Goal: Task Accomplishment & Management: Manage account settings

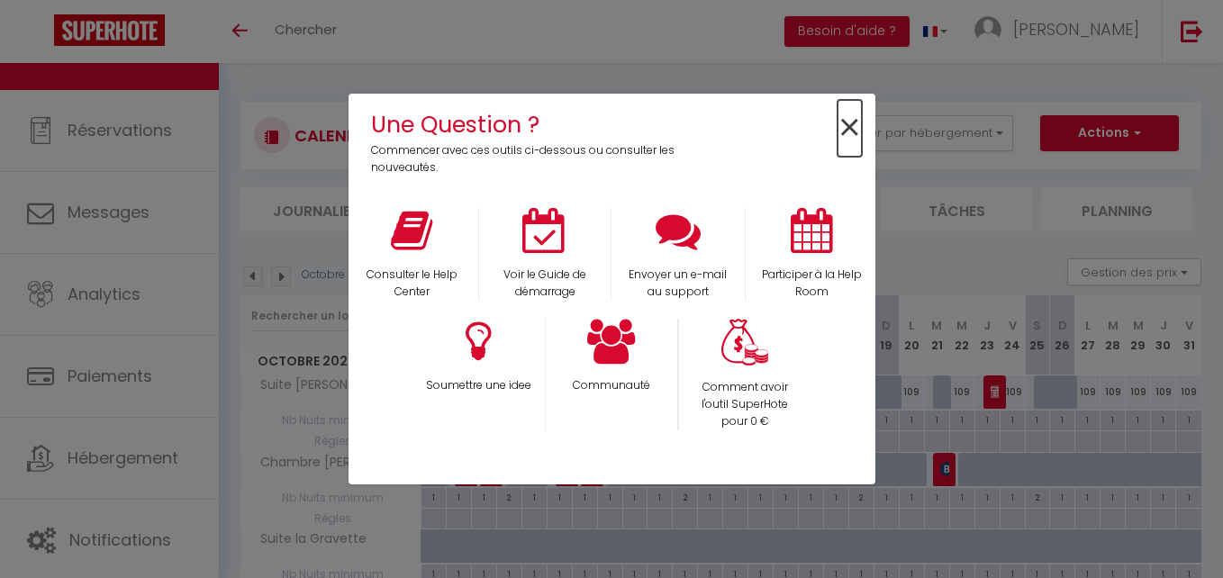
drag, startPoint x: 0, startPoint y: 0, endPoint x: 848, endPoint y: 129, distance: 857.3
click at [848, 129] on span "×" at bounding box center [850, 128] width 24 height 57
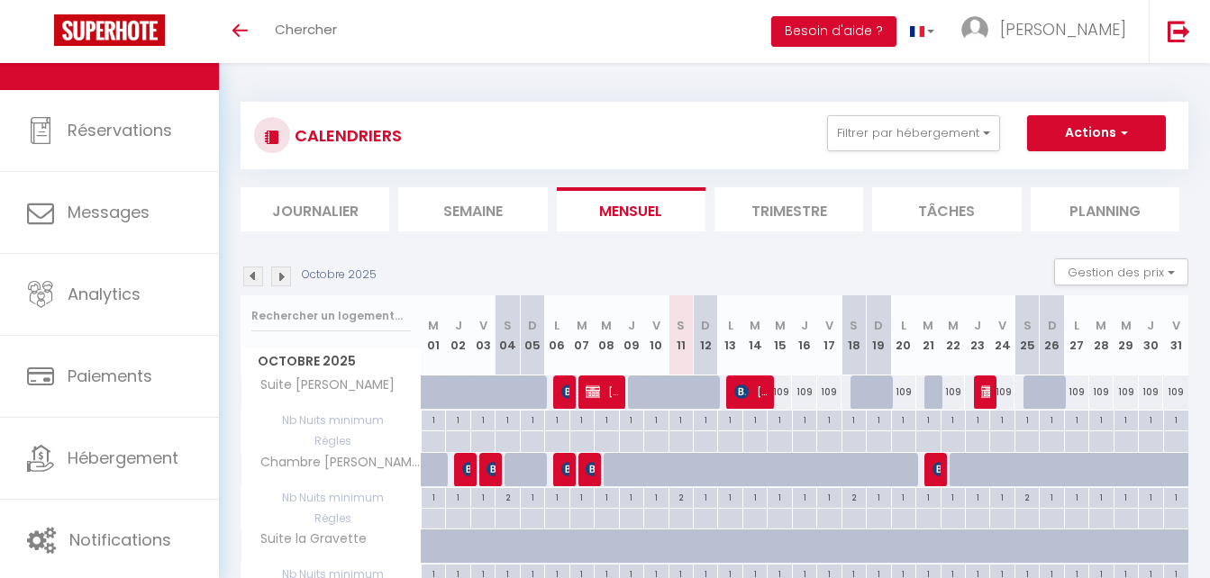
click at [284, 274] on img at bounding box center [281, 277] width 20 height 20
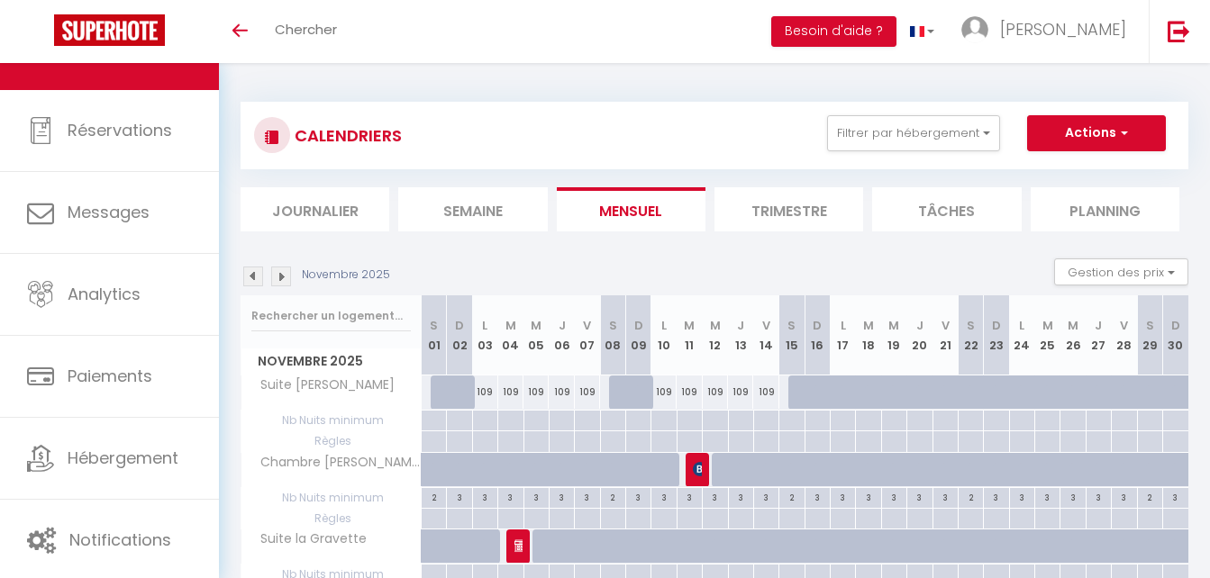
click at [280, 269] on img at bounding box center [281, 277] width 20 height 20
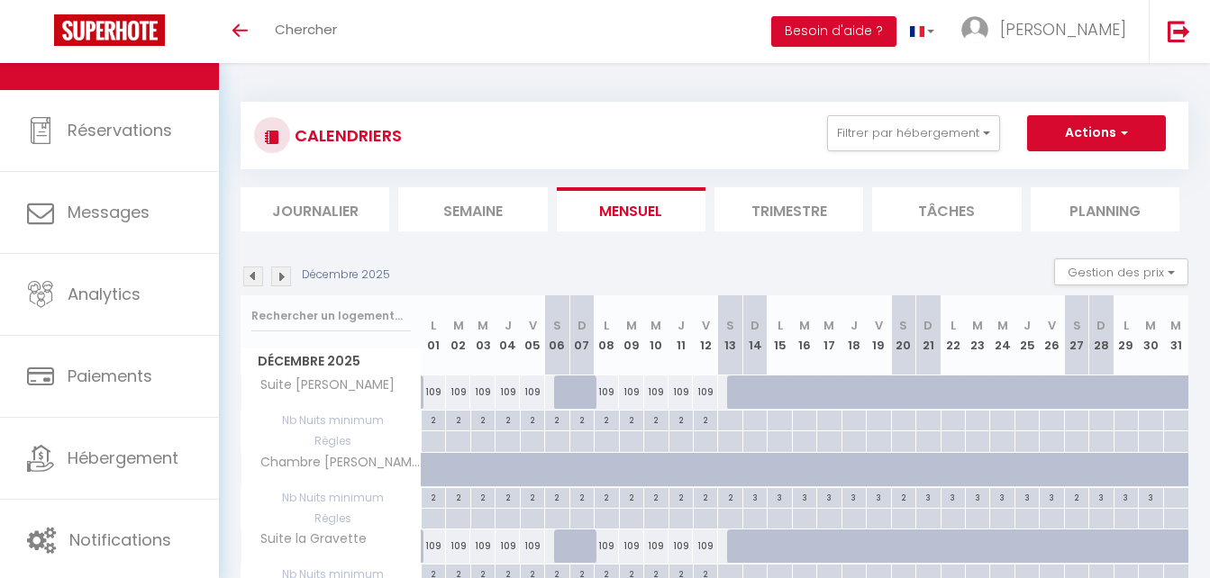
click at [280, 269] on img at bounding box center [281, 277] width 20 height 20
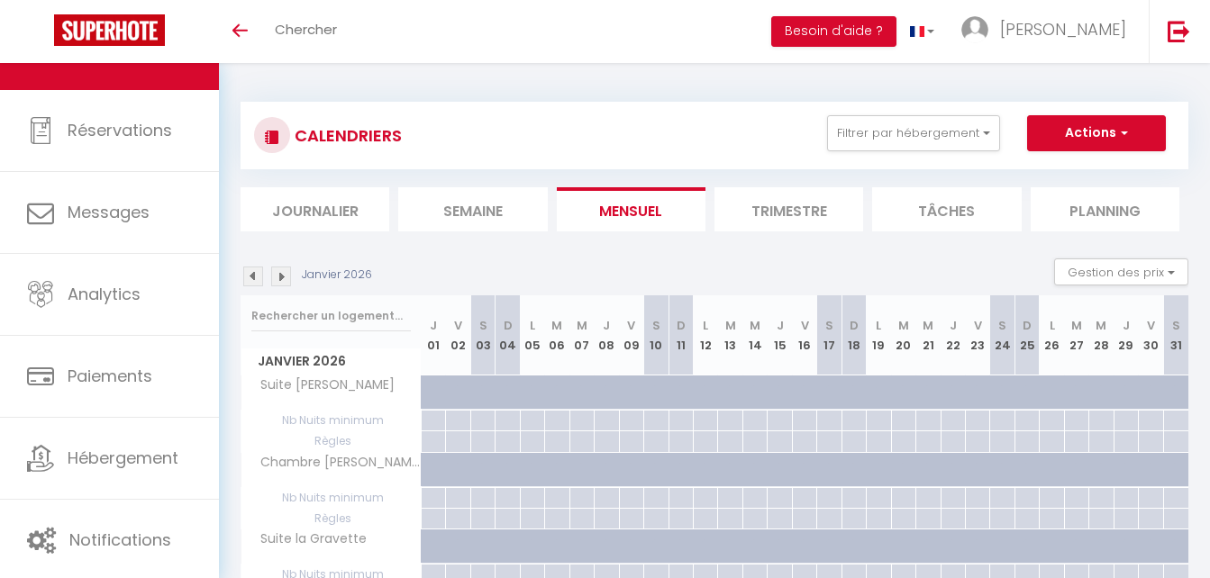
click at [629, 394] on div at bounding box center [640, 403] width 24 height 34
type input "Ven 09 Janvier 2026"
type input "[DATE]"
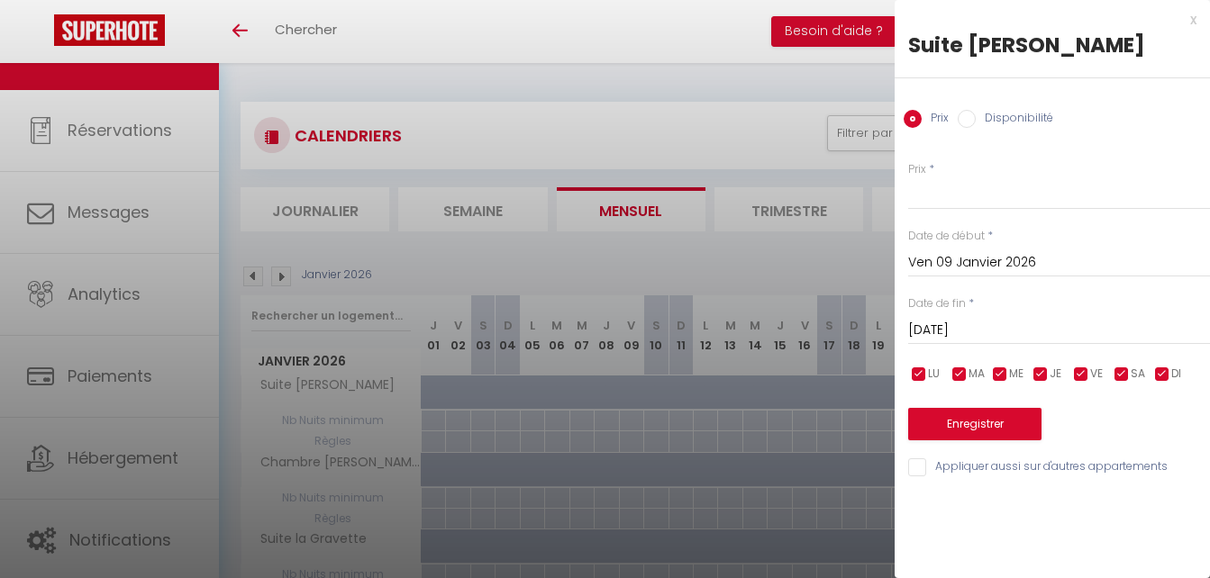
click at [709, 395] on div at bounding box center [605, 289] width 1210 height 578
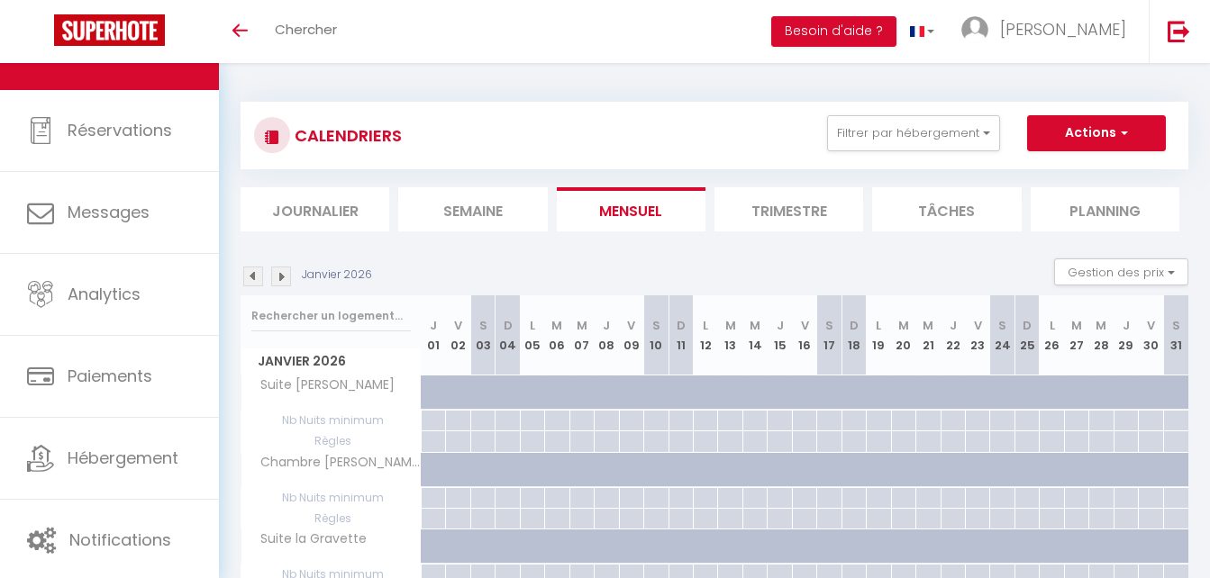
click at [709, 395] on div at bounding box center [714, 403] width 24 height 34
type input "Lun 12 Janvier 2026"
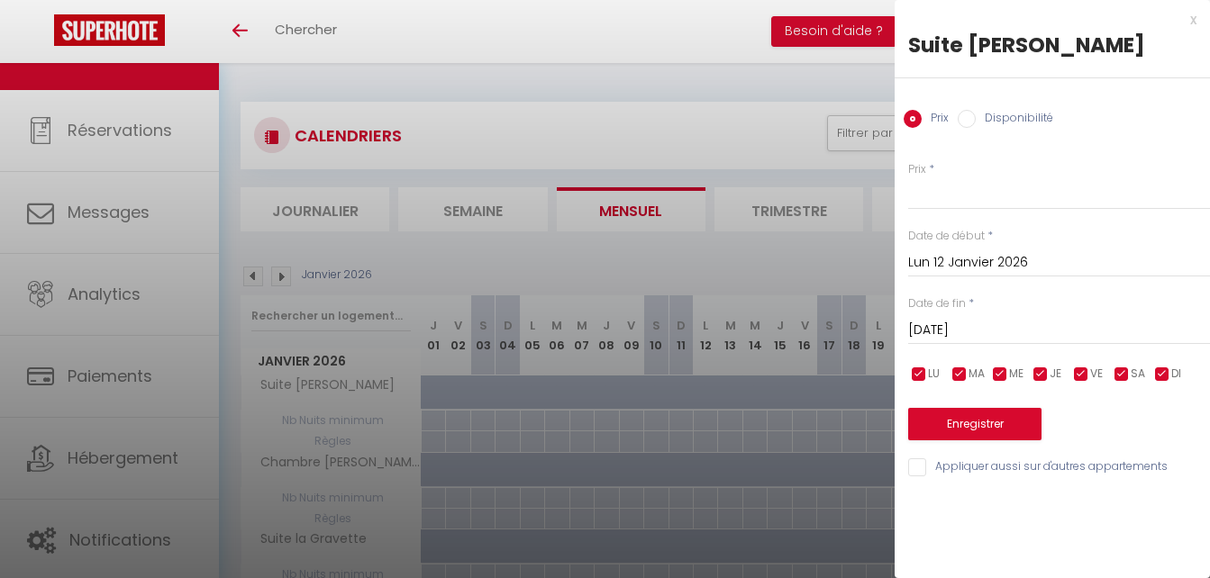
click at [930, 331] on input "[DATE]" at bounding box center [1059, 330] width 302 height 23
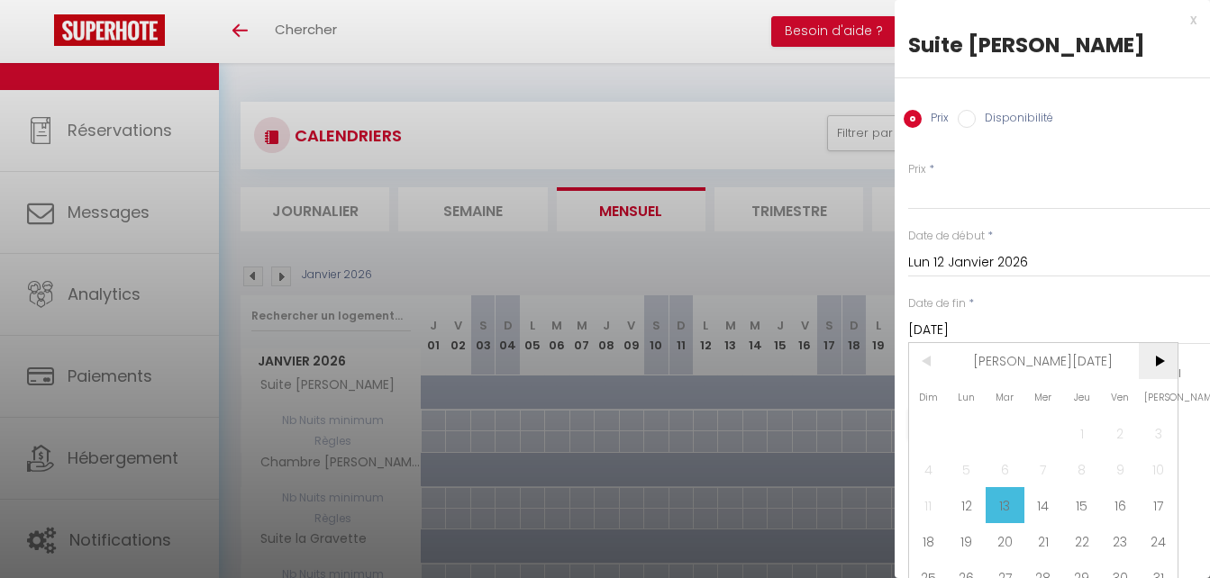
click at [1151, 360] on span ">" at bounding box center [1158, 361] width 39 height 36
click at [1155, 544] on span "28" at bounding box center [1158, 541] width 39 height 36
type input "[DATE]"
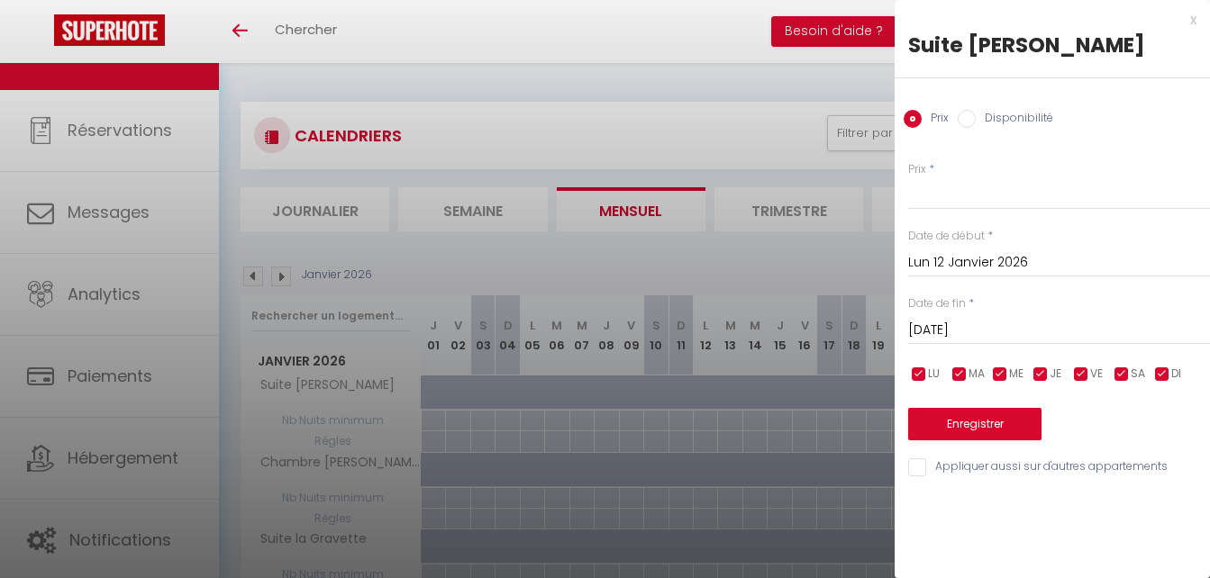
click at [969, 116] on input "Disponibilité" at bounding box center [966, 119] width 18 height 18
radio input "true"
radio input "false"
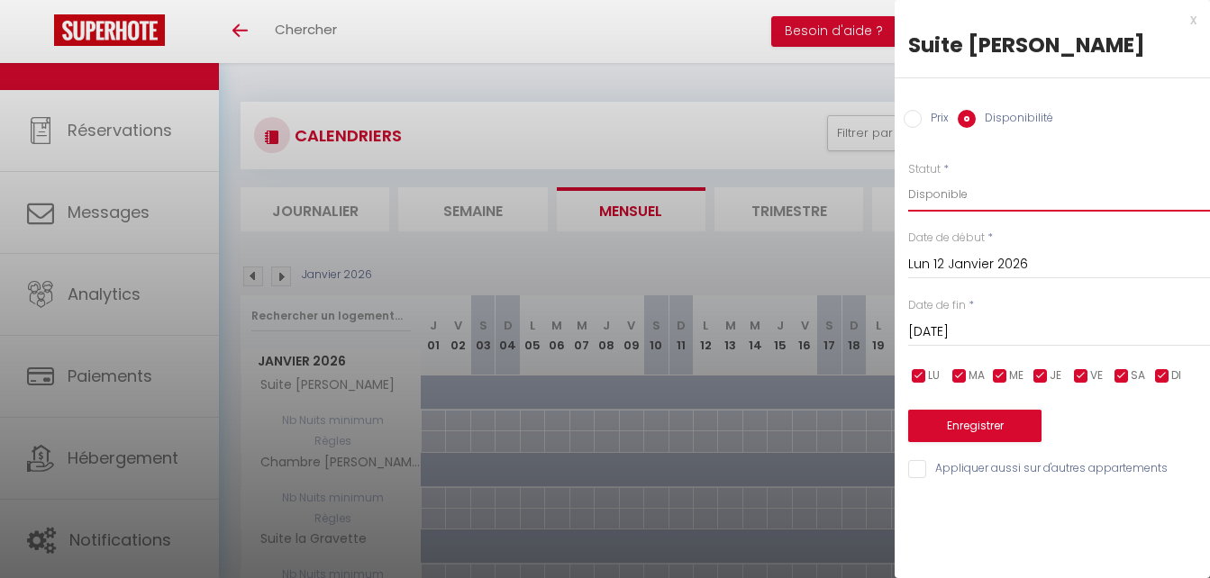
click at [936, 199] on select "Disponible Indisponible" at bounding box center [1059, 194] width 302 height 34
click at [908, 177] on select "Disponible Indisponible" at bounding box center [1059, 194] width 302 height 34
click at [1162, 377] on input "checkbox" at bounding box center [1162, 376] width 18 height 18
checkbox input "false"
click at [1120, 377] on input "checkbox" at bounding box center [1121, 376] width 18 height 18
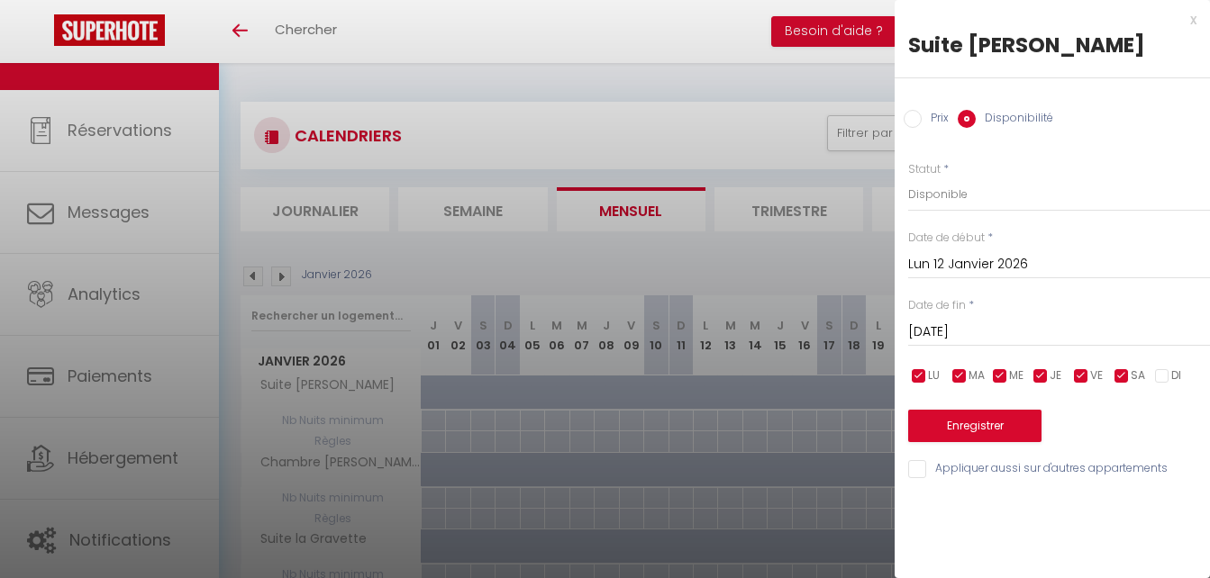
checkbox input "false"
click at [920, 468] on input "Appliquer aussi sur d'autres appartements" at bounding box center [1059, 469] width 302 height 18
checkbox input "true"
click at [959, 430] on button "Enregistrer" at bounding box center [974, 426] width 133 height 32
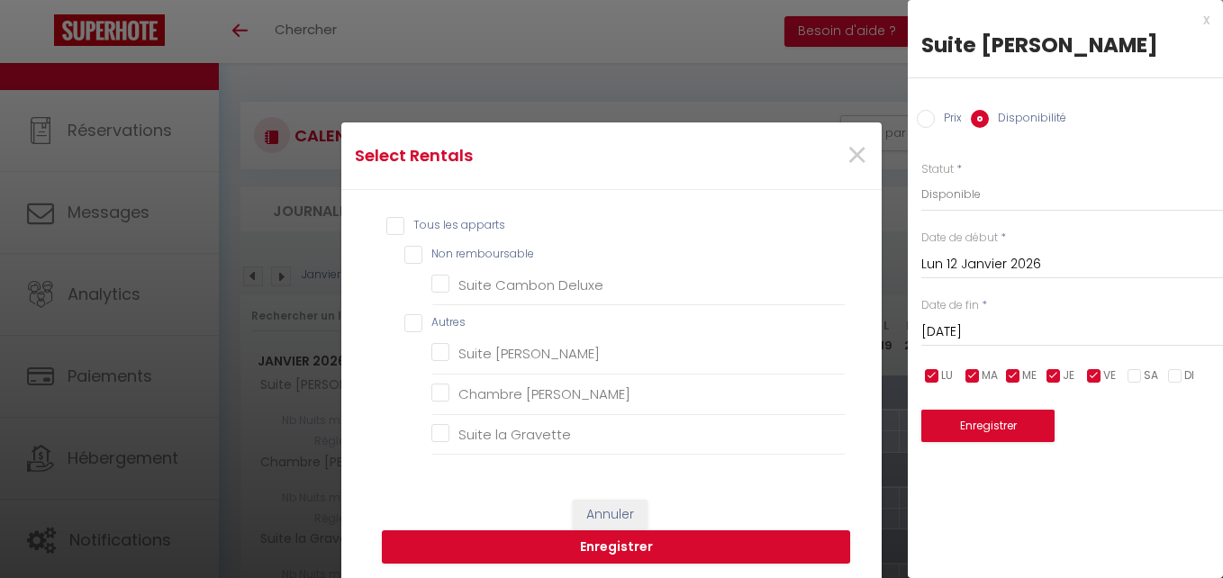
click at [391, 225] on input "Tous les apparts" at bounding box center [615, 226] width 459 height 18
checkbox input "true"
checkbox remboursable "true"
checkbox Deluxe "true"
checkbox input "true"
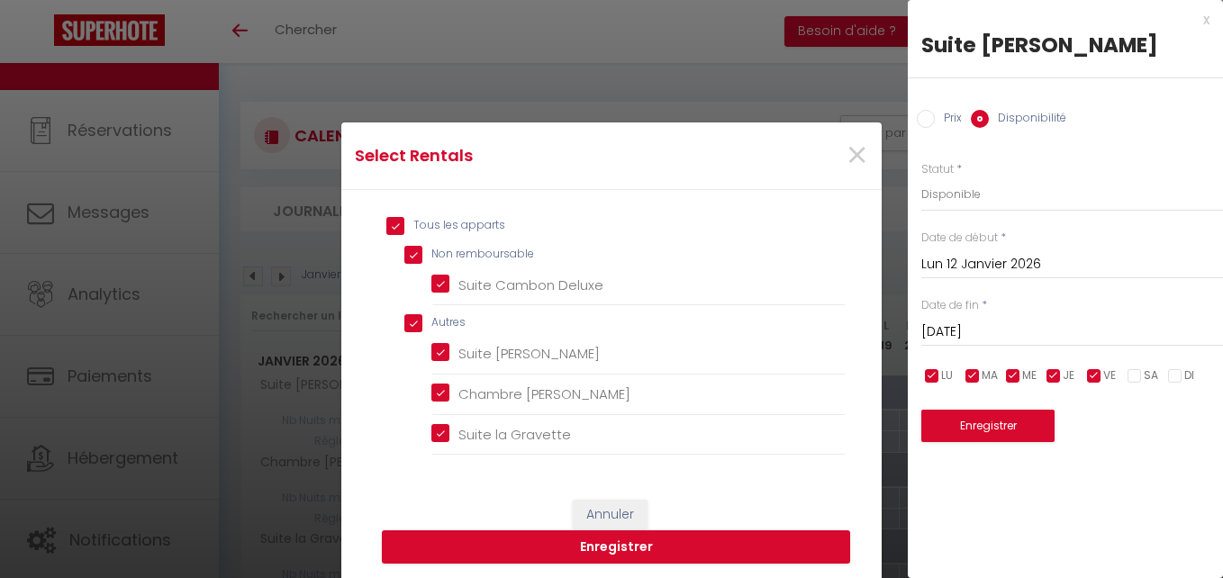
checkbox Deluxe "true"
checkbox Lisa "true"
checkbox Gravette "true"
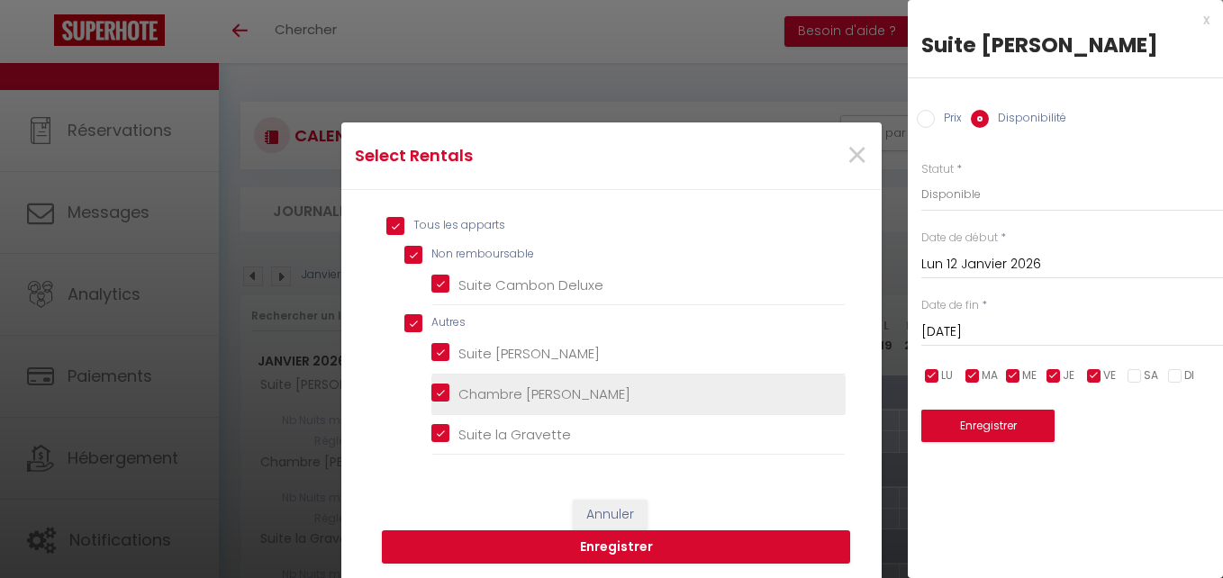
click at [431, 388] on Lisa "Chambre [PERSON_NAME]" at bounding box center [638, 395] width 414 height 18
checkbox Lisa "false"
checkbox input "false"
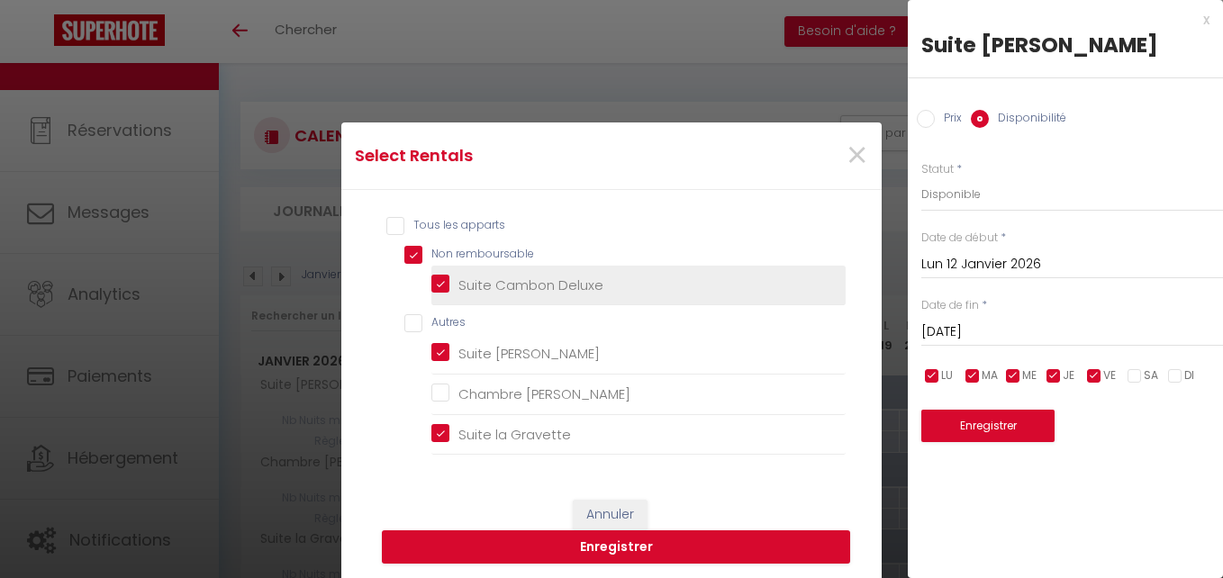
click at [431, 280] on Deluxe "Suite Cambon Deluxe" at bounding box center [638, 286] width 414 height 18
checkbox Deluxe "false"
checkbox remboursable "false"
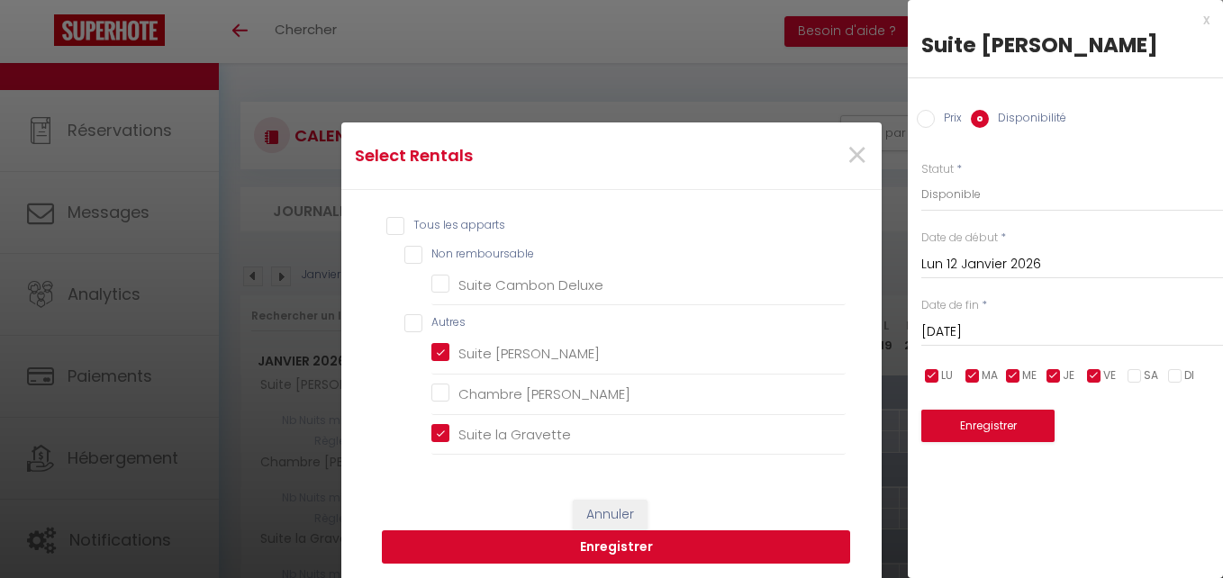
click at [628, 549] on button "Enregistrer" at bounding box center [616, 548] width 468 height 34
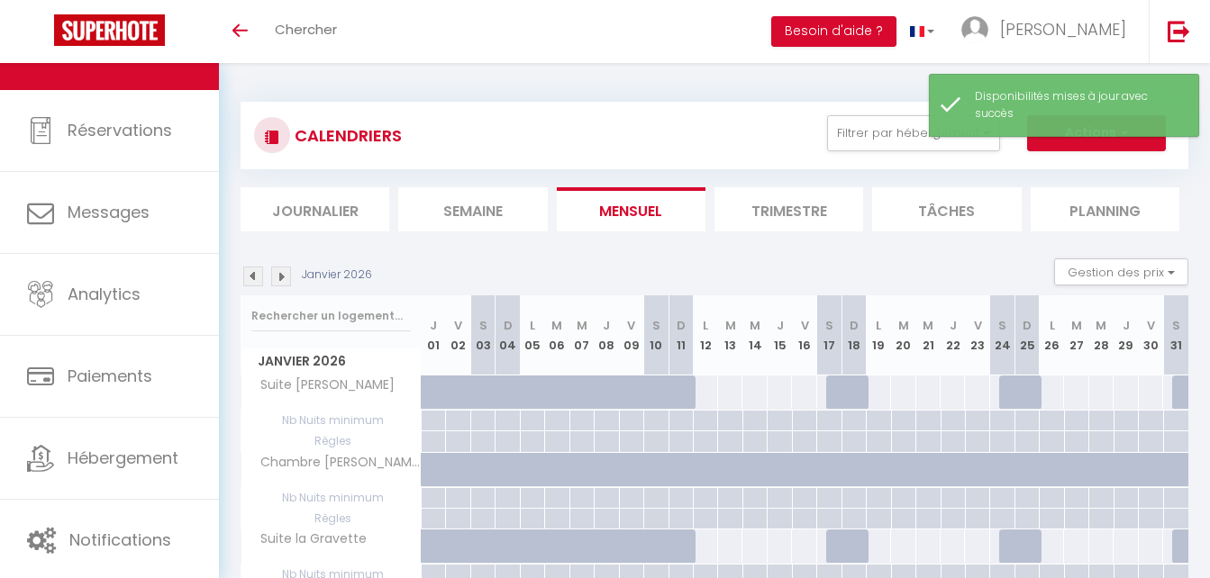
click at [281, 277] on img at bounding box center [281, 277] width 20 height 20
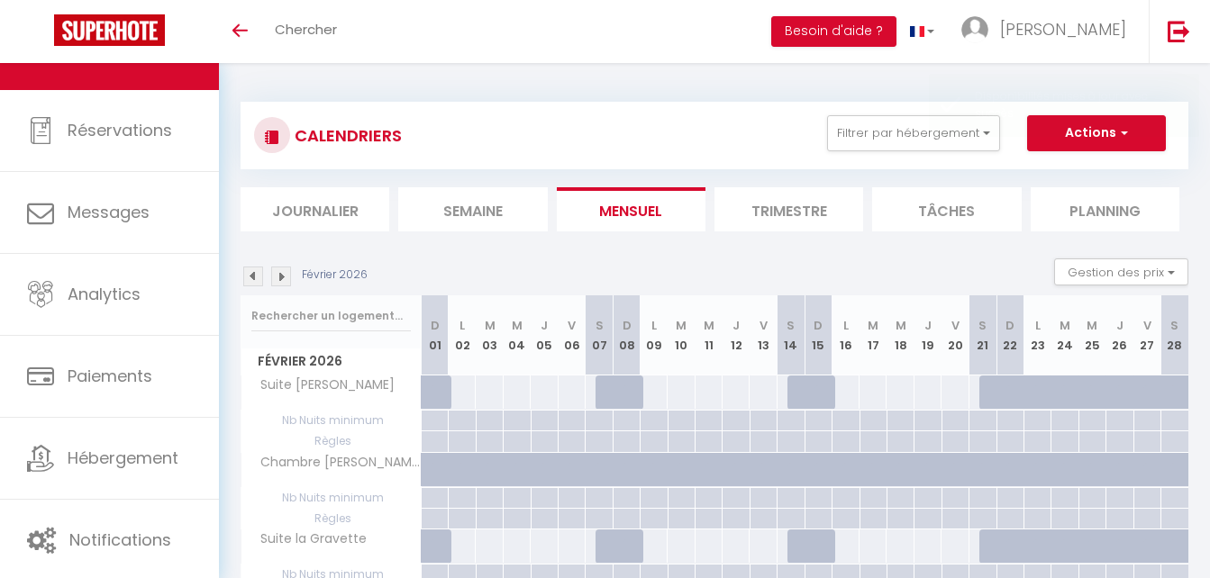
click at [249, 276] on img at bounding box center [253, 277] width 20 height 20
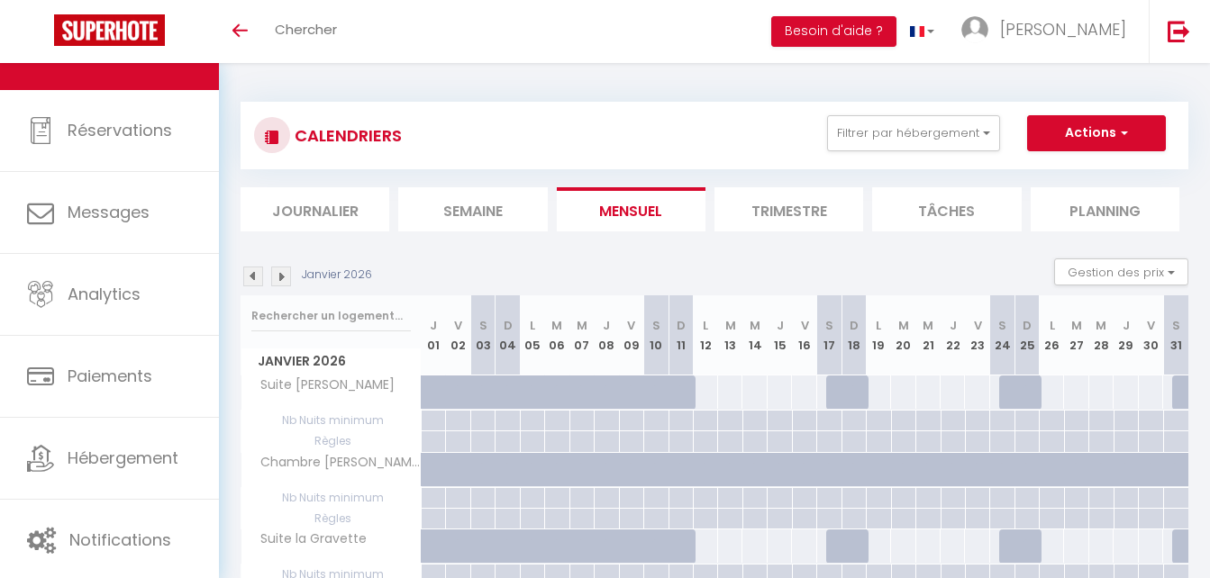
click at [706, 395] on div at bounding box center [704, 392] width 25 height 33
select select "1"
type input "Lun 12 Janvier 2026"
type input "[DATE]"
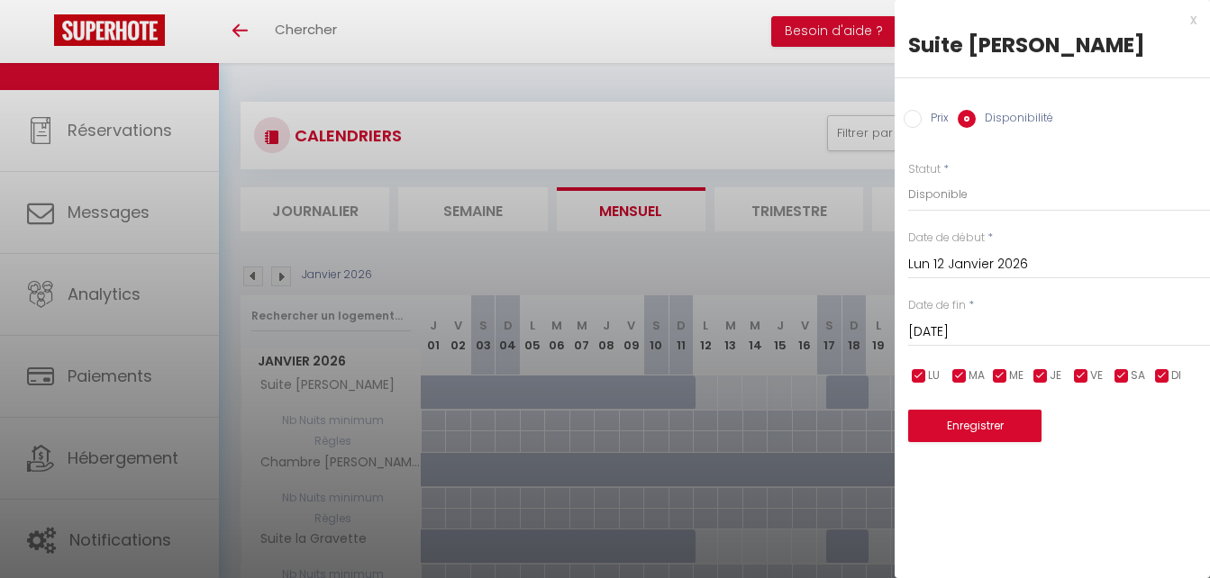
click at [907, 113] on input "Prix" at bounding box center [912, 119] width 18 height 18
radio input "true"
radio input "false"
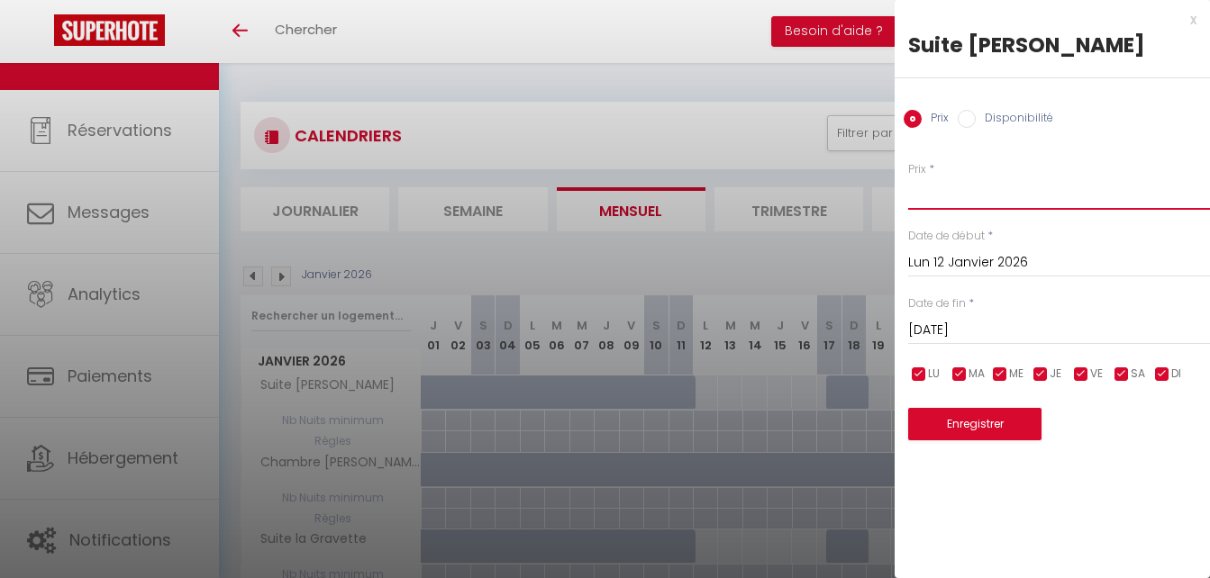
click at [922, 195] on input "Prix" at bounding box center [1059, 193] width 302 height 32
type input "139"
click at [1163, 376] on input "checkbox" at bounding box center [1162, 375] width 18 height 18
checkbox input "false"
click at [1120, 377] on input "checkbox" at bounding box center [1121, 375] width 18 height 18
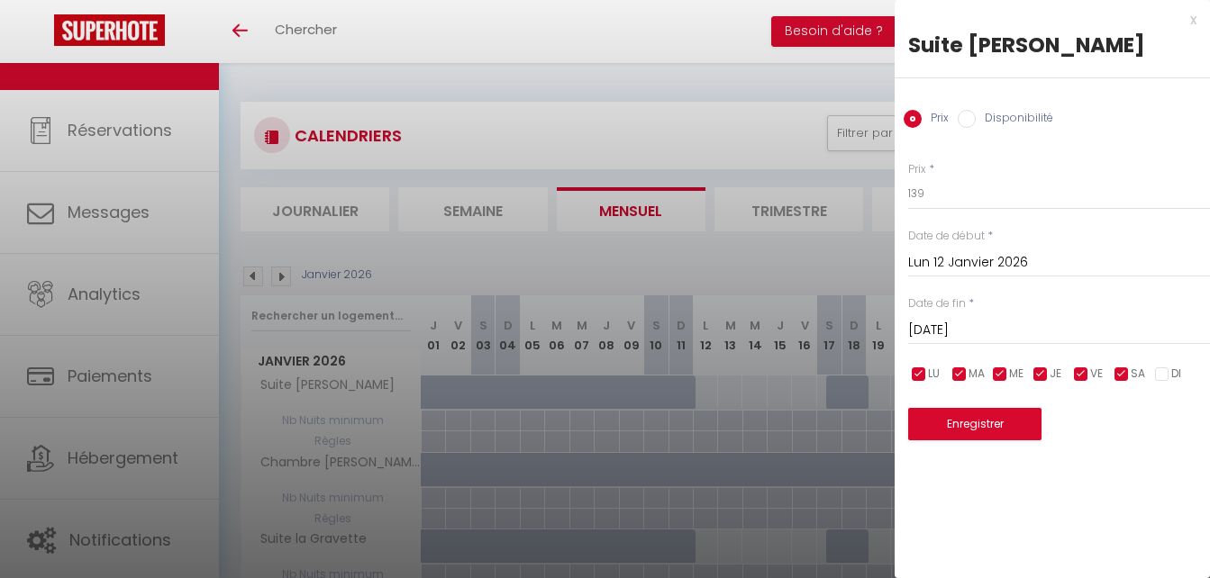
checkbox input "false"
click at [981, 322] on input "[DATE]" at bounding box center [1059, 330] width 302 height 23
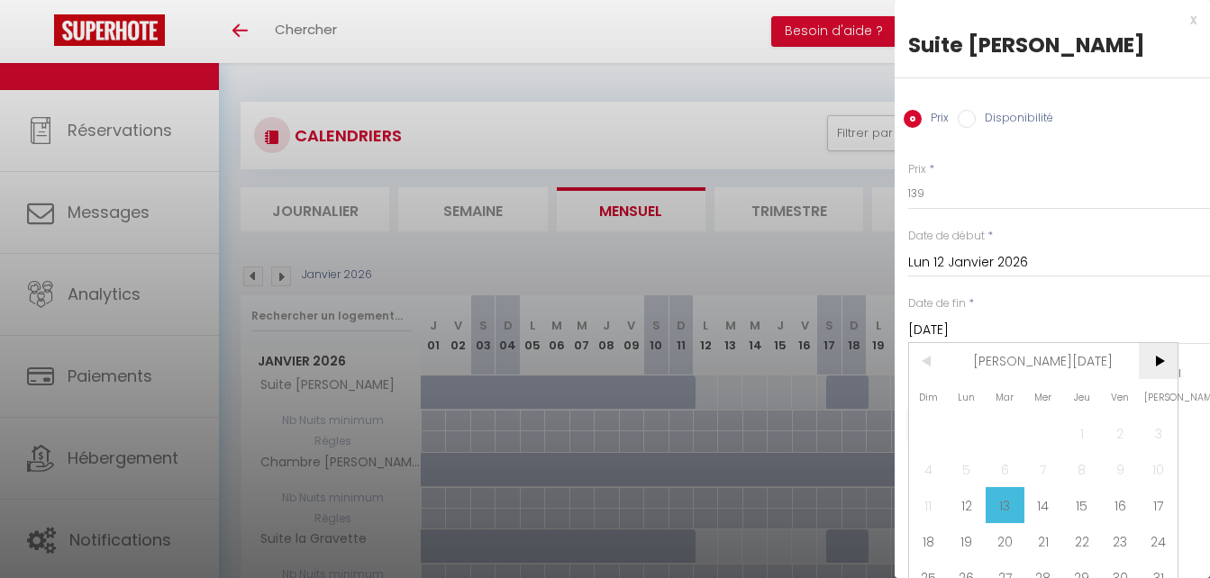
click at [1159, 359] on span ">" at bounding box center [1158, 361] width 39 height 36
click at [1157, 540] on span "28" at bounding box center [1158, 541] width 39 height 36
type input "[DATE]"
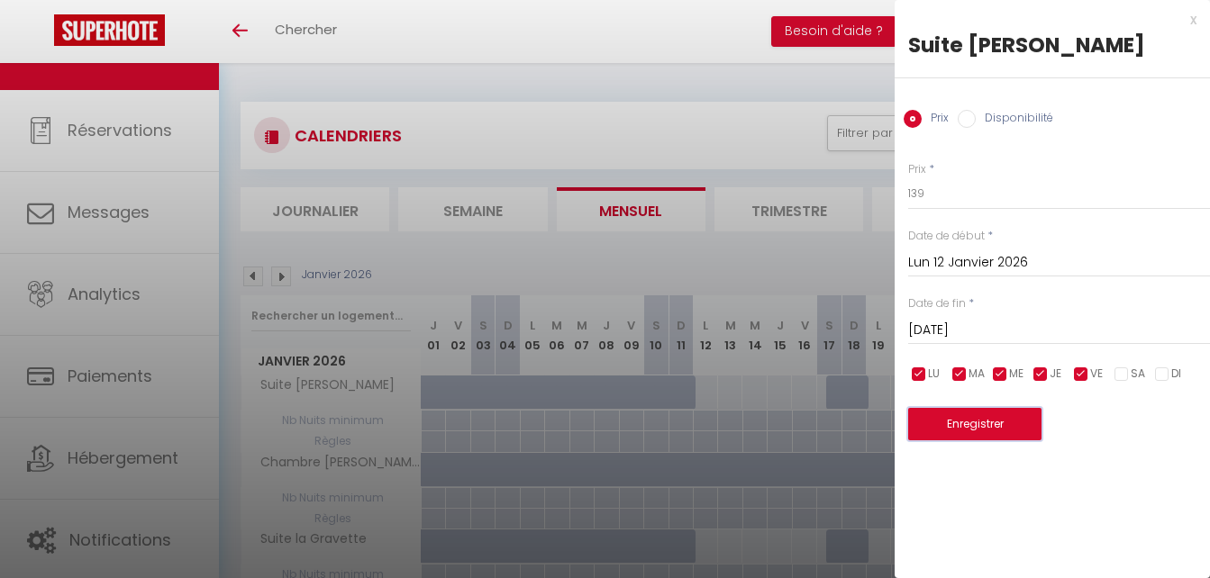
click at [976, 420] on button "Enregistrer" at bounding box center [974, 424] width 133 height 32
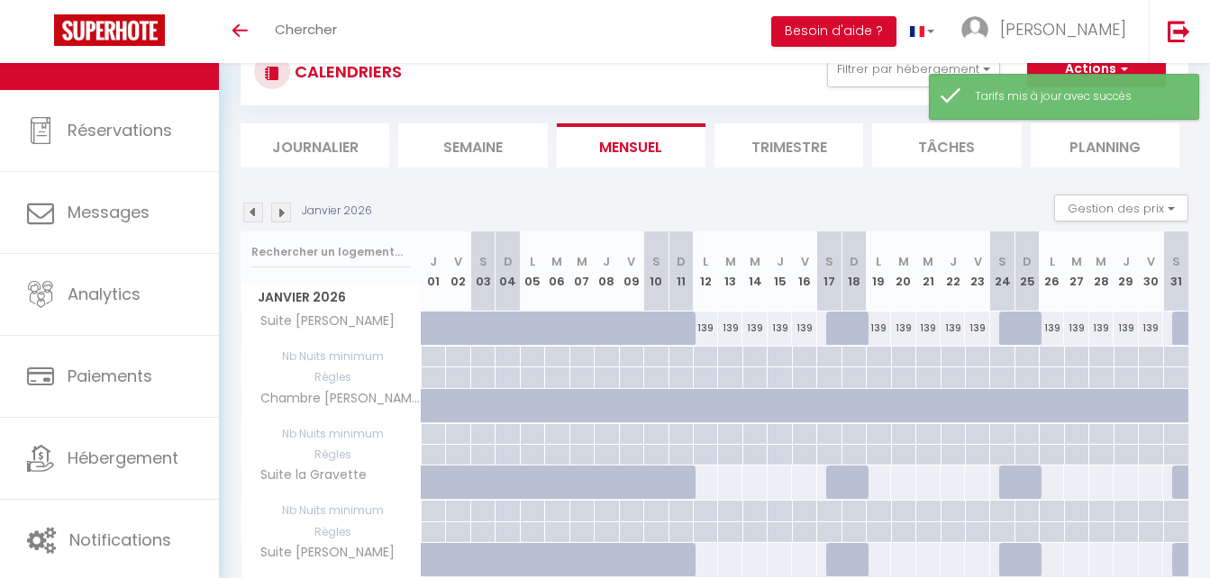
scroll to position [90, 0]
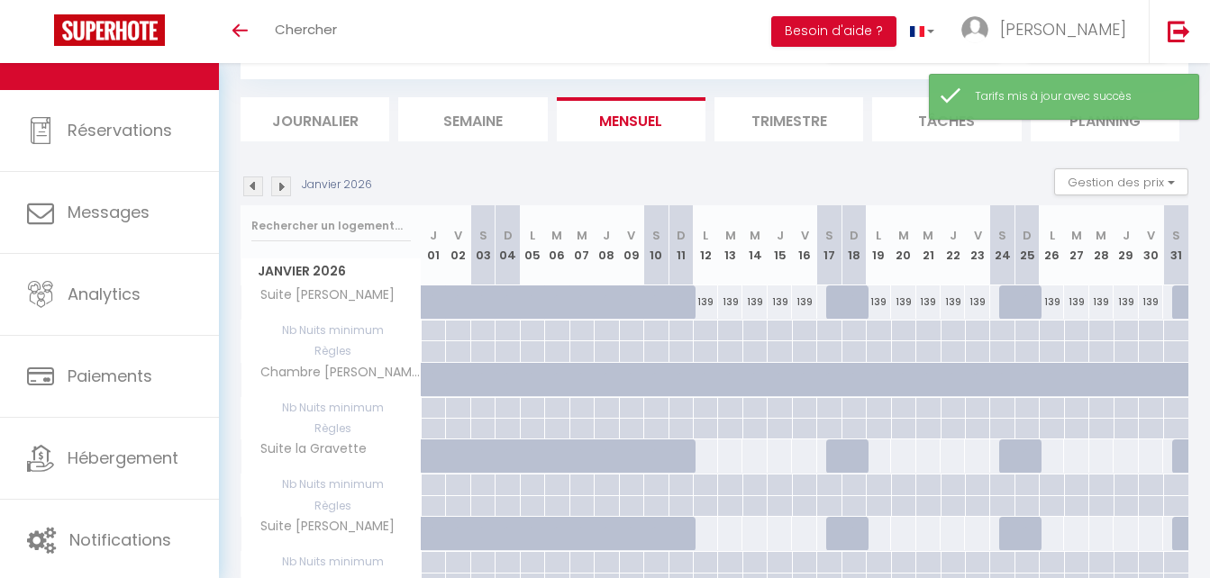
click at [703, 450] on div at bounding box center [704, 456] width 25 height 33
type input "Lun 12 Janvier 2026"
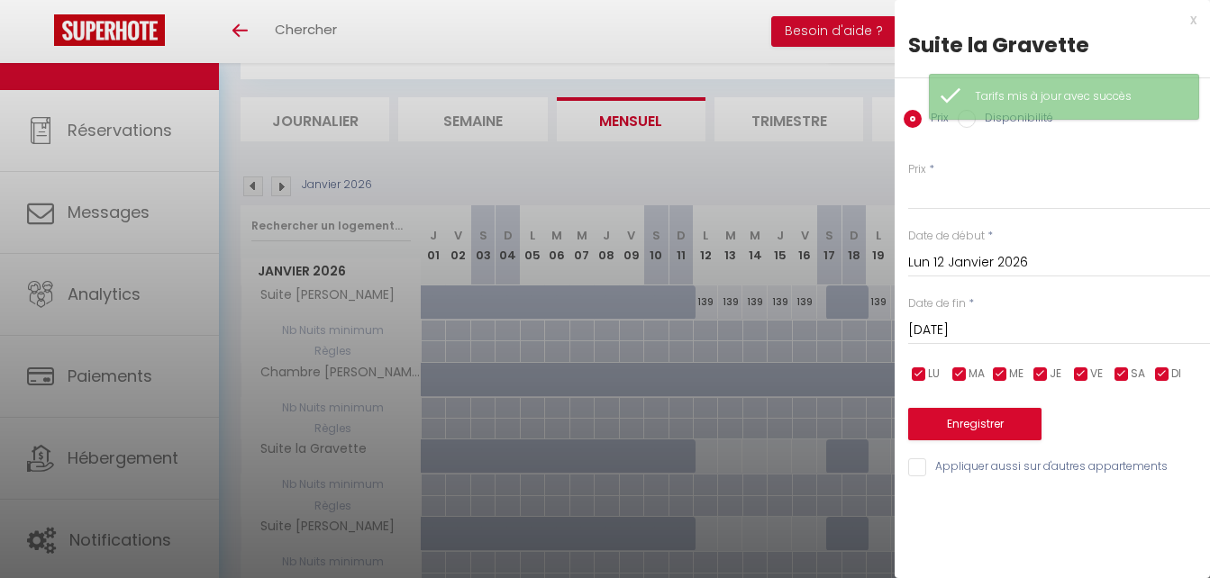
click at [985, 323] on input "[DATE]" at bounding box center [1059, 330] width 302 height 23
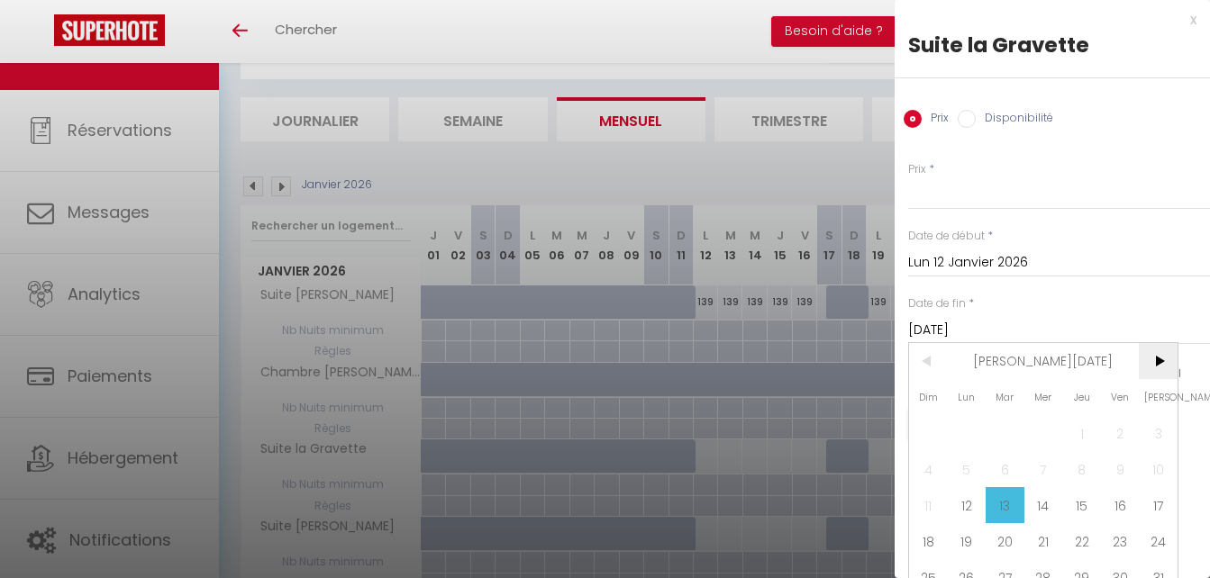
click at [1162, 360] on span ">" at bounding box center [1158, 361] width 39 height 36
click at [1157, 540] on span "28" at bounding box center [1158, 541] width 39 height 36
type input "[DATE]"
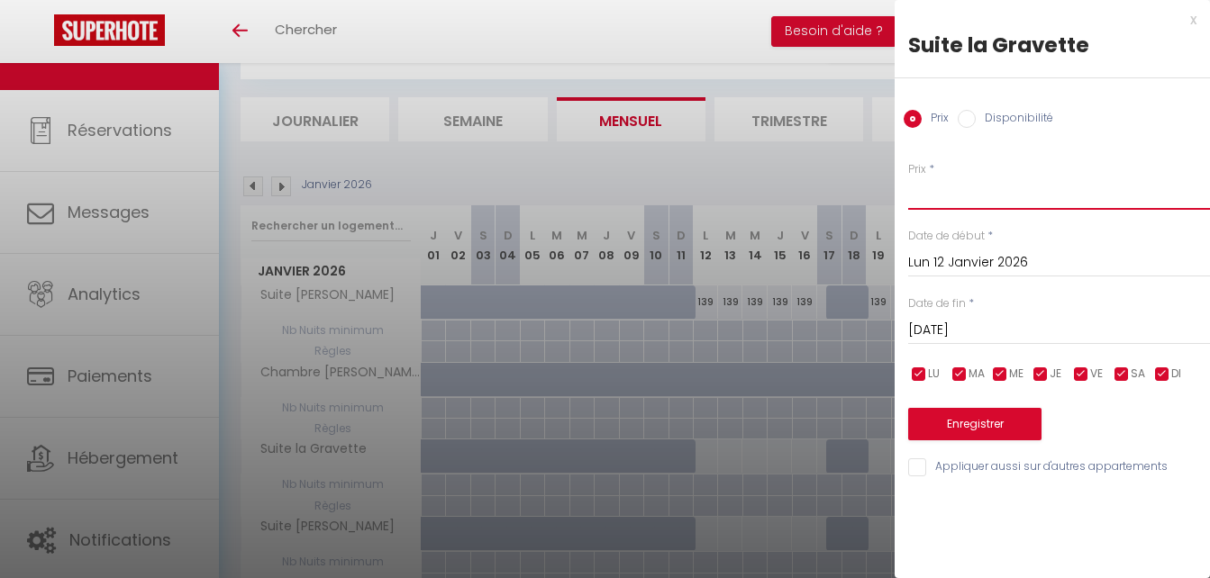
click at [928, 193] on input "Prix" at bounding box center [1059, 193] width 302 height 32
type input "139"
click at [989, 423] on button "Enregistrer" at bounding box center [974, 424] width 133 height 32
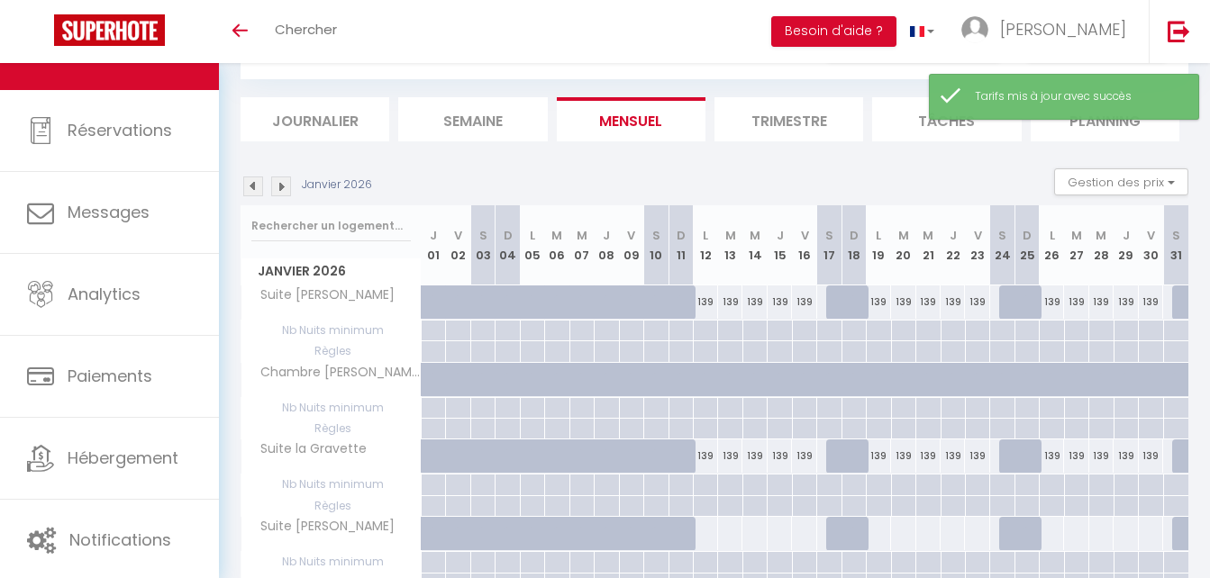
click at [709, 533] on div at bounding box center [704, 533] width 25 height 33
type input "Lun 12 Janvier 2026"
type input "[DATE]"
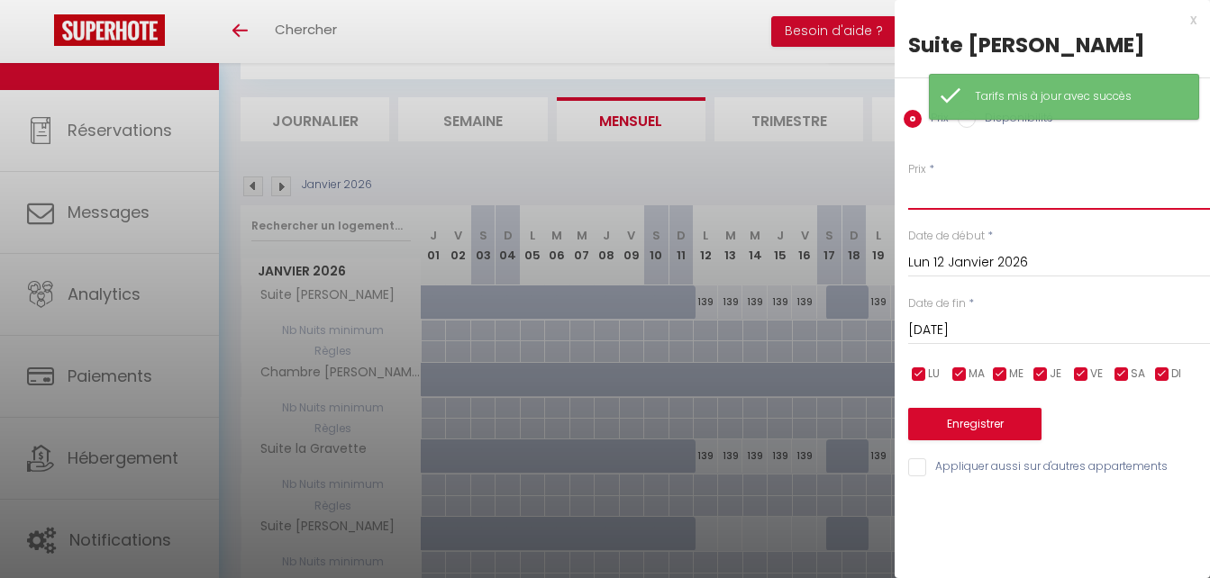
click at [933, 197] on input "Prix" at bounding box center [1059, 193] width 302 height 32
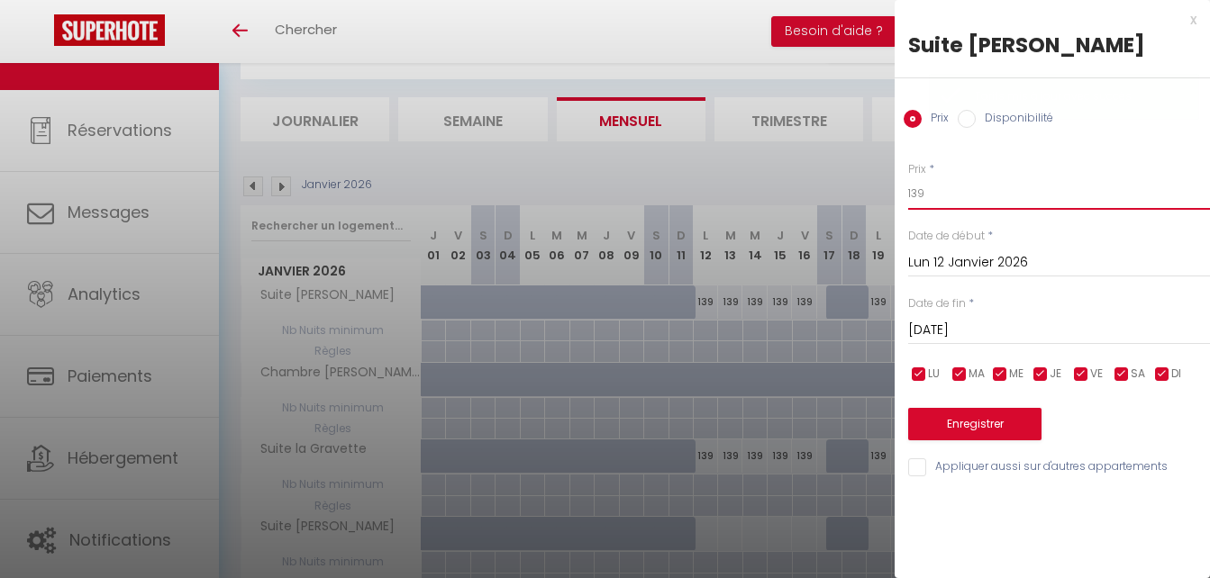
type input "139"
click at [961, 322] on input "[DATE]" at bounding box center [1059, 330] width 302 height 23
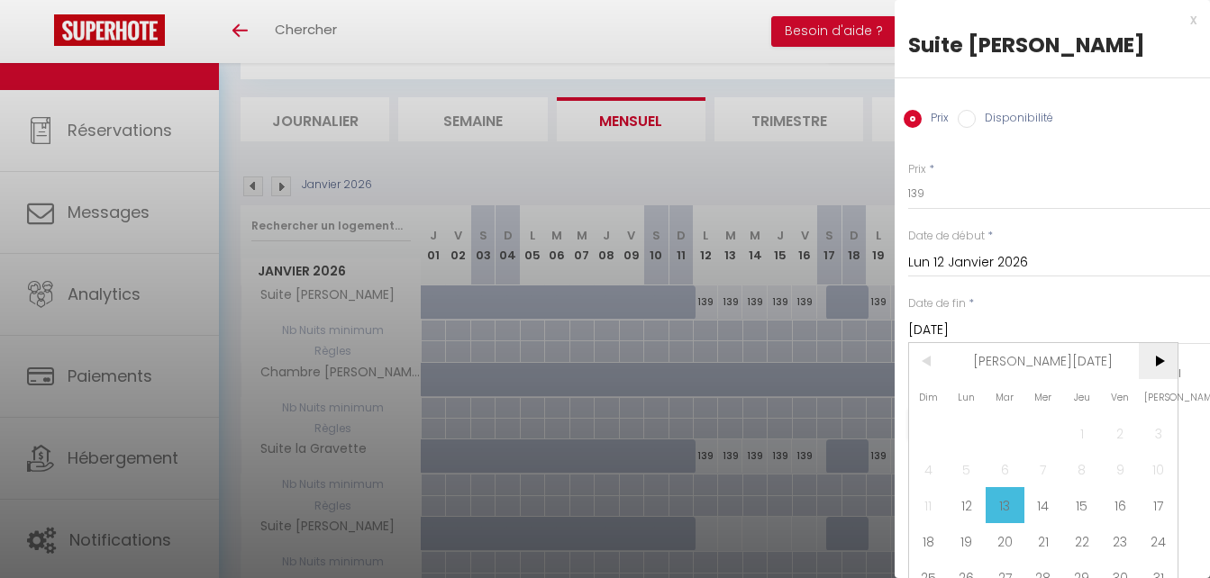
click at [1157, 359] on span ">" at bounding box center [1158, 361] width 39 height 36
click at [1164, 545] on span "28" at bounding box center [1158, 541] width 39 height 36
type input "[DATE]"
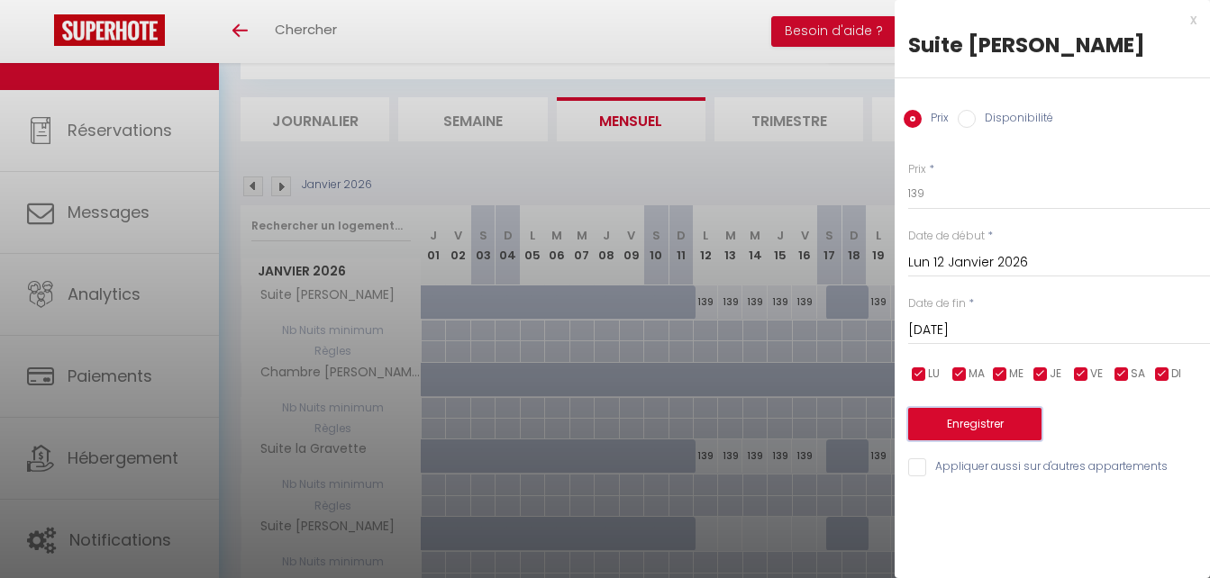
click at [975, 423] on button "Enregistrer" at bounding box center [974, 424] width 133 height 32
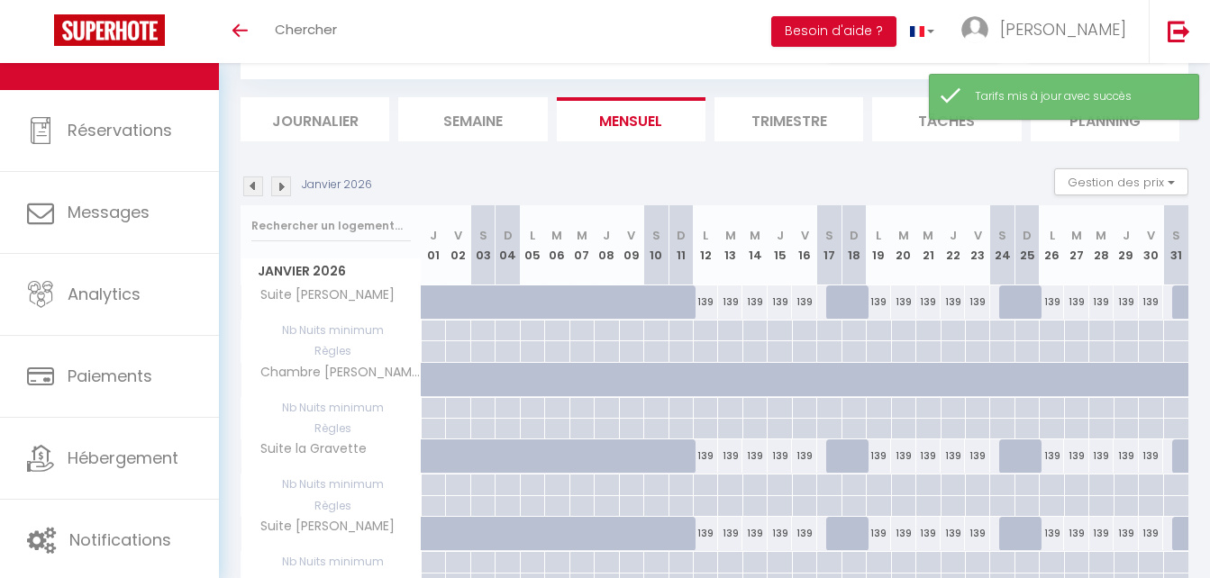
click at [712, 330] on div at bounding box center [705, 331] width 24 height 21
type input "Lun 12 Janvier 2026"
type input "[DATE]"
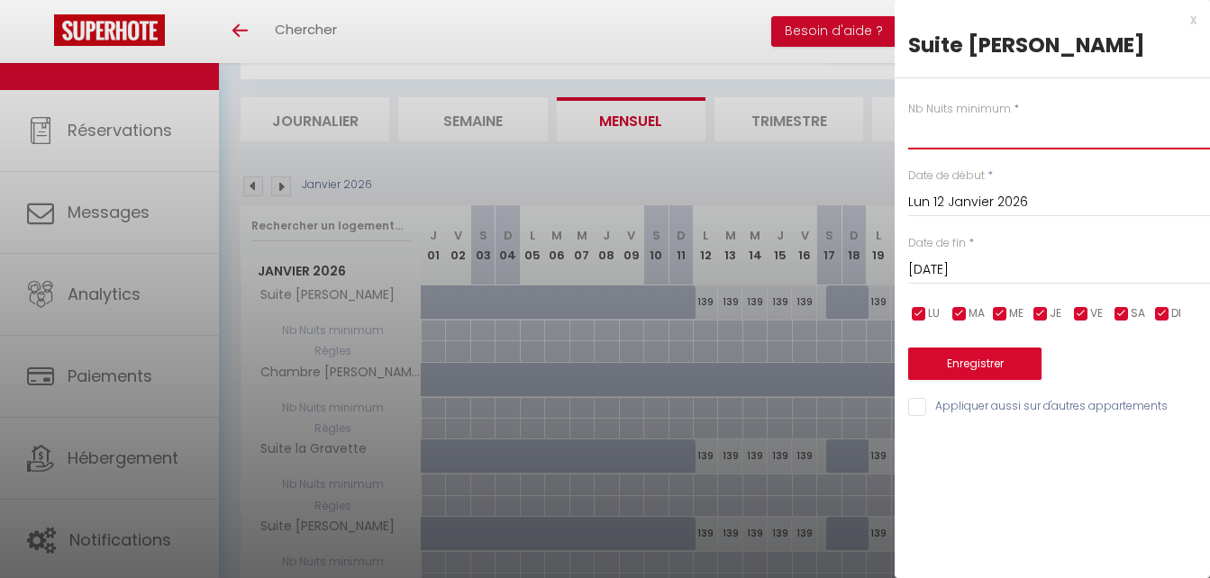
click at [930, 132] on input "text" at bounding box center [1059, 133] width 302 height 32
type input "3"
click at [919, 410] on input "Appliquer aussi sur d'autres appartements" at bounding box center [1059, 407] width 302 height 18
checkbox input "true"
click at [1164, 314] on input "checkbox" at bounding box center [1162, 314] width 18 height 18
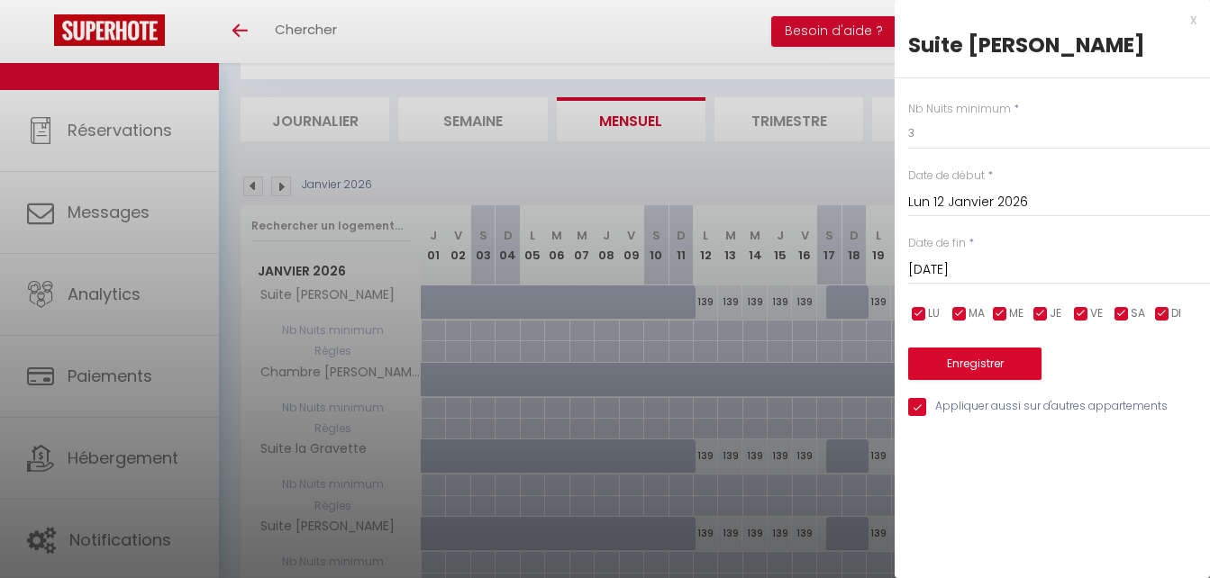
checkbox input "false"
click at [1121, 318] on input "checkbox" at bounding box center [1121, 314] width 18 height 18
checkbox input "false"
click at [988, 363] on button "Enregistrer" at bounding box center [974, 364] width 133 height 32
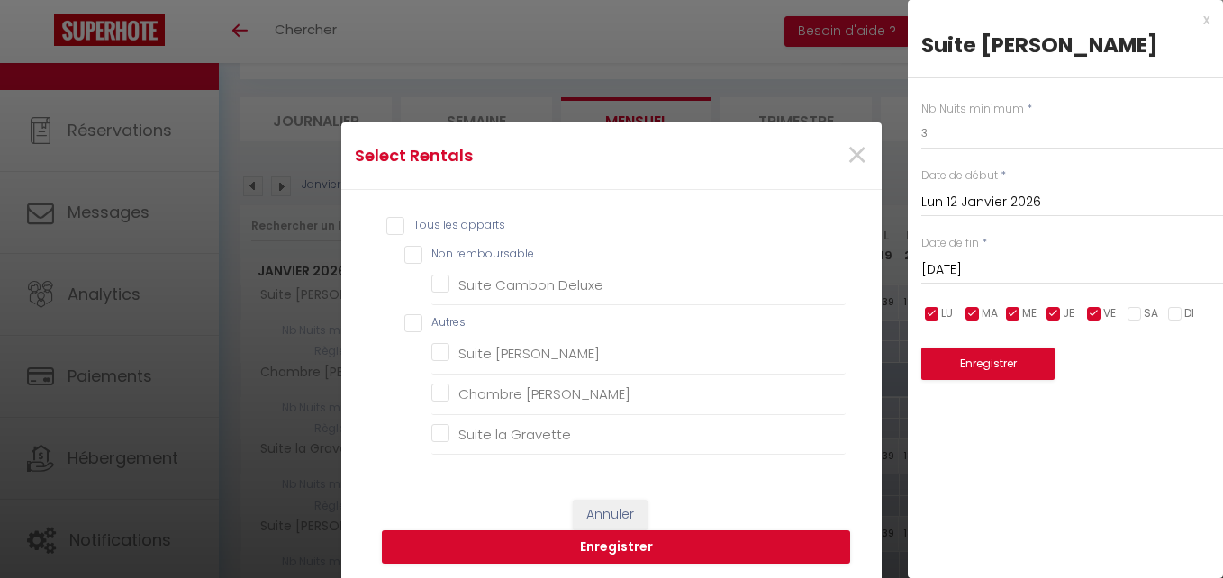
click at [395, 230] on input "Tous les apparts" at bounding box center [615, 226] width 459 height 18
checkbox input "true"
checkbox remboursable "true"
checkbox Deluxe "true"
checkbox input "true"
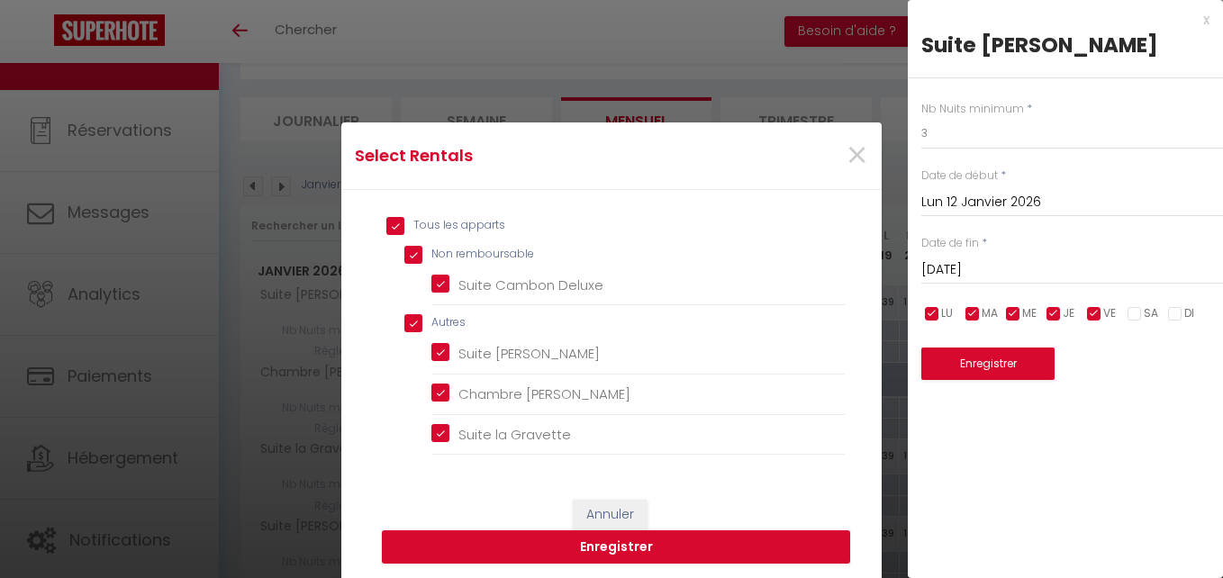
checkbox Deluxe "true"
checkbox Lisa "true"
checkbox Gravette "true"
click at [627, 546] on button "Enregistrer" at bounding box center [616, 548] width 468 height 34
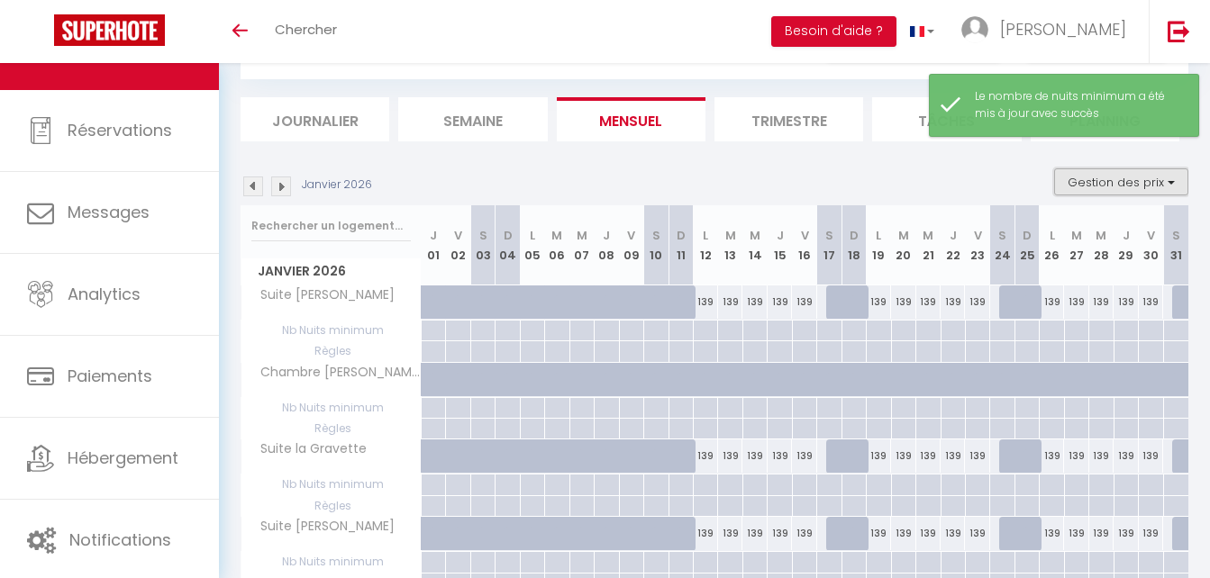
click at [1146, 177] on button "Gestion des prix" at bounding box center [1121, 181] width 134 height 27
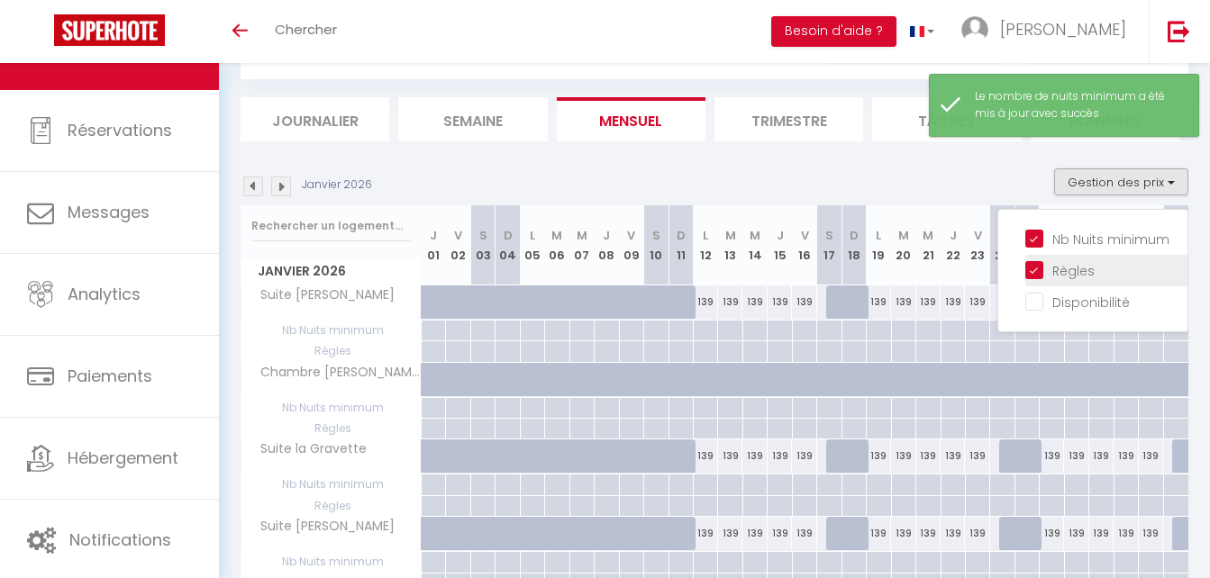
click at [1038, 262] on input "Règles" at bounding box center [1106, 269] width 162 height 18
checkbox input "false"
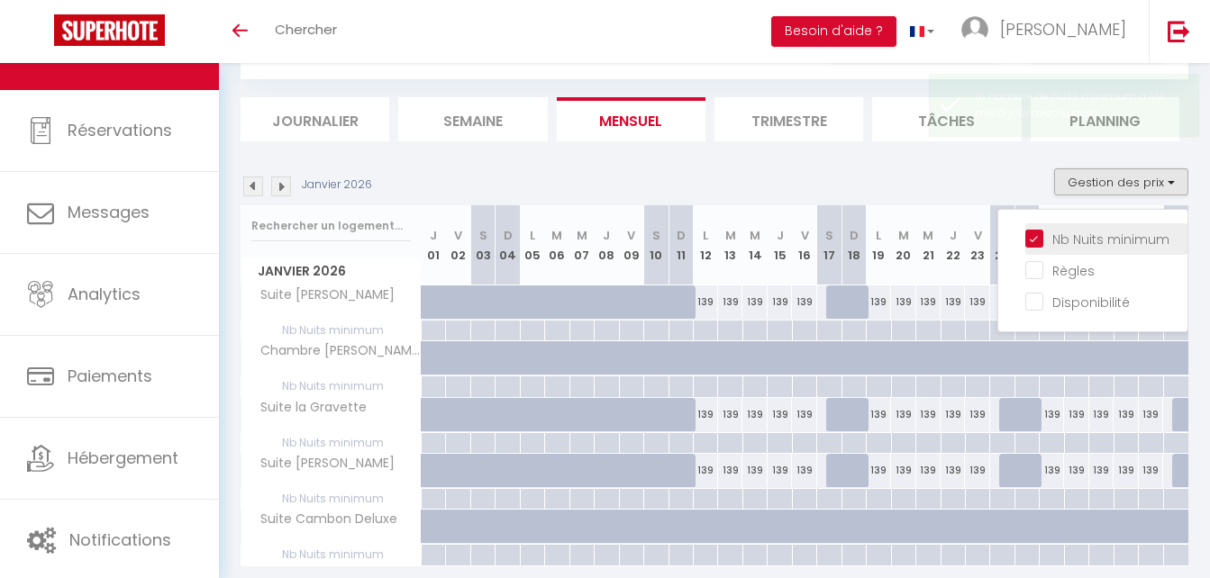
click at [1028, 229] on input "Nb Nuits minimum" at bounding box center [1106, 238] width 162 height 18
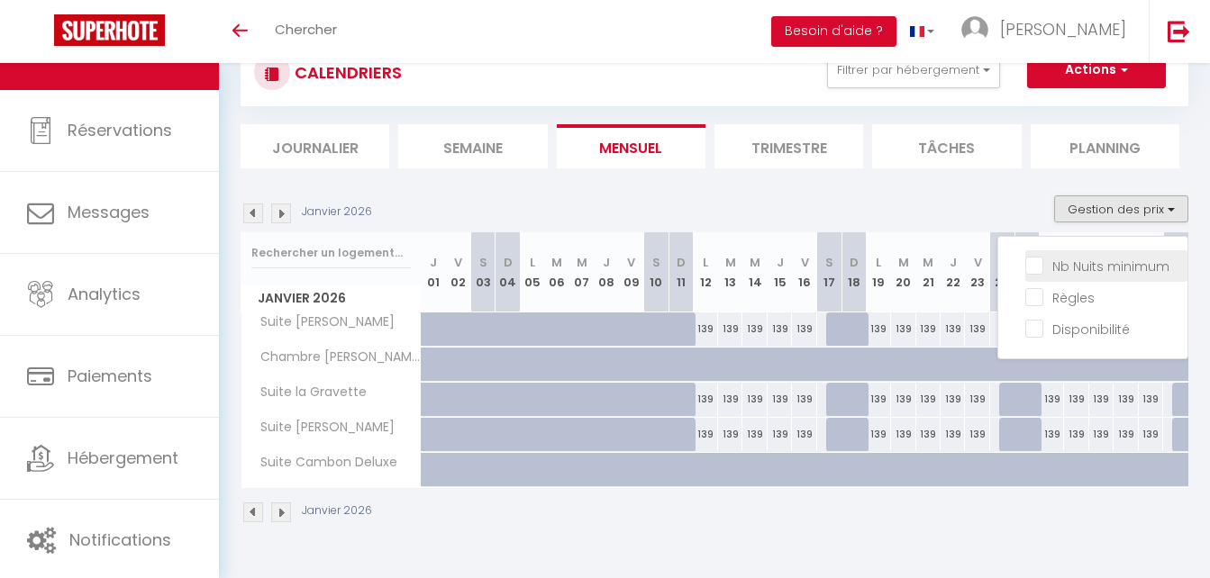
scroll to position [63, 0]
click at [1029, 263] on input "Nb Nuits minimum" at bounding box center [1106, 265] width 162 height 18
checkbox input "true"
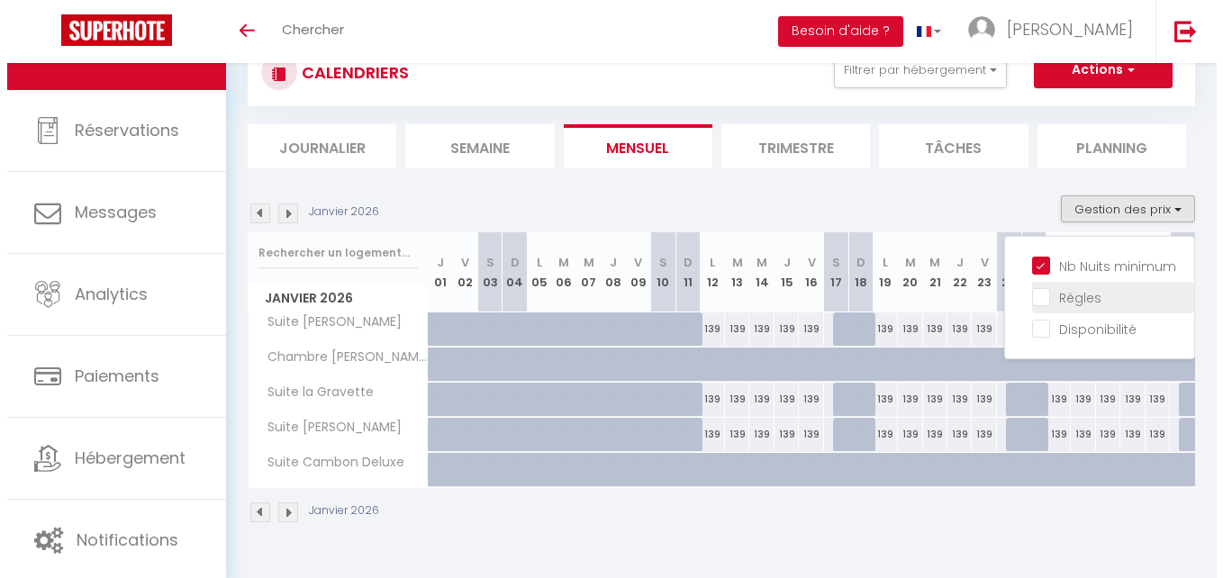
scroll to position [90, 0]
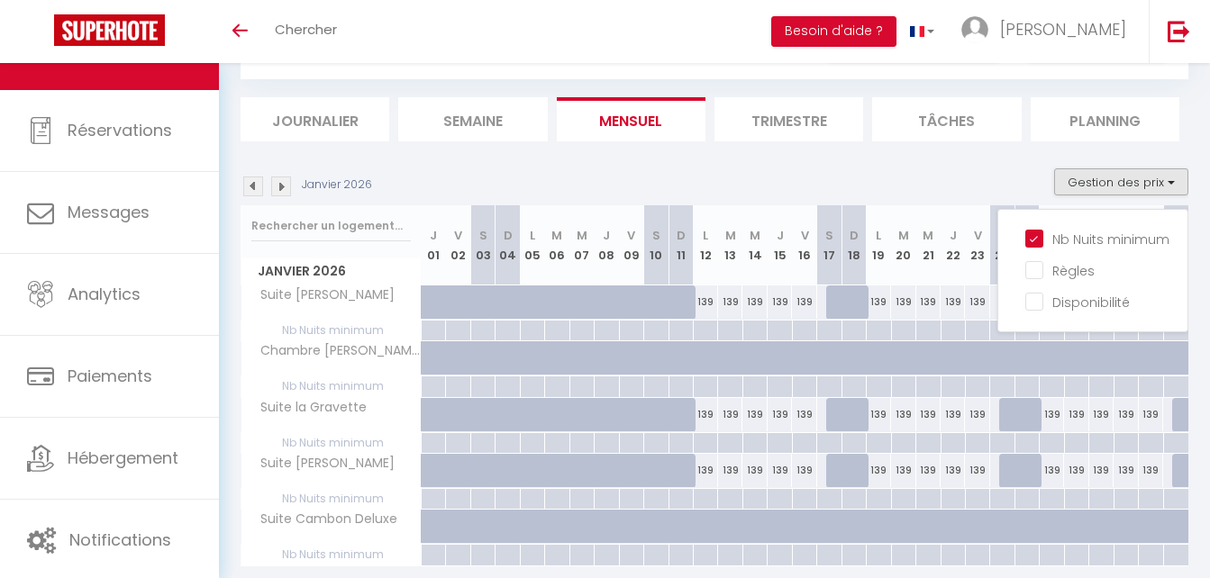
click at [704, 331] on div at bounding box center [705, 331] width 24 height 21
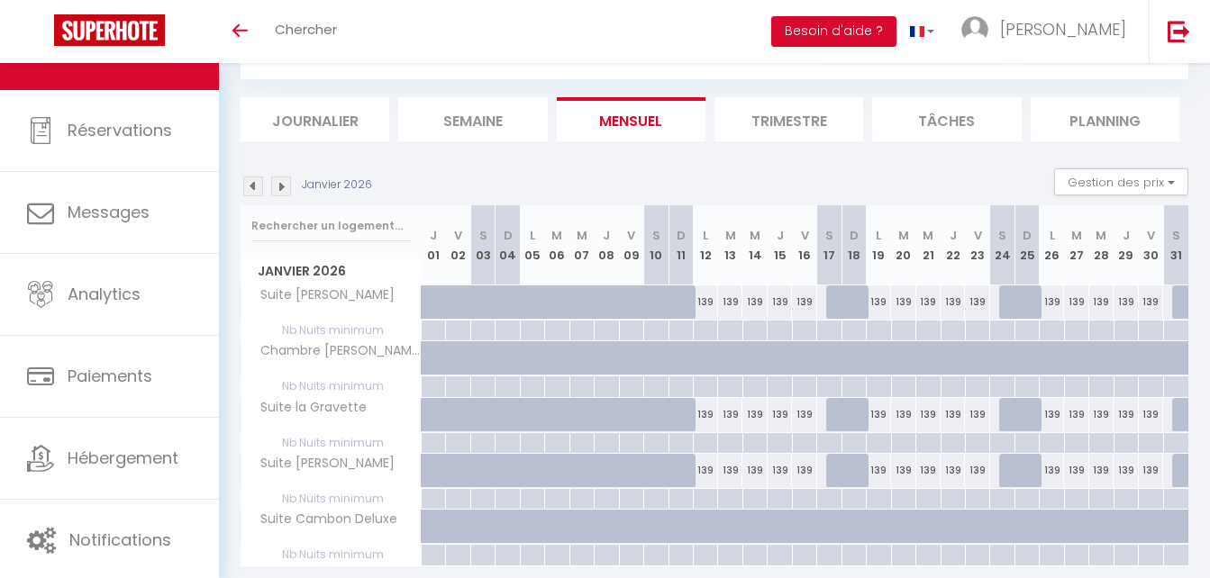
type input "Lun 12 Janvier 2026"
type input "[DATE]"
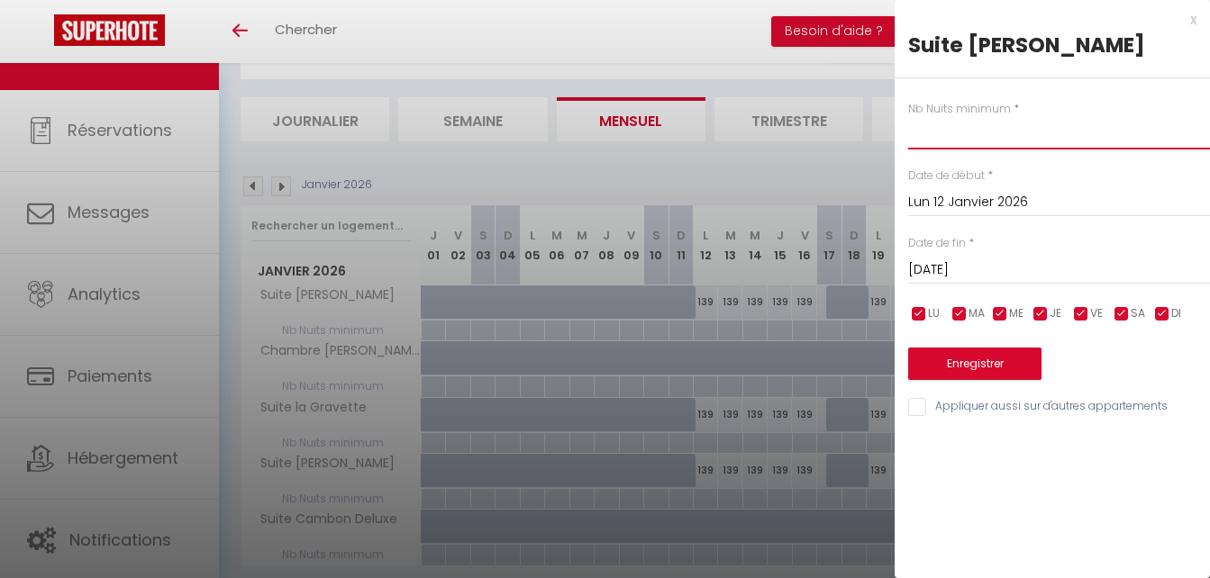
click at [932, 139] on input "text" at bounding box center [1059, 133] width 302 height 32
type input "3"
click at [920, 404] on input "Appliquer aussi sur d'autres appartements" at bounding box center [1059, 407] width 302 height 18
checkbox input "true"
click at [1014, 262] on input "[DATE]" at bounding box center [1059, 270] width 302 height 23
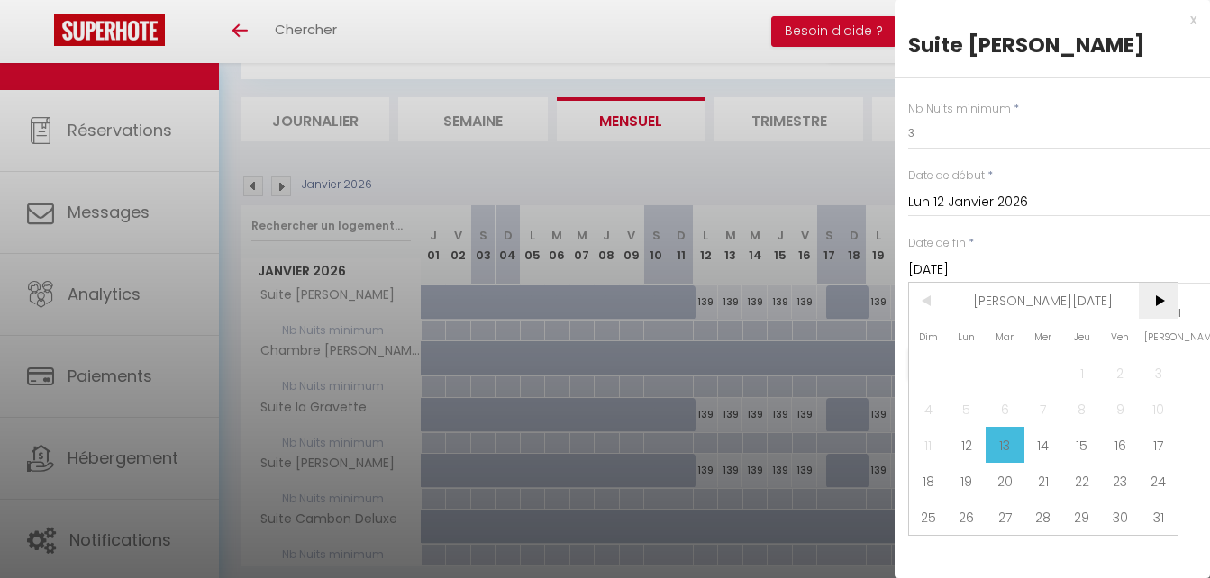
click at [1160, 311] on span ">" at bounding box center [1158, 301] width 39 height 36
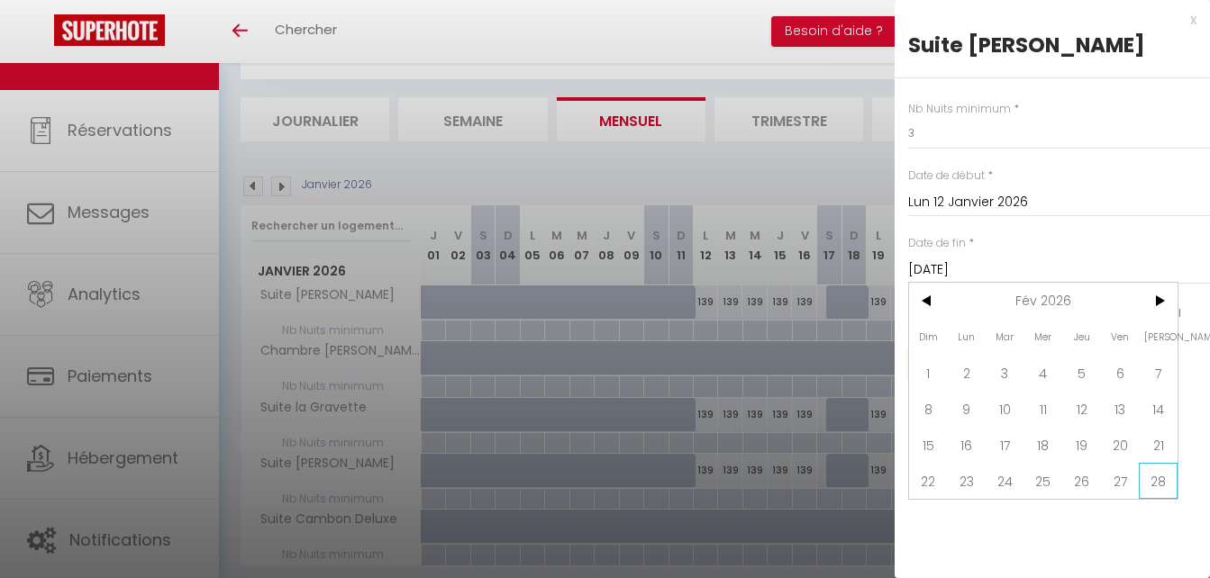
click at [1158, 478] on span "28" at bounding box center [1158, 481] width 39 height 36
type input "[DATE]"
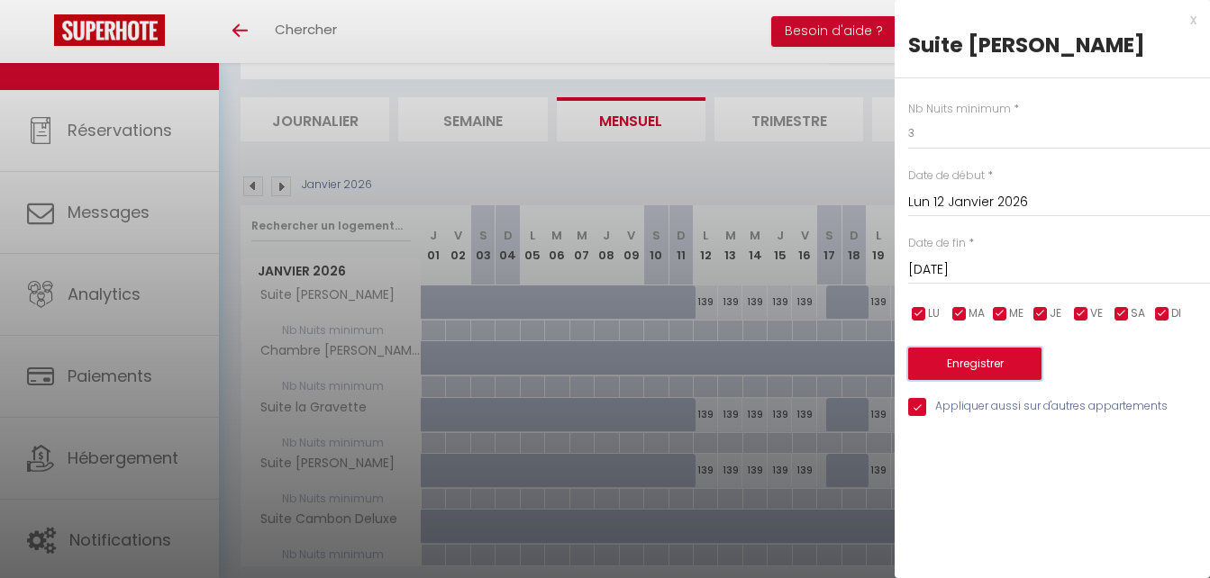
click at [971, 361] on button "Enregistrer" at bounding box center [974, 364] width 133 height 32
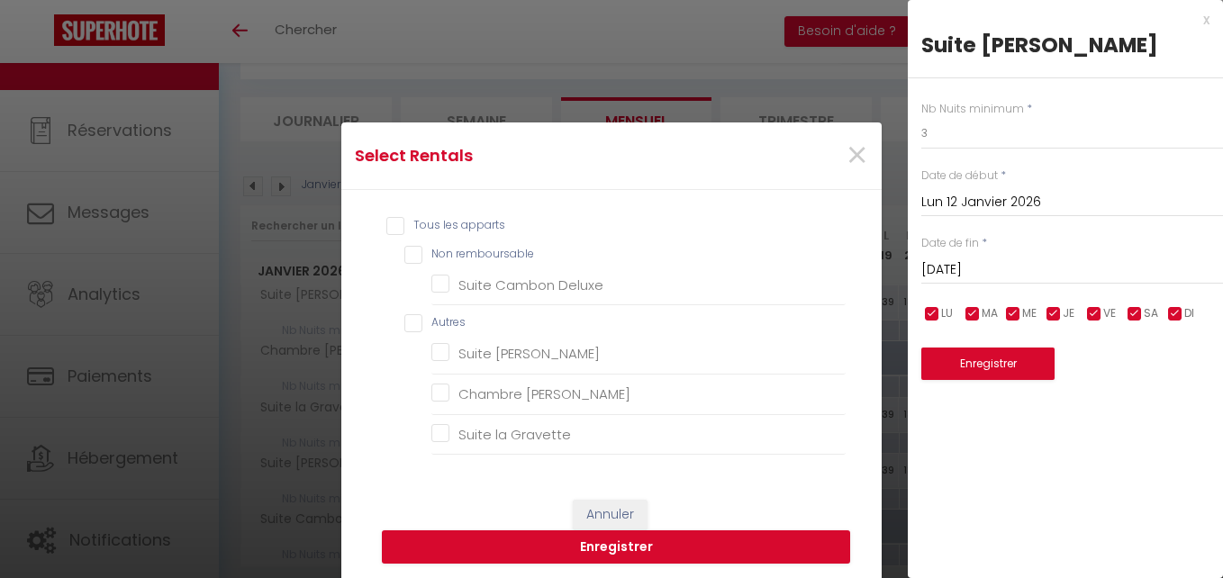
click at [389, 227] on input "Tous les apparts" at bounding box center [615, 226] width 459 height 18
checkbox input "true"
checkbox remboursable "true"
checkbox Deluxe "true"
checkbox input "true"
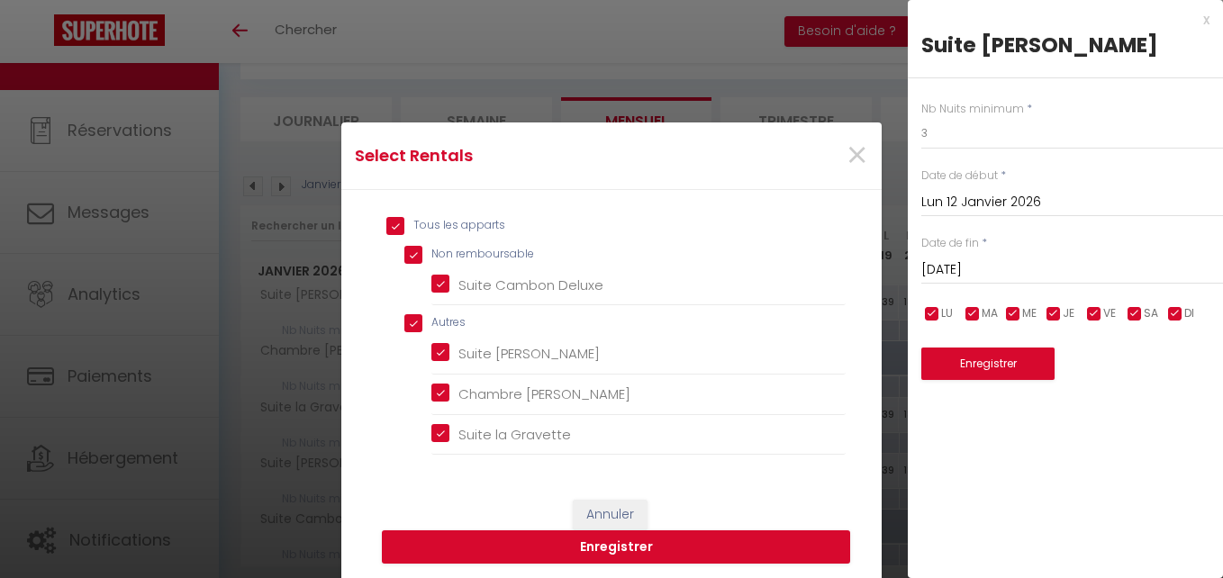
checkbox Deluxe "true"
checkbox Lisa "true"
checkbox Gravette "true"
click at [618, 537] on button "Enregistrer" at bounding box center [616, 548] width 468 height 34
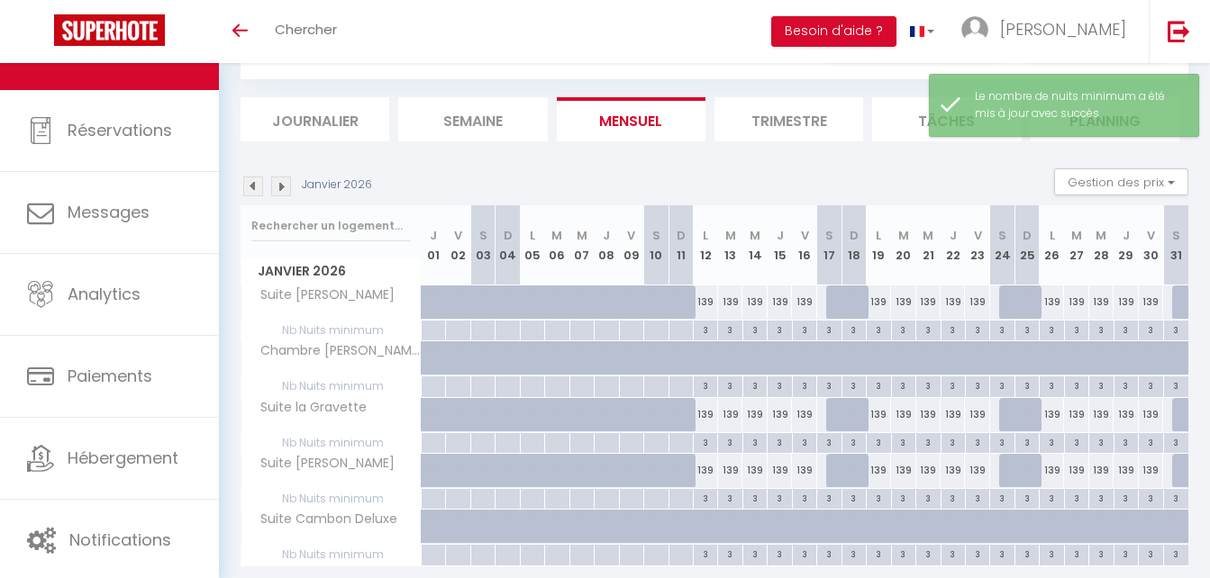
scroll to position [153, 0]
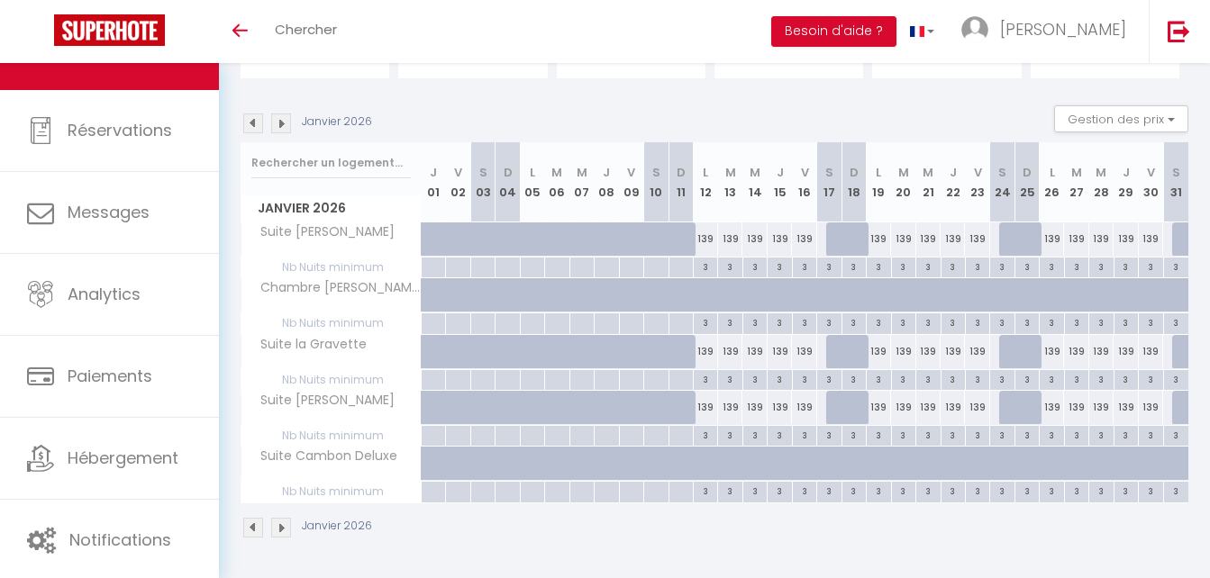
click at [277, 122] on img at bounding box center [281, 123] width 20 height 20
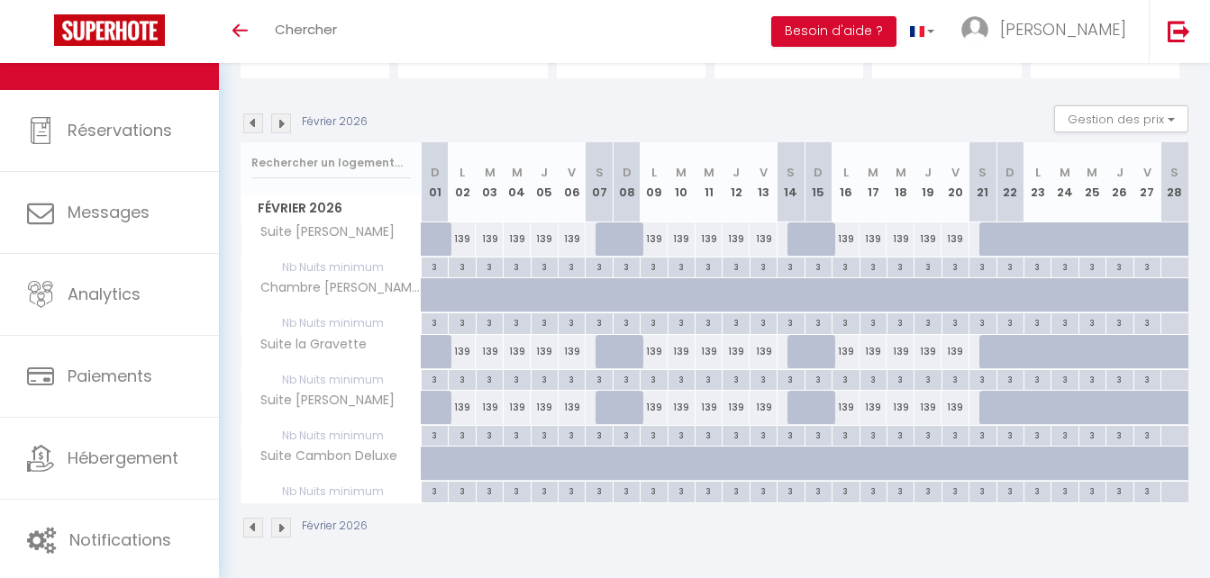
click at [277, 122] on img at bounding box center [281, 123] width 20 height 20
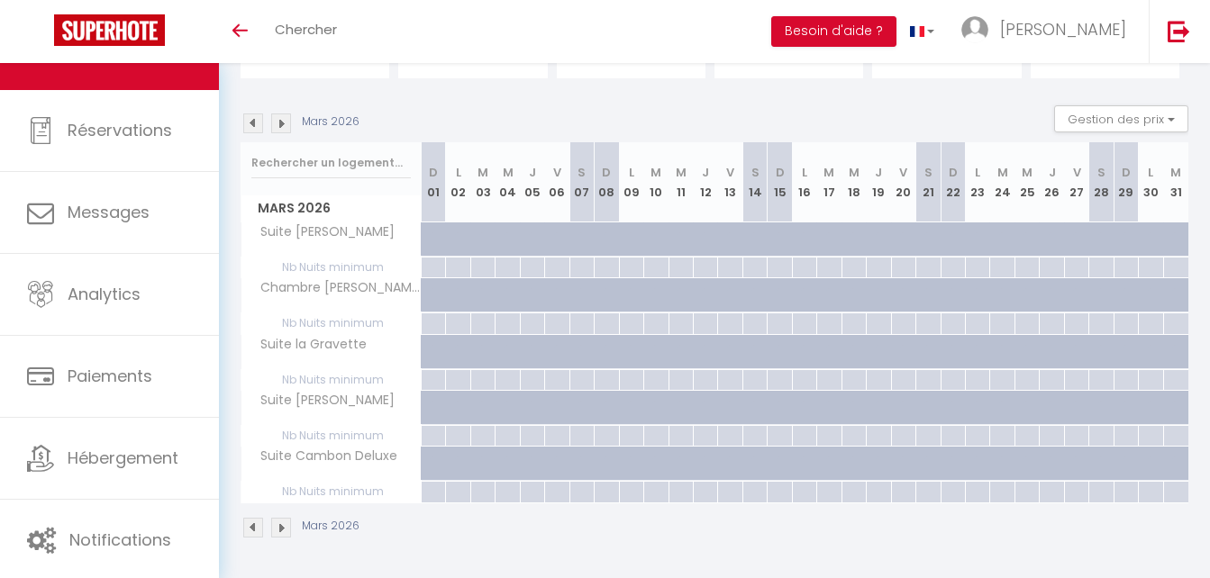
click at [632, 240] on div at bounding box center [640, 249] width 24 height 34
type input "Lun 09 Mars 2026"
type input "[DATE]"
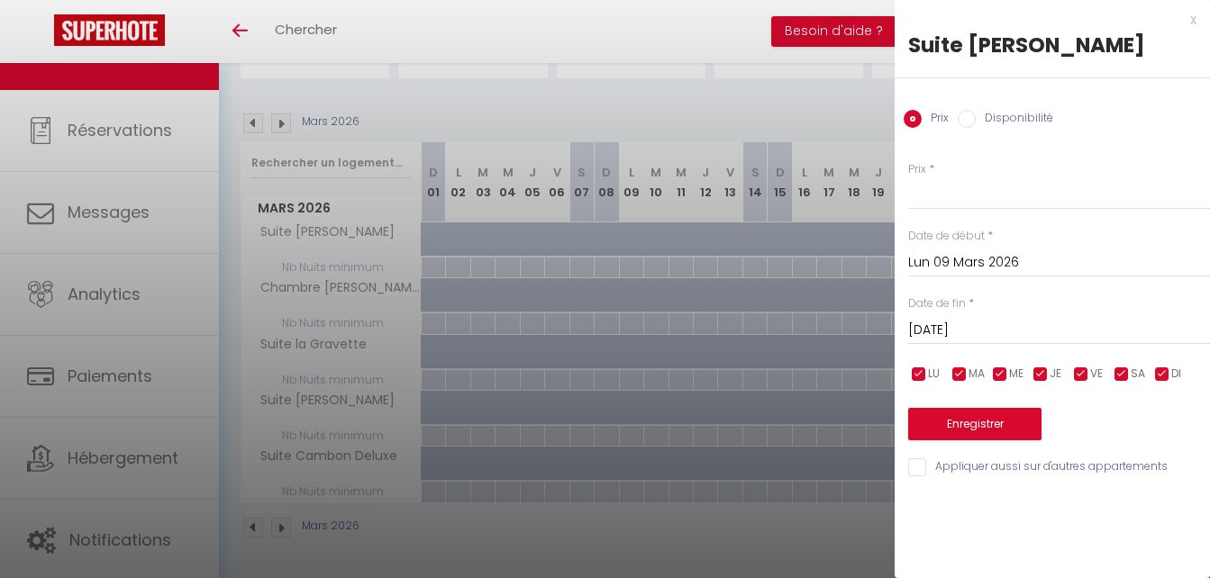
click at [632, 240] on div at bounding box center [605, 289] width 1210 height 578
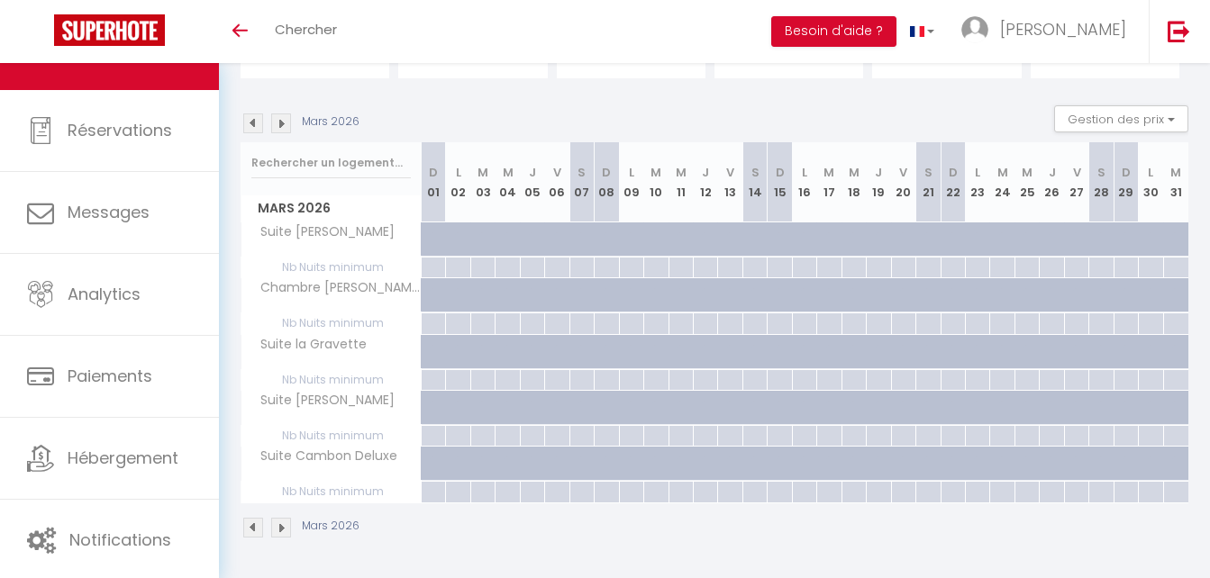
click at [632, 240] on div at bounding box center [640, 249] width 24 height 34
type input "Lun 09 Mars 2026"
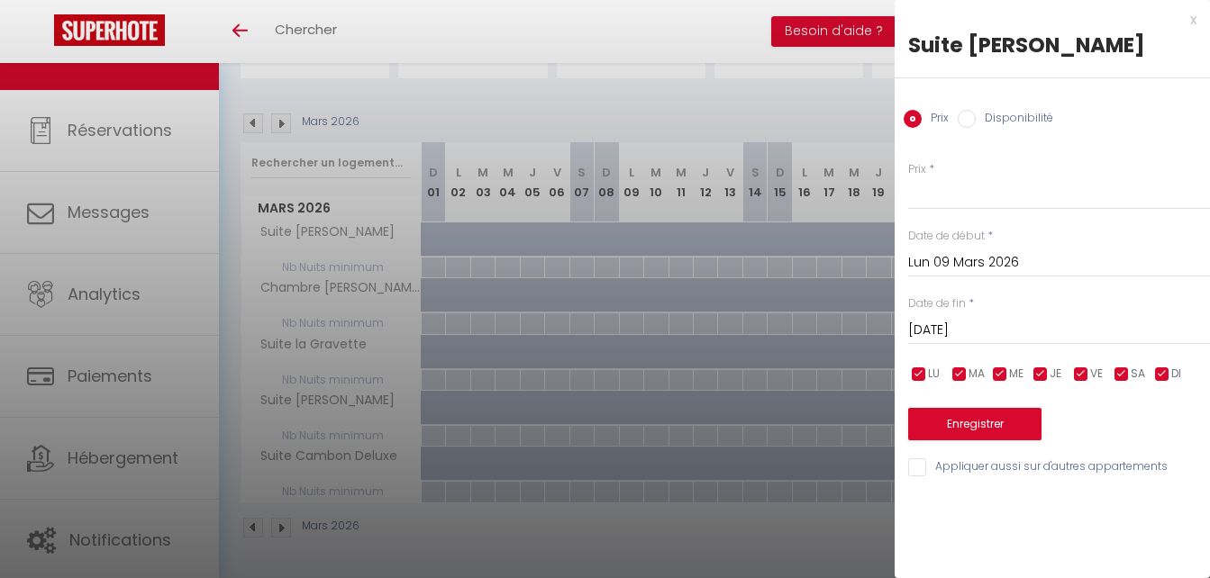
click at [956, 327] on input "[DATE]" at bounding box center [1059, 330] width 302 height 23
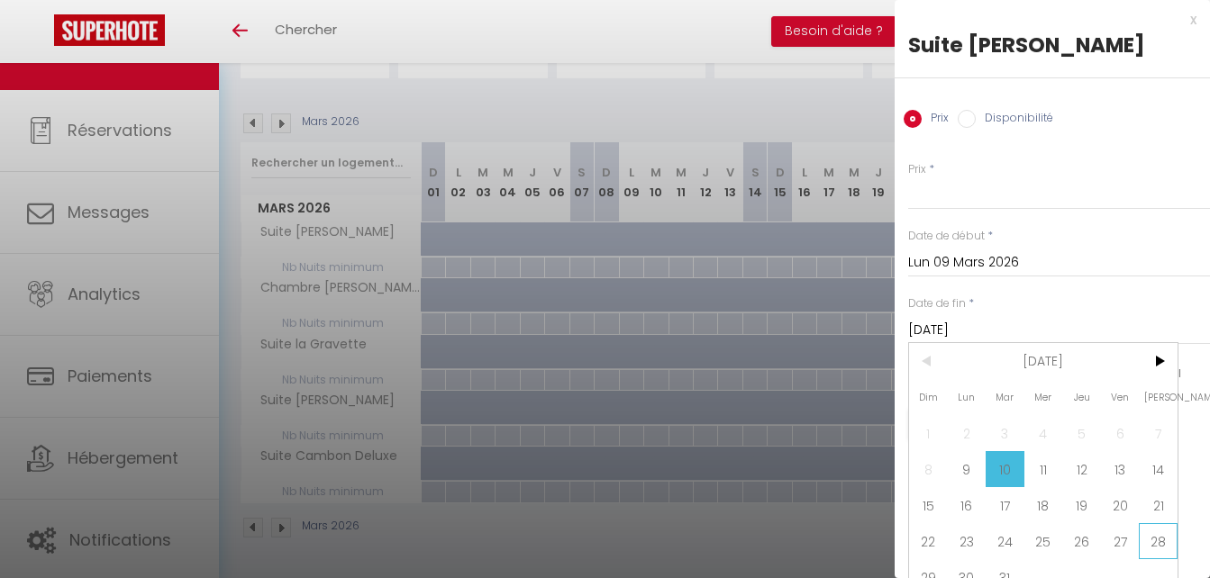
click at [1158, 537] on span "28" at bounding box center [1158, 541] width 39 height 36
type input "[DATE]"
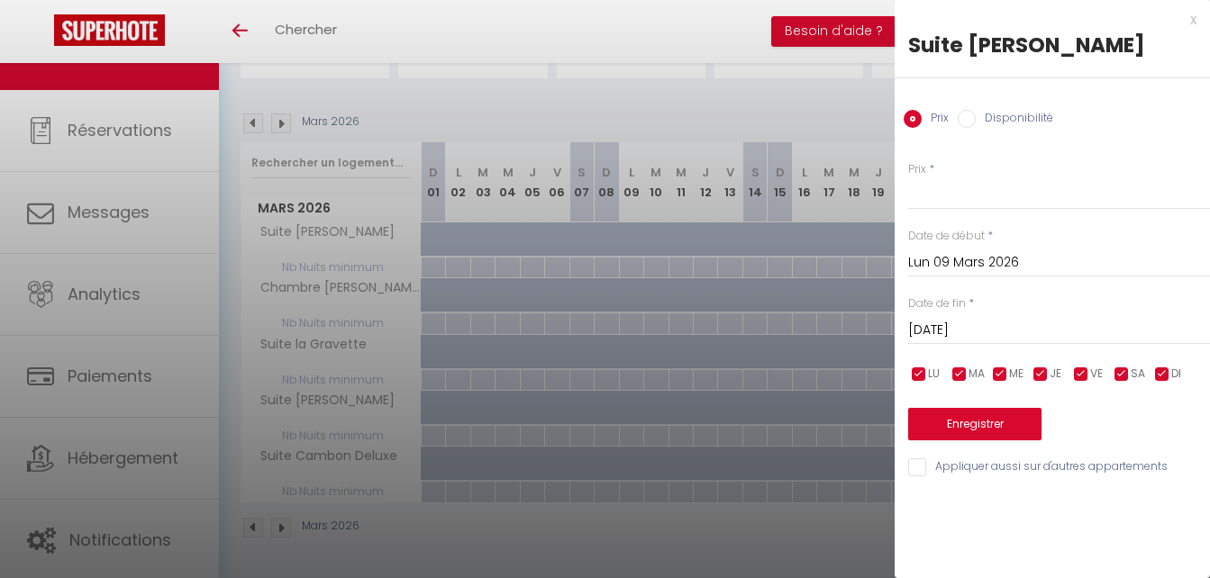
click at [969, 113] on input "Disponibilité" at bounding box center [966, 119] width 18 height 18
radio input "true"
radio input "false"
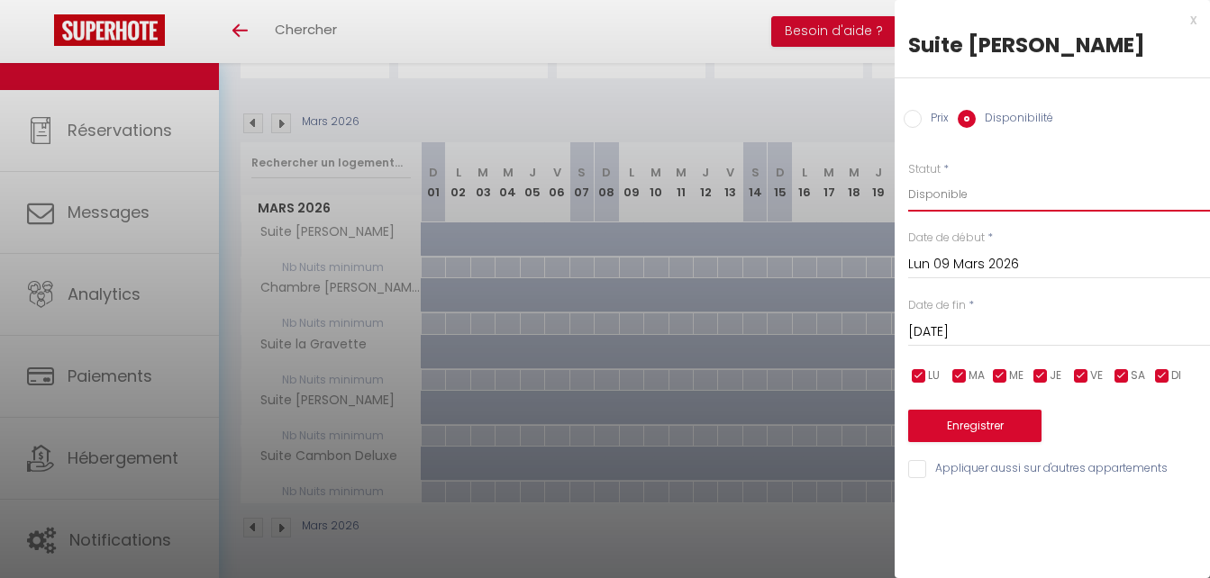
click at [947, 189] on select "Disponible Indisponible" at bounding box center [1059, 194] width 302 height 34
click at [908, 177] on select "Disponible Indisponible" at bounding box center [1059, 194] width 302 height 34
click at [915, 462] on input "Appliquer aussi sur d'autres appartements" at bounding box center [1059, 469] width 302 height 18
checkbox input "true"
click at [963, 421] on button "Enregistrer" at bounding box center [974, 426] width 133 height 32
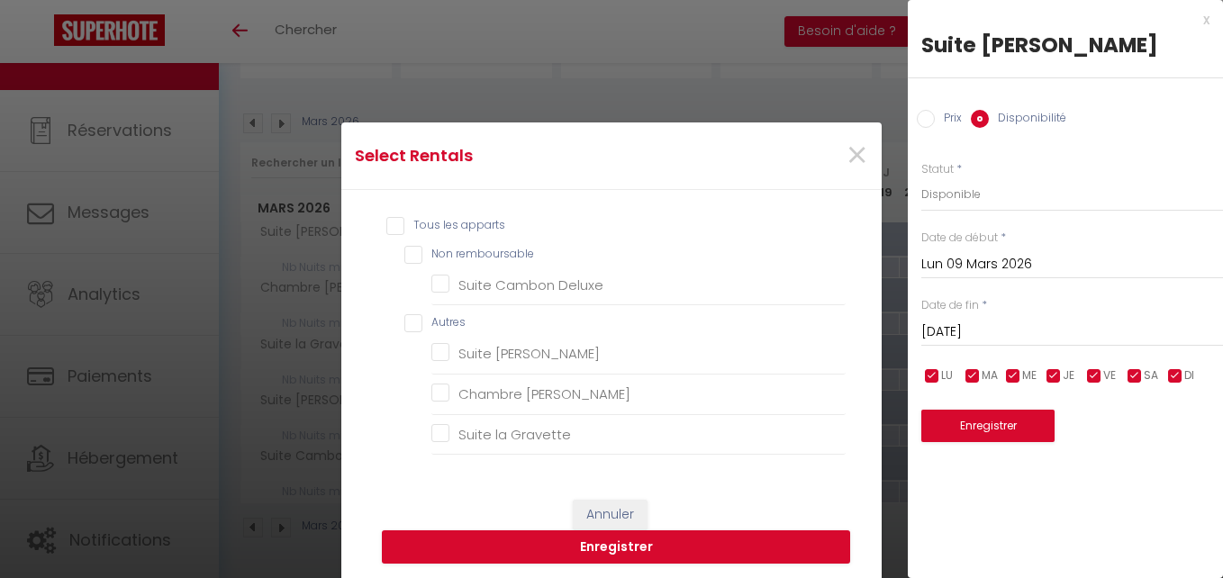
click at [393, 222] on input "Tous les apparts" at bounding box center [615, 226] width 459 height 18
checkbox input "true"
checkbox remboursable "true"
checkbox Deluxe "true"
checkbox input "true"
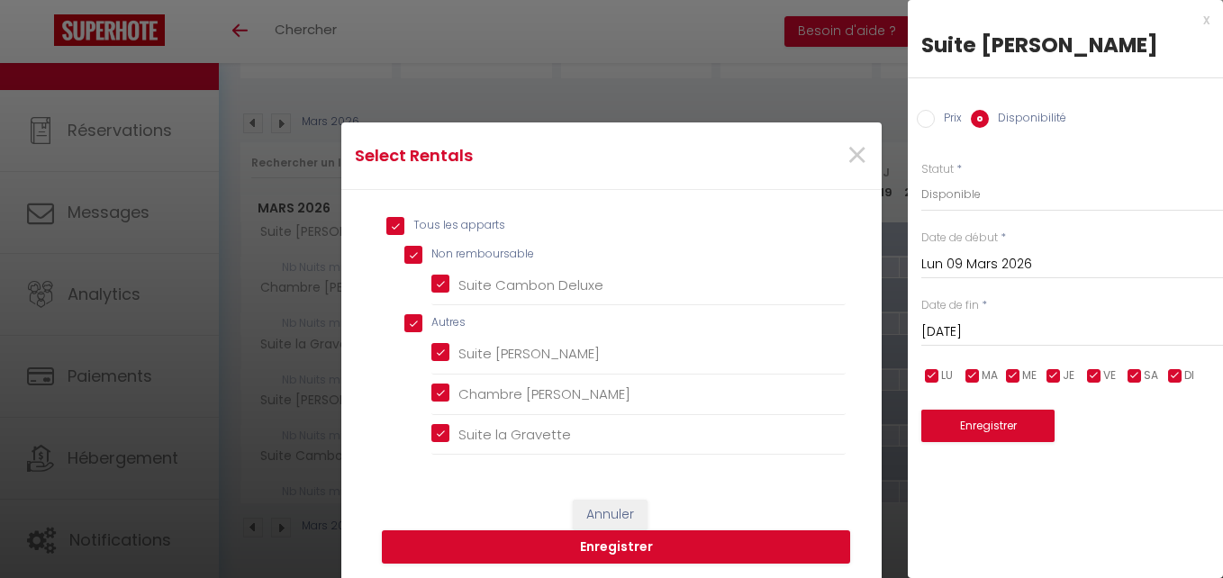
checkbox Deluxe "true"
checkbox Lisa "true"
checkbox Gravette "true"
click at [630, 540] on button "Enregistrer" at bounding box center [616, 548] width 468 height 34
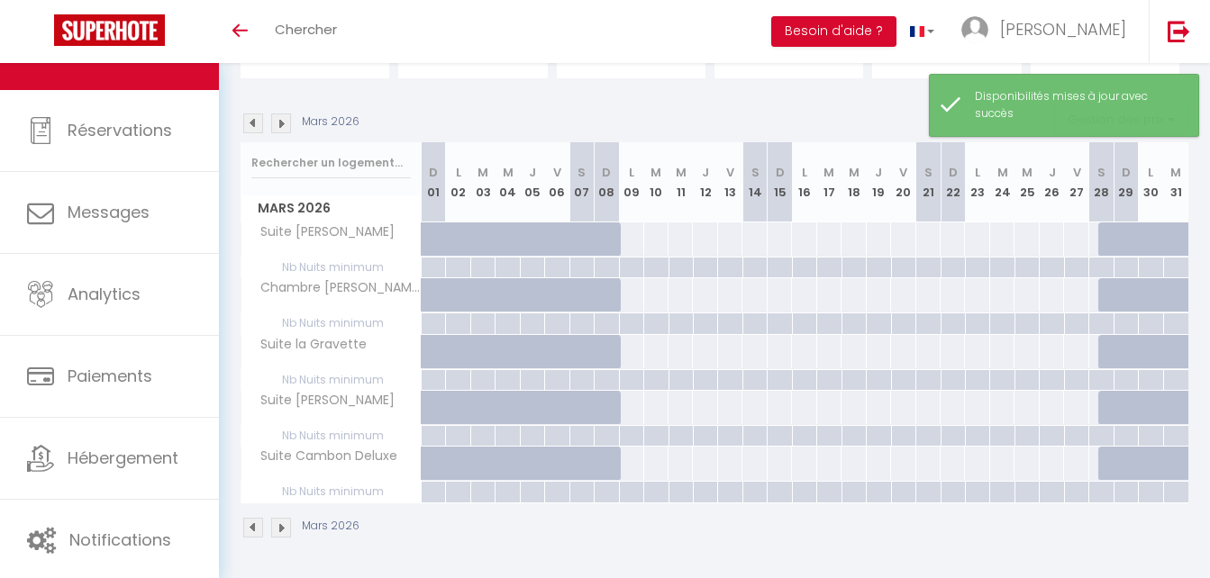
click at [631, 240] on div at bounding box center [630, 238] width 25 height 33
select select "1"
type input "Lun 09 Mars 2026"
type input "[DATE]"
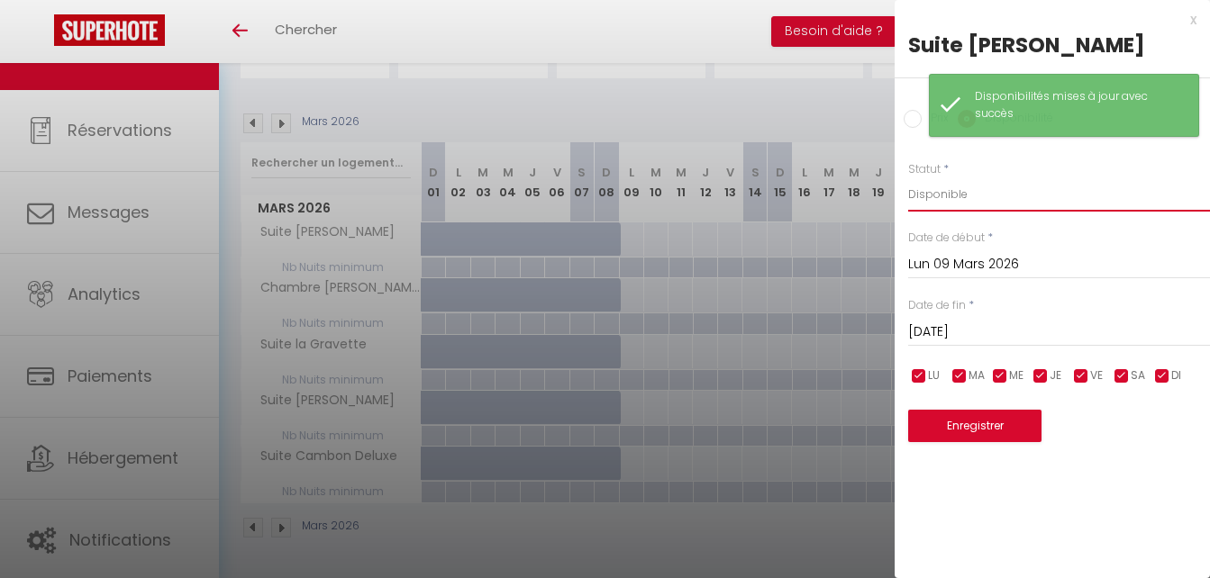
click at [942, 195] on select "Disponible Indisponible" at bounding box center [1059, 194] width 302 height 34
select select "0"
click at [908, 177] on select "Disponible Indisponible" at bounding box center [1059, 194] width 302 height 34
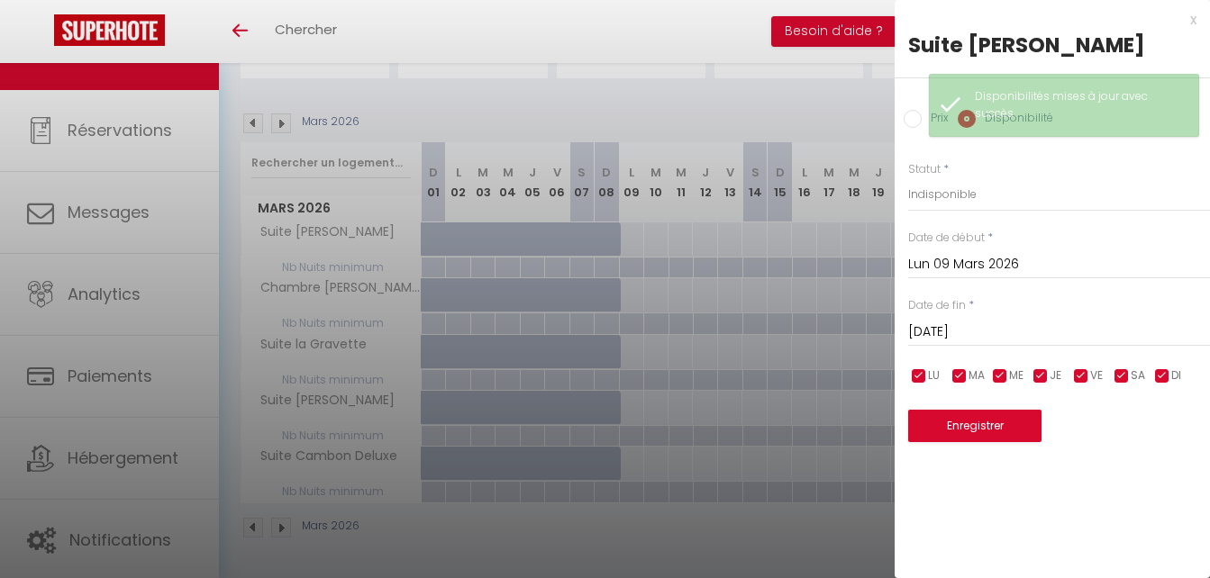
click at [959, 336] on input "[DATE]" at bounding box center [1059, 332] width 302 height 23
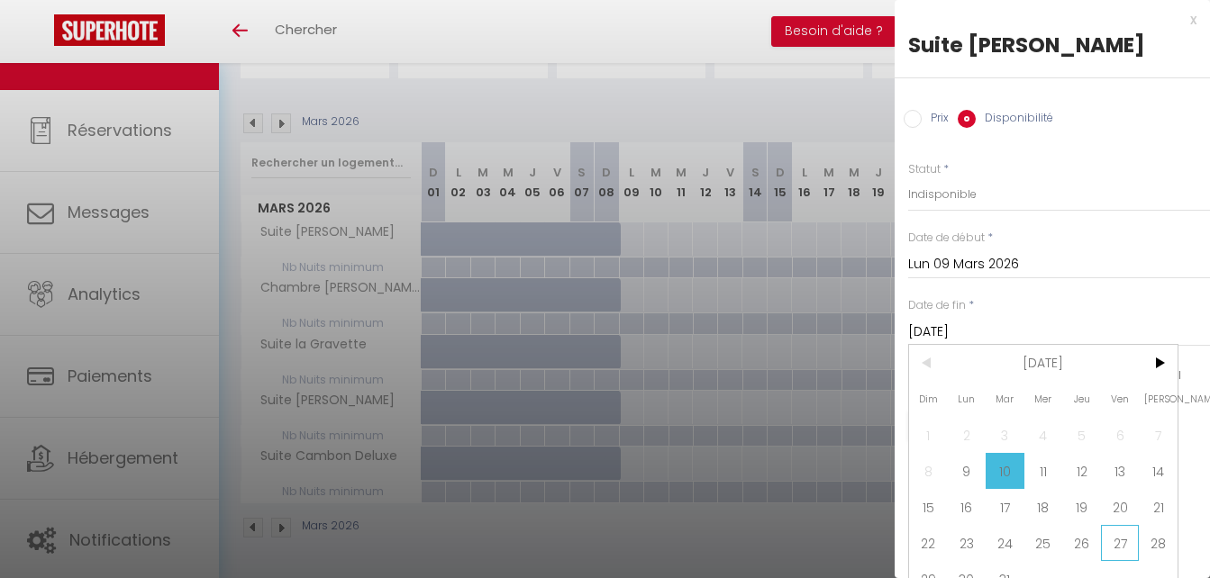
click at [1120, 546] on span "27" at bounding box center [1120, 543] width 39 height 36
type input "Ven 27 Mars 2026"
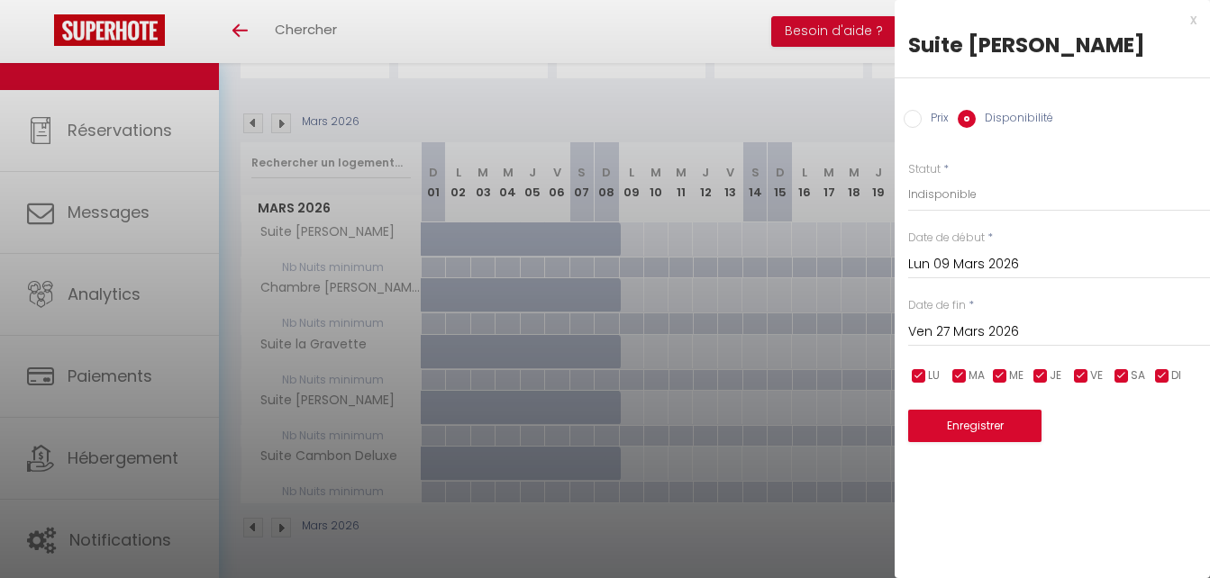
click at [1153, 374] on input "checkbox" at bounding box center [1162, 376] width 18 height 18
checkbox input "false"
click at [1120, 377] on input "checkbox" at bounding box center [1121, 376] width 18 height 18
checkbox input "false"
click at [947, 193] on select "Disponible Indisponible" at bounding box center [1059, 194] width 302 height 34
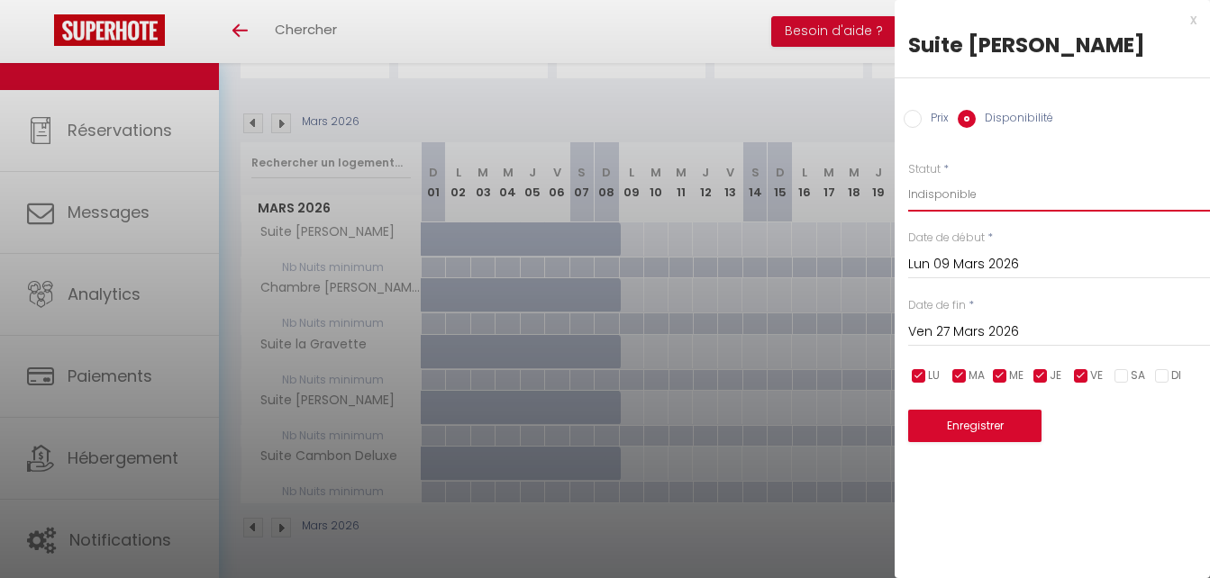
select select "1"
click at [908, 177] on select "Disponible Indisponible" at bounding box center [1059, 194] width 302 height 34
click at [978, 431] on button "Enregistrer" at bounding box center [974, 426] width 133 height 32
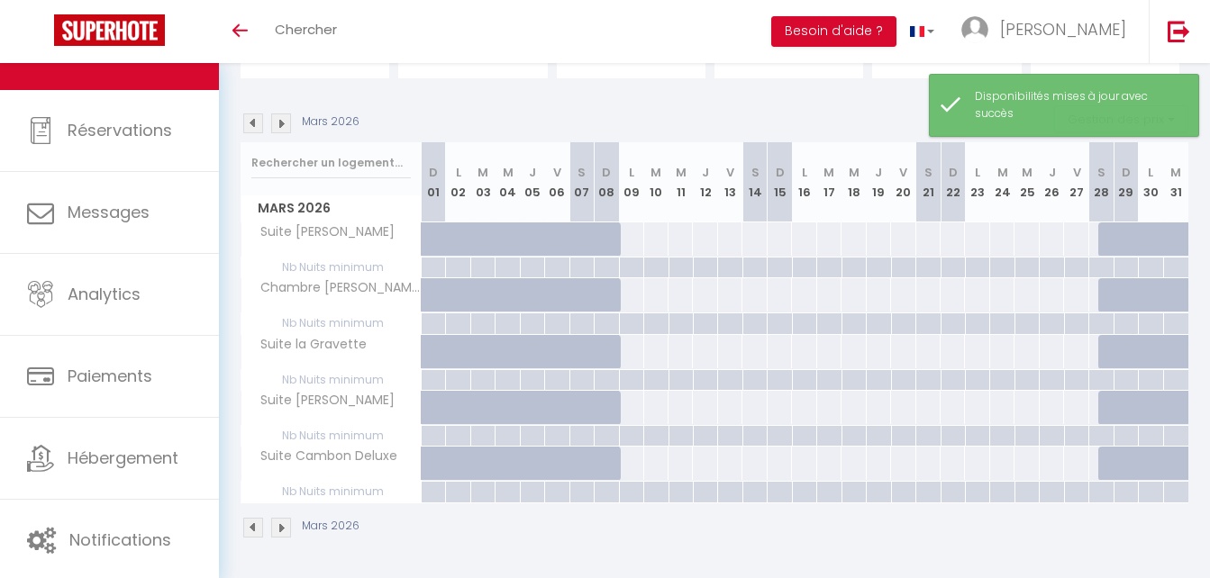
click at [755, 240] on div at bounding box center [753, 238] width 25 height 33
select select "1"
type input "[DATE]"
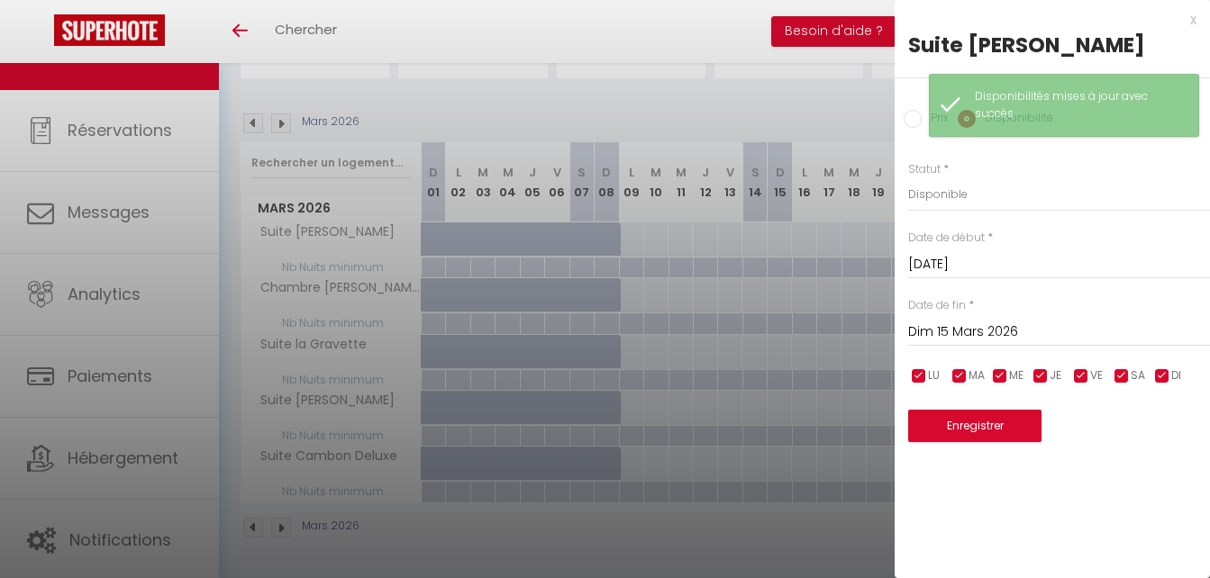
click at [998, 332] on input "Dim 15 Mars 2026" at bounding box center [1059, 332] width 302 height 23
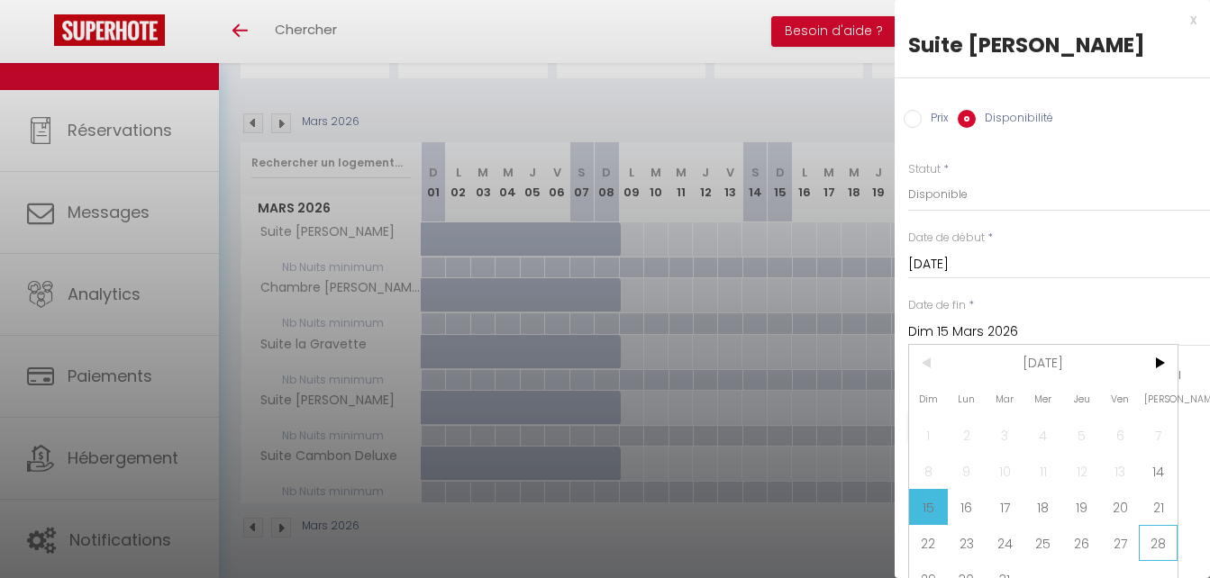
click at [1161, 541] on span "28" at bounding box center [1158, 543] width 39 height 36
type input "[DATE]"
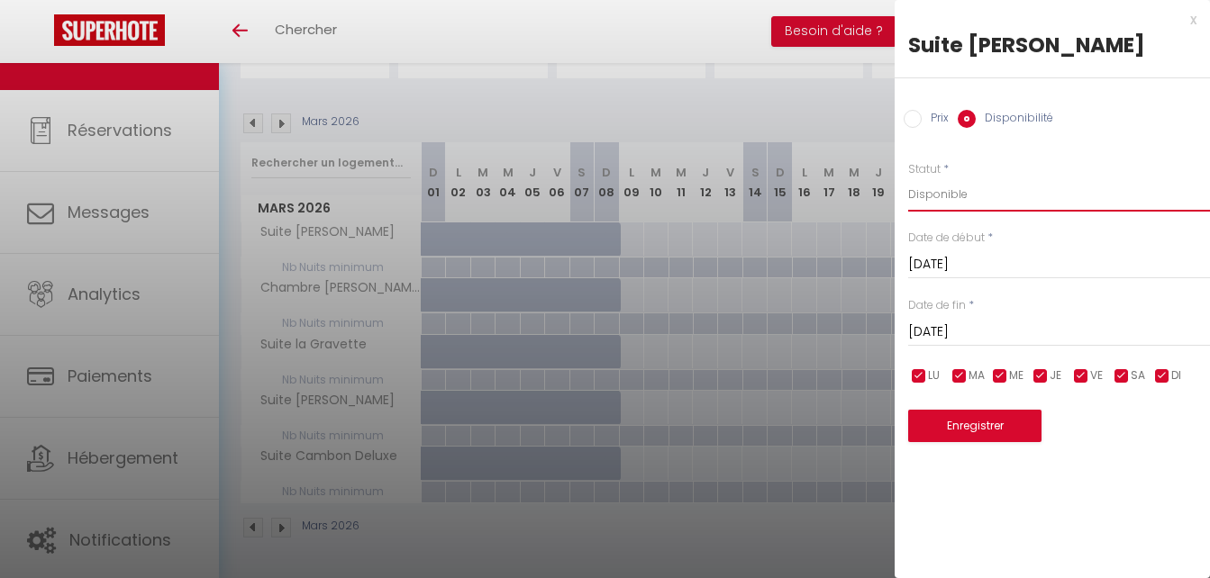
click at [948, 193] on select "Disponible Indisponible" at bounding box center [1059, 194] width 302 height 34
select select "0"
click at [908, 177] on select "Disponible Indisponible" at bounding box center [1059, 194] width 302 height 34
drag, startPoint x: 1081, startPoint y: 377, endPoint x: 1068, endPoint y: 376, distance: 12.7
click at [1080, 377] on input "checkbox" at bounding box center [1081, 376] width 18 height 18
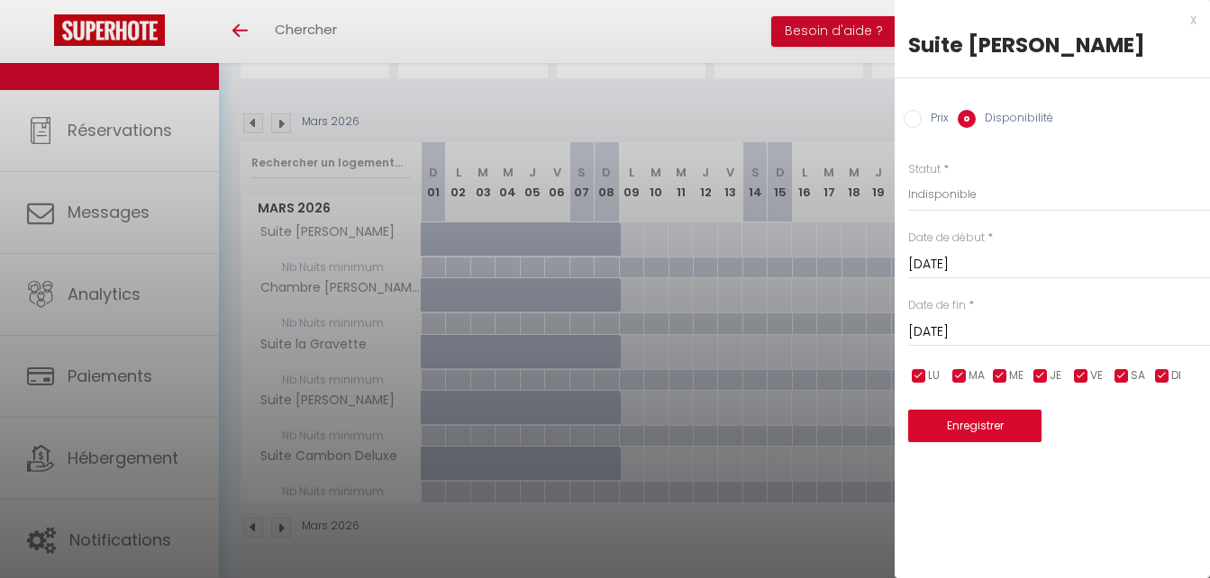
checkbox input "false"
click at [1037, 374] on input "checkbox" at bounding box center [1040, 376] width 18 height 18
checkbox input "false"
click at [1002, 374] on input "checkbox" at bounding box center [1000, 376] width 18 height 18
checkbox input "false"
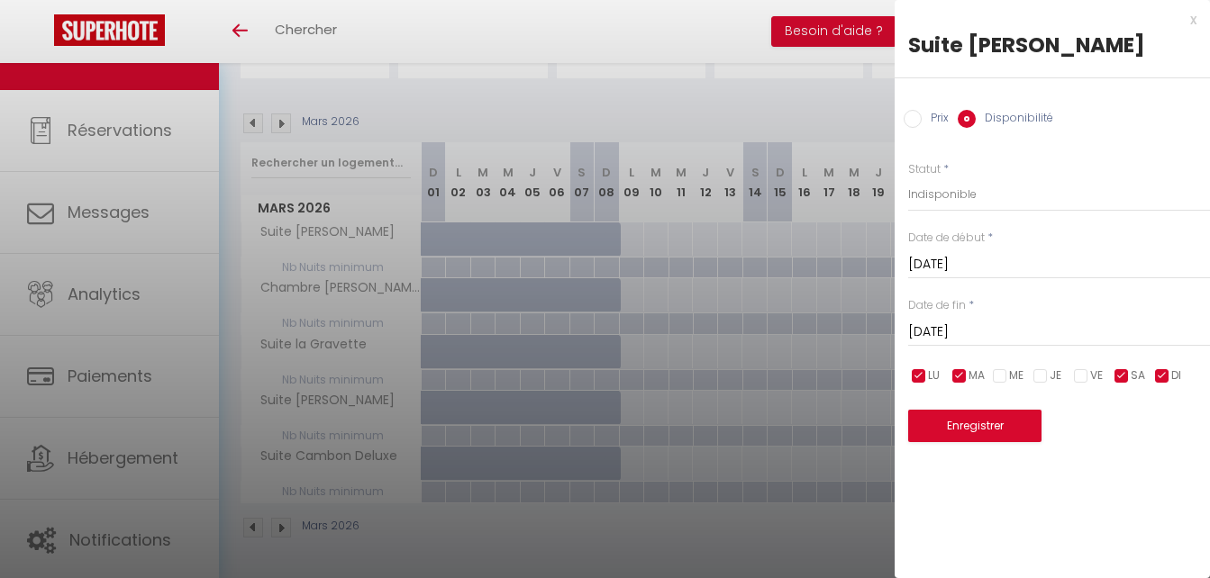
click at [960, 374] on input "checkbox" at bounding box center [959, 376] width 18 height 18
checkbox input "false"
click at [919, 375] on input "checkbox" at bounding box center [919, 376] width 18 height 18
checkbox input "false"
click at [949, 429] on button "Enregistrer" at bounding box center [974, 426] width 133 height 32
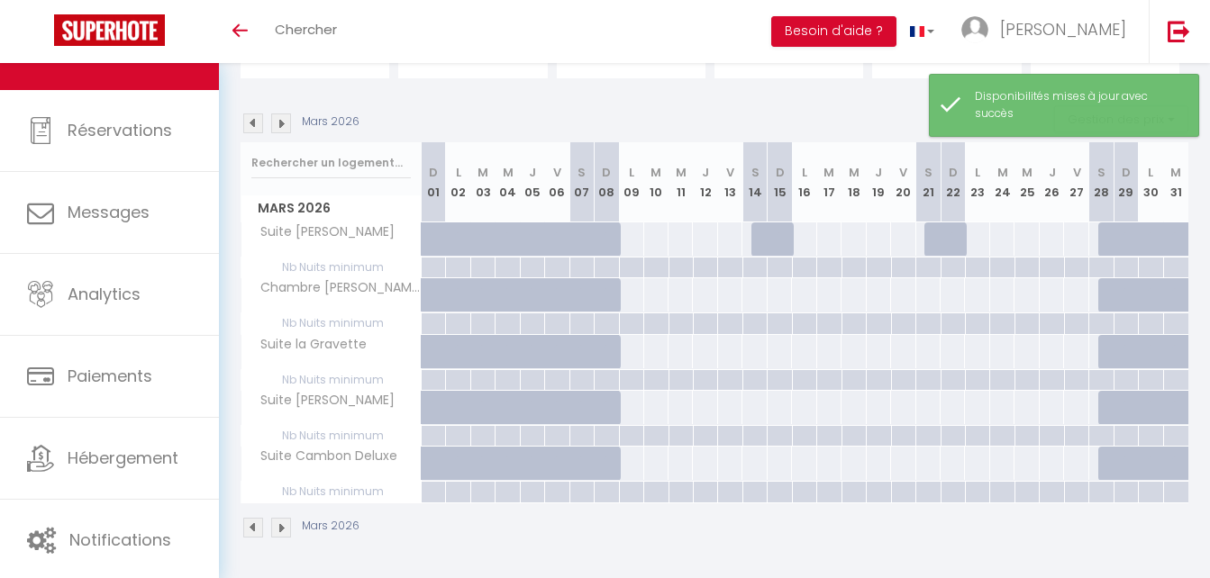
click at [763, 290] on div at bounding box center [753, 294] width 25 height 33
select select "1"
type input "[DATE]"
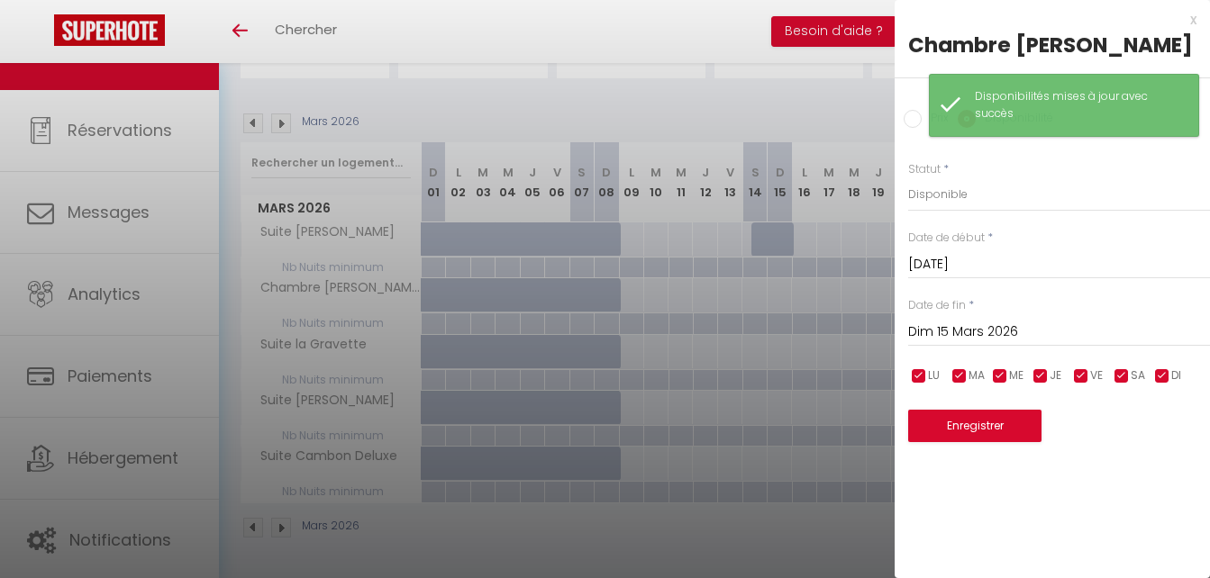
click at [960, 327] on input "Dim 15 Mars 2026" at bounding box center [1059, 332] width 302 height 23
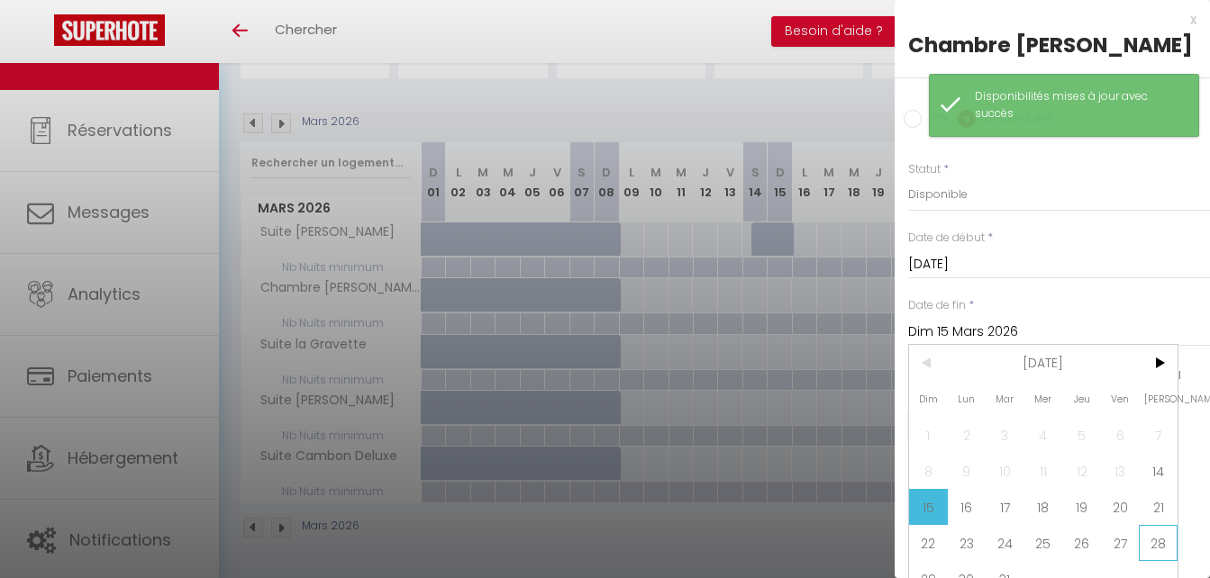
click at [1156, 538] on span "28" at bounding box center [1158, 543] width 39 height 36
type input "[DATE]"
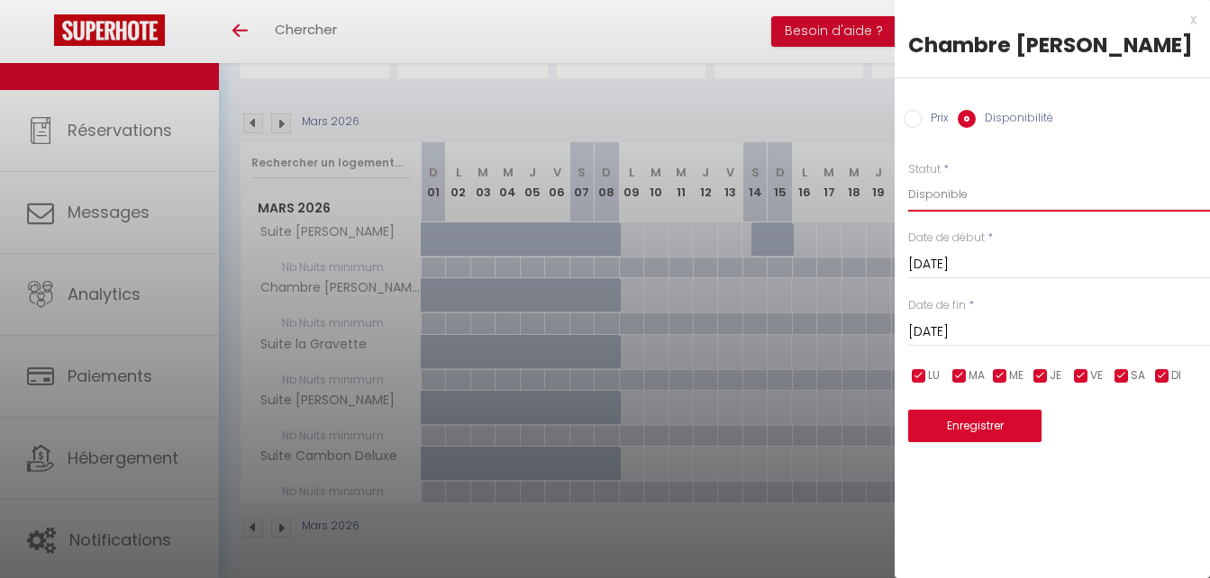
click at [930, 197] on select "Disponible Indisponible" at bounding box center [1059, 194] width 302 height 34
select select "0"
click at [908, 177] on select "Disponible Indisponible" at bounding box center [1059, 194] width 302 height 34
click at [1074, 373] on input "checkbox" at bounding box center [1081, 376] width 18 height 18
checkbox input "false"
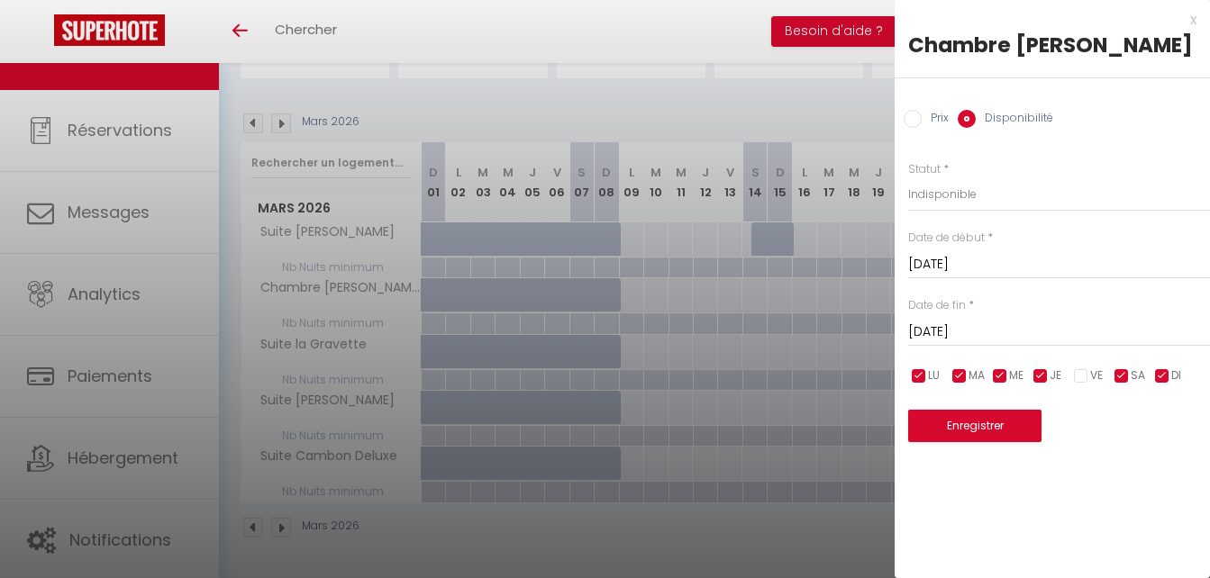
click at [1031, 365] on div "LU MA ME JE VE SA DI" at bounding box center [1058, 376] width 325 height 23
click at [987, 371] on div "LU MA ME JE VE SA DI" at bounding box center [1058, 376] width 325 height 23
click at [1004, 378] on input "checkbox" at bounding box center [1000, 376] width 18 height 18
checkbox input "false"
click at [1037, 373] on input "checkbox" at bounding box center [1040, 376] width 18 height 18
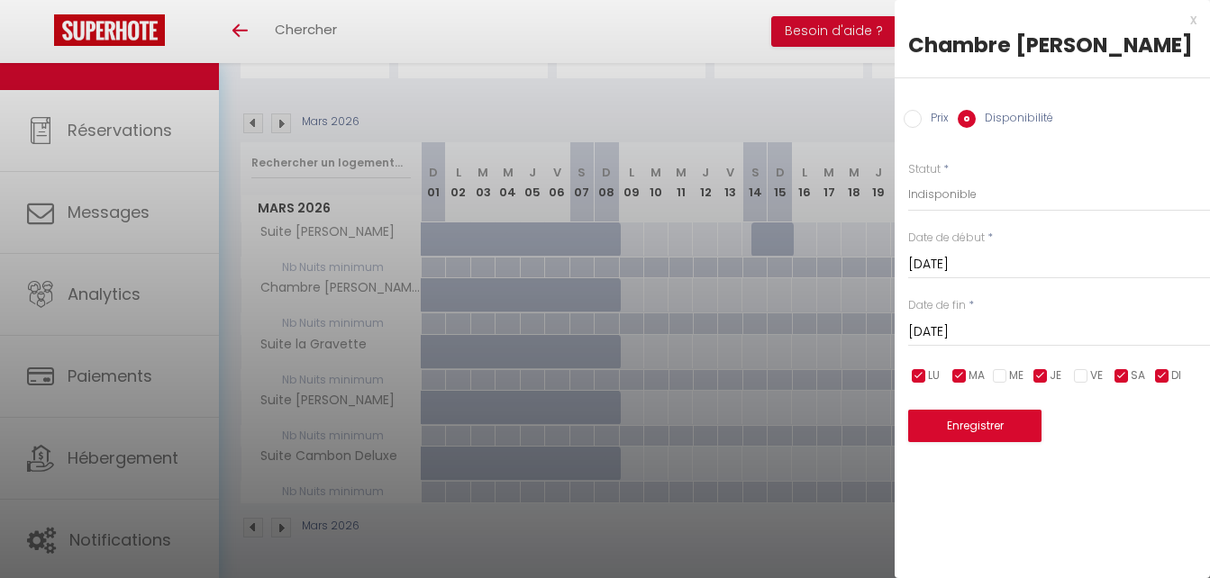
checkbox input "false"
click at [957, 375] on input "checkbox" at bounding box center [959, 376] width 18 height 18
checkbox input "false"
click at [919, 375] on input "checkbox" at bounding box center [919, 376] width 18 height 18
checkbox input "false"
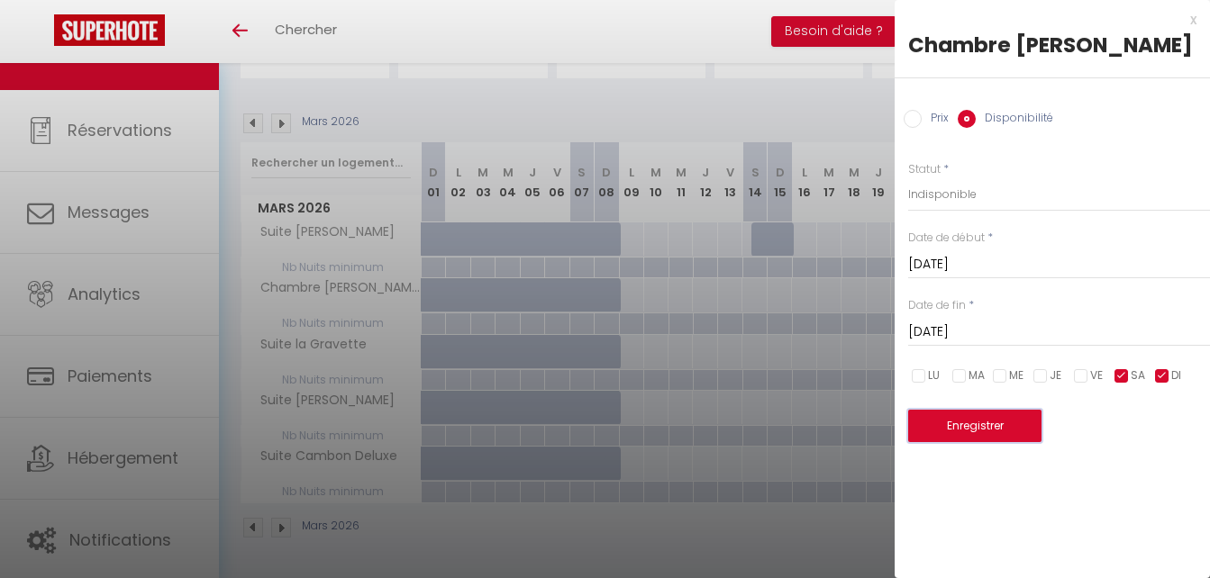
click at [963, 427] on button "Enregistrer" at bounding box center [974, 426] width 133 height 32
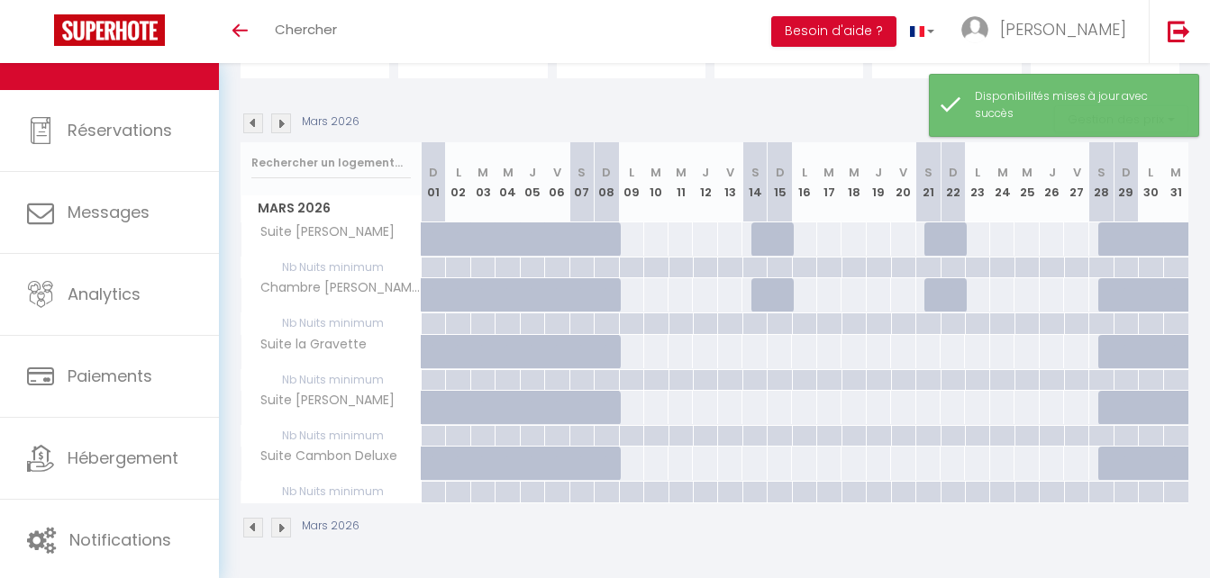
click at [753, 359] on div at bounding box center [753, 351] width 25 height 33
select select "1"
type input "[DATE]"
type input "Dim 15 Mars 2026"
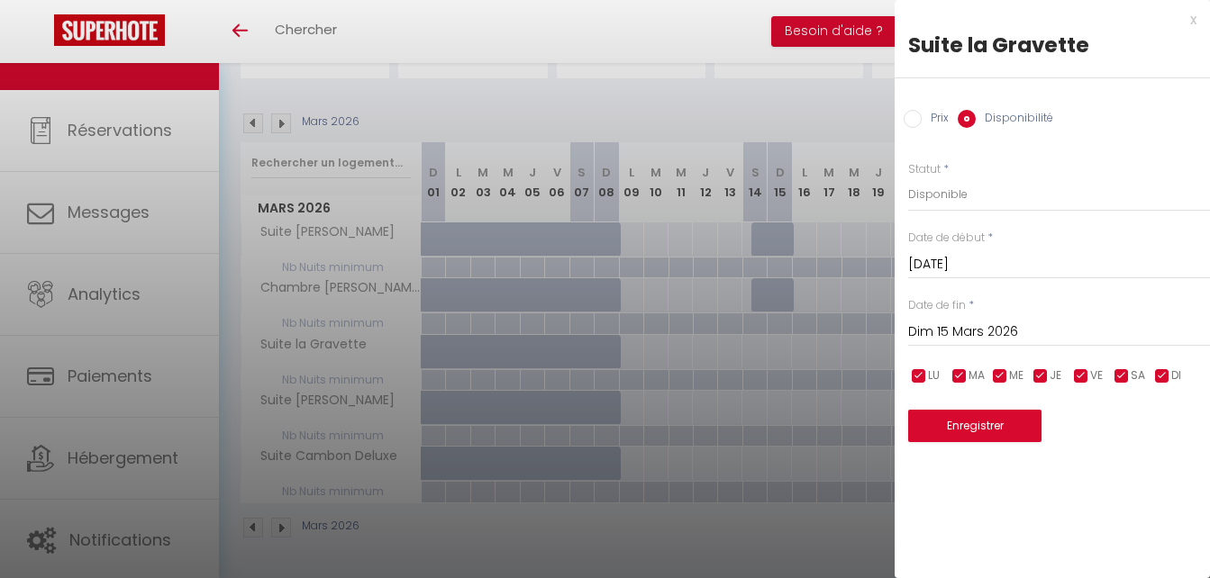
click at [638, 349] on div at bounding box center [605, 289] width 1210 height 578
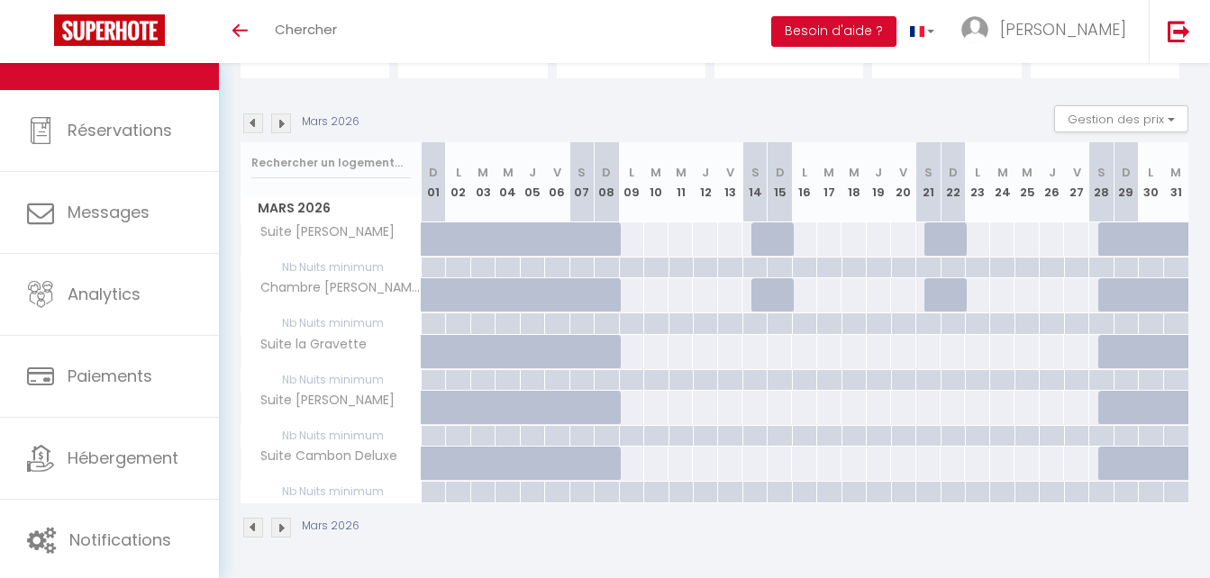
click at [638, 349] on div at bounding box center [630, 351] width 25 height 33
select select "1"
type input "Lun 09 Mars 2026"
type input "[DATE]"
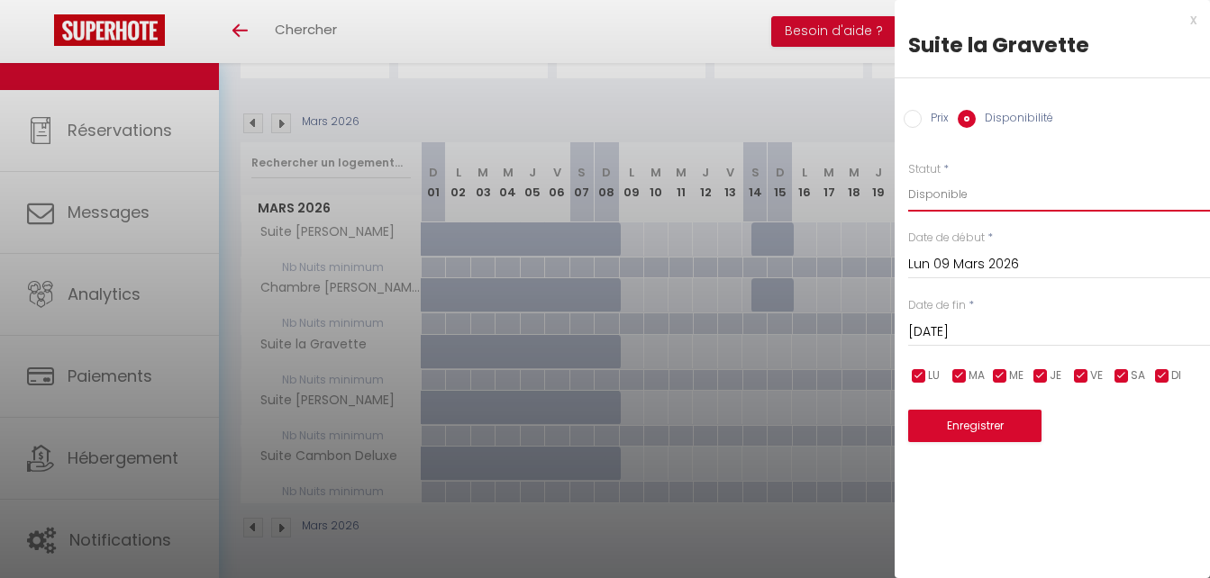
click at [940, 198] on select "Disponible Indisponible" at bounding box center [1059, 194] width 302 height 34
select select "0"
click at [908, 177] on select "Disponible Indisponible" at bounding box center [1059, 194] width 302 height 34
drag, startPoint x: 1084, startPoint y: 378, endPoint x: 1040, endPoint y: 378, distance: 43.2
click at [1083, 378] on input "checkbox" at bounding box center [1081, 376] width 18 height 18
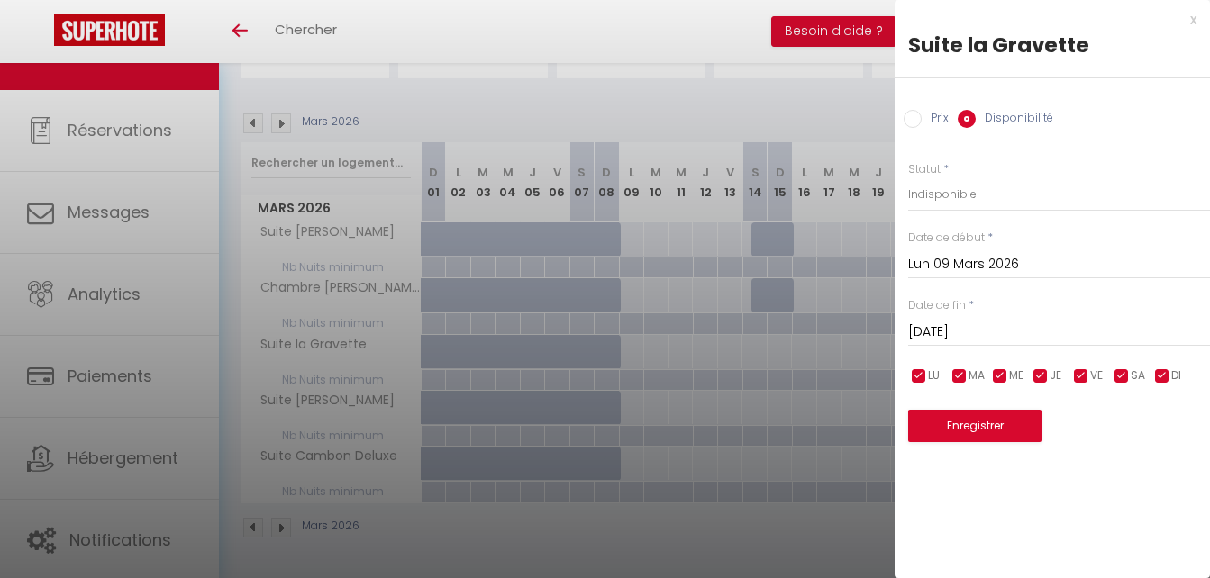
checkbox input "false"
click at [1035, 378] on input "checkbox" at bounding box center [1040, 376] width 18 height 18
checkbox input "false"
drag, startPoint x: 1003, startPoint y: 376, endPoint x: 987, endPoint y: 377, distance: 16.2
click at [1002, 376] on input "checkbox" at bounding box center [1000, 376] width 18 height 18
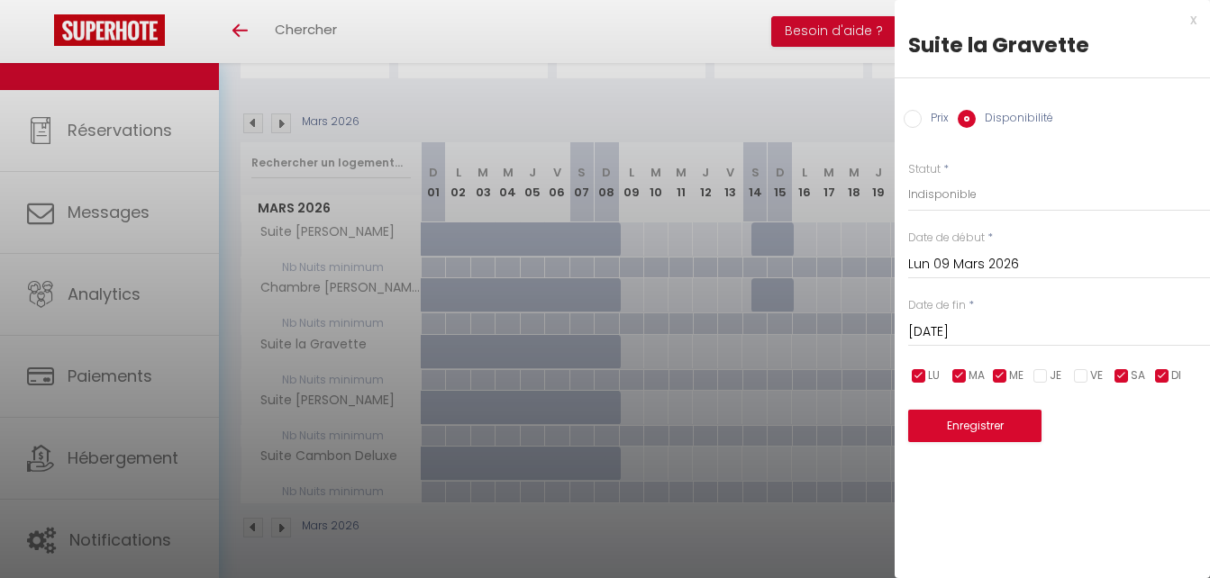
checkbox input "false"
click at [962, 377] on input "checkbox" at bounding box center [959, 376] width 18 height 18
checkbox input "false"
click at [915, 374] on input "checkbox" at bounding box center [919, 376] width 18 height 18
checkbox input "false"
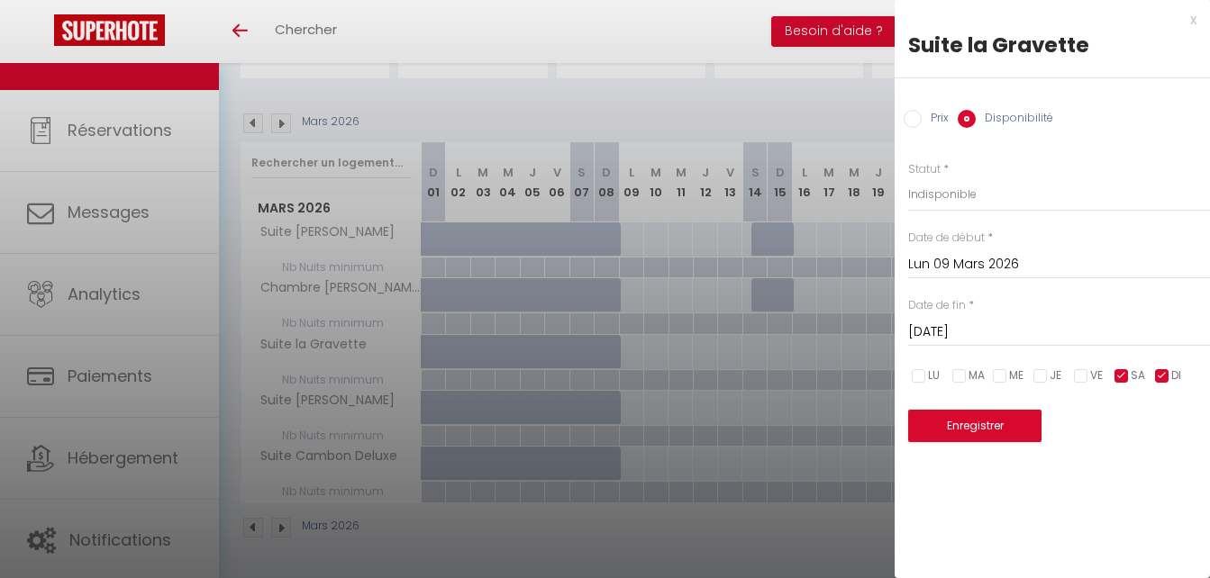
click at [994, 331] on input "[DATE]" at bounding box center [1059, 332] width 302 height 23
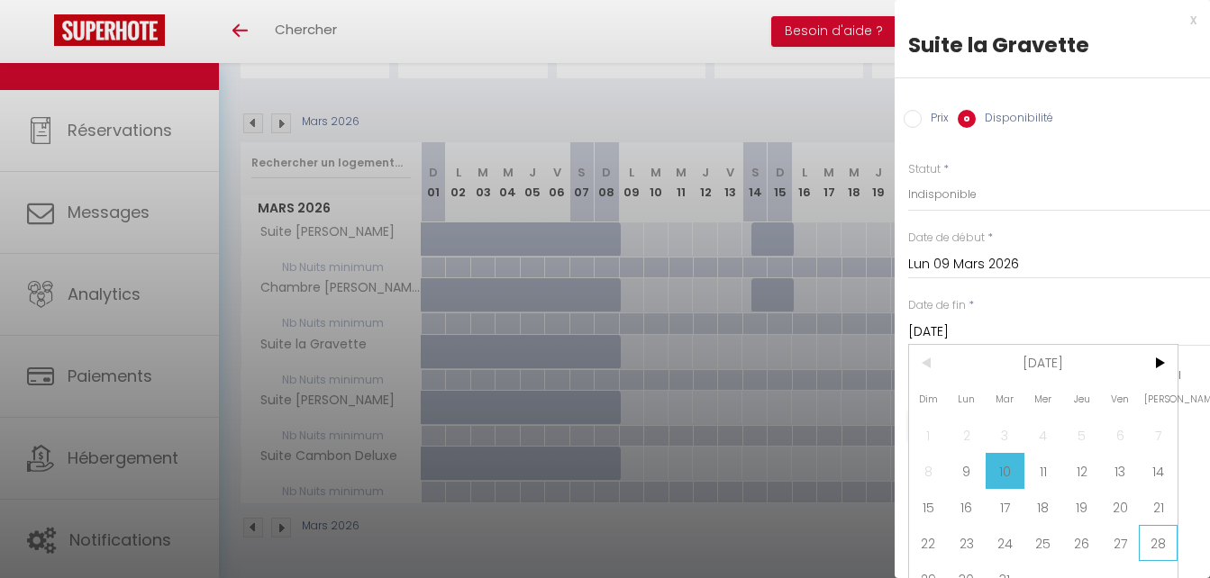
click at [1157, 539] on span "28" at bounding box center [1158, 543] width 39 height 36
type input "[DATE]"
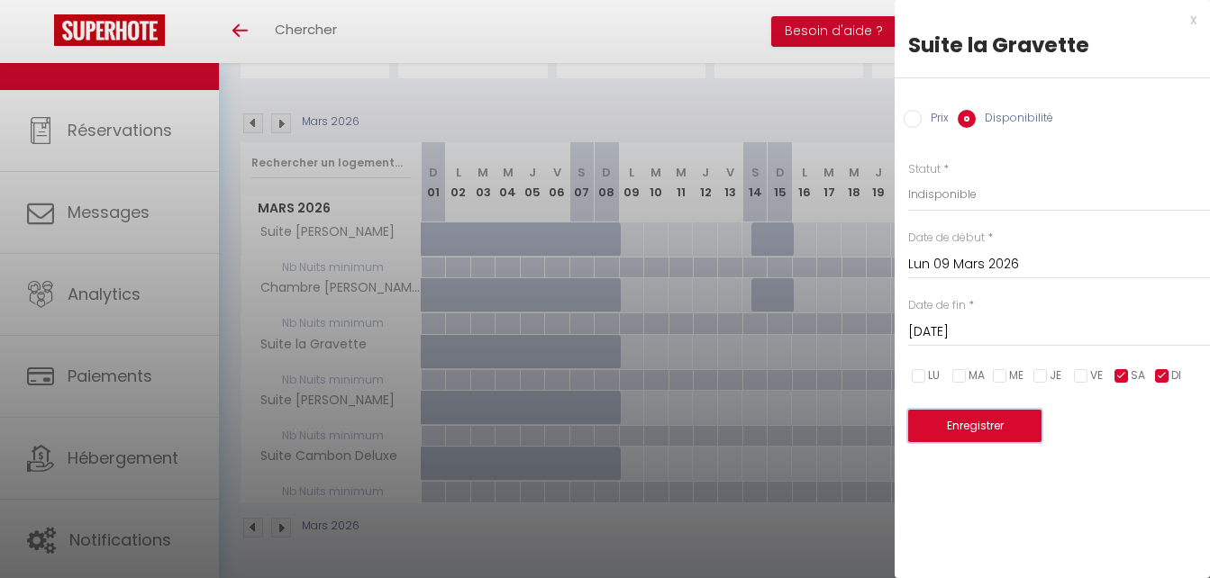
click at [995, 426] on button "Enregistrer" at bounding box center [974, 426] width 133 height 32
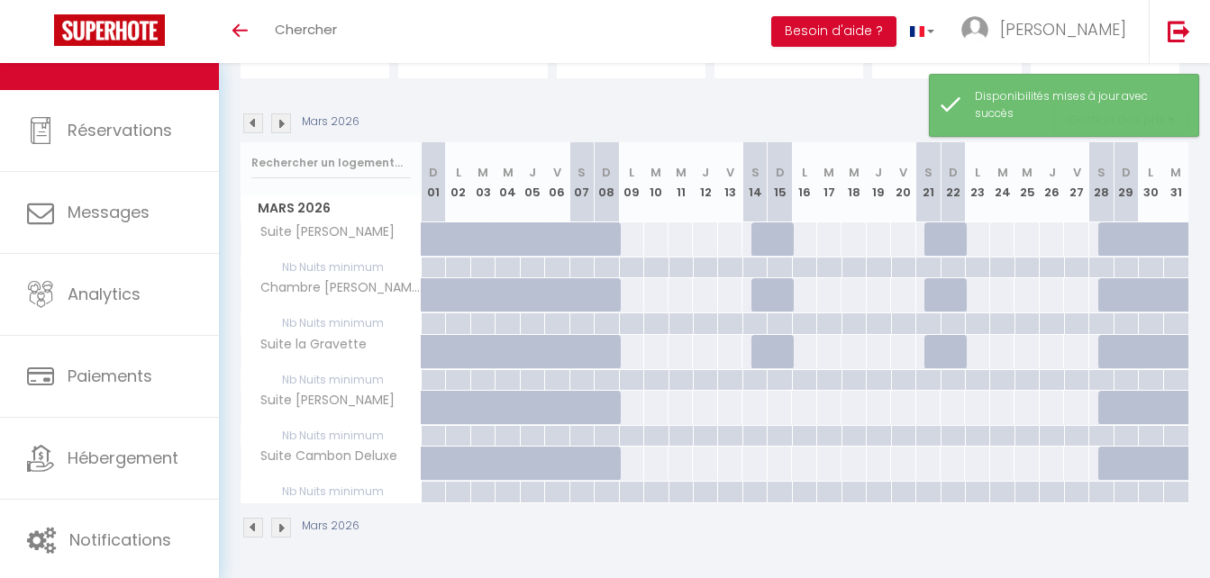
click at [753, 404] on div at bounding box center [753, 407] width 25 height 33
select select "1"
type input "[DATE]"
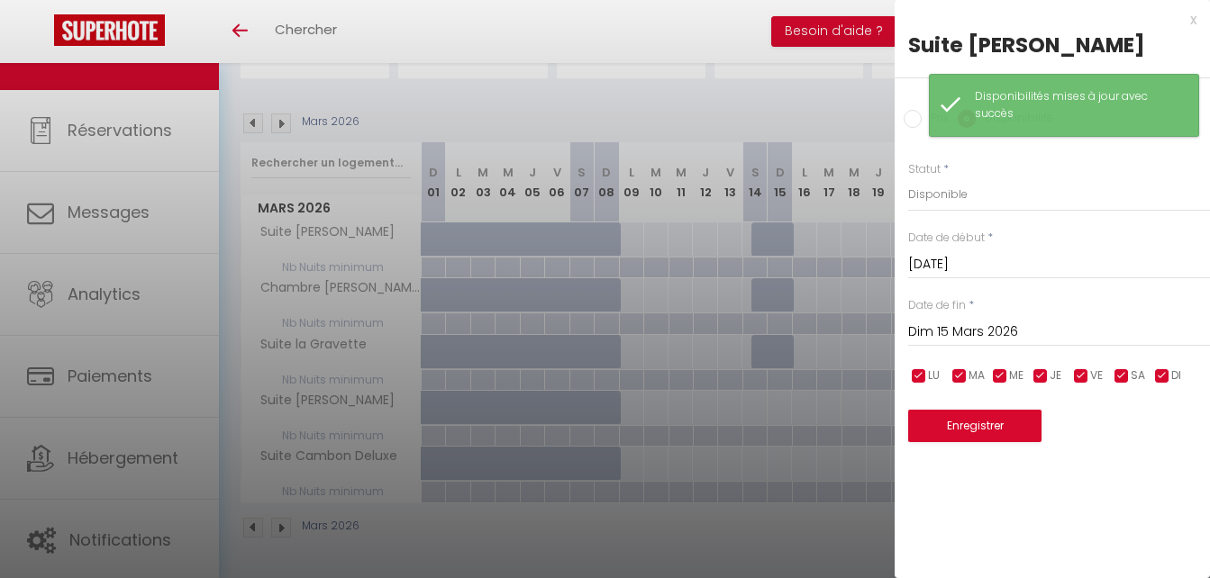
click at [949, 332] on input "Dim 15 Mars 2026" at bounding box center [1059, 332] width 302 height 23
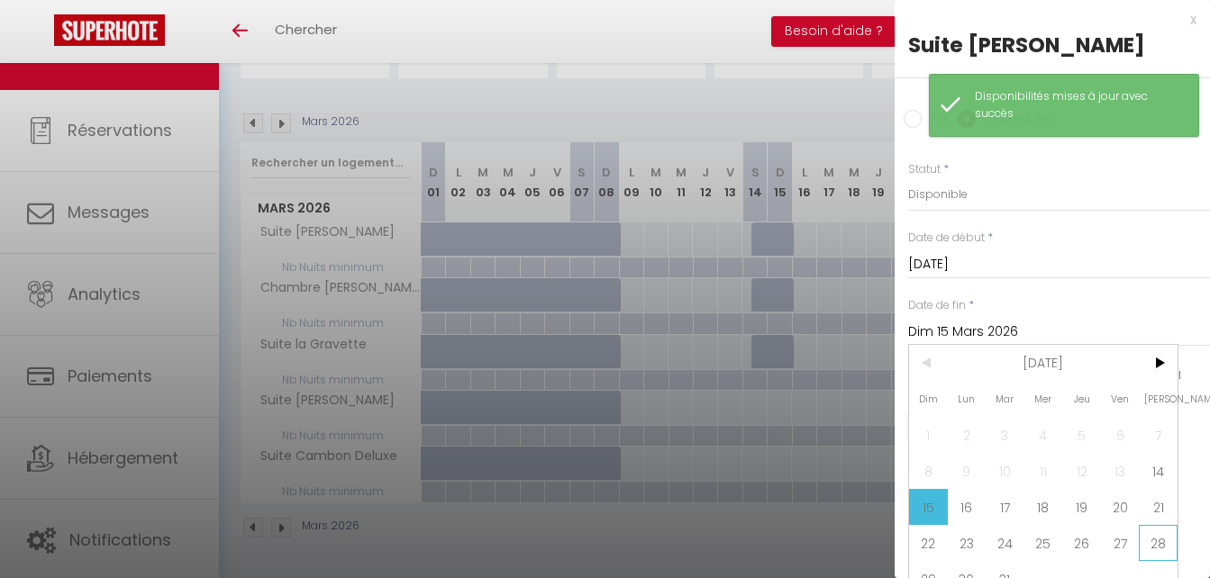
click at [1160, 540] on span "28" at bounding box center [1158, 543] width 39 height 36
type input "[DATE]"
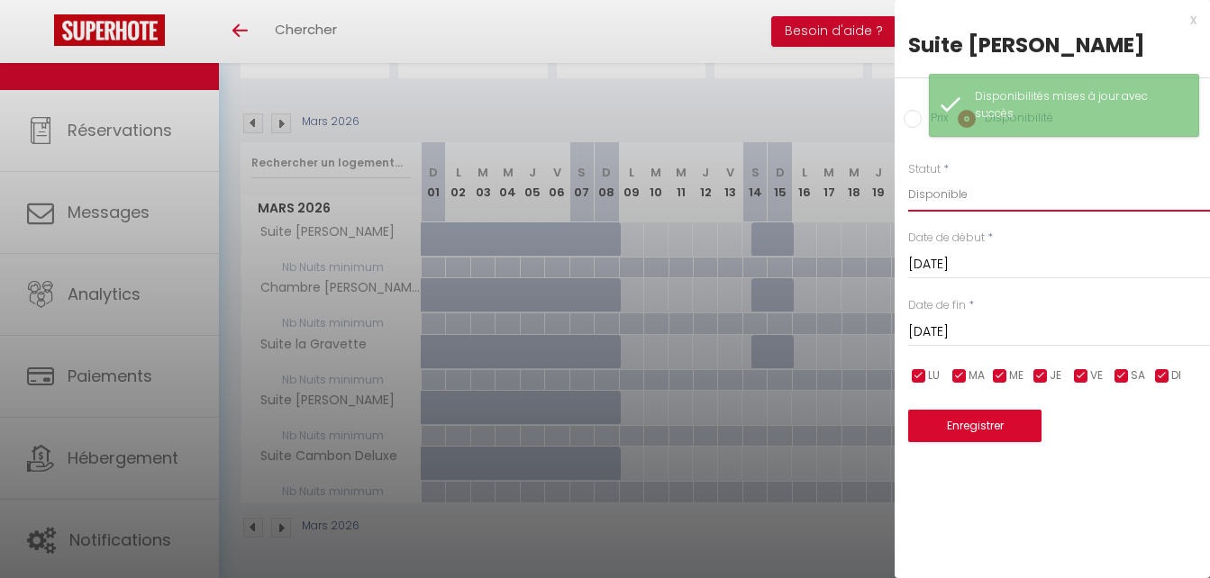
click at [927, 197] on select "Disponible Indisponible" at bounding box center [1059, 194] width 302 height 34
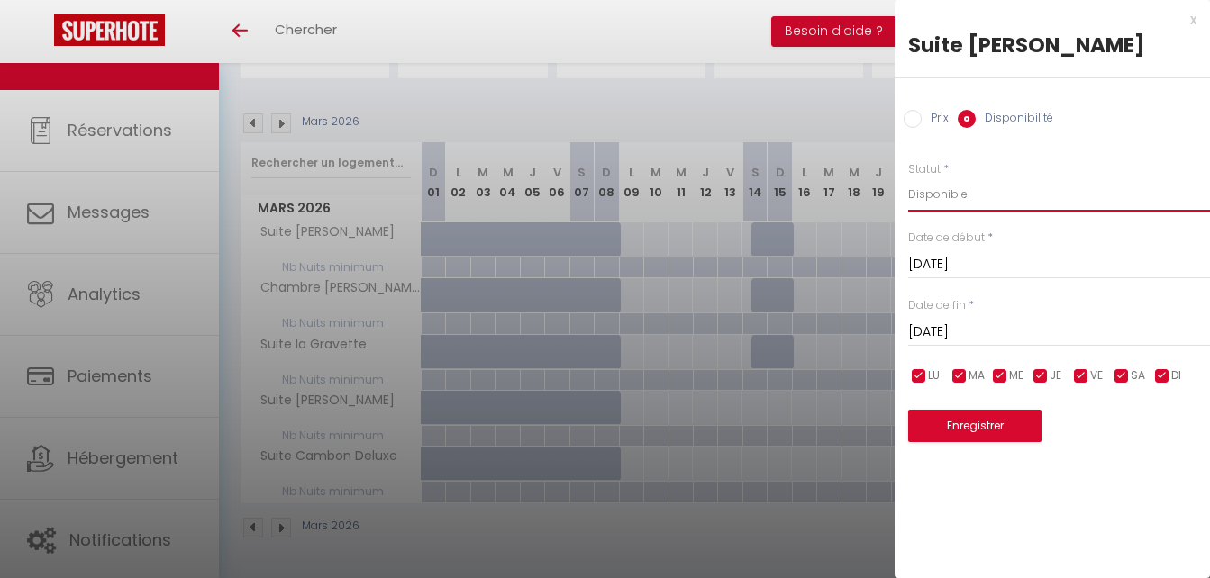
select select "0"
click at [908, 177] on select "Disponible Indisponible" at bounding box center [1059, 194] width 302 height 34
click at [1077, 367] on input "checkbox" at bounding box center [1081, 376] width 18 height 18
checkbox input "false"
click at [1037, 374] on input "checkbox" at bounding box center [1040, 376] width 18 height 18
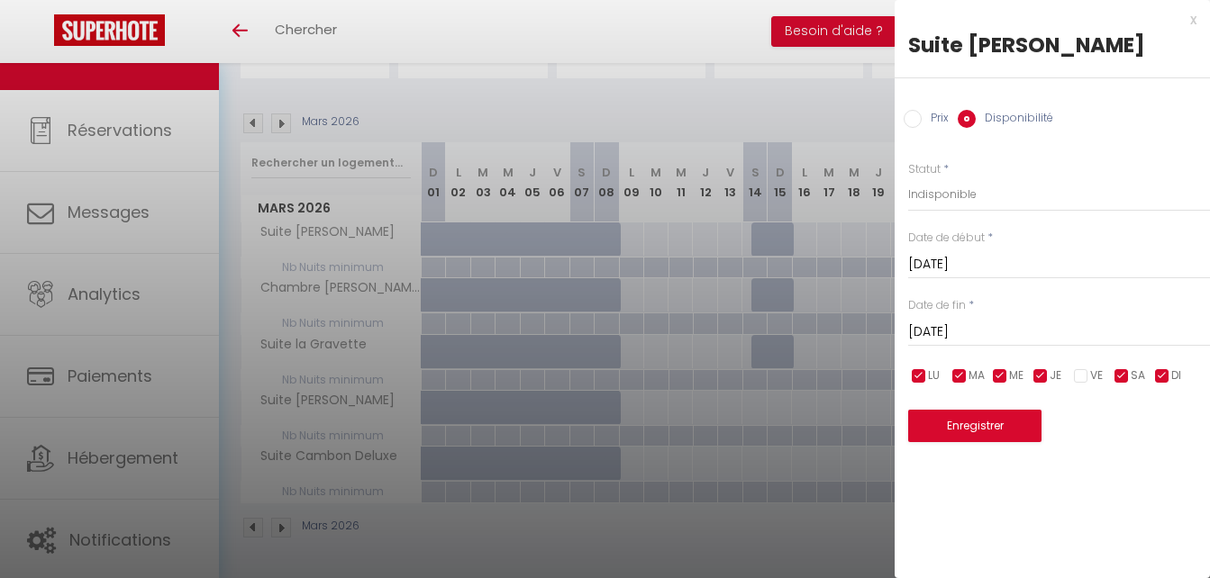
checkbox input "false"
click at [993, 377] on input "checkbox" at bounding box center [1000, 376] width 18 height 18
checkbox input "false"
click at [966, 376] on input "checkbox" at bounding box center [959, 376] width 18 height 18
checkbox input "false"
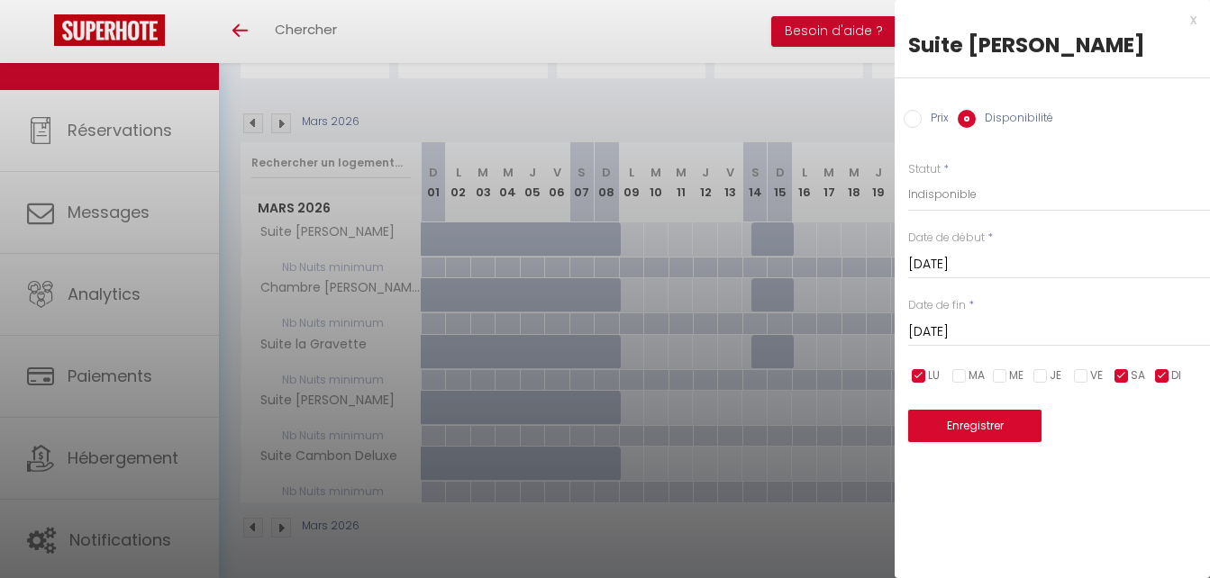
click at [917, 375] on input "checkbox" at bounding box center [919, 376] width 18 height 18
checkbox input "false"
click at [977, 425] on button "Enregistrer" at bounding box center [974, 426] width 133 height 32
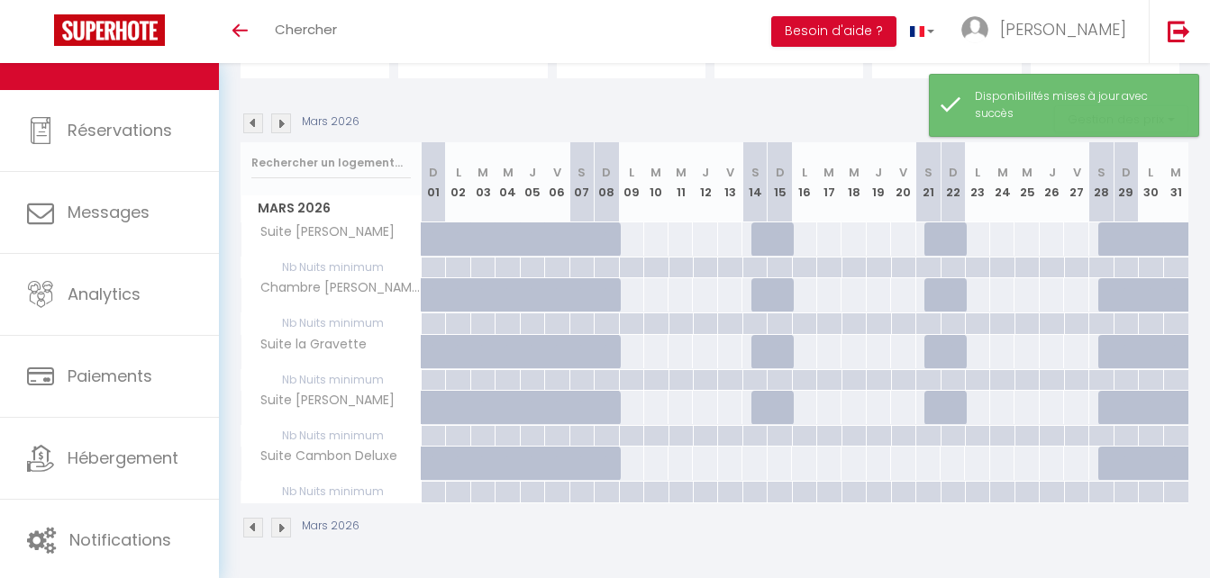
click at [763, 468] on div at bounding box center [753, 463] width 25 height 33
select select "1"
type input "[DATE]"
type input "Dim 15 Mars 2026"
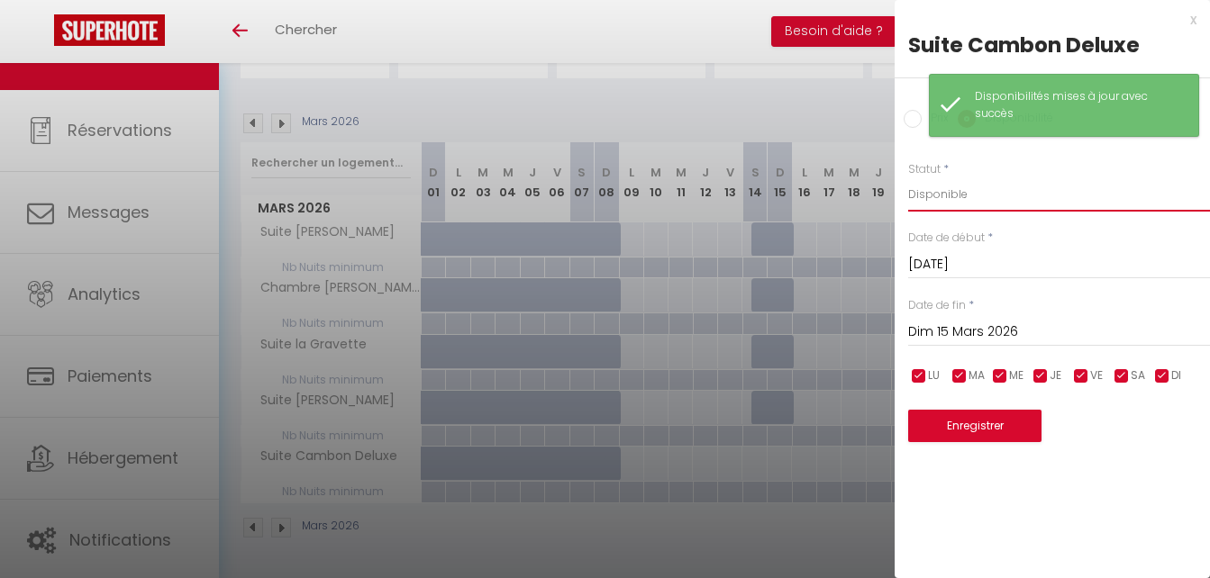
click at [949, 195] on select "Disponible Indisponible" at bounding box center [1059, 194] width 302 height 34
select select "0"
click at [908, 177] on select "Disponible Indisponible" at bounding box center [1059, 194] width 302 height 34
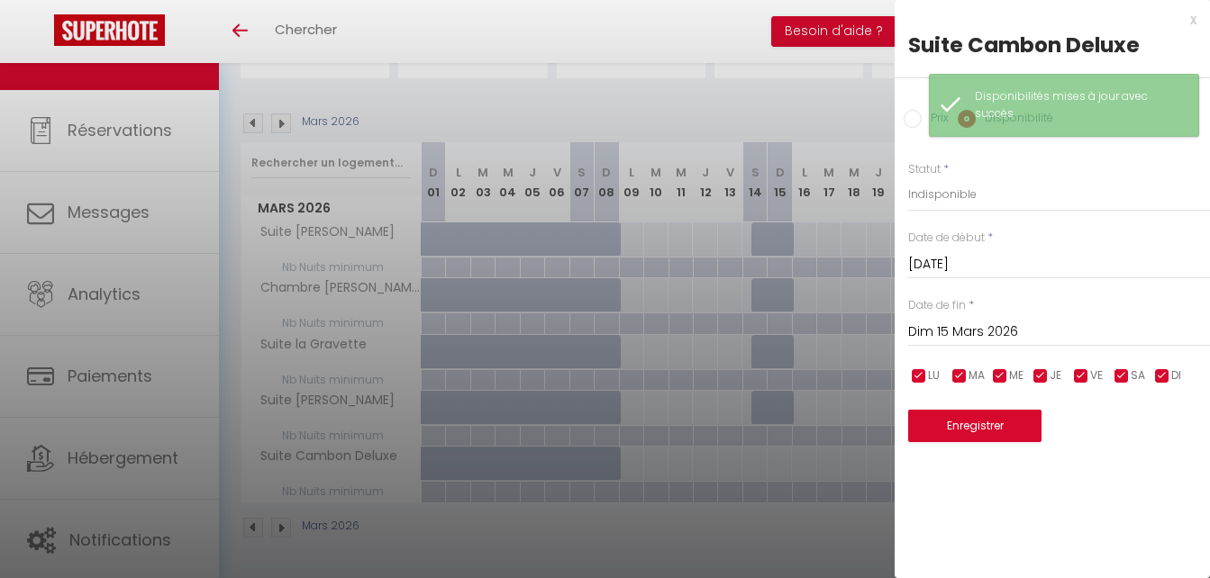
click at [1085, 374] on input "checkbox" at bounding box center [1081, 376] width 18 height 18
checkbox input "false"
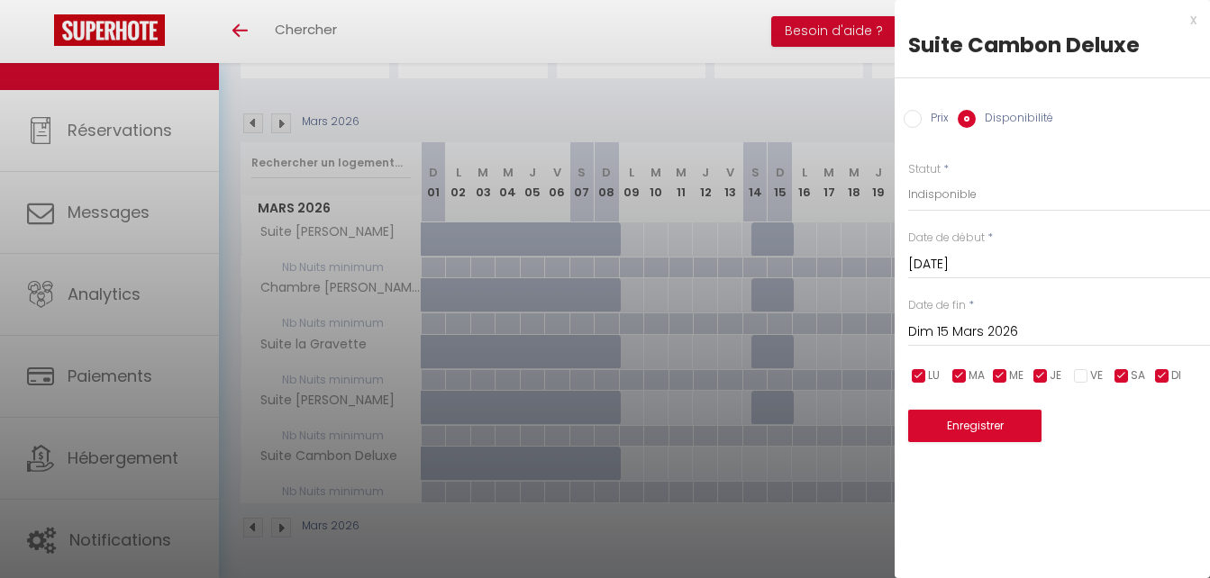
click at [1041, 375] on input "checkbox" at bounding box center [1040, 376] width 18 height 18
checkbox input "false"
click at [1000, 377] on input "checkbox" at bounding box center [1000, 376] width 18 height 18
checkbox input "false"
drag, startPoint x: 964, startPoint y: 377, endPoint x: 952, endPoint y: 377, distance: 11.7
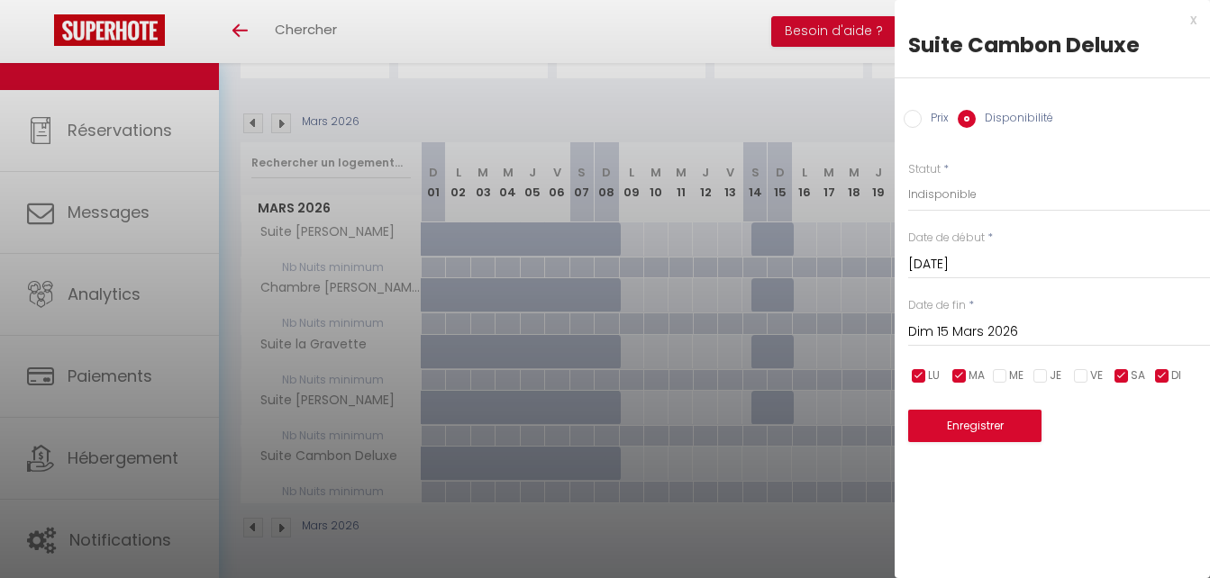
click at [962, 377] on input "checkbox" at bounding box center [959, 376] width 18 height 18
checkbox input "false"
click at [918, 377] on input "checkbox" at bounding box center [919, 376] width 18 height 18
checkbox input "false"
click at [982, 431] on button "Enregistrer" at bounding box center [974, 426] width 133 height 32
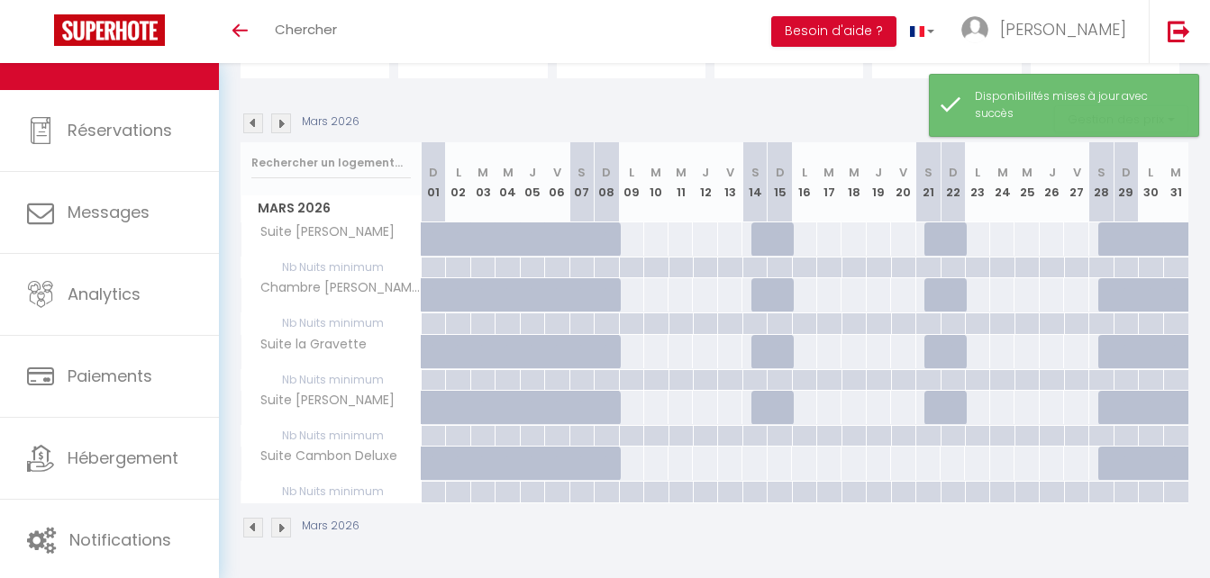
click at [767, 469] on div at bounding box center [779, 463] width 25 height 33
select select "1"
type input "Dim 15 Mars 2026"
type input "Lun 16 Mars 2026"
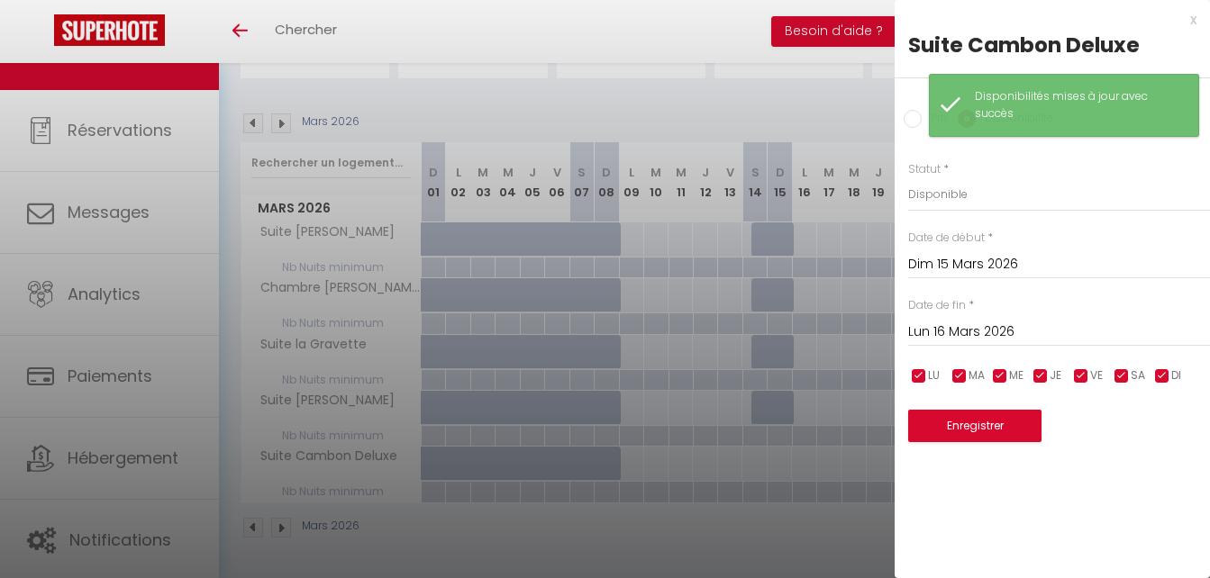
click at [1078, 377] on input "checkbox" at bounding box center [1081, 376] width 18 height 18
checkbox input "false"
drag, startPoint x: 1039, startPoint y: 378, endPoint x: 991, endPoint y: 378, distance: 47.7
click at [1035, 378] on input "checkbox" at bounding box center [1040, 376] width 18 height 18
checkbox input "false"
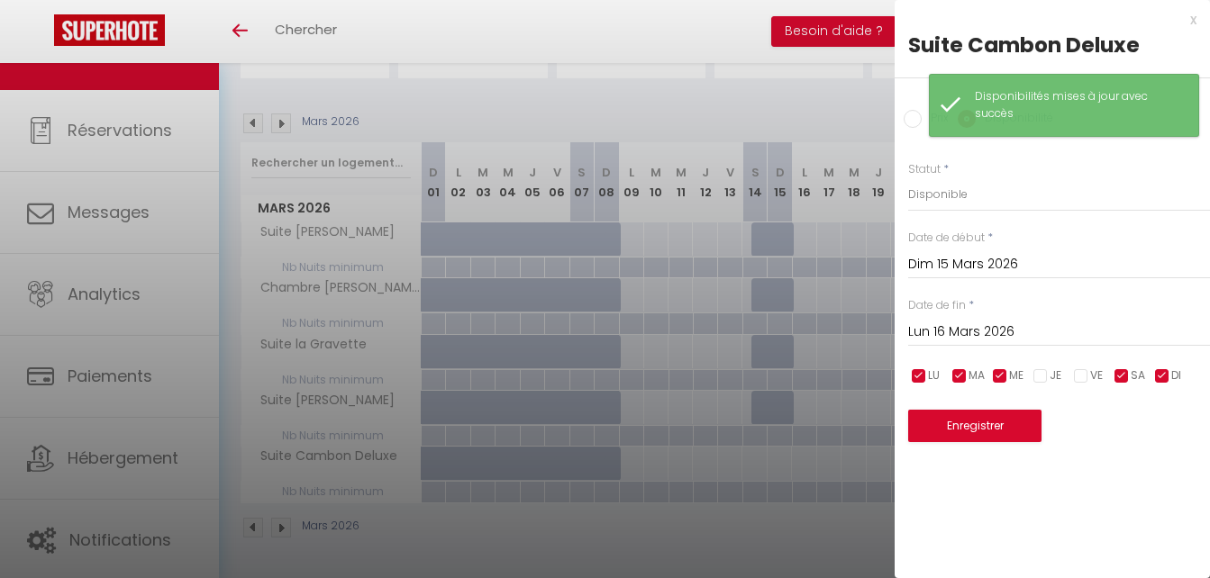
click at [987, 378] on div "LU MA ME JE VE SA DI" at bounding box center [1058, 376] width 325 height 23
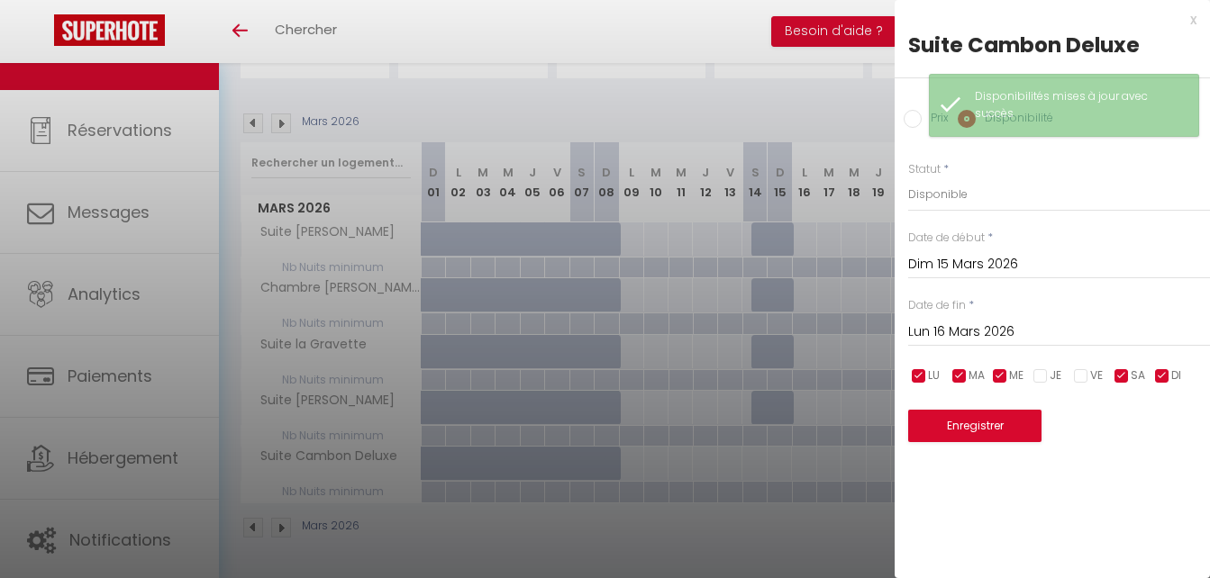
click at [998, 377] on input "checkbox" at bounding box center [1000, 376] width 18 height 18
checkbox input "false"
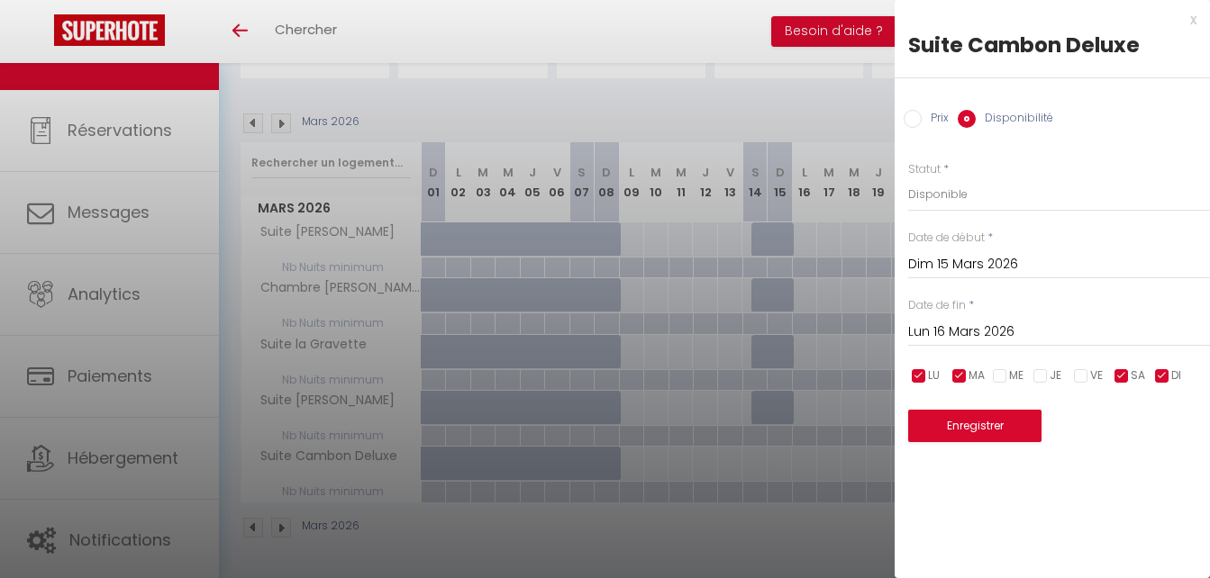
drag, startPoint x: 965, startPoint y: 376, endPoint x: 954, endPoint y: 375, distance: 10.8
click at [963, 375] on input "checkbox" at bounding box center [959, 376] width 18 height 18
checkbox input "false"
click at [918, 372] on input "checkbox" at bounding box center [919, 376] width 18 height 18
checkbox input "false"
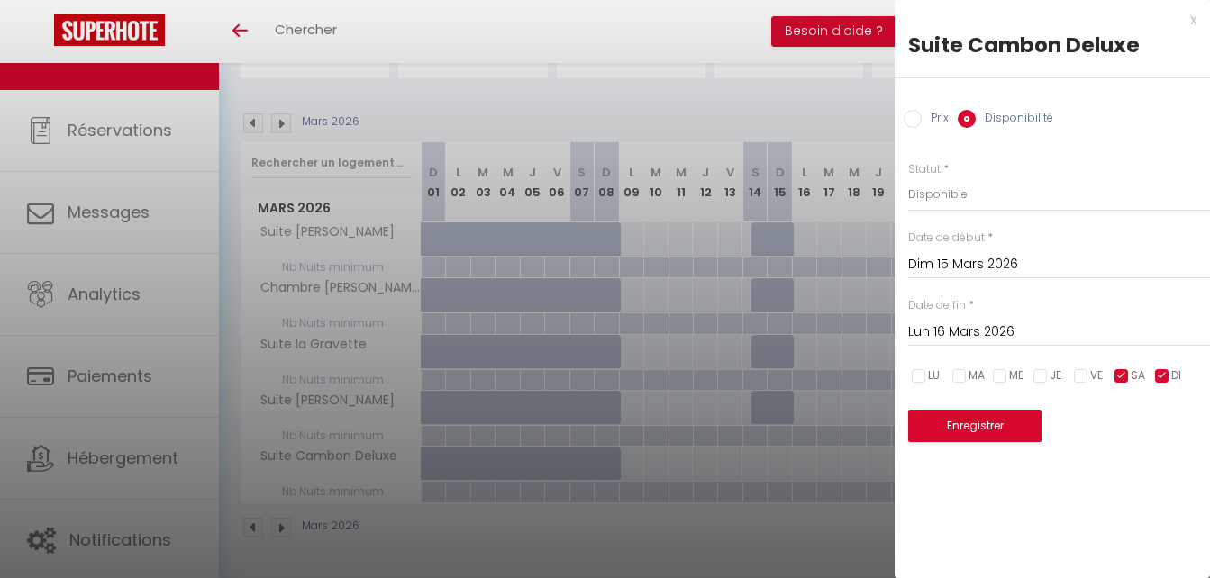
click at [946, 321] on input "Lun 16 Mars 2026" at bounding box center [1059, 332] width 302 height 23
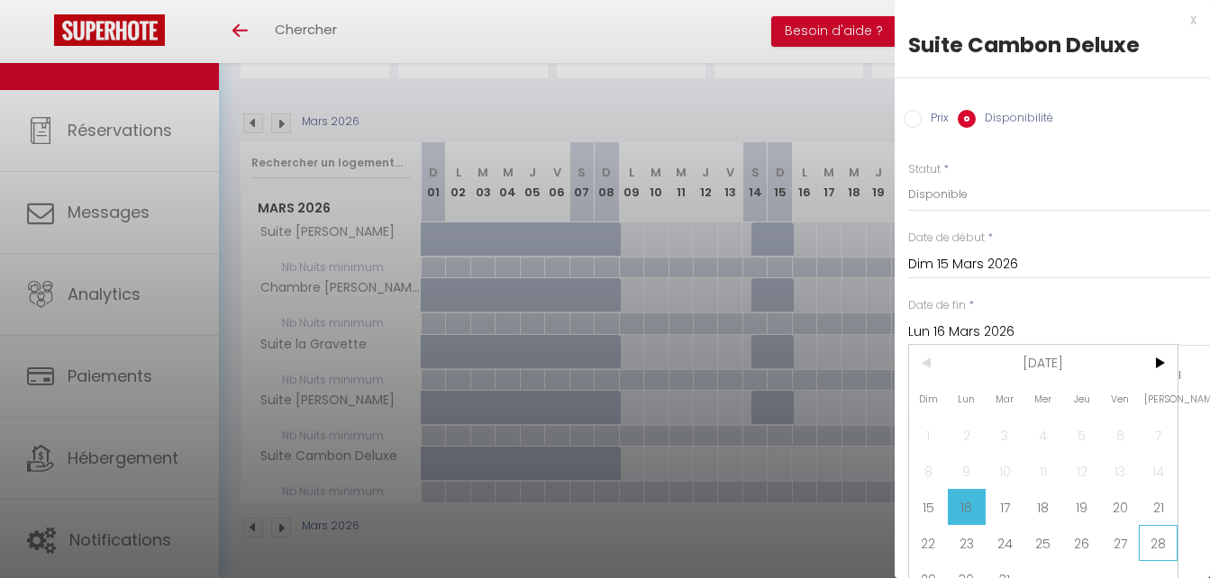
click at [1157, 546] on span "28" at bounding box center [1158, 543] width 39 height 36
type input "[DATE]"
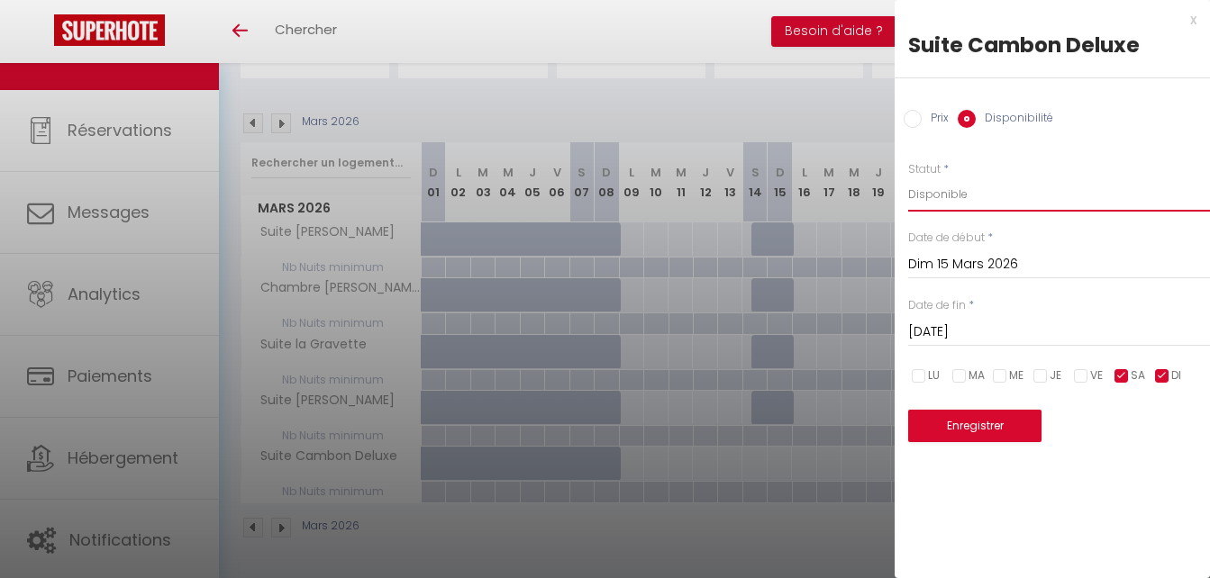
click at [928, 192] on select "Disponible Indisponible" at bounding box center [1059, 194] width 302 height 34
select select "0"
click at [908, 177] on select "Disponible Indisponible" at bounding box center [1059, 194] width 302 height 34
click at [974, 421] on button "Enregistrer" at bounding box center [974, 426] width 133 height 32
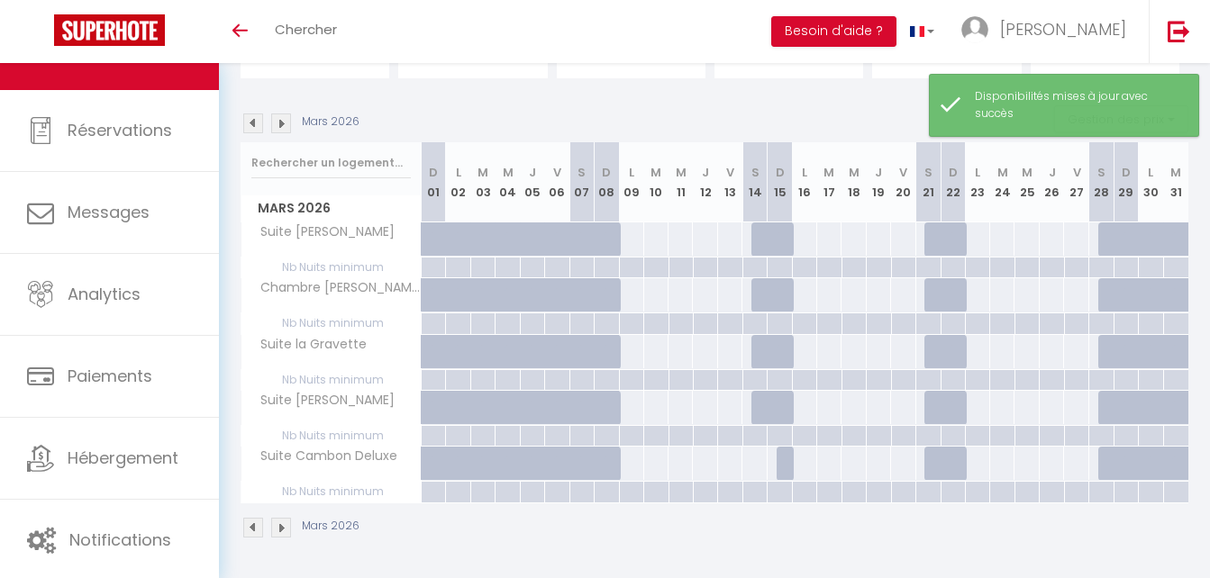
click at [767, 458] on div at bounding box center [779, 463] width 25 height 33
select select "1"
type input "Dim 15 Mars 2026"
type input "Lun 16 Mars 2026"
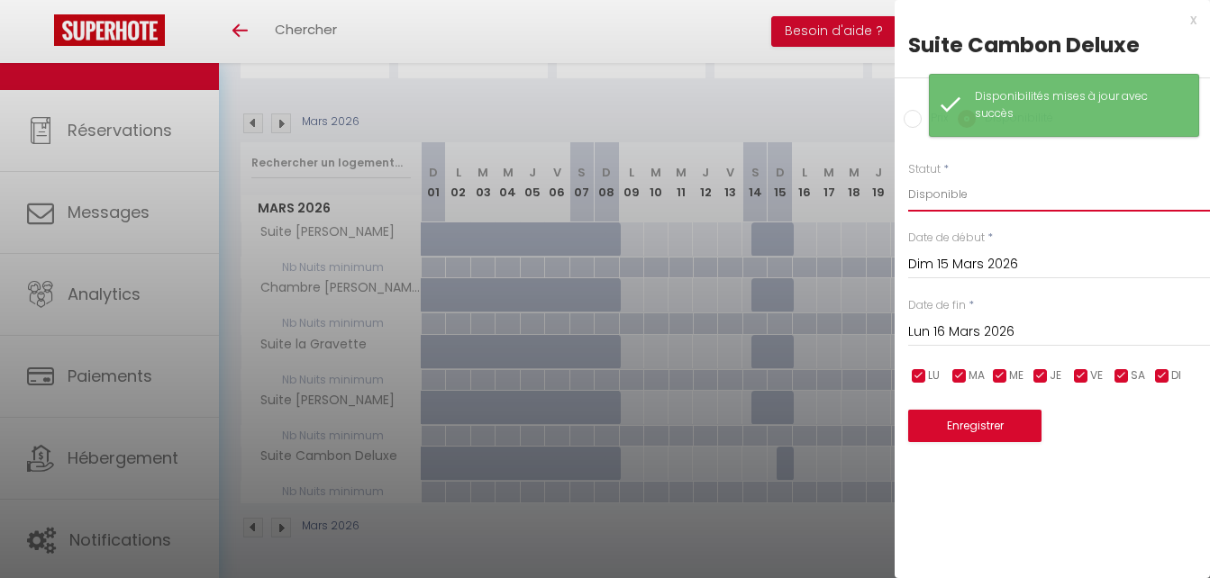
drag, startPoint x: 932, startPoint y: 194, endPoint x: 933, endPoint y: 212, distance: 18.0
click at [932, 194] on select "Disponible Indisponible" at bounding box center [1059, 194] width 302 height 34
select select "0"
click at [908, 177] on select "Disponible Indisponible" at bounding box center [1059, 194] width 302 height 34
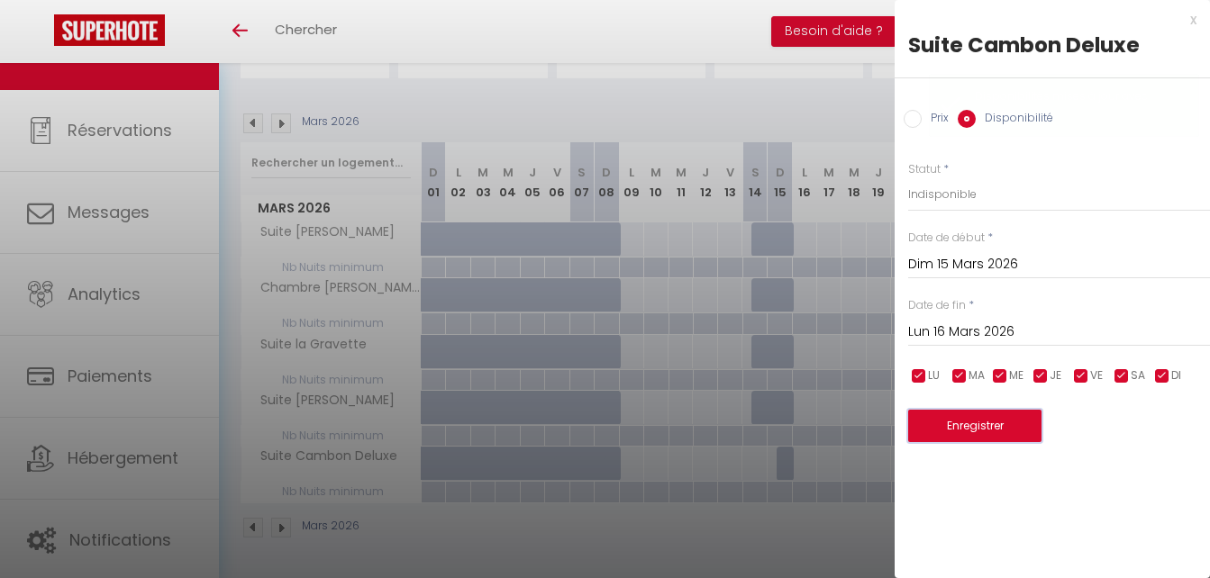
click at [973, 422] on button "Enregistrer" at bounding box center [974, 426] width 133 height 32
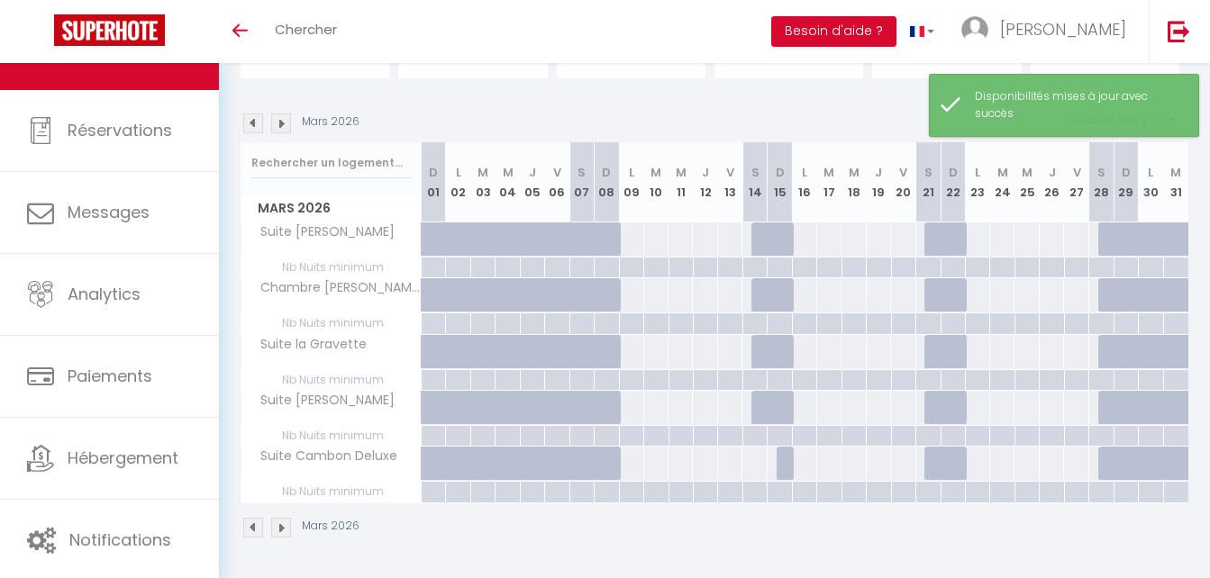
click at [761, 460] on div at bounding box center [753, 463] width 25 height 33
select select "1"
type input "[DATE]"
type input "Dim 15 Mars 2026"
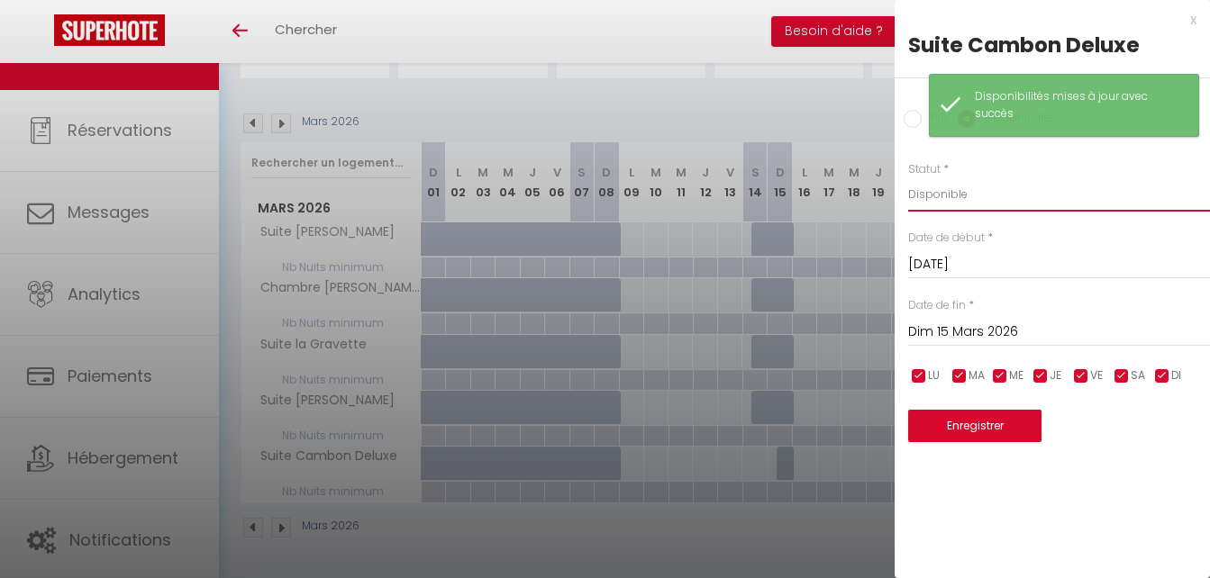
drag, startPoint x: 931, startPoint y: 189, endPoint x: 937, endPoint y: 204, distance: 16.2
click at [931, 191] on select "Disponible Indisponible" at bounding box center [1059, 194] width 302 height 34
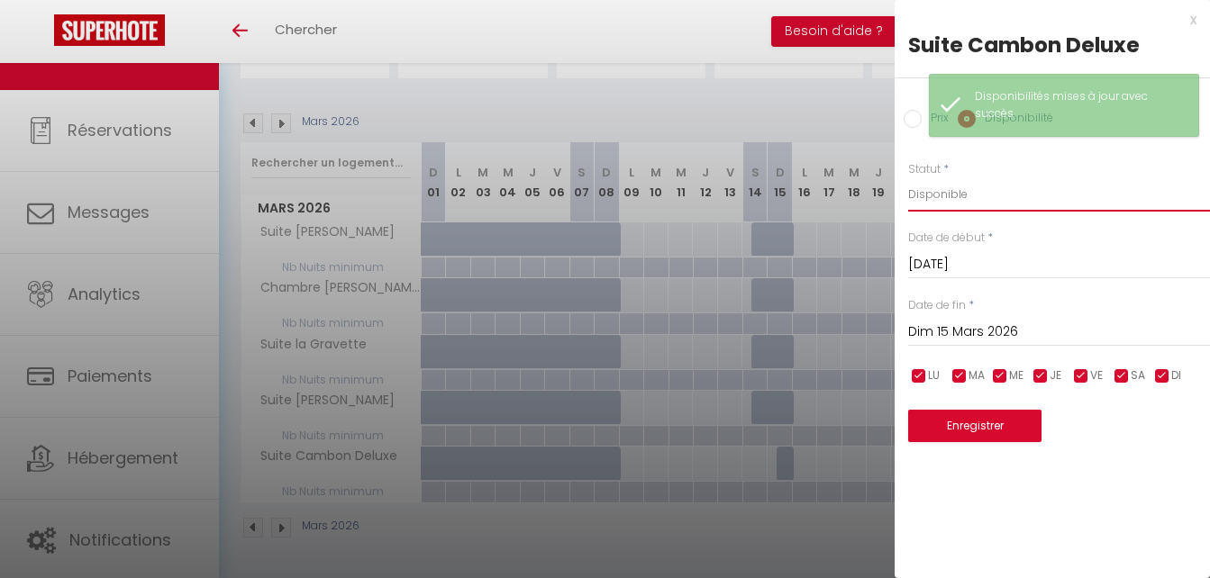
select select "0"
click at [908, 177] on select "Disponible Indisponible" at bounding box center [1059, 194] width 302 height 34
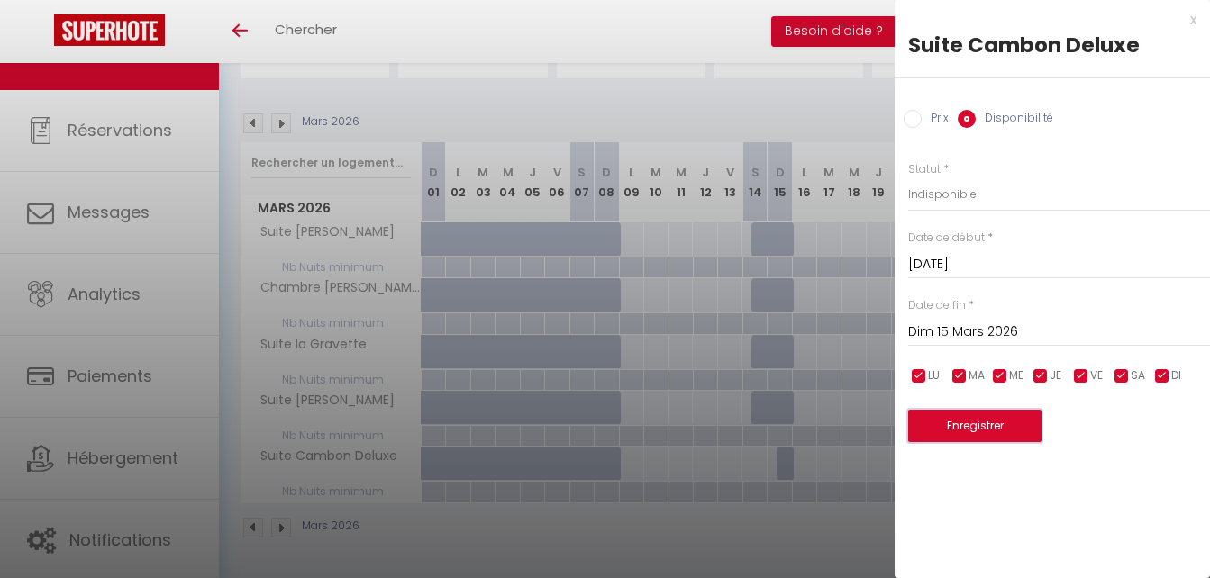
click at [956, 417] on button "Enregistrer" at bounding box center [974, 426] width 133 height 32
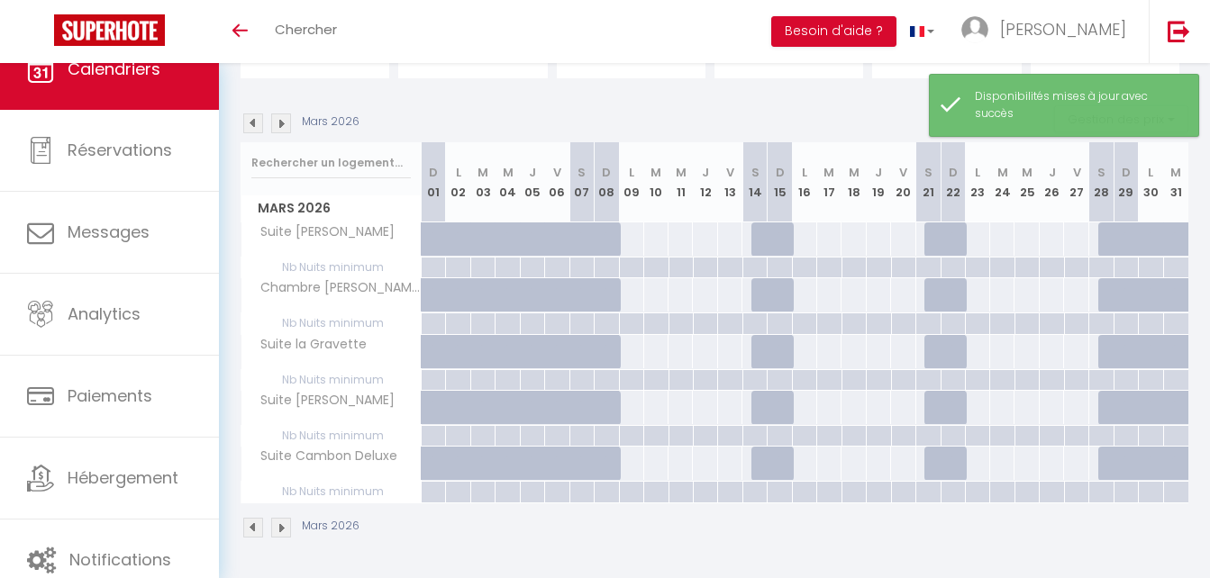
click at [252, 122] on img at bounding box center [253, 123] width 20 height 20
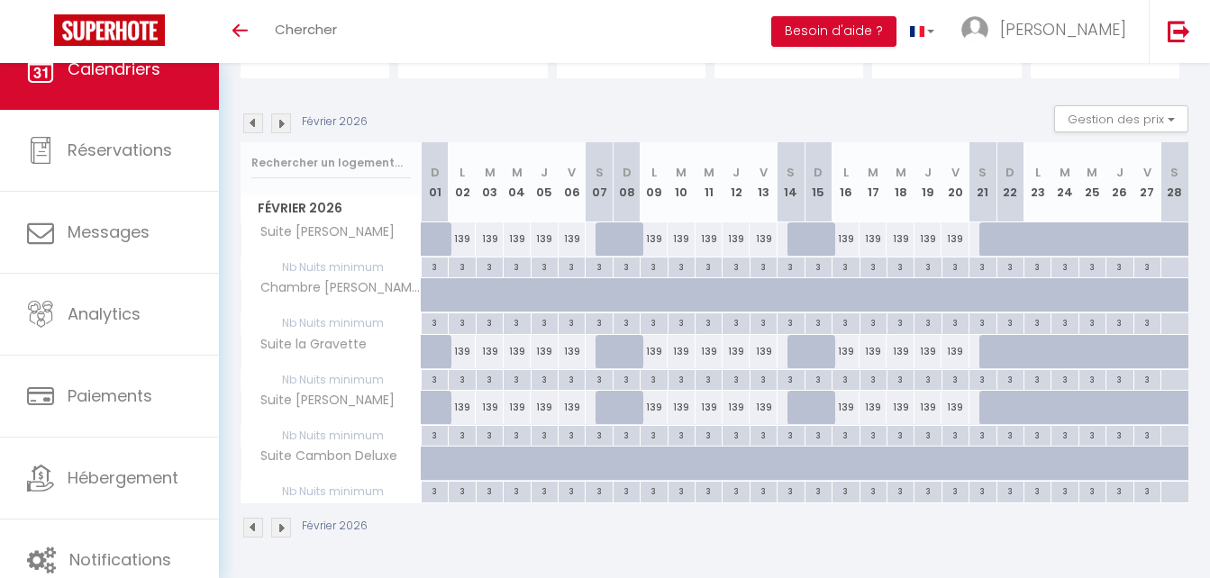
click at [280, 124] on img at bounding box center [281, 123] width 20 height 20
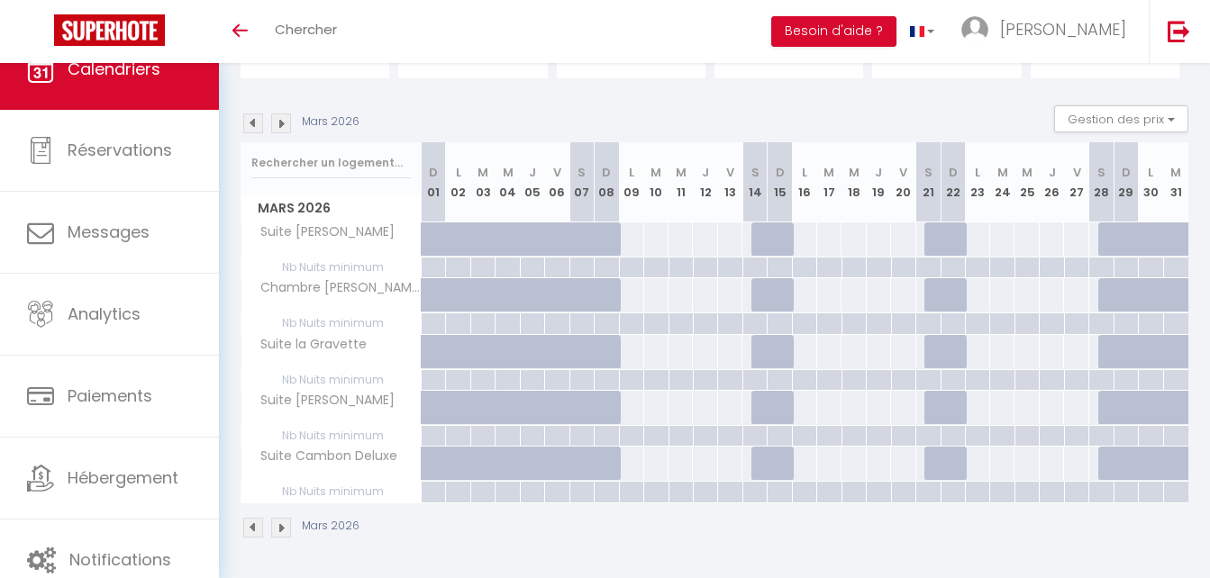
click at [280, 124] on img at bounding box center [281, 123] width 20 height 20
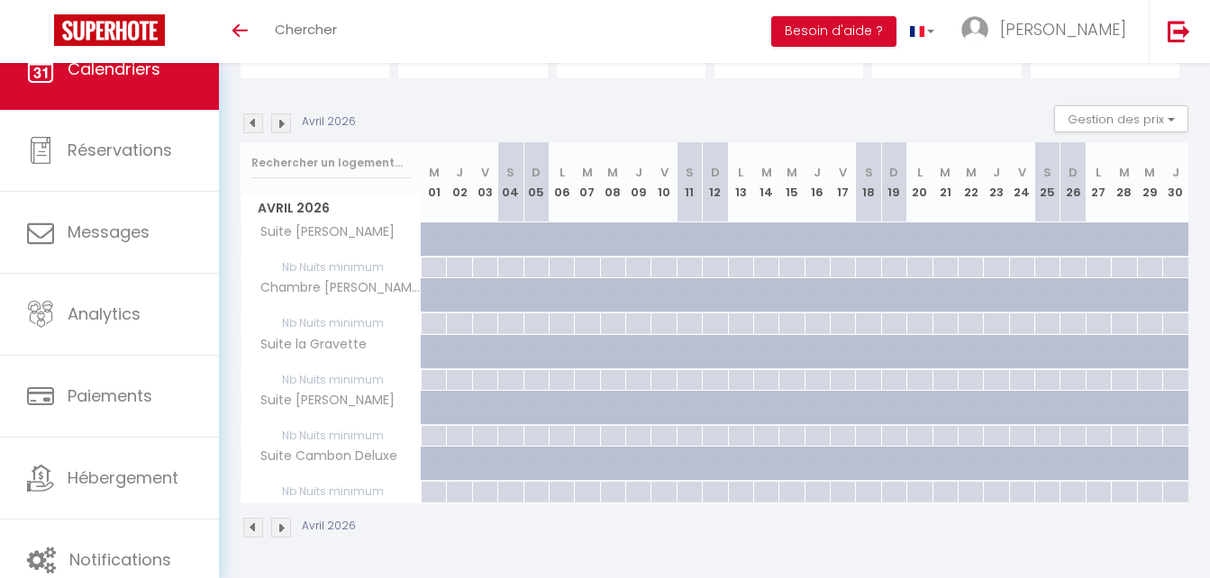
click at [280, 124] on img at bounding box center [281, 123] width 20 height 20
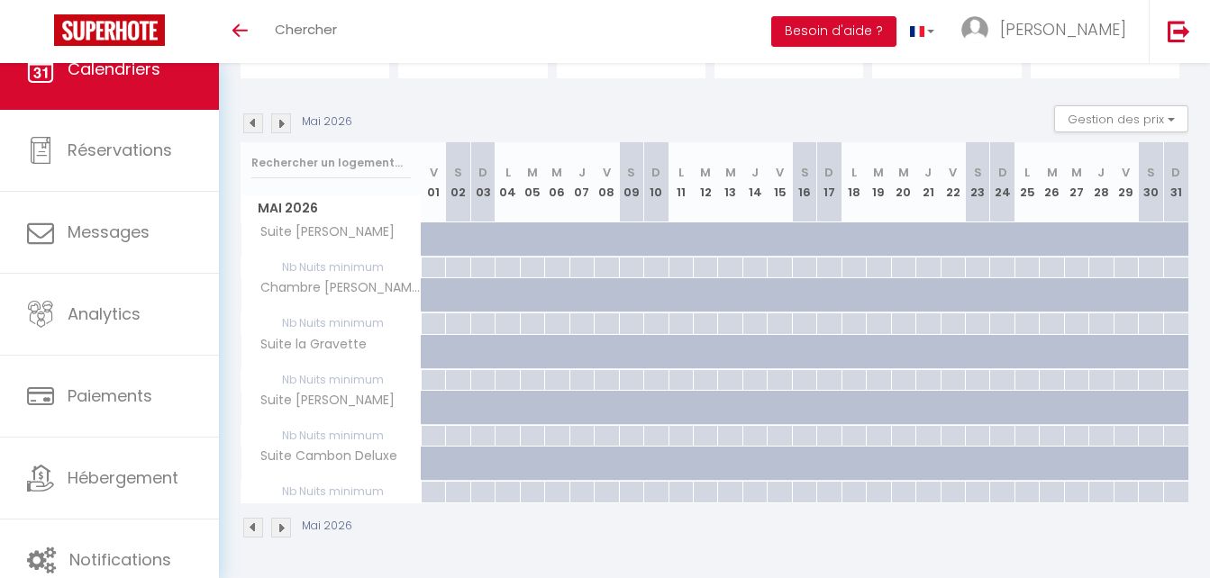
click at [280, 124] on img at bounding box center [281, 123] width 20 height 20
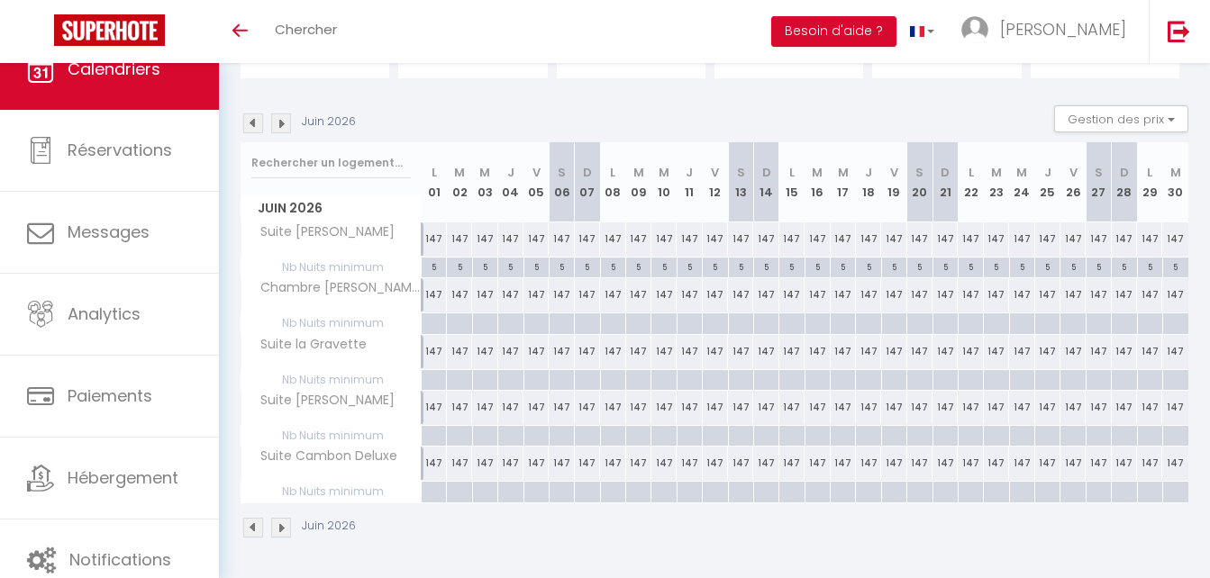
click at [280, 124] on img at bounding box center [281, 123] width 20 height 20
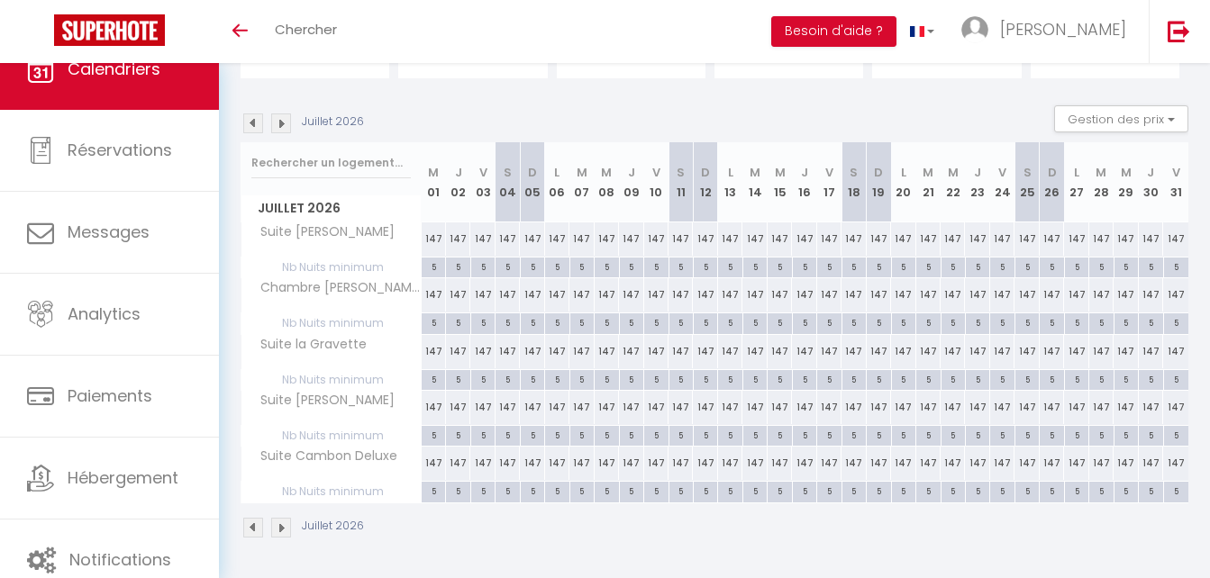
click at [249, 125] on img at bounding box center [253, 123] width 20 height 20
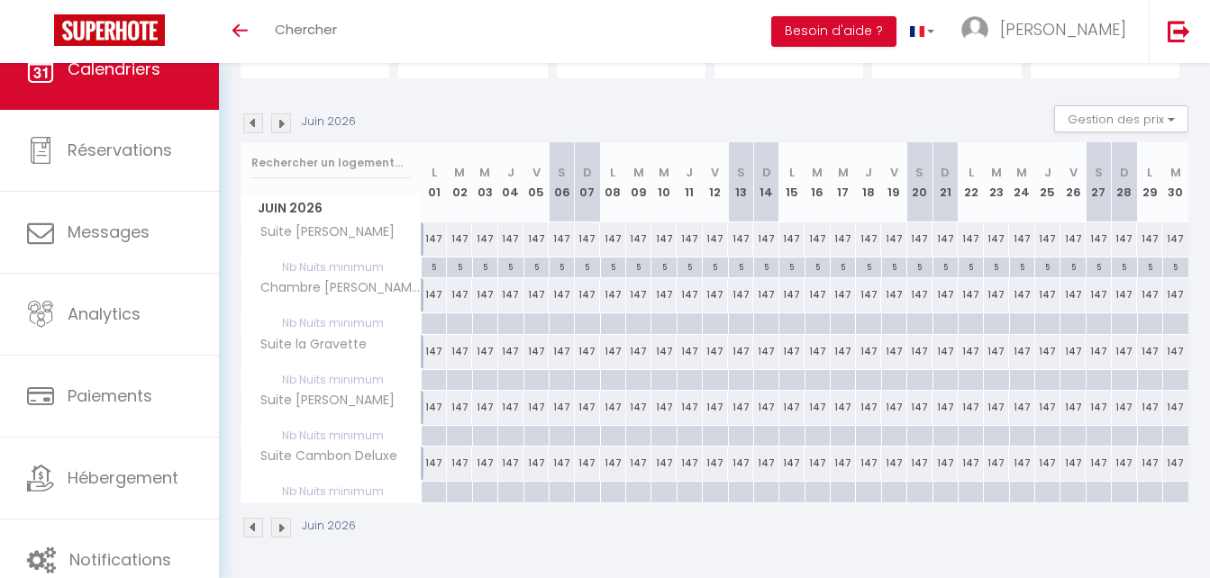
click at [249, 125] on img at bounding box center [253, 123] width 20 height 20
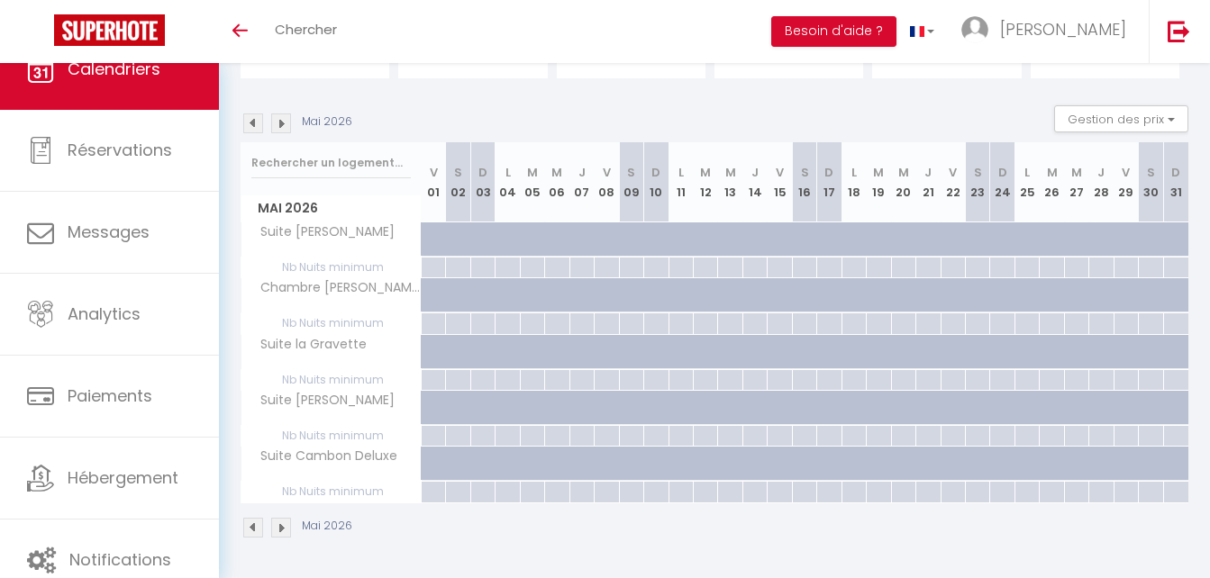
click at [249, 125] on img at bounding box center [253, 123] width 20 height 20
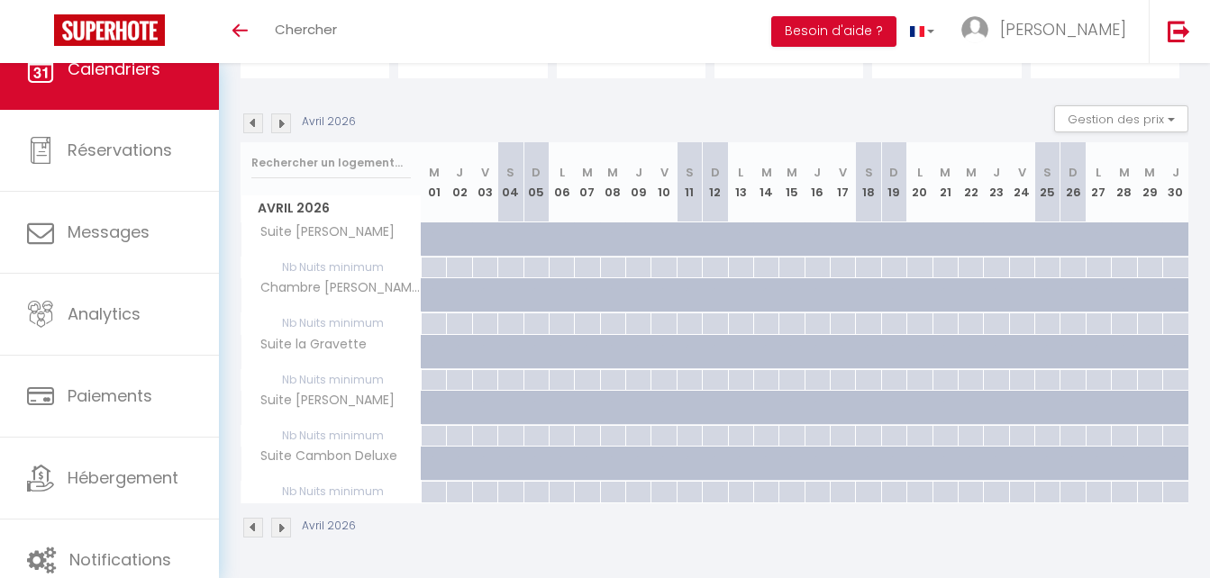
click at [249, 125] on img at bounding box center [253, 123] width 20 height 20
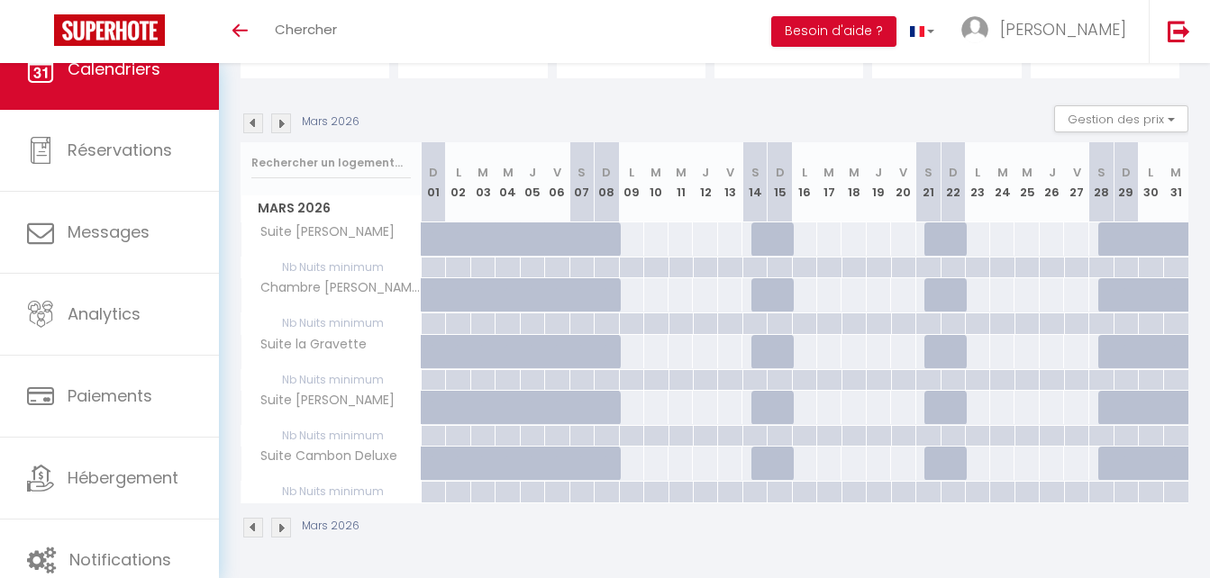
click at [249, 125] on img at bounding box center [253, 123] width 20 height 20
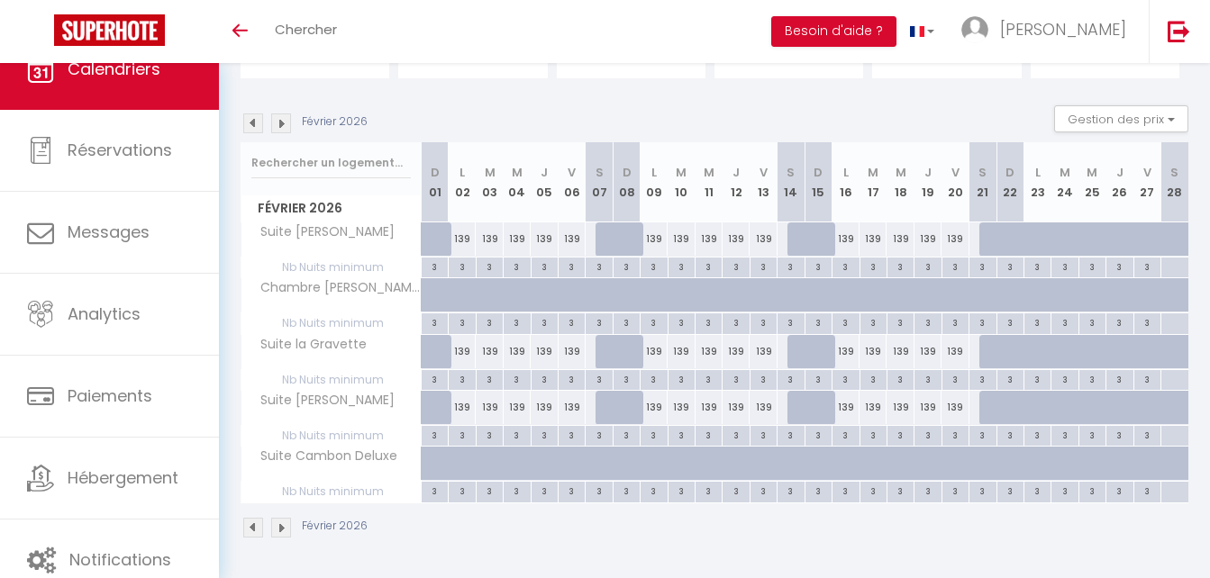
click at [285, 120] on img at bounding box center [281, 123] width 20 height 20
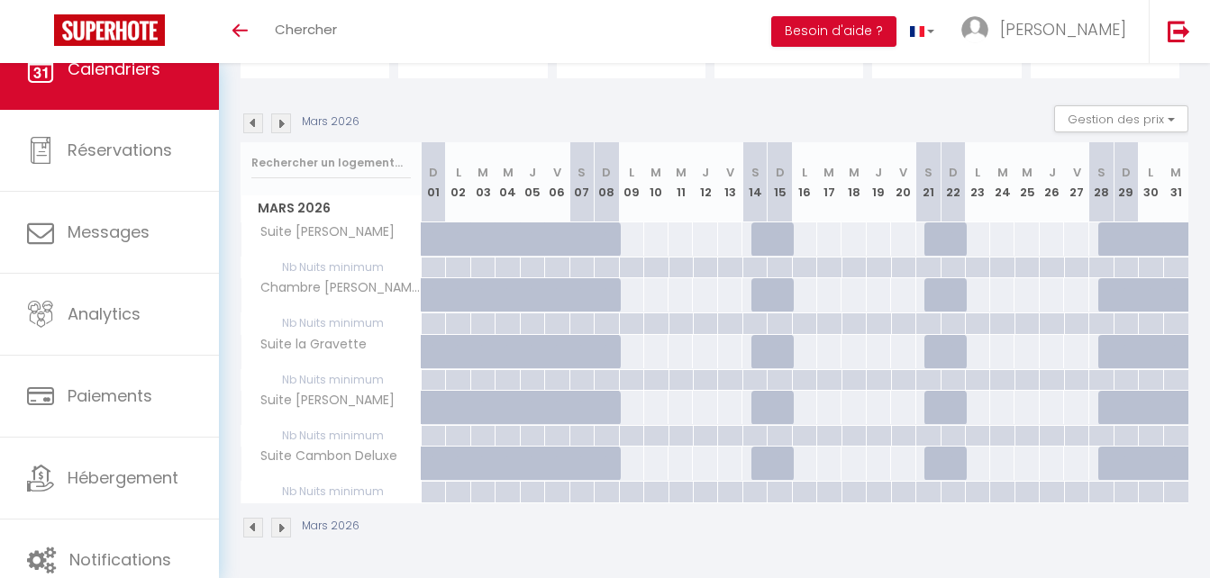
click at [630, 240] on div at bounding box center [630, 238] width 25 height 33
select select "1"
type input "Lun 09 Mars 2026"
type input "[DATE]"
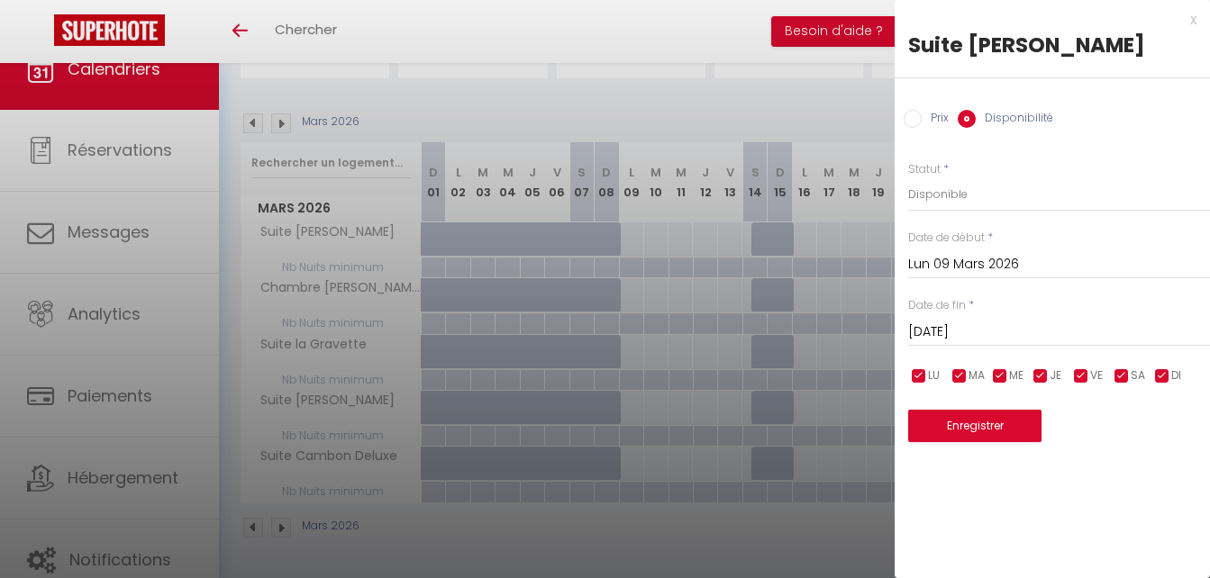
click at [906, 116] on input "Prix" at bounding box center [912, 119] width 18 height 18
radio input "true"
radio input "false"
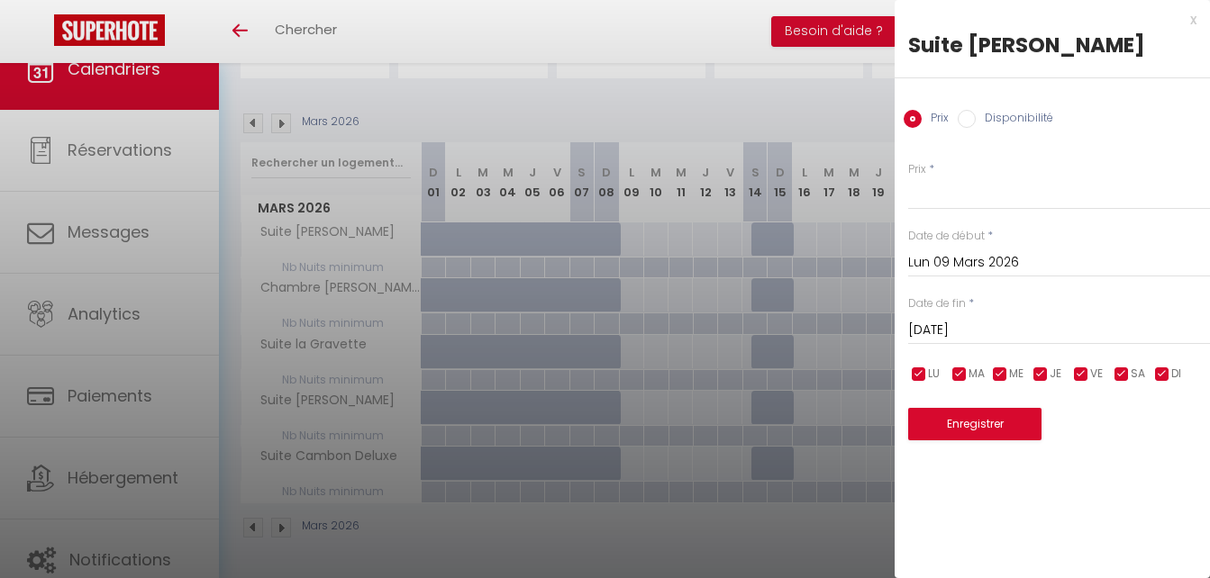
click at [957, 322] on input "[DATE]" at bounding box center [1059, 330] width 302 height 23
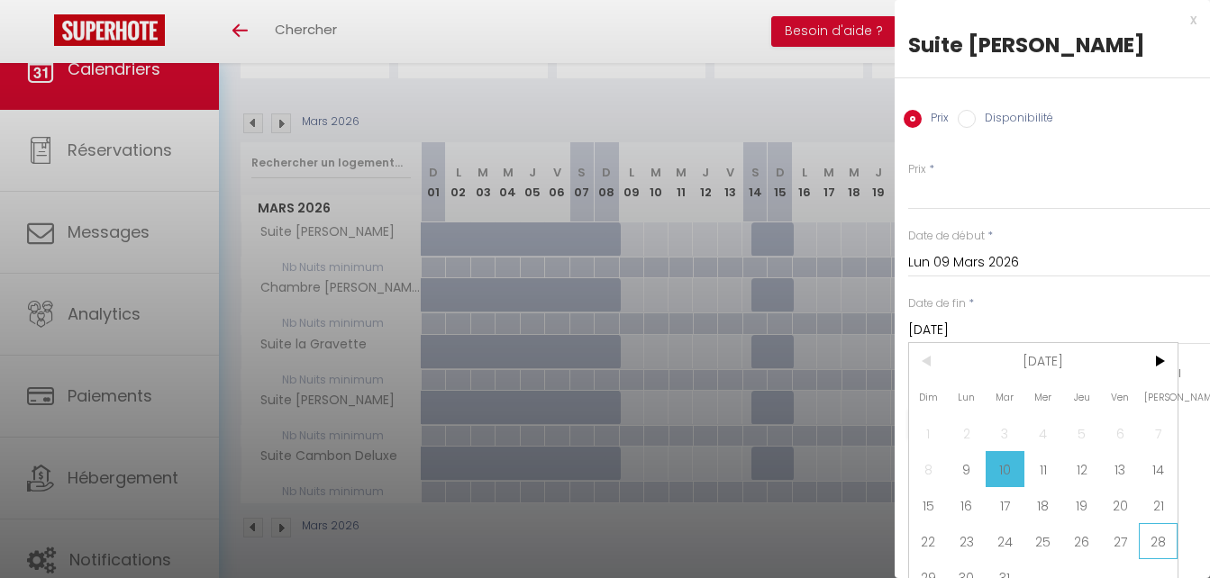
click at [1159, 549] on span "28" at bounding box center [1158, 541] width 39 height 36
type input "[DATE]"
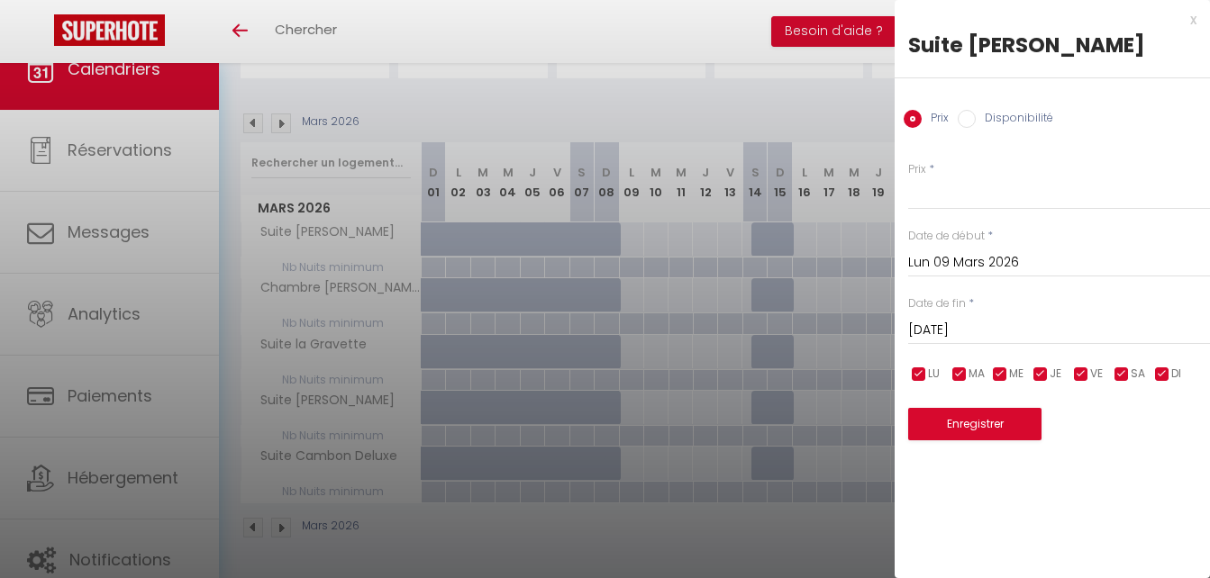
click at [718, 90] on div at bounding box center [605, 289] width 1210 height 578
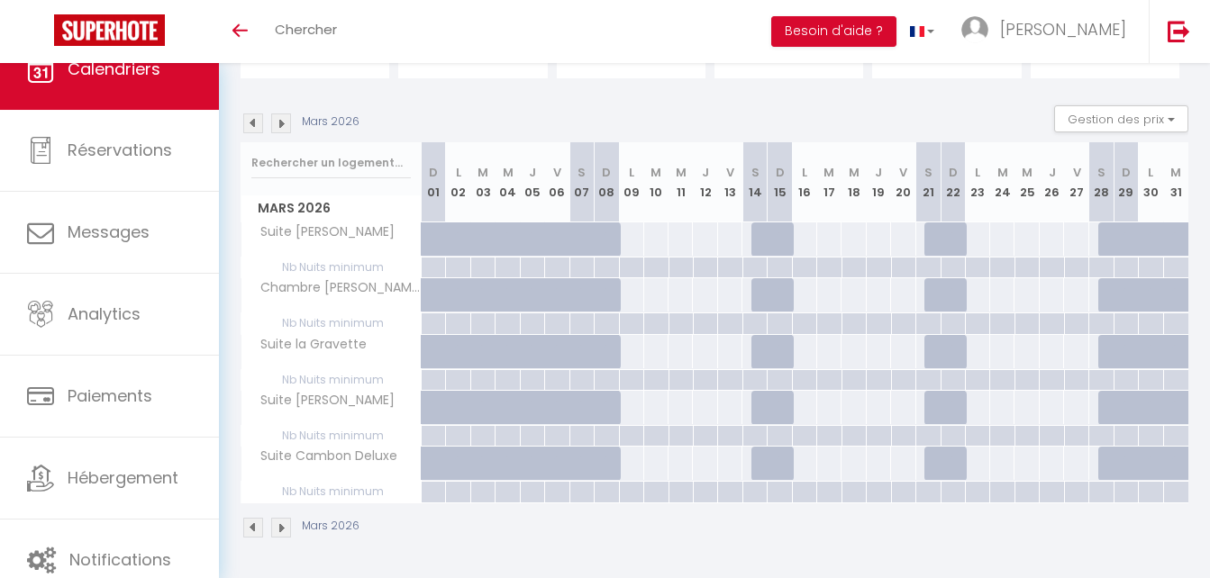
click at [599, 243] on div at bounding box center [606, 239] width 24 height 34
type input "Dim 08 Mars 2026"
type input "Lun 09 Mars 2026"
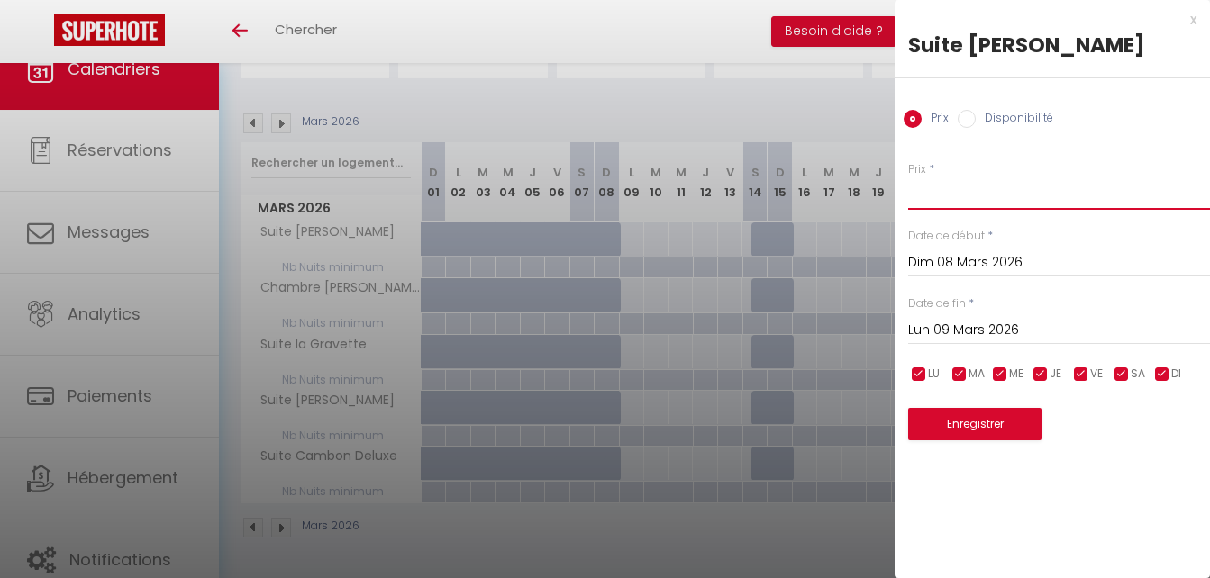
click at [930, 201] on input "Prix" at bounding box center [1059, 193] width 302 height 32
type input "147"
click at [765, 73] on div at bounding box center [605, 289] width 1210 height 578
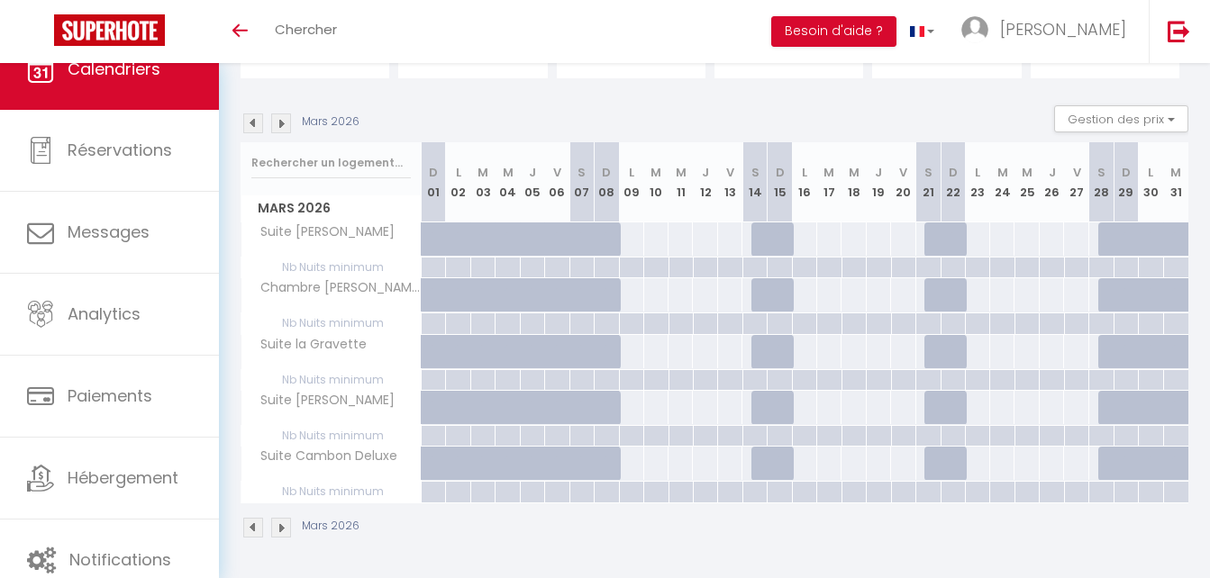
click at [631, 465] on div at bounding box center [630, 463] width 25 height 33
type input "Lun 09 Mars 2026"
type input "[DATE]"
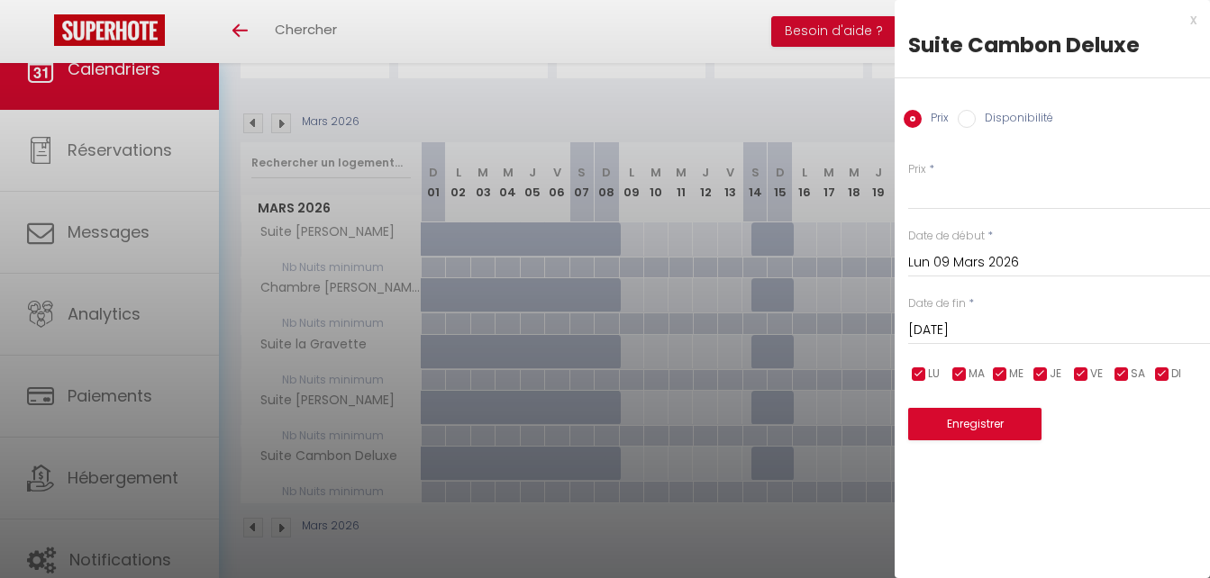
click at [628, 404] on div at bounding box center [605, 289] width 1210 height 578
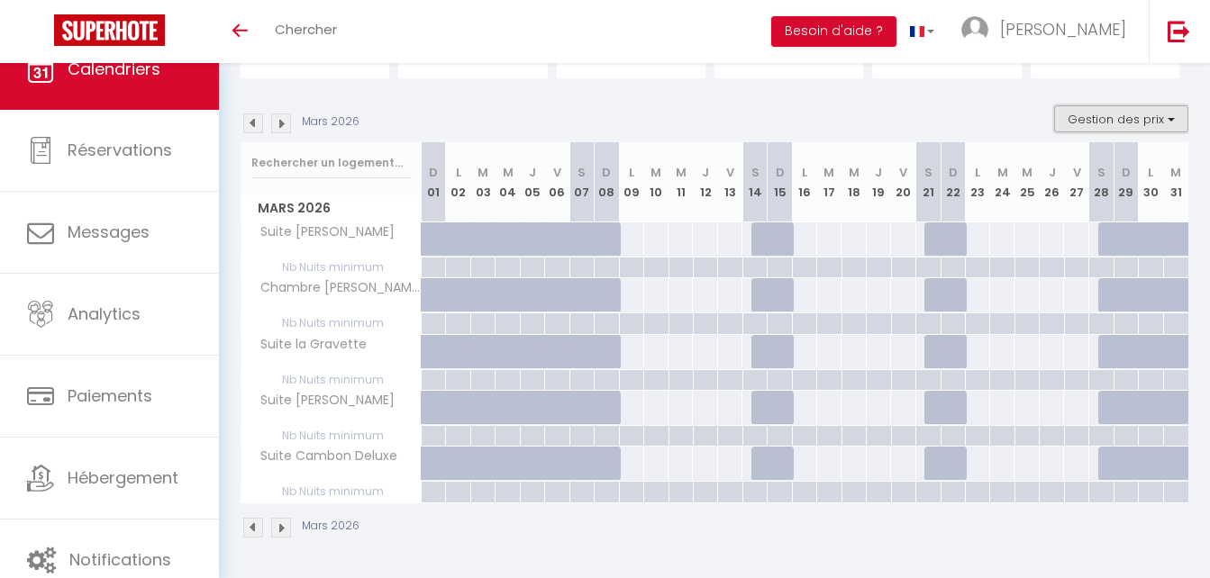
click at [1140, 120] on button "Gestion des prix" at bounding box center [1121, 118] width 134 height 27
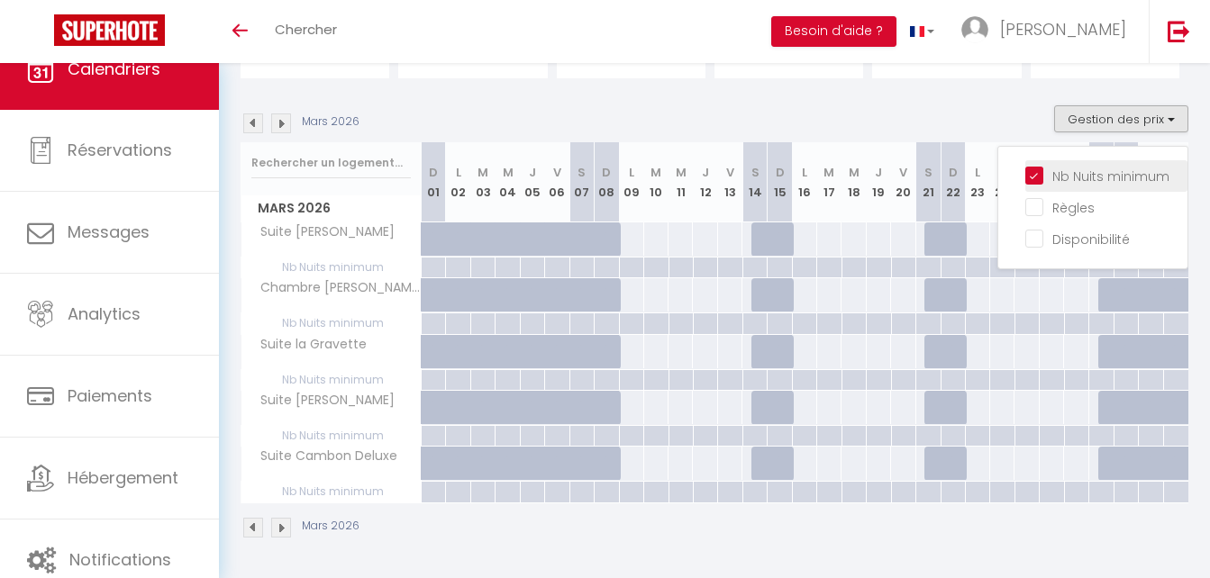
click at [1066, 175] on input "Nb Nuits minimum" at bounding box center [1106, 175] width 162 height 18
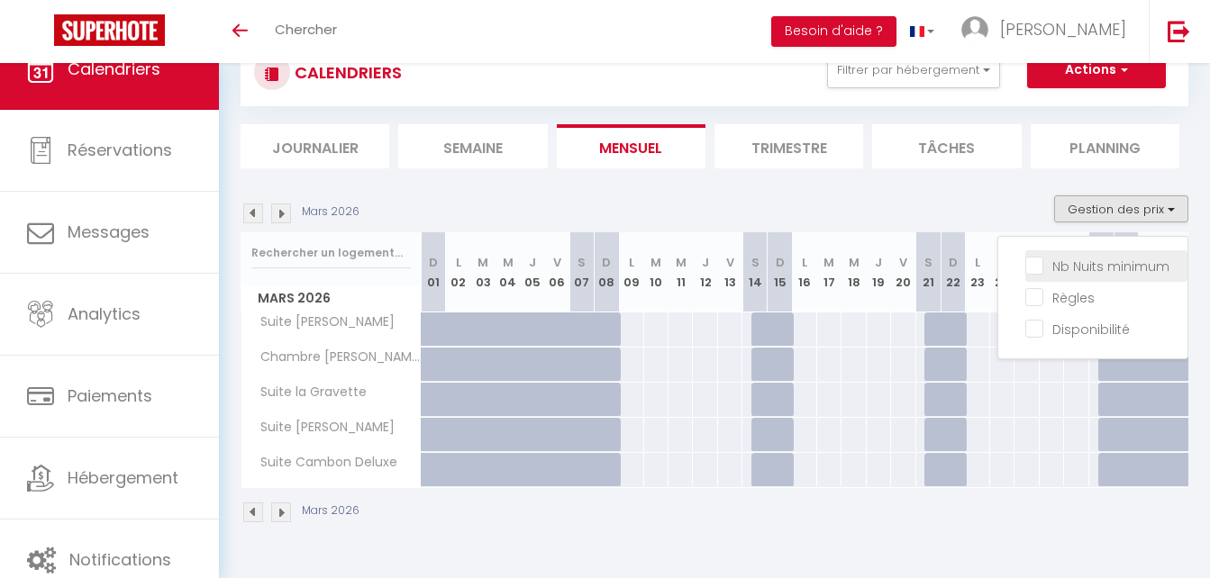
scroll to position [63, 0]
click at [1026, 265] on input "Nb Nuits minimum" at bounding box center [1106, 265] width 162 height 18
checkbox input "true"
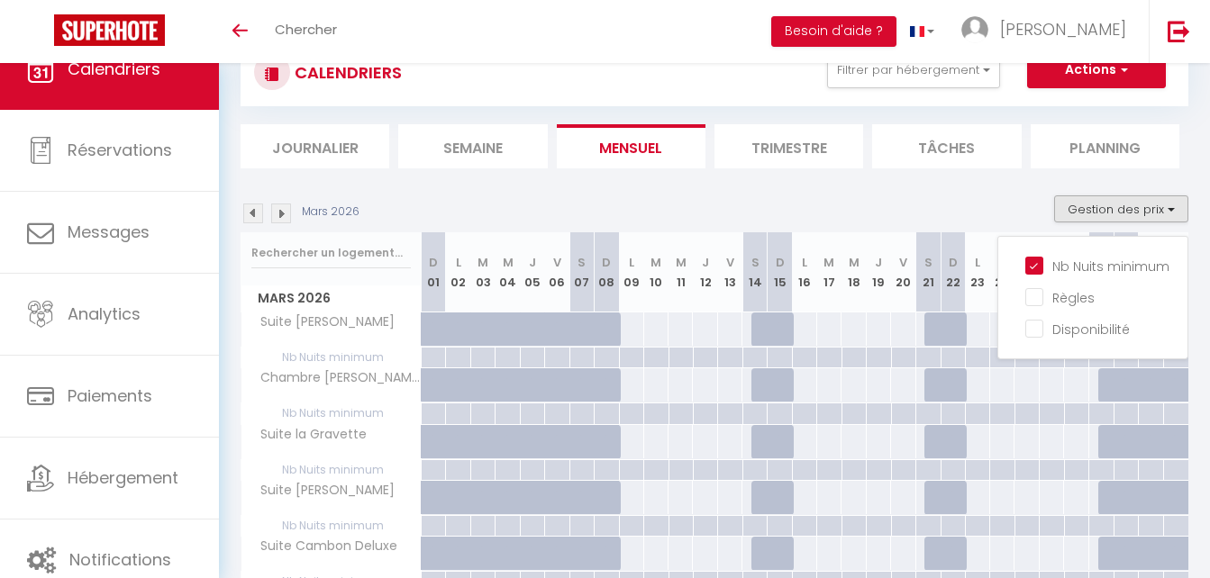
scroll to position [153, 0]
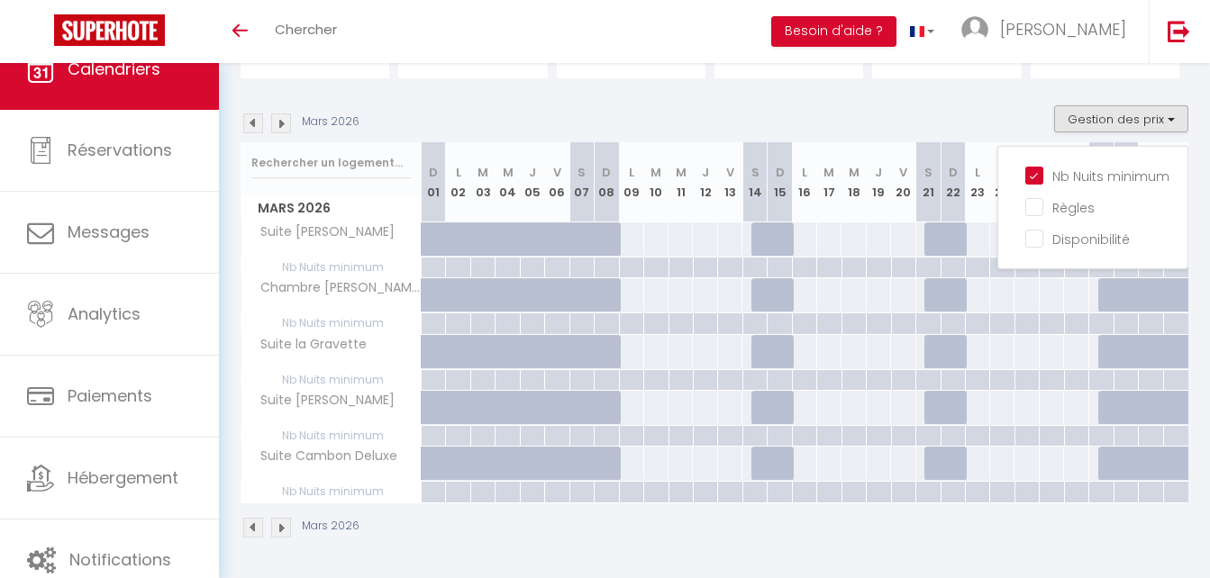
click at [246, 125] on img at bounding box center [253, 123] width 20 height 20
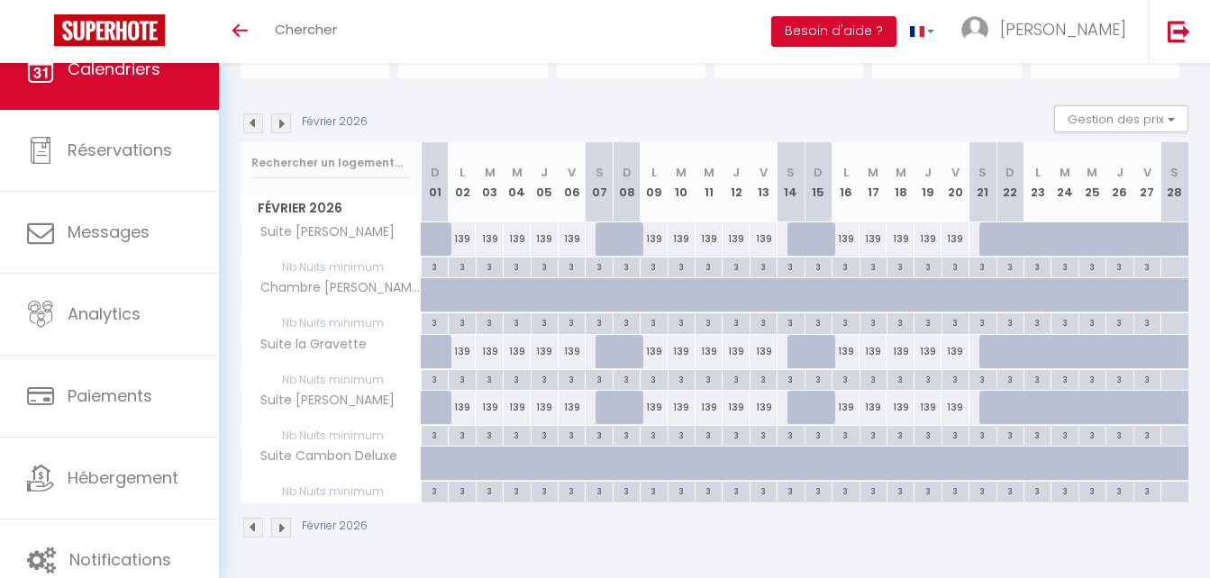
click at [281, 122] on img at bounding box center [281, 123] width 20 height 20
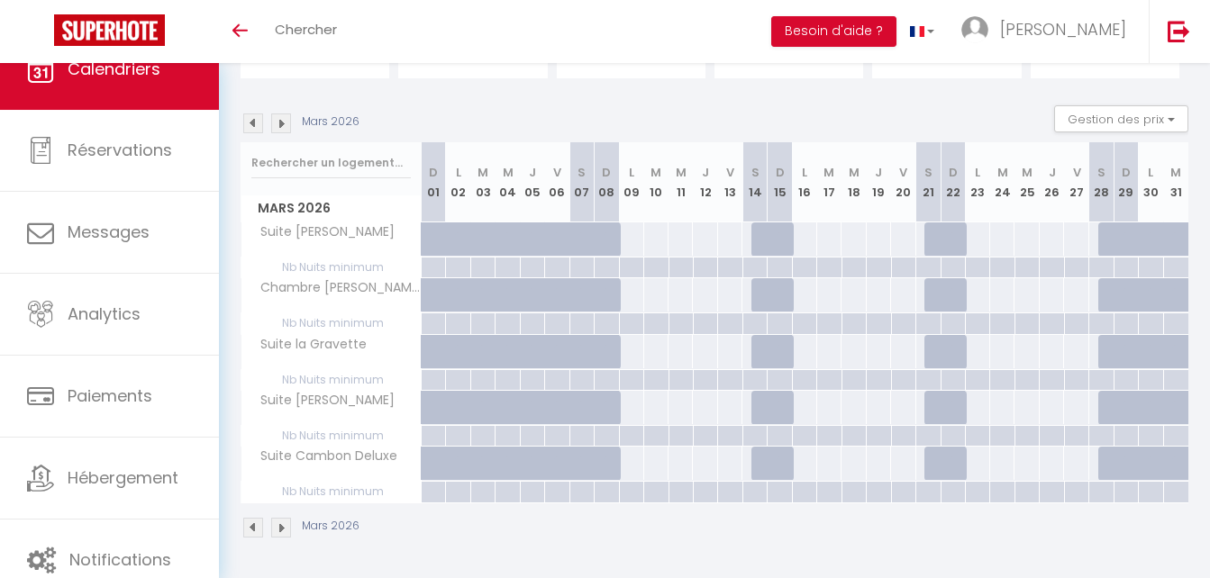
click at [606, 265] on div at bounding box center [606, 268] width 24 height 21
type input "Dim 08 Mars 2026"
type input "Lun 09 Mars 2026"
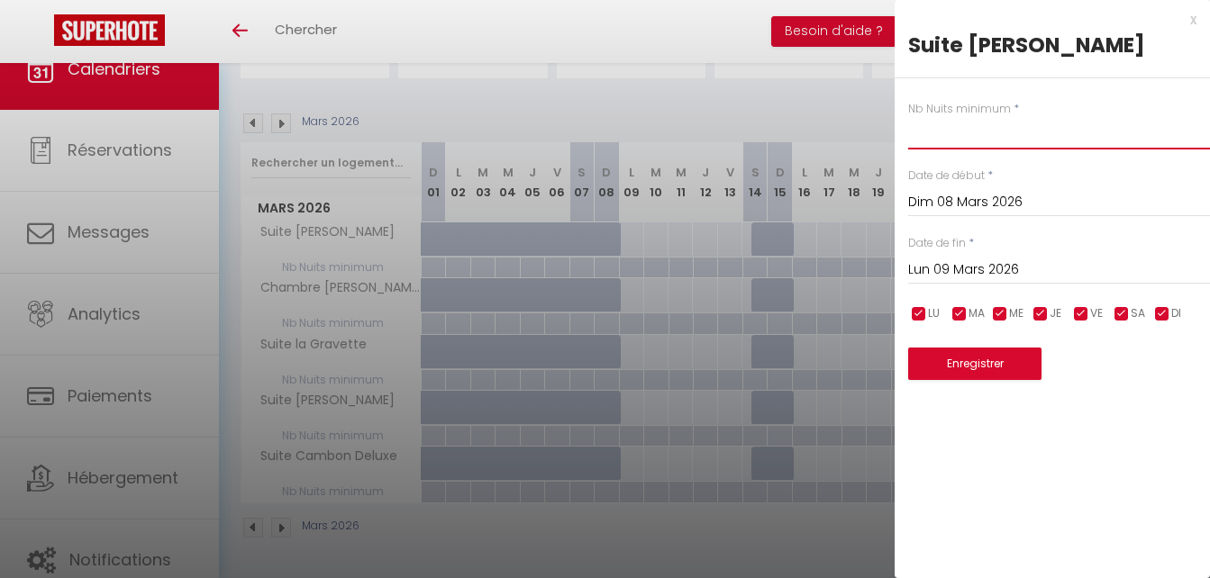
click at [979, 140] on input "text" at bounding box center [1059, 133] width 302 height 32
type input "3"
click at [981, 258] on div "[DATE] < [DATE] > Dim Lun Mar Mer Jeu Ven Sam 1 2 3 4 5 6 7 8 9 10 11 12 13 14 …" at bounding box center [1059, 268] width 302 height 32
click at [992, 276] on input "Lun 09 Mars 2026" at bounding box center [1059, 270] width 302 height 23
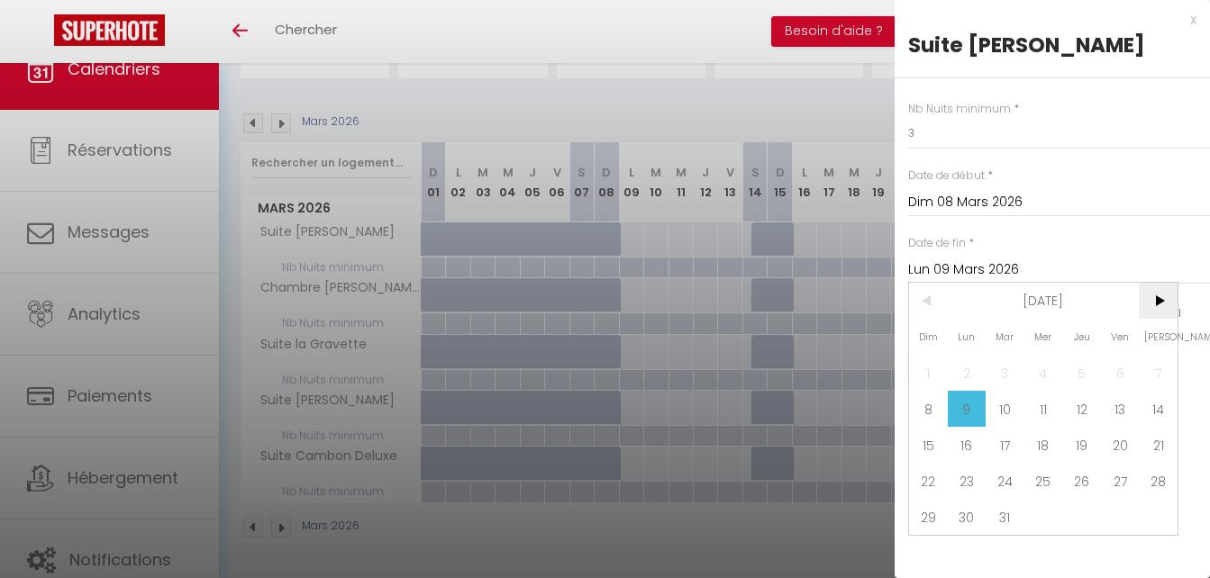
click at [1156, 304] on span ">" at bounding box center [1158, 301] width 39 height 36
click at [1079, 520] on span "30" at bounding box center [1081, 517] width 39 height 36
type input "Jeu 30 Avril 2026"
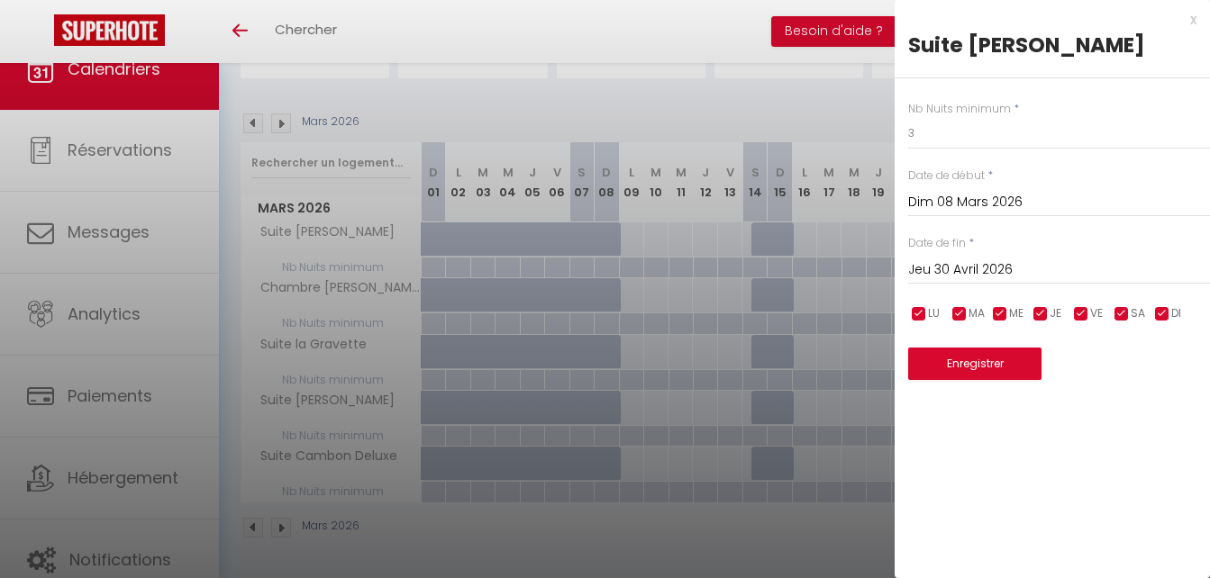
click at [957, 47] on div "Suite [PERSON_NAME]" at bounding box center [1052, 45] width 288 height 29
click at [986, 357] on button "Enregistrer" at bounding box center [974, 364] width 133 height 32
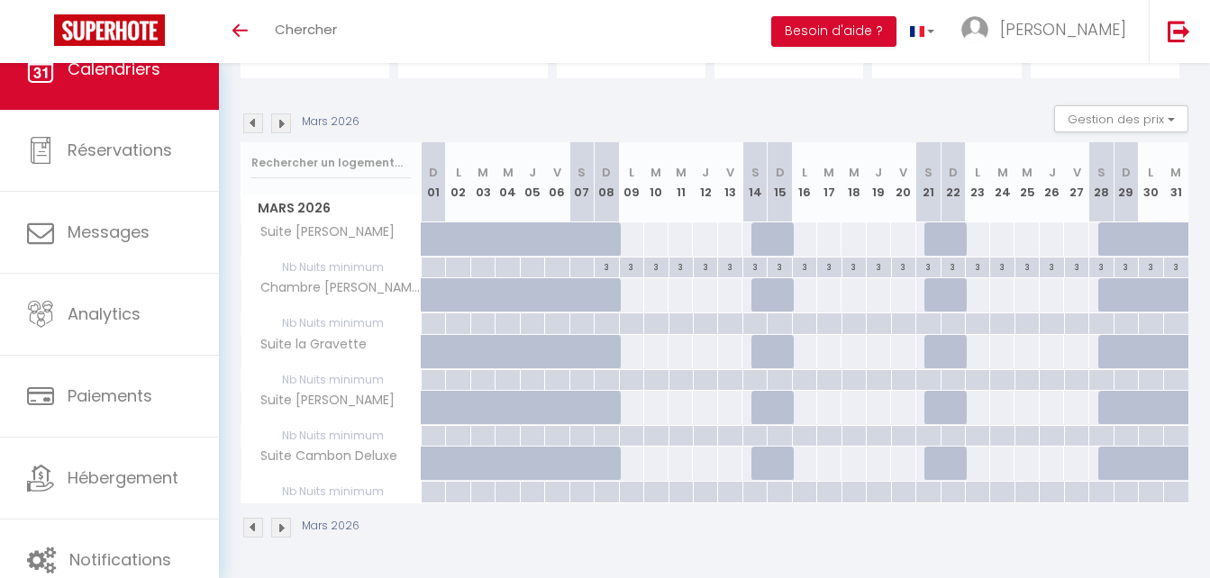
click at [283, 121] on img at bounding box center [281, 123] width 20 height 20
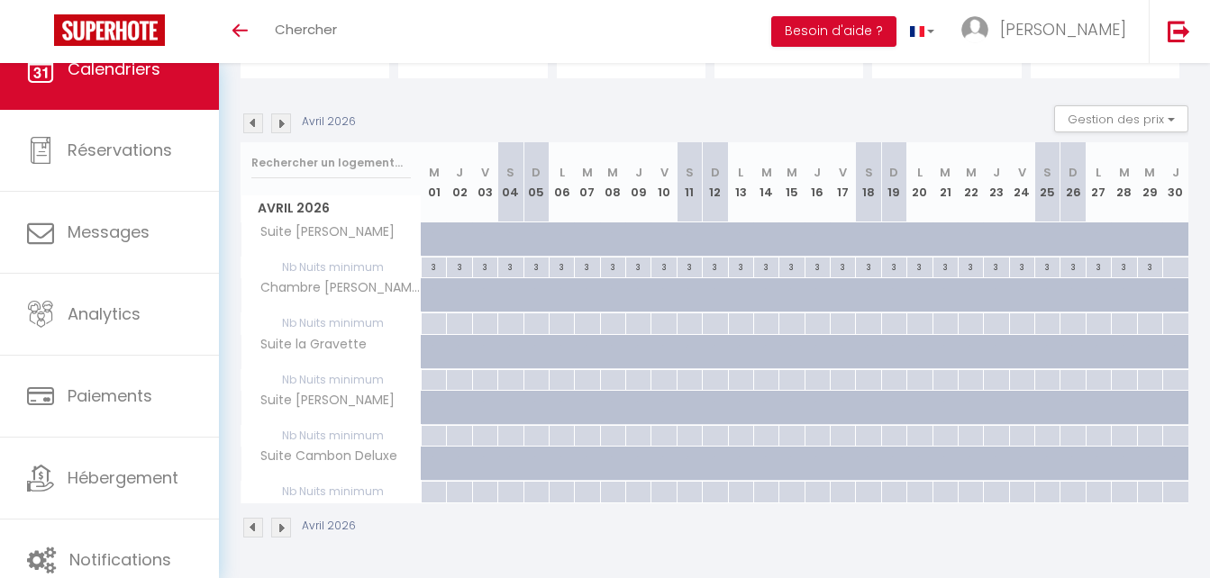
click at [564, 352] on div at bounding box center [570, 362] width 25 height 34
type input "Lun 06 Avril 2026"
type input "[DATE]"
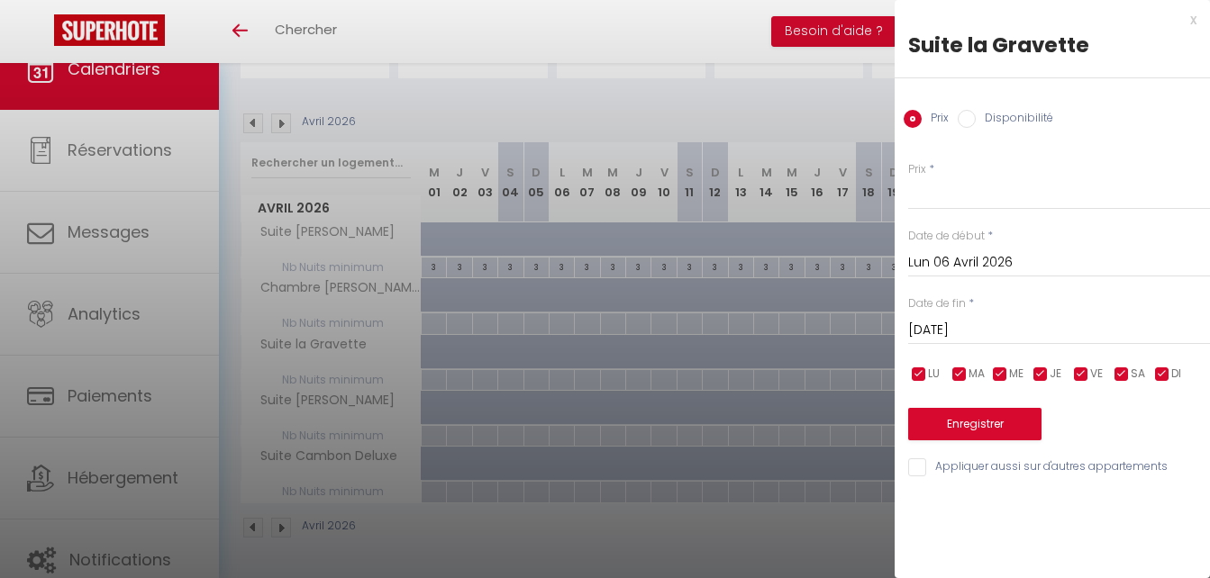
click at [966, 118] on input "Disponibilité" at bounding box center [966, 119] width 18 height 18
radio input "true"
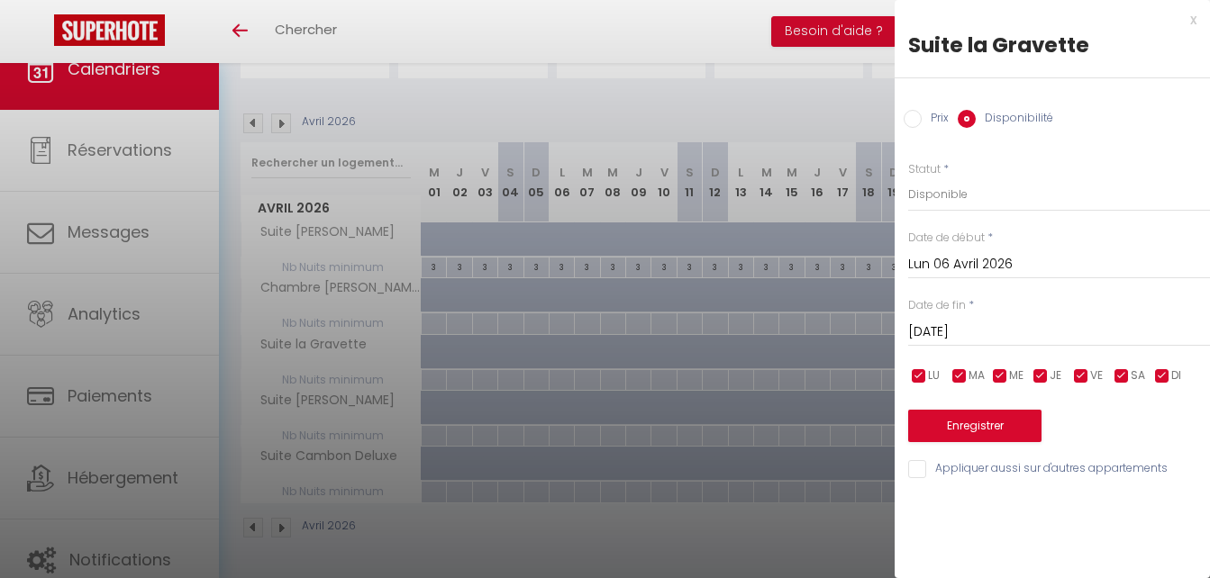
click at [913, 112] on input "Prix" at bounding box center [912, 119] width 18 height 18
radio input "true"
radio input "false"
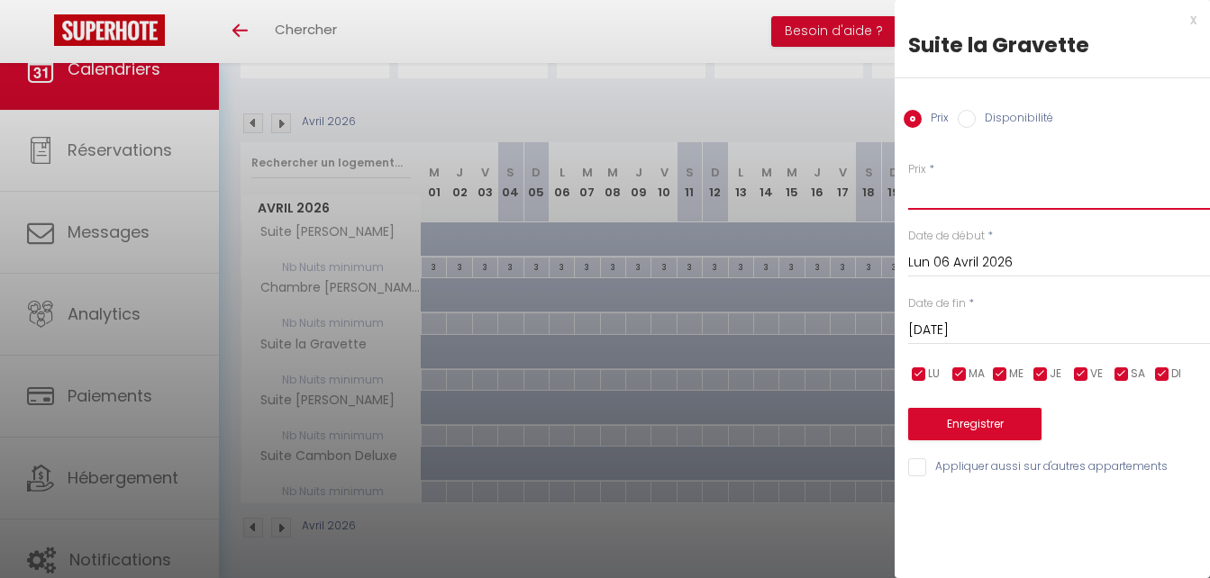
click at [921, 200] on input "Prix" at bounding box center [1059, 193] width 302 height 32
type input "147"
click at [923, 463] on input "Appliquer aussi sur d'autres appartements" at bounding box center [1059, 467] width 302 height 18
checkbox input "true"
click at [977, 326] on input "[DATE]" at bounding box center [1059, 330] width 302 height 23
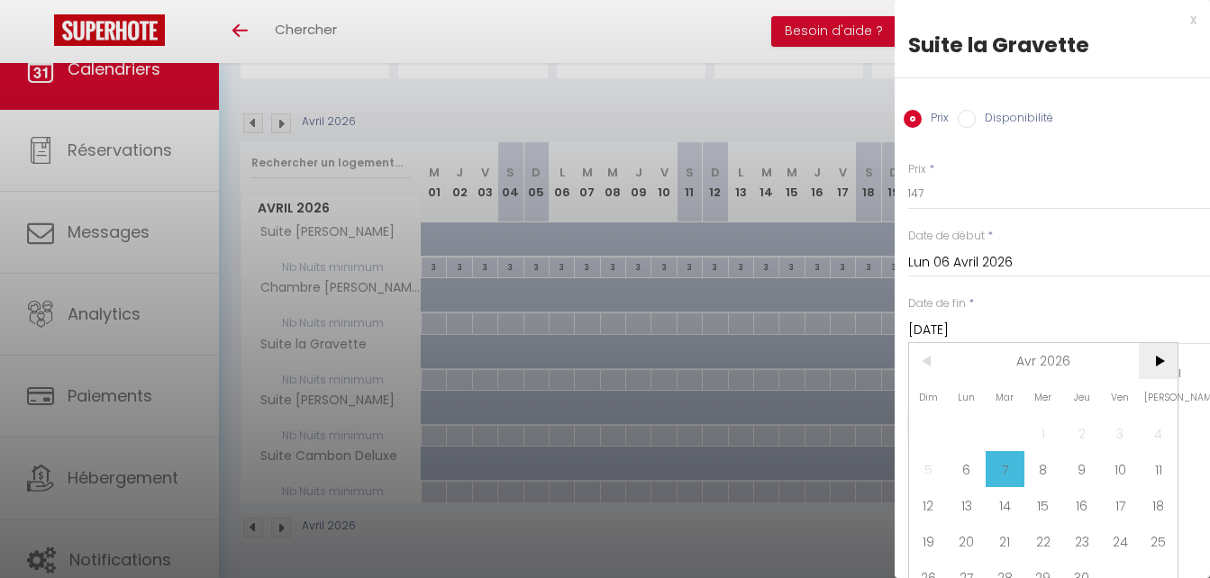
click at [1159, 360] on span ">" at bounding box center [1158, 361] width 39 height 36
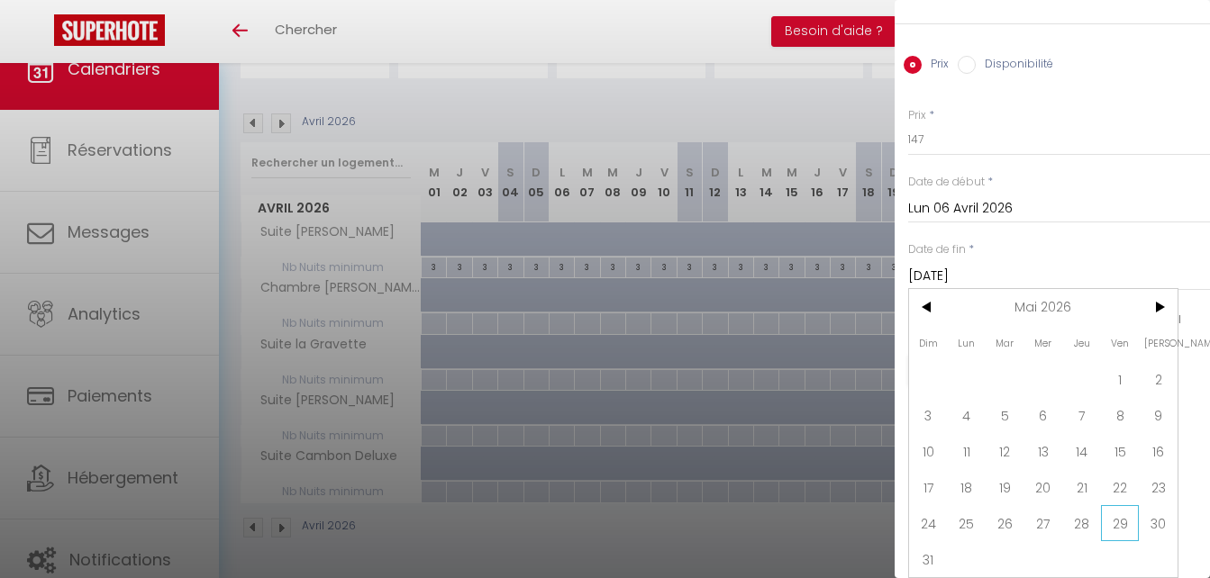
scroll to position [68, 0]
click at [932, 541] on span "31" at bounding box center [928, 559] width 39 height 36
type input "Dim 31 Mai 2026"
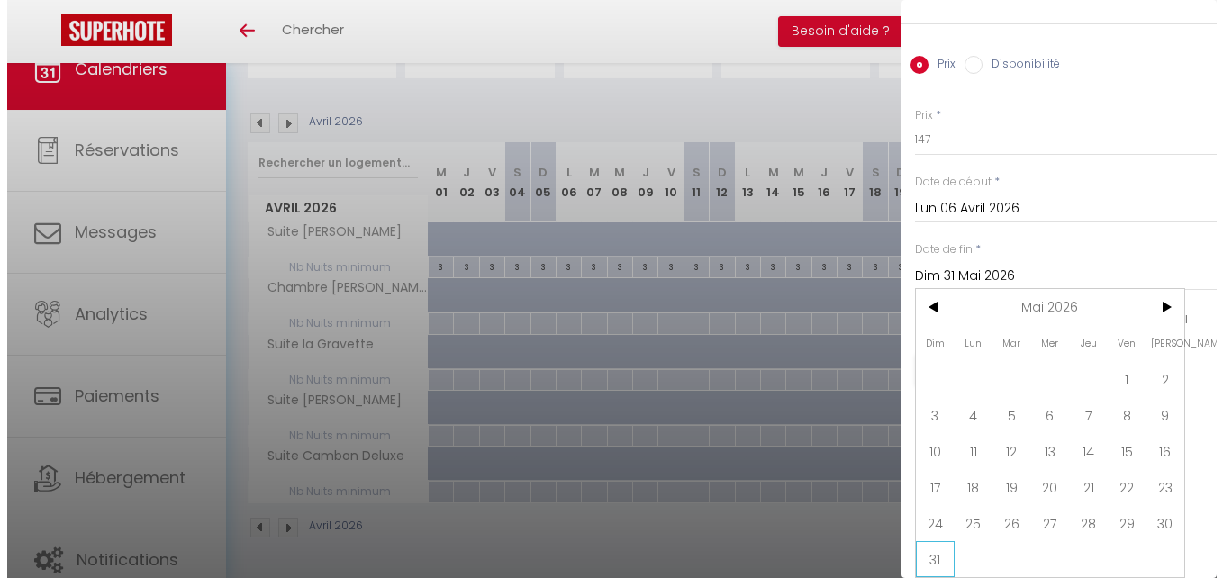
scroll to position [0, 0]
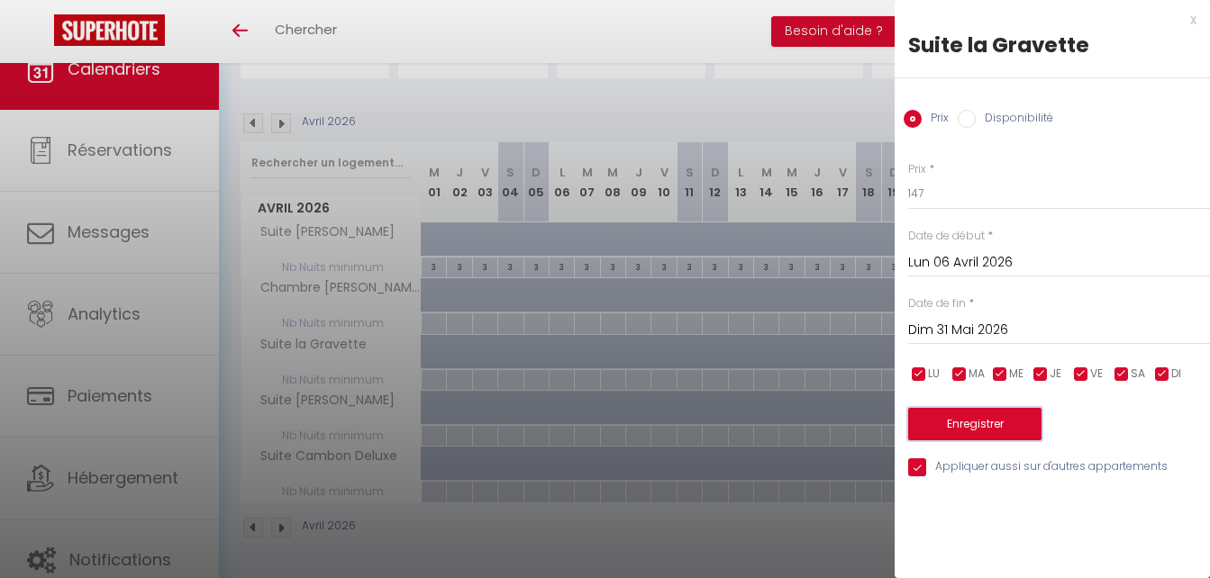
click at [948, 426] on button "Enregistrer" at bounding box center [974, 424] width 133 height 32
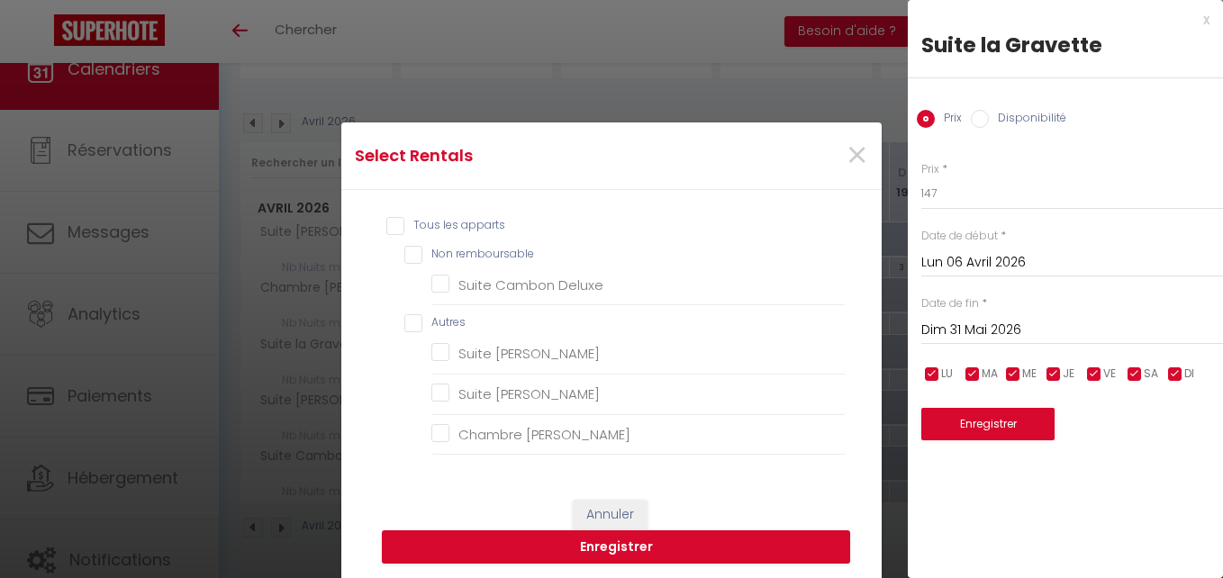
click at [386, 227] on input "Tous les apparts" at bounding box center [615, 226] width 459 height 18
checkbox input "true"
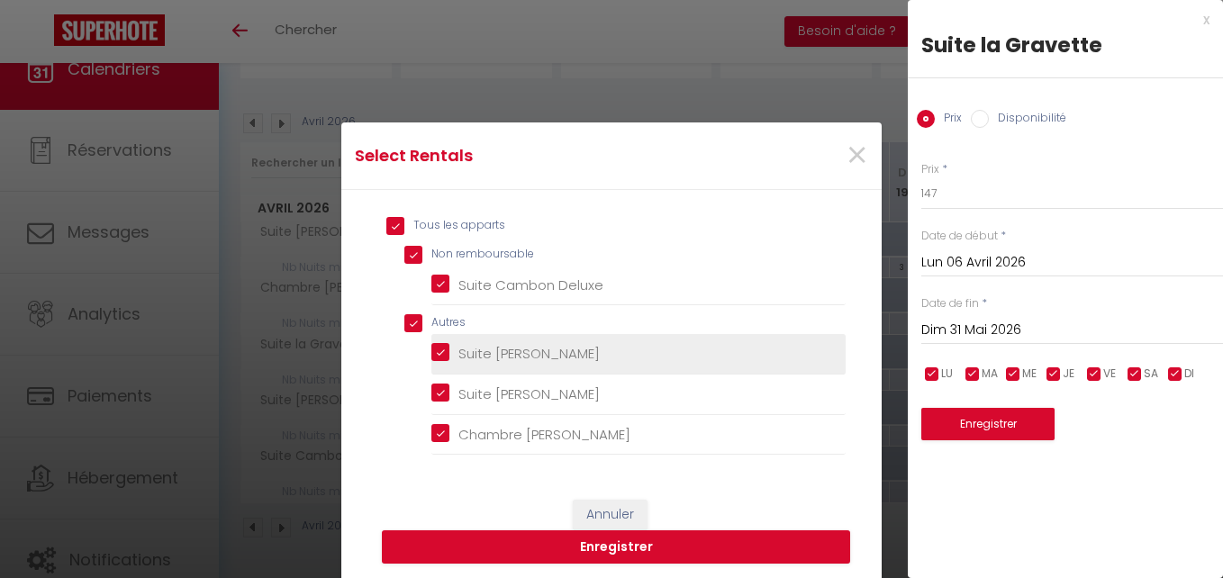
checkbox remboursable "true"
checkbox Deluxe "true"
checkbox input "true"
checkbox Deluxe "true"
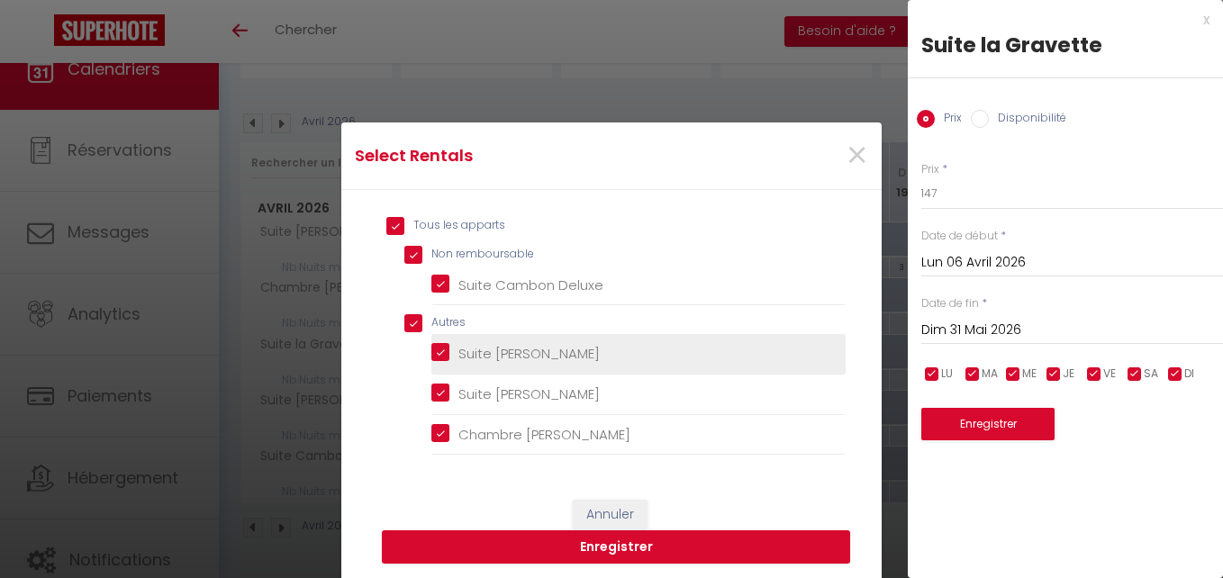
checkbox Lisa "true"
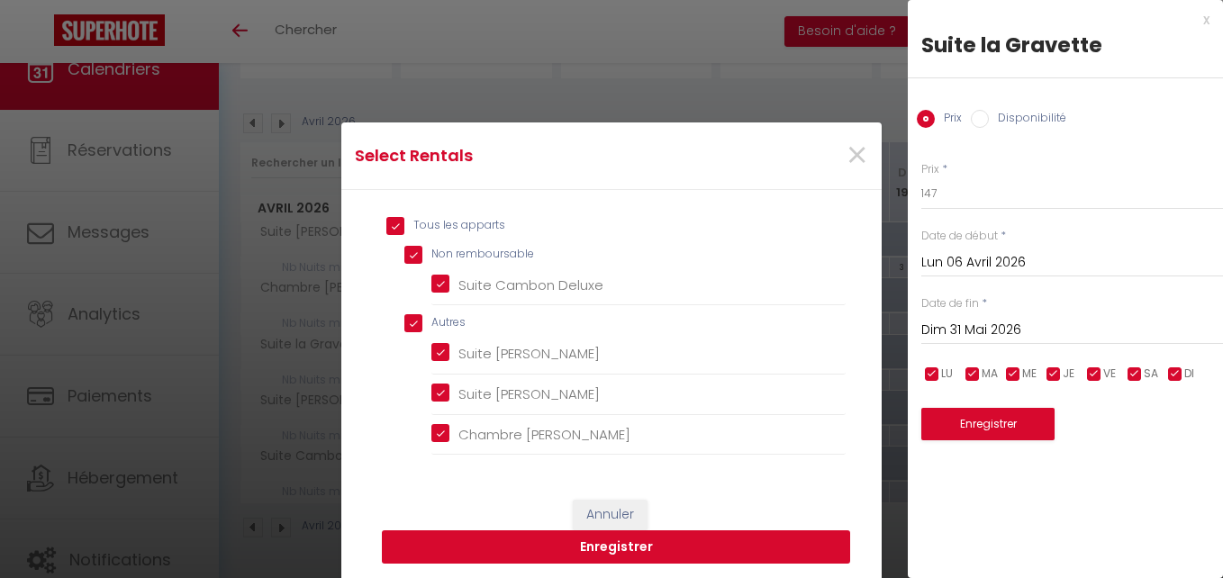
click at [605, 547] on button "Enregistrer" at bounding box center [616, 548] width 468 height 34
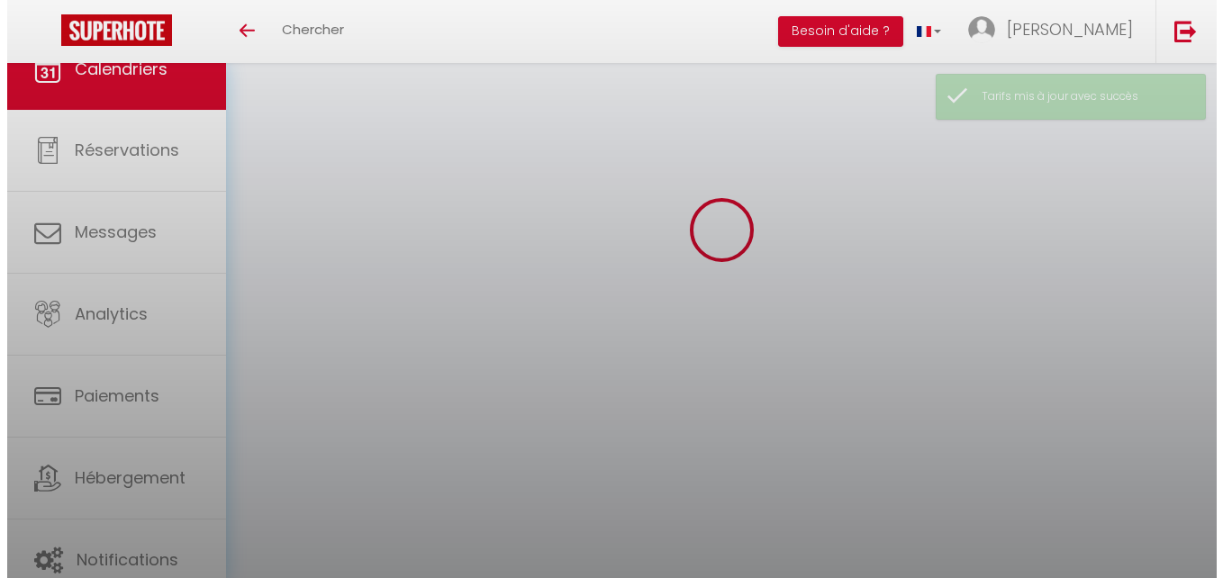
scroll to position [153, 0]
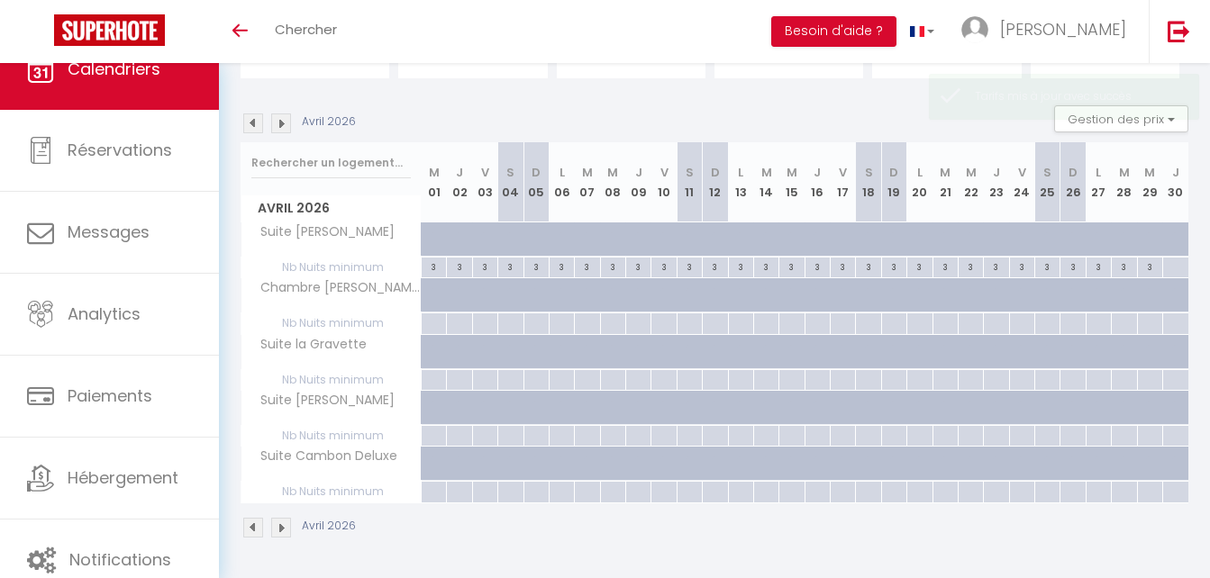
click at [435, 293] on div at bounding box center [443, 305] width 25 height 34
type input "Mer 01 Avril 2026"
type input "Jeu 02 Avril 2026"
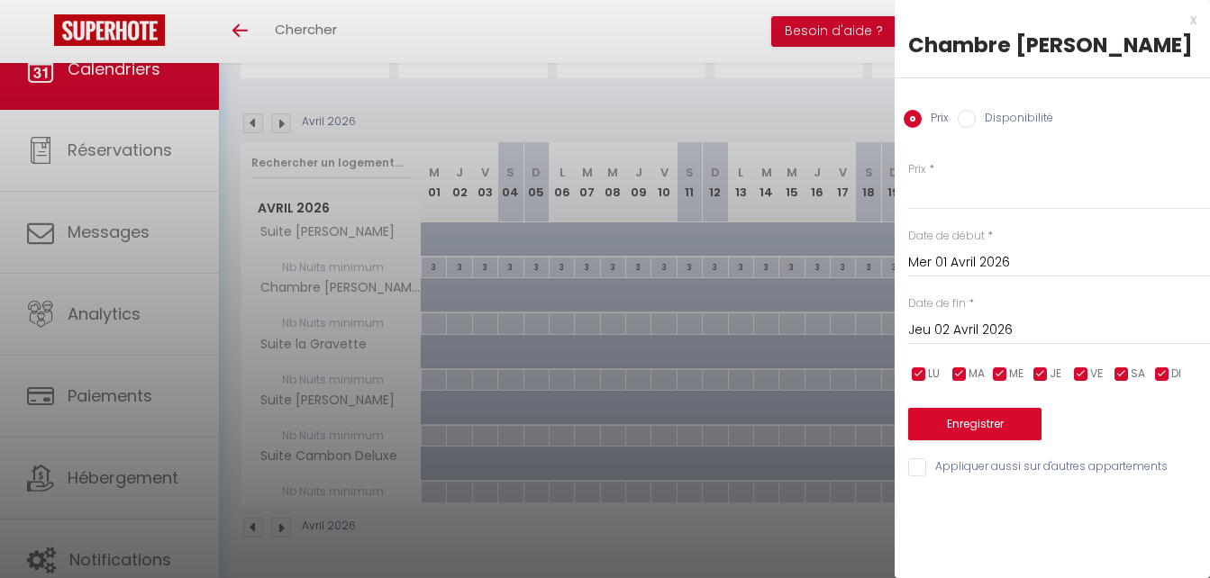
click at [975, 113] on label "Disponibilité" at bounding box center [1013, 120] width 77 height 20
click at [975, 113] on input "Disponibilité" at bounding box center [966, 119] width 18 height 18
radio input "true"
radio input "false"
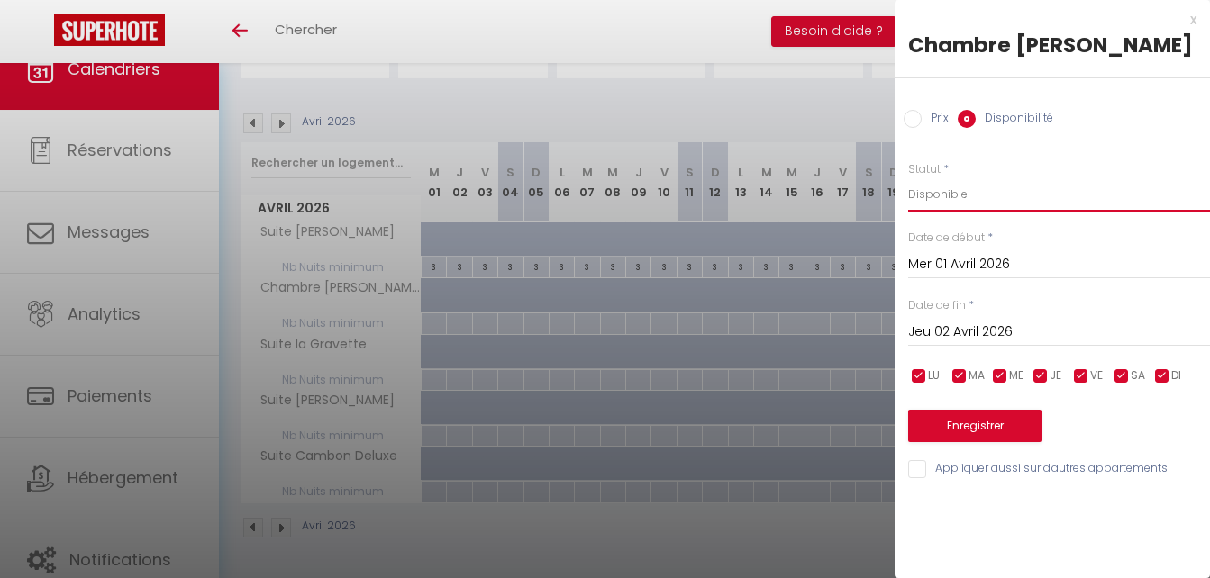
click at [930, 194] on select "Disponible Indisponible" at bounding box center [1059, 194] width 302 height 34
click at [908, 177] on select "Disponible Indisponible" at bounding box center [1059, 194] width 302 height 34
click at [964, 325] on input "Jeu 02 Avril 2026" at bounding box center [1059, 332] width 302 height 23
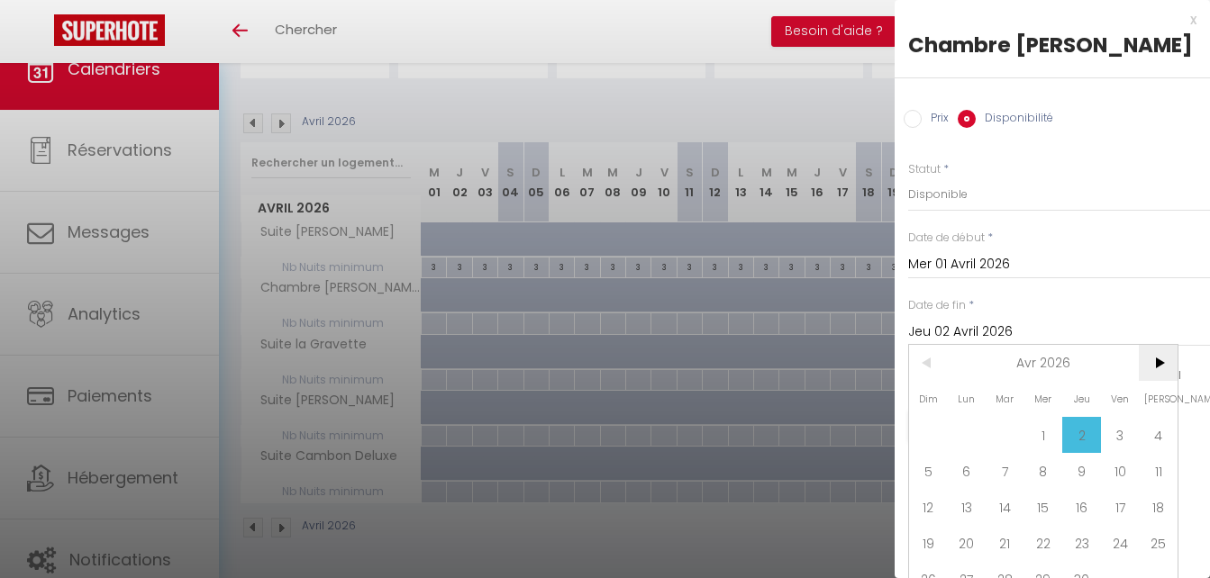
click at [1160, 361] on span ">" at bounding box center [1158, 363] width 39 height 36
click at [1159, 360] on span ">" at bounding box center [1158, 363] width 39 height 36
click at [965, 432] on span "1" at bounding box center [967, 435] width 39 height 36
type input "Lun 01 Juin 2026"
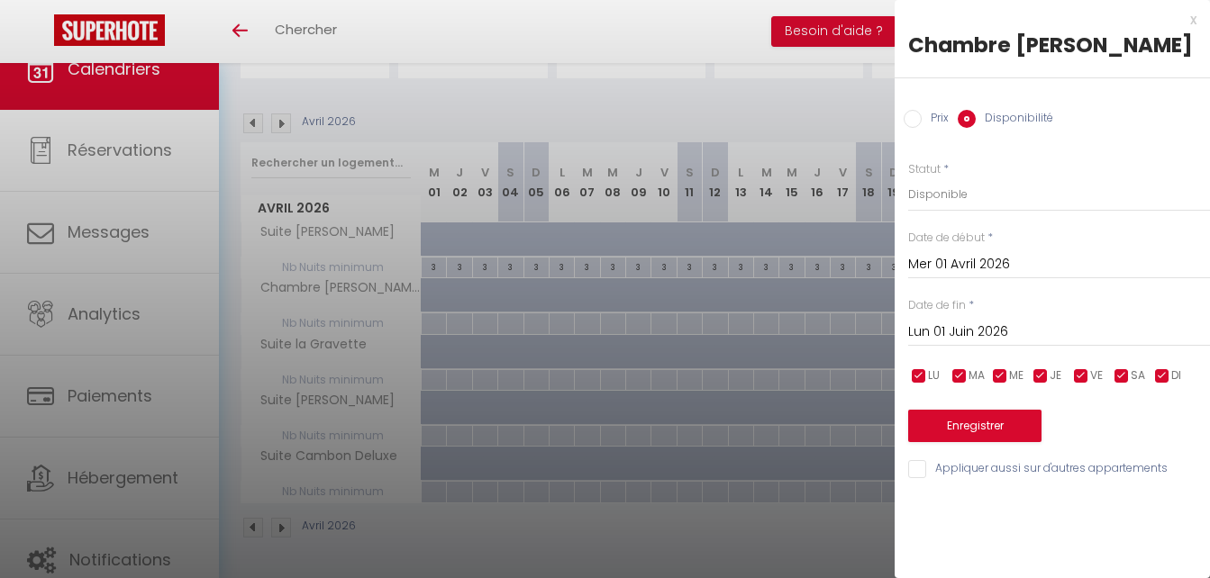
click at [1159, 372] on input "checkbox" at bounding box center [1162, 376] width 18 height 18
checkbox input "false"
click at [1111, 371] on div "LU MA ME JE VE SA DI" at bounding box center [1058, 376] width 325 height 23
click at [912, 469] on input "Appliquer aussi sur d'autres appartements" at bounding box center [1059, 469] width 302 height 18
checkbox input "true"
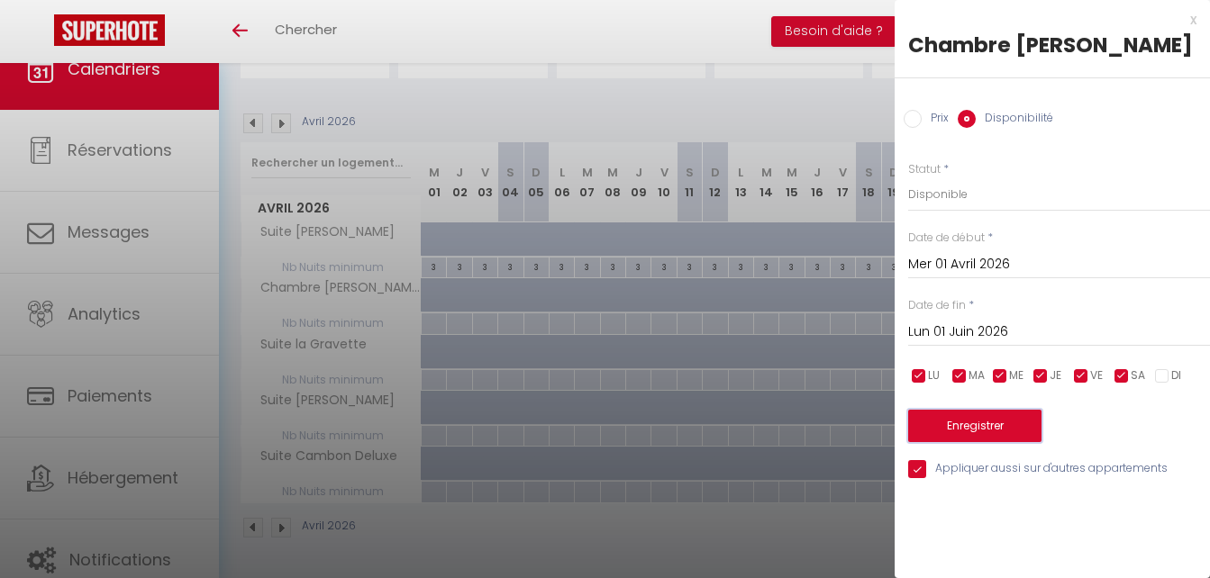
click at [982, 428] on button "Enregistrer" at bounding box center [974, 426] width 133 height 32
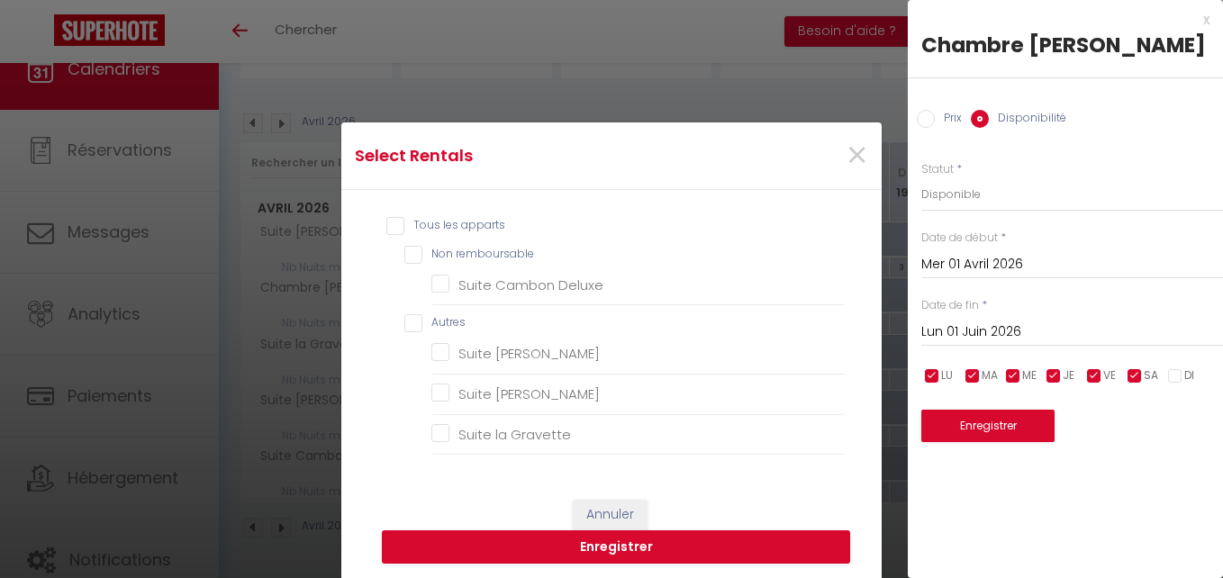
click at [386, 223] on input "Tous les apparts" at bounding box center [615, 226] width 459 height 18
checkbox input "true"
checkbox remboursable "true"
checkbox Deluxe "true"
checkbox input "true"
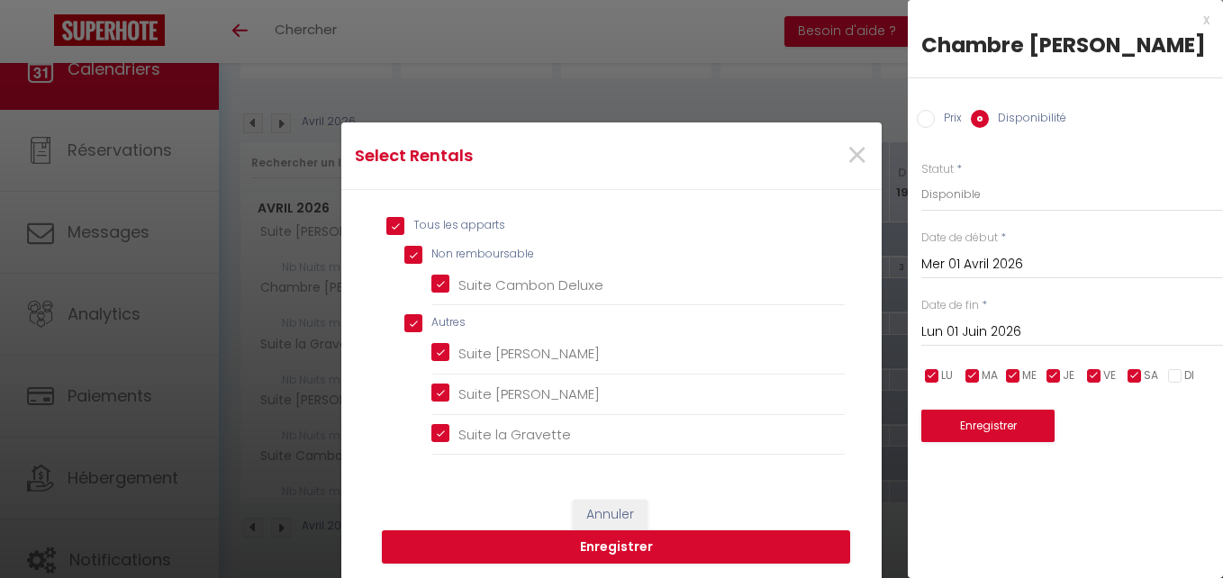
checkbox Deluxe "true"
checkbox Gravette "true"
click at [624, 542] on button "Enregistrer" at bounding box center [616, 548] width 468 height 34
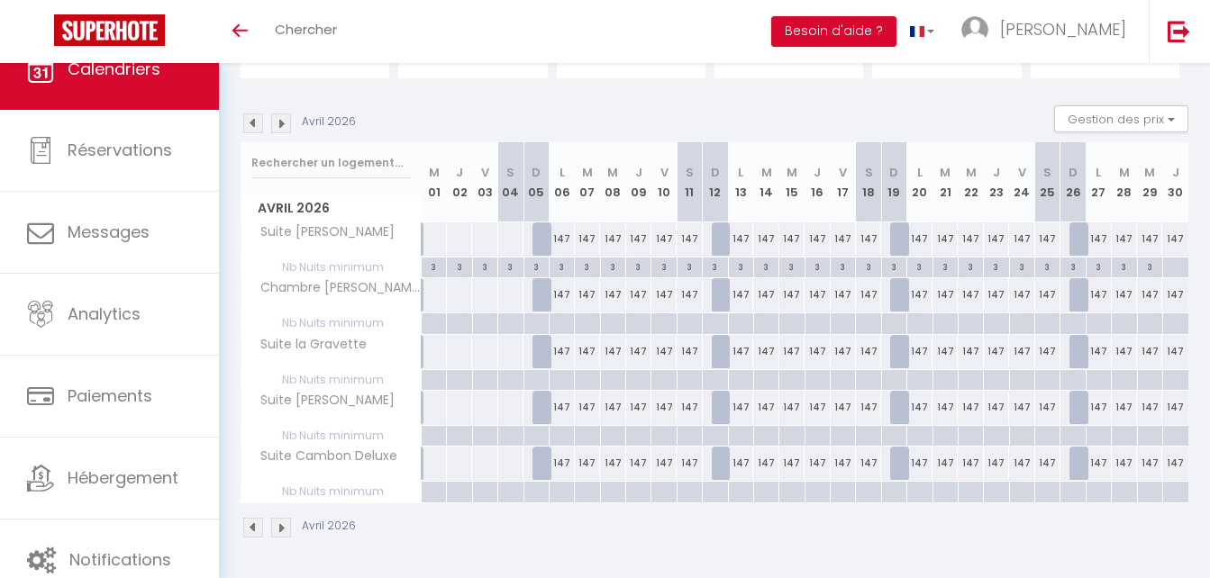
click at [559, 241] on div "147" at bounding box center [561, 238] width 25 height 33
select select "1"
type input "Lun 06 Avril 2026"
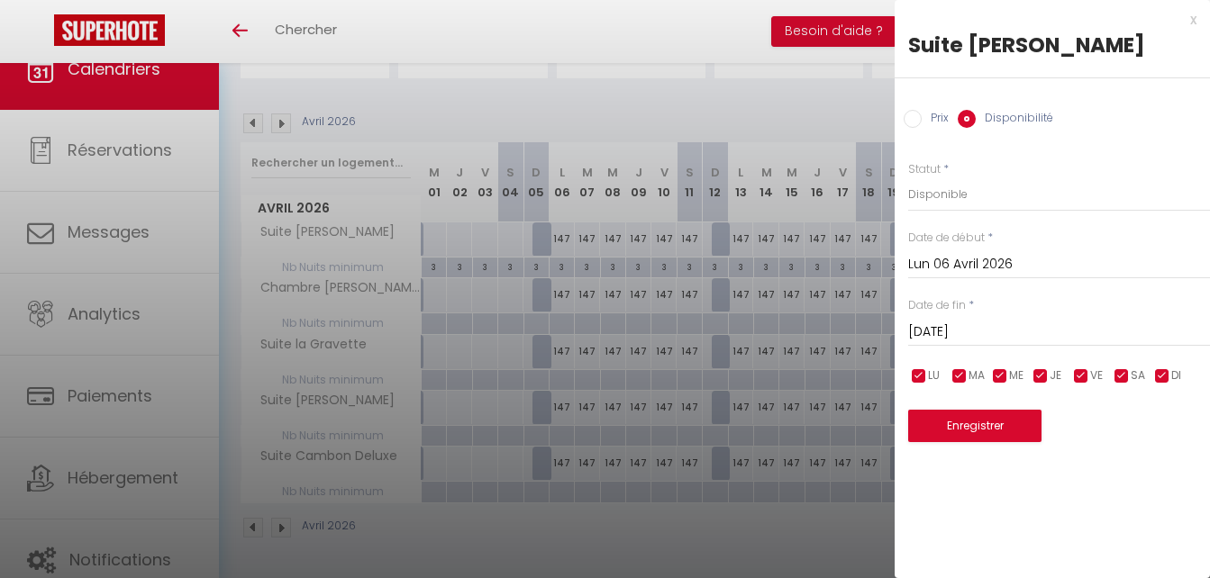
click at [585, 35] on div at bounding box center [605, 289] width 1210 height 578
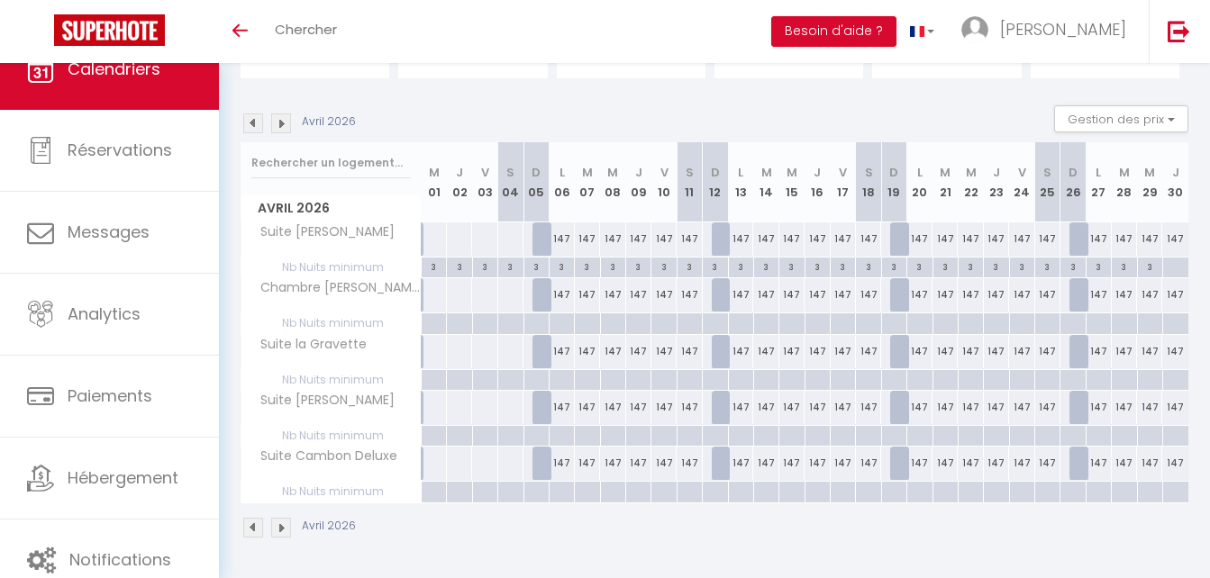
click at [255, 125] on img at bounding box center [253, 123] width 20 height 20
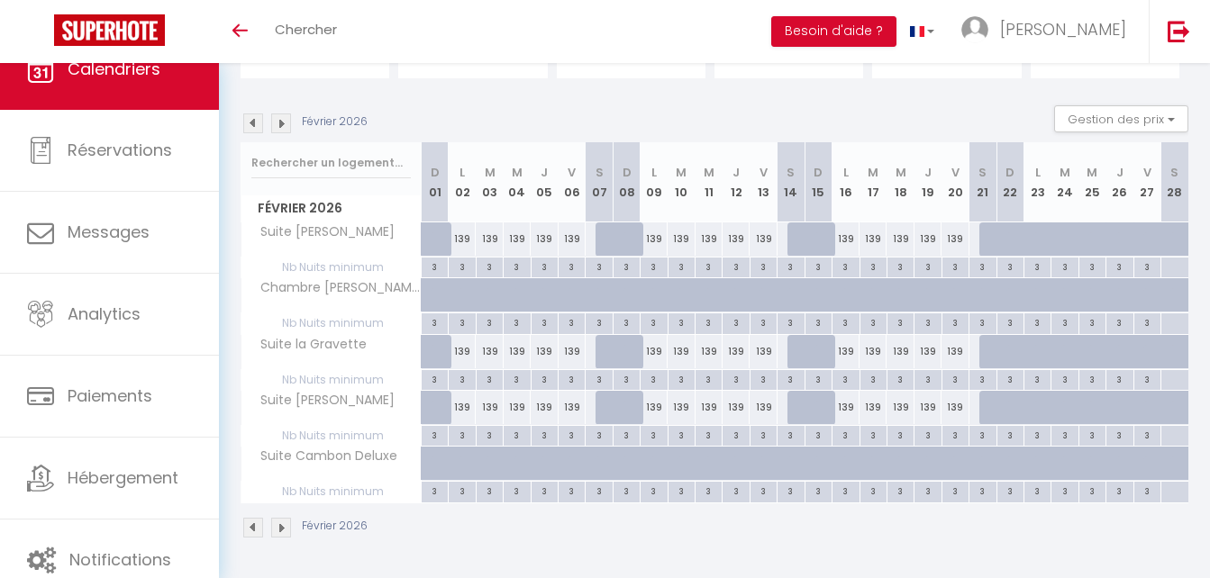
click at [255, 124] on img at bounding box center [253, 123] width 20 height 20
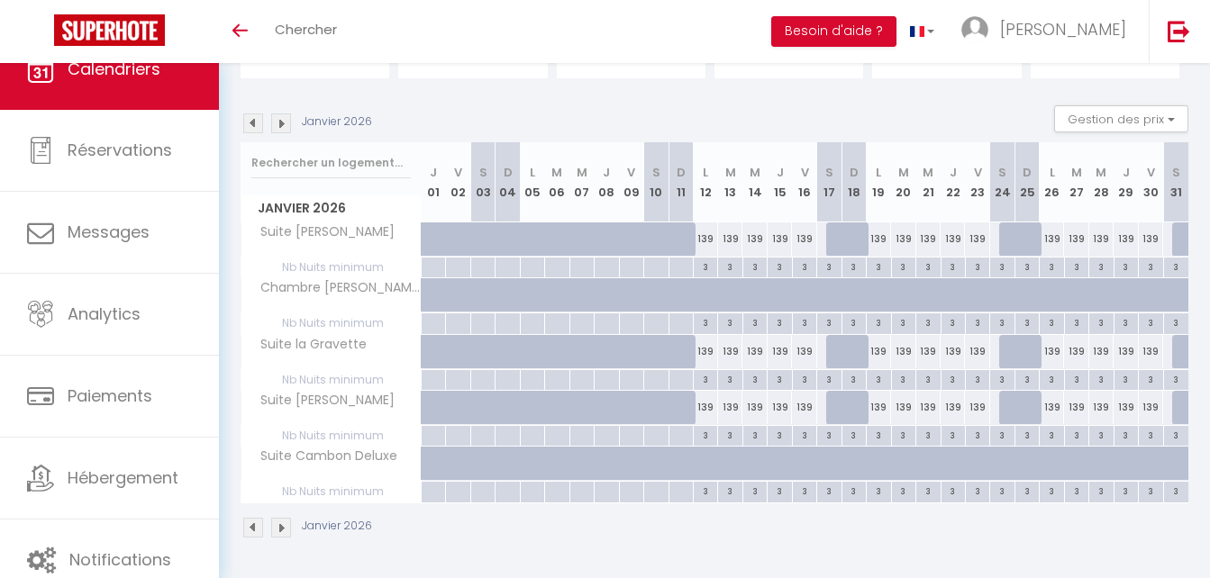
click at [283, 127] on img at bounding box center [281, 123] width 20 height 20
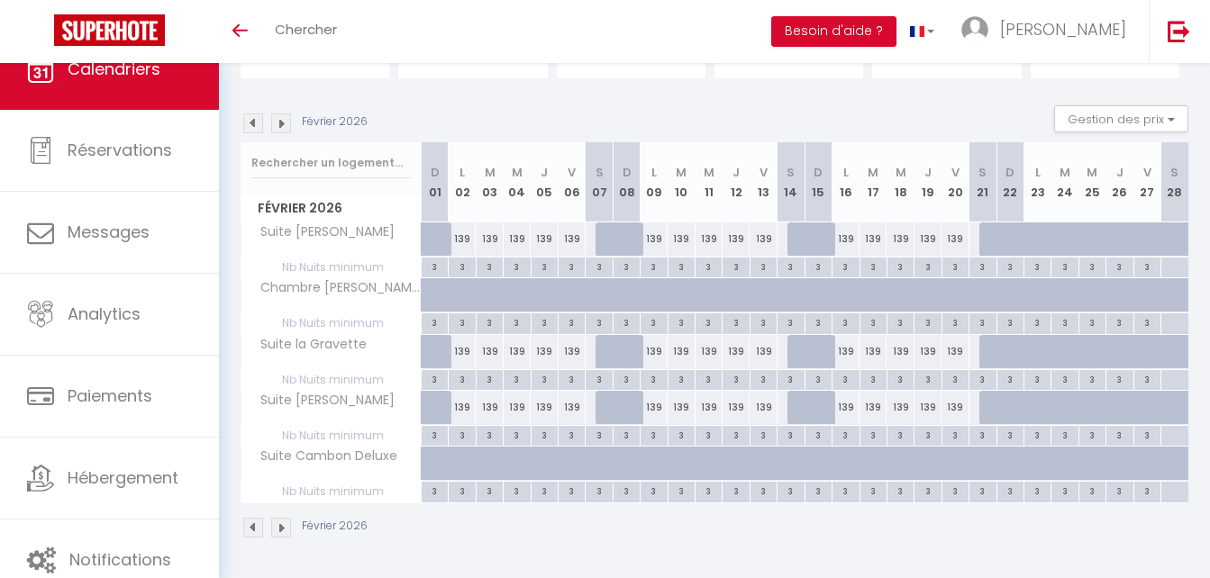
click at [283, 127] on img at bounding box center [281, 123] width 20 height 20
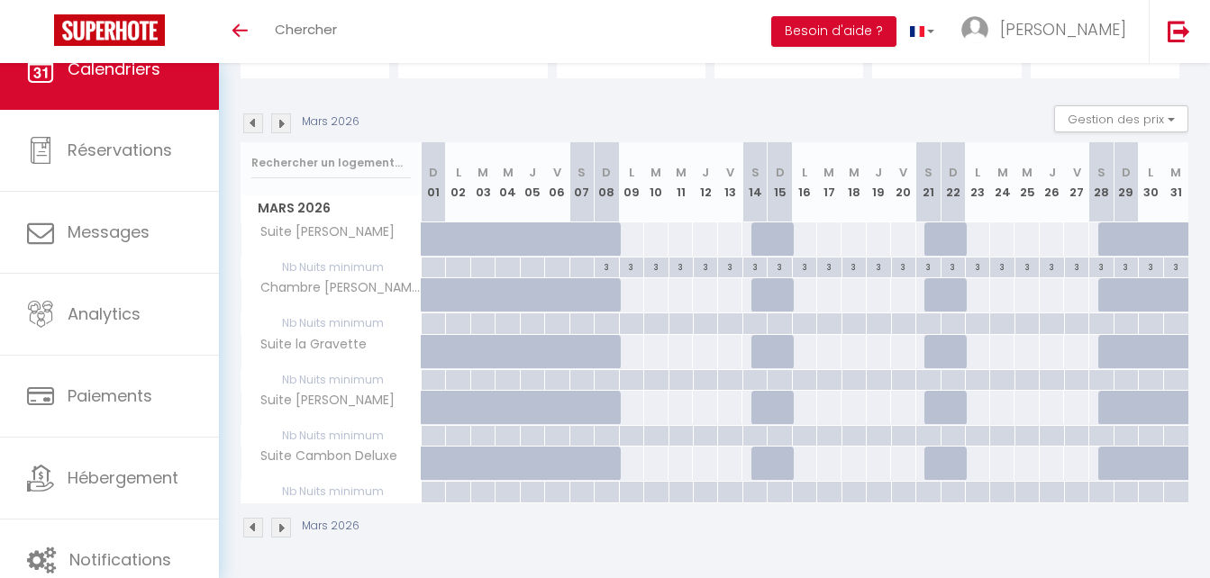
click at [612, 236] on div at bounding box center [615, 249] width 24 height 34
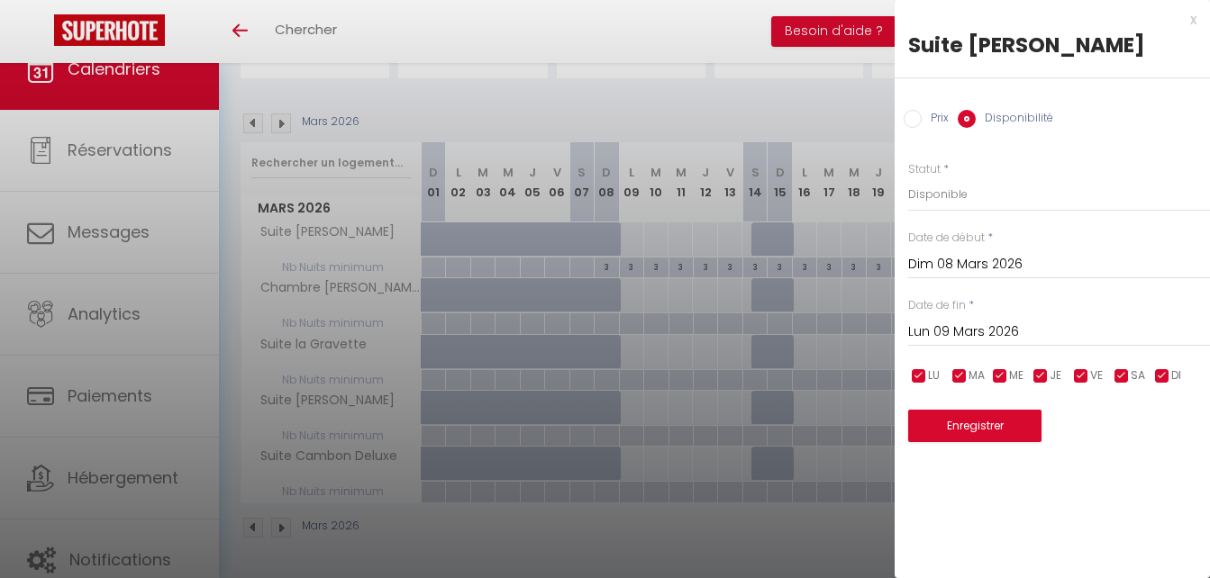
click at [634, 230] on div at bounding box center [605, 289] width 1210 height 578
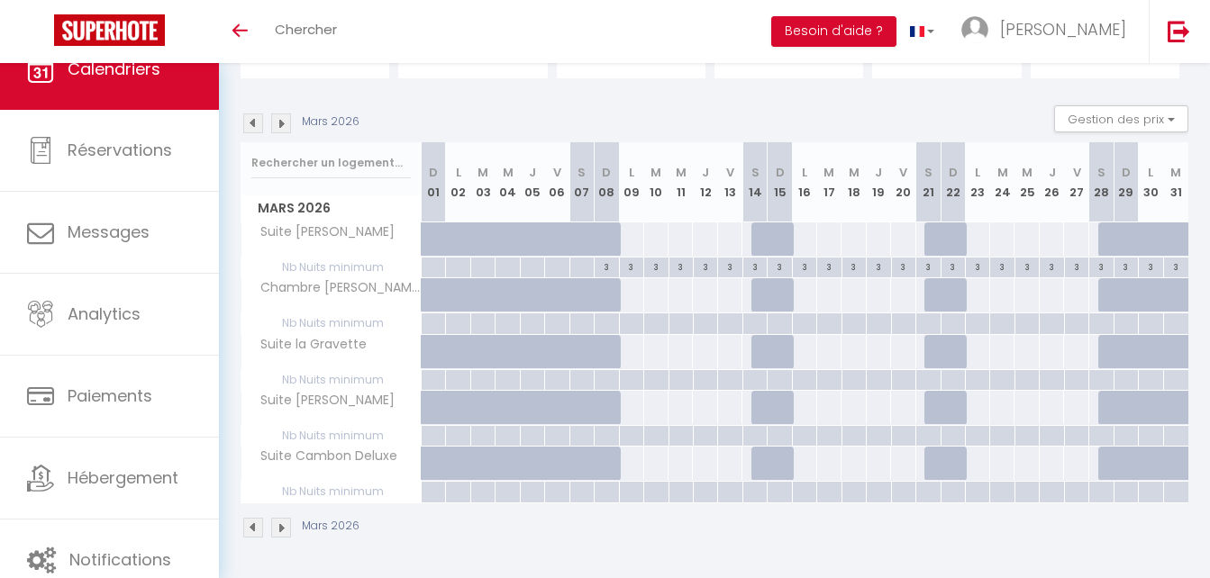
click at [634, 230] on div at bounding box center [630, 238] width 25 height 33
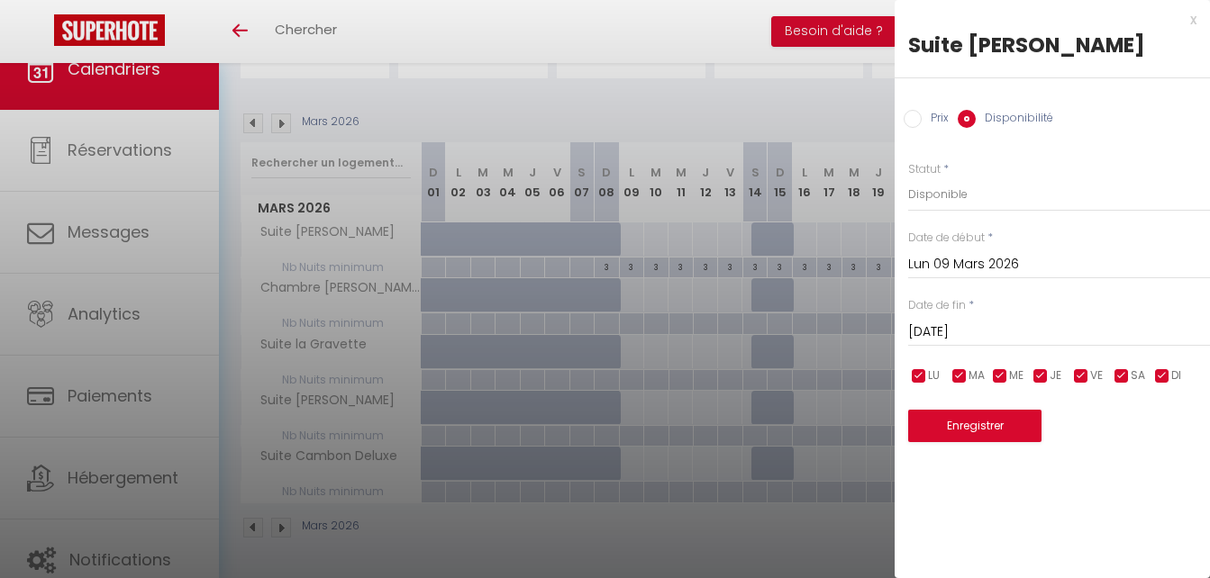
click at [914, 119] on input "Prix" at bounding box center [912, 119] width 18 height 18
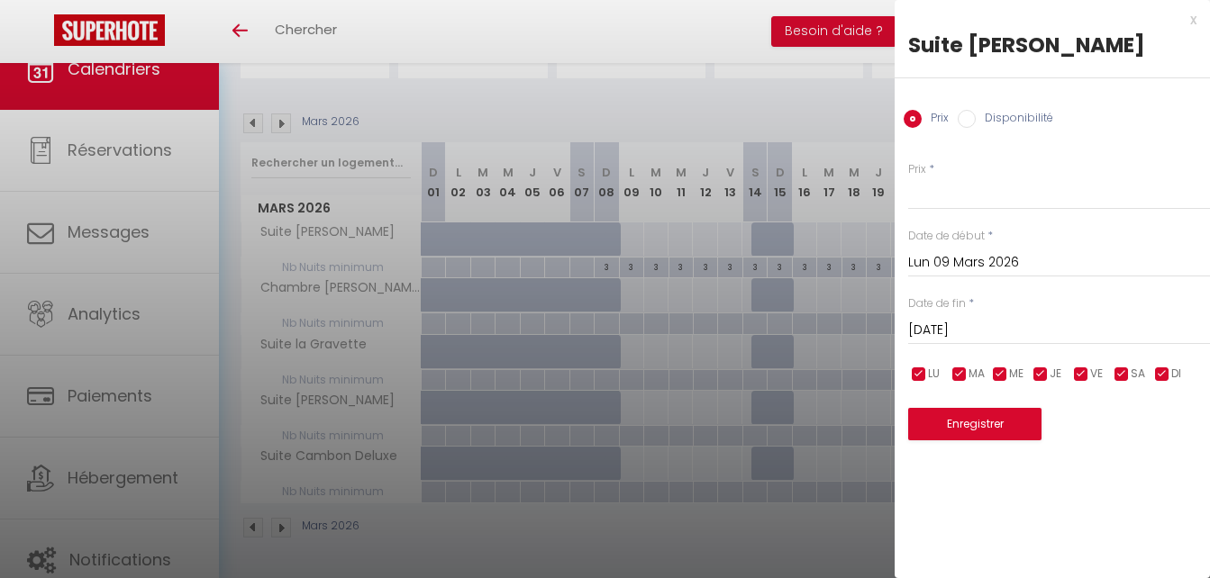
click at [608, 239] on div at bounding box center [605, 289] width 1210 height 578
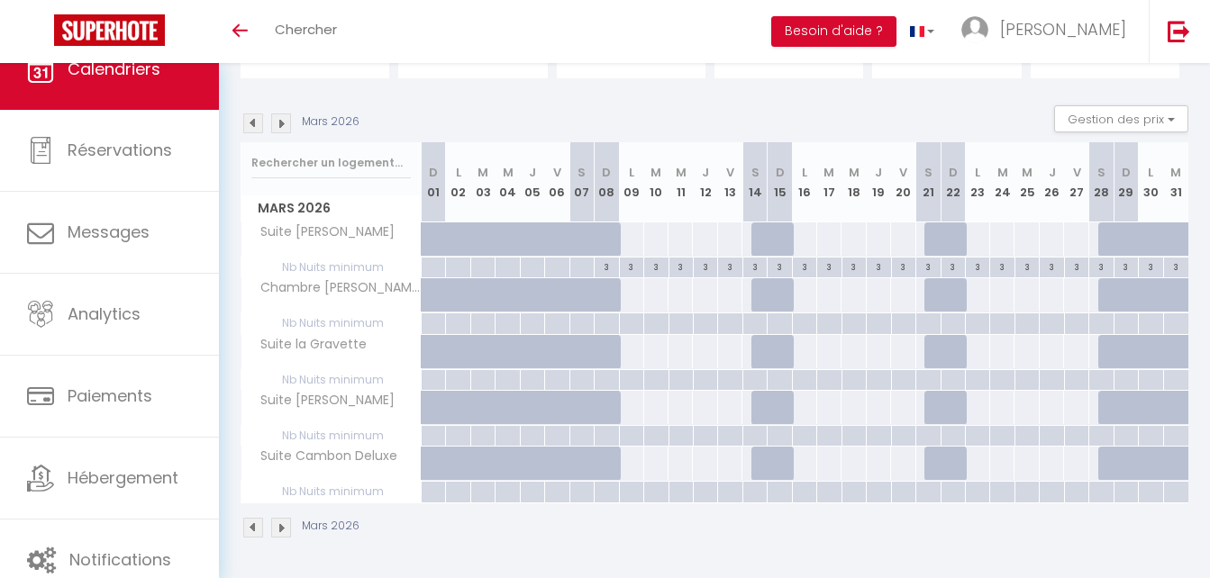
click at [753, 106] on div "Mars 2026 Gestion des prix Nb Nuits minimum Règles Disponibilité" at bounding box center [714, 123] width 948 height 37
click at [1123, 120] on button "Gestion des prix" at bounding box center [1121, 118] width 134 height 27
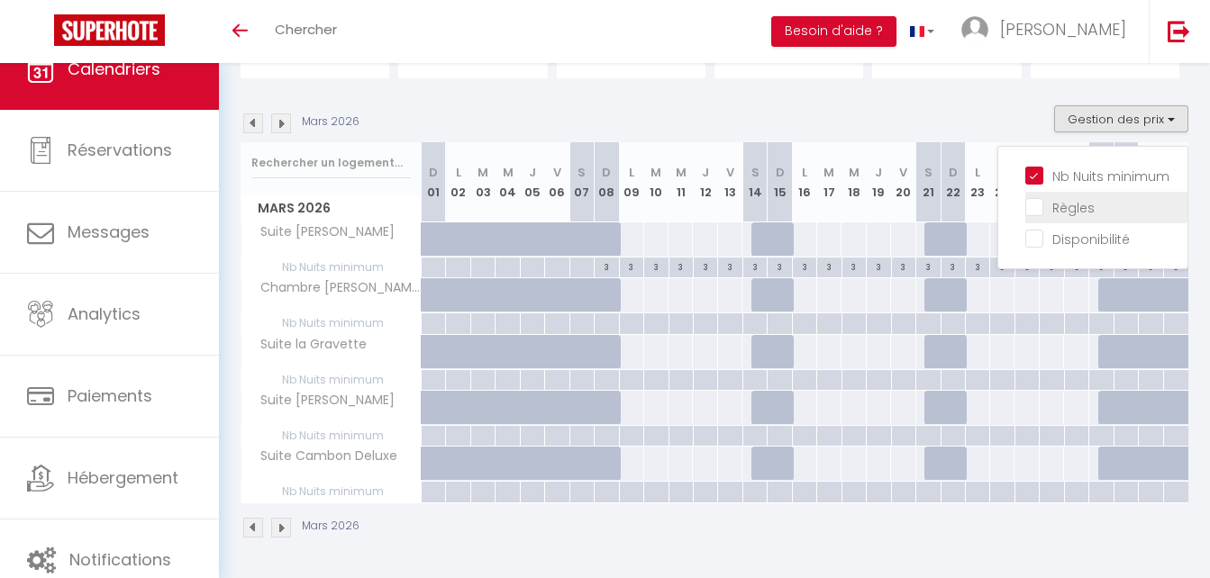
click at [1030, 213] on input "Règles" at bounding box center [1106, 206] width 162 height 18
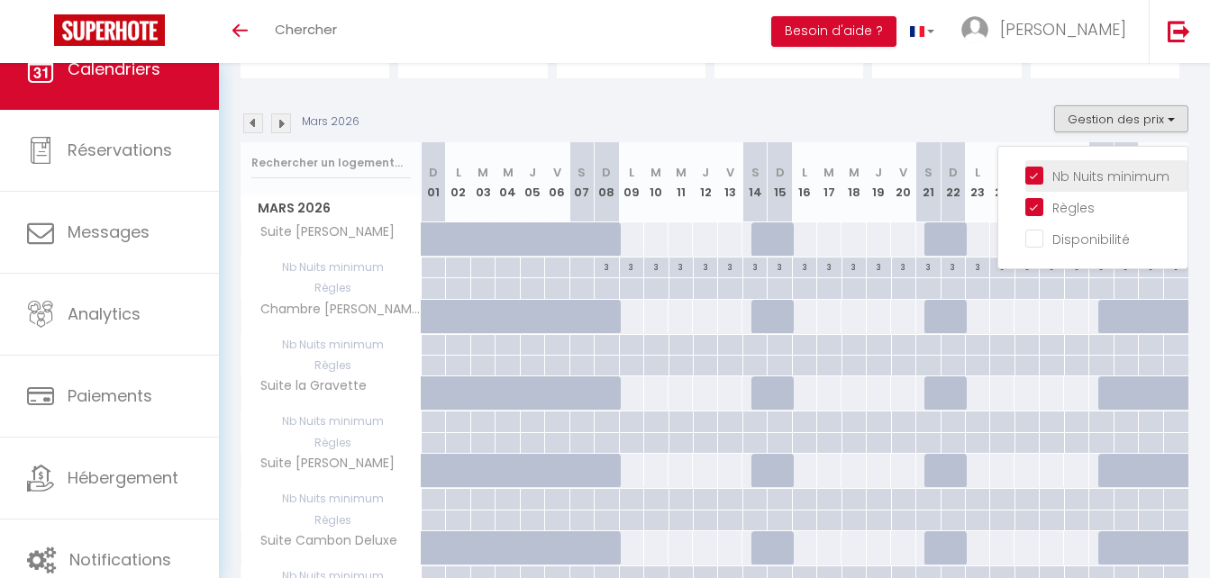
click at [1031, 177] on input "Nb Nuits minimum" at bounding box center [1106, 175] width 162 height 18
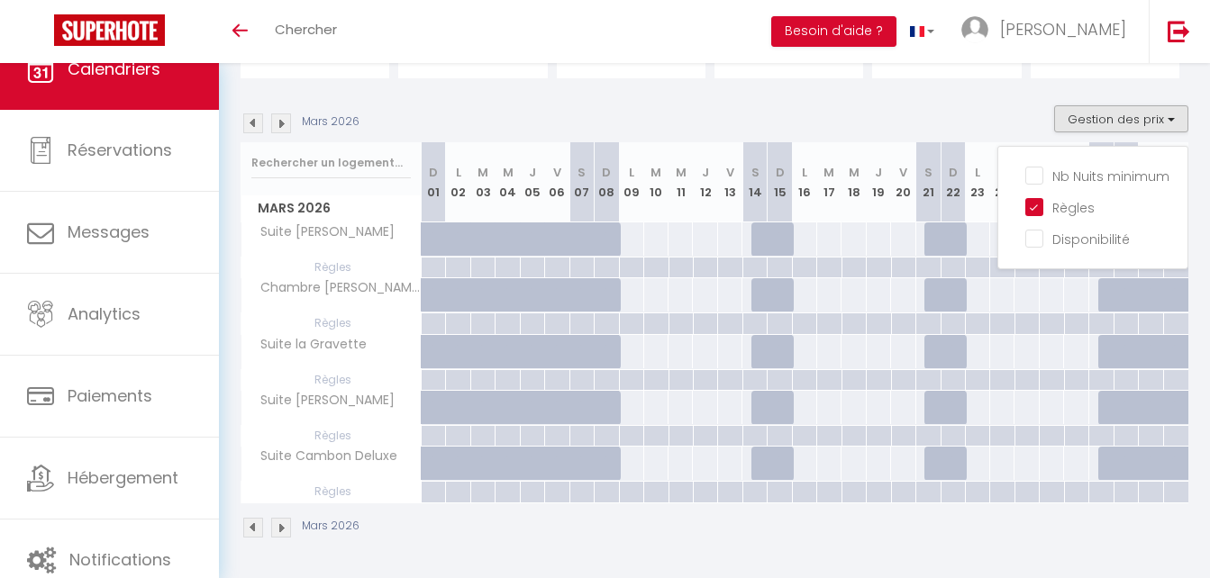
click at [605, 240] on div at bounding box center [615, 249] width 24 height 34
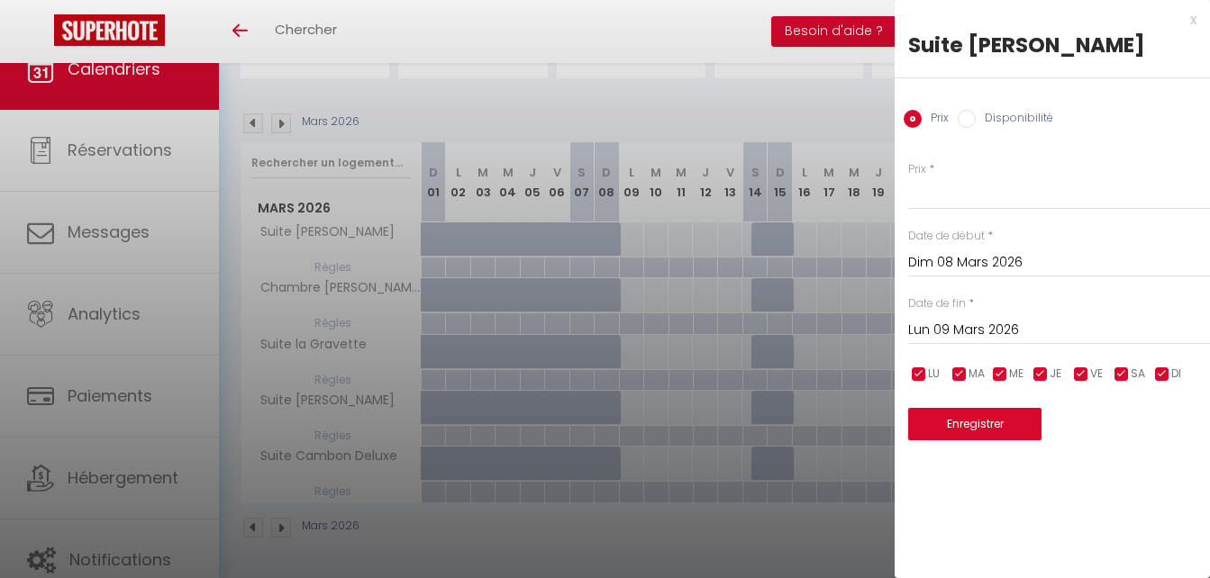
click at [554, 292] on div at bounding box center [605, 289] width 1210 height 578
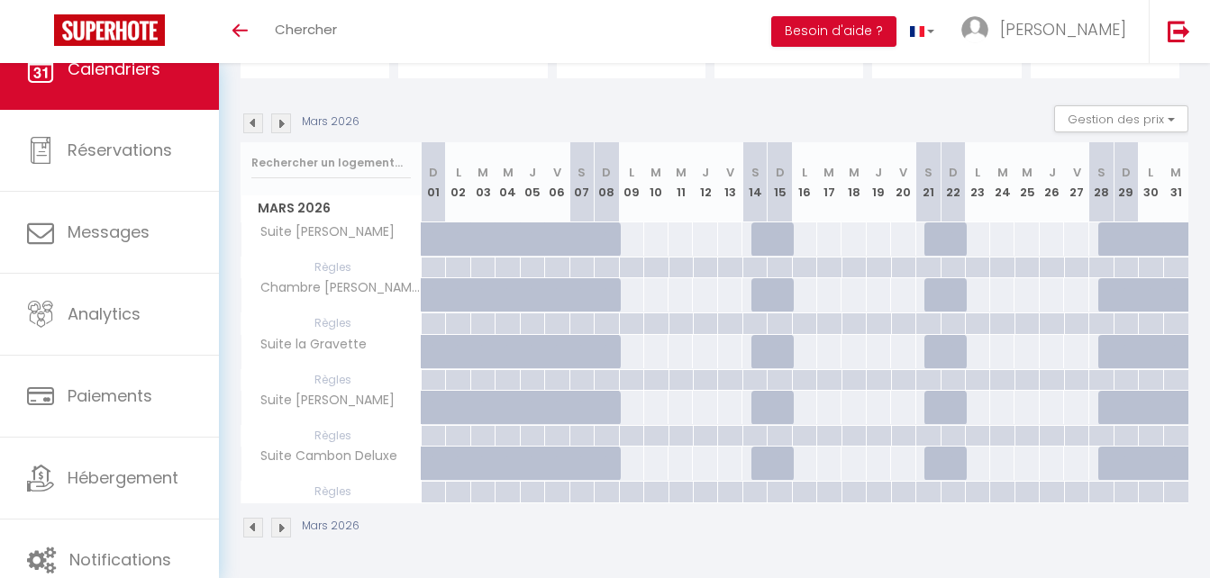
click at [562, 287] on div at bounding box center [557, 295] width 24 height 34
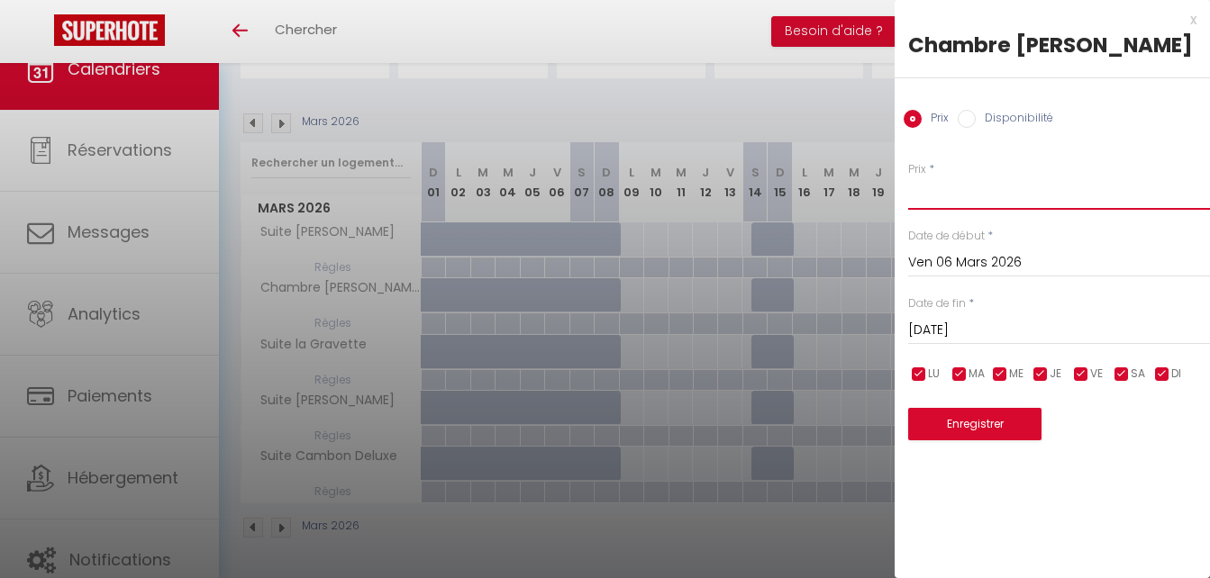
click at [920, 194] on input "Prix" at bounding box center [1059, 193] width 302 height 32
click at [1112, 380] on input "checkbox" at bounding box center [1121, 375] width 18 height 18
click at [1157, 369] on input "checkbox" at bounding box center [1162, 375] width 18 height 18
click at [692, 82] on div at bounding box center [605, 289] width 1210 height 578
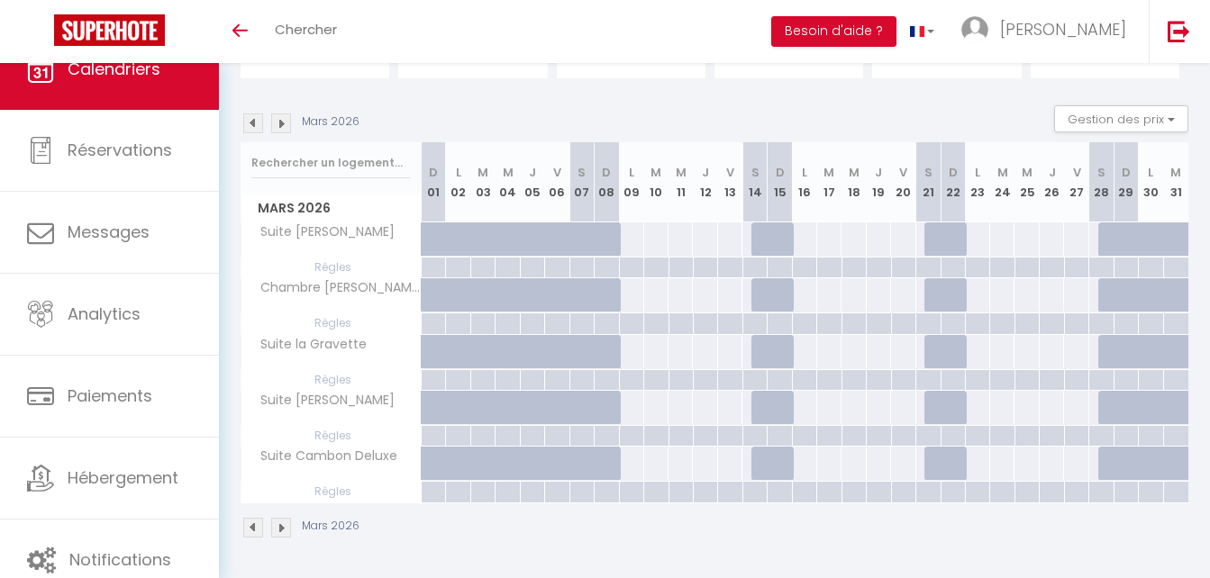
click at [283, 122] on img at bounding box center [281, 123] width 20 height 20
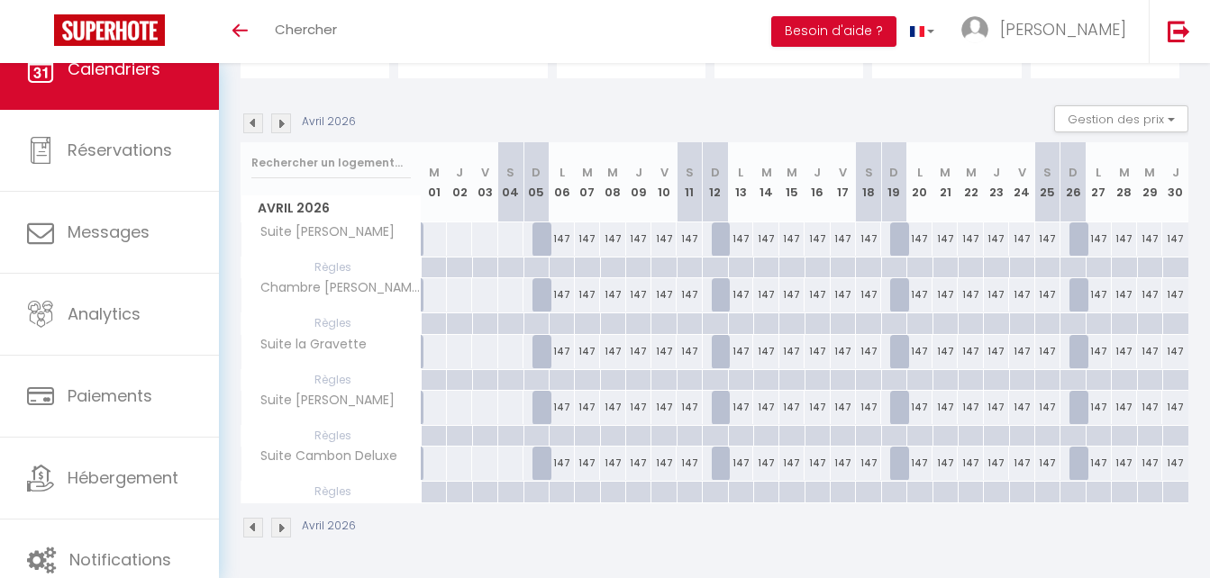
click at [280, 122] on img at bounding box center [281, 123] width 20 height 20
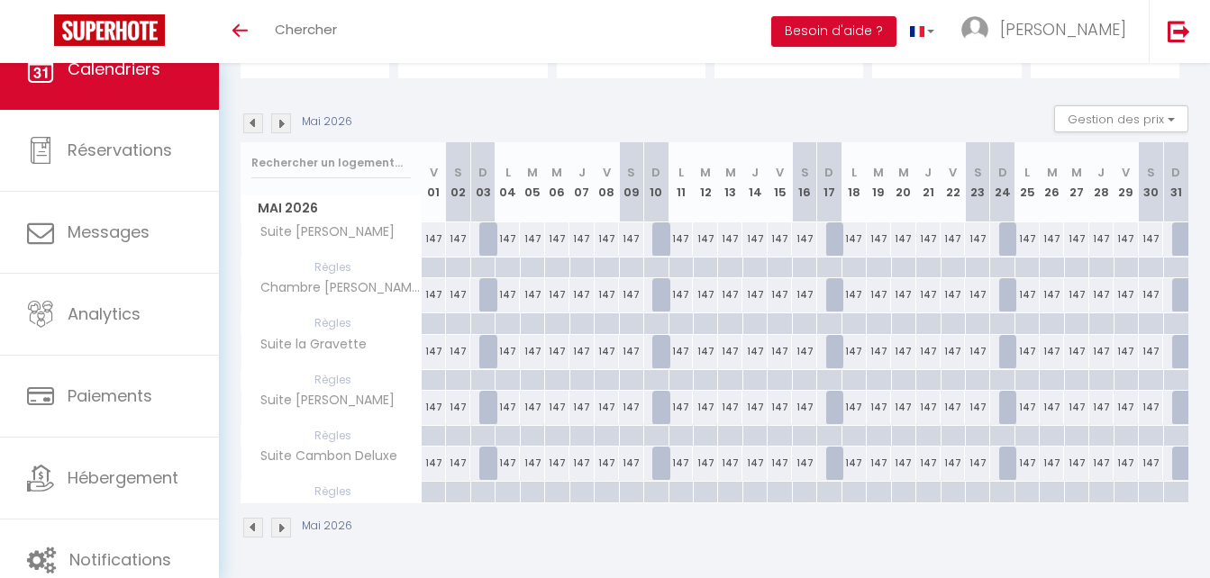
click at [280, 123] on img at bounding box center [281, 123] width 20 height 20
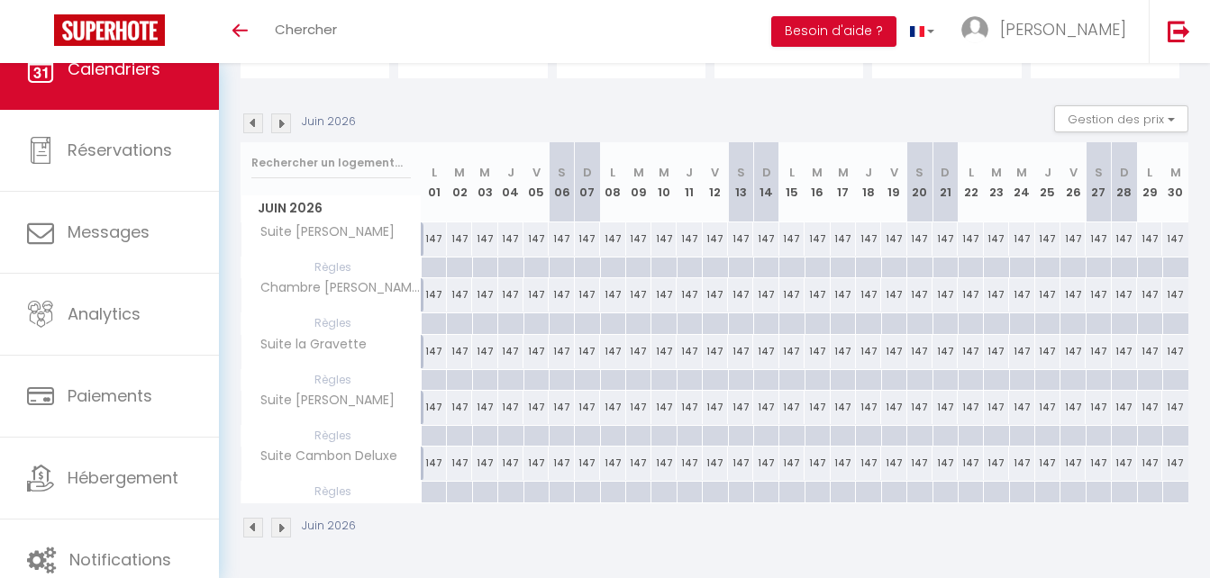
click at [285, 122] on img at bounding box center [281, 123] width 20 height 20
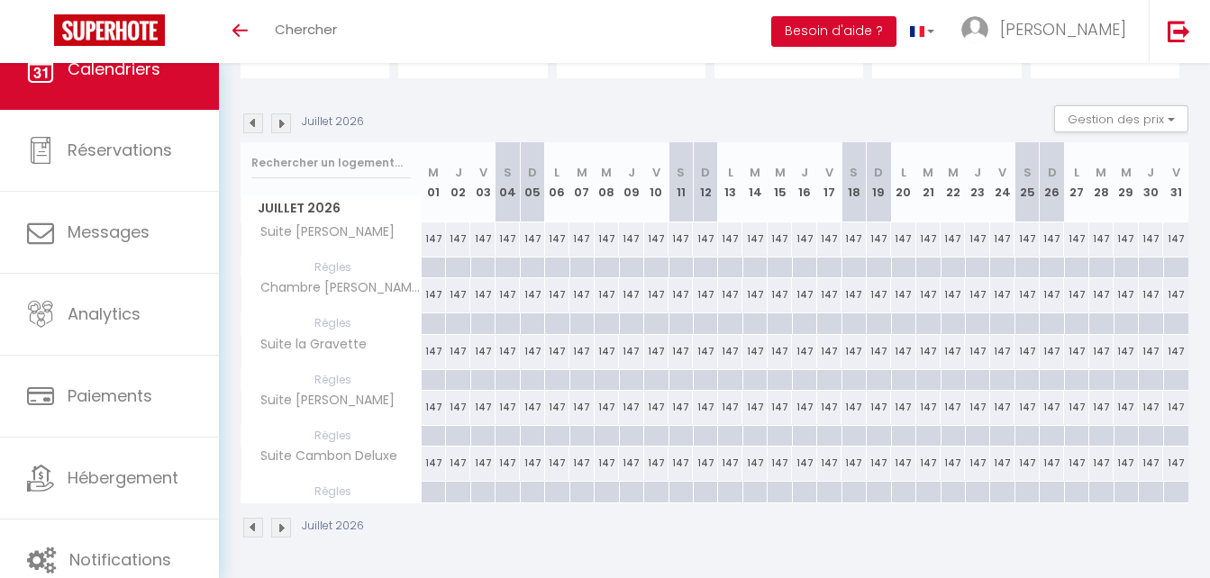
click at [285, 122] on img at bounding box center [281, 123] width 20 height 20
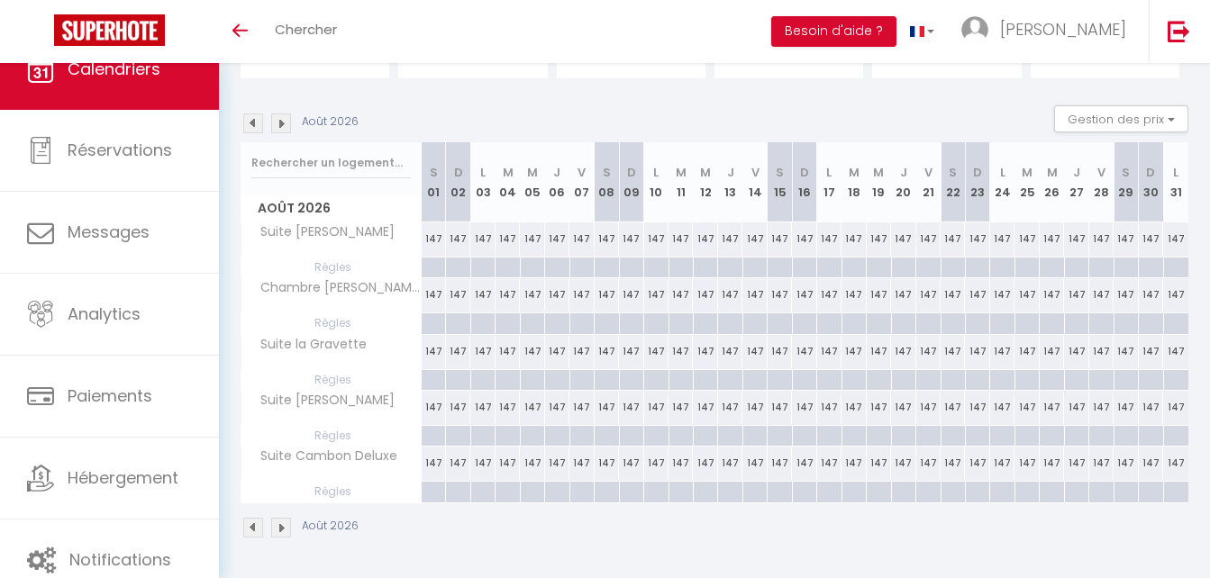
click at [285, 122] on img at bounding box center [281, 123] width 20 height 20
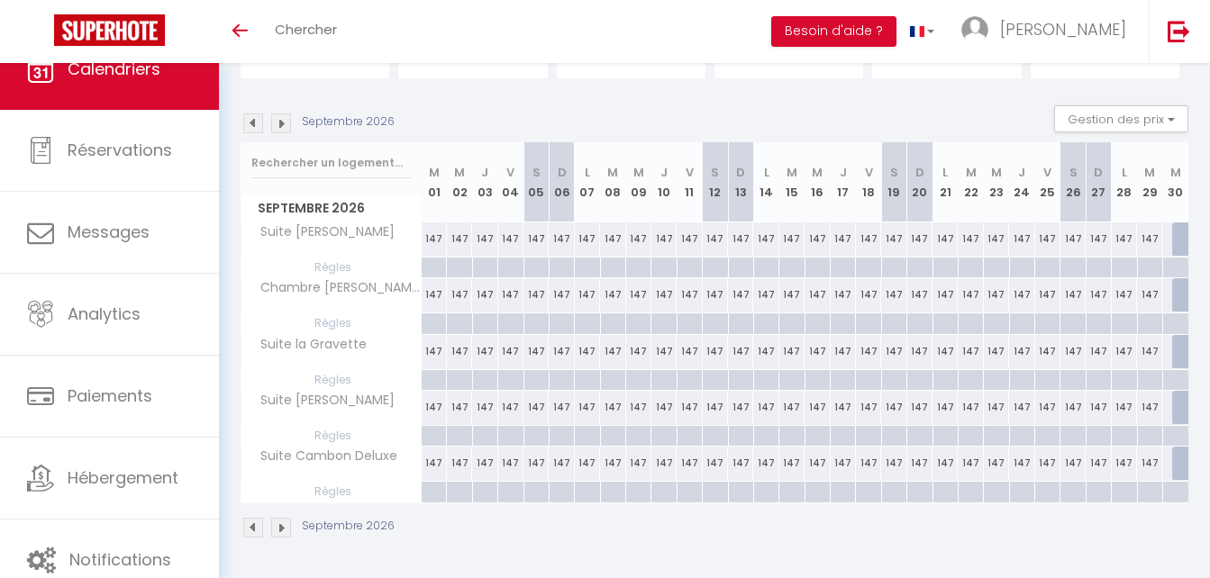
click at [245, 125] on img at bounding box center [253, 123] width 20 height 20
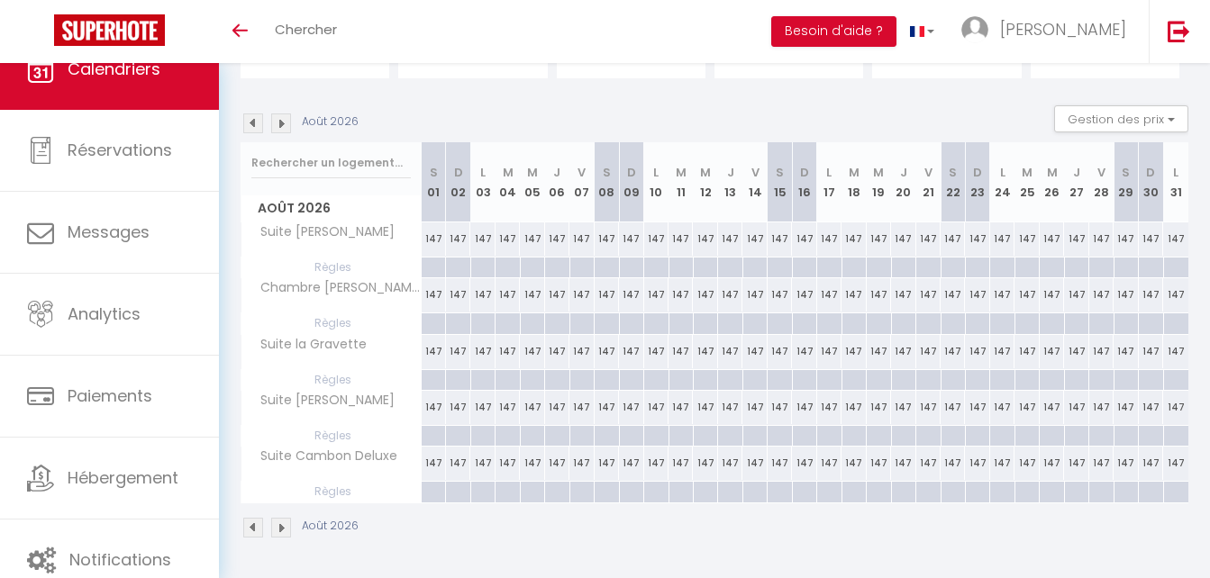
click at [245, 125] on img at bounding box center [253, 123] width 20 height 20
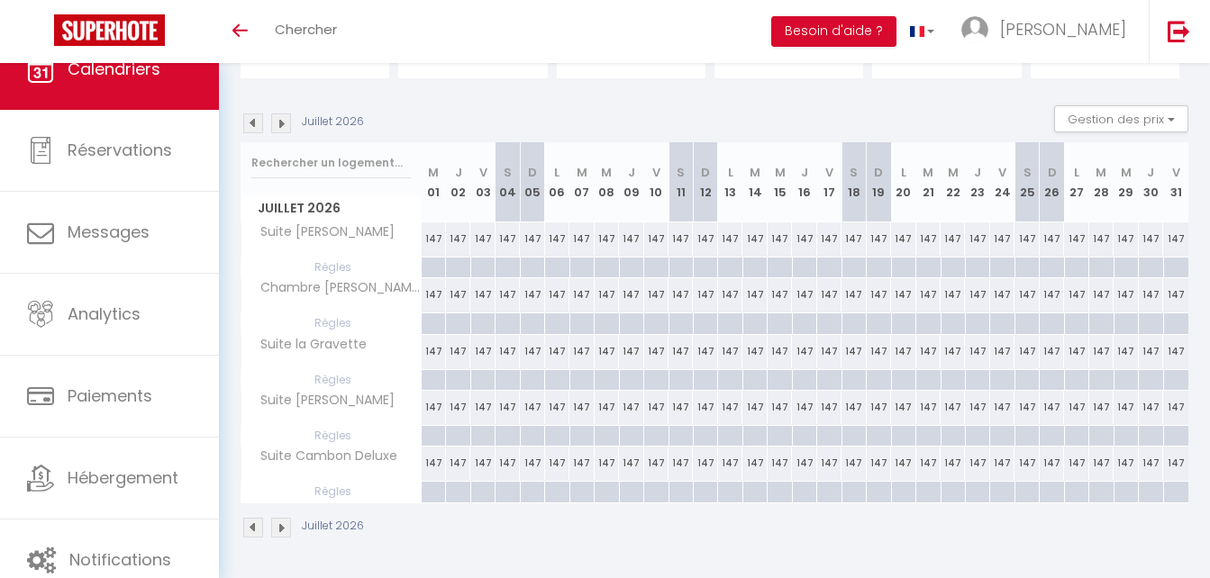
click at [245, 125] on img at bounding box center [253, 123] width 20 height 20
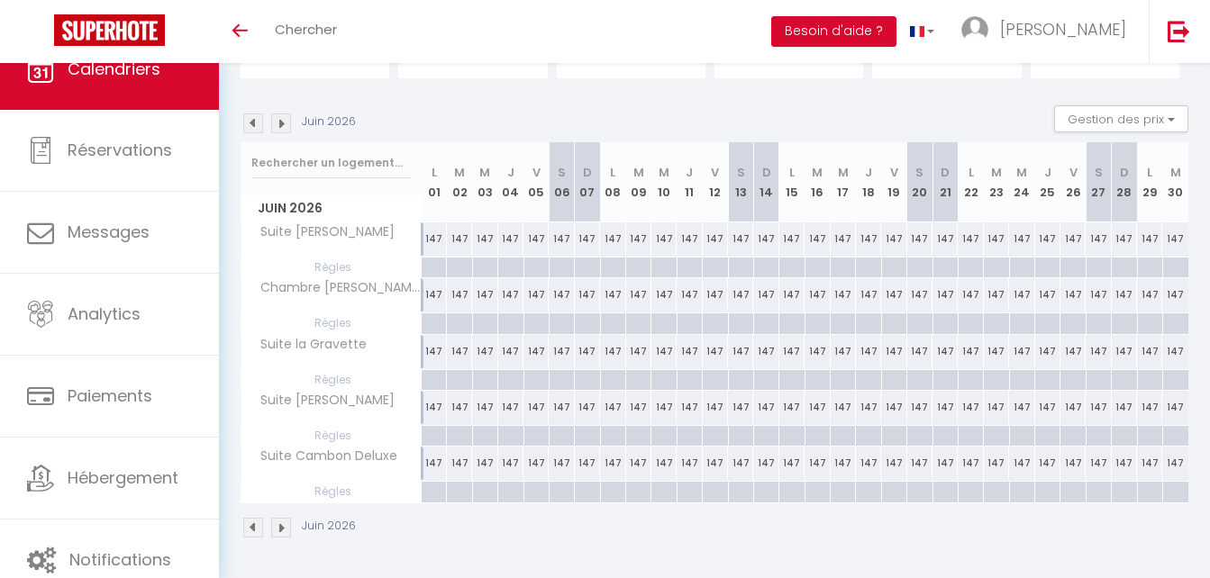
click at [245, 125] on img at bounding box center [253, 123] width 20 height 20
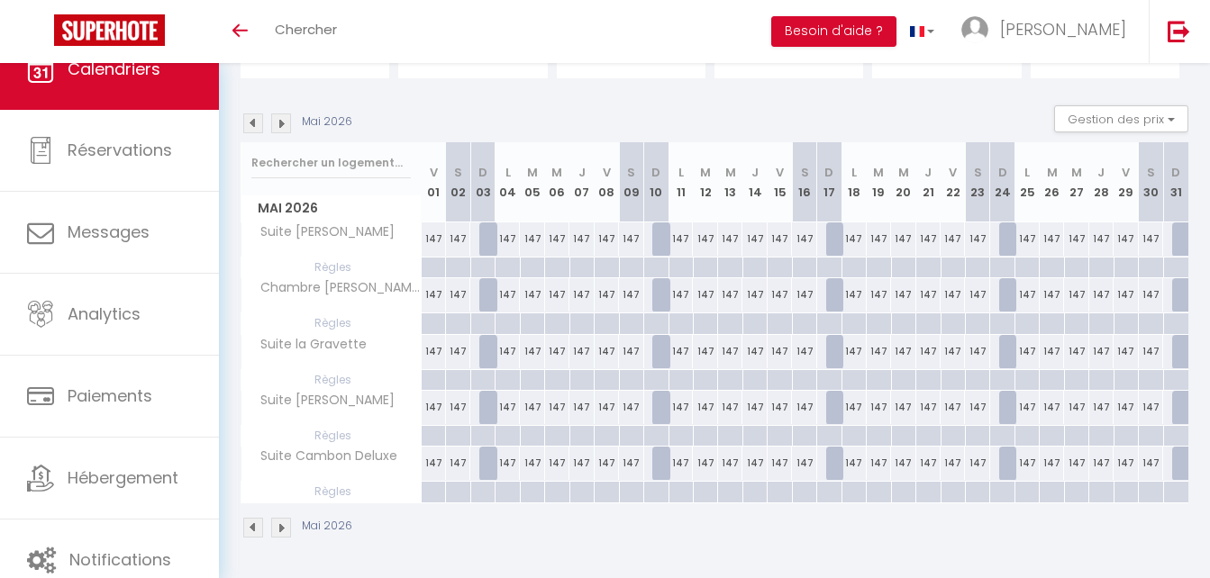
click at [456, 240] on div "147" at bounding box center [458, 238] width 24 height 33
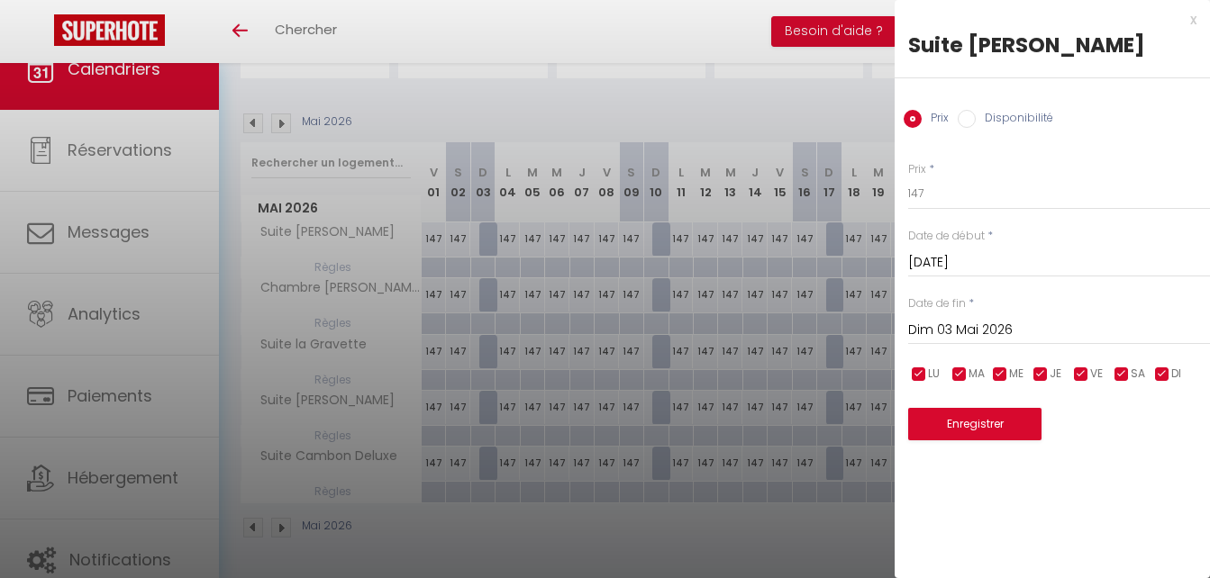
click at [968, 117] on input "Disponibilité" at bounding box center [966, 119] width 18 height 18
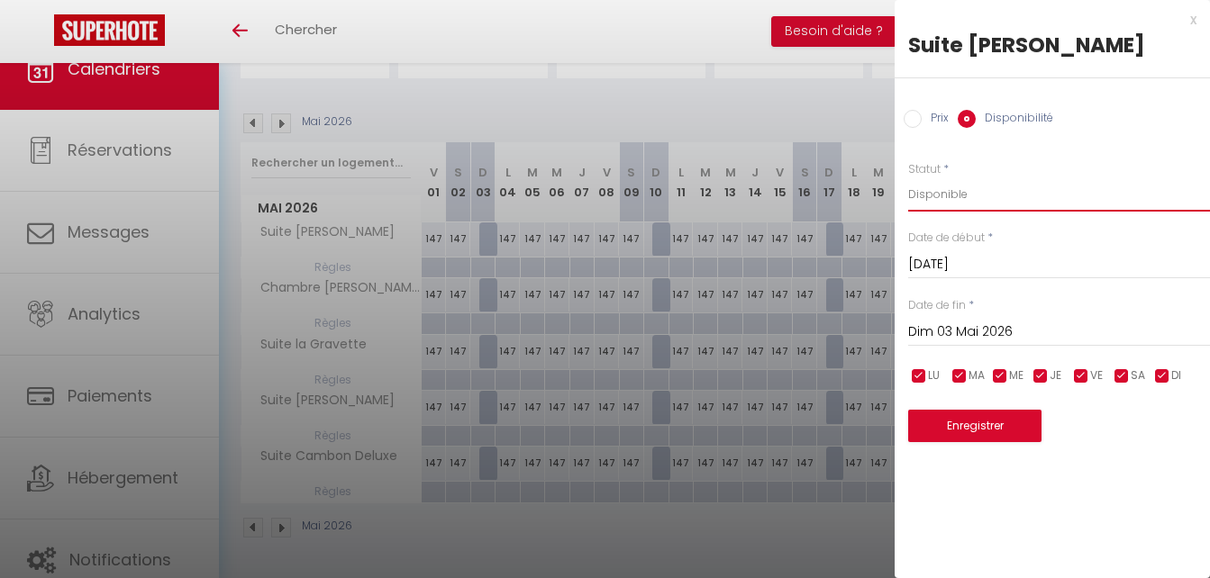
click at [937, 192] on select "Disponible Indisponible" at bounding box center [1059, 194] width 302 height 34
click at [908, 177] on select "Disponible Indisponible" at bounding box center [1059, 194] width 302 height 34
click at [1079, 372] on input "checkbox" at bounding box center [1081, 376] width 18 height 18
click at [1037, 367] on input "checkbox" at bounding box center [1040, 376] width 18 height 18
click at [998, 369] on input "checkbox" at bounding box center [1000, 376] width 18 height 18
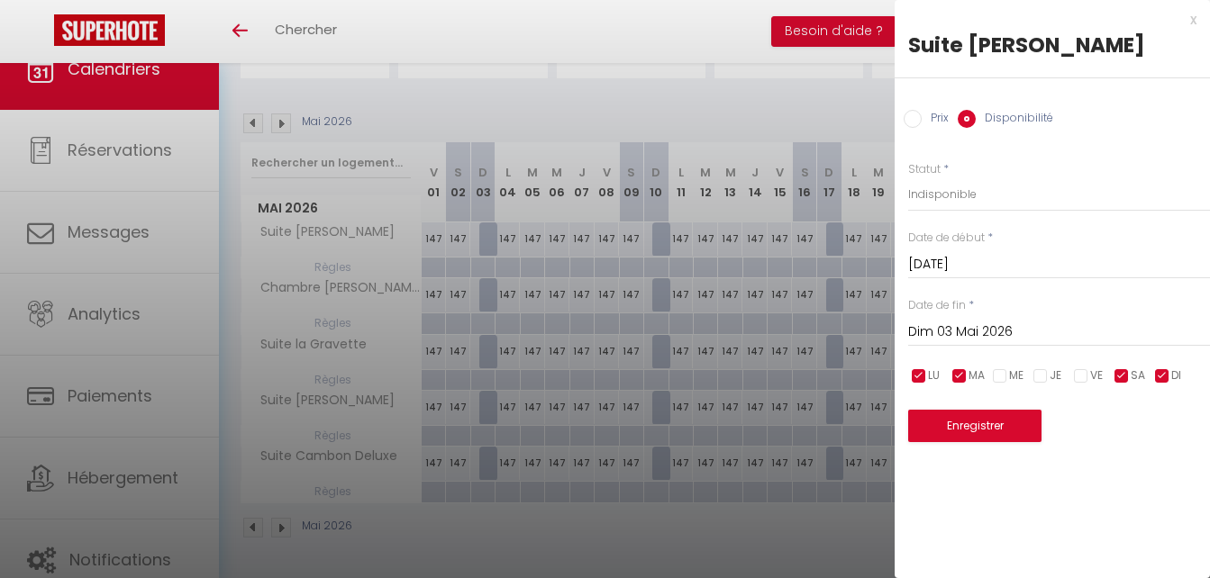
click at [968, 367] on label "MA" at bounding box center [975, 377] width 14 height 20
click at [916, 375] on input "checkbox" at bounding box center [919, 376] width 18 height 18
click at [948, 330] on input "Dim 03 Mai 2026" at bounding box center [1059, 332] width 302 height 23
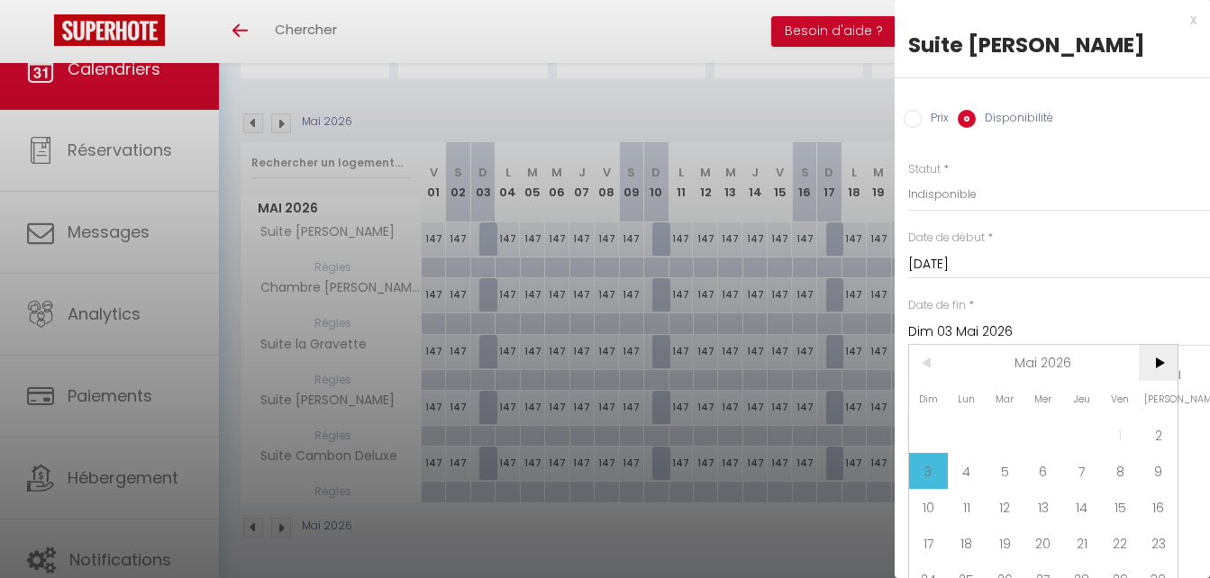
click at [1157, 362] on span ">" at bounding box center [1158, 363] width 39 height 36
click at [965, 430] on span "1" at bounding box center [967, 435] width 39 height 36
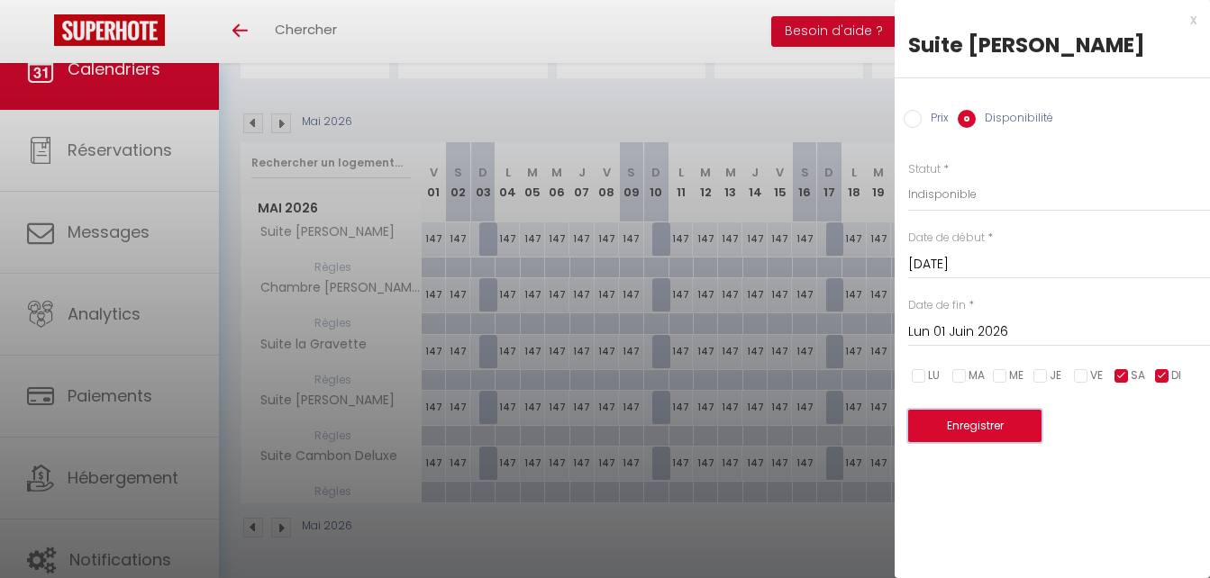
click at [966, 425] on button "Enregistrer" at bounding box center [974, 426] width 133 height 32
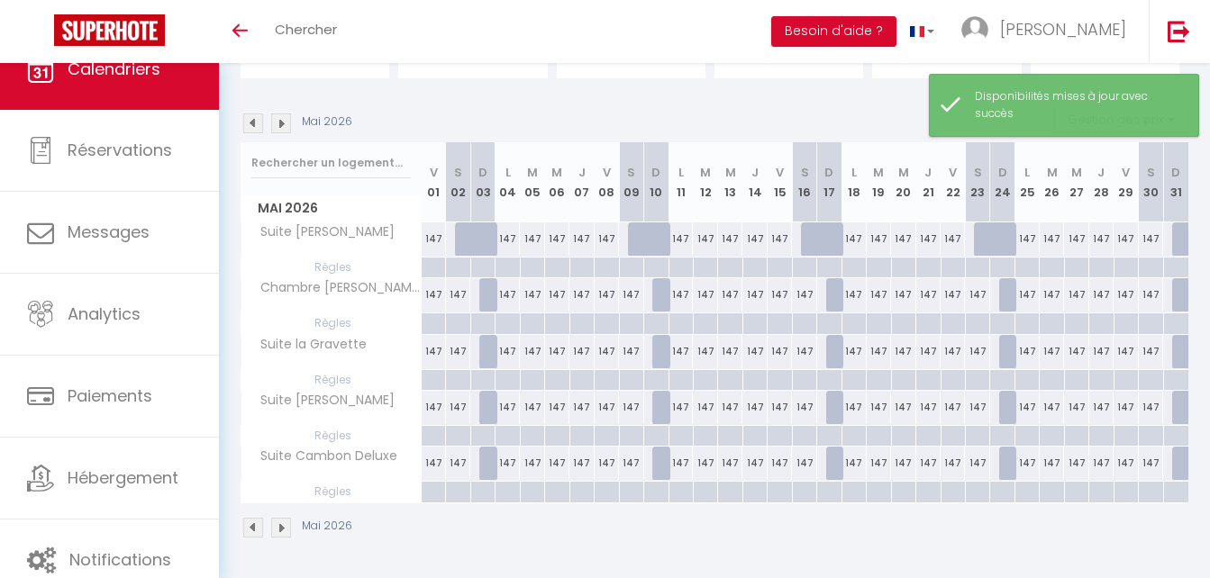
click at [453, 295] on div "147" at bounding box center [458, 294] width 24 height 33
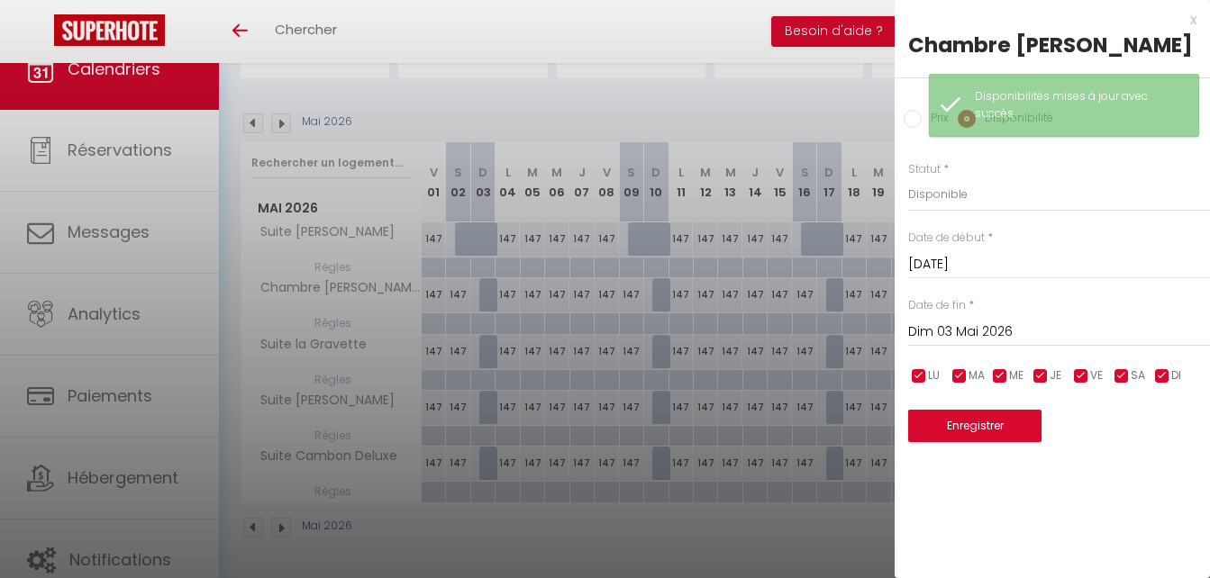
drag, startPoint x: 1079, startPoint y: 375, endPoint x: 1070, endPoint y: 372, distance: 9.4
click at [1078, 376] on input "checkbox" at bounding box center [1081, 376] width 18 height 18
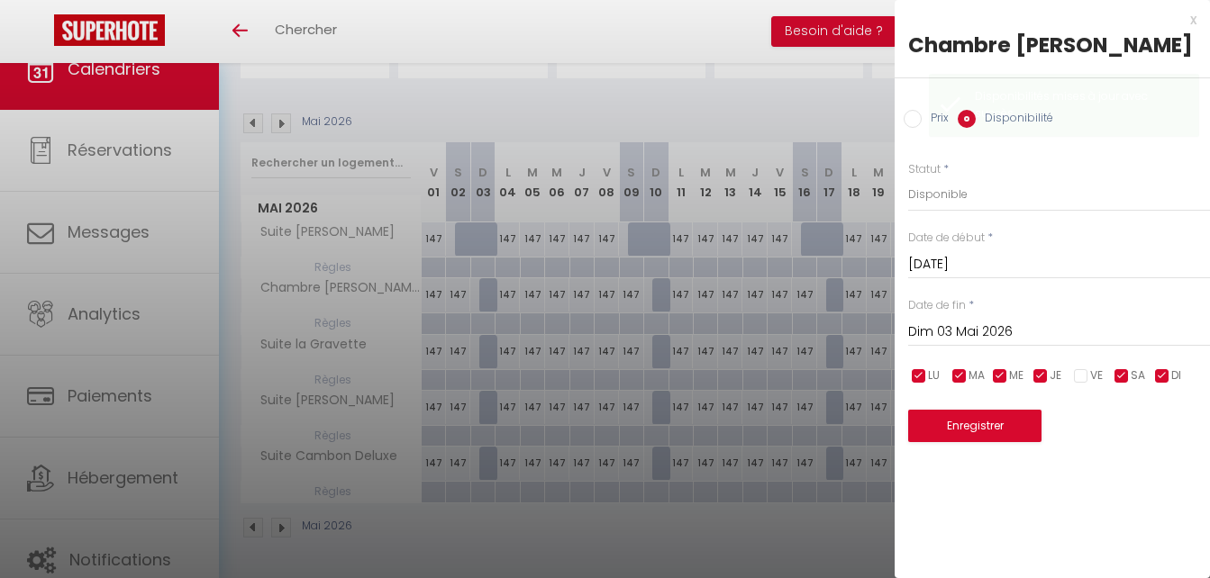
click at [1027, 372] on div "LU MA ME JE VE SA DI" at bounding box center [1058, 376] width 325 height 23
click at [995, 372] on input "checkbox" at bounding box center [1000, 376] width 18 height 18
click at [957, 377] on input "checkbox" at bounding box center [959, 376] width 18 height 18
click at [916, 374] on input "checkbox" at bounding box center [919, 376] width 18 height 18
click at [1044, 380] on input "checkbox" at bounding box center [1040, 376] width 18 height 18
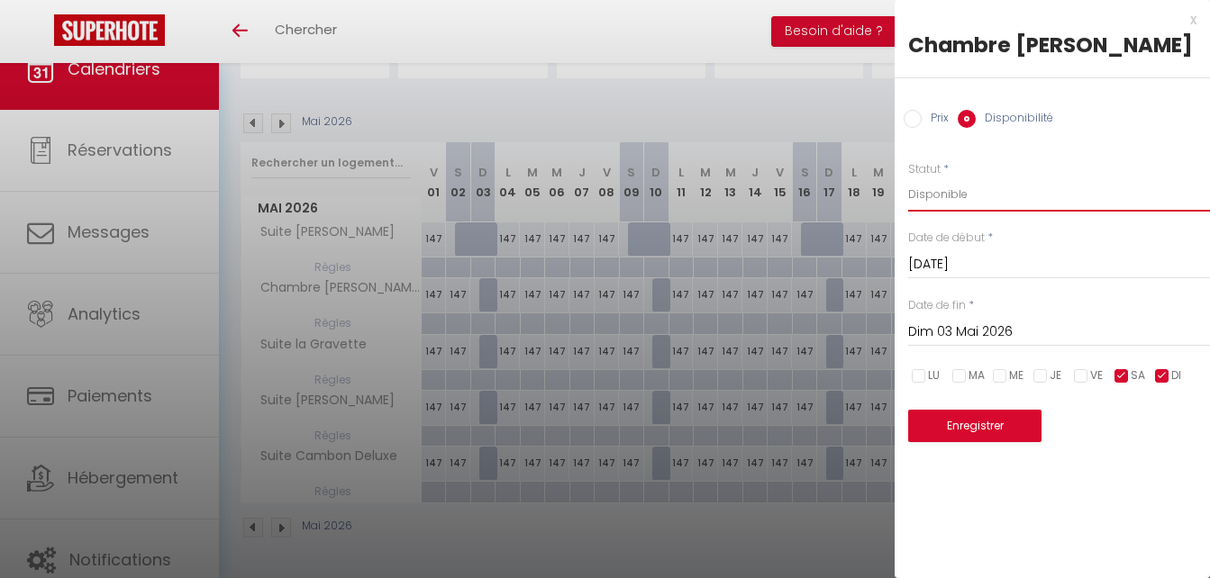
click at [938, 192] on select "Disponible Indisponible" at bounding box center [1059, 194] width 302 height 34
click at [908, 177] on select "Disponible Indisponible" at bounding box center [1059, 194] width 302 height 34
click at [981, 324] on input "Dim 03 Mai 2026" at bounding box center [1059, 332] width 302 height 23
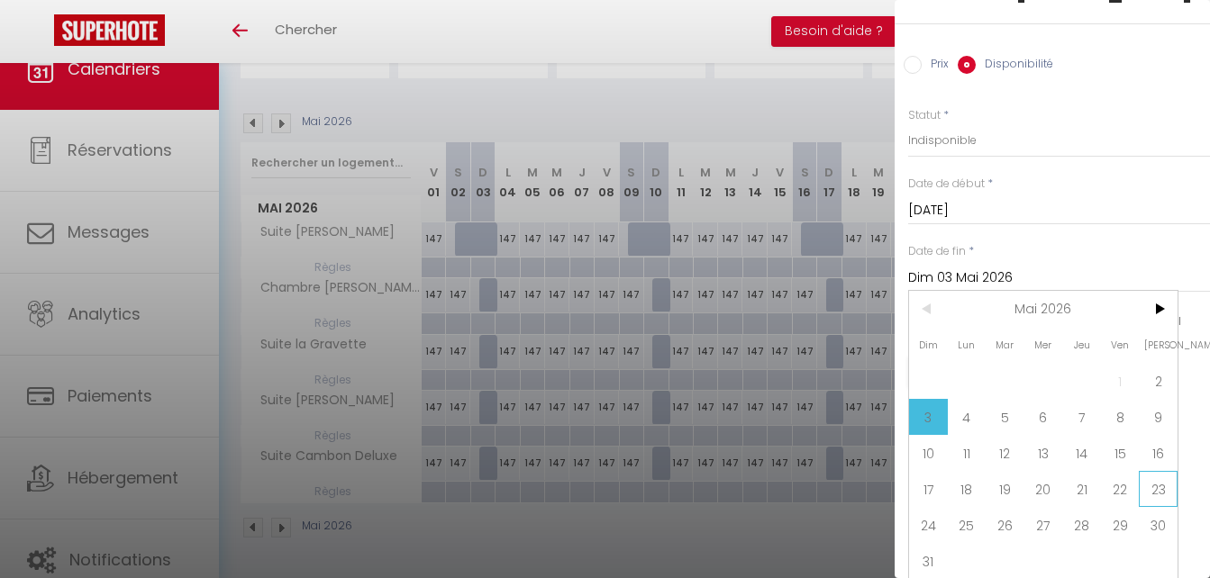
scroll to position [69, 0]
click at [928, 544] on span "31" at bounding box center [928, 559] width 39 height 36
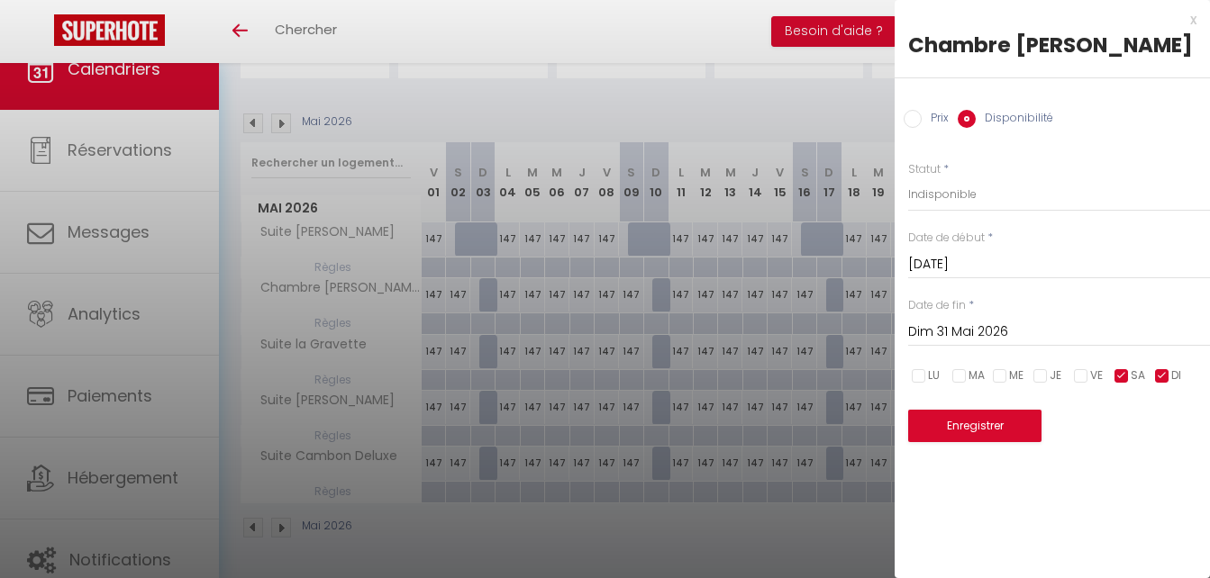
scroll to position [0, 0]
click at [1001, 425] on button "Enregistrer" at bounding box center [974, 426] width 133 height 32
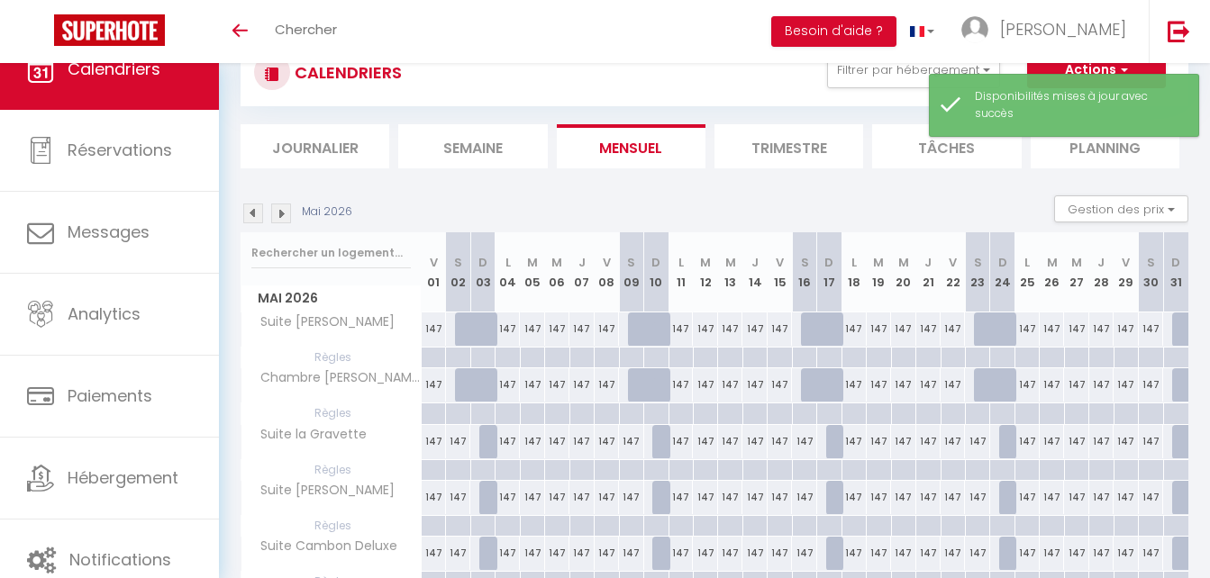
scroll to position [153, 0]
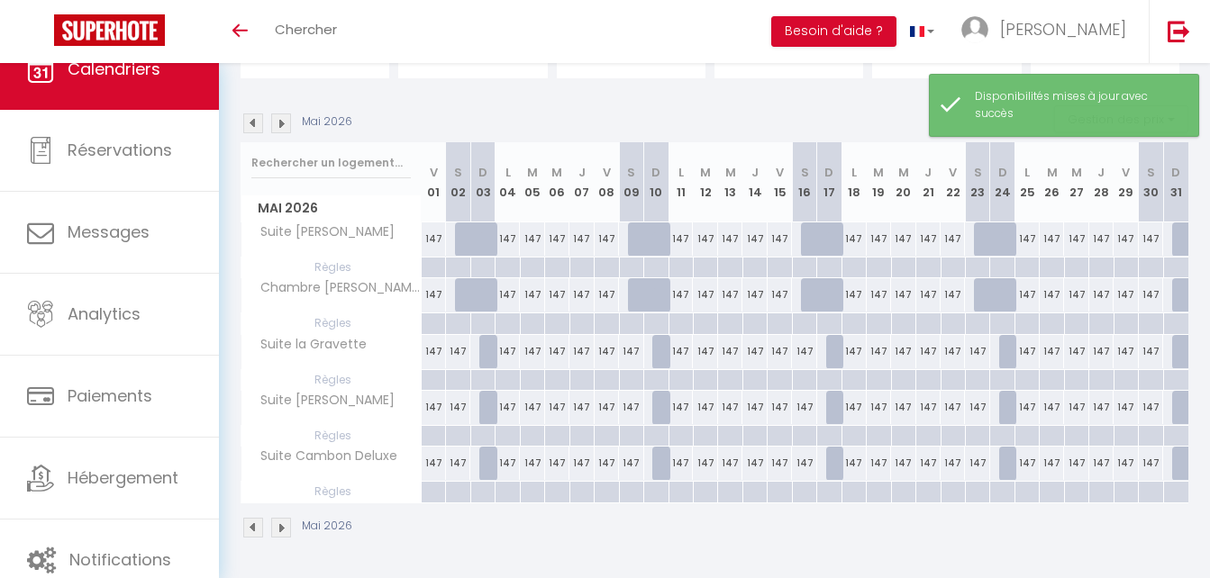
click at [433, 459] on div "147" at bounding box center [434, 463] width 24 height 33
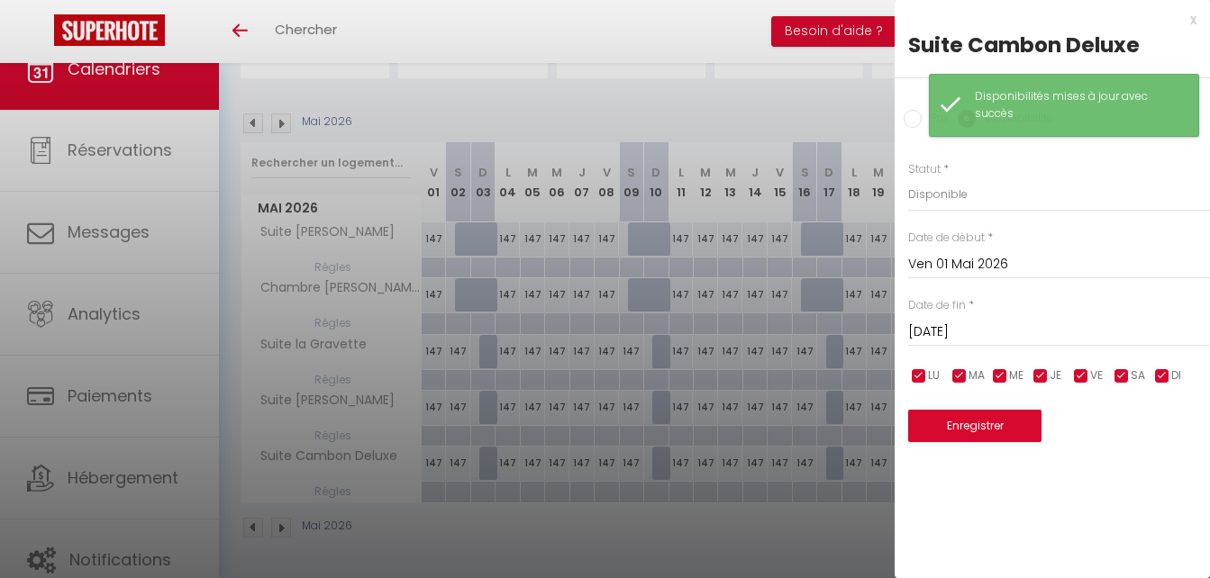
click at [462, 465] on div at bounding box center [605, 289] width 1210 height 578
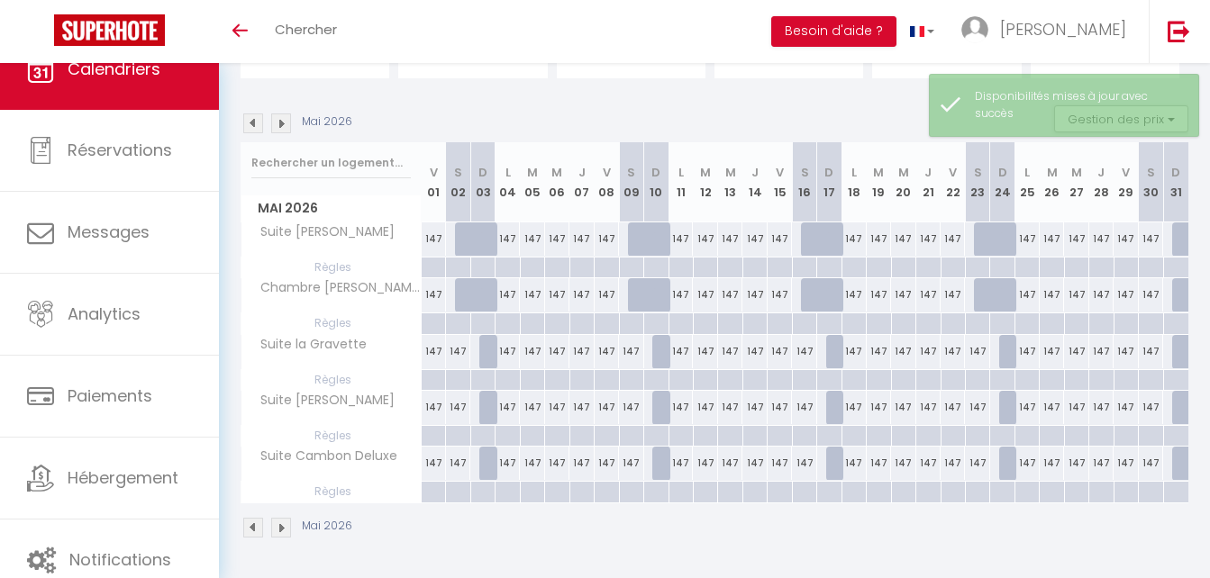
click at [462, 466] on div "147" at bounding box center [458, 463] width 24 height 33
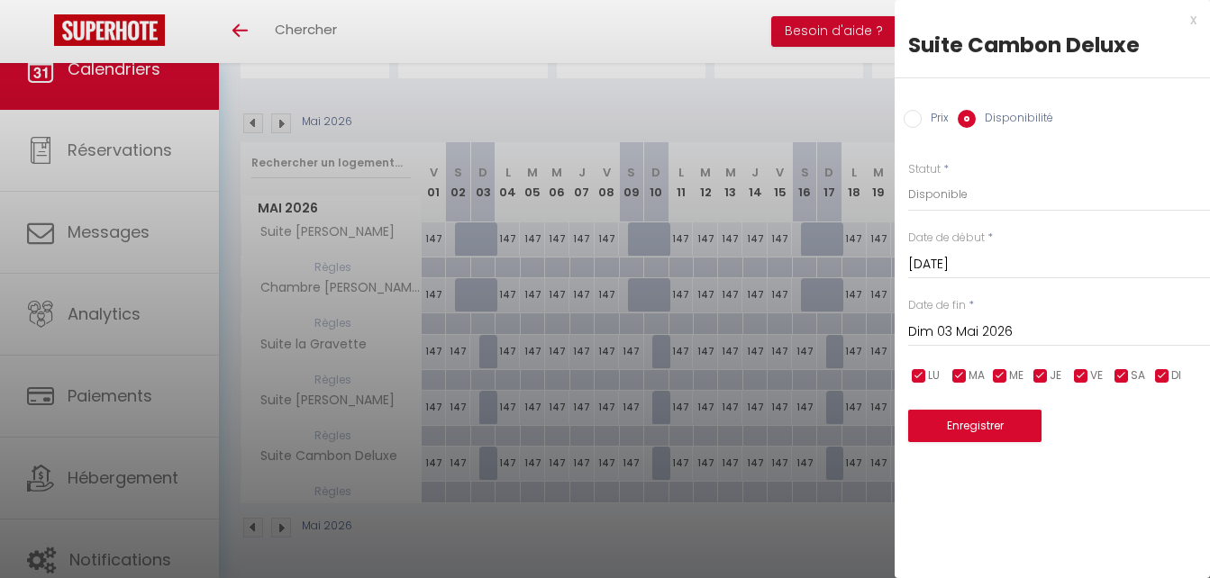
click at [1038, 370] on input "checkbox" at bounding box center [1040, 376] width 18 height 18
click at [999, 367] on input "checkbox" at bounding box center [1000, 376] width 18 height 18
click at [960, 369] on input "checkbox" at bounding box center [959, 376] width 18 height 18
click at [917, 375] on input "checkbox" at bounding box center [919, 376] width 18 height 18
click at [1085, 374] on input "checkbox" at bounding box center [1081, 376] width 18 height 18
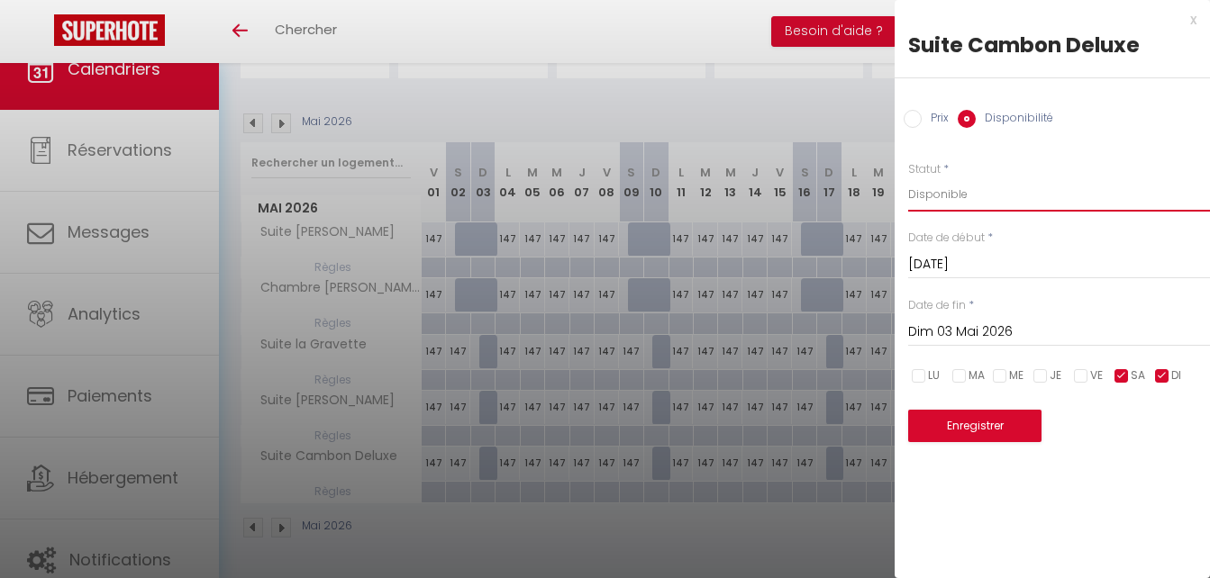
click at [971, 190] on select "Disponible Indisponible" at bounding box center [1059, 194] width 302 height 34
click at [908, 177] on select "Disponible Indisponible" at bounding box center [1059, 194] width 302 height 34
click at [980, 332] on input "Dim 03 Mai 2026" at bounding box center [1059, 332] width 302 height 23
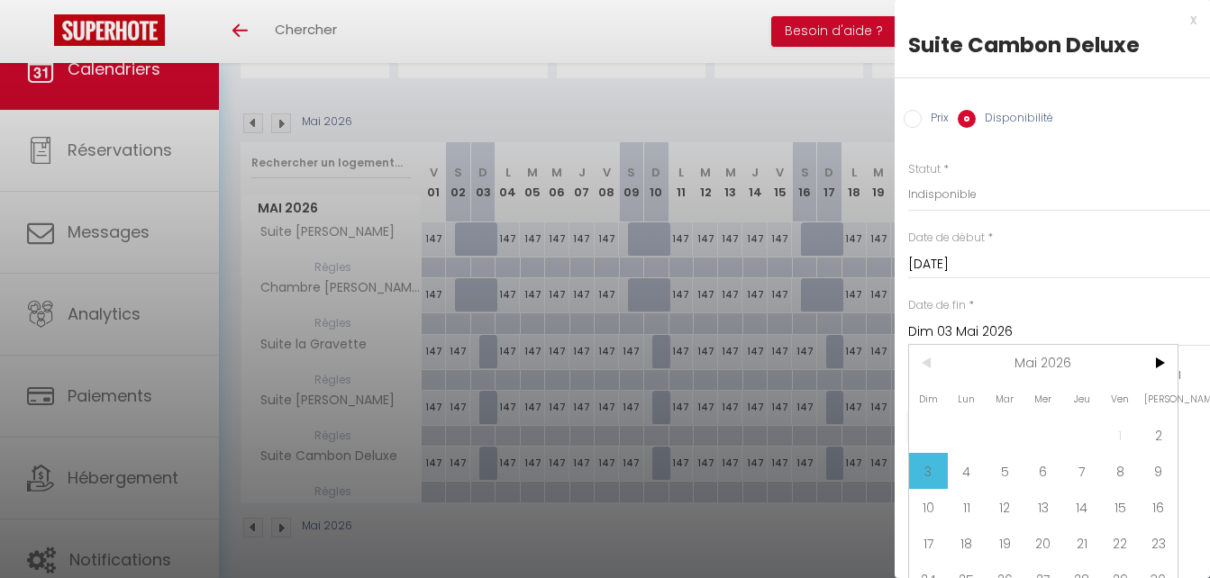
scroll to position [69, 0]
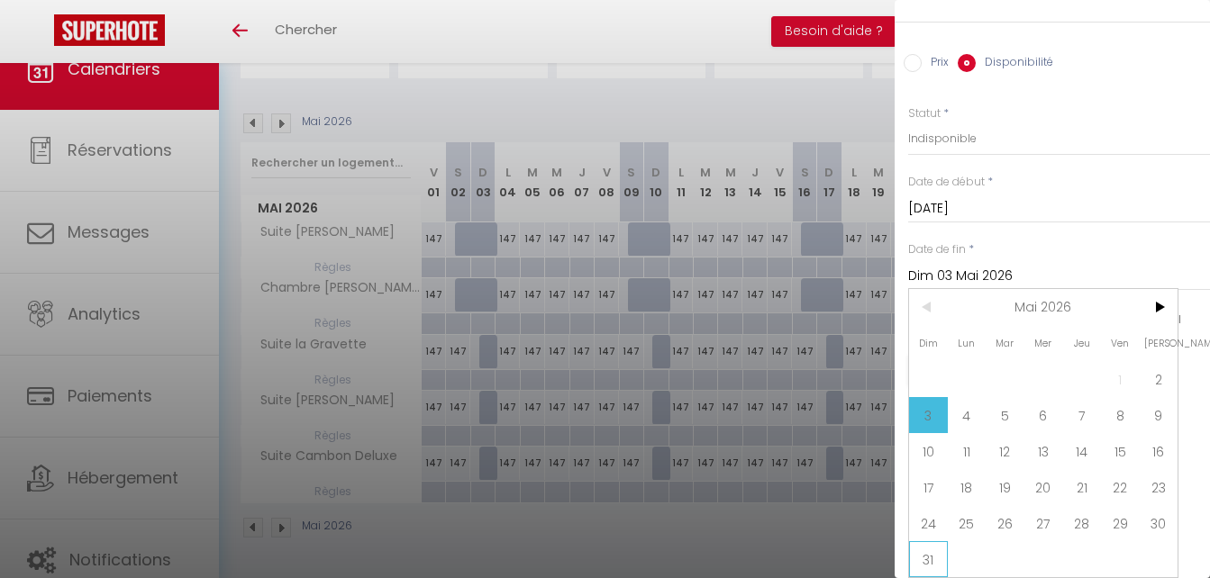
click at [922, 541] on span "31" at bounding box center [928, 559] width 39 height 36
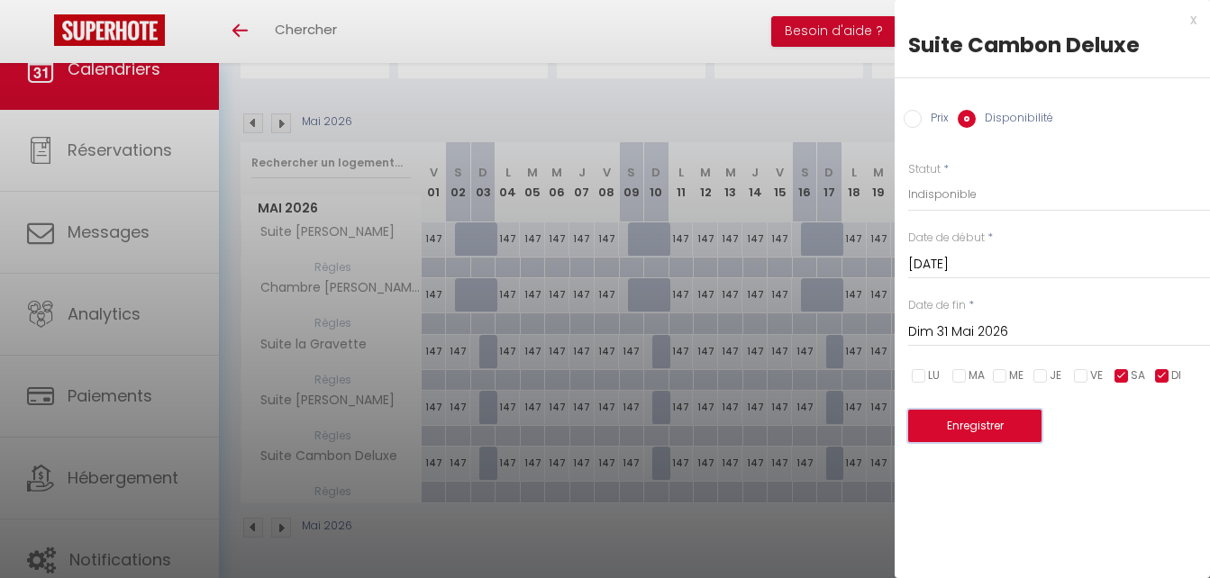
click at [962, 427] on button "Enregistrer" at bounding box center [974, 426] width 133 height 32
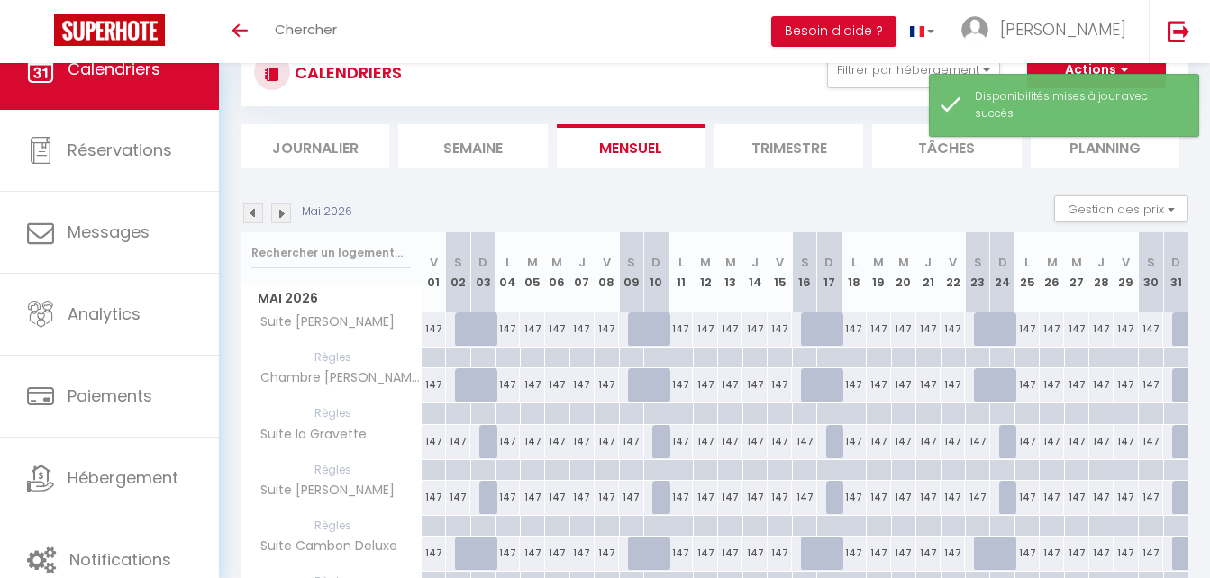
scroll to position [153, 0]
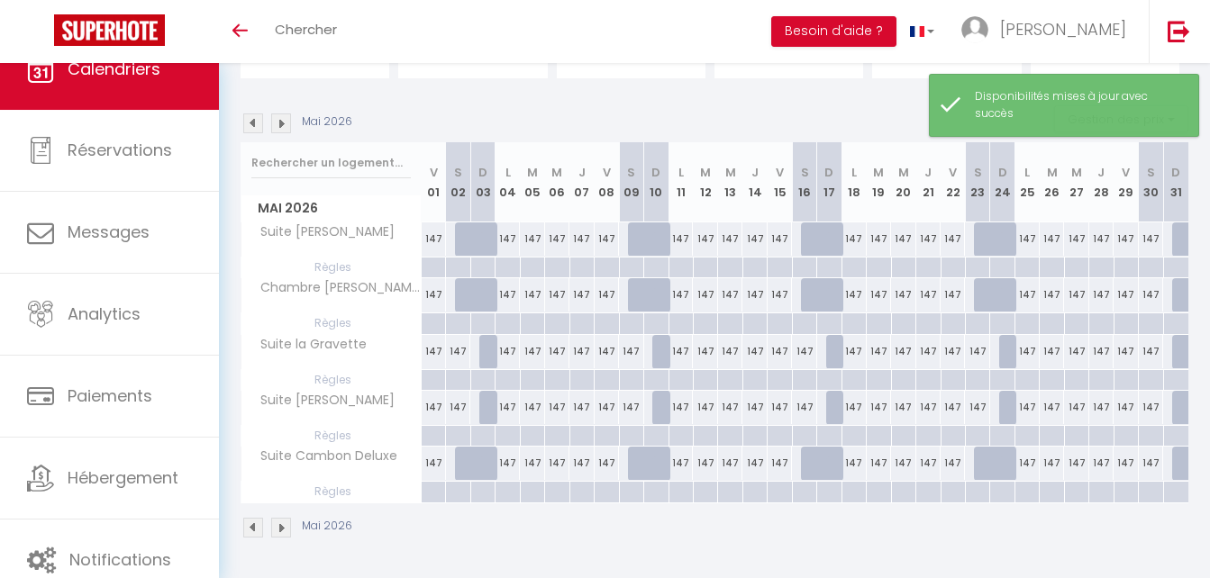
click at [467, 404] on div "147" at bounding box center [458, 407] width 24 height 33
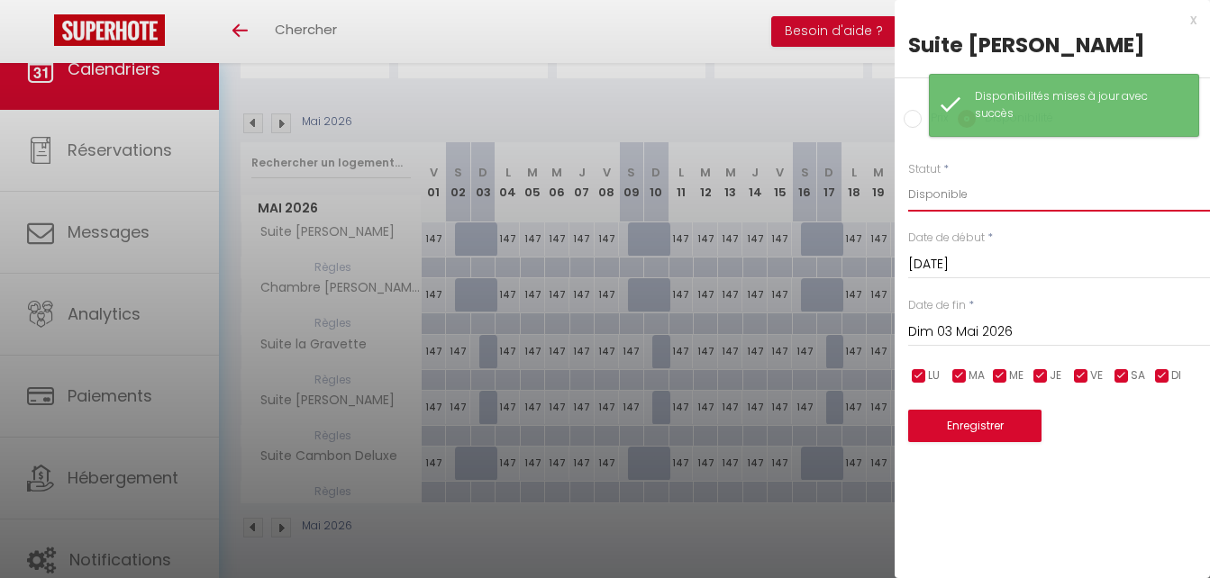
click at [963, 193] on select "Disponible Indisponible" at bounding box center [1059, 194] width 302 height 34
click at [908, 177] on select "Disponible Indisponible" at bounding box center [1059, 194] width 302 height 34
click at [1078, 375] on input "checkbox" at bounding box center [1081, 376] width 18 height 18
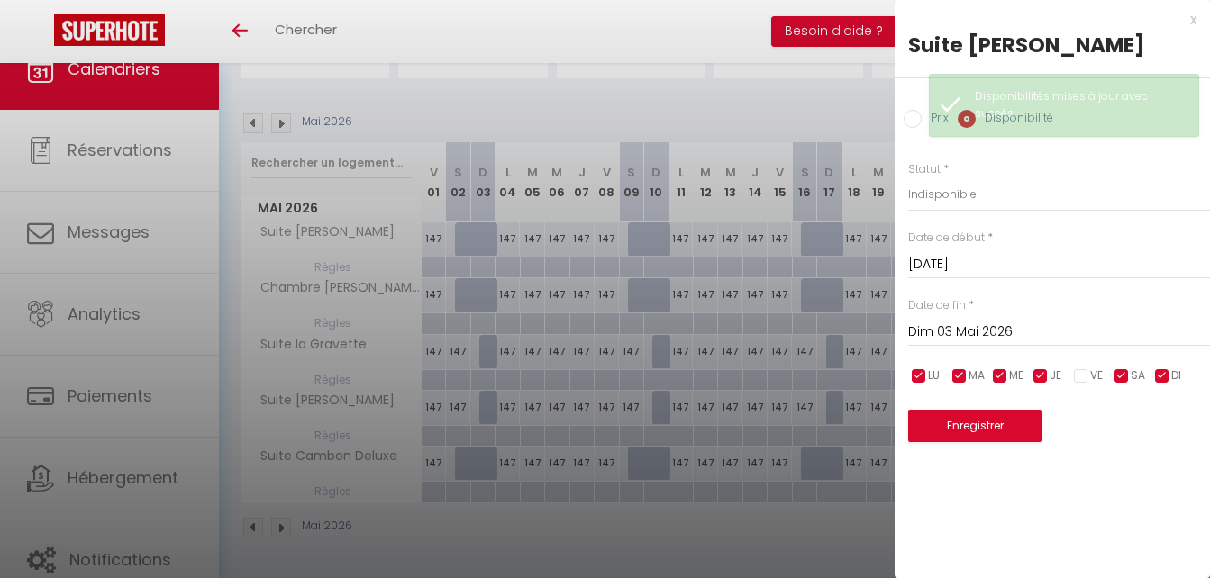
click at [1031, 369] on input "checkbox" at bounding box center [1040, 376] width 18 height 18
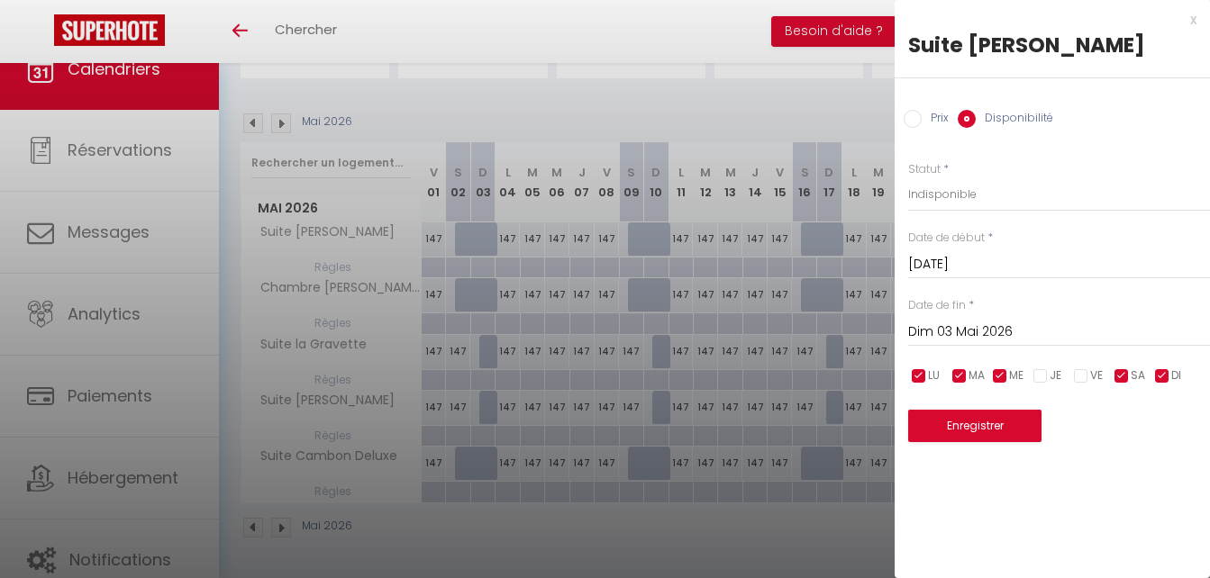
click at [996, 370] on input "checkbox" at bounding box center [1000, 376] width 18 height 18
click at [955, 371] on input "checkbox" at bounding box center [959, 376] width 18 height 18
click at [913, 372] on input "checkbox" at bounding box center [919, 376] width 18 height 18
click at [989, 325] on input "Dim 03 Mai 2026" at bounding box center [1059, 332] width 302 height 23
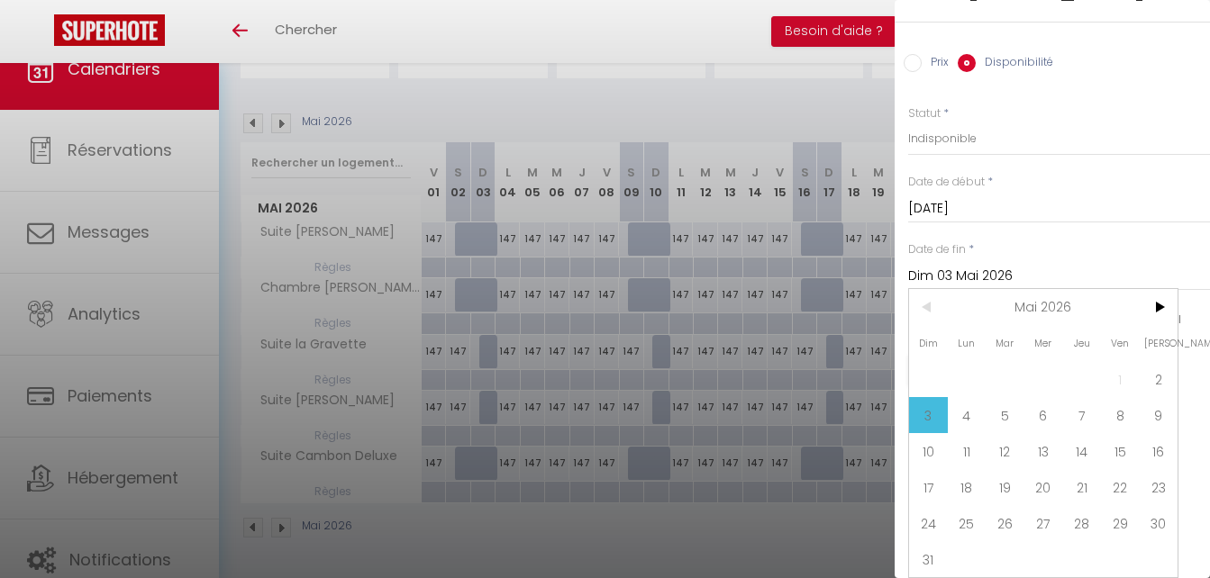
scroll to position [69, 0]
click at [928, 547] on span "31" at bounding box center [928, 559] width 39 height 36
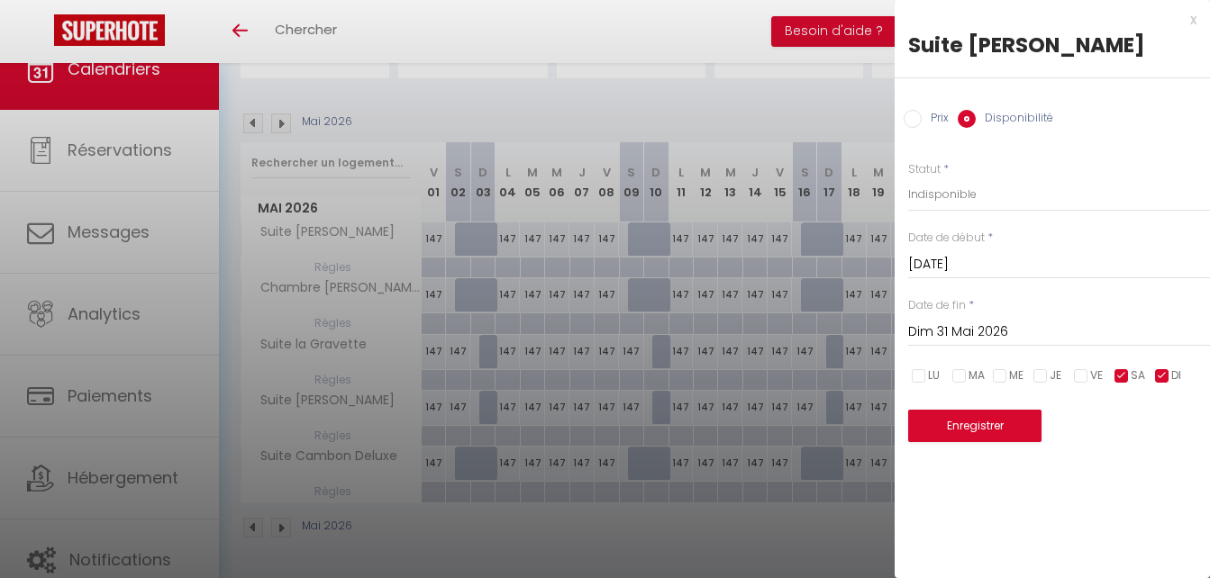
scroll to position [0, 0]
click at [947, 424] on button "Enregistrer" at bounding box center [974, 426] width 133 height 32
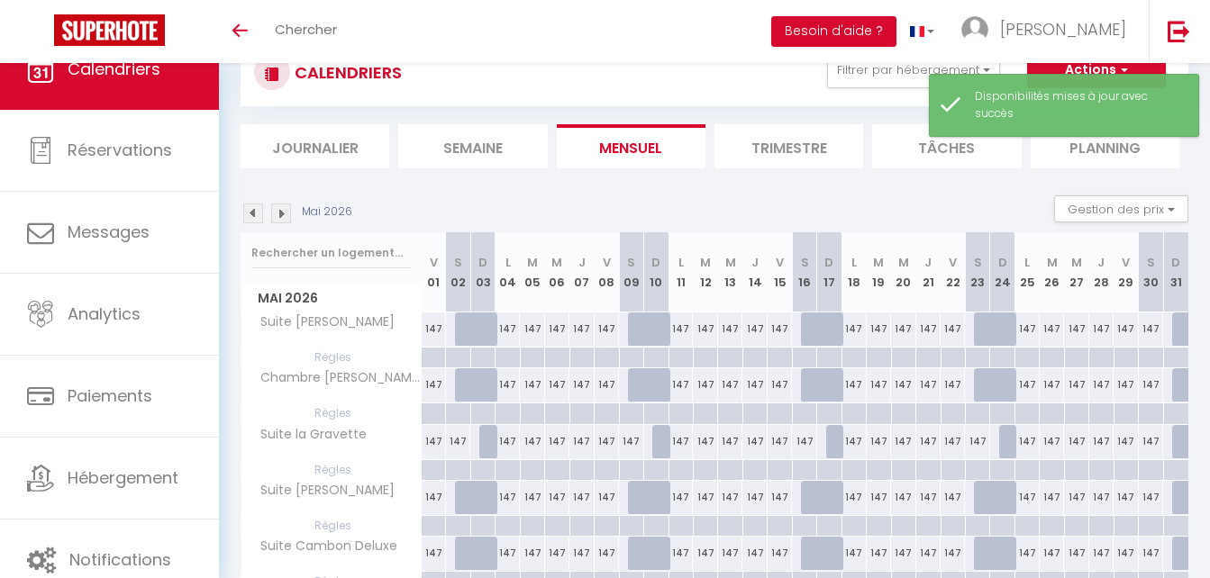
scroll to position [153, 0]
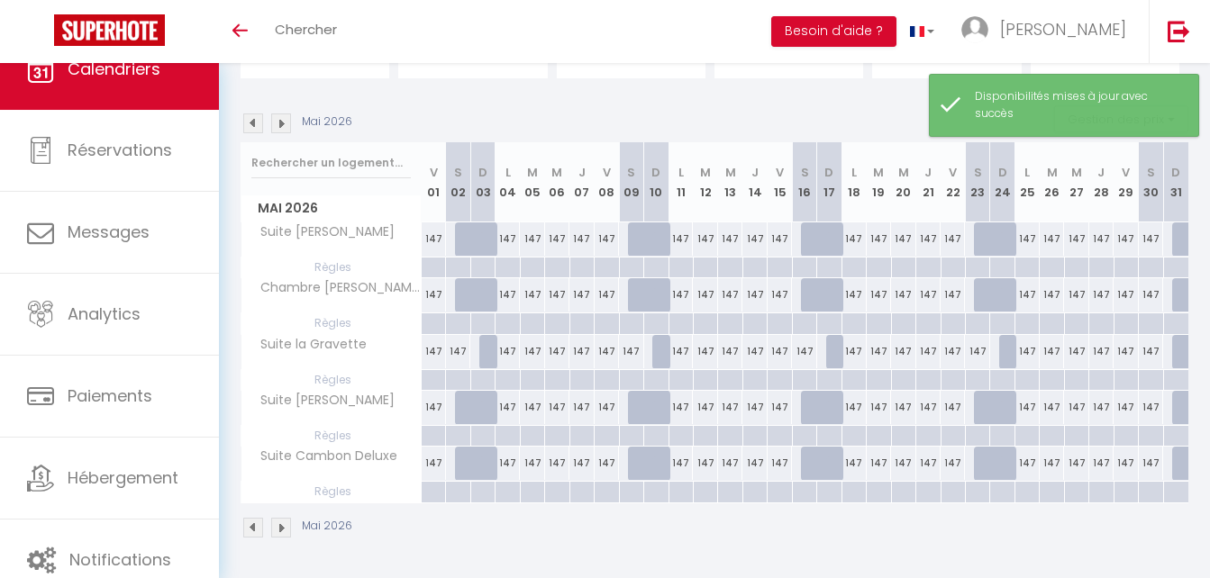
click at [464, 354] on div "147" at bounding box center [458, 351] width 24 height 33
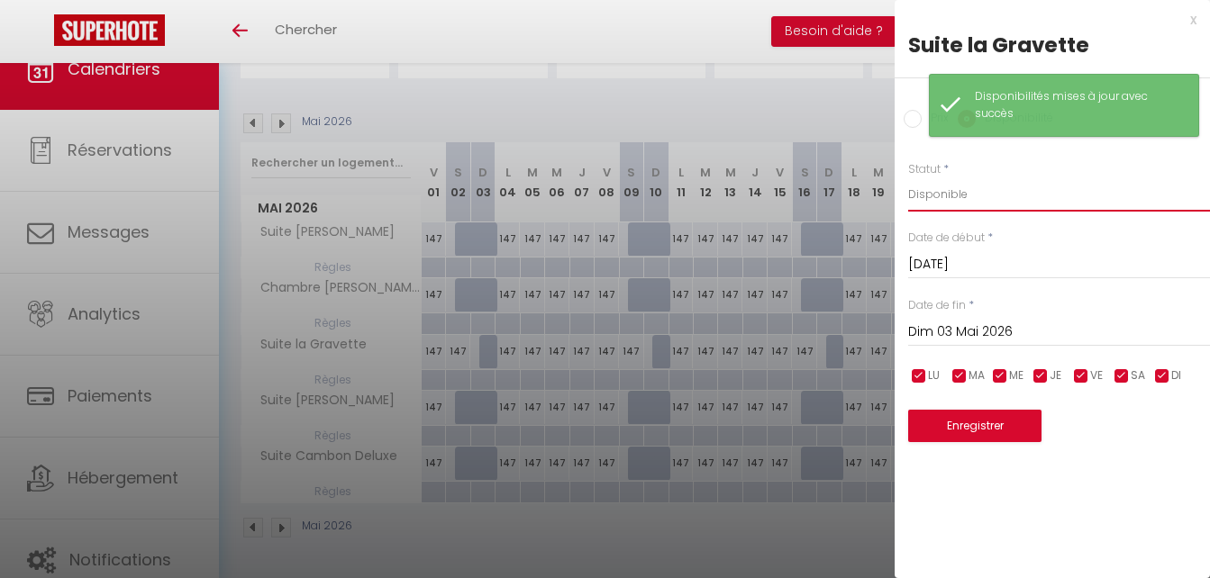
click at [942, 195] on select "Disponible Indisponible" at bounding box center [1059, 194] width 302 height 34
click at [908, 177] on select "Disponible Indisponible" at bounding box center [1059, 194] width 302 height 34
click at [953, 376] on input "checkbox" at bounding box center [959, 376] width 18 height 18
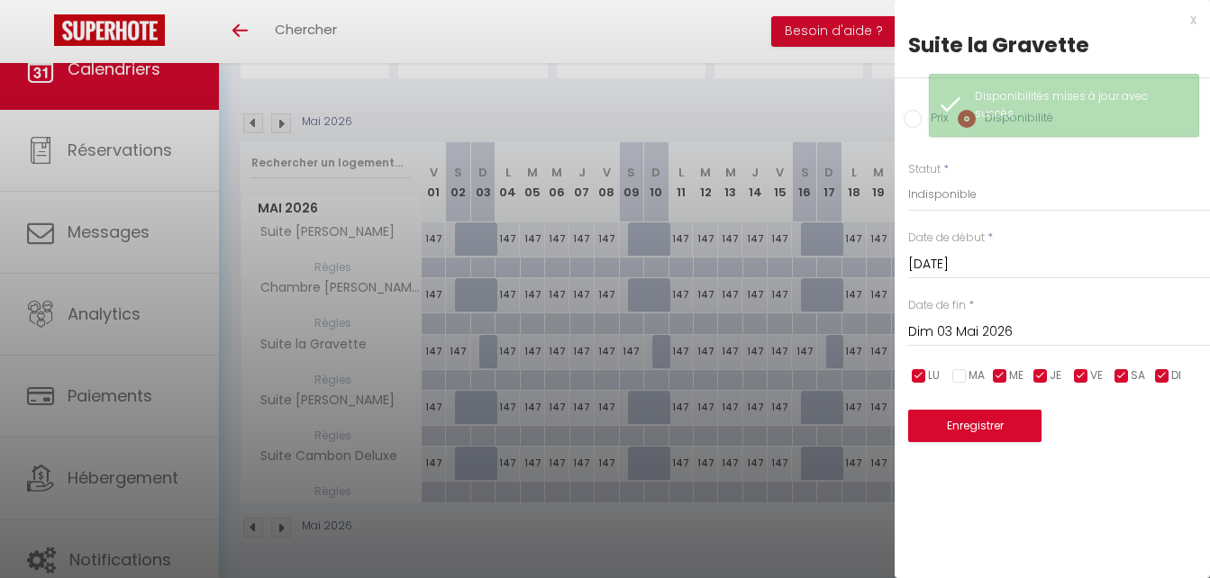
click at [915, 379] on input "checkbox" at bounding box center [919, 376] width 18 height 18
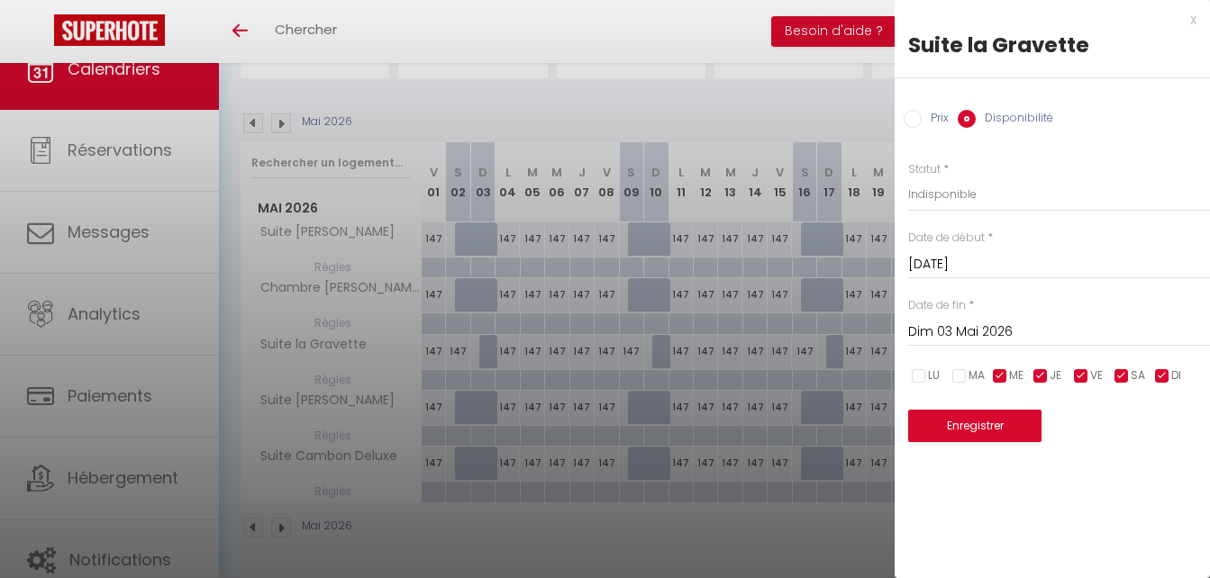
click at [996, 375] on input "checkbox" at bounding box center [1000, 376] width 18 height 18
click at [1039, 367] on input "checkbox" at bounding box center [1040, 376] width 18 height 18
click at [1076, 374] on input "checkbox" at bounding box center [1081, 376] width 18 height 18
click at [996, 328] on input "Dim 03 Mai 2026" at bounding box center [1059, 332] width 302 height 23
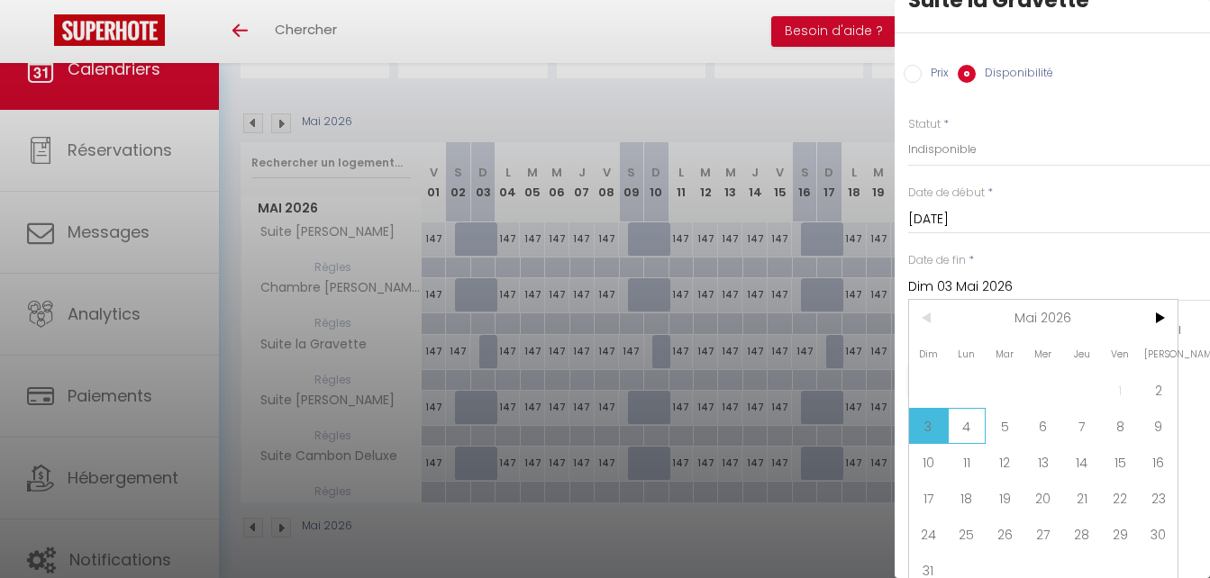
scroll to position [69, 0]
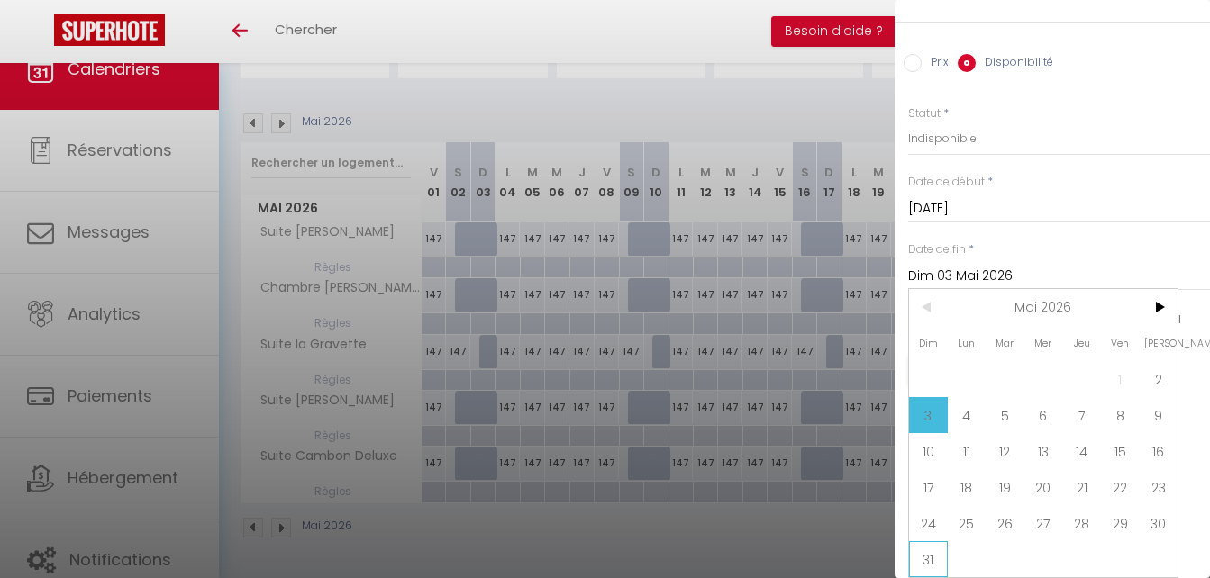
click at [928, 546] on span "31" at bounding box center [928, 559] width 39 height 36
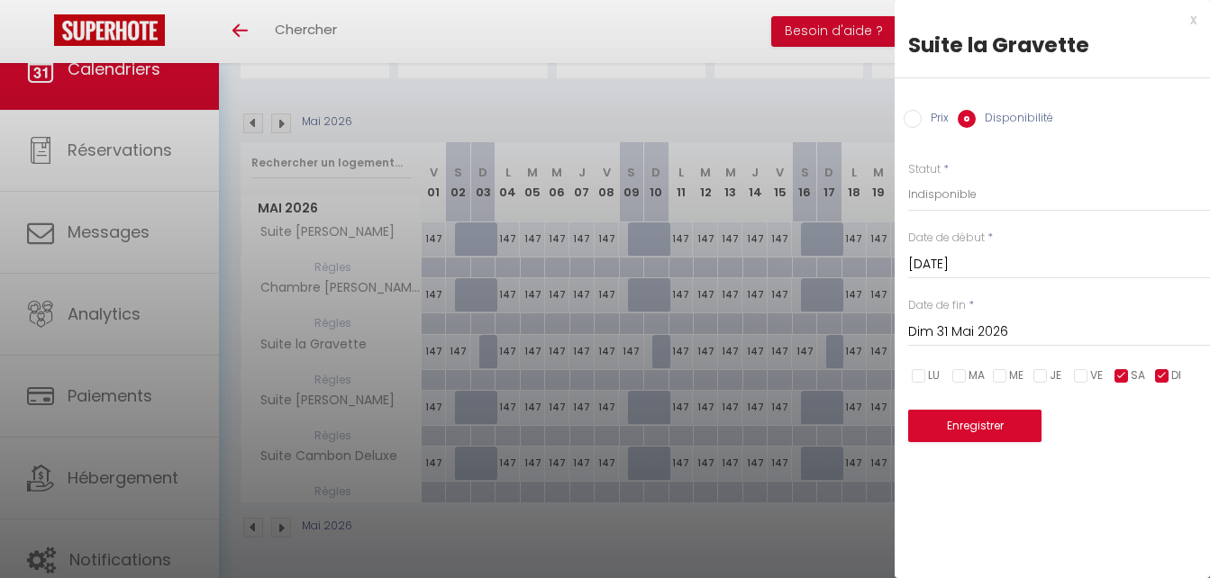
scroll to position [0, 0]
click at [983, 422] on button "Enregistrer" at bounding box center [974, 426] width 133 height 32
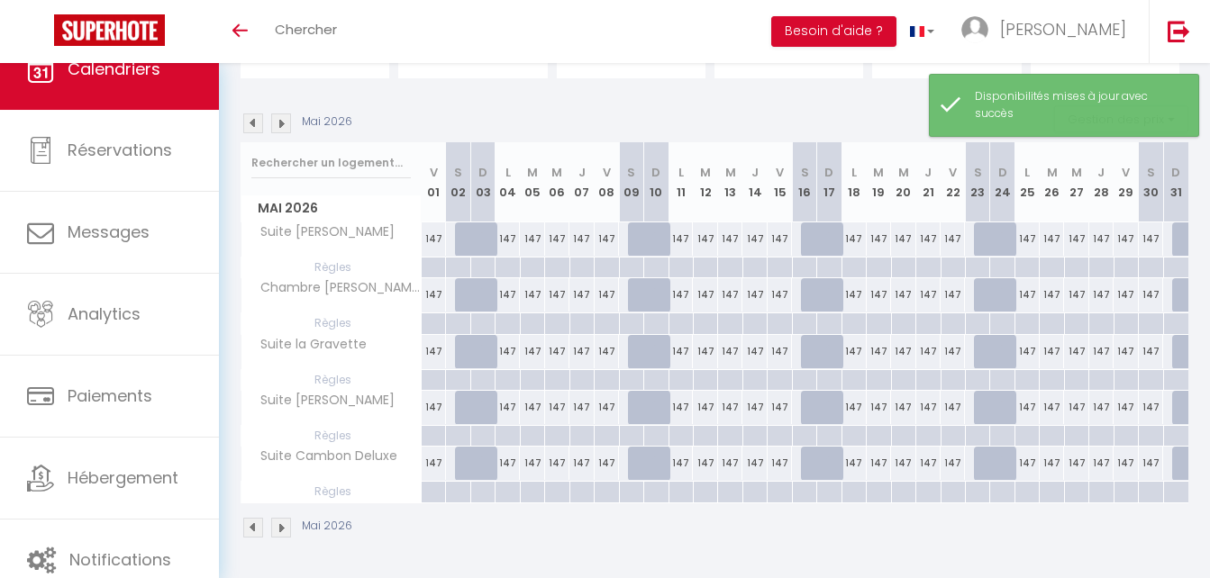
click at [281, 119] on img at bounding box center [281, 123] width 20 height 20
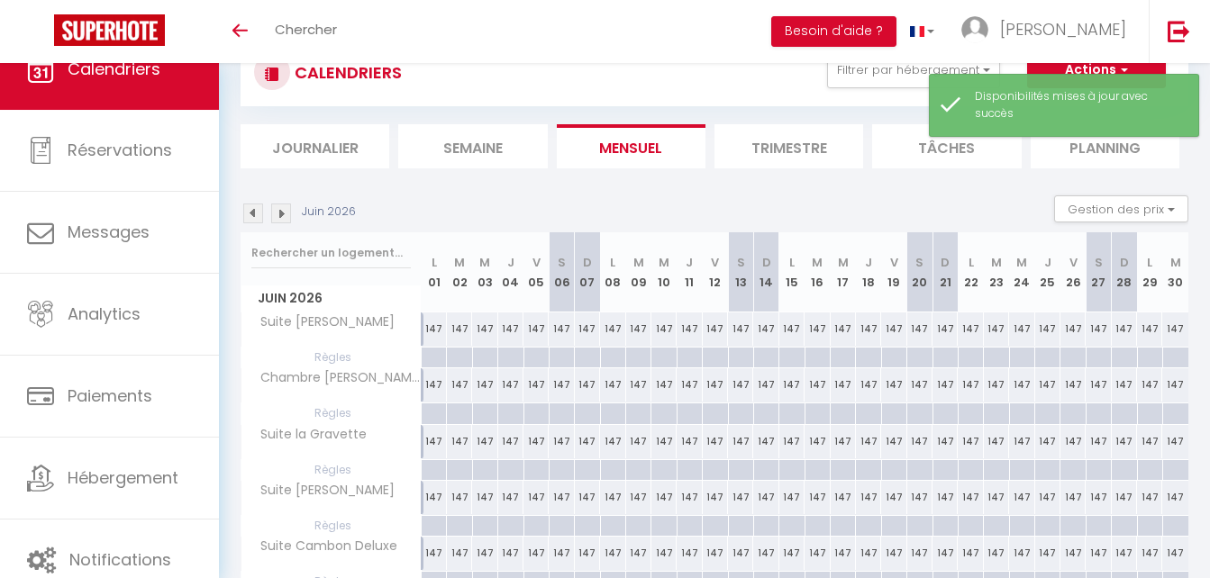
scroll to position [153, 0]
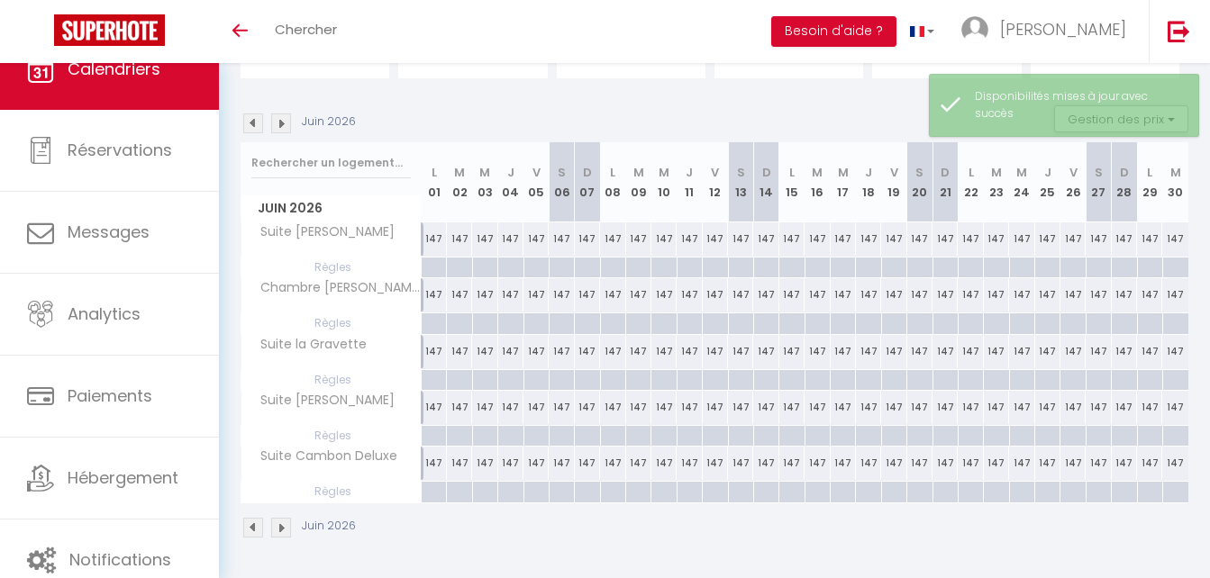
click at [248, 123] on img at bounding box center [253, 123] width 20 height 20
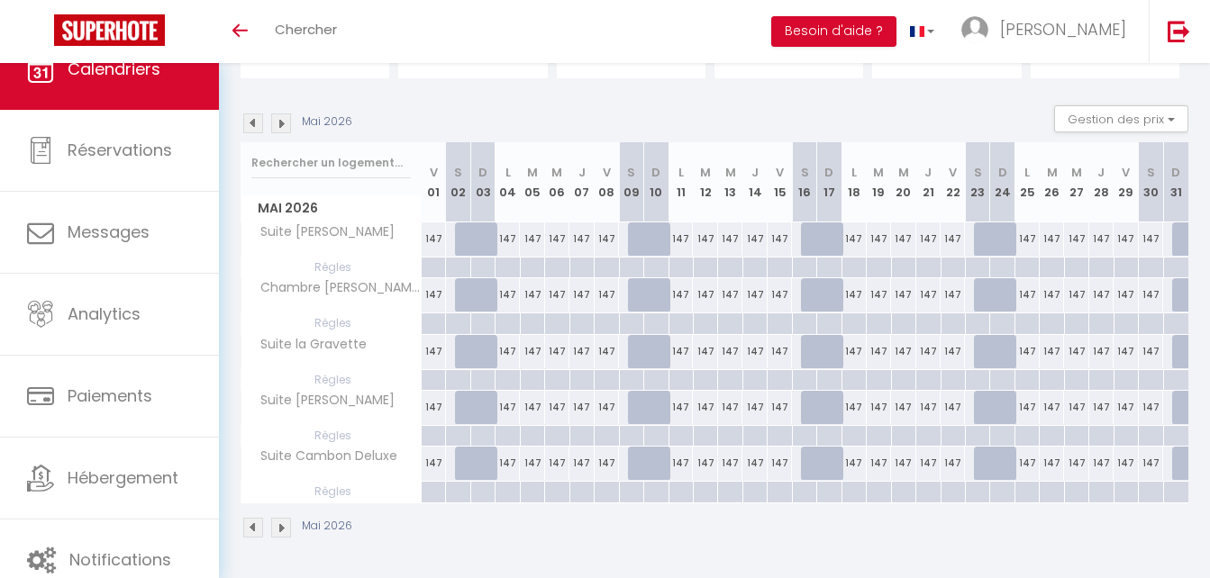
click at [248, 123] on img at bounding box center [253, 123] width 20 height 20
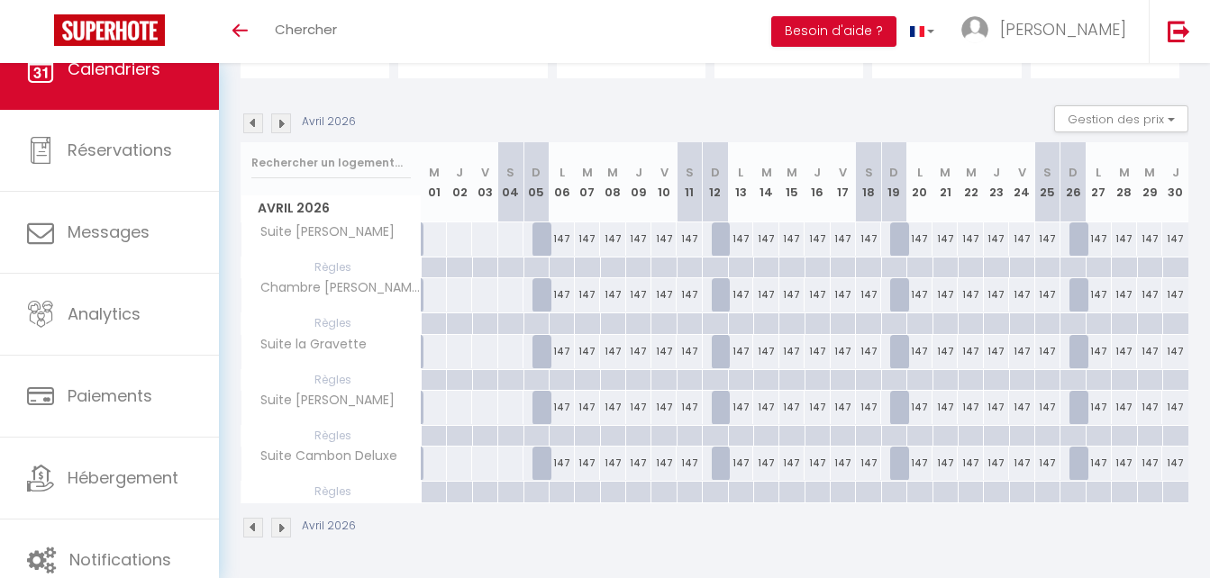
click at [248, 123] on img at bounding box center [253, 123] width 20 height 20
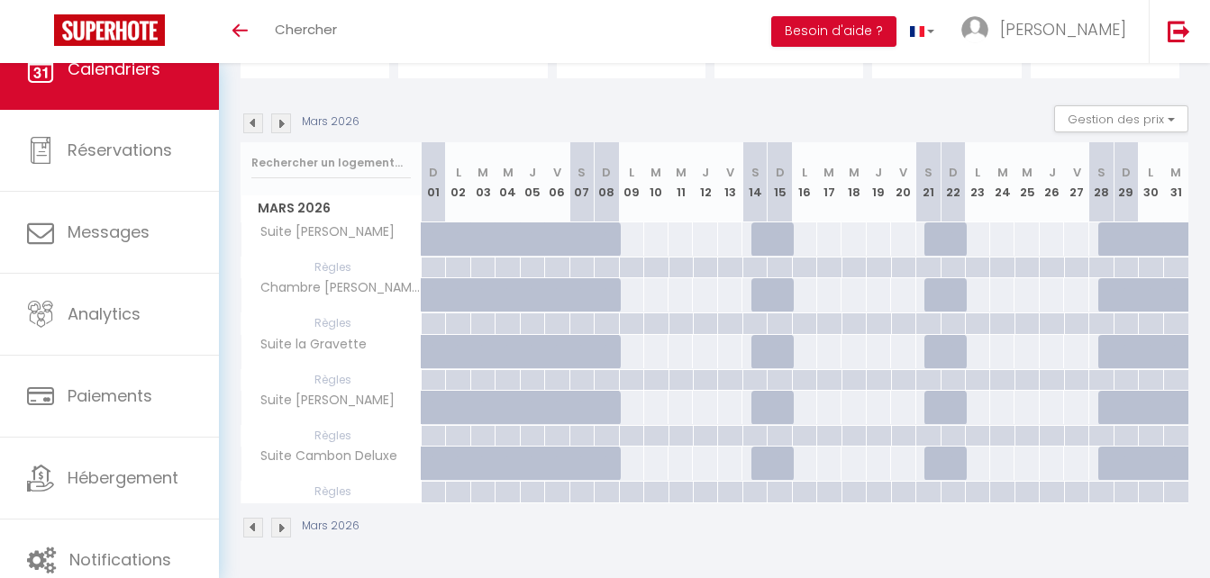
click at [248, 123] on img at bounding box center [253, 123] width 20 height 20
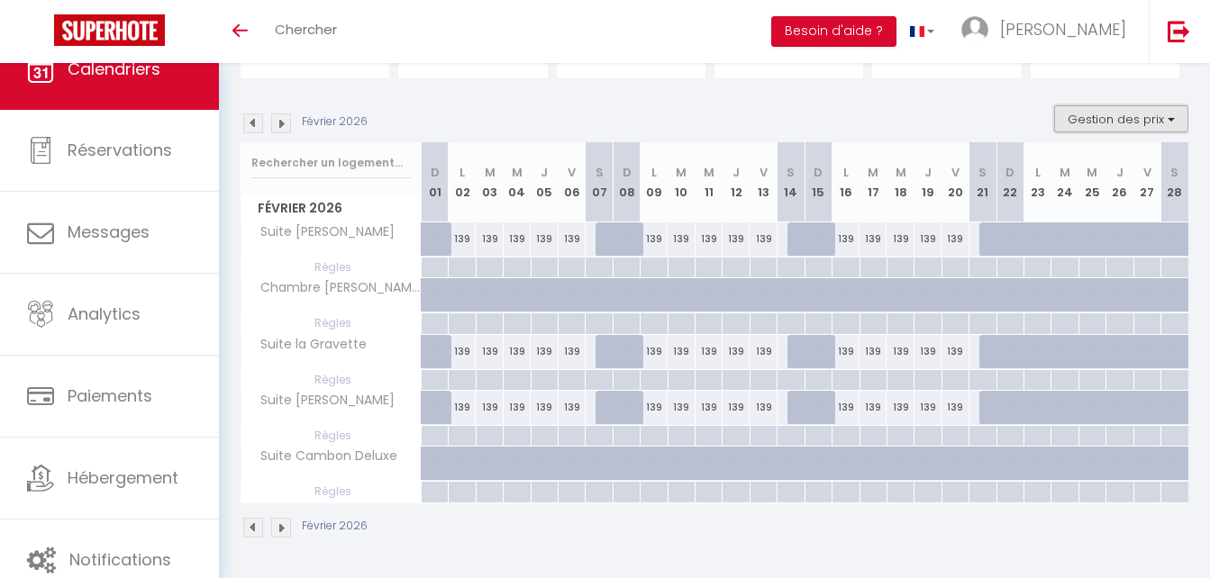
click at [1125, 125] on button "Gestion des prix" at bounding box center [1121, 118] width 134 height 27
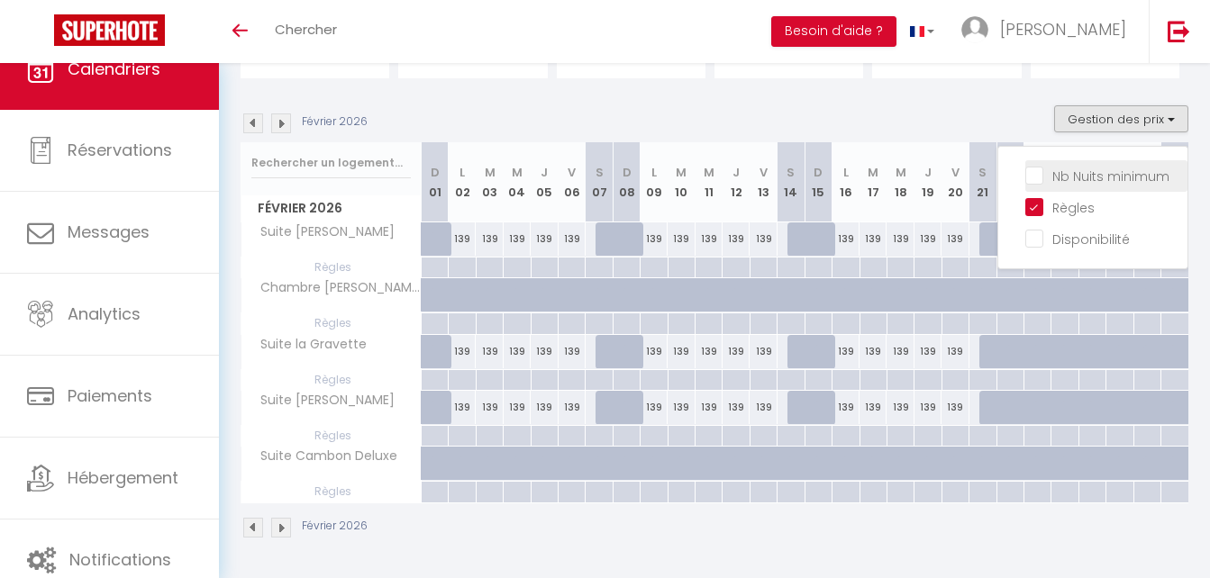
click at [1105, 174] on input "Nb Nuits minimum" at bounding box center [1106, 175] width 162 height 18
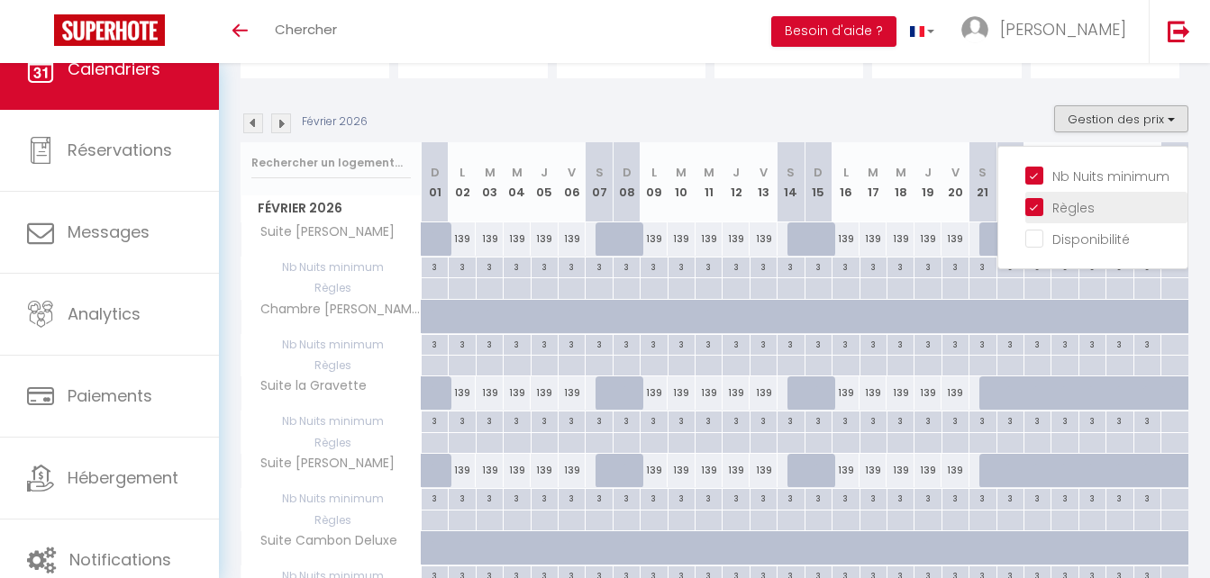
click at [1039, 203] on input "Règles" at bounding box center [1106, 206] width 162 height 18
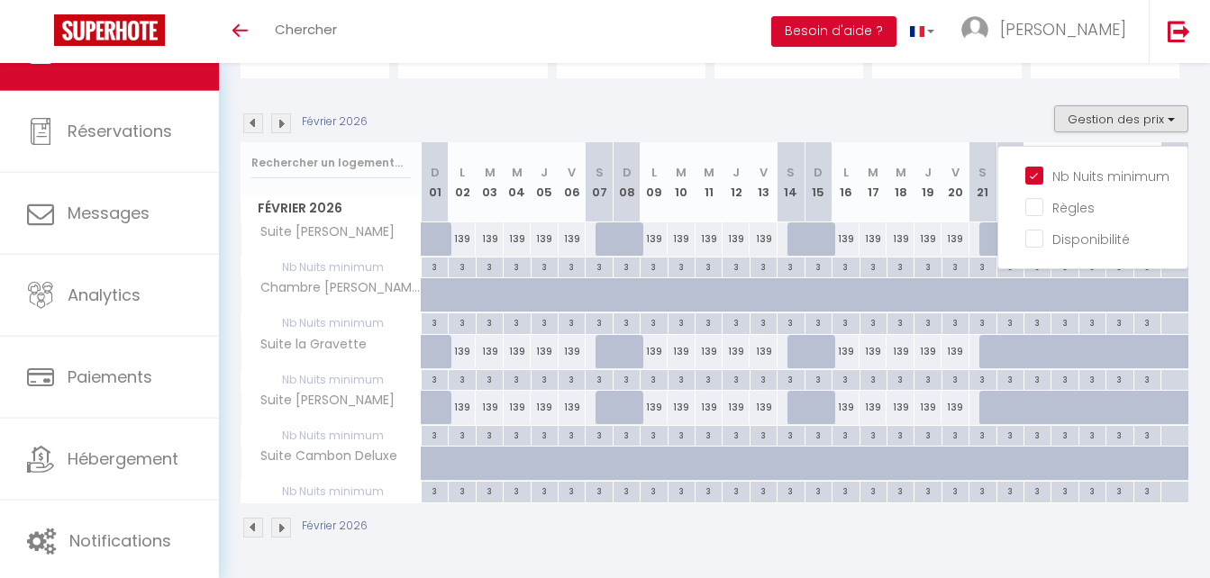
click at [279, 126] on img at bounding box center [281, 123] width 20 height 20
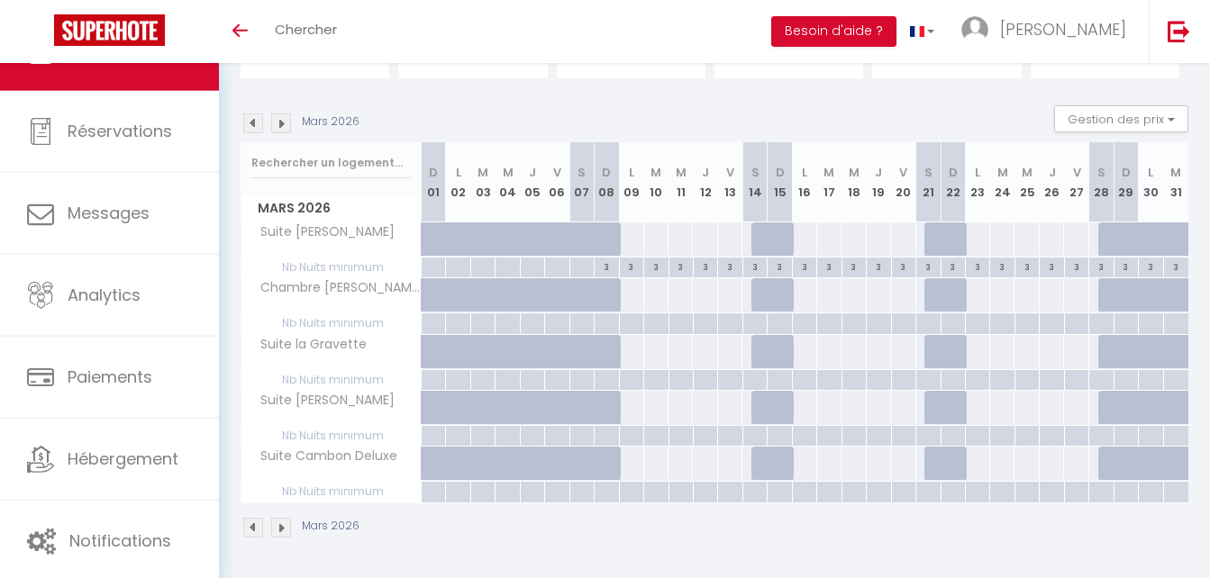
click at [631, 243] on div at bounding box center [630, 238] width 25 height 33
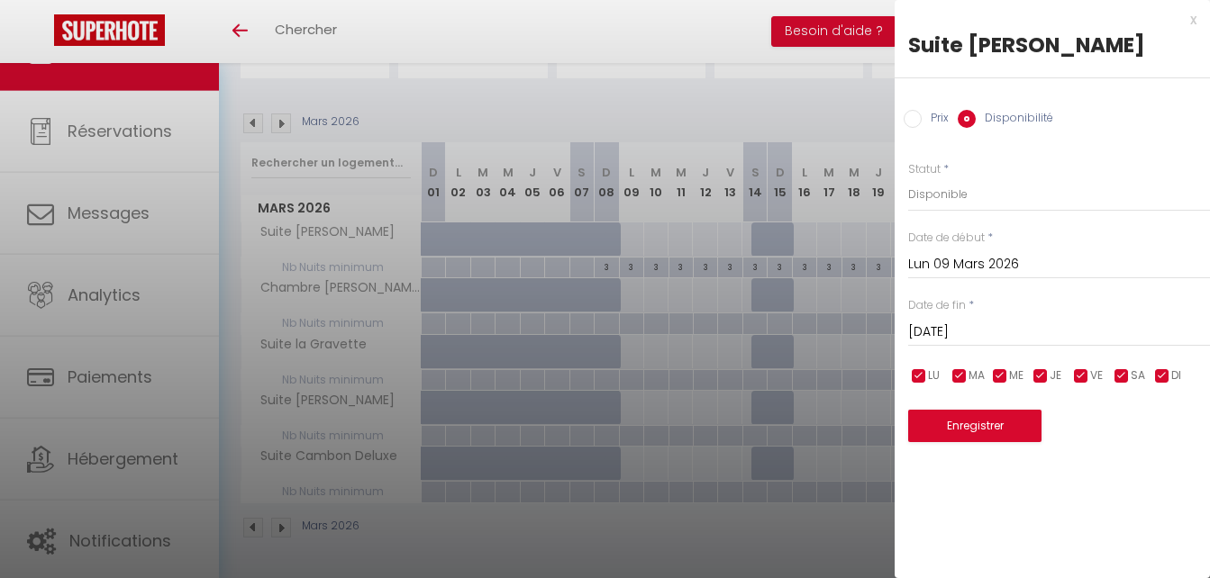
click at [915, 120] on input "Prix" at bounding box center [912, 119] width 18 height 18
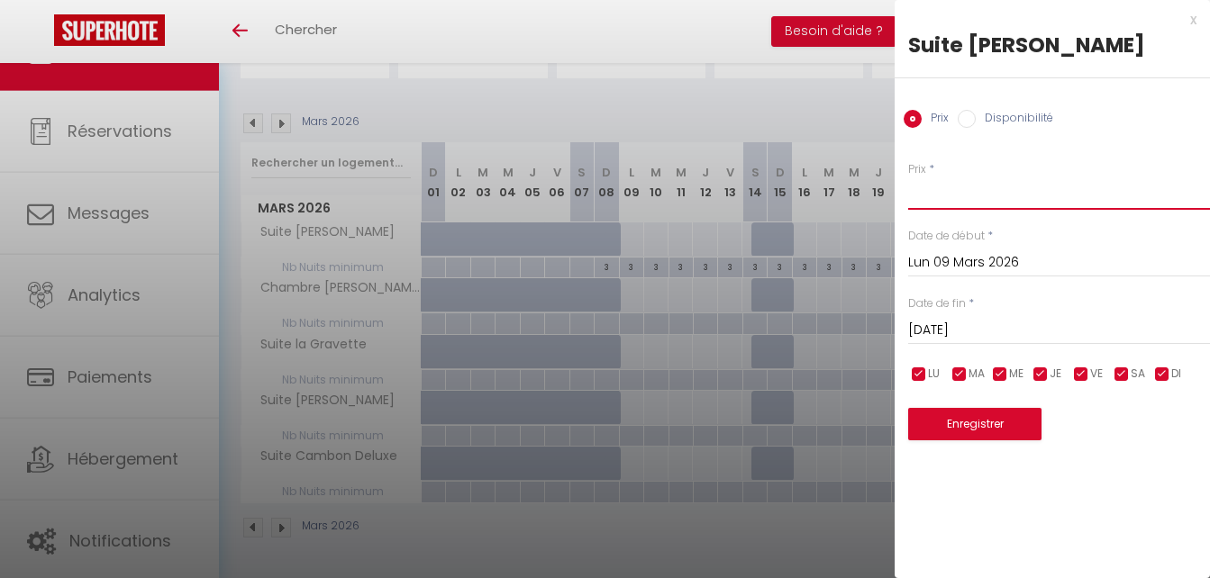
click at [929, 201] on input "Prix" at bounding box center [1059, 193] width 302 height 32
click at [945, 329] on input "[DATE]" at bounding box center [1059, 330] width 302 height 23
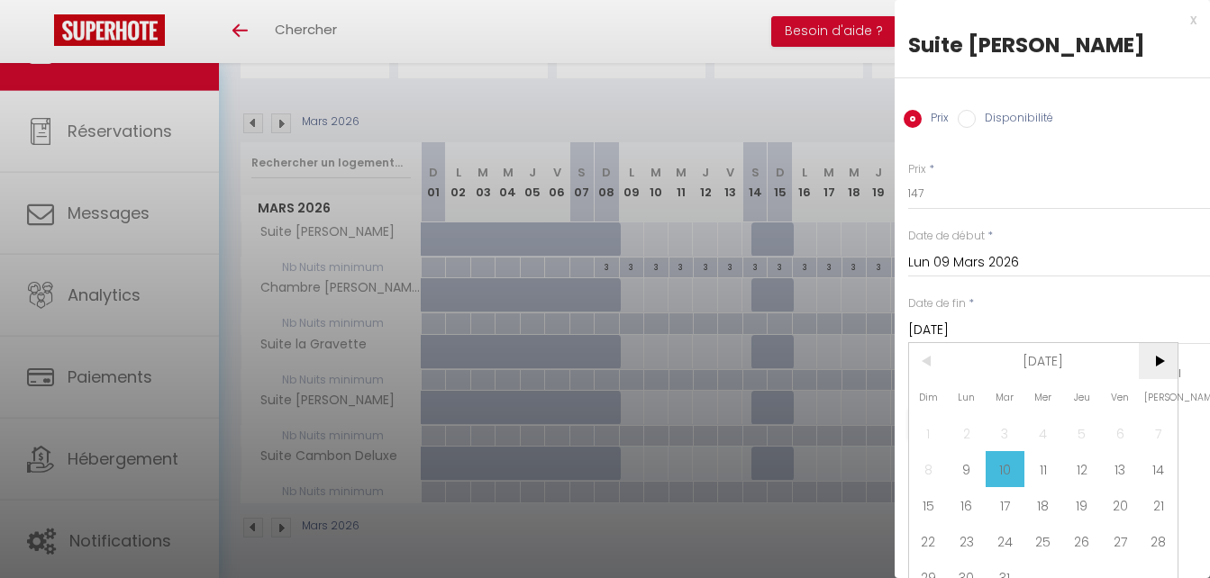
click at [1165, 364] on span ">" at bounding box center [1158, 361] width 39 height 36
click at [1044, 431] on span "1" at bounding box center [1043, 433] width 39 height 36
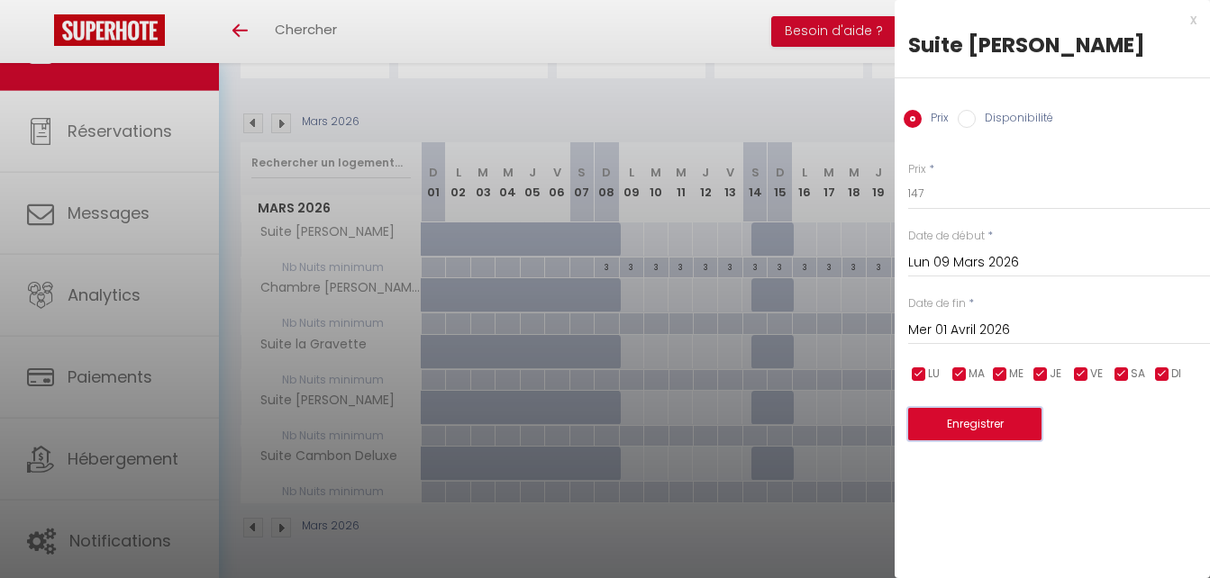
click at [967, 426] on button "Enregistrer" at bounding box center [974, 424] width 133 height 32
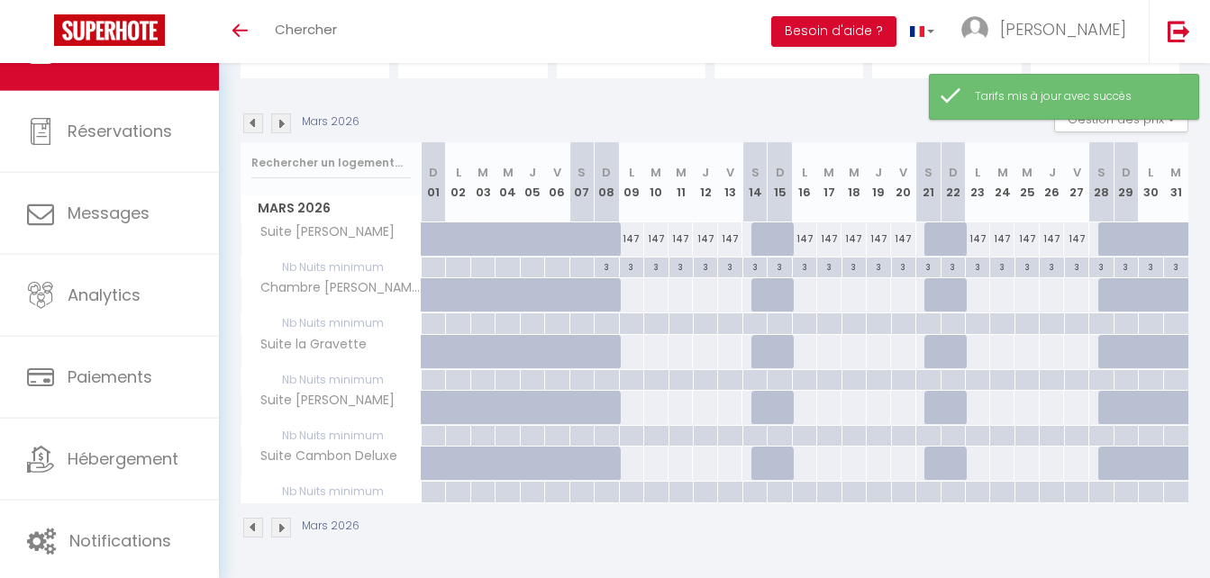
click at [277, 116] on img at bounding box center [281, 123] width 20 height 20
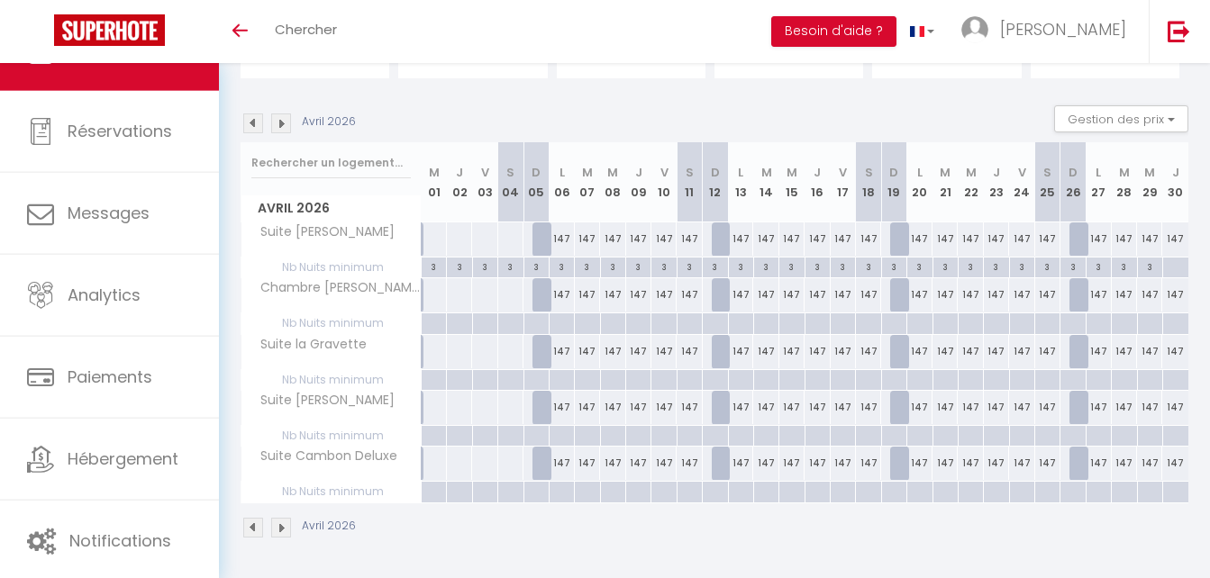
click at [249, 119] on img at bounding box center [253, 123] width 20 height 20
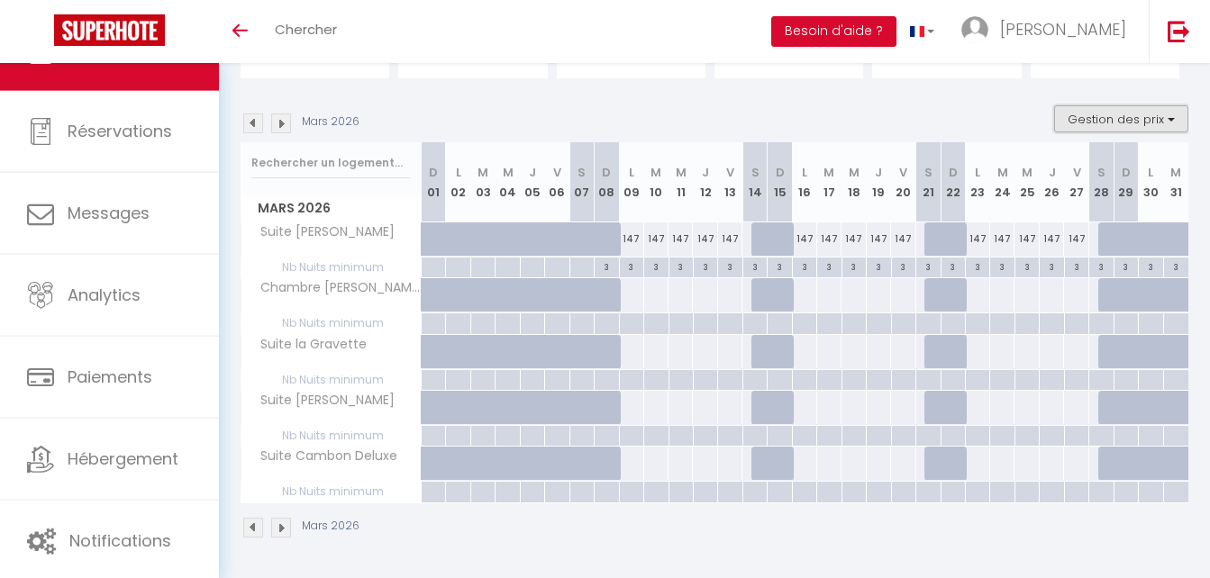
click at [1122, 111] on button "Gestion des prix" at bounding box center [1121, 118] width 134 height 27
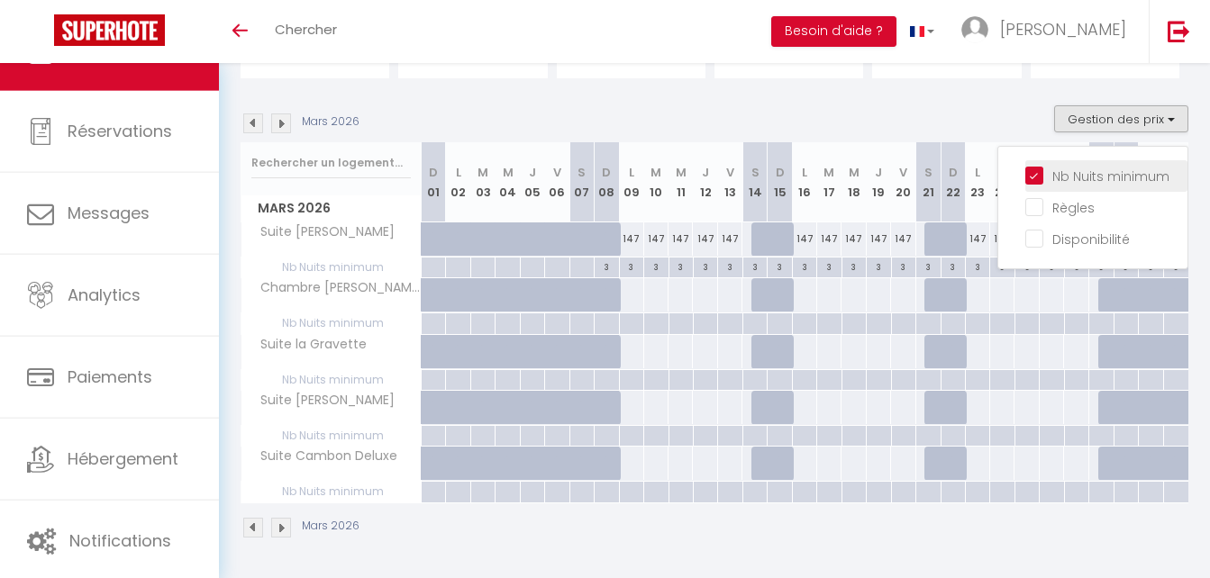
click at [1097, 169] on input "Nb Nuits minimum" at bounding box center [1106, 175] width 162 height 18
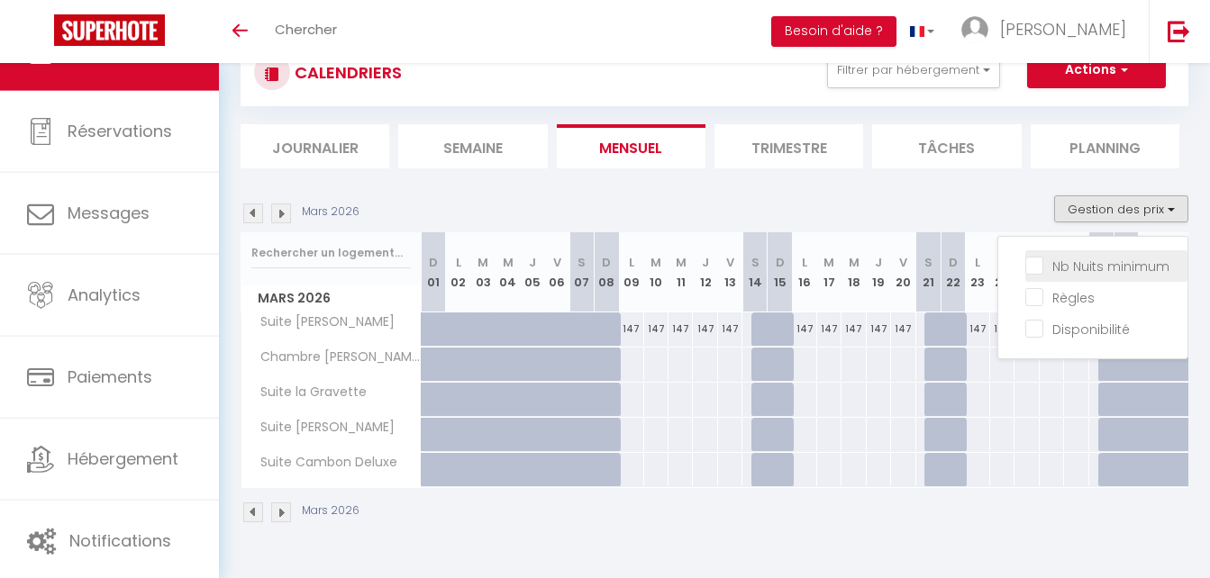
click at [1098, 261] on input "Nb Nuits minimum" at bounding box center [1106, 265] width 162 height 18
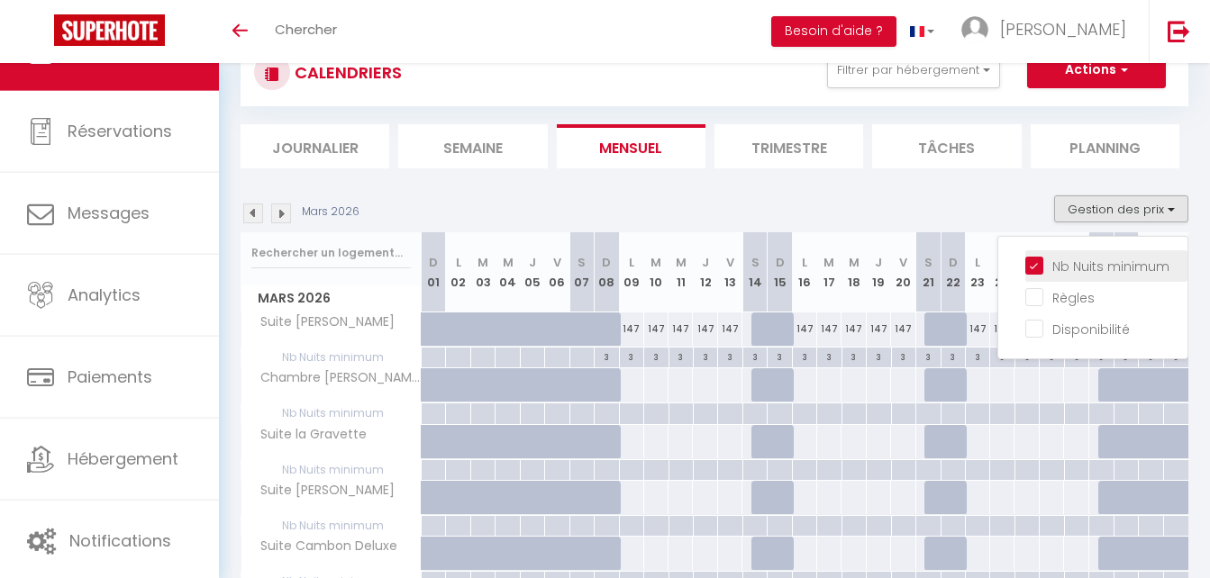
scroll to position [153, 0]
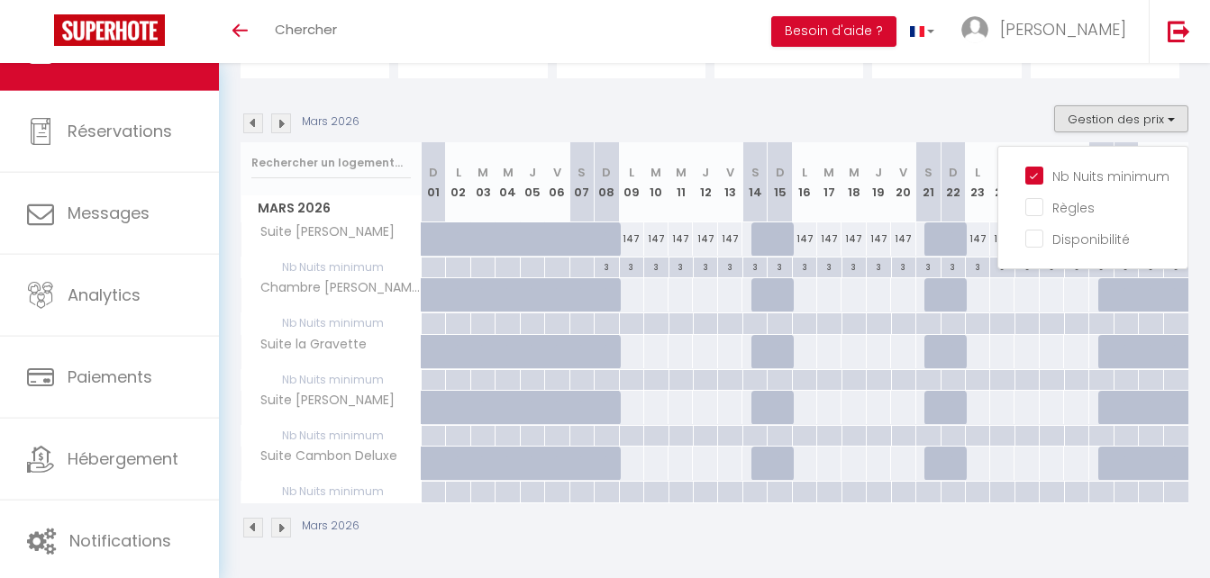
click at [631, 326] on div at bounding box center [631, 323] width 24 height 21
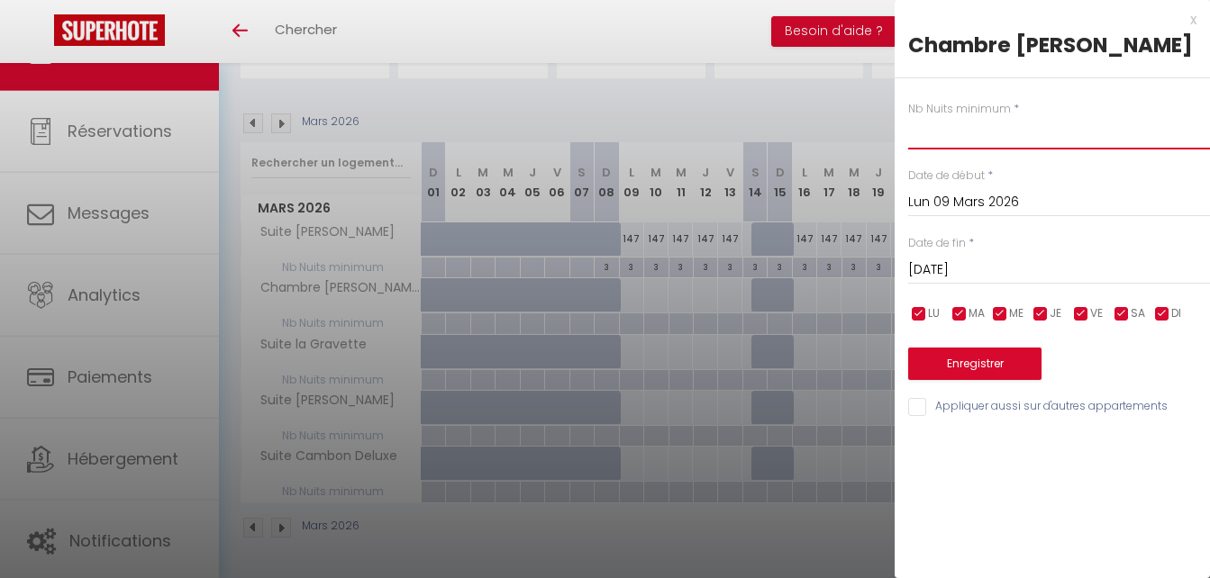
click at [930, 133] on input "text" at bounding box center [1059, 133] width 302 height 32
click at [999, 269] on input "[DATE]" at bounding box center [1059, 270] width 302 height 23
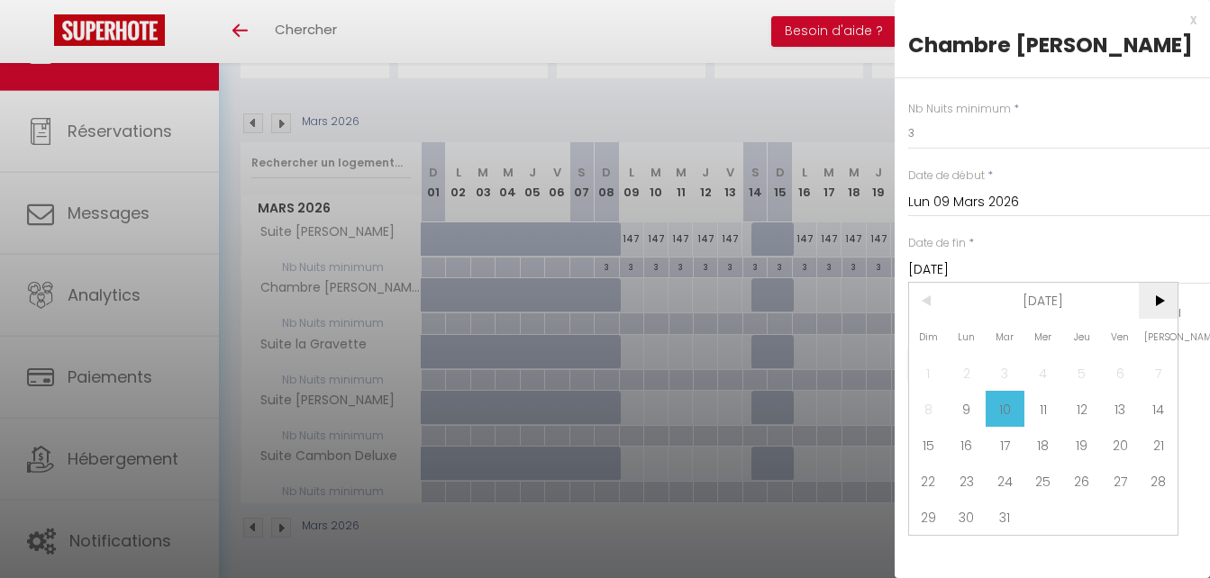
click at [1159, 303] on span ">" at bounding box center [1158, 301] width 39 height 36
click at [930, 552] on span "31" at bounding box center [928, 553] width 39 height 36
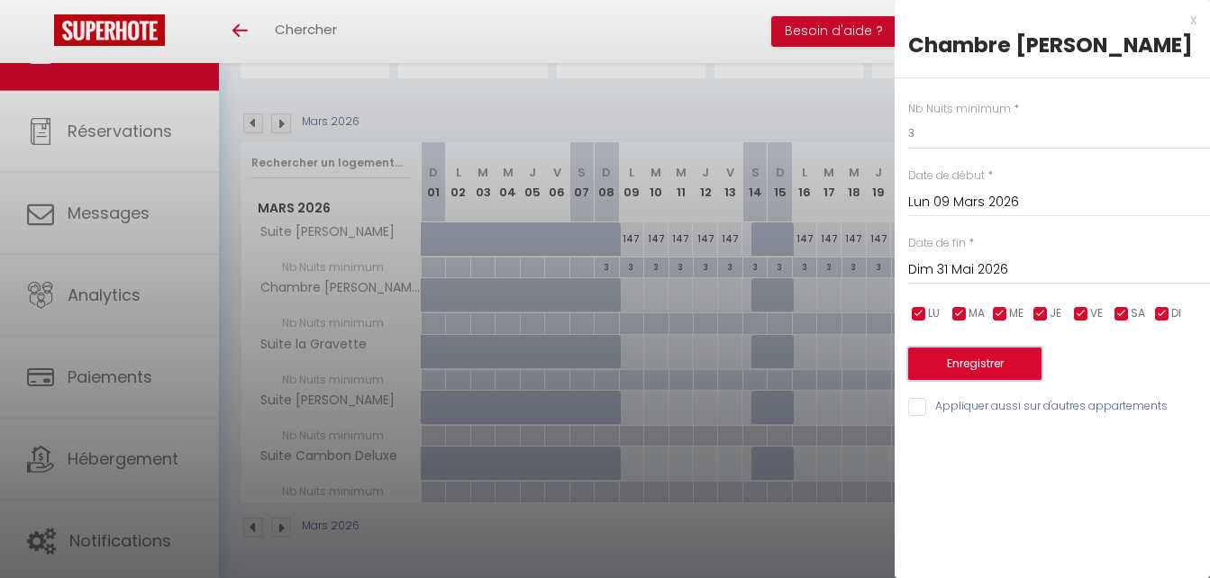
click at [956, 367] on button "Enregistrer" at bounding box center [974, 364] width 133 height 32
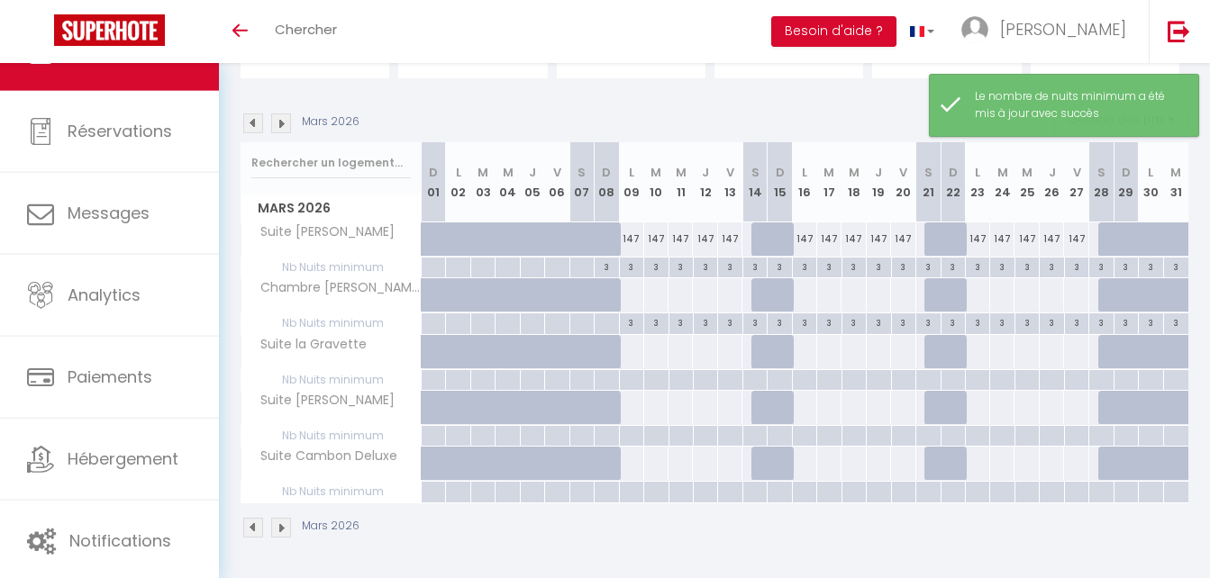
click at [630, 355] on div at bounding box center [630, 351] width 25 height 33
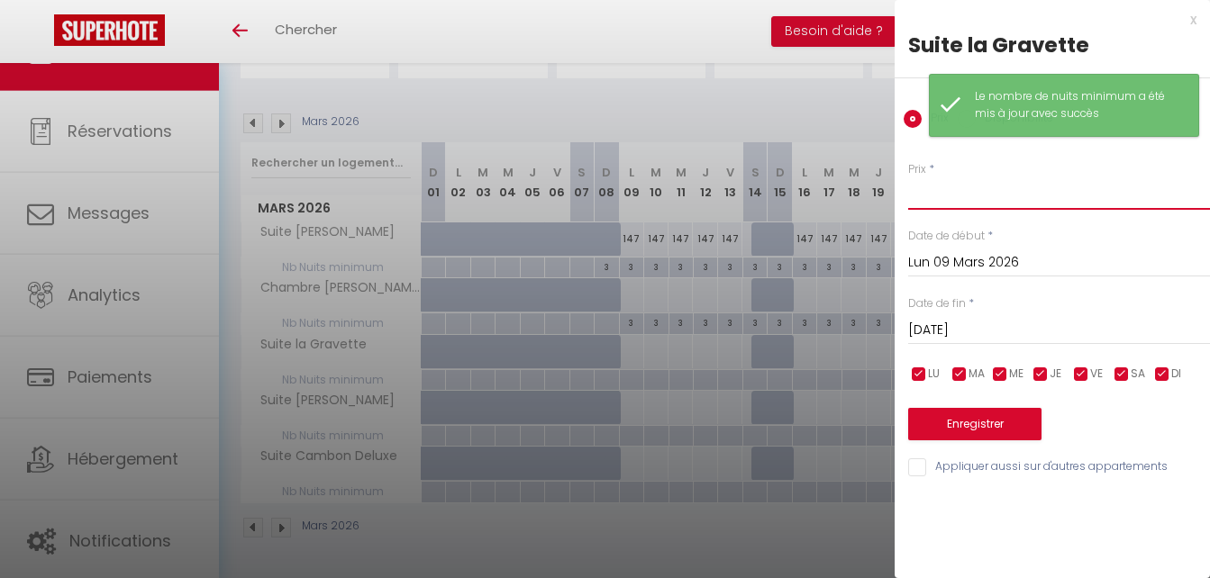
click at [984, 198] on input "Prix" at bounding box center [1059, 193] width 302 height 32
click at [634, 382] on div at bounding box center [605, 289] width 1210 height 578
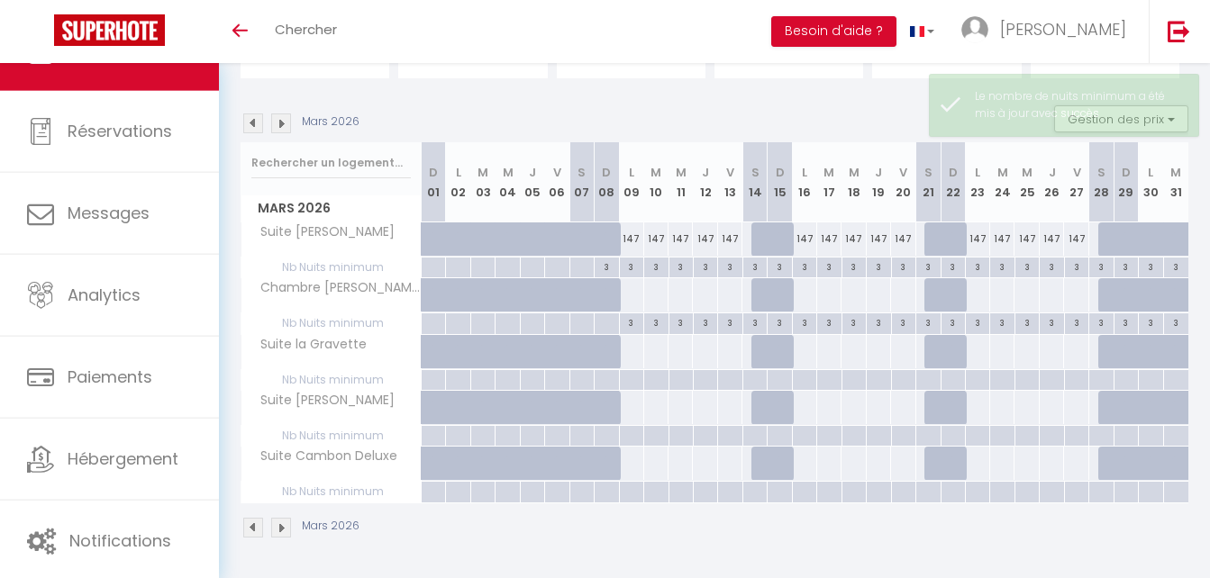
click at [633, 382] on div at bounding box center [631, 380] width 24 height 21
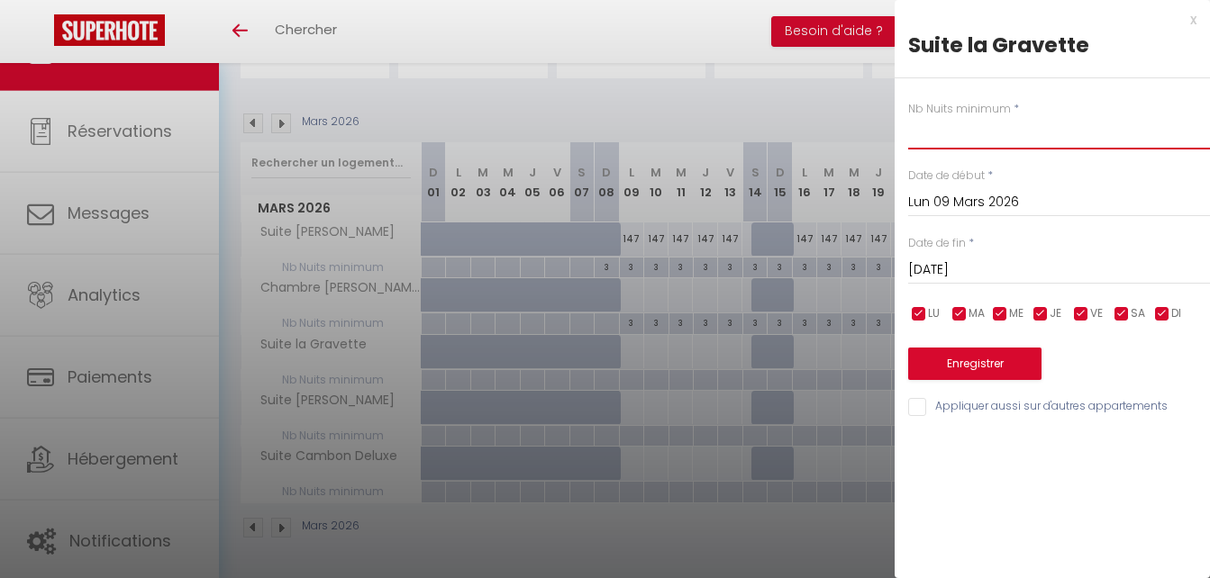
click at [956, 133] on input "text" at bounding box center [1059, 133] width 302 height 32
click at [943, 263] on input "[DATE]" at bounding box center [1059, 270] width 302 height 23
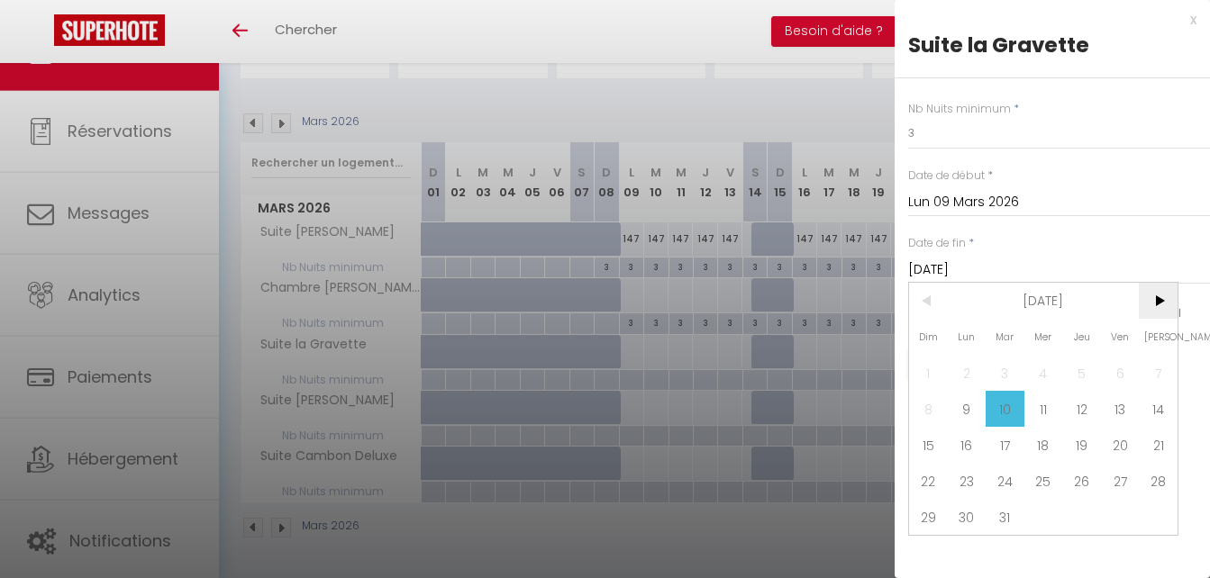
click at [1156, 302] on span ">" at bounding box center [1158, 301] width 39 height 36
click at [1154, 302] on span ">" at bounding box center [1158, 301] width 39 height 36
click at [923, 549] on span "31" at bounding box center [928, 553] width 39 height 36
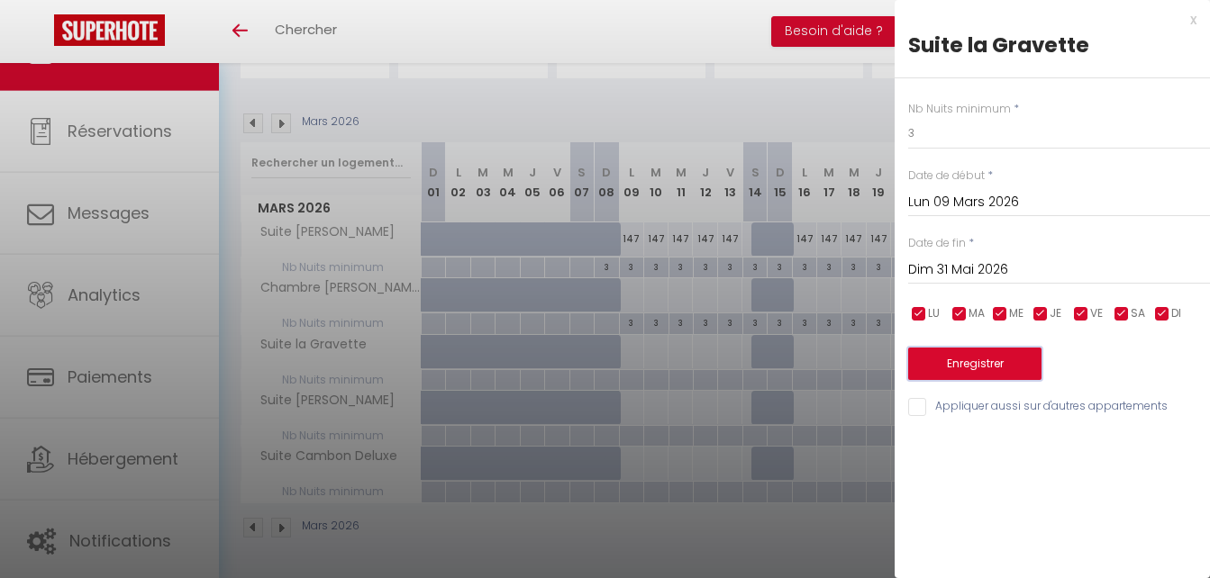
click at [963, 363] on button "Enregistrer" at bounding box center [974, 364] width 133 height 32
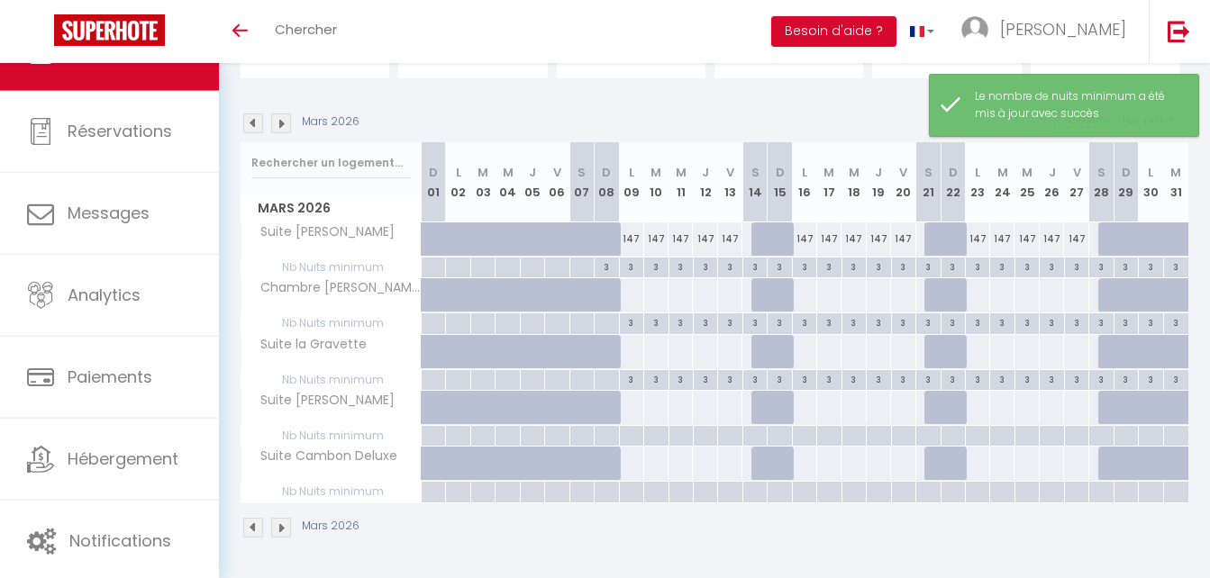
click at [629, 412] on div at bounding box center [630, 407] width 25 height 33
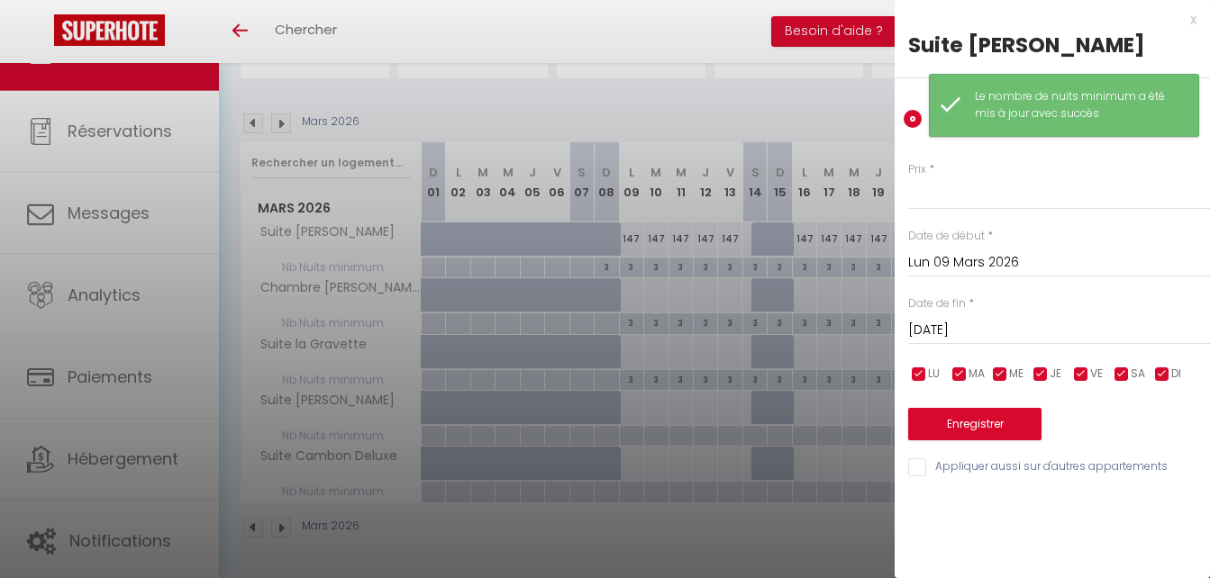
click at [630, 434] on div at bounding box center [605, 289] width 1210 height 578
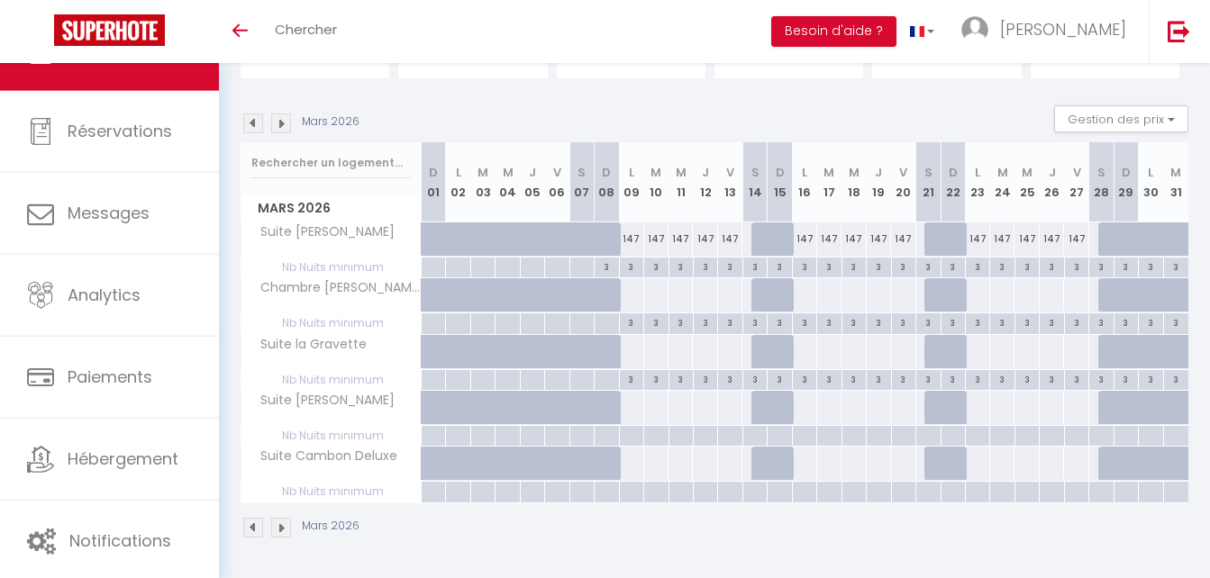
click at [625, 440] on div at bounding box center [631, 436] width 24 height 21
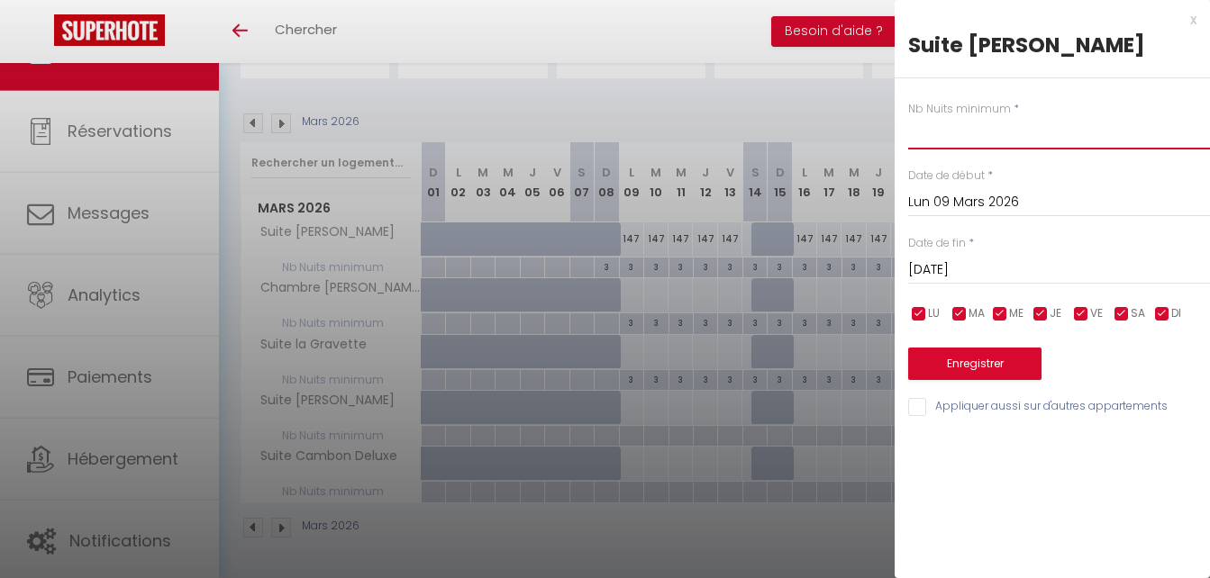
click at [980, 140] on input "text" at bounding box center [1059, 133] width 302 height 32
click at [948, 272] on input "[DATE]" at bounding box center [1059, 270] width 302 height 23
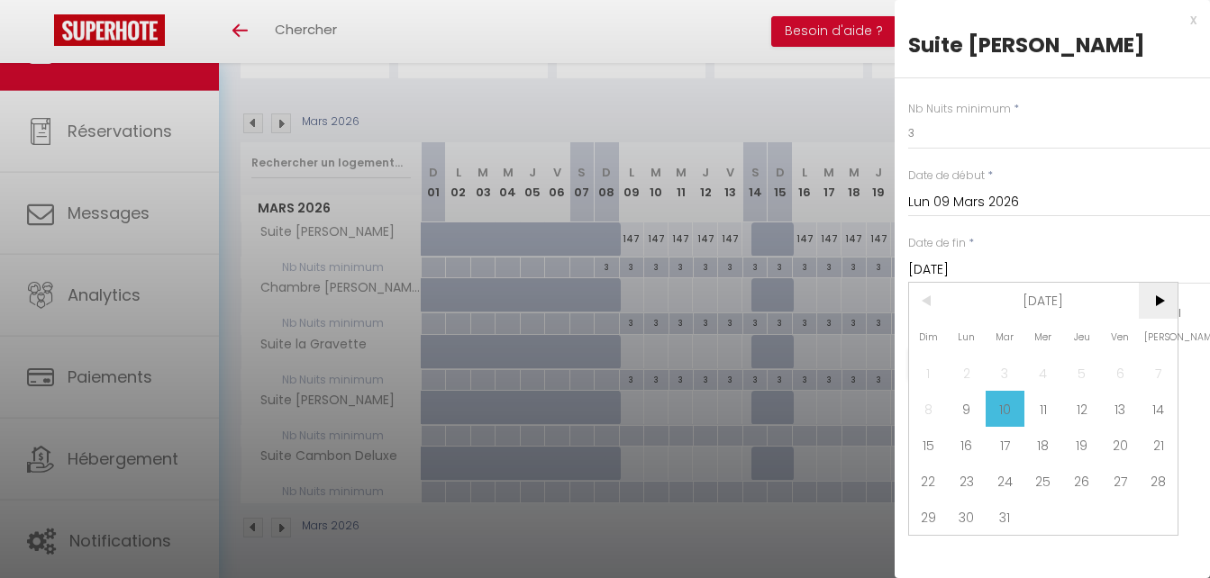
click at [1154, 301] on span ">" at bounding box center [1158, 301] width 39 height 36
click at [1153, 300] on span ">" at bounding box center [1158, 301] width 39 height 36
click at [931, 547] on span "31" at bounding box center [928, 553] width 39 height 36
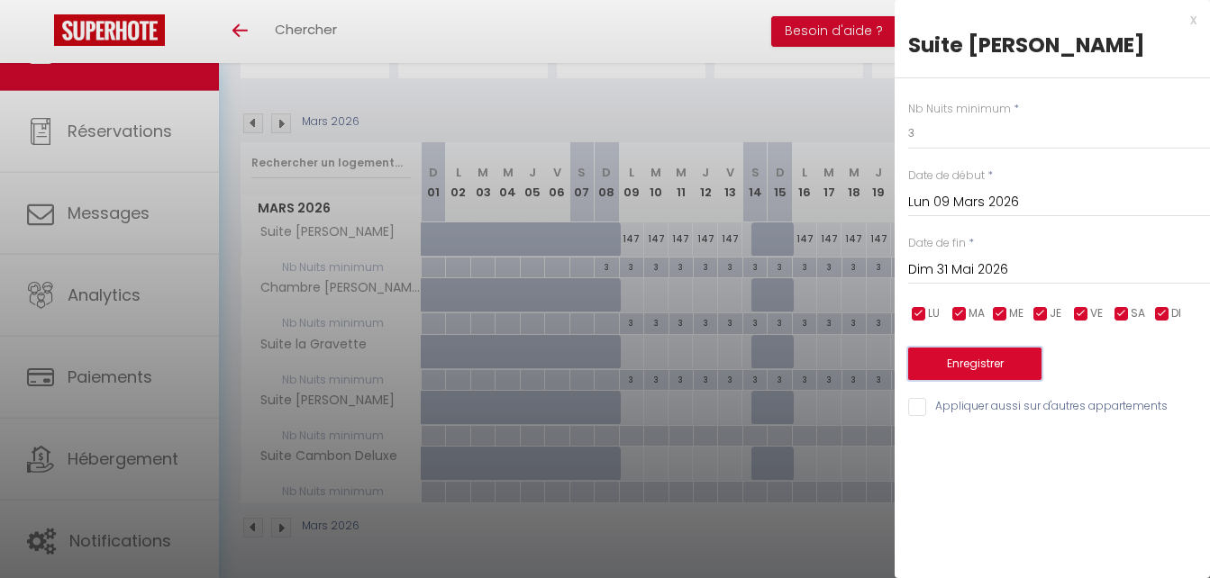
click at [986, 360] on button "Enregistrer" at bounding box center [974, 364] width 133 height 32
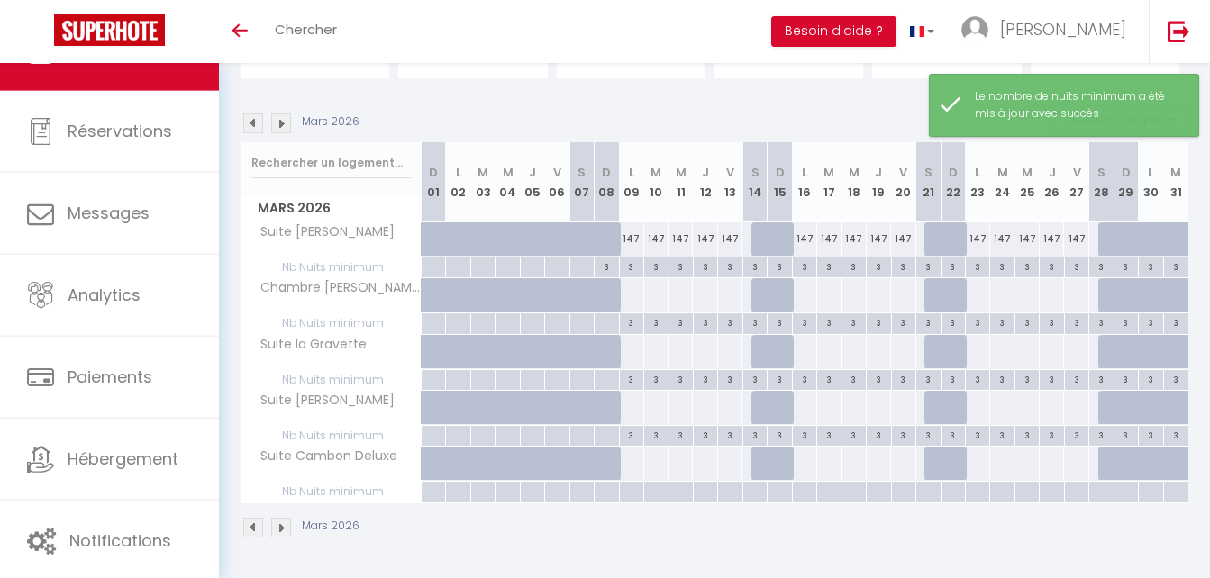
click at [628, 491] on div at bounding box center [631, 492] width 24 height 21
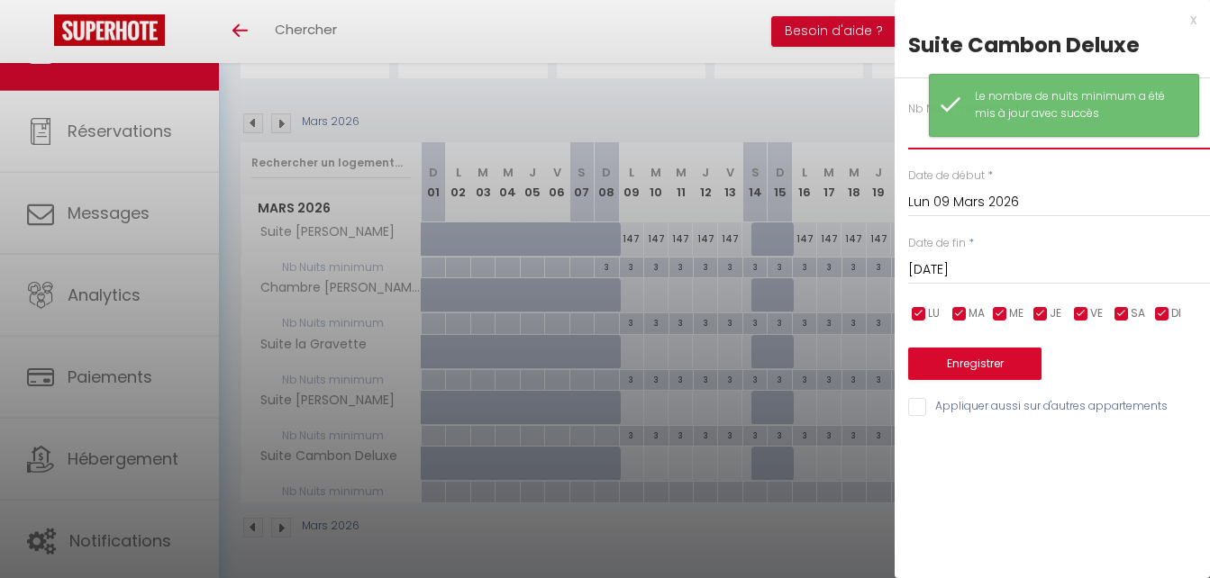
click at [920, 139] on input "text" at bounding box center [1059, 133] width 302 height 32
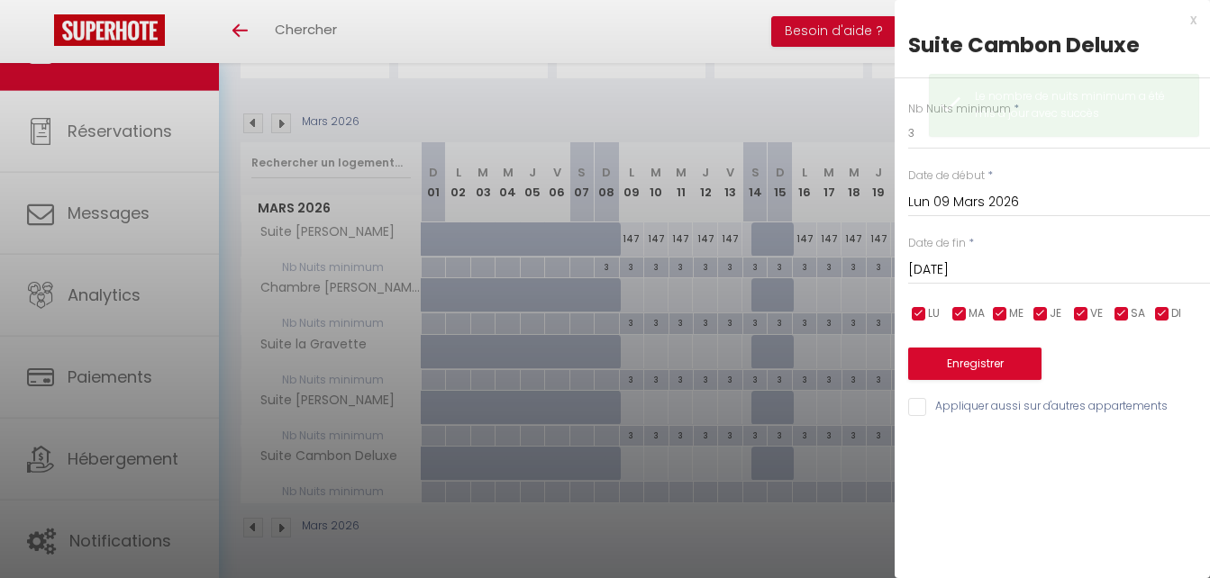
click at [943, 277] on input "[DATE]" at bounding box center [1059, 270] width 302 height 23
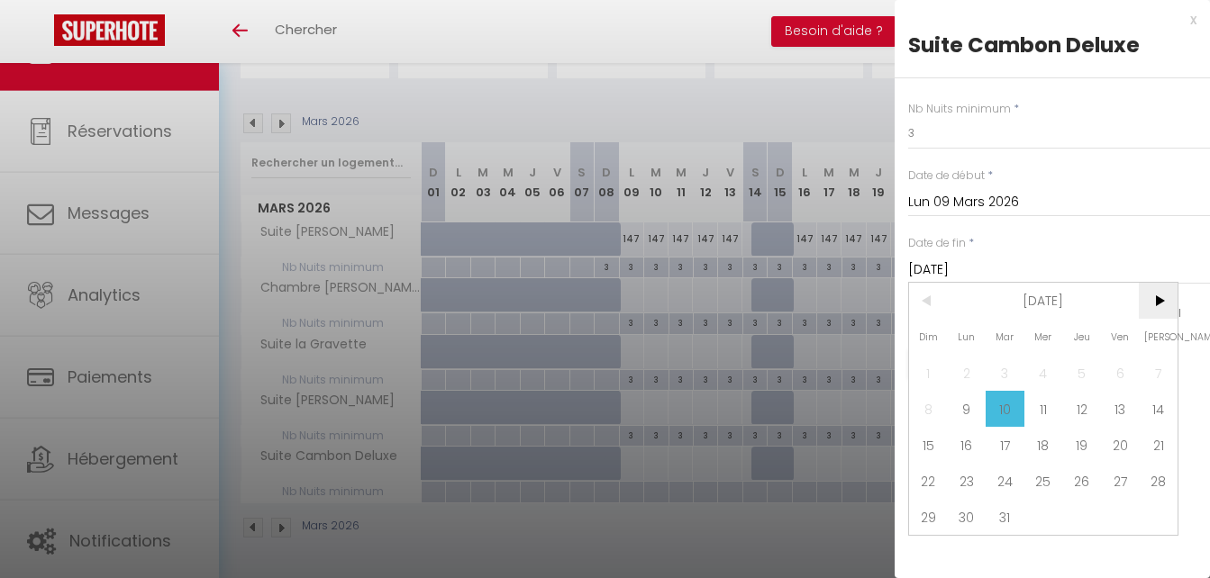
click at [1160, 306] on span ">" at bounding box center [1158, 301] width 39 height 36
click at [1160, 305] on span ">" at bounding box center [1158, 301] width 39 height 36
click at [927, 555] on span "31" at bounding box center [928, 553] width 39 height 36
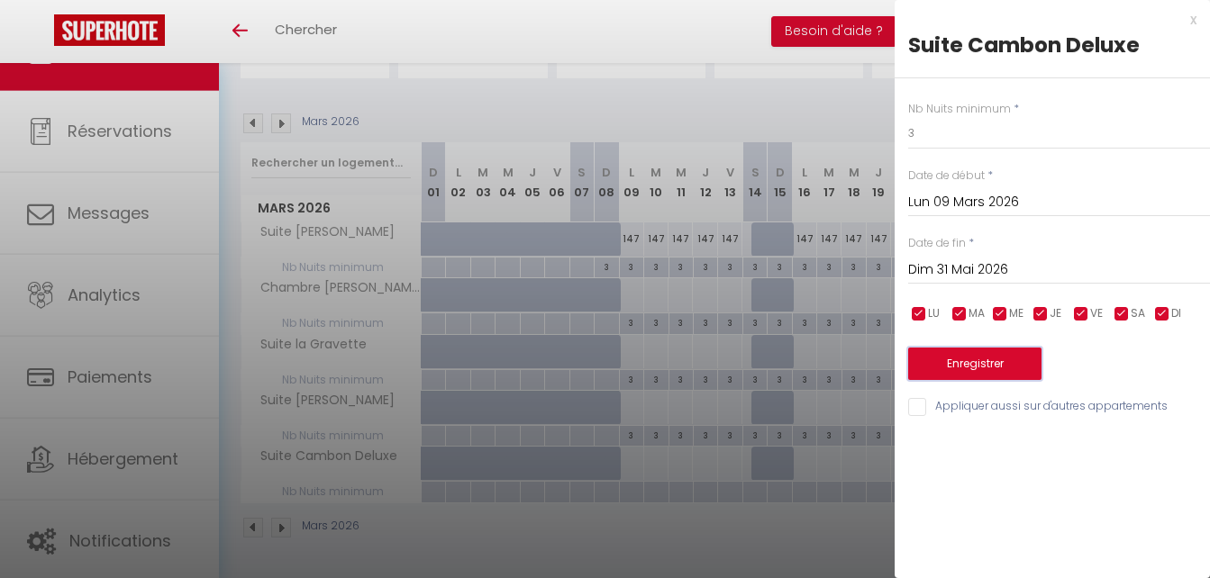
click at [985, 356] on button "Enregistrer" at bounding box center [974, 364] width 133 height 32
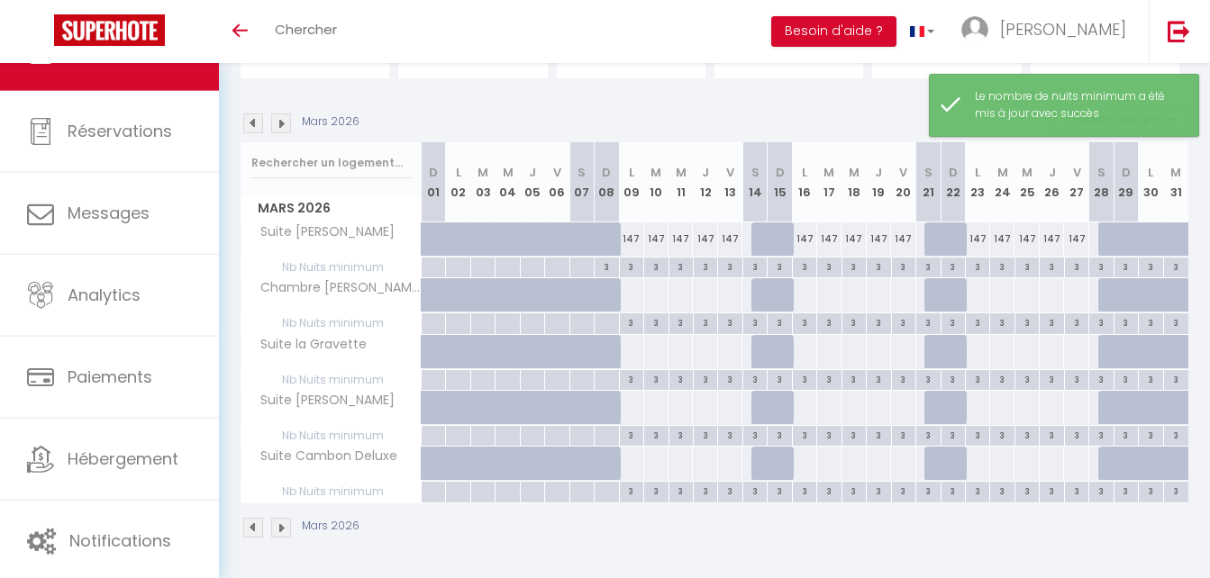
click at [249, 118] on img at bounding box center [253, 123] width 20 height 20
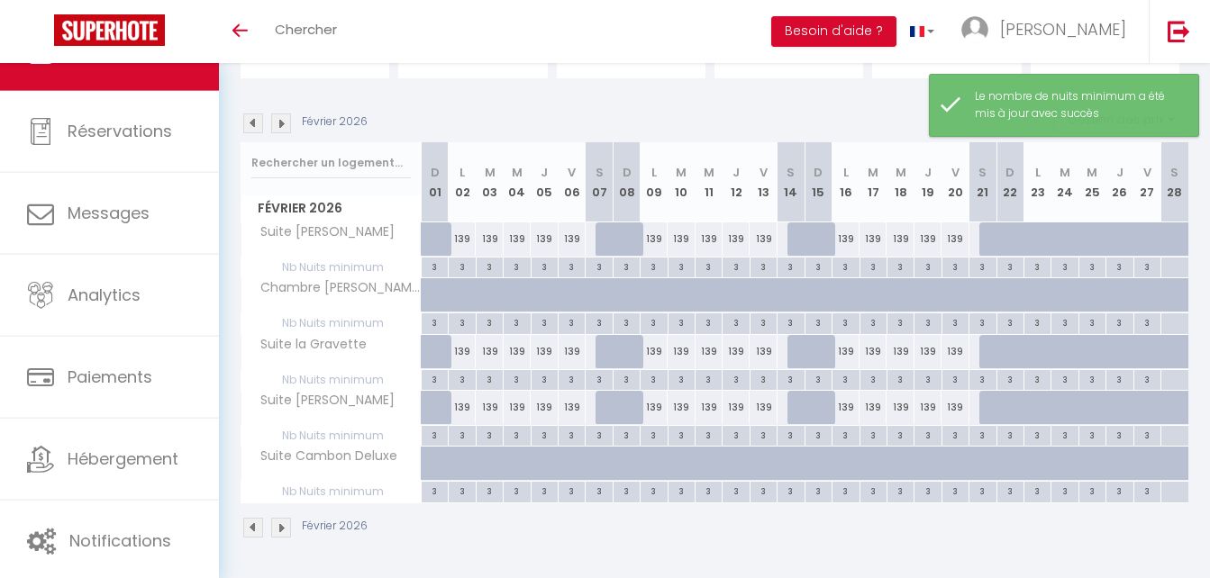
click at [249, 118] on img at bounding box center [253, 123] width 20 height 20
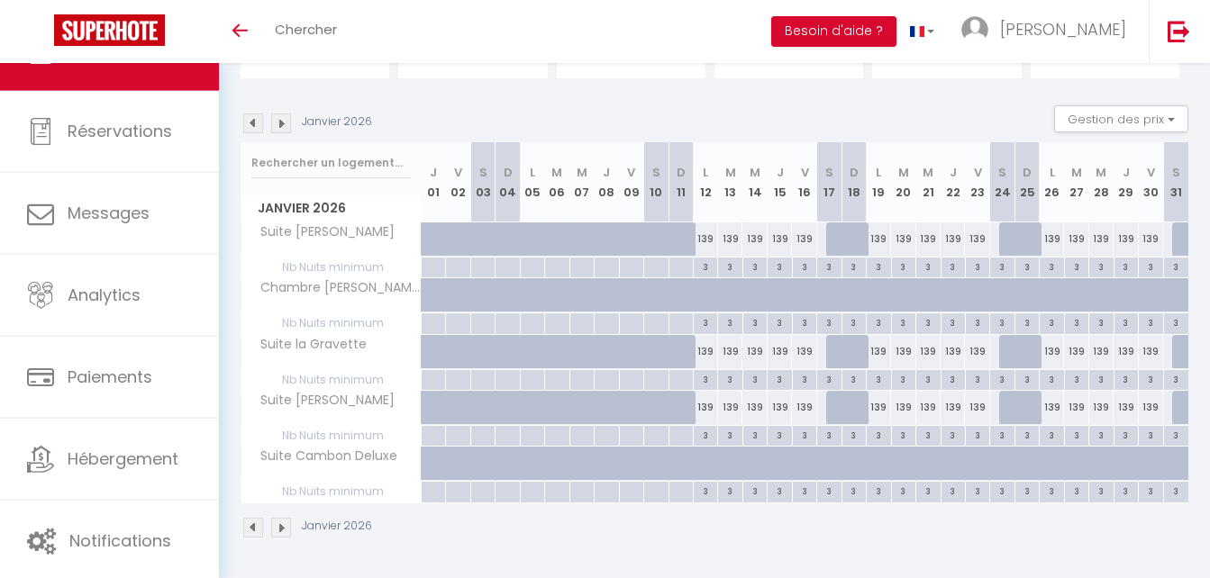
click at [287, 124] on img at bounding box center [281, 123] width 20 height 20
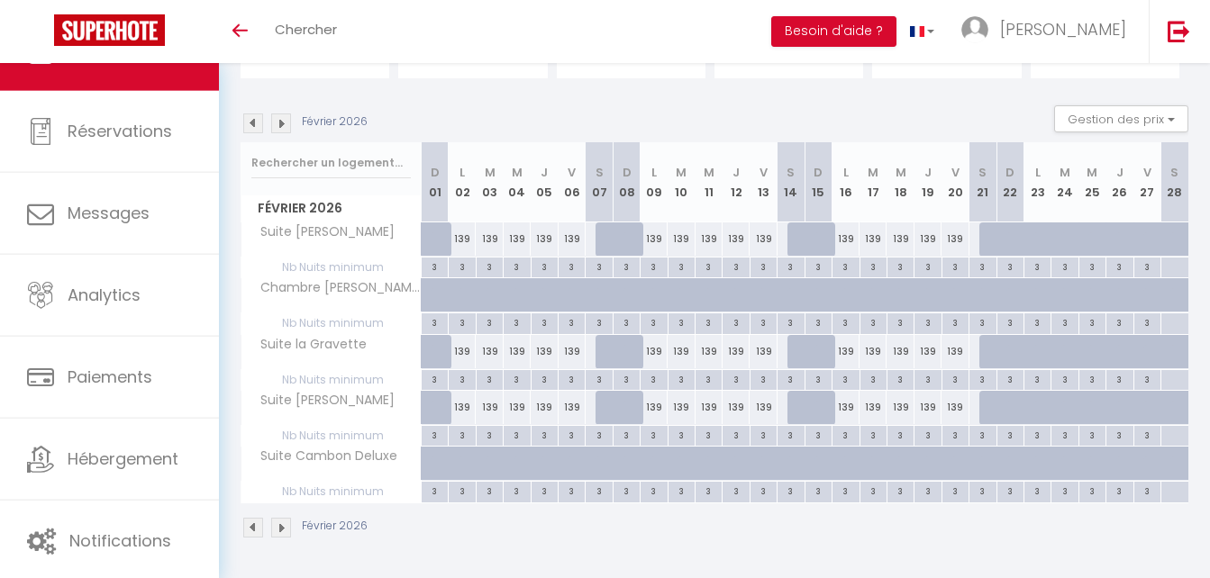
click at [252, 120] on img at bounding box center [253, 123] width 20 height 20
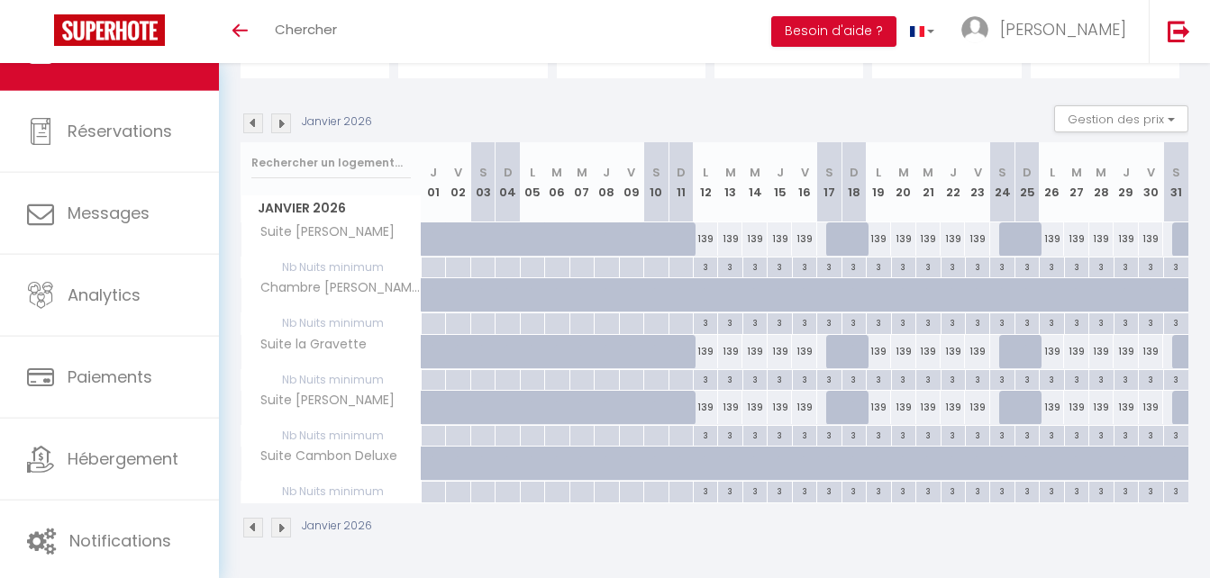
click at [286, 125] on img at bounding box center [281, 123] width 20 height 20
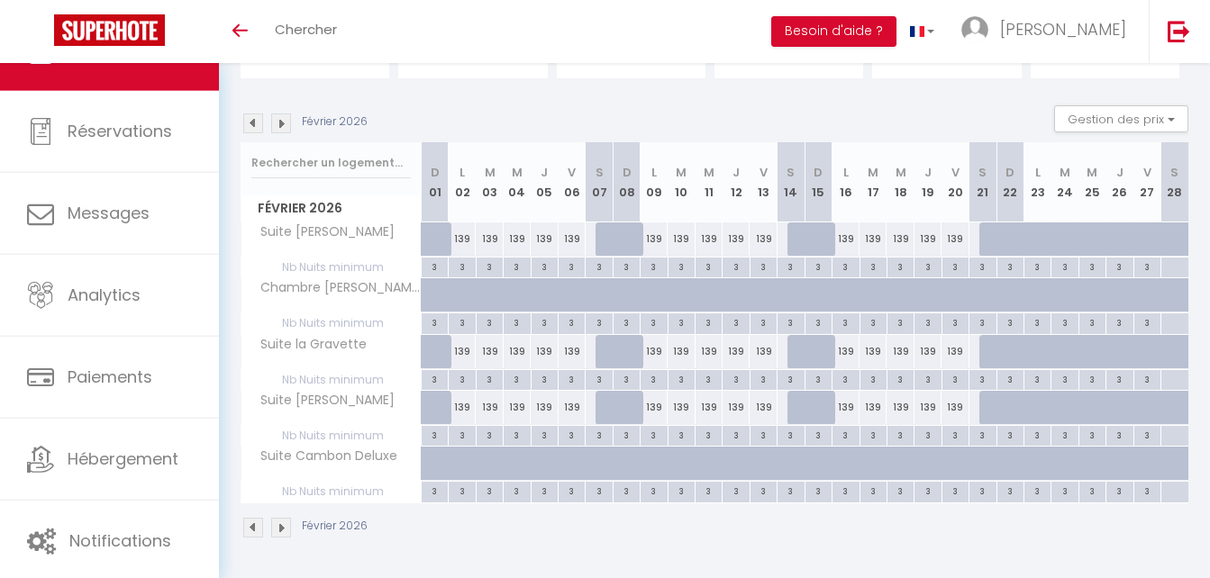
click at [278, 120] on img at bounding box center [281, 123] width 20 height 20
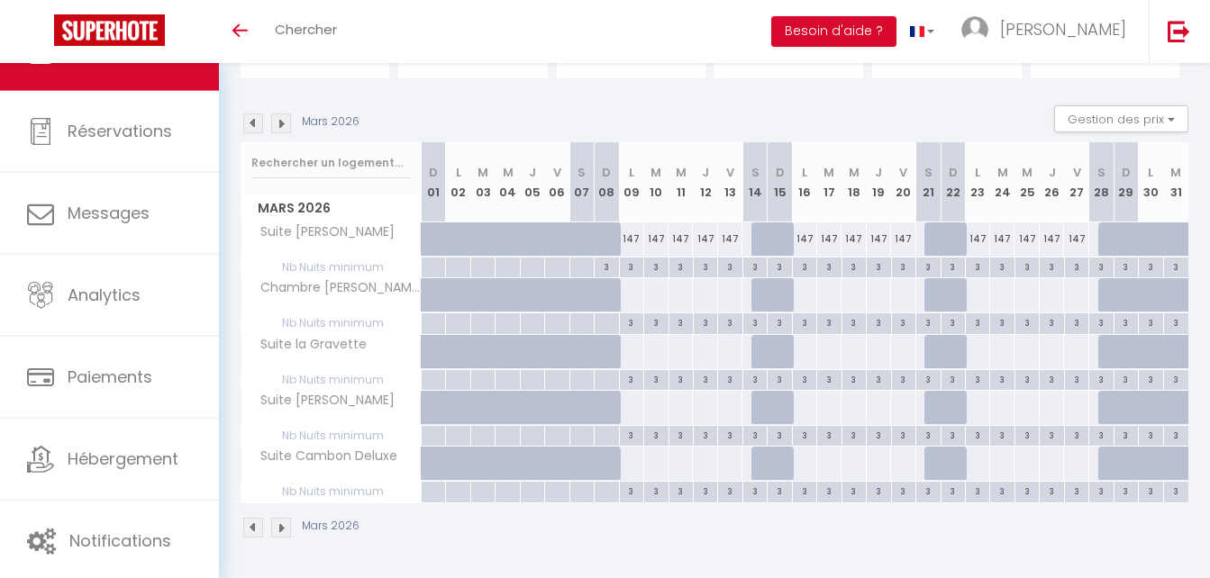
click at [629, 291] on div at bounding box center [630, 294] width 25 height 33
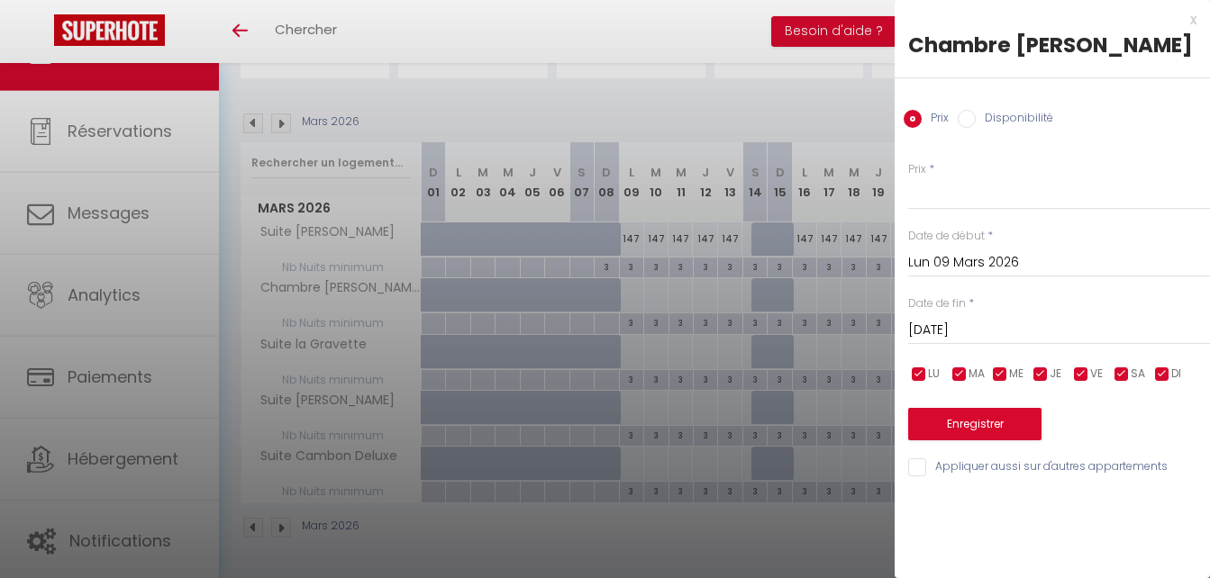
click at [925, 473] on input "Appliquer aussi sur d'autres appartements" at bounding box center [1059, 467] width 302 height 18
click at [922, 194] on input "Prix" at bounding box center [1059, 193] width 302 height 32
click at [963, 327] on input "[DATE]" at bounding box center [1059, 330] width 302 height 23
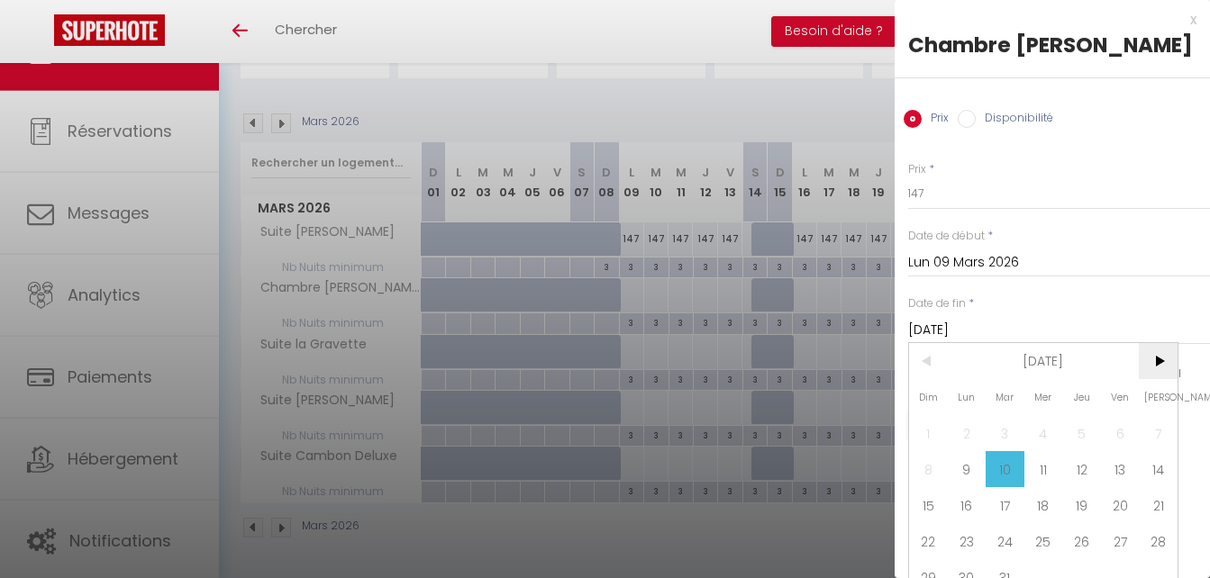
click at [1163, 361] on span ">" at bounding box center [1158, 361] width 39 height 36
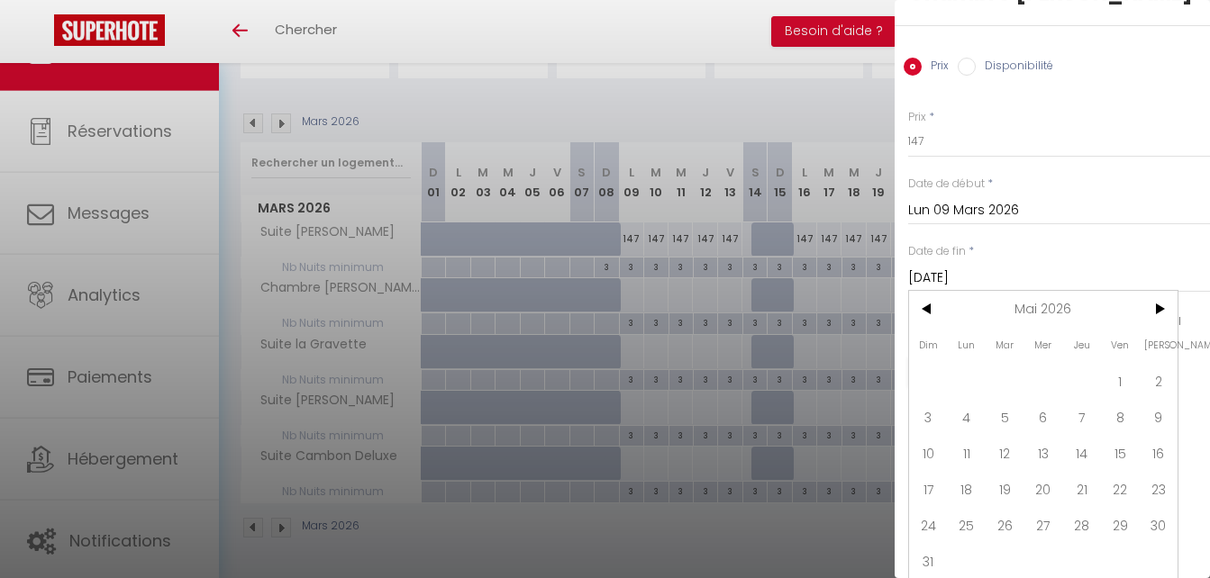
scroll to position [68, 0]
click at [926, 542] on span "31" at bounding box center [928, 559] width 39 height 36
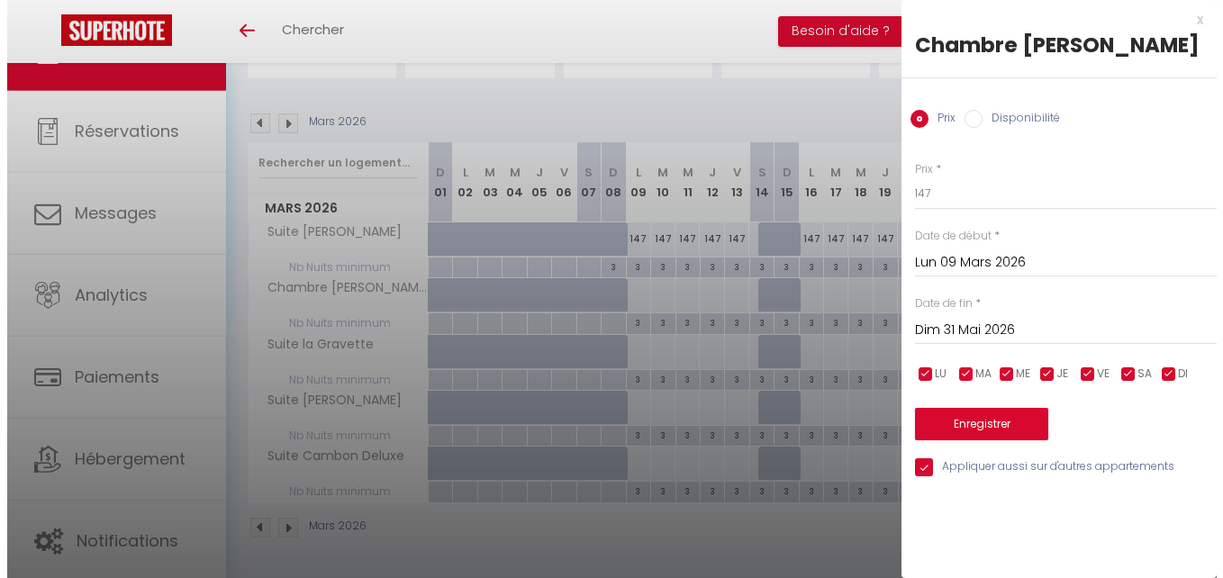
scroll to position [0, 0]
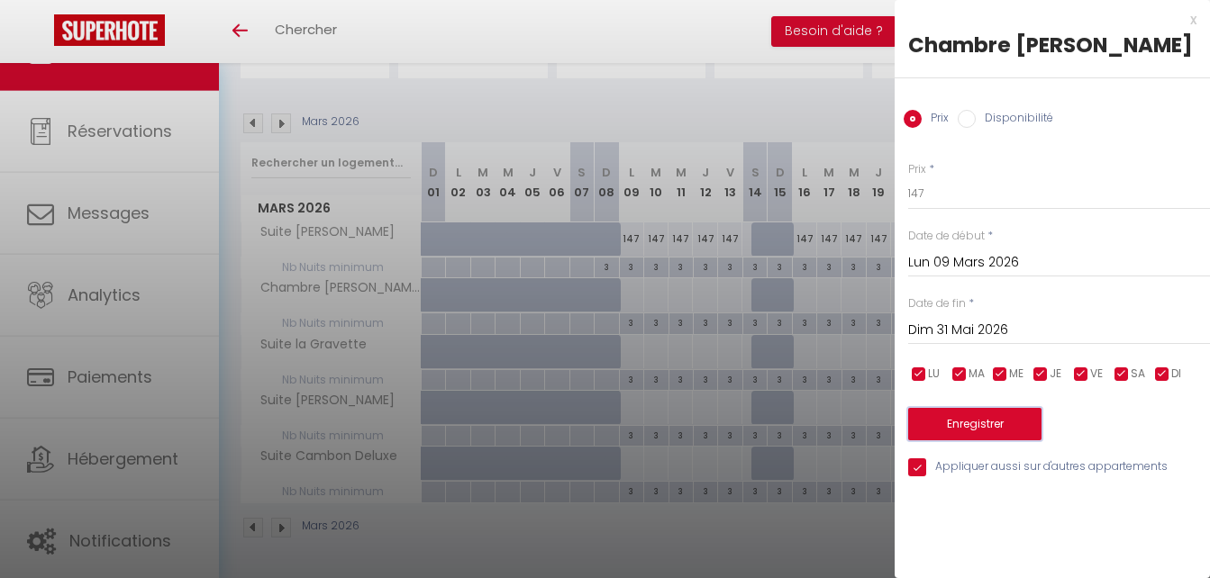
click at [964, 424] on button "Enregistrer" at bounding box center [974, 424] width 133 height 32
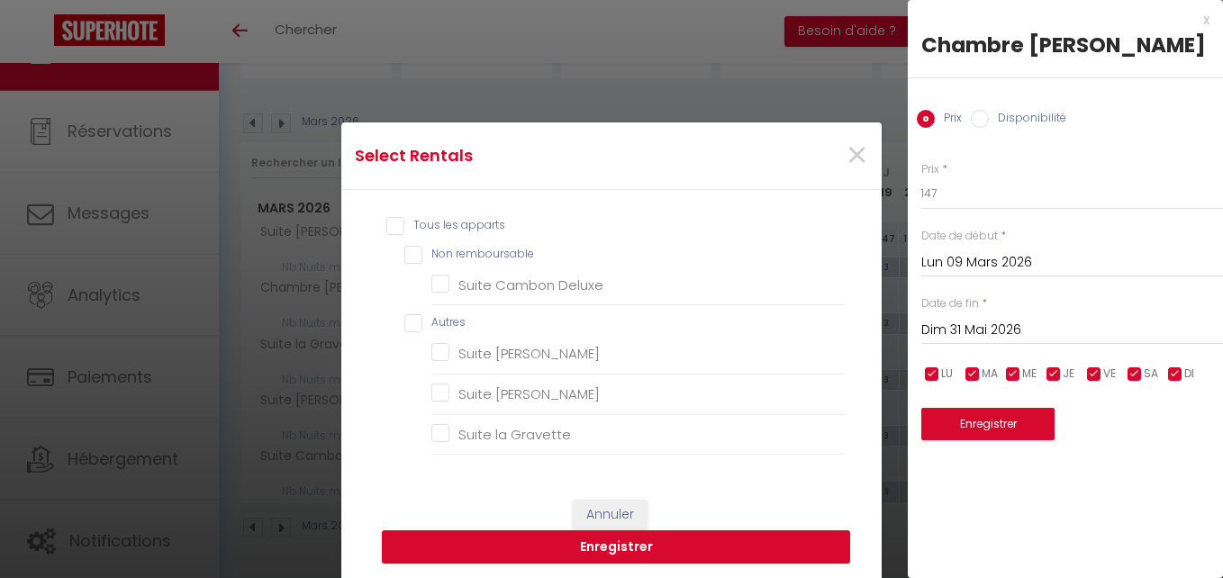
click at [387, 229] on input "Tous les apparts" at bounding box center [615, 226] width 459 height 18
click at [646, 549] on button "Enregistrer" at bounding box center [616, 548] width 468 height 34
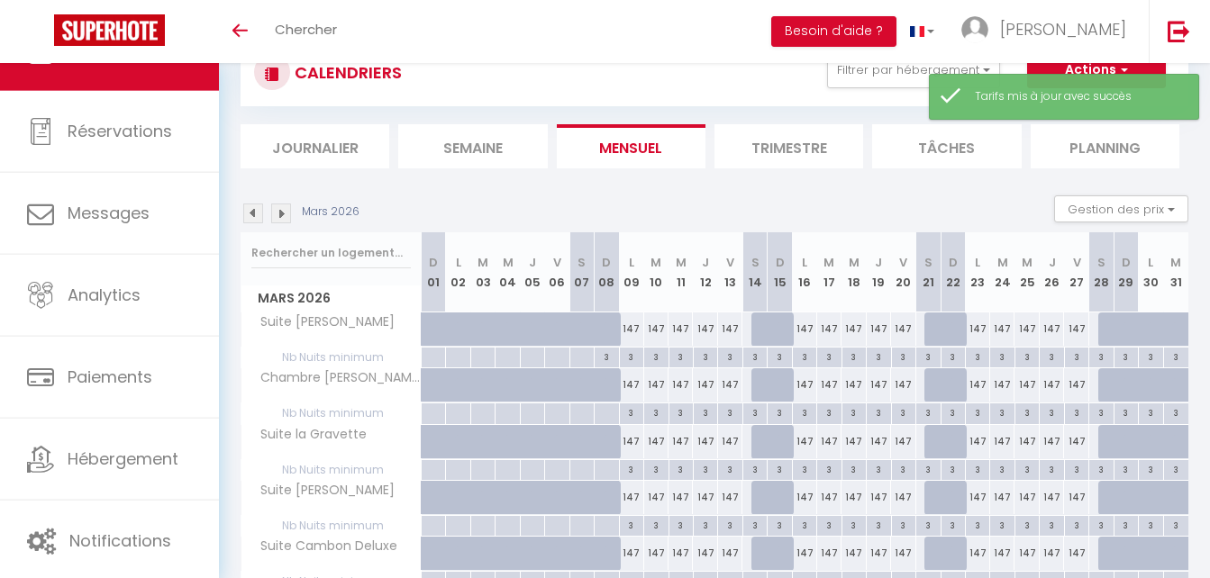
scroll to position [153, 0]
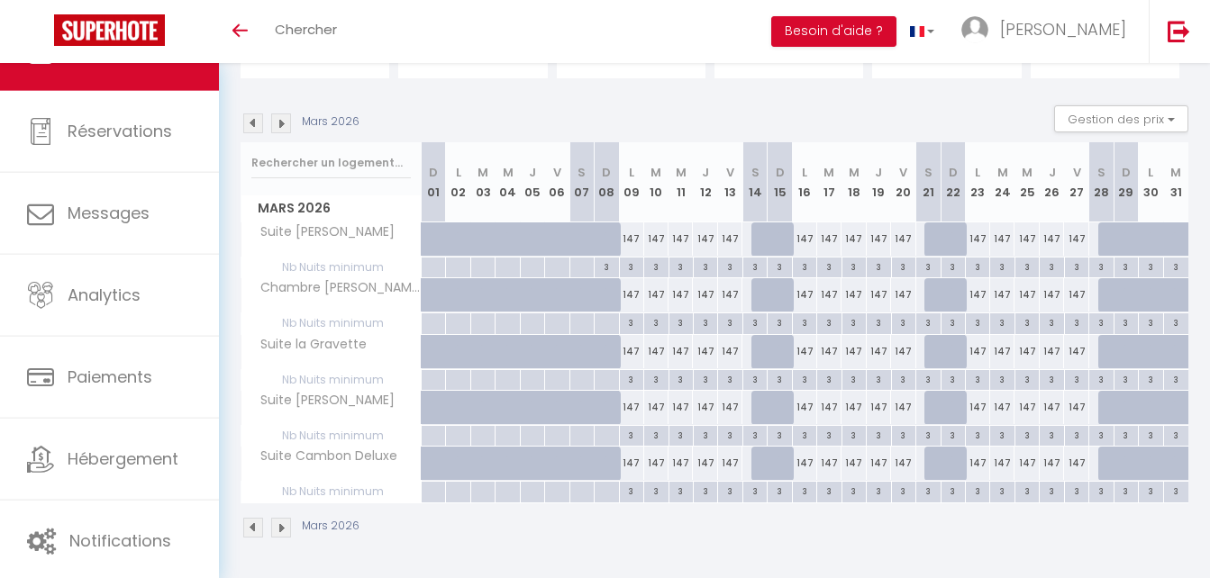
click at [286, 120] on img at bounding box center [281, 123] width 20 height 20
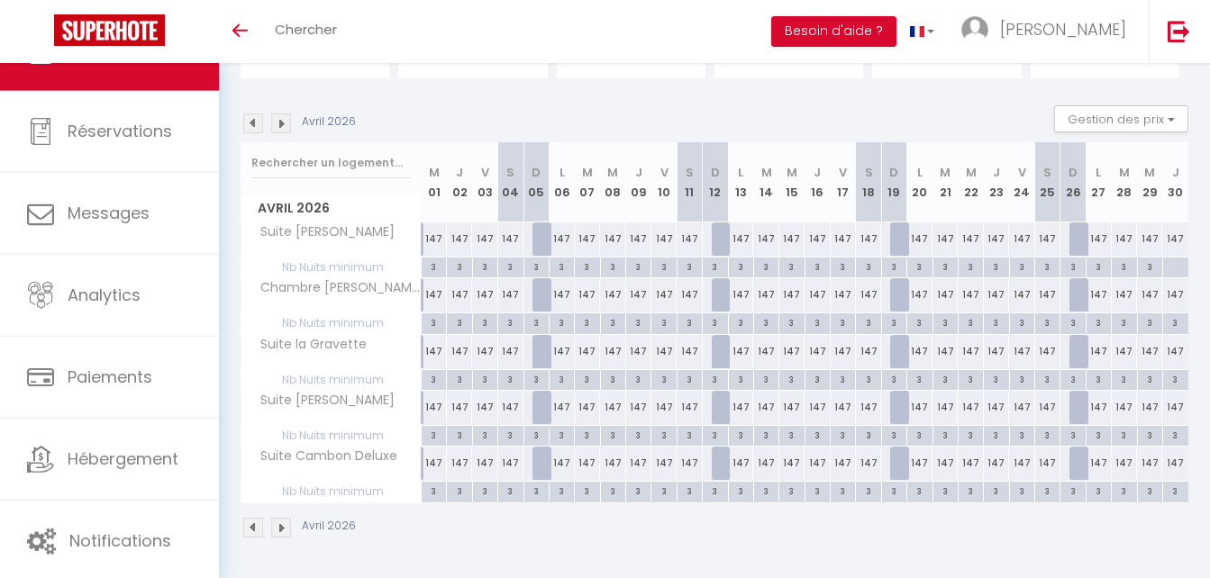
click at [506, 240] on div "147" at bounding box center [510, 238] width 25 height 33
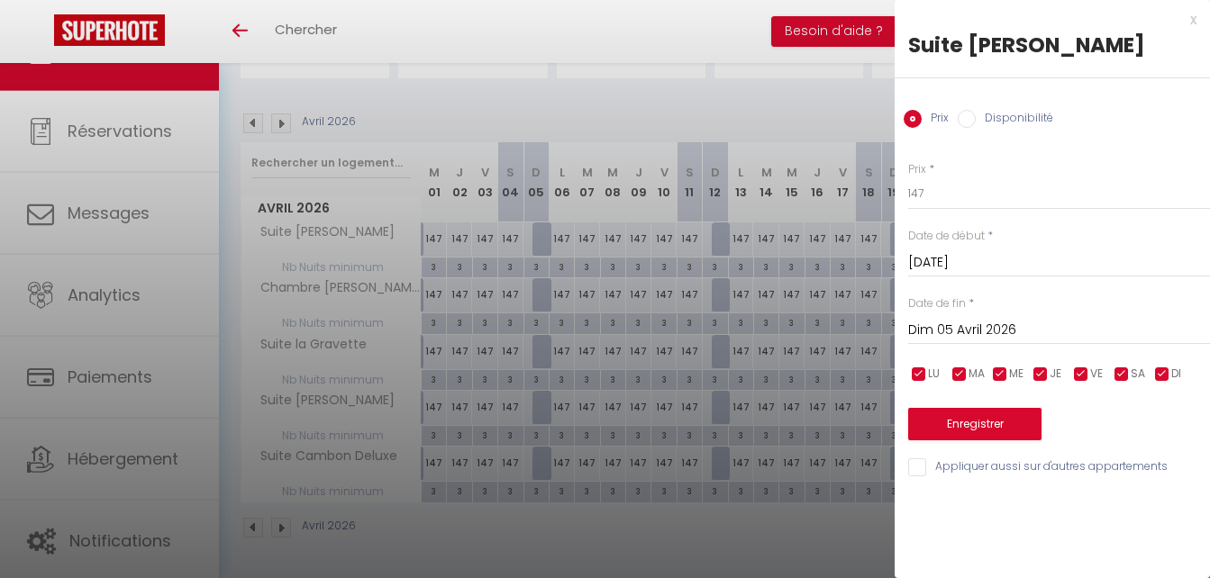
click at [916, 463] on input "Appliquer aussi sur d'autres appartements" at bounding box center [1059, 467] width 302 height 18
click at [1082, 373] on input "checkbox" at bounding box center [1081, 375] width 18 height 18
click at [1044, 371] on input "checkbox" at bounding box center [1040, 375] width 18 height 18
click at [999, 374] on input "checkbox" at bounding box center [1000, 375] width 18 height 18
click at [955, 371] on input "checkbox" at bounding box center [959, 375] width 18 height 18
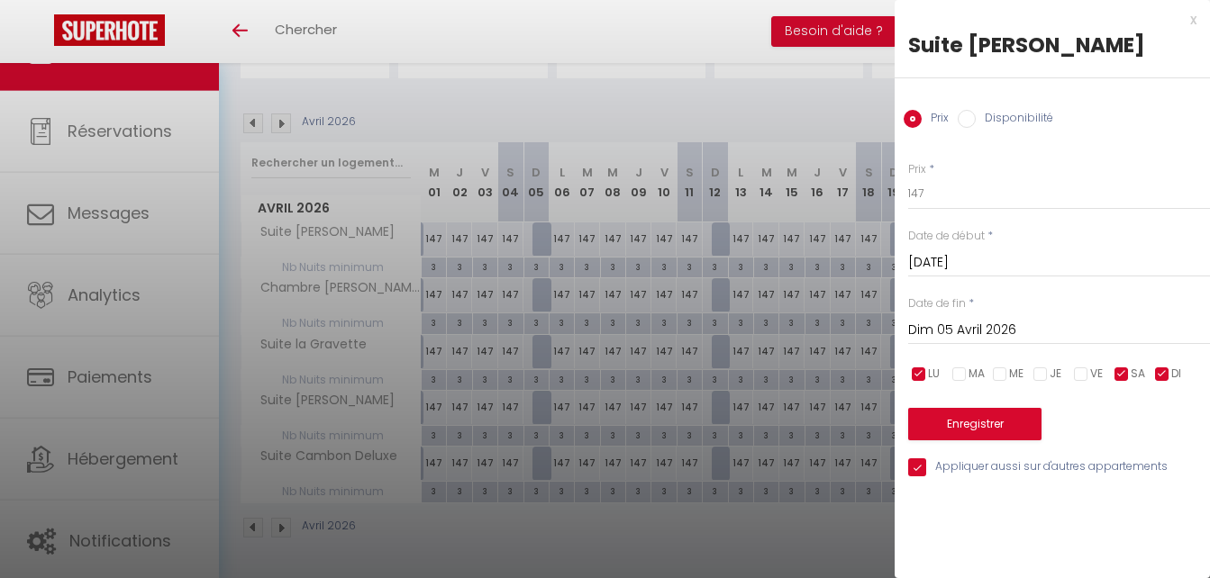
click at [913, 369] on input "checkbox" at bounding box center [919, 375] width 18 height 18
click at [971, 119] on input "Disponibilité" at bounding box center [966, 119] width 18 height 18
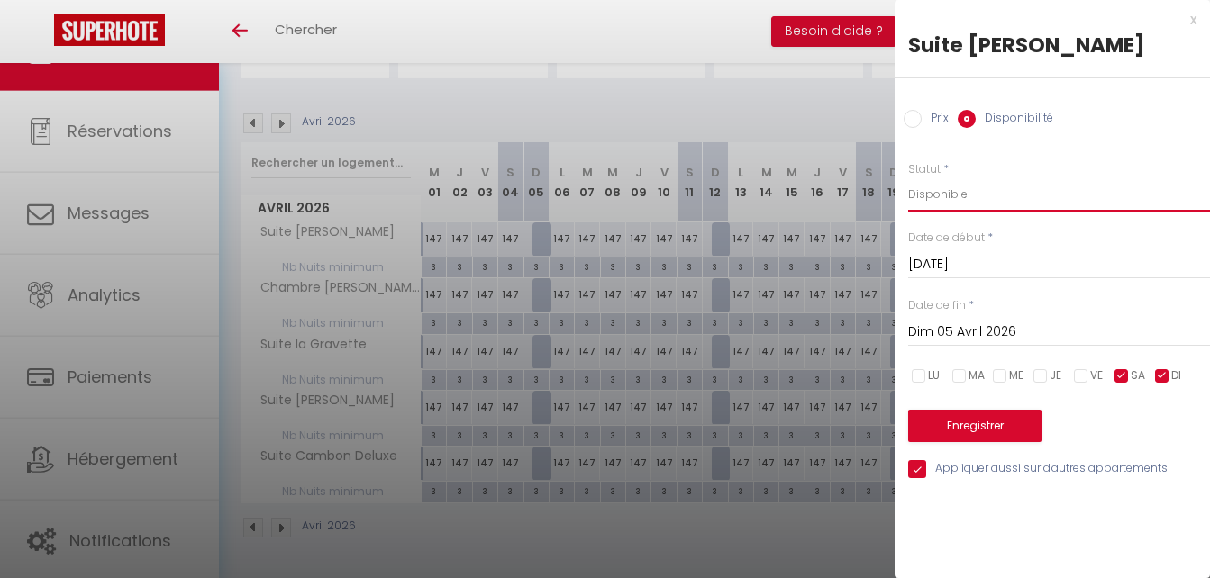
click at [939, 192] on select "Disponible Indisponible" at bounding box center [1059, 194] width 302 height 34
click at [908, 177] on select "Disponible Indisponible" at bounding box center [1059, 194] width 302 height 34
click at [1004, 325] on input "Dim 05 Avril 2026" at bounding box center [1059, 332] width 302 height 23
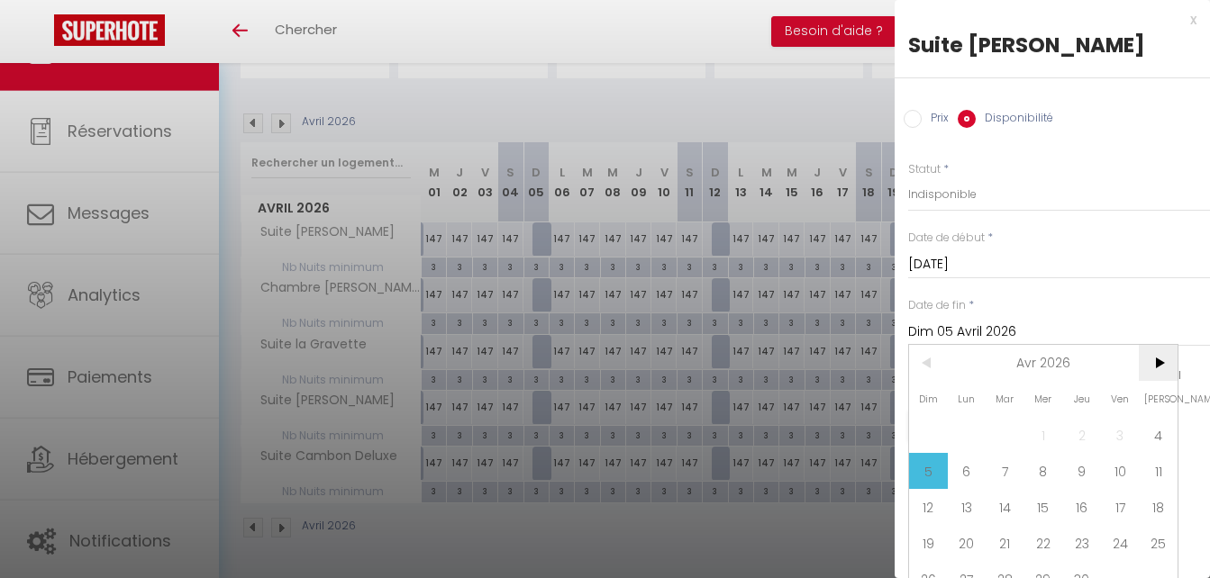
click at [1157, 364] on span ">" at bounding box center [1158, 363] width 39 height 36
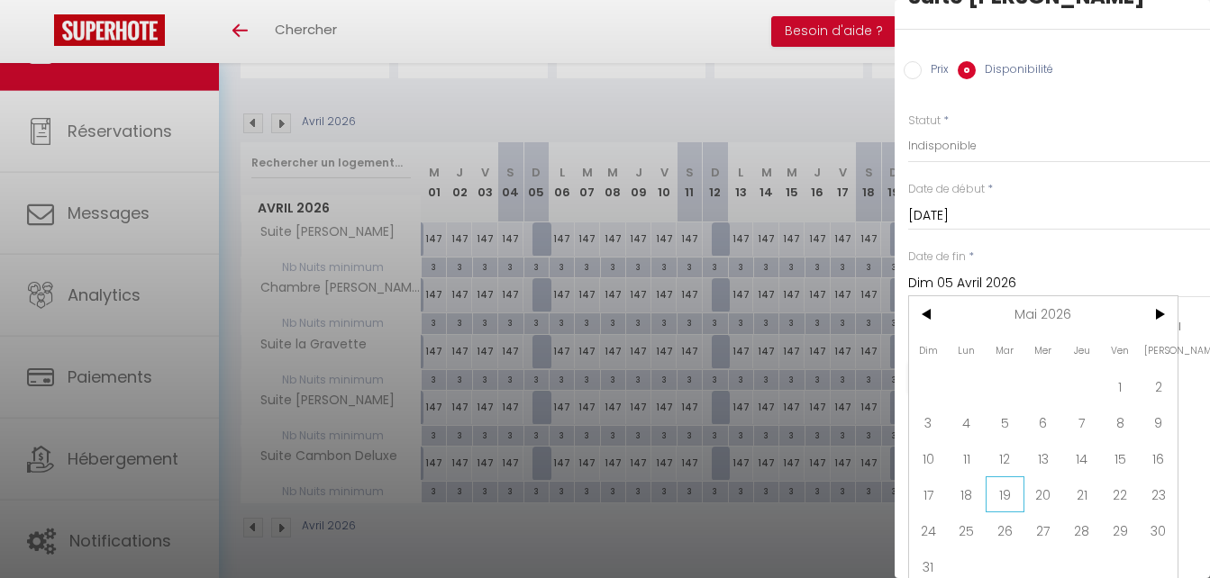
scroll to position [69, 0]
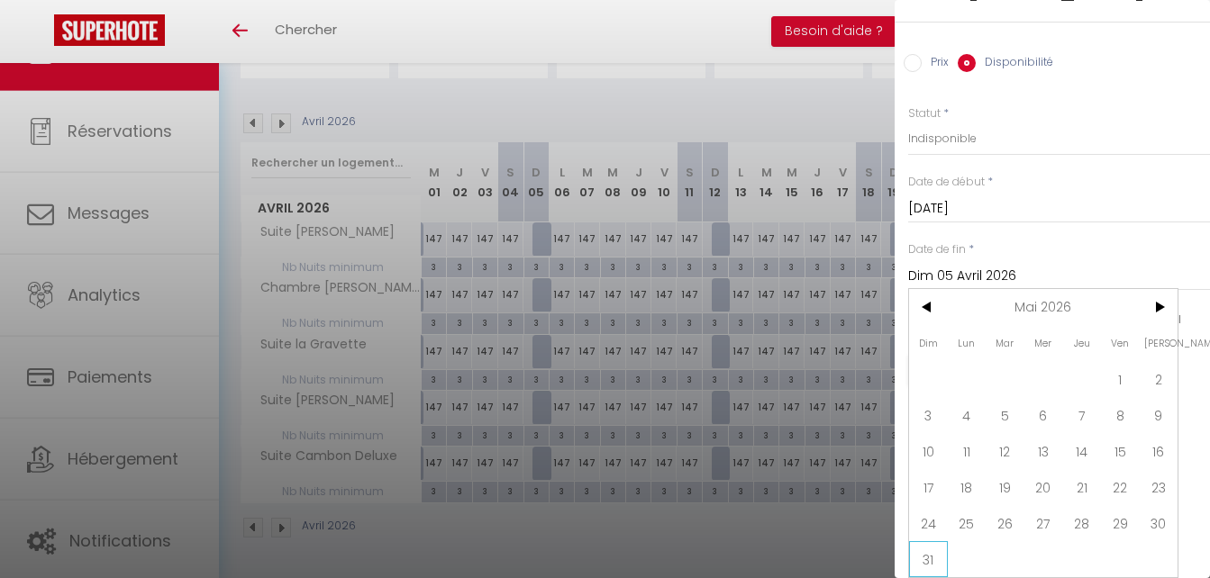
click at [935, 541] on span "31" at bounding box center [928, 559] width 39 height 36
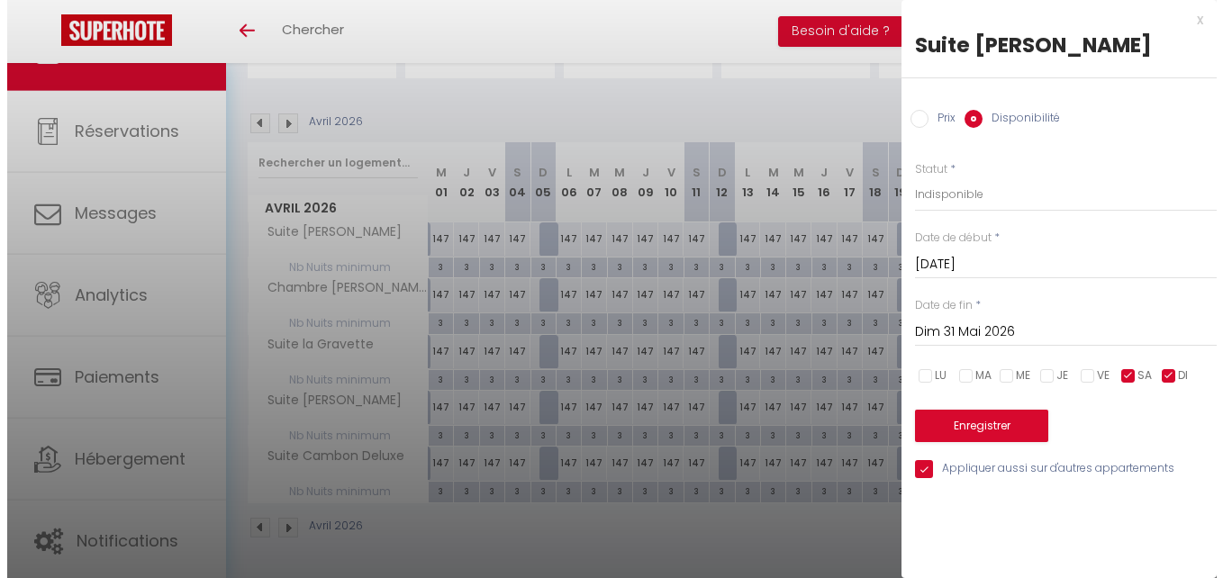
scroll to position [0, 0]
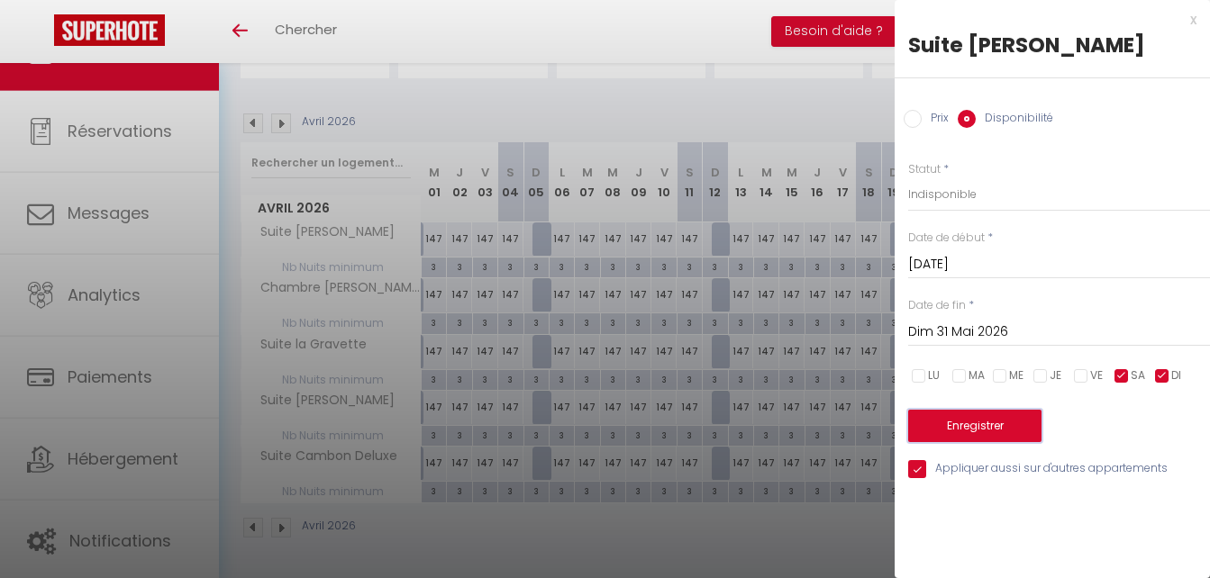
click at [950, 424] on button "Enregistrer" at bounding box center [974, 426] width 133 height 32
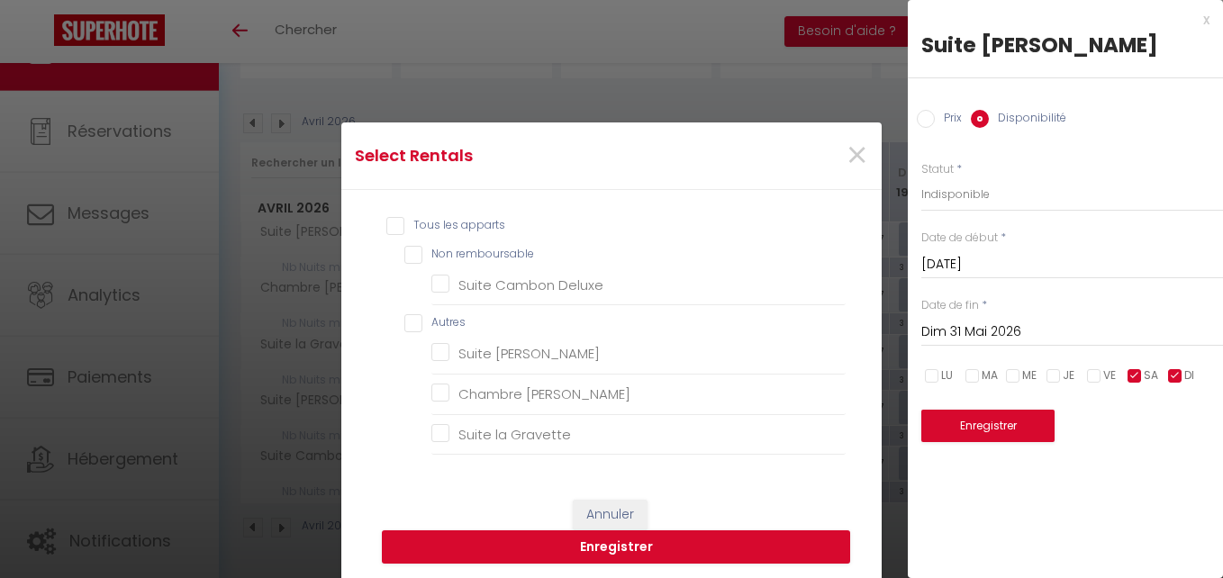
click at [391, 223] on input "Tous les apparts" at bounding box center [615, 226] width 459 height 18
click at [569, 544] on button "Enregistrer" at bounding box center [616, 548] width 468 height 34
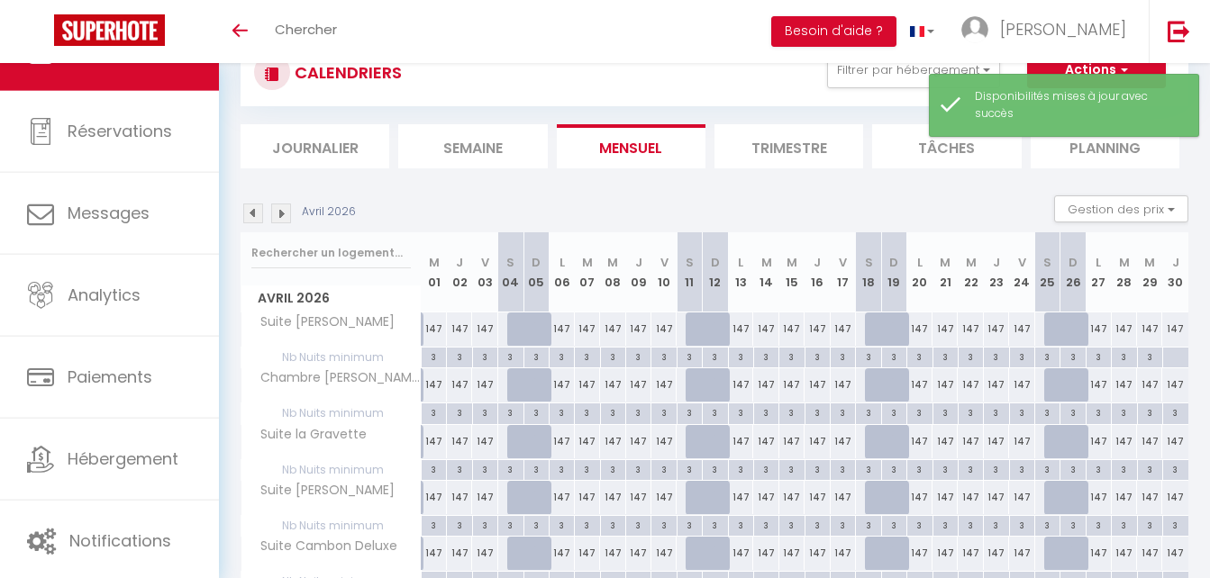
scroll to position [153, 0]
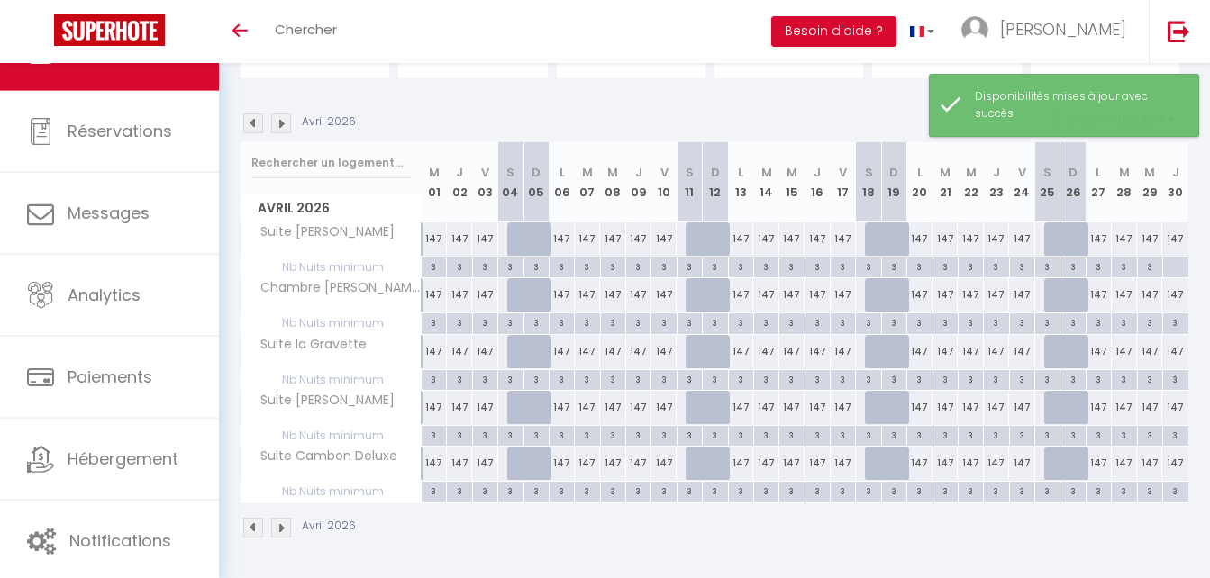
click at [254, 122] on img at bounding box center [253, 123] width 20 height 20
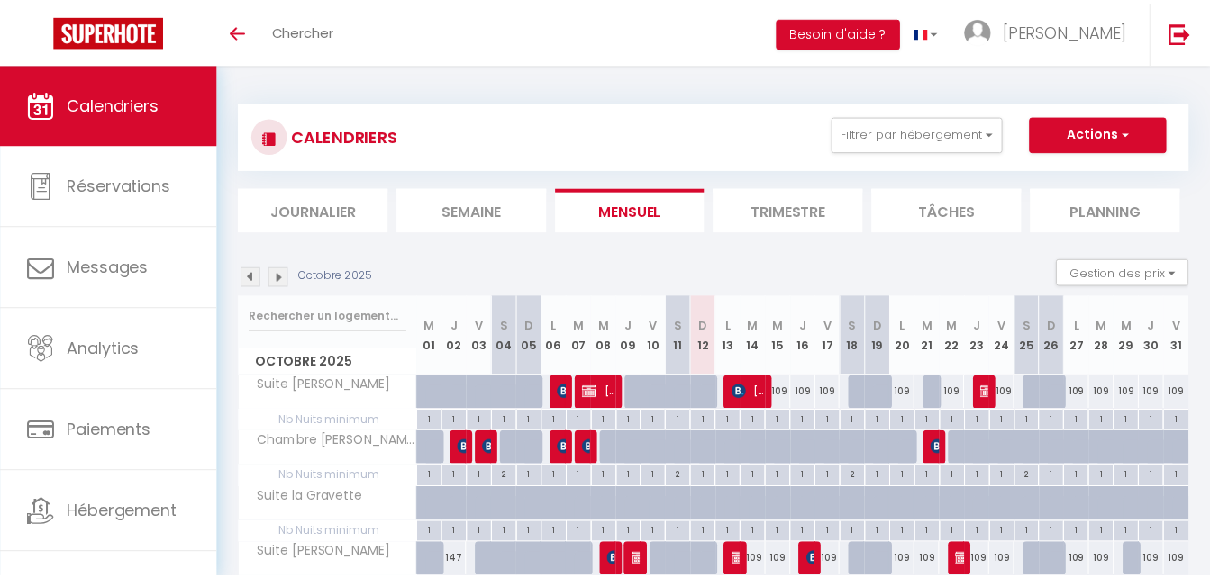
scroll to position [153, 0]
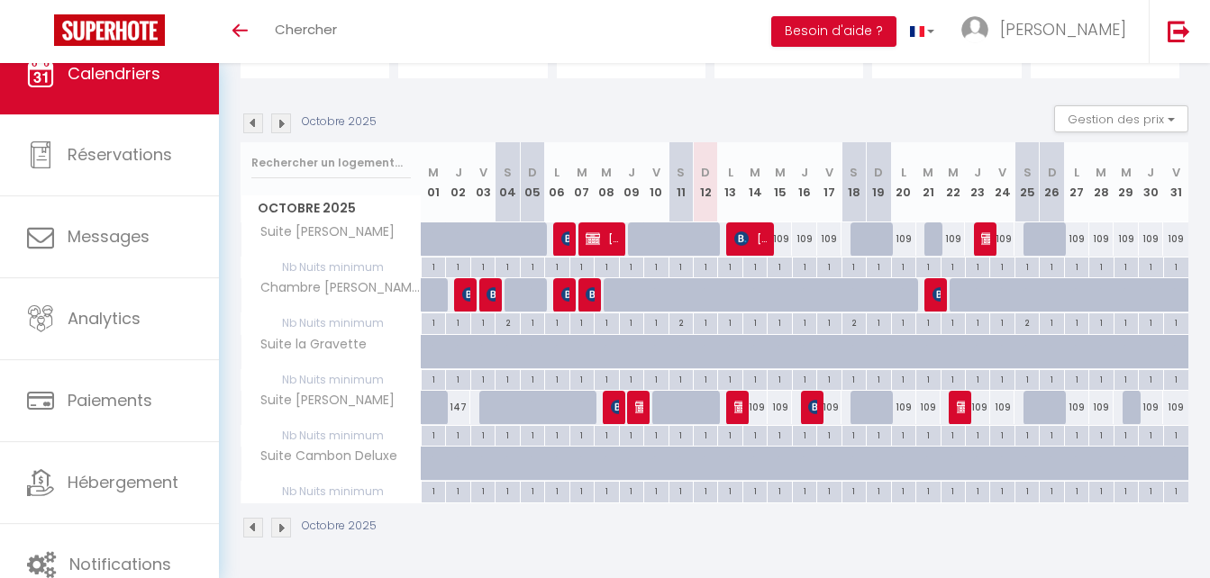
click at [284, 118] on img at bounding box center [281, 123] width 20 height 20
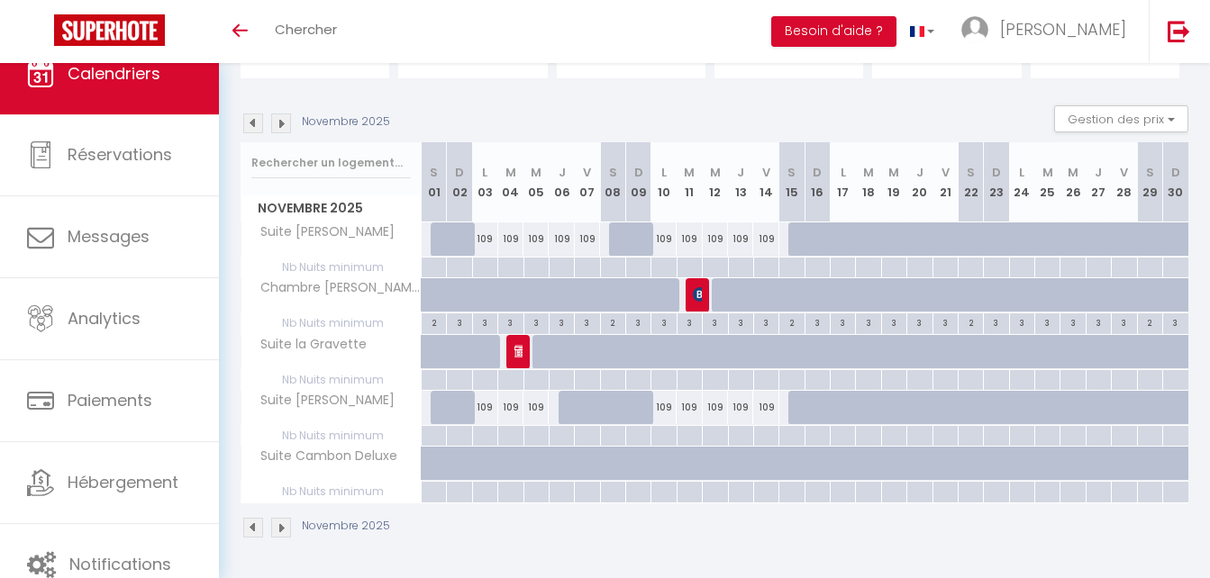
click at [284, 118] on img at bounding box center [281, 123] width 20 height 20
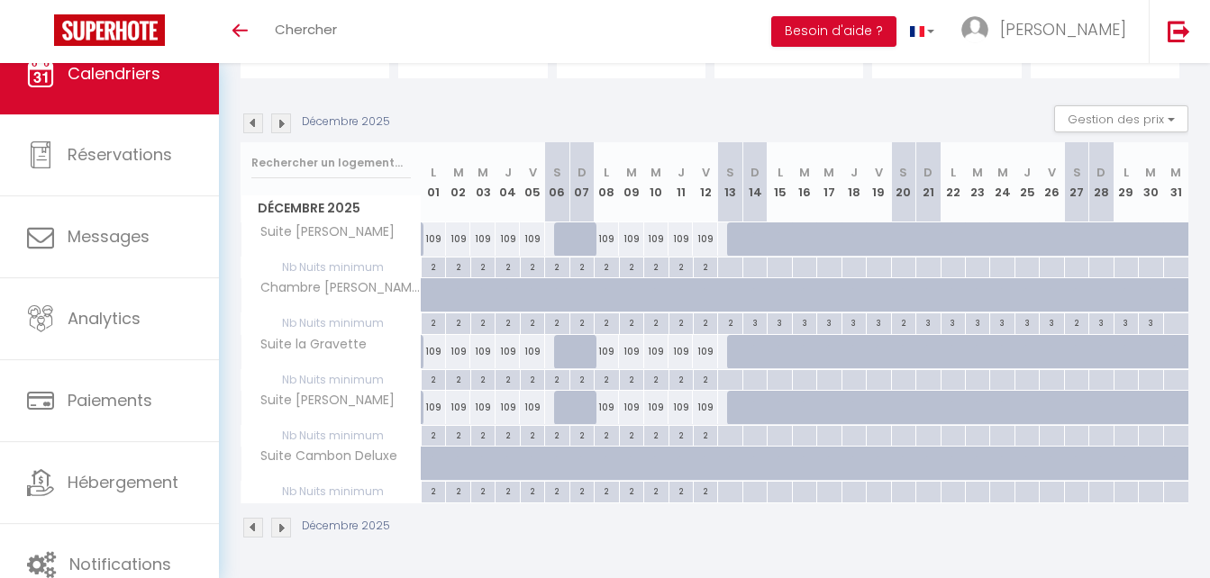
click at [284, 118] on img at bounding box center [281, 123] width 20 height 20
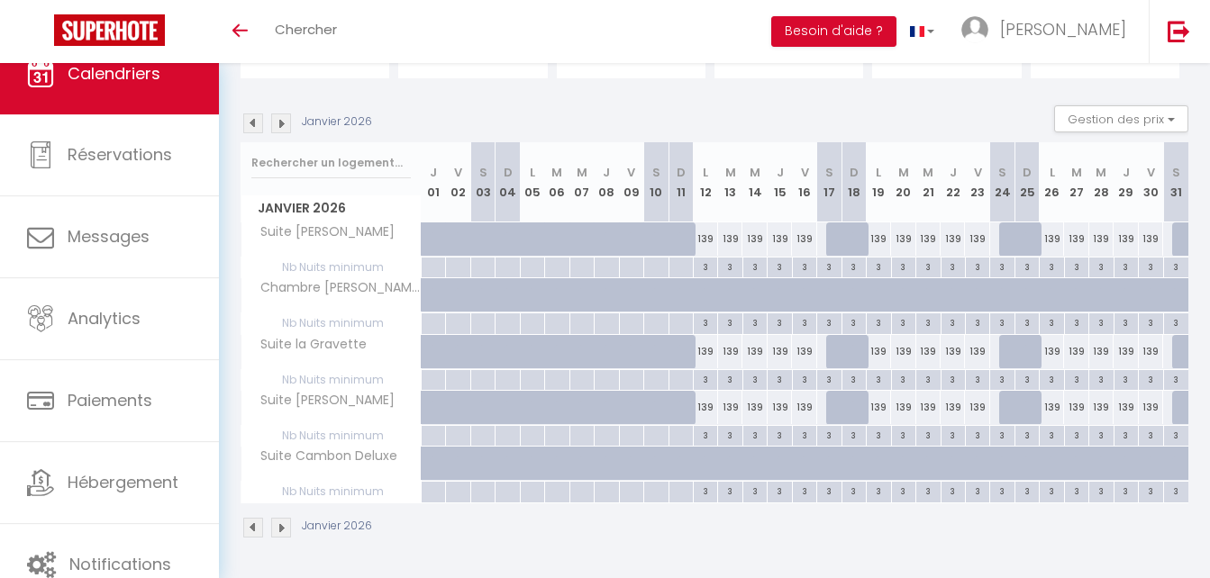
click at [284, 118] on img at bounding box center [281, 123] width 20 height 20
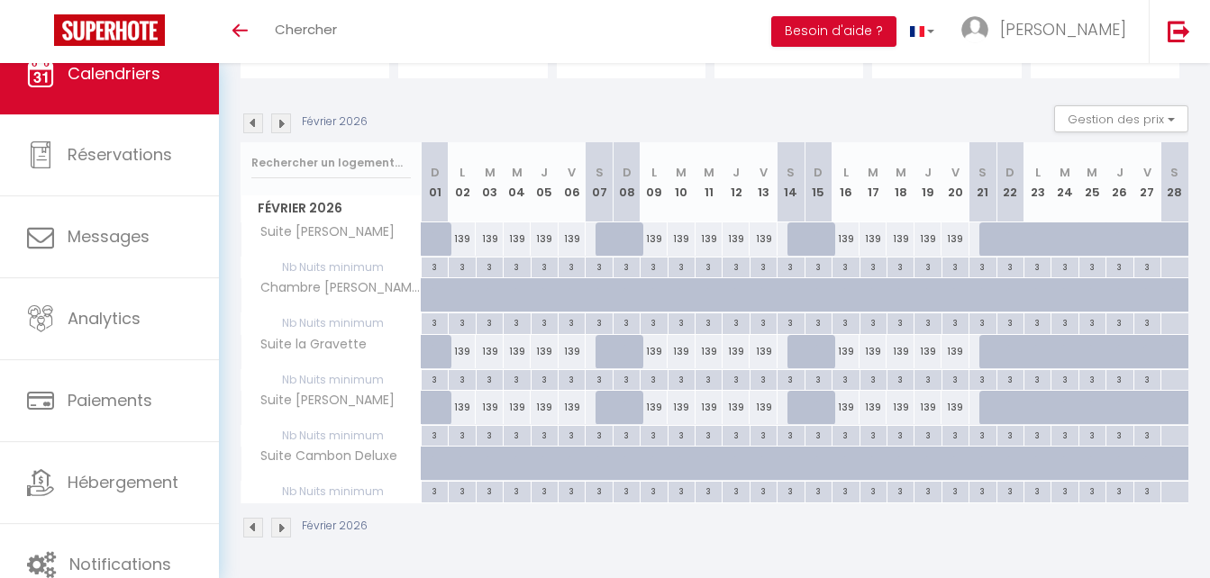
click at [284, 118] on img at bounding box center [281, 123] width 20 height 20
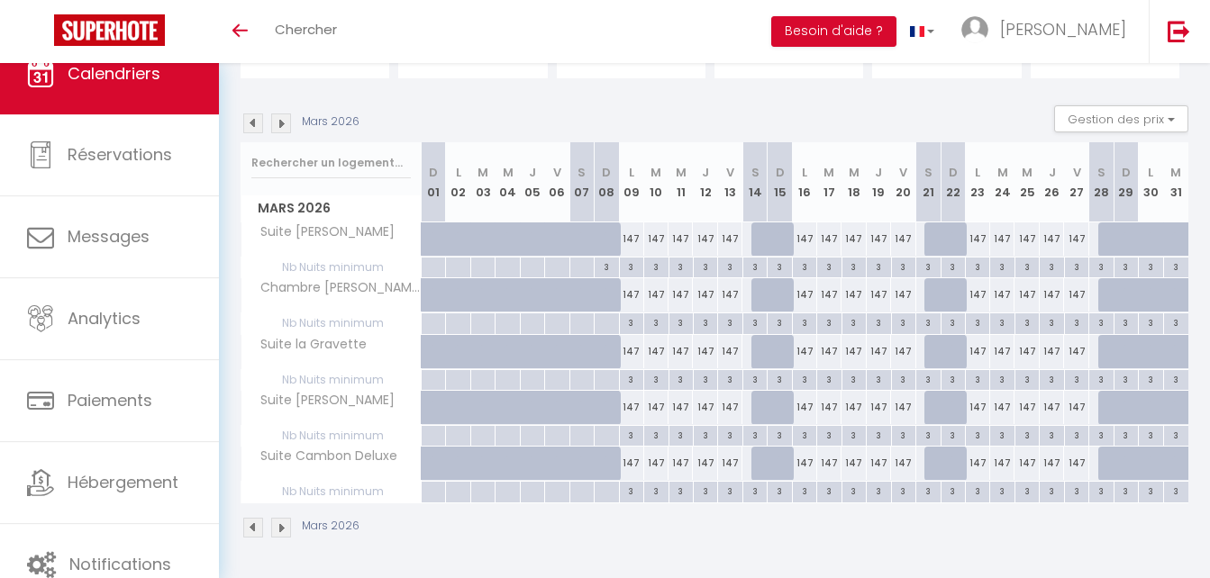
click at [284, 118] on img at bounding box center [281, 123] width 20 height 20
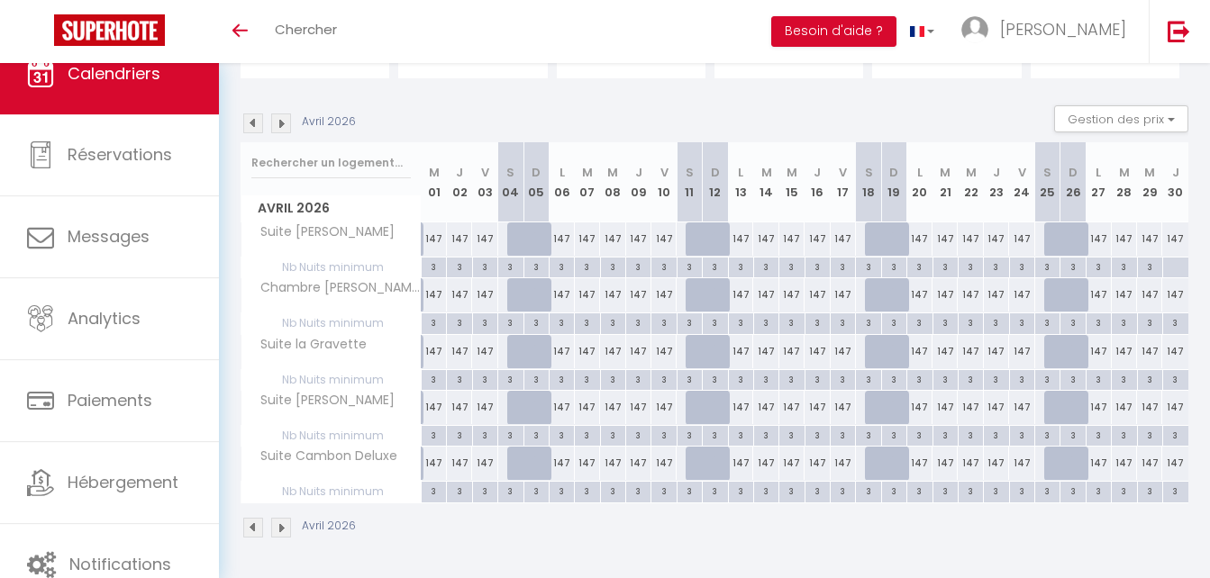
click at [249, 123] on img at bounding box center [253, 123] width 20 height 20
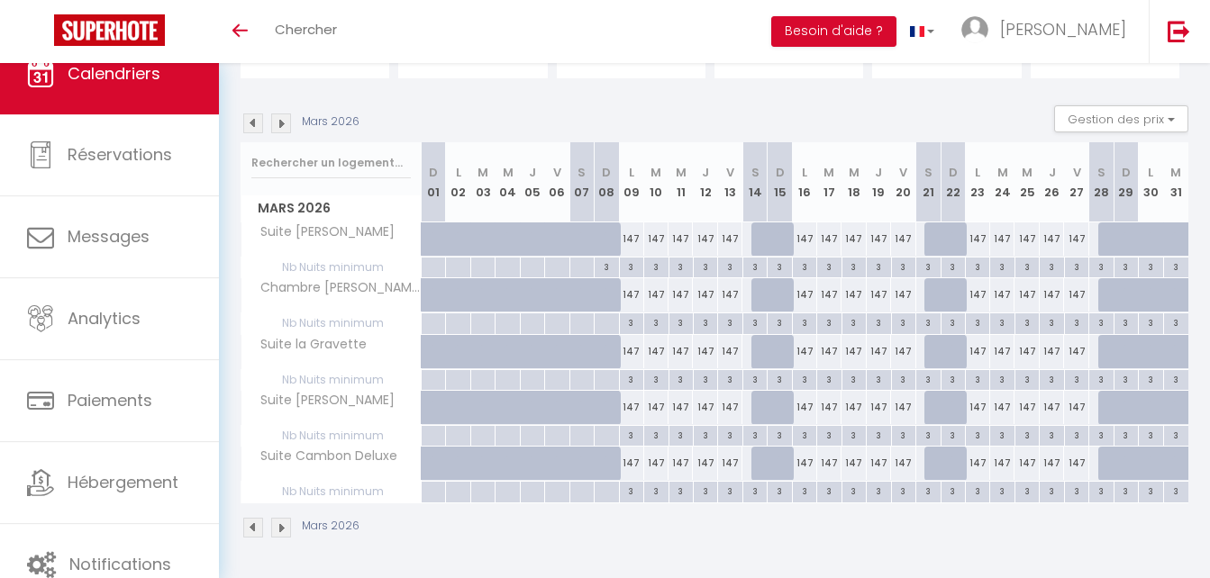
click at [282, 122] on img at bounding box center [281, 123] width 20 height 20
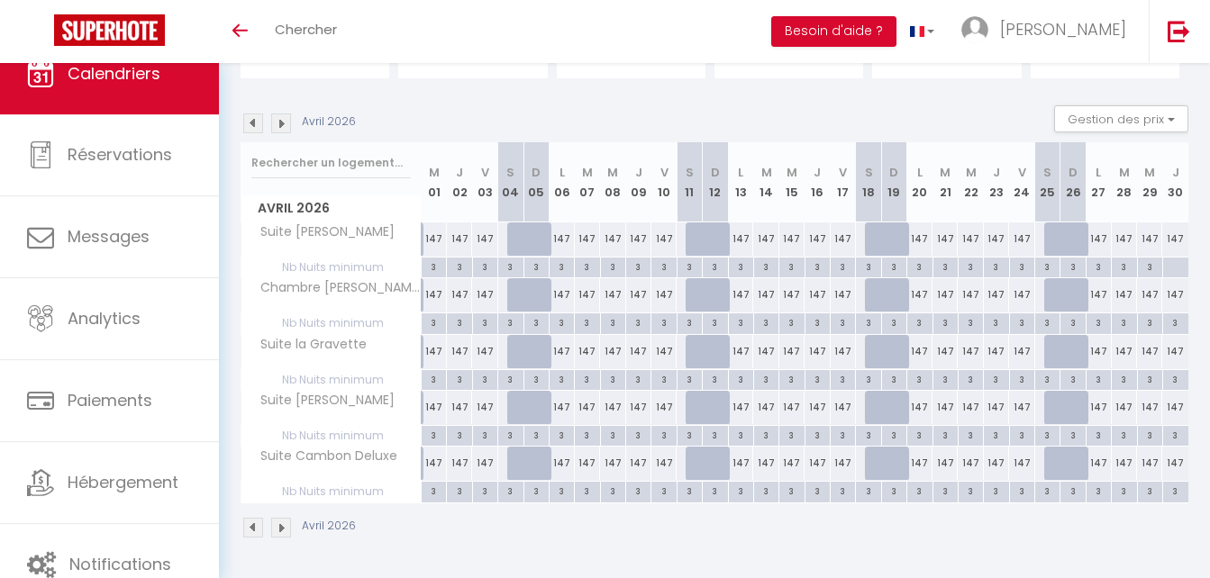
click at [283, 122] on img at bounding box center [281, 123] width 20 height 20
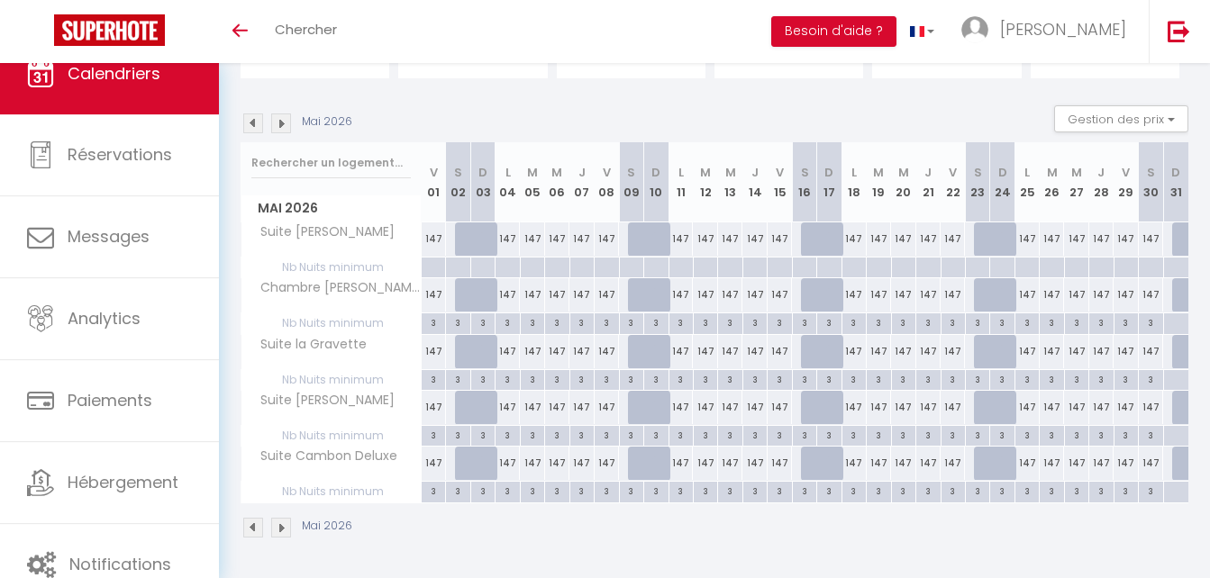
click at [283, 122] on img at bounding box center [281, 123] width 20 height 20
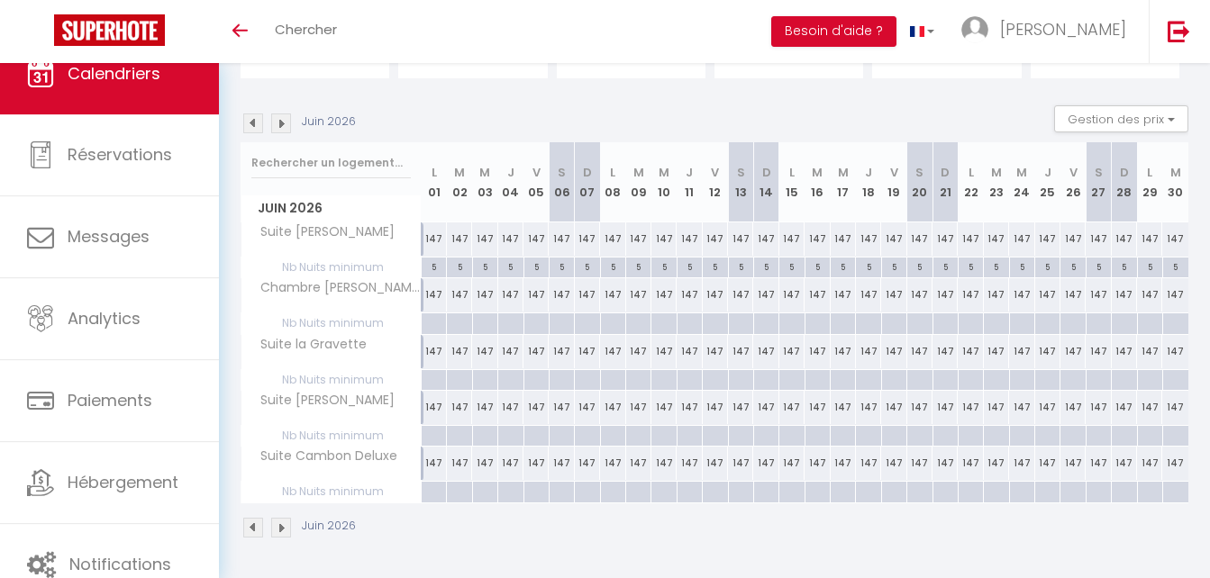
click at [284, 122] on img at bounding box center [281, 123] width 20 height 20
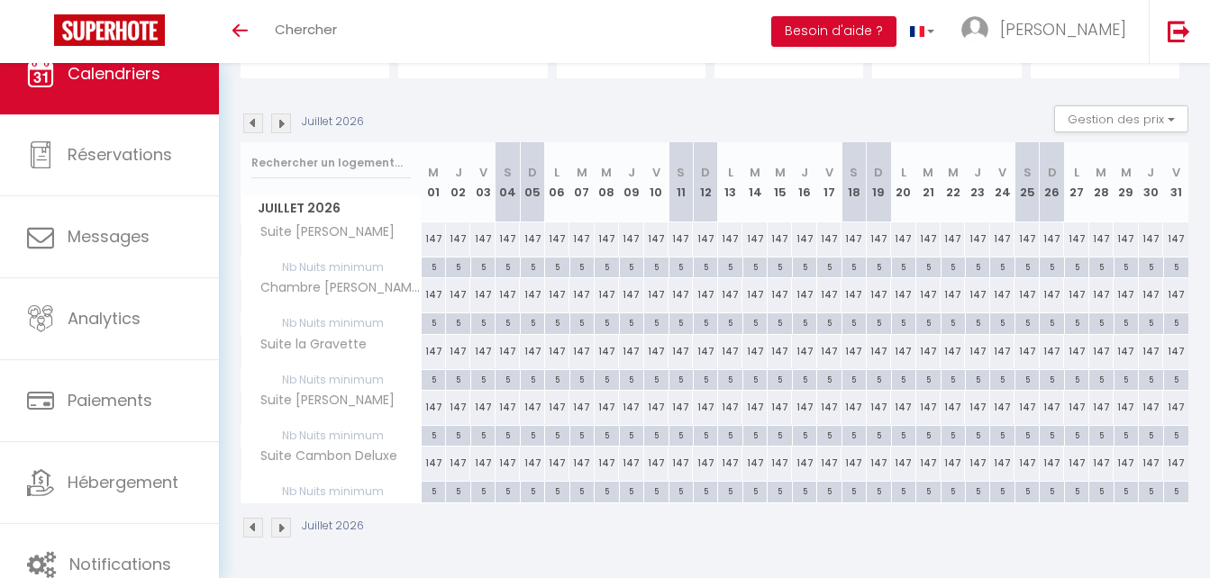
click at [284, 122] on img at bounding box center [281, 123] width 20 height 20
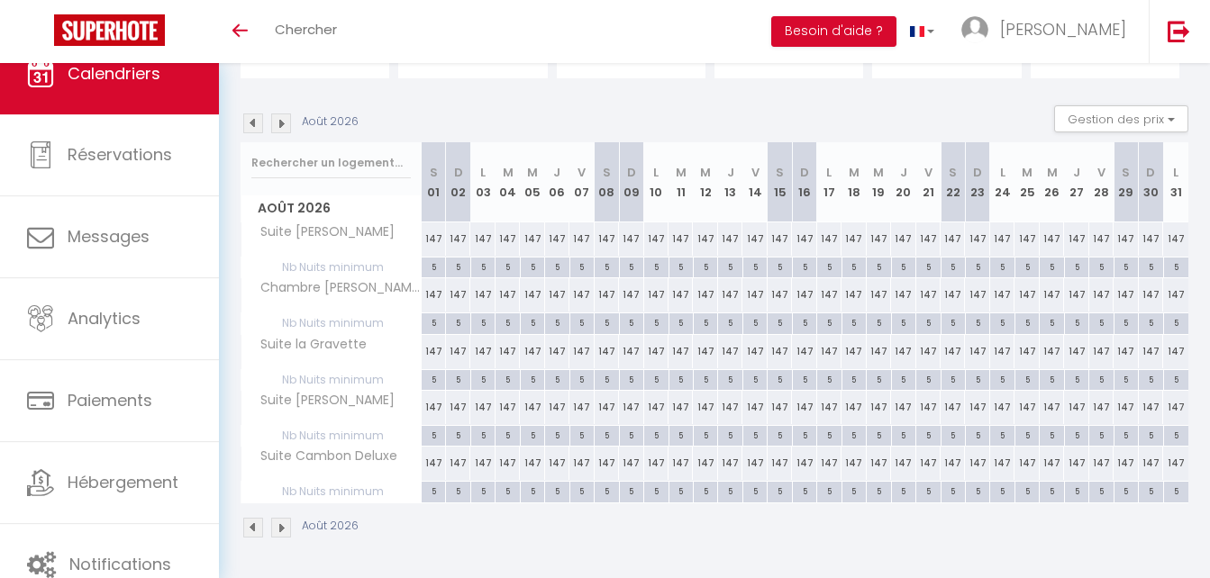
click at [284, 122] on img at bounding box center [281, 123] width 20 height 20
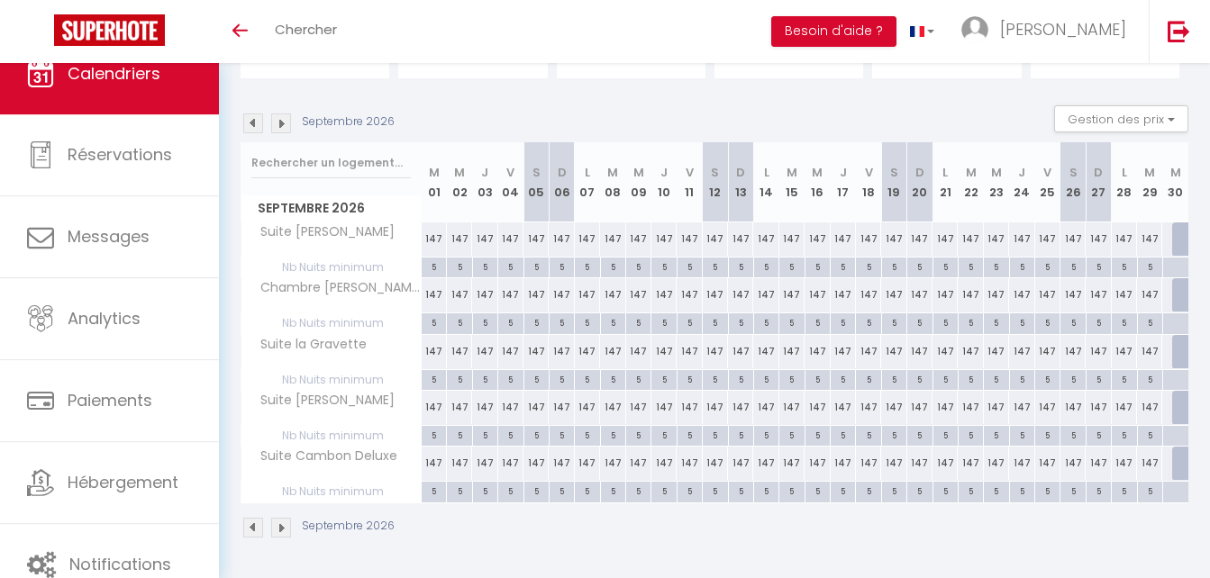
click at [284, 122] on img at bounding box center [281, 123] width 20 height 20
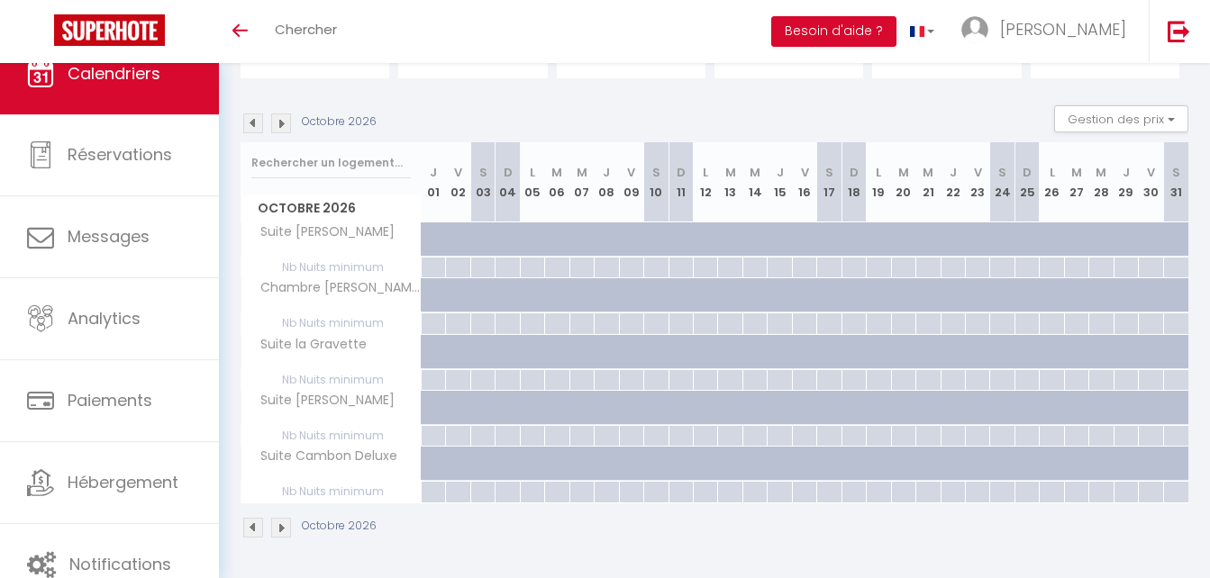
click at [436, 234] on div at bounding box center [442, 249] width 24 height 34
type input "Jeu 01 Octobre 2026"
type input "Ven 02 Octobre 2026"
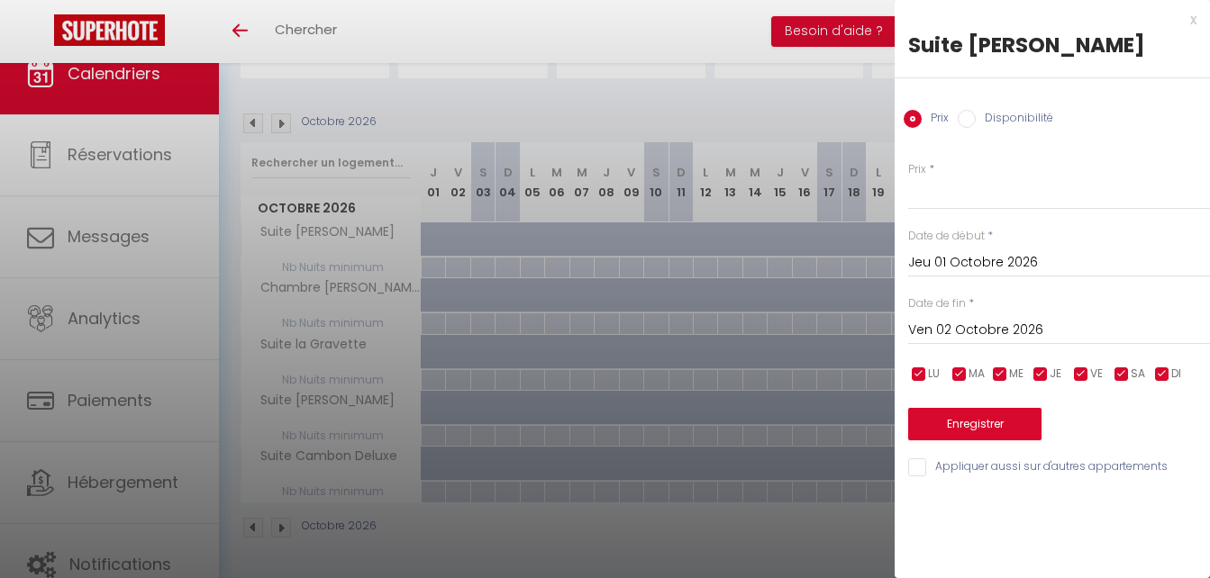
click at [918, 467] on input "Appliquer aussi sur d'autres appartements" at bounding box center [1059, 467] width 302 height 18
checkbox input "true"
click at [937, 331] on input "Ven 02 Octobre 2026" at bounding box center [1059, 330] width 302 height 23
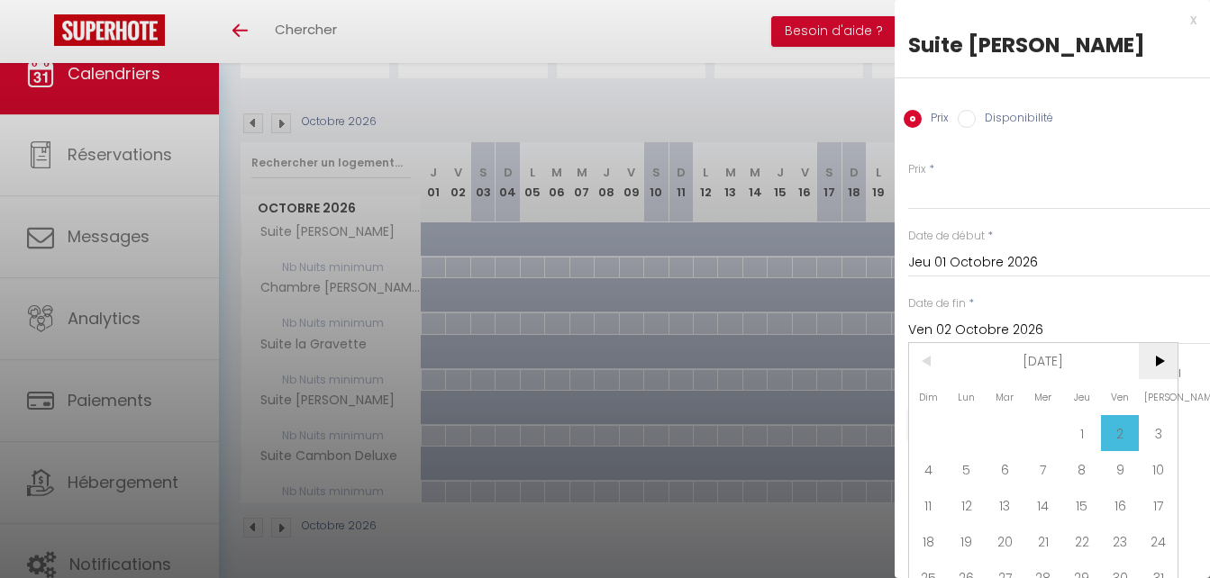
click at [1168, 364] on span ">" at bounding box center [1158, 361] width 39 height 36
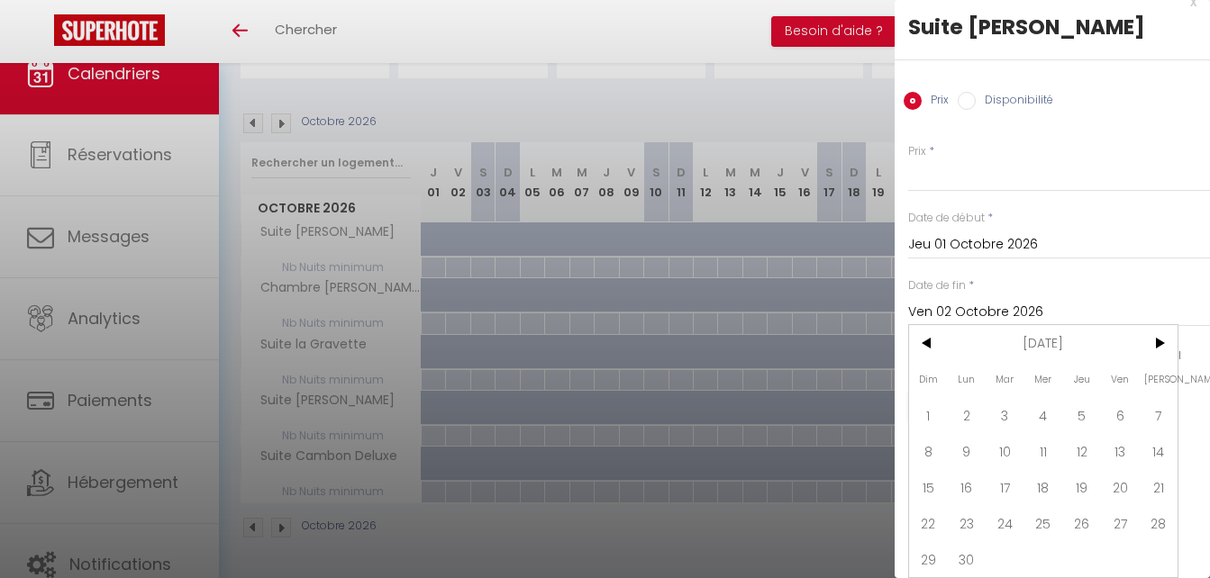
scroll to position [32, 0]
click at [968, 544] on span "30" at bounding box center [967, 559] width 39 height 36
type input "Lun 30 Novembre 2026"
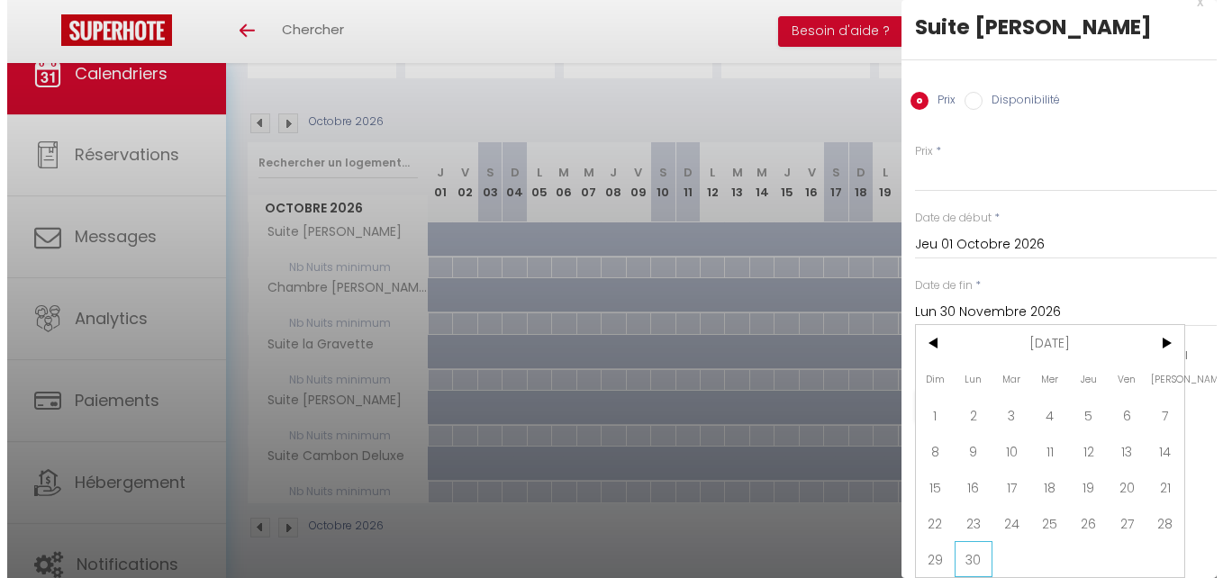
scroll to position [0, 0]
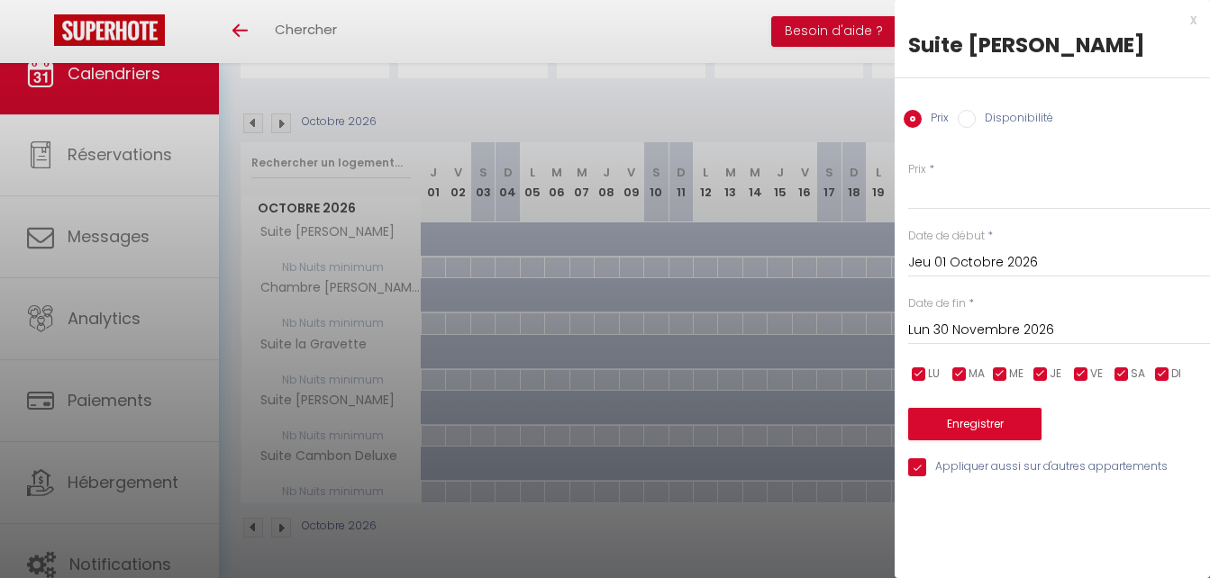
click at [963, 120] on input "Disponibilité" at bounding box center [966, 119] width 18 height 18
radio input "true"
radio input "false"
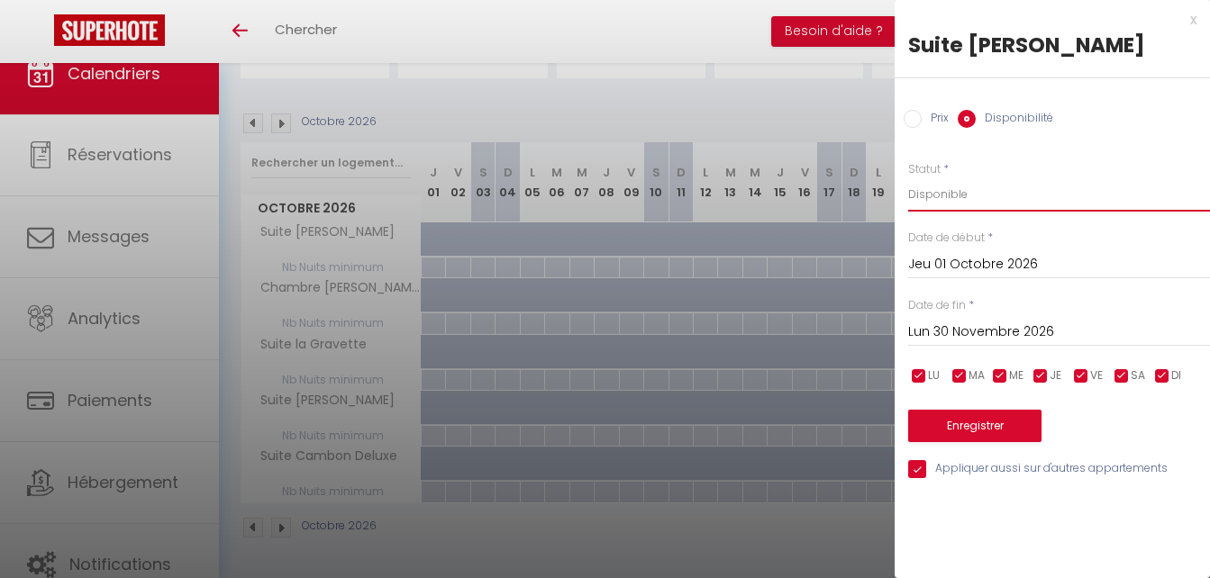
click at [932, 195] on select "Disponible Indisponible" at bounding box center [1059, 194] width 302 height 34
click at [908, 177] on select "Disponible Indisponible" at bounding box center [1059, 194] width 302 height 34
click at [1077, 375] on input "checkbox" at bounding box center [1081, 376] width 18 height 18
checkbox input "false"
drag, startPoint x: 1039, startPoint y: 374, endPoint x: 1012, endPoint y: 374, distance: 26.1
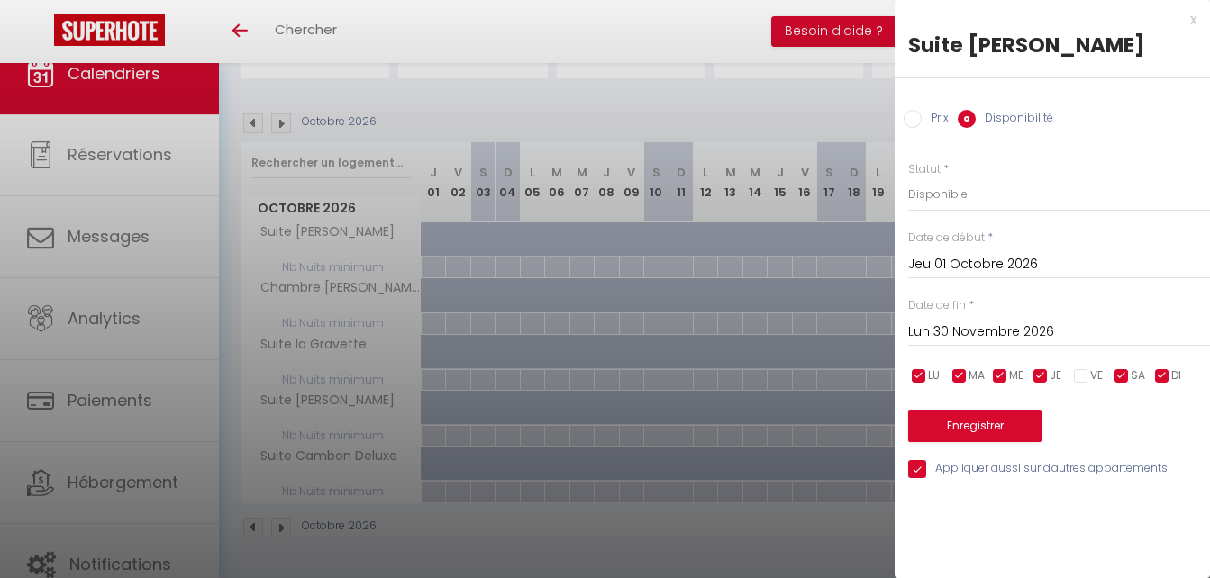
click at [1038, 374] on input "checkbox" at bounding box center [1040, 376] width 18 height 18
checkbox input "false"
click at [998, 375] on input "checkbox" at bounding box center [1000, 376] width 18 height 18
checkbox input "false"
click at [958, 371] on input "checkbox" at bounding box center [959, 376] width 18 height 18
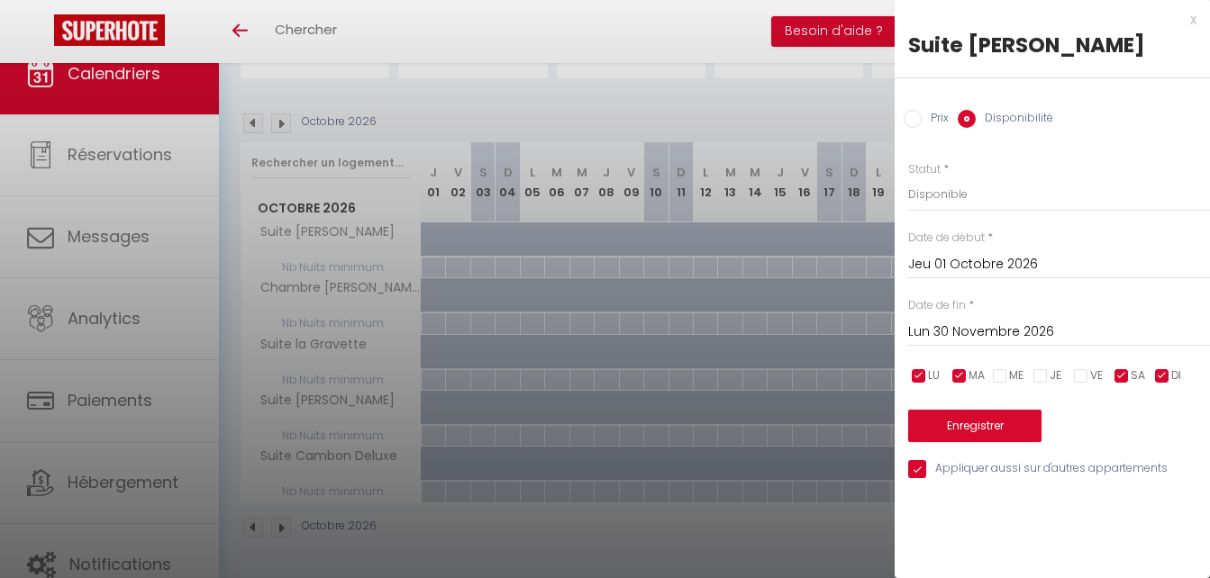
checkbox input "false"
click at [918, 369] on input "checkbox" at bounding box center [919, 376] width 18 height 18
checkbox input "false"
click at [915, 121] on input "Prix" at bounding box center [912, 119] width 18 height 18
radio input "true"
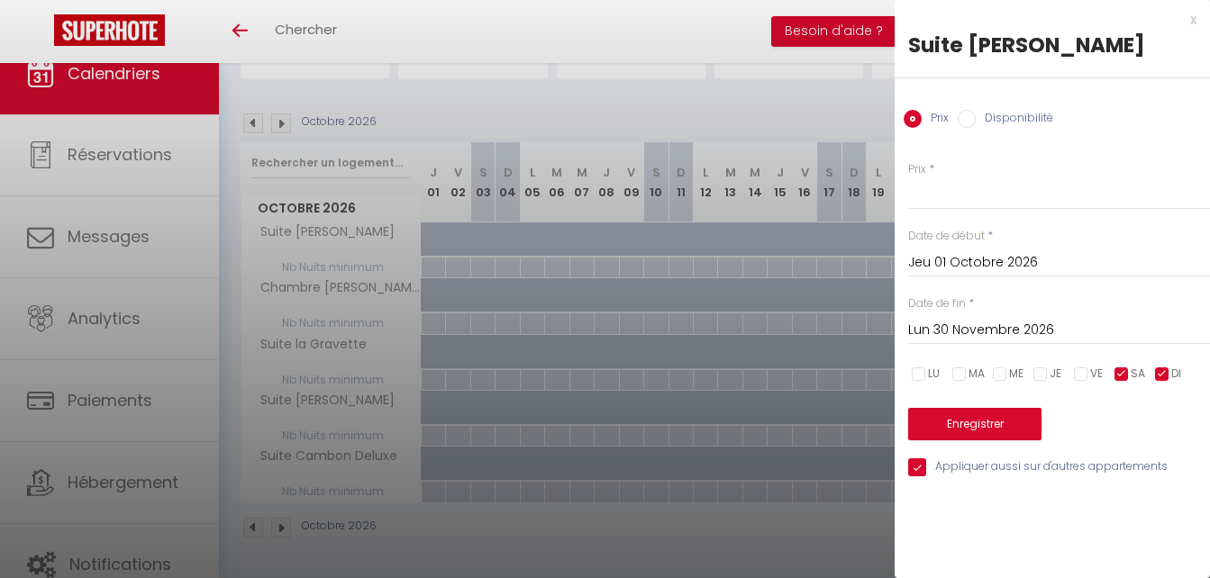
click at [966, 120] on input "Disponibilité" at bounding box center [966, 119] width 18 height 18
radio input "true"
click at [912, 120] on input "Prix" at bounding box center [912, 119] width 18 height 18
radio input "true"
radio input "false"
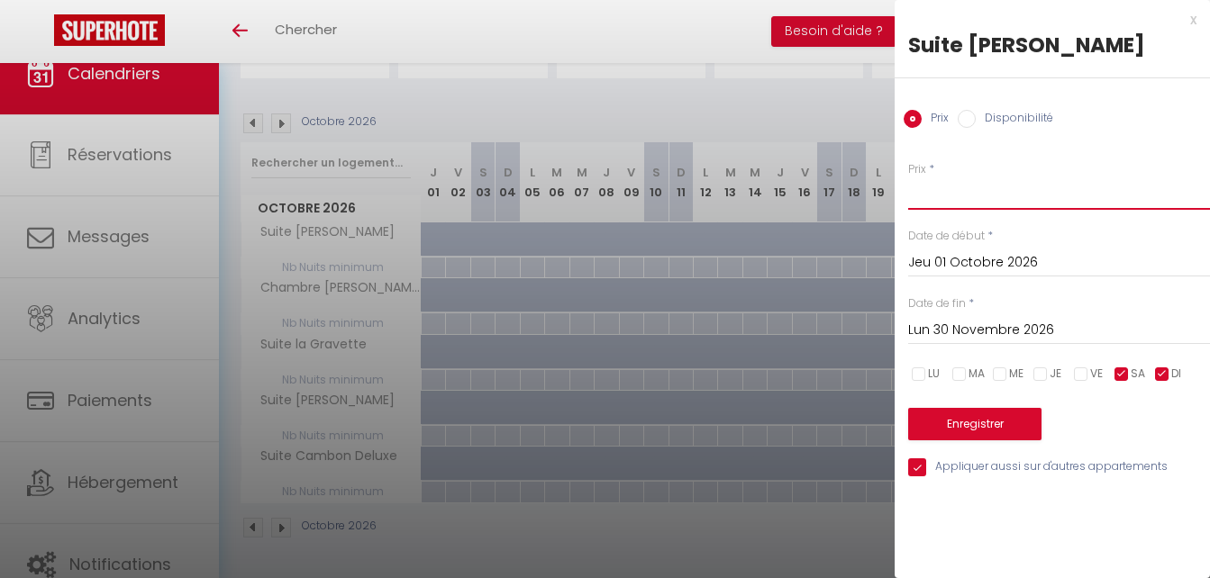
click at [932, 199] on input "Prix" at bounding box center [1059, 193] width 302 height 32
type input "137"
click at [979, 419] on button "Enregistrer" at bounding box center [974, 424] width 133 height 32
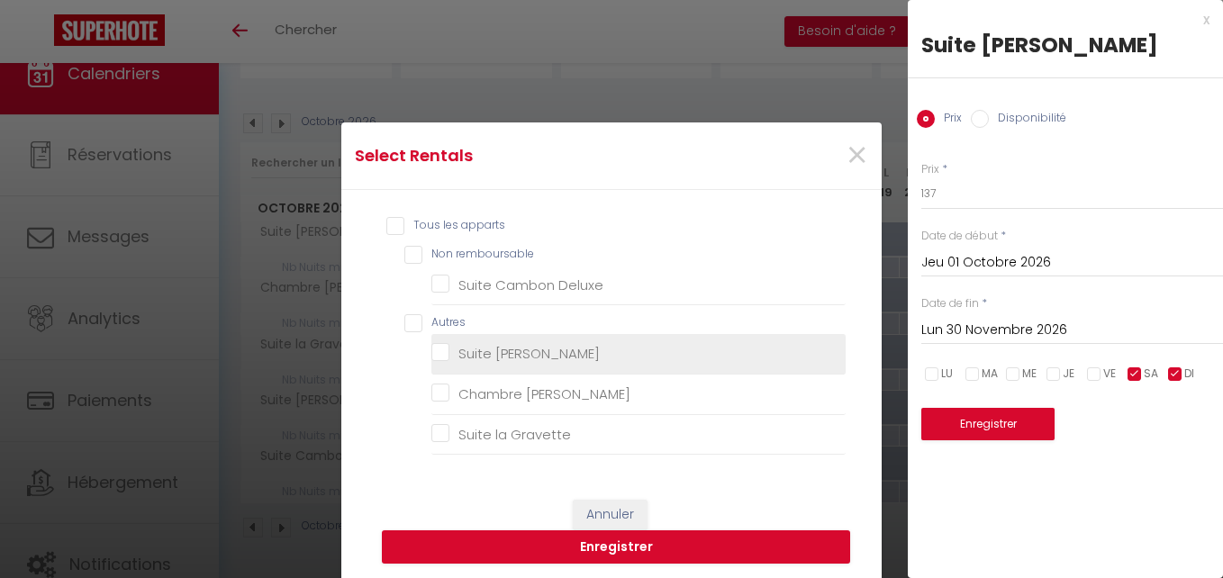
drag, startPoint x: 387, startPoint y: 228, endPoint x: 495, endPoint y: 367, distance: 176.6
click at [387, 230] on input "Tous les apparts" at bounding box center [615, 226] width 459 height 18
checkbox input "true"
checkbox remboursable "true"
checkbox Deluxe "true"
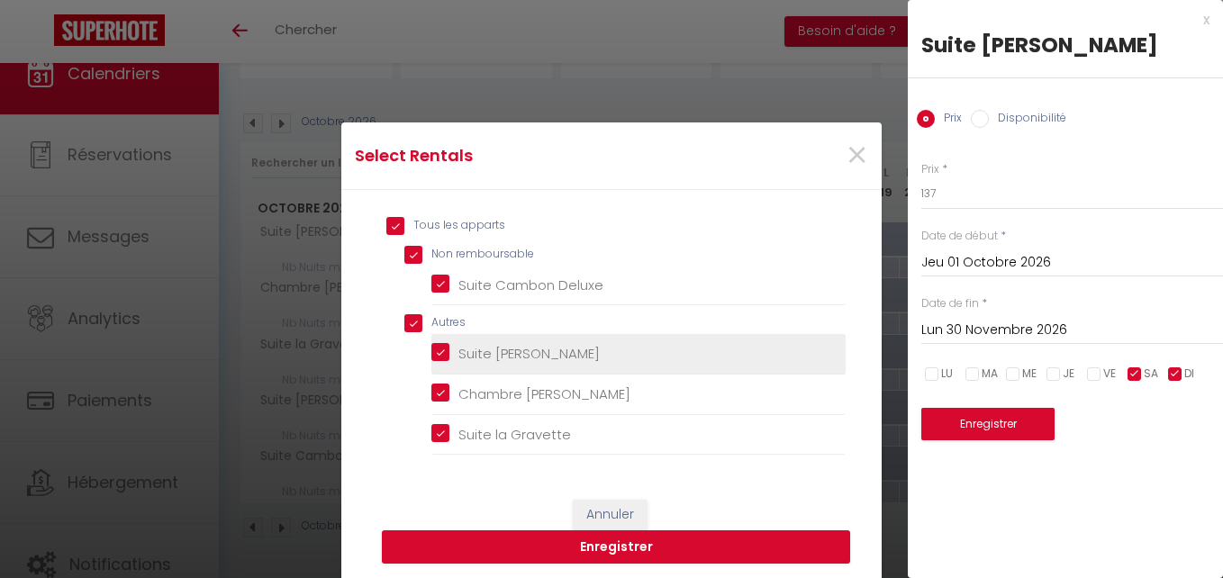
checkbox input "true"
checkbox Deluxe "true"
checkbox Lisa "true"
checkbox Gravette "true"
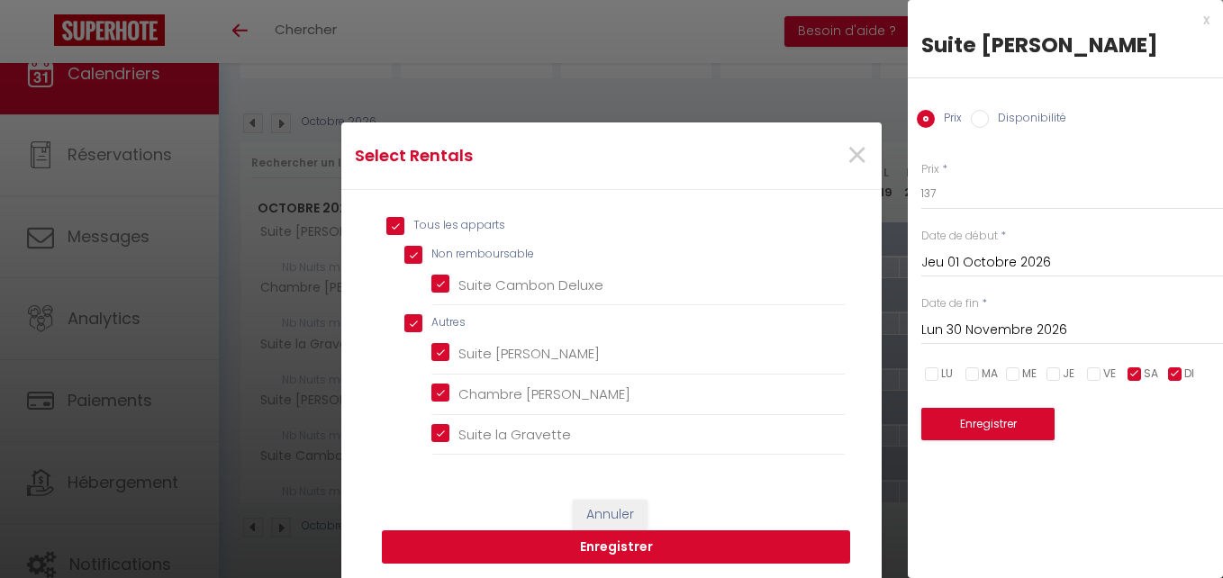
click at [643, 543] on button "Enregistrer" at bounding box center [616, 548] width 468 height 34
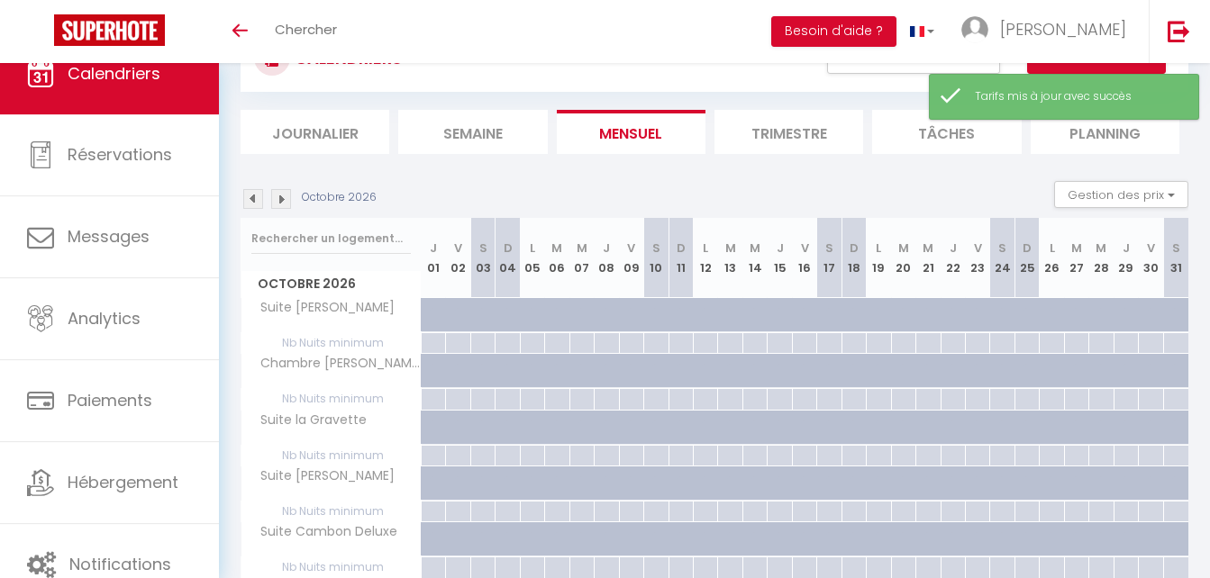
scroll to position [153, 0]
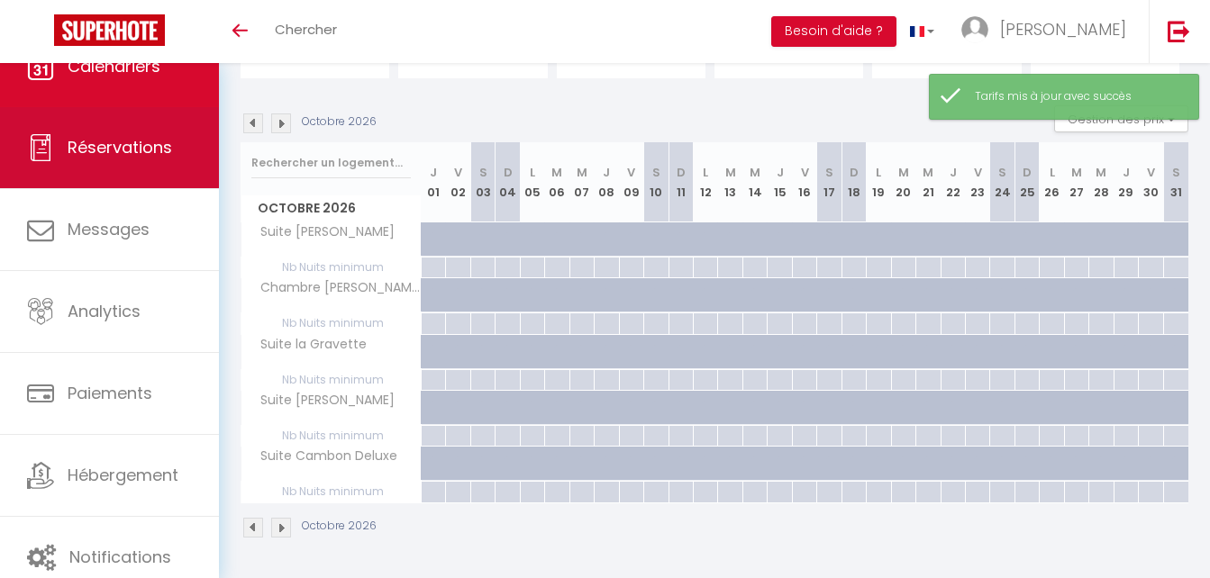
click at [95, 168] on link "Réservations" at bounding box center [109, 147] width 219 height 81
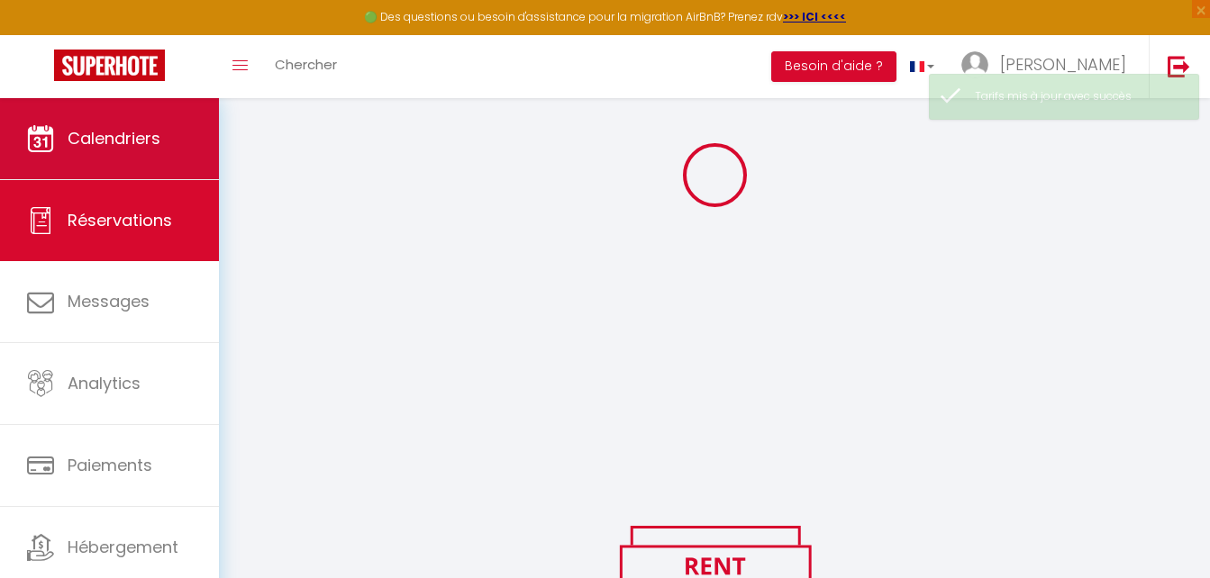
scroll to position [188, 0]
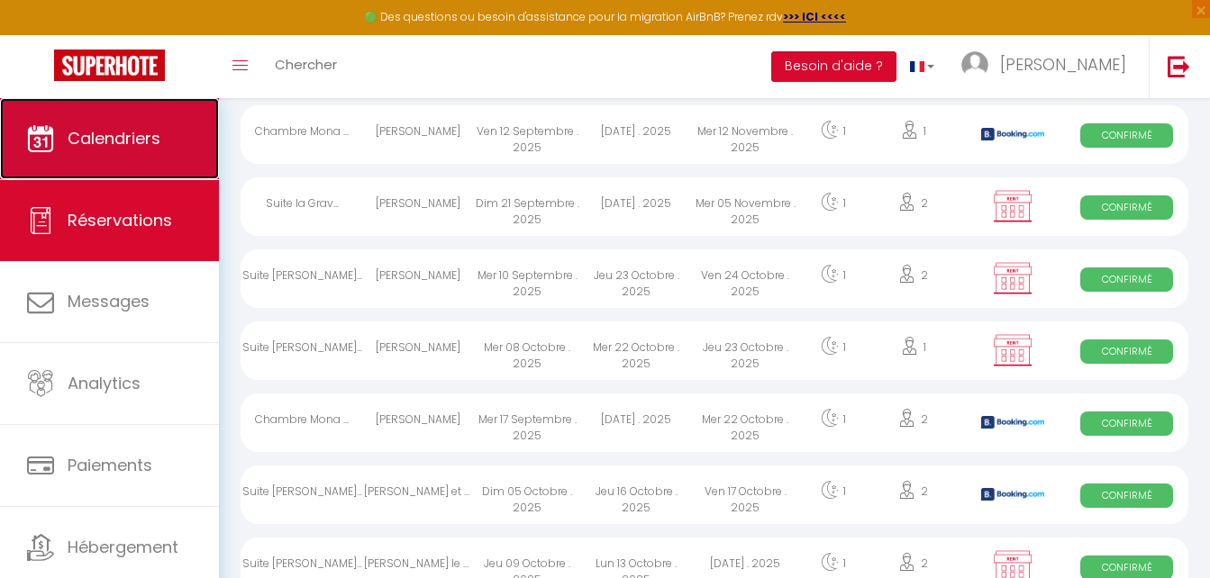
click at [116, 139] on span "Calendriers" at bounding box center [114, 138] width 93 height 23
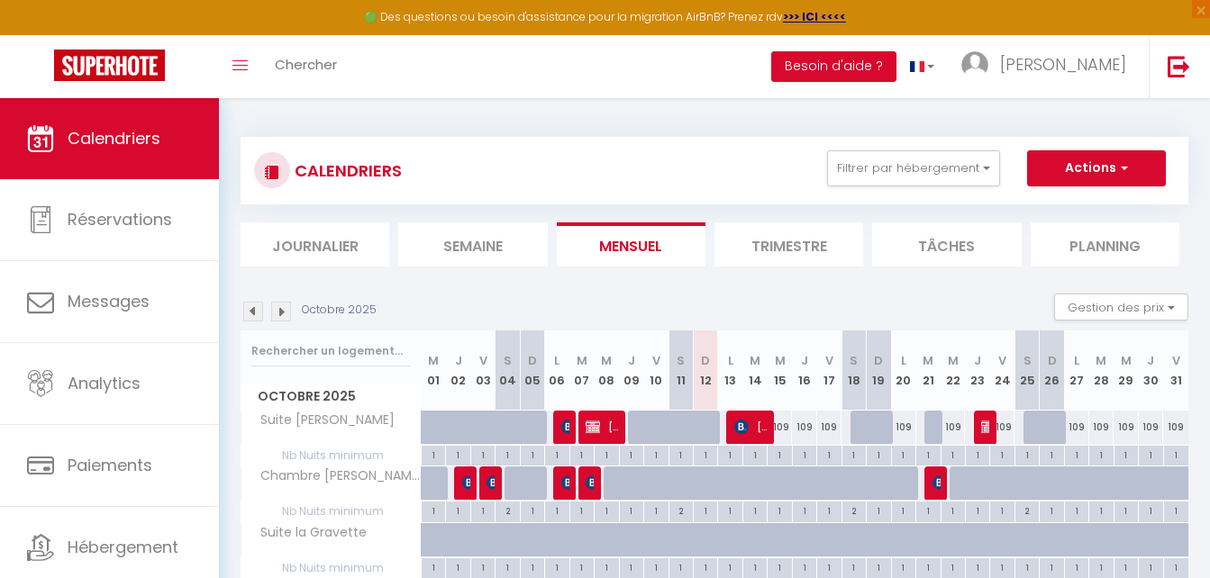
click at [279, 311] on img at bounding box center [281, 312] width 20 height 20
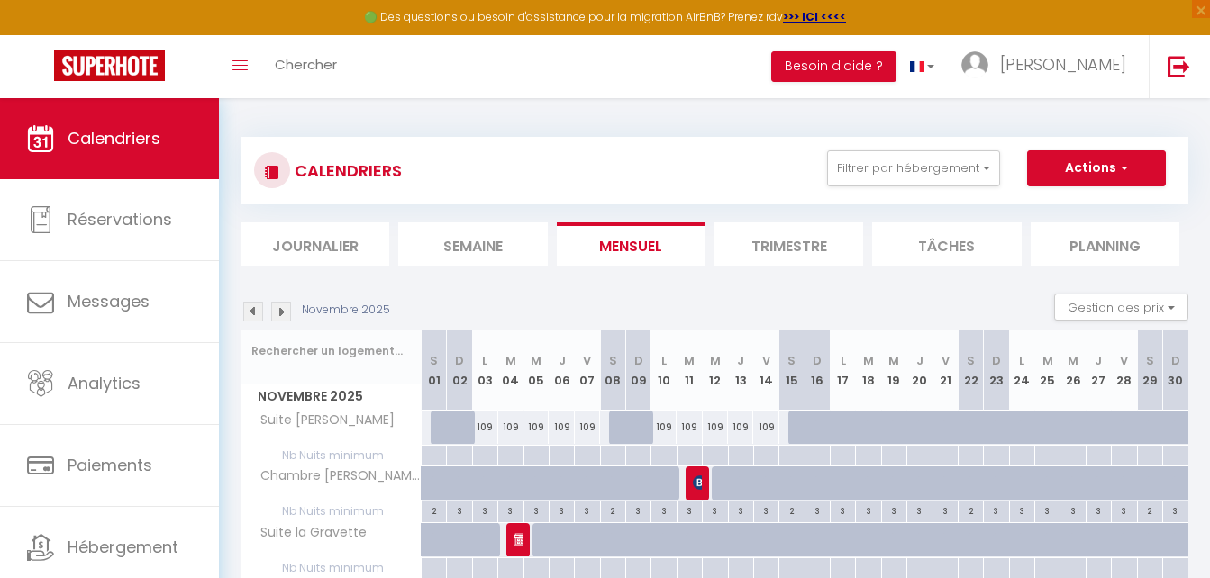
click at [279, 311] on img at bounding box center [281, 312] width 20 height 20
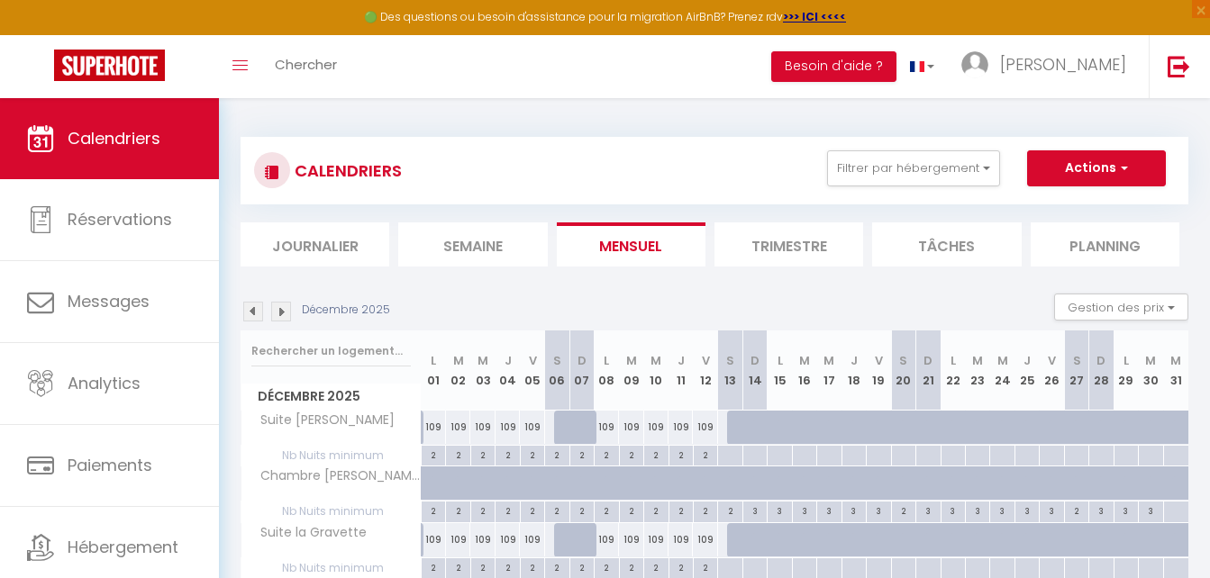
click at [279, 311] on img at bounding box center [281, 312] width 20 height 20
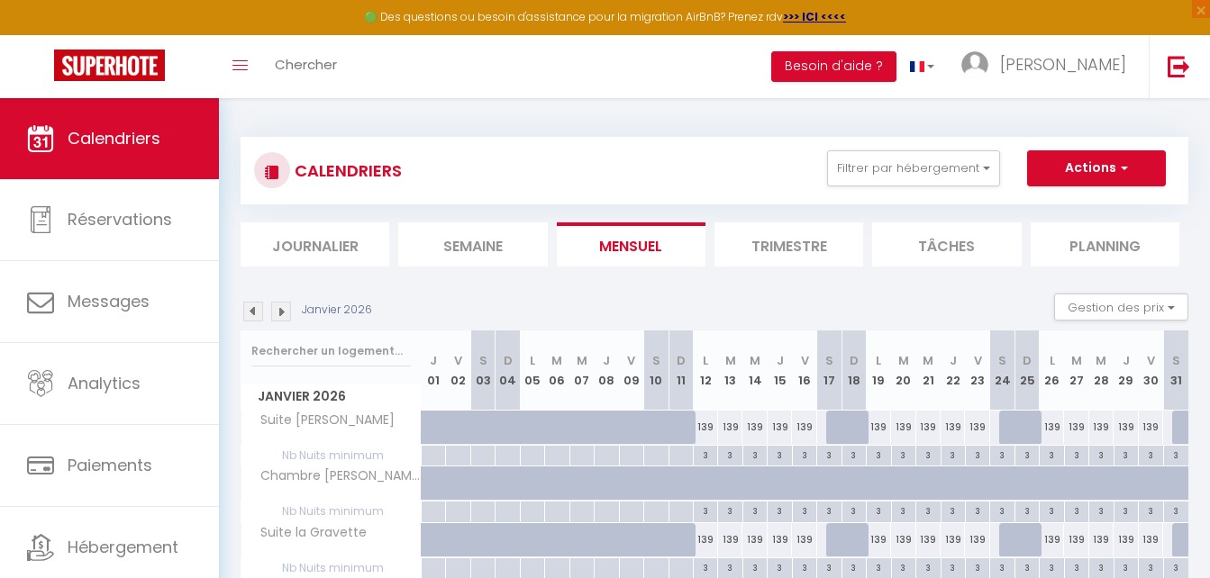
click at [280, 311] on img at bounding box center [281, 312] width 20 height 20
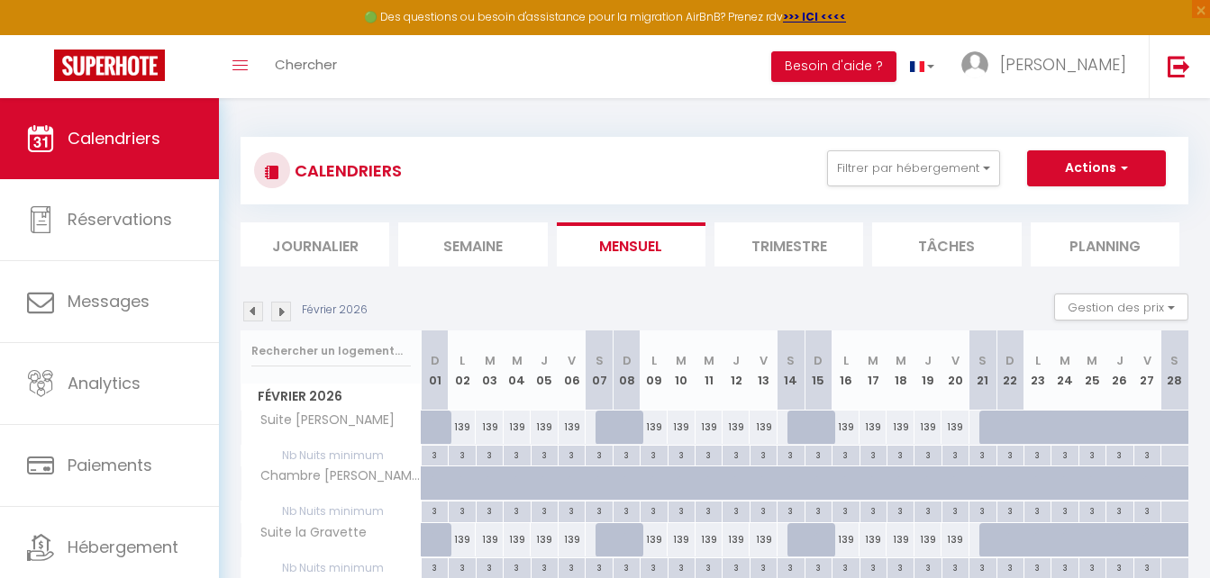
click at [282, 311] on img at bounding box center [281, 312] width 20 height 20
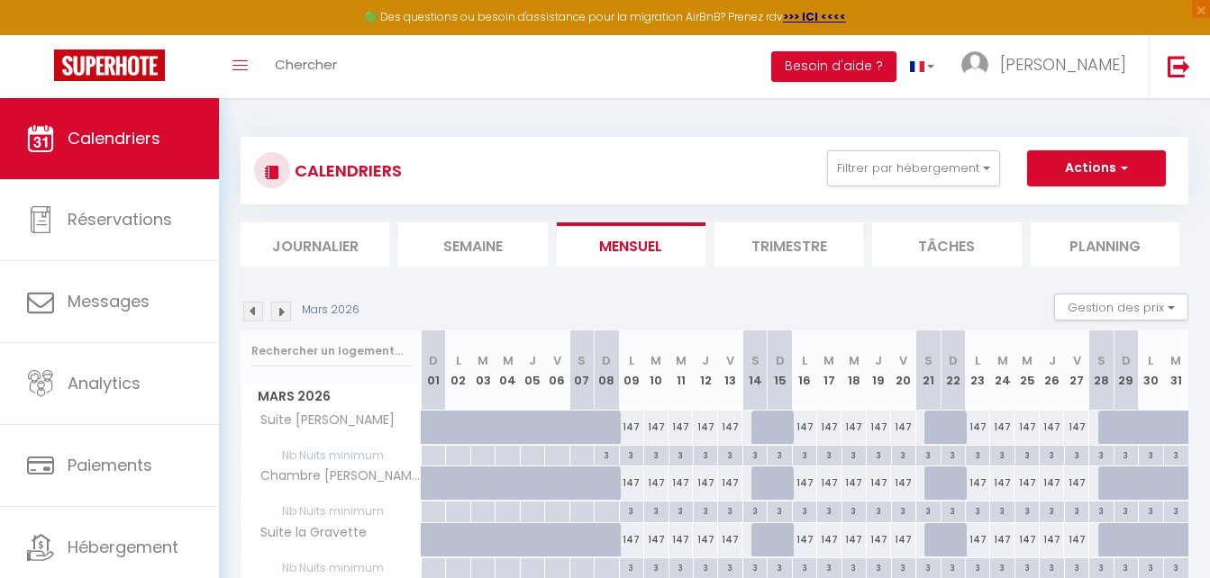
click at [282, 311] on img at bounding box center [281, 312] width 20 height 20
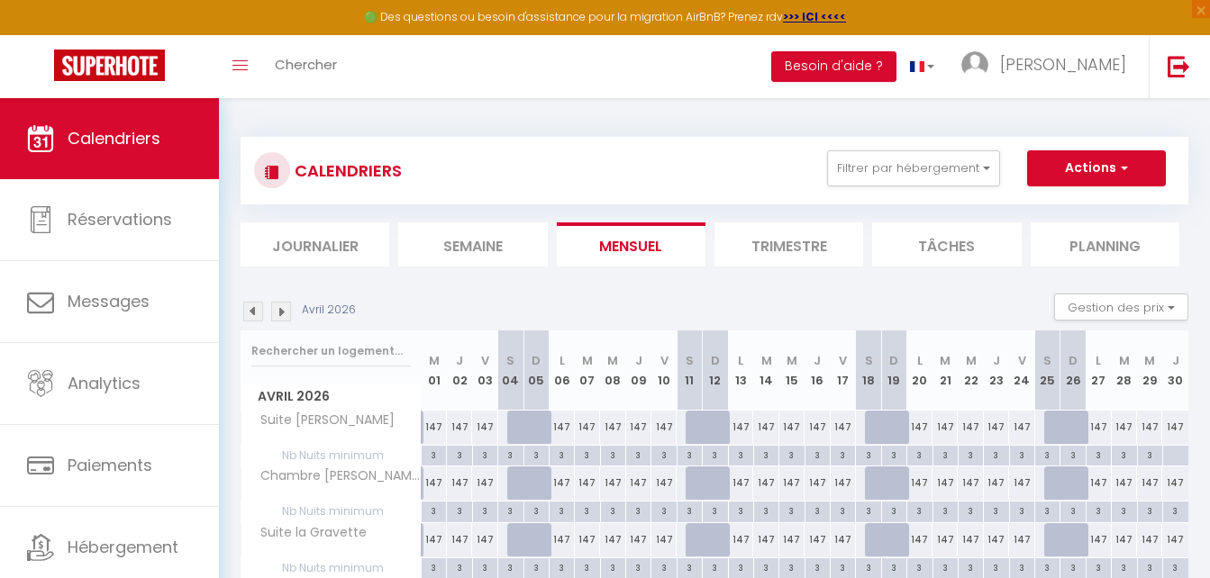
click at [283, 311] on img at bounding box center [281, 312] width 20 height 20
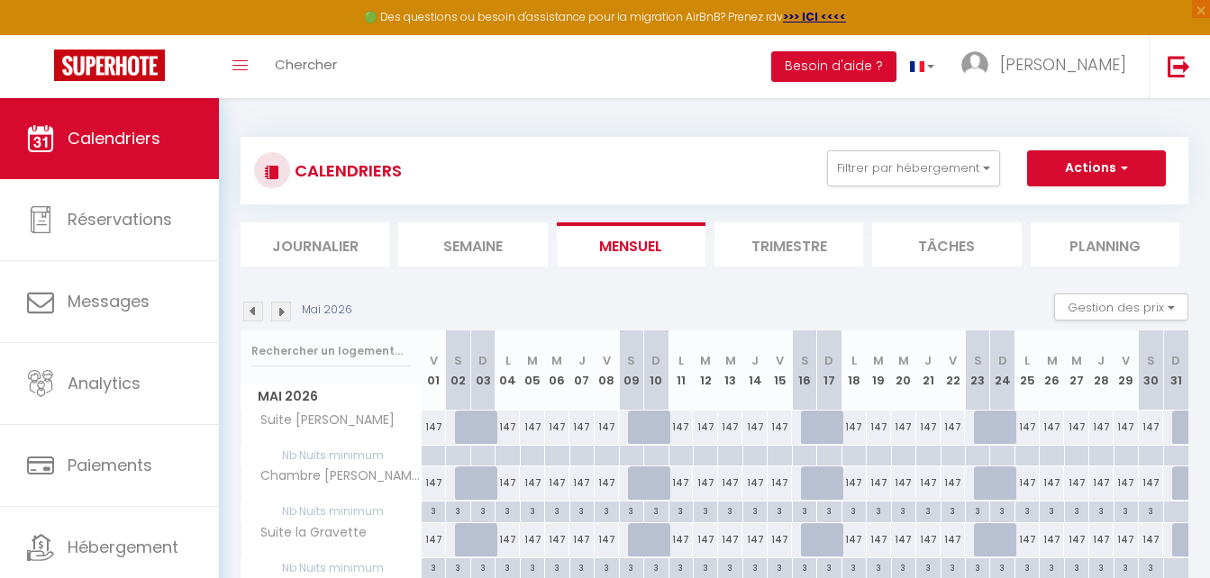
click at [283, 311] on img at bounding box center [281, 312] width 20 height 20
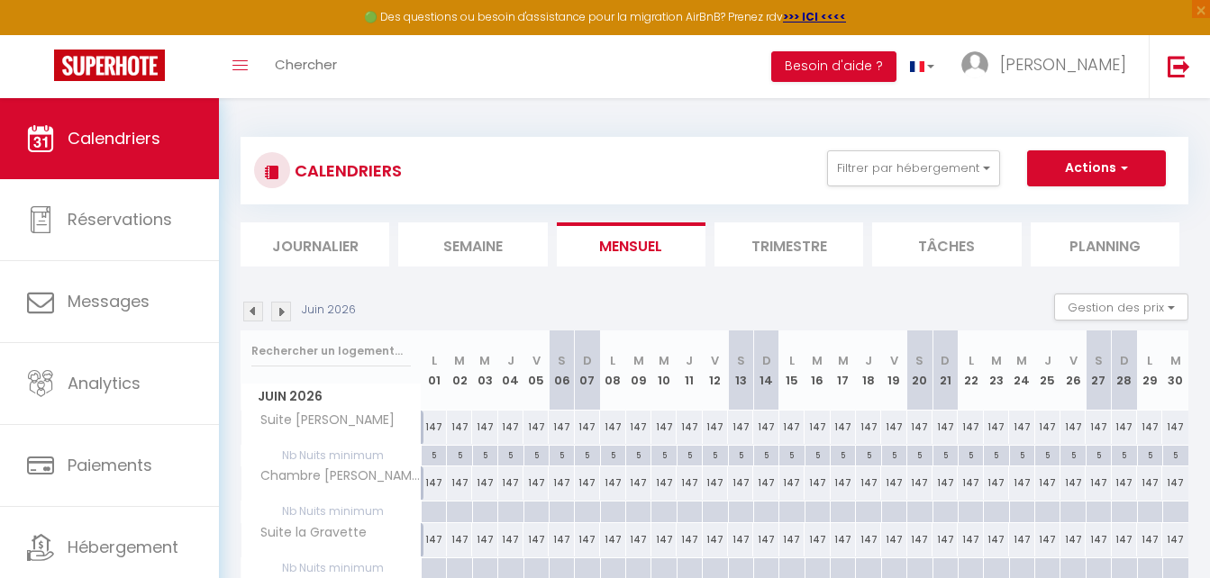
click at [284, 312] on img at bounding box center [281, 312] width 20 height 20
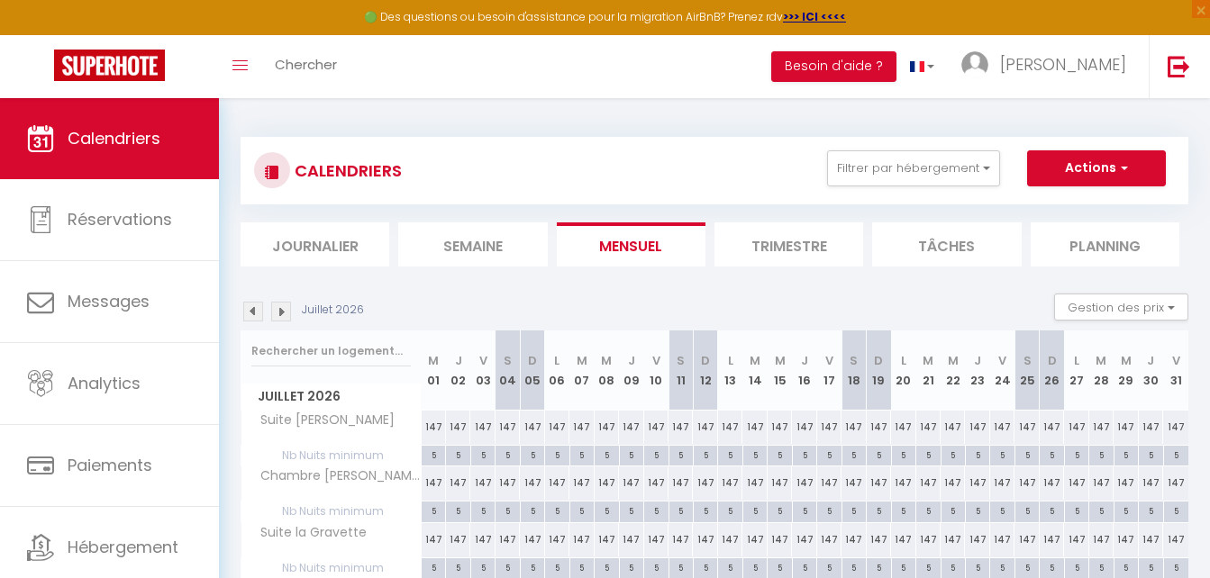
click at [284, 312] on img at bounding box center [281, 312] width 20 height 20
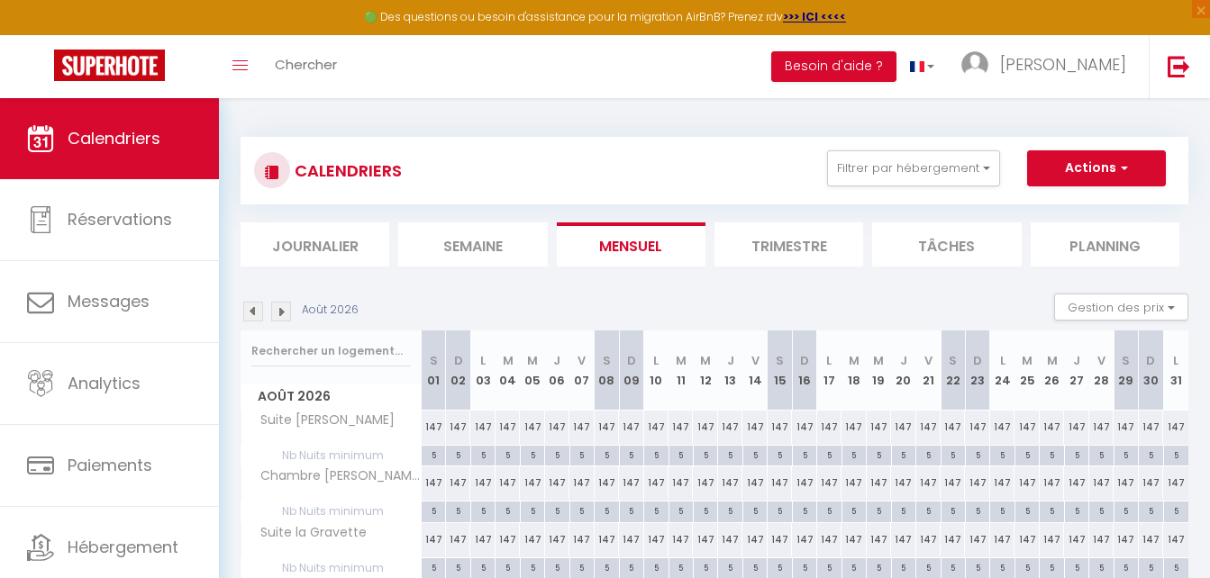
click at [285, 312] on img at bounding box center [281, 312] width 20 height 20
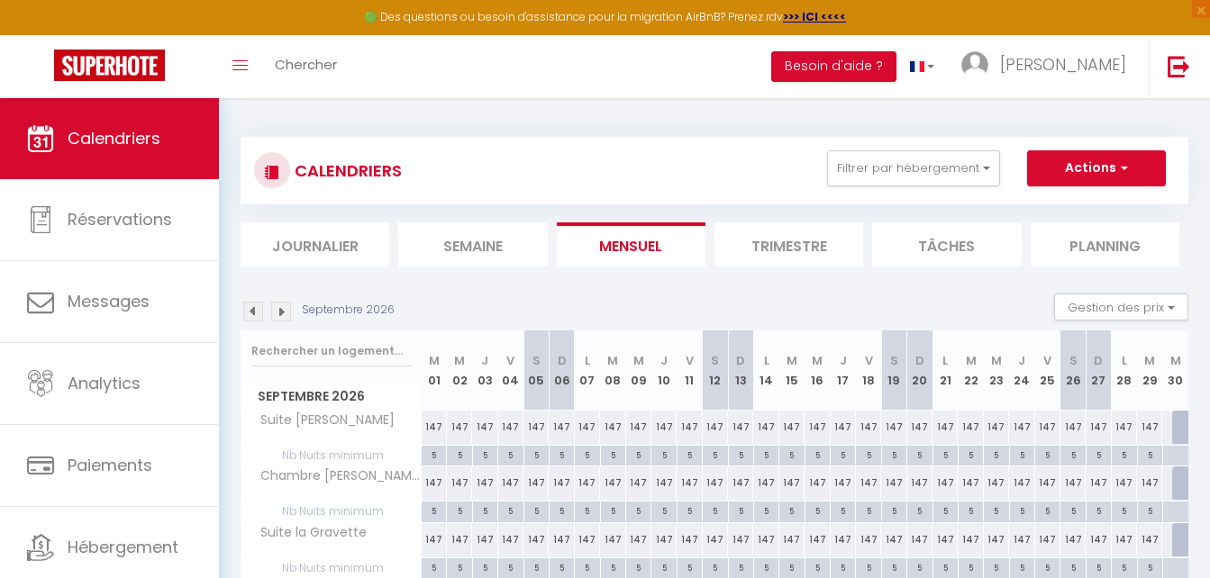
click at [285, 311] on img at bounding box center [281, 312] width 20 height 20
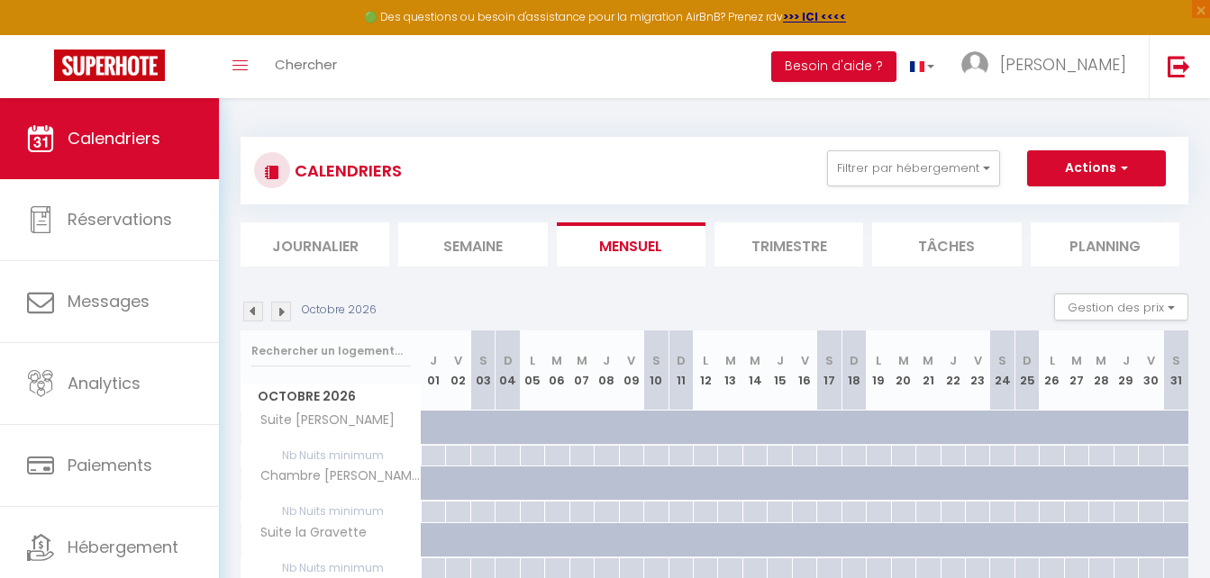
click at [425, 423] on div at bounding box center [434, 428] width 24 height 34
type input "Jeu 01 Octobre 2026"
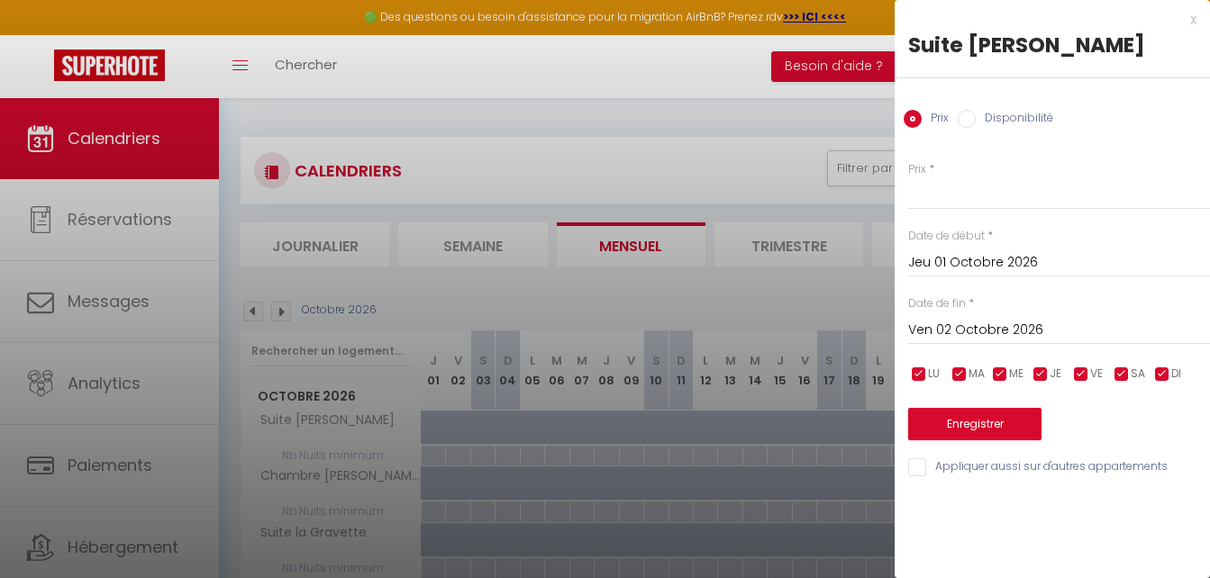
click at [972, 331] on input "Ven 02 Octobre 2026" at bounding box center [1059, 330] width 302 height 23
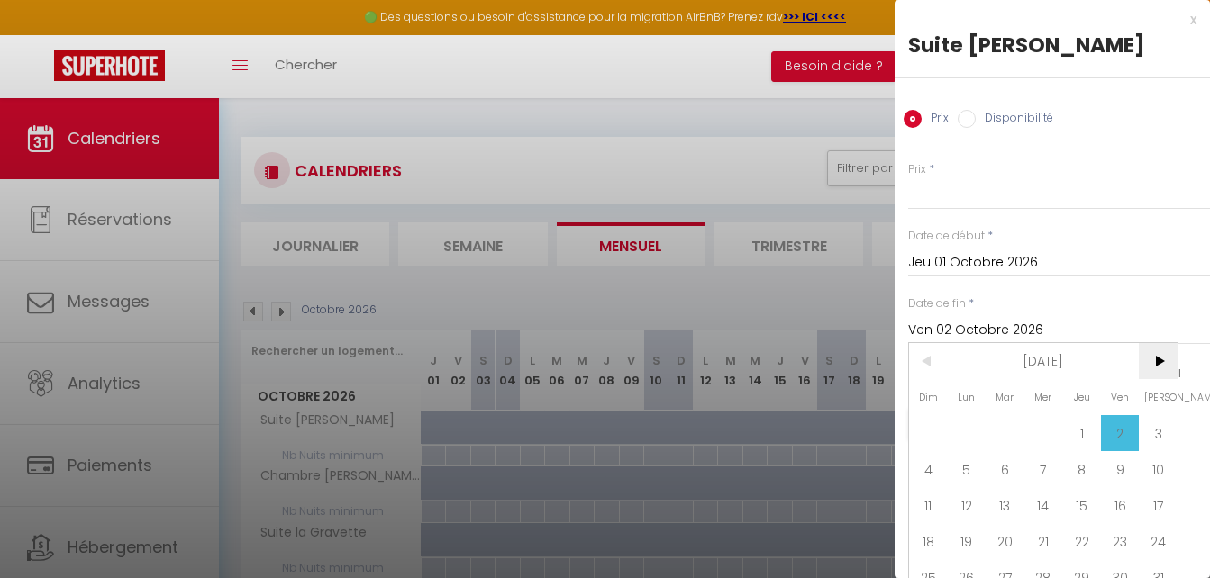
click at [1153, 359] on span ">" at bounding box center [1158, 361] width 39 height 36
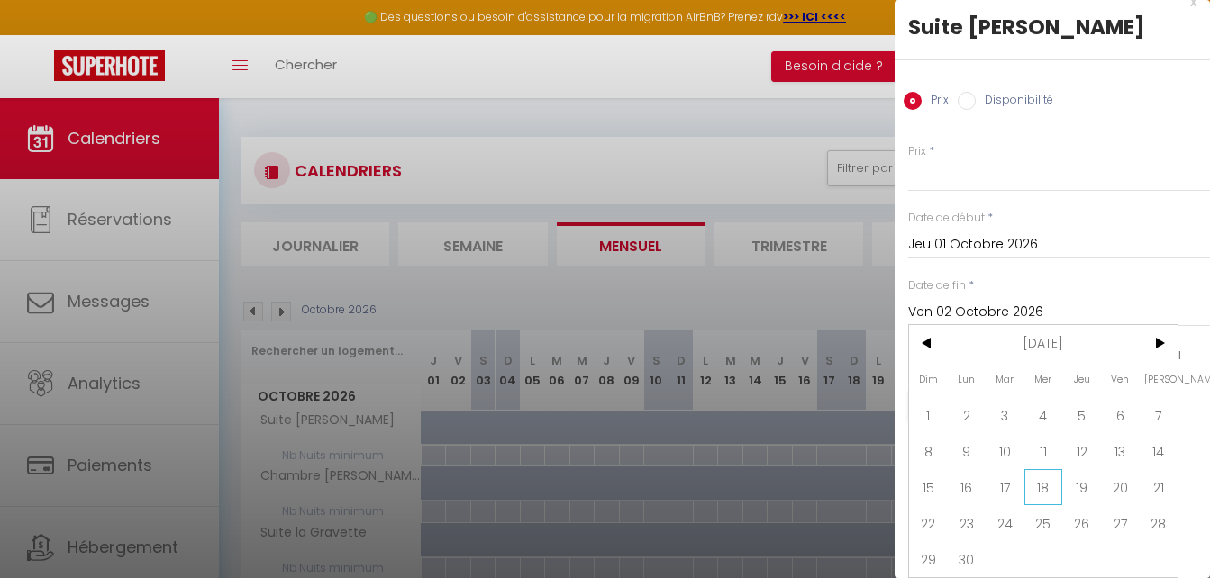
scroll to position [32, 0]
click at [975, 547] on span "30" at bounding box center [967, 559] width 39 height 36
type input "Lun 30 Novembre 2026"
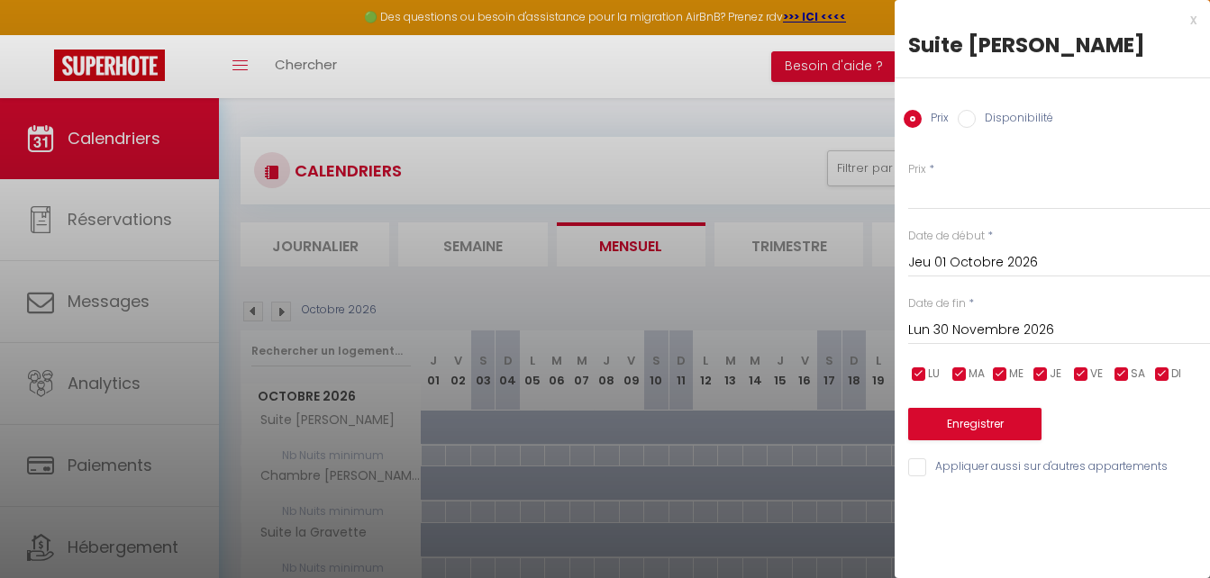
scroll to position [0, 0]
click at [972, 116] on input "Disponibilité" at bounding box center [966, 119] width 18 height 18
radio input "true"
radio input "false"
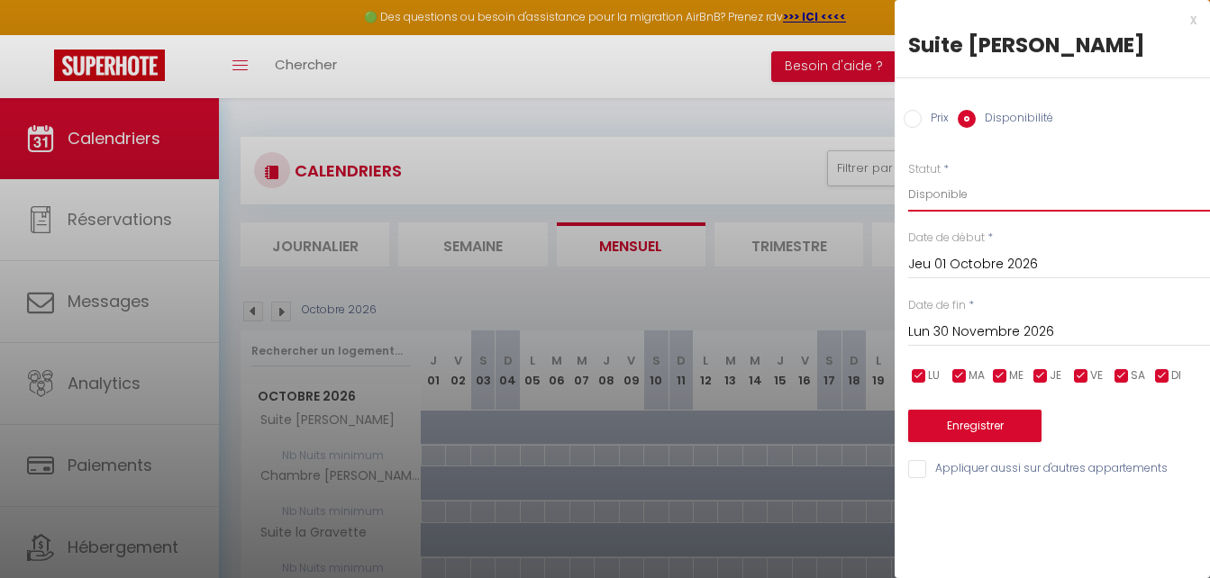
click at [950, 195] on select "Disponible Indisponible" at bounding box center [1059, 194] width 302 height 34
click at [908, 177] on select "Disponible Indisponible" at bounding box center [1059, 194] width 302 height 34
click at [1161, 374] on input "checkbox" at bounding box center [1162, 376] width 18 height 18
checkbox input "false"
click at [1120, 369] on input "checkbox" at bounding box center [1121, 376] width 18 height 18
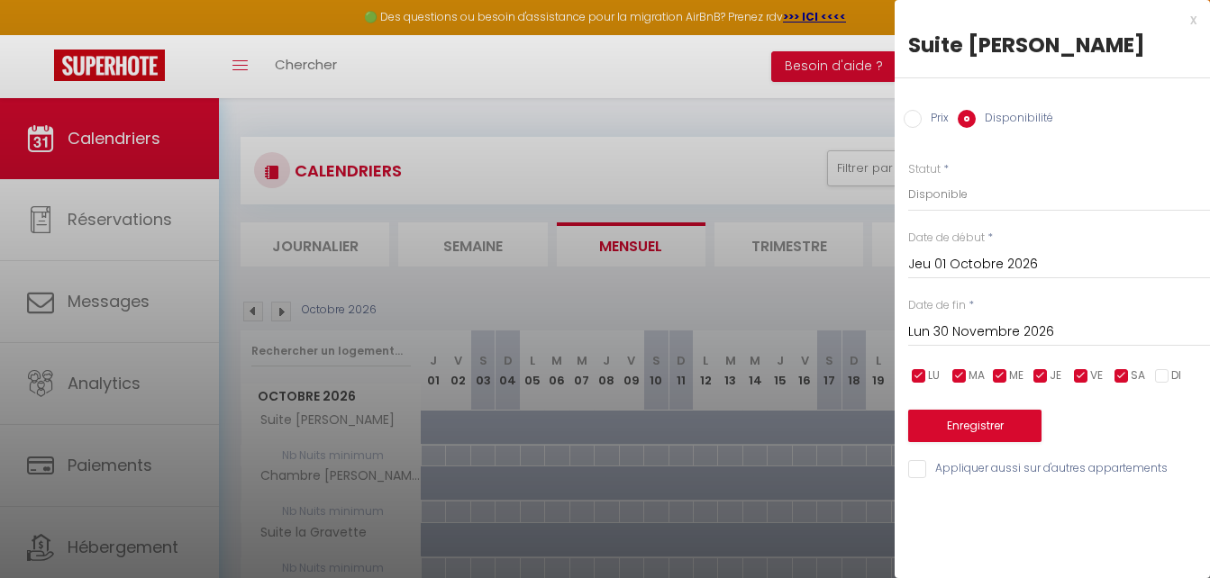
checkbox input "false"
click at [959, 422] on button "Enregistrer" at bounding box center [974, 426] width 133 height 32
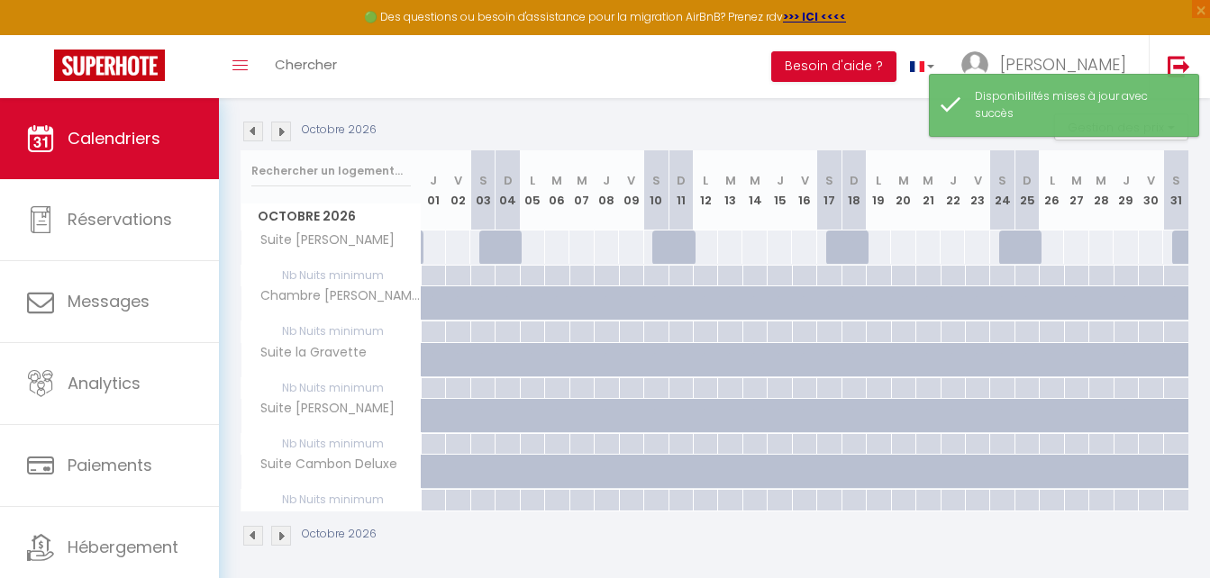
scroll to position [188, 0]
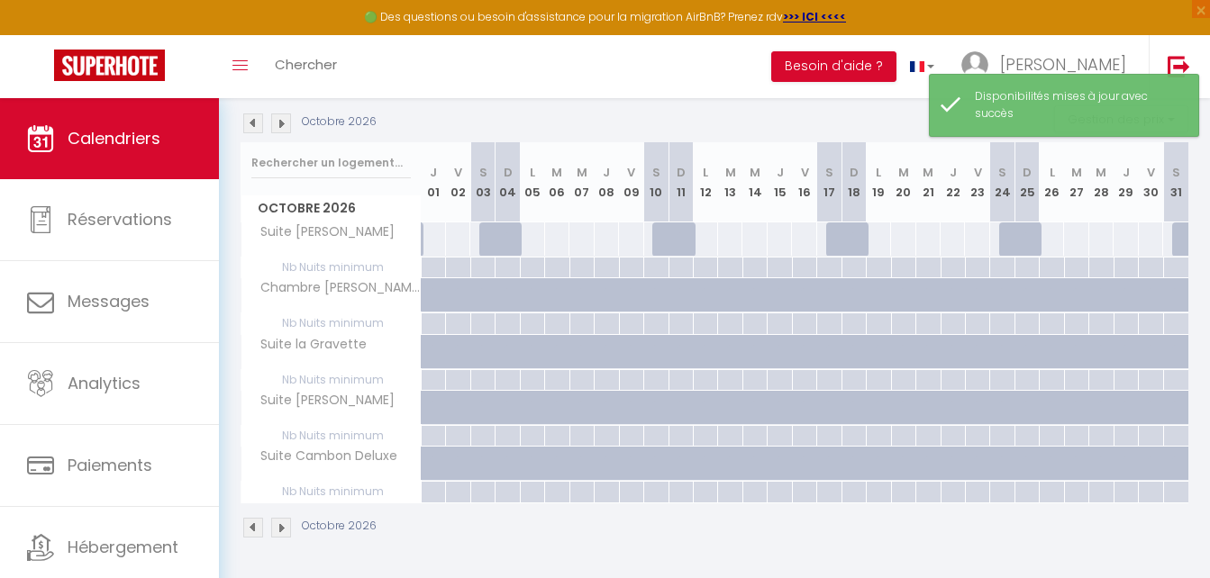
click at [425, 288] on div at bounding box center [434, 295] width 24 height 34
select select "1"
type input "Jeu 01 Octobre 2026"
type input "Ven 02 Octobre 2026"
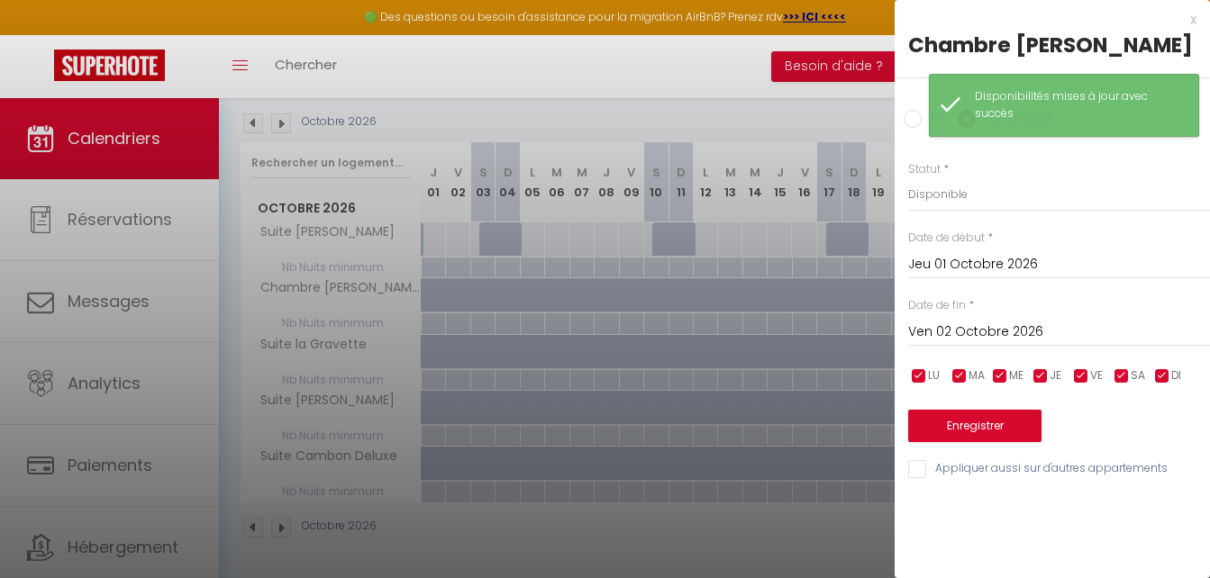
click at [917, 467] on input "Appliquer aussi sur d'autres appartements" at bounding box center [1059, 469] width 302 height 18
checkbox input "true"
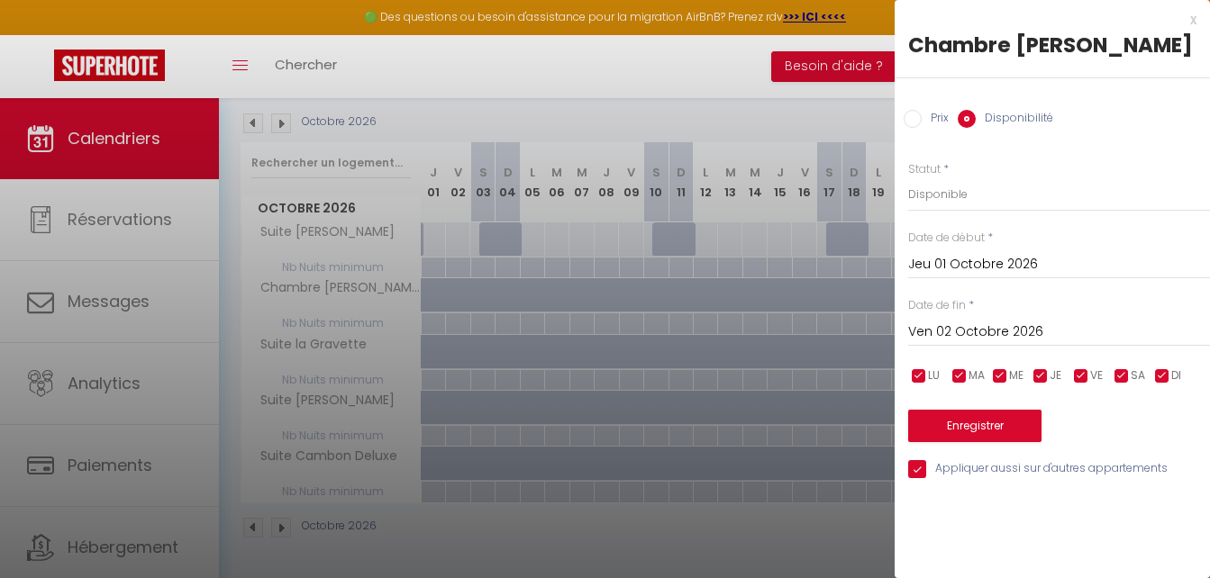
click at [996, 338] on input "Ven 02 Octobre 2026" at bounding box center [1059, 332] width 302 height 23
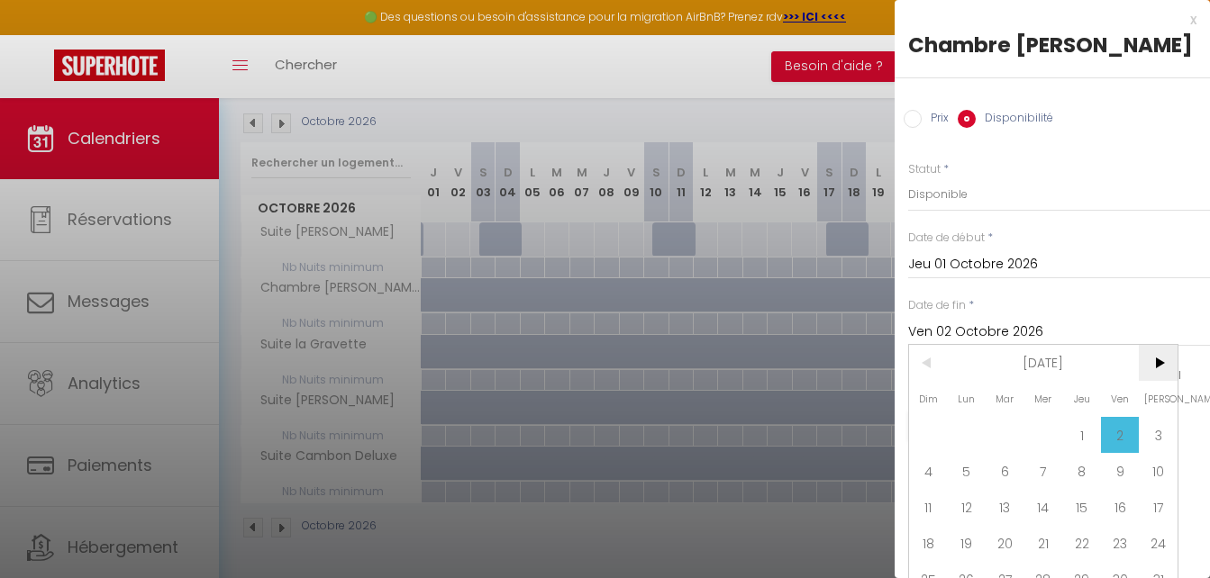
click at [1163, 356] on span ">" at bounding box center [1158, 363] width 39 height 36
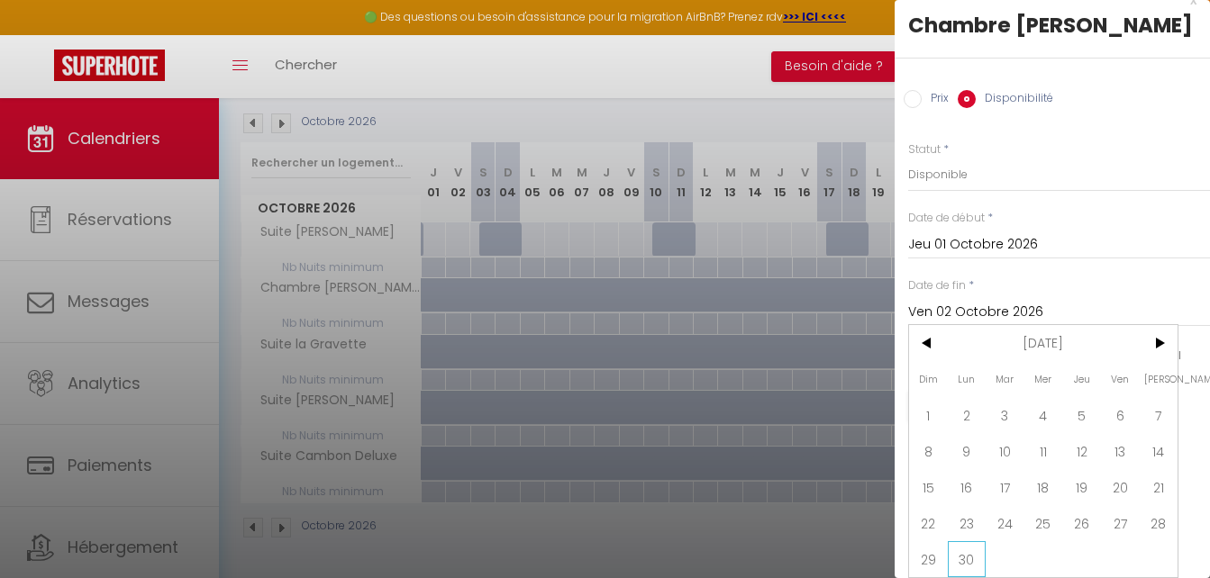
click at [971, 549] on span "30" at bounding box center [967, 559] width 39 height 36
type input "Lun 30 Novembre 2026"
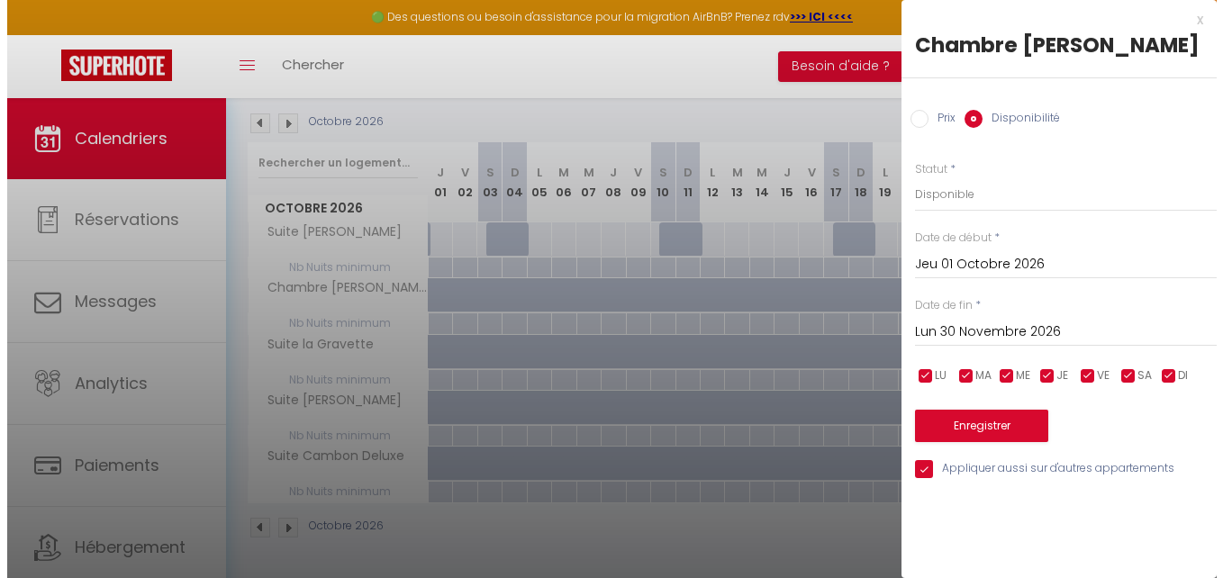
scroll to position [0, 0]
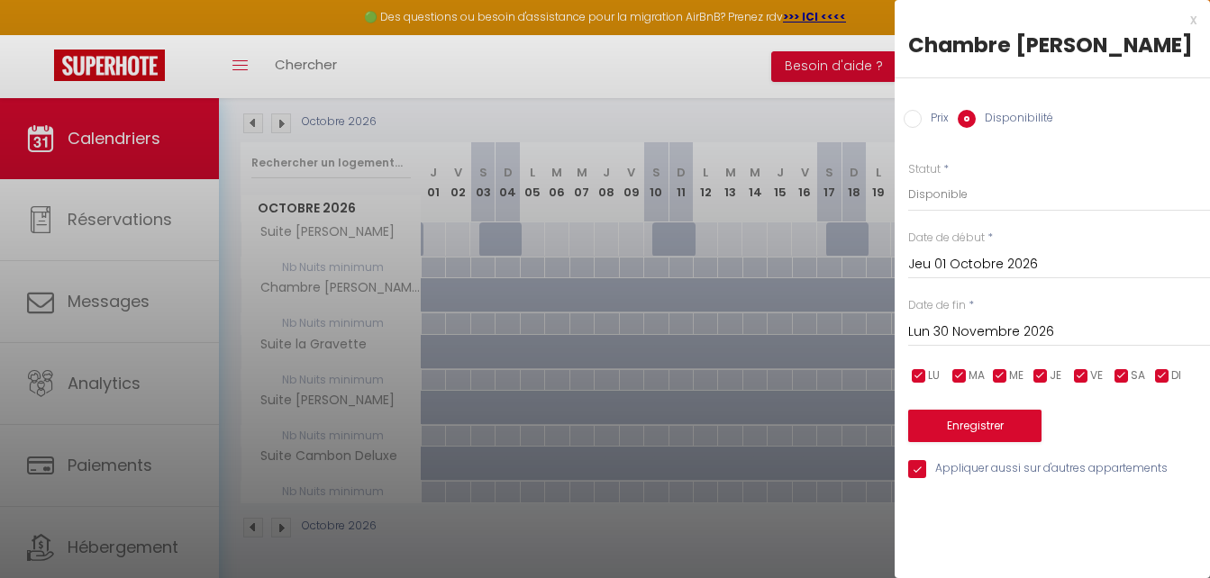
click at [1159, 374] on input "checkbox" at bounding box center [1162, 376] width 18 height 18
checkbox input "false"
click at [1122, 372] on input "checkbox" at bounding box center [1121, 376] width 18 height 18
checkbox input "false"
click at [957, 422] on button "Enregistrer" at bounding box center [974, 426] width 133 height 32
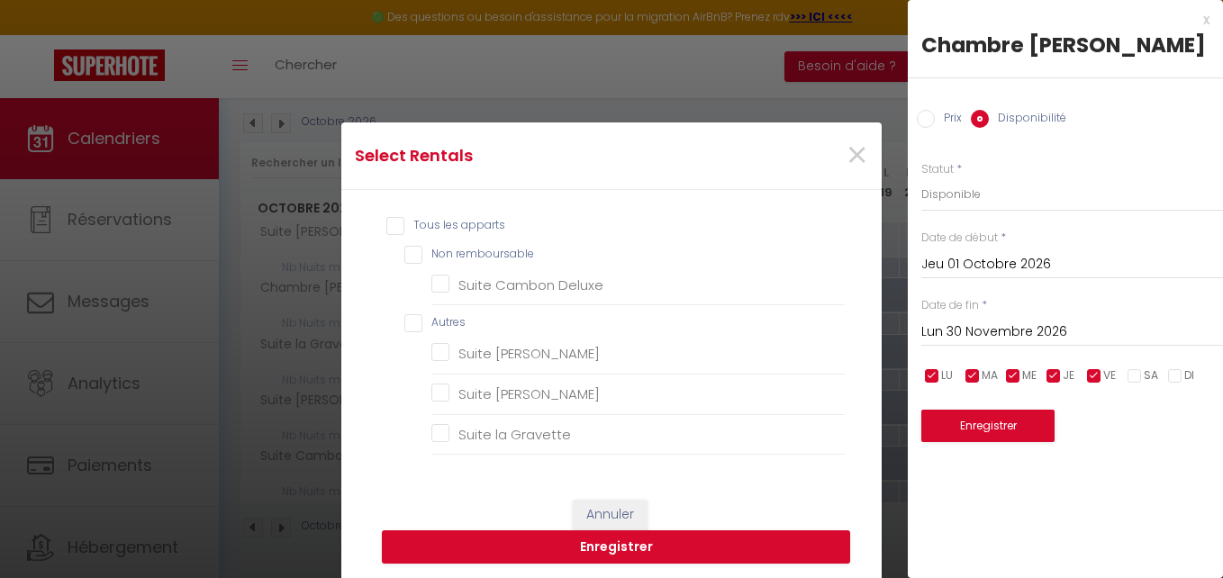
click at [395, 225] on input "Tous les apparts" at bounding box center [615, 226] width 459 height 18
checkbox input "true"
checkbox remboursable "true"
checkbox Deluxe "true"
checkbox input "true"
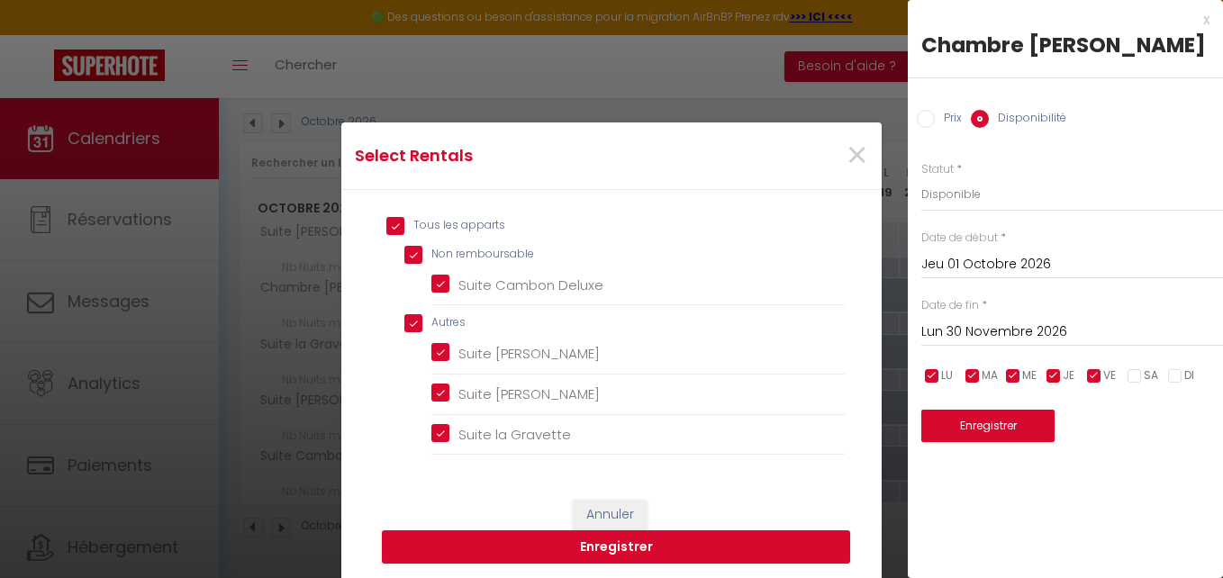
checkbox Deluxe "true"
checkbox Gravette "true"
click at [595, 544] on button "Enregistrer" at bounding box center [616, 548] width 468 height 34
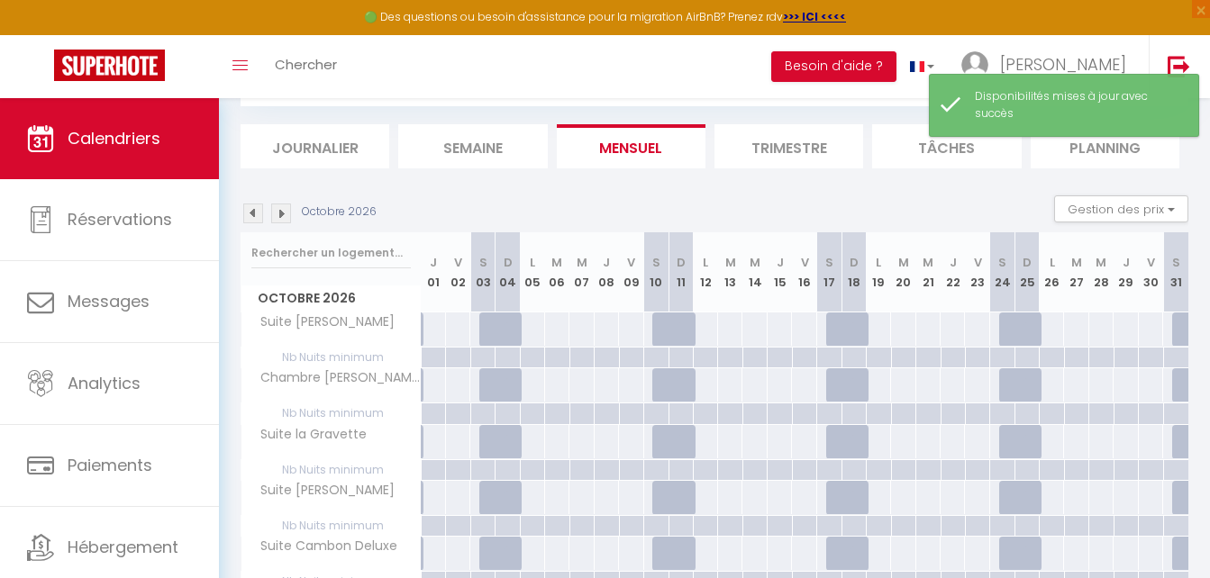
scroll to position [188, 0]
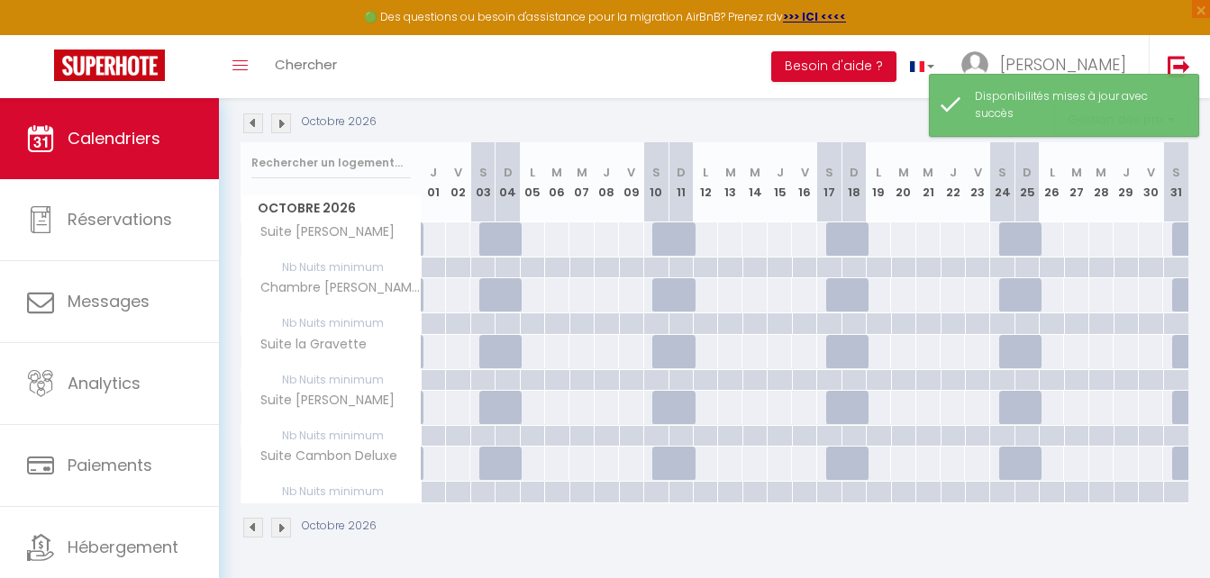
click at [436, 266] on div at bounding box center [433, 268] width 24 height 21
type input "Jeu 01 Octobre 2026"
type input "Ven 02 Octobre 2026"
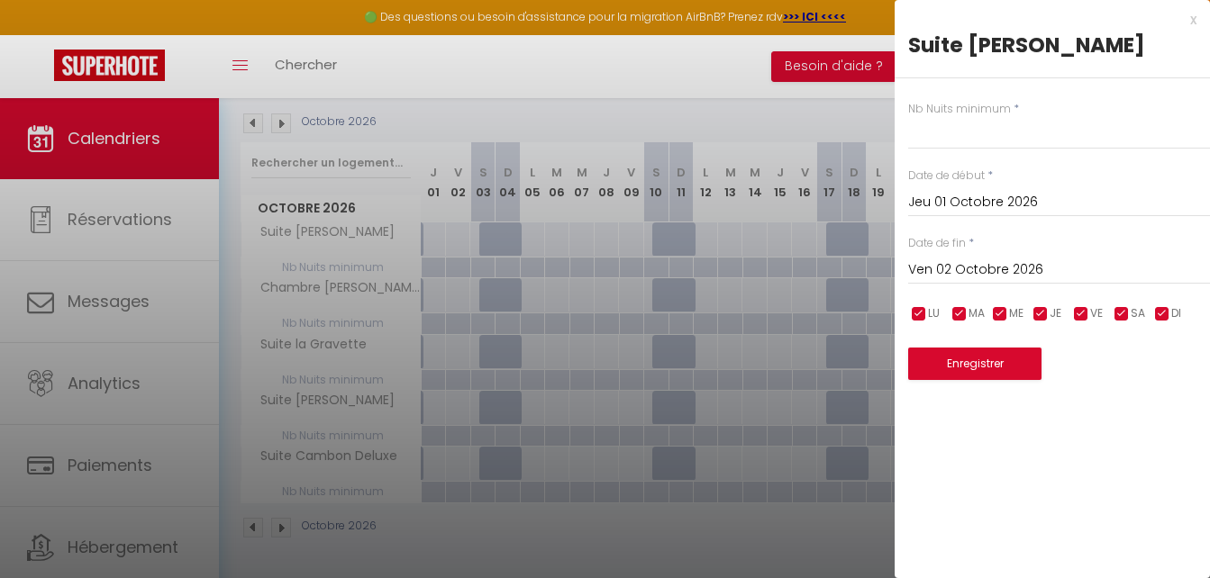
click at [433, 318] on div at bounding box center [605, 289] width 1210 height 578
type input "undefined aN undefined NaN"
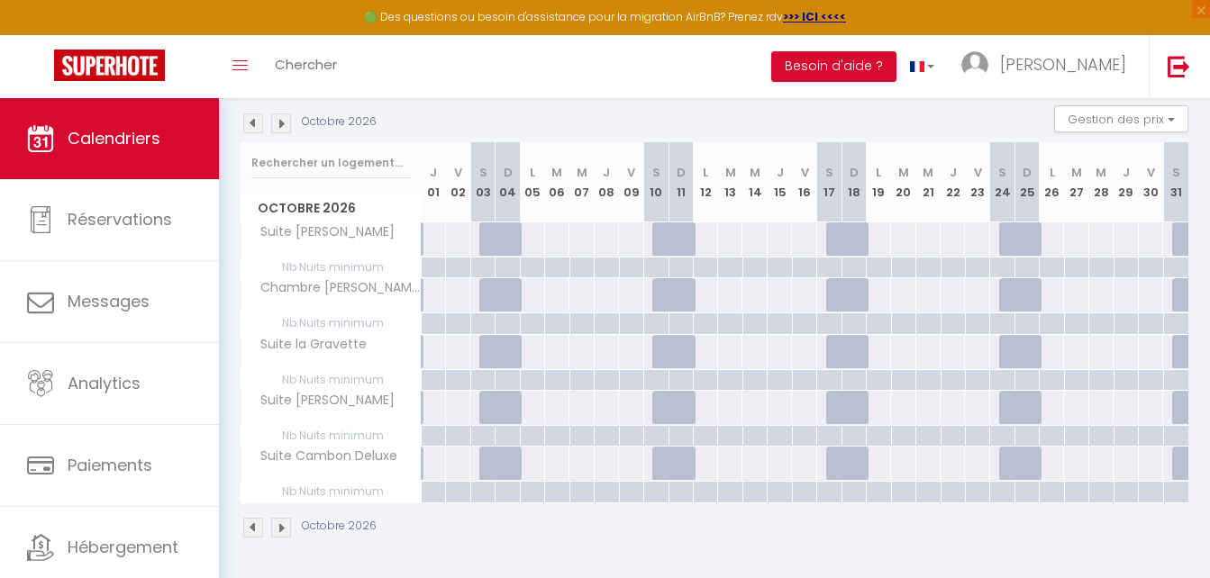
click at [433, 318] on div at bounding box center [433, 323] width 24 height 21
type input "Jeu 01 Octobre 2026"
type input "Ven 02 Octobre 2026"
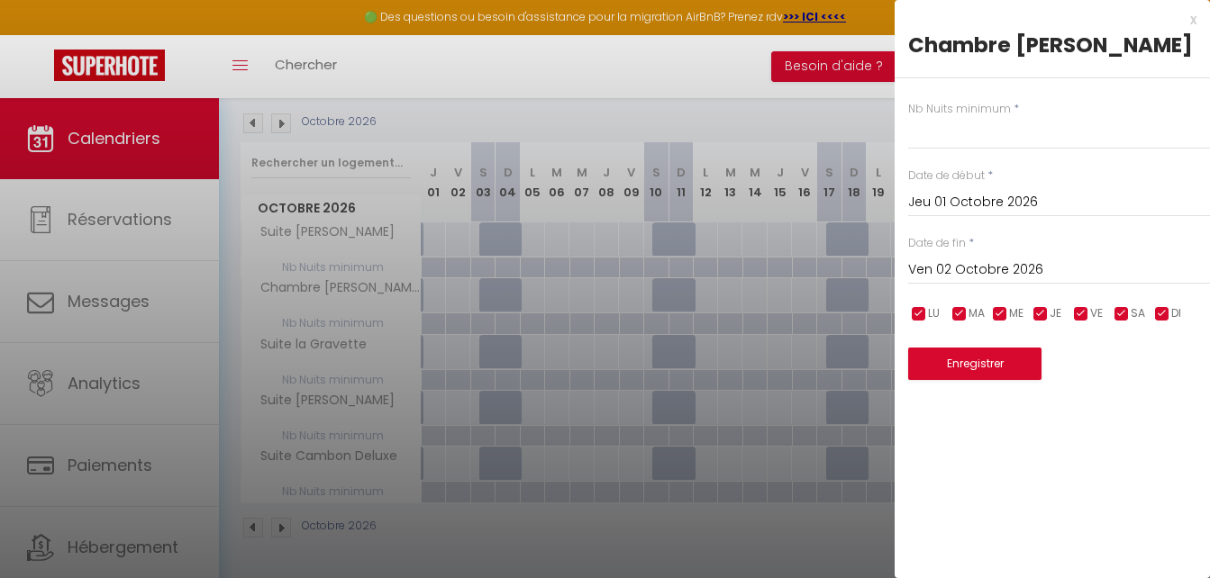
click at [250, 124] on div at bounding box center [605, 289] width 1210 height 578
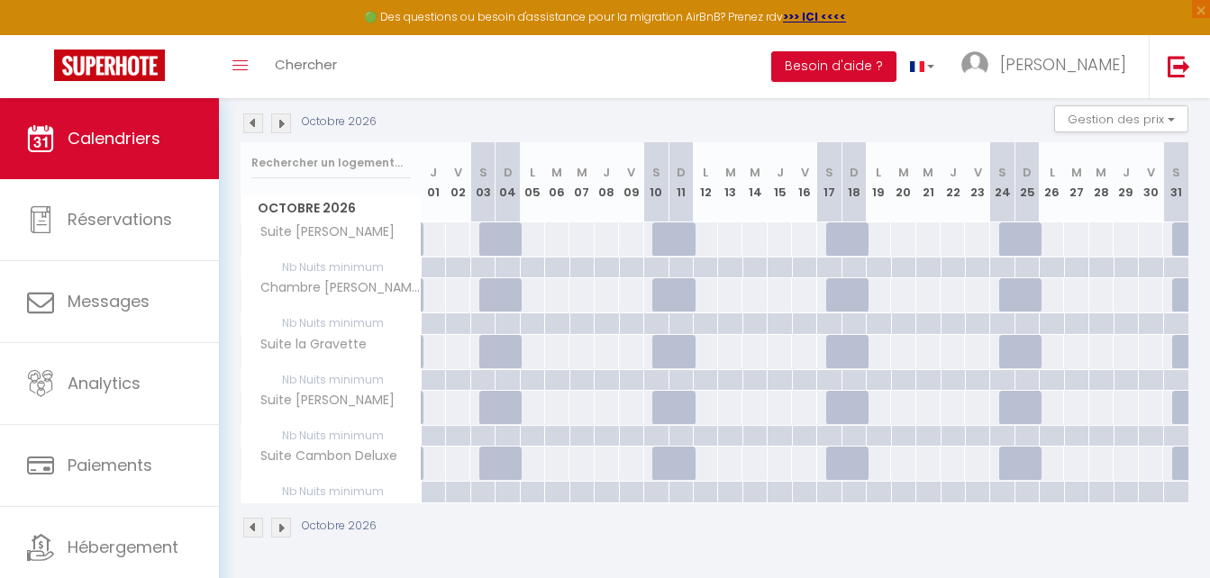
click at [249, 122] on img at bounding box center [253, 123] width 20 height 20
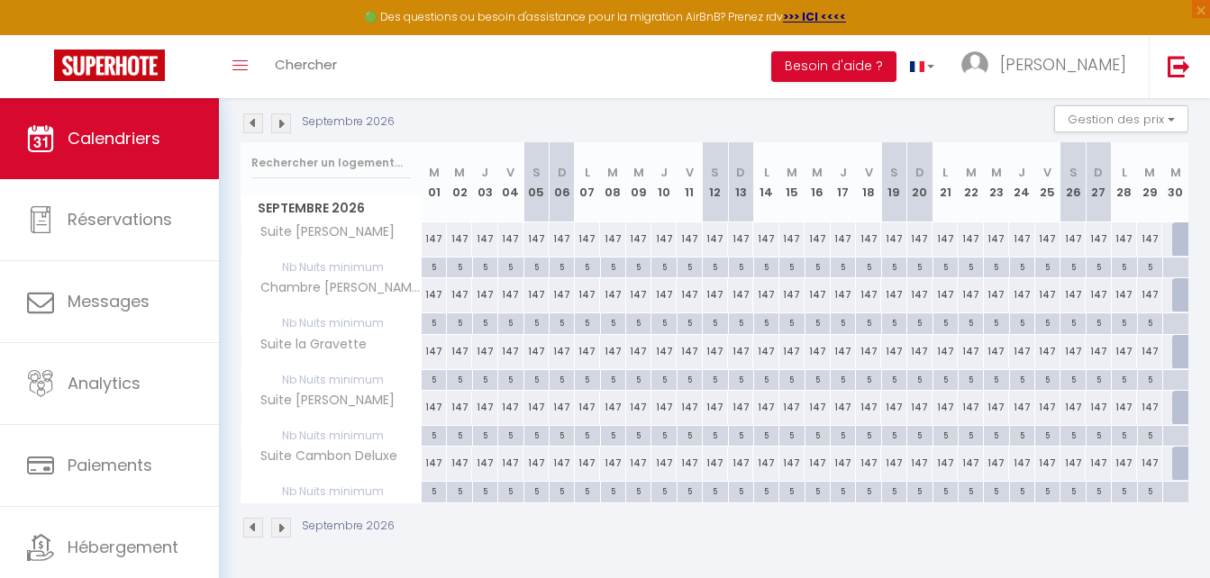
click at [940, 324] on div "5" at bounding box center [945, 321] width 24 height 17
type input "5"
type input "Lun 21 Septembre 2026"
type input "Mar 22 Septembre 2026"
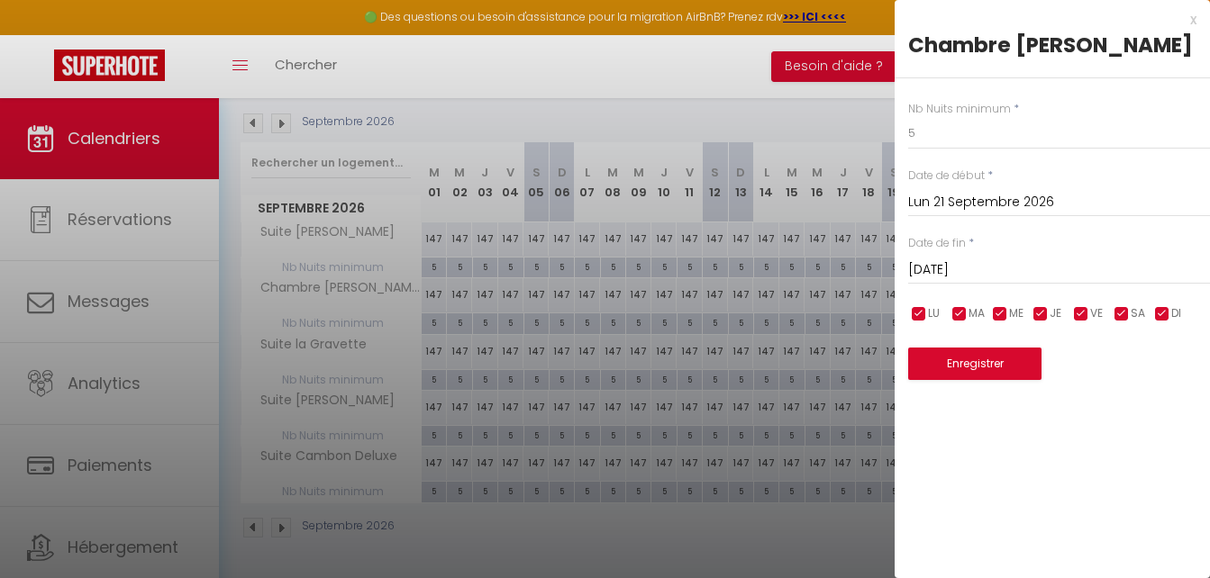
click at [665, 114] on div at bounding box center [605, 289] width 1210 height 578
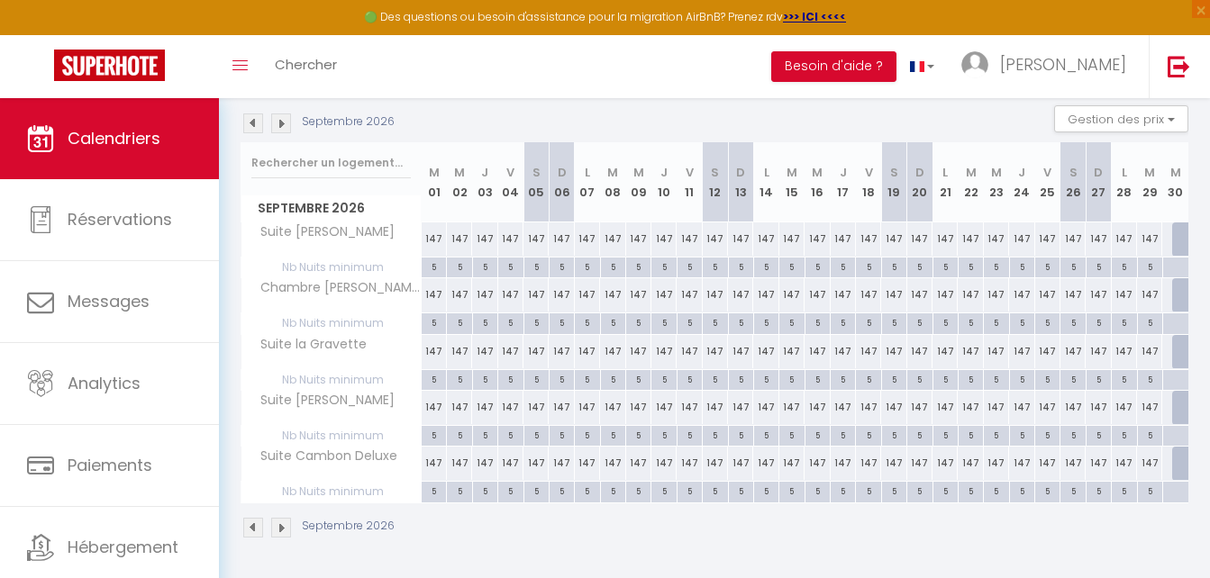
click at [283, 123] on img at bounding box center [281, 123] width 20 height 20
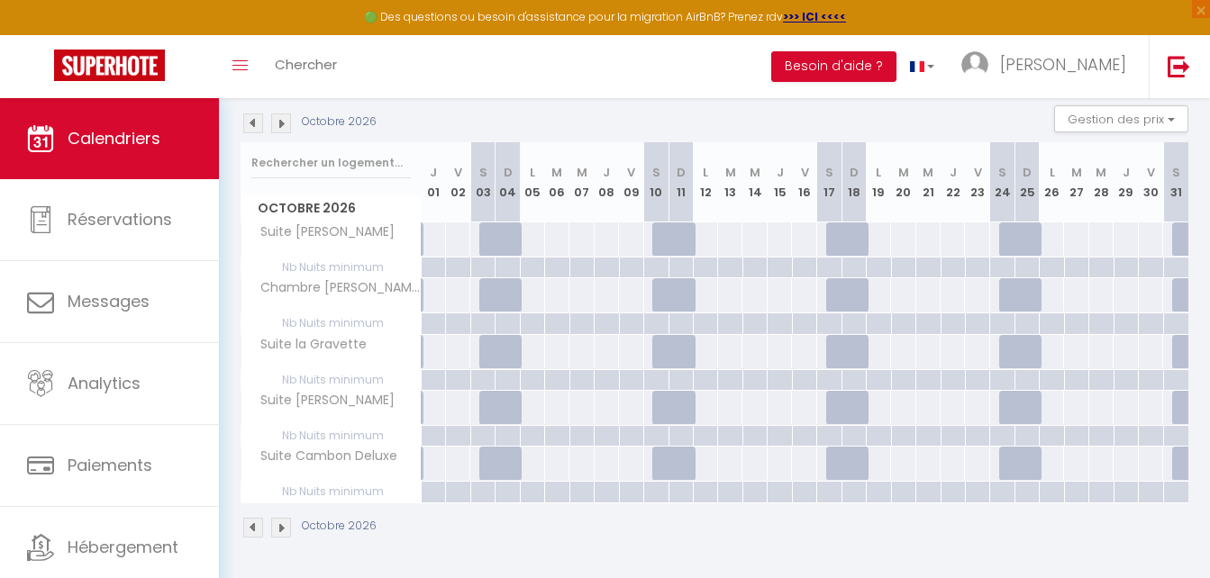
click at [432, 240] on div at bounding box center [433, 238] width 25 height 33
select select "1"
type input "Jeu 01 Octobre 2026"
type input "Ven 02 Octobre 2026"
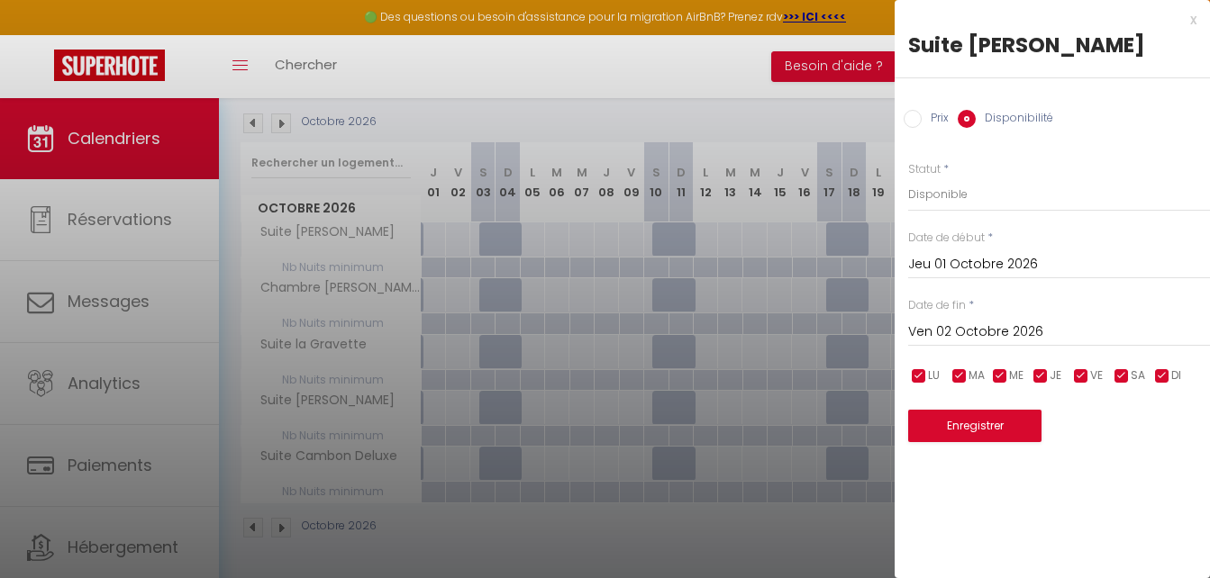
click at [435, 297] on div at bounding box center [605, 289] width 1210 height 578
select select
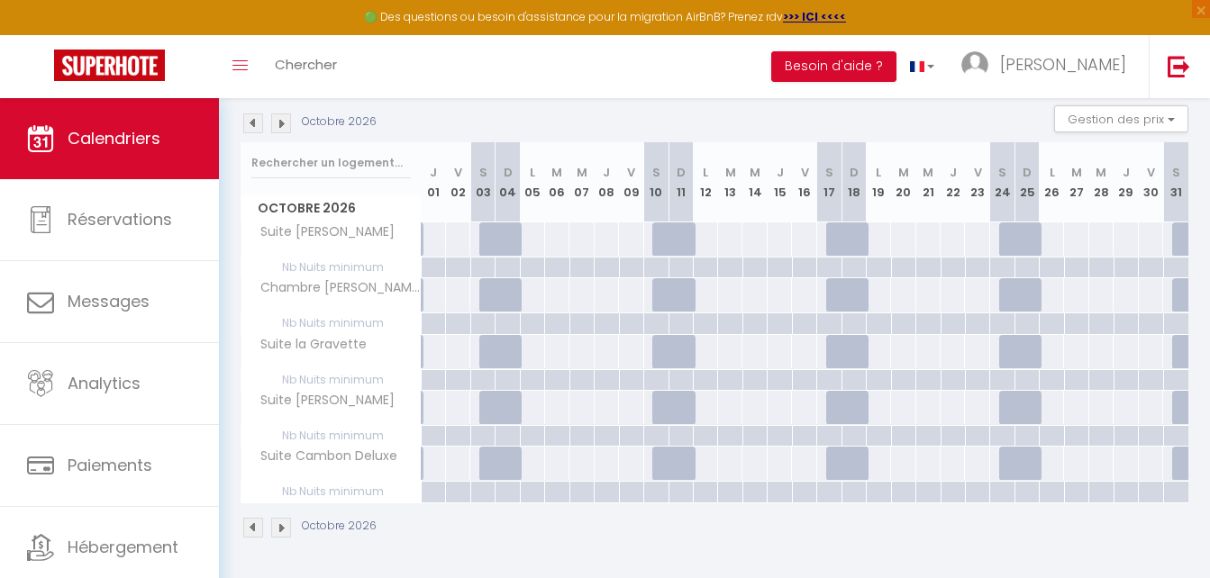
click at [436, 298] on div at bounding box center [433, 294] width 25 height 33
select select "1"
type input "Jeu 01 Octobre 2026"
type input "Ven 02 Octobre 2026"
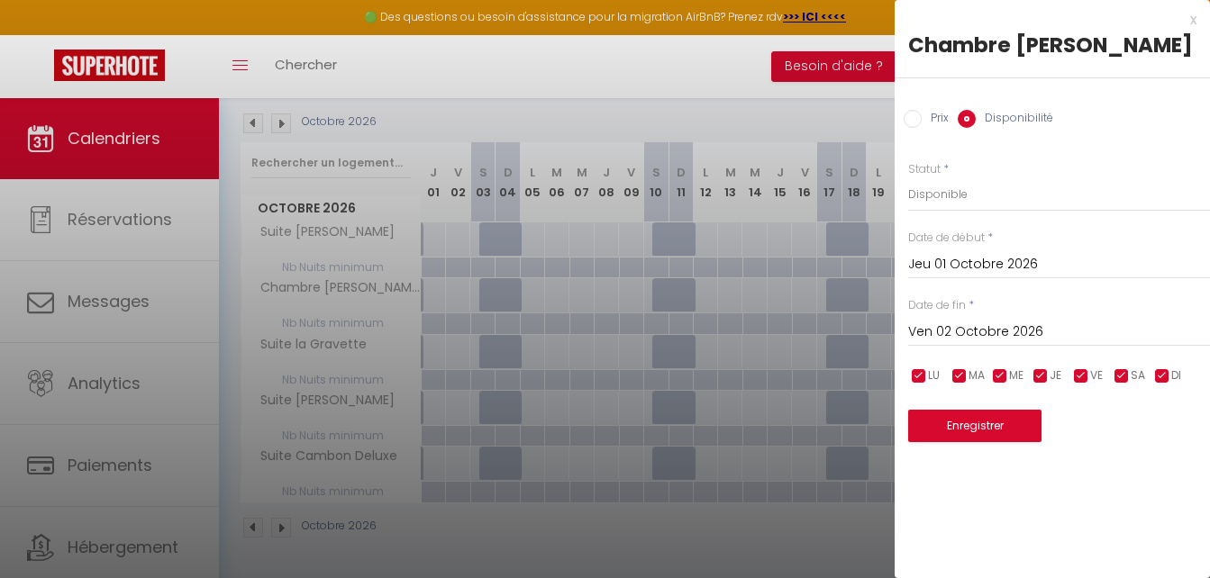
click at [485, 353] on div at bounding box center [605, 289] width 1210 height 578
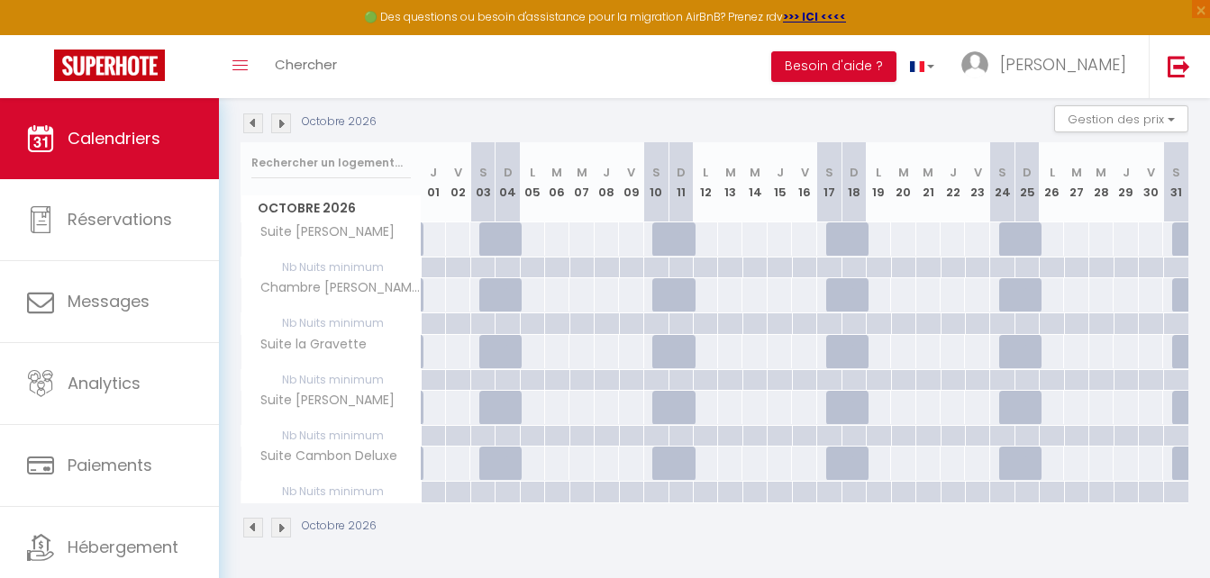
click at [485, 353] on div at bounding box center [491, 352] width 24 height 34
select select "1"
type input "Sam 03 Octobre 2026"
type input "Dim 04 Octobre 2026"
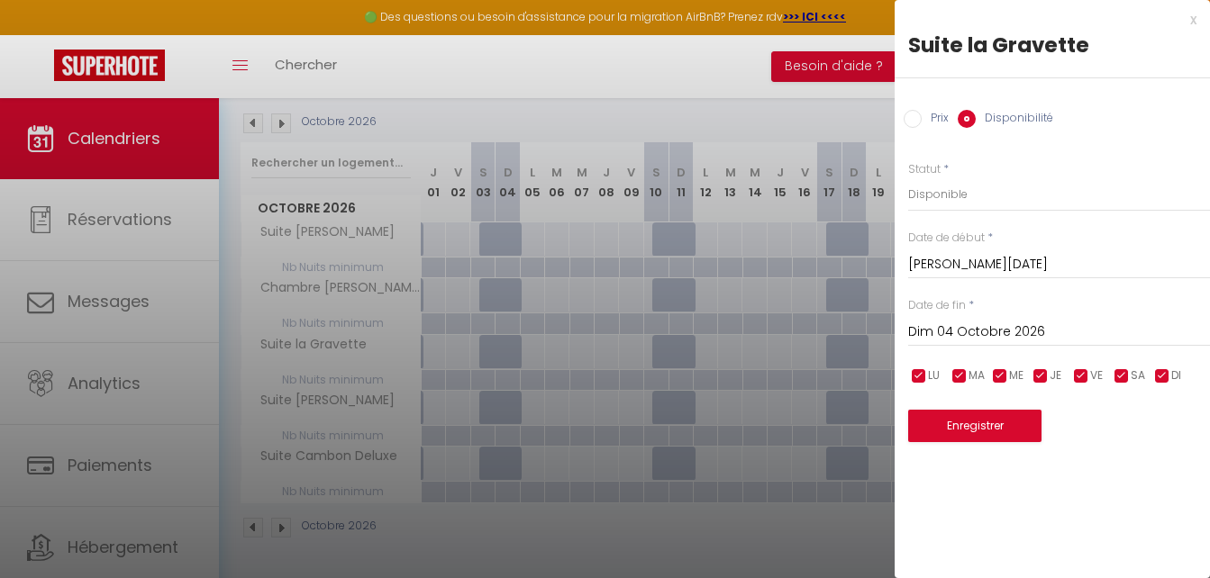
click at [531, 289] on div at bounding box center [605, 289] width 1210 height 578
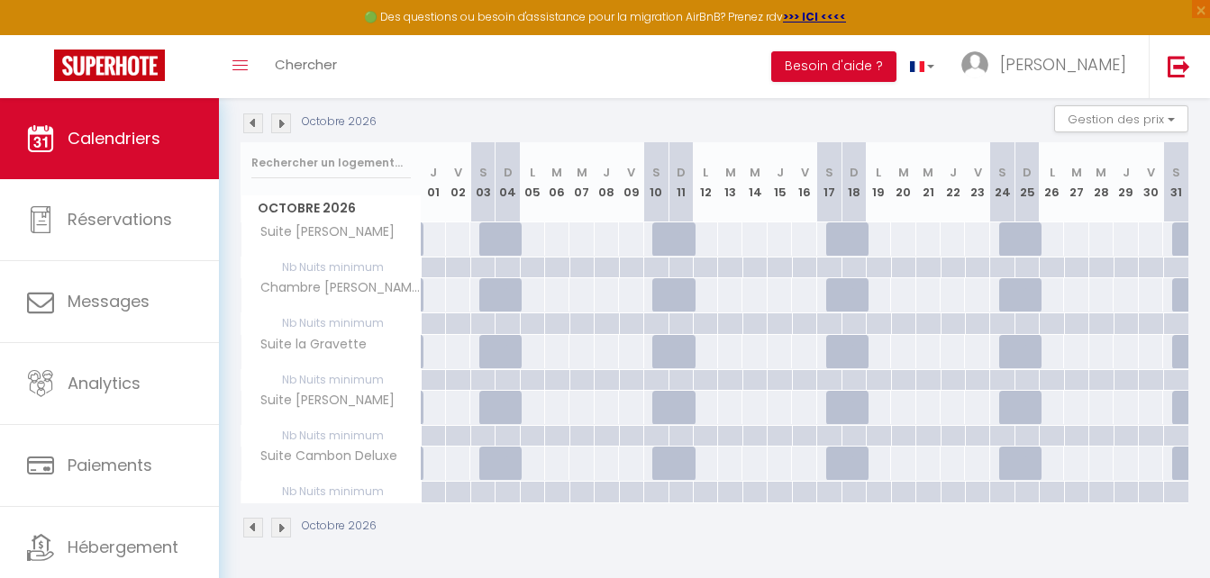
click at [556, 350] on div at bounding box center [556, 351] width 25 height 33
select select "1"
type input "Mar 06 Octobre 2026"
type input "Mer 07 Octobre 2026"
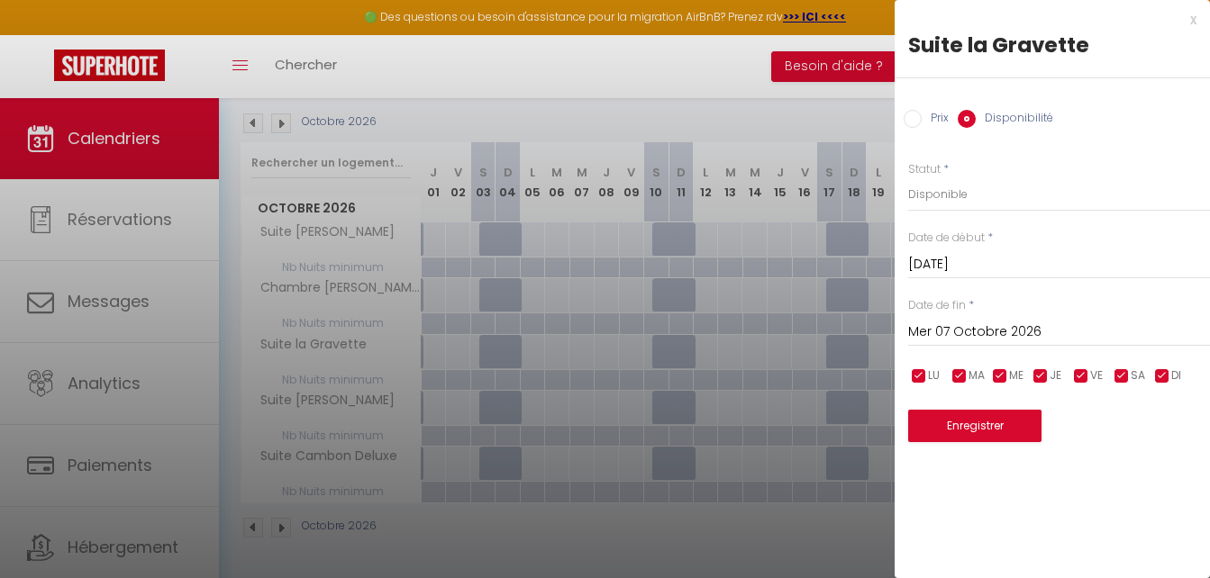
click at [914, 116] on input "Prix" at bounding box center [912, 119] width 18 height 18
radio input "true"
radio input "false"
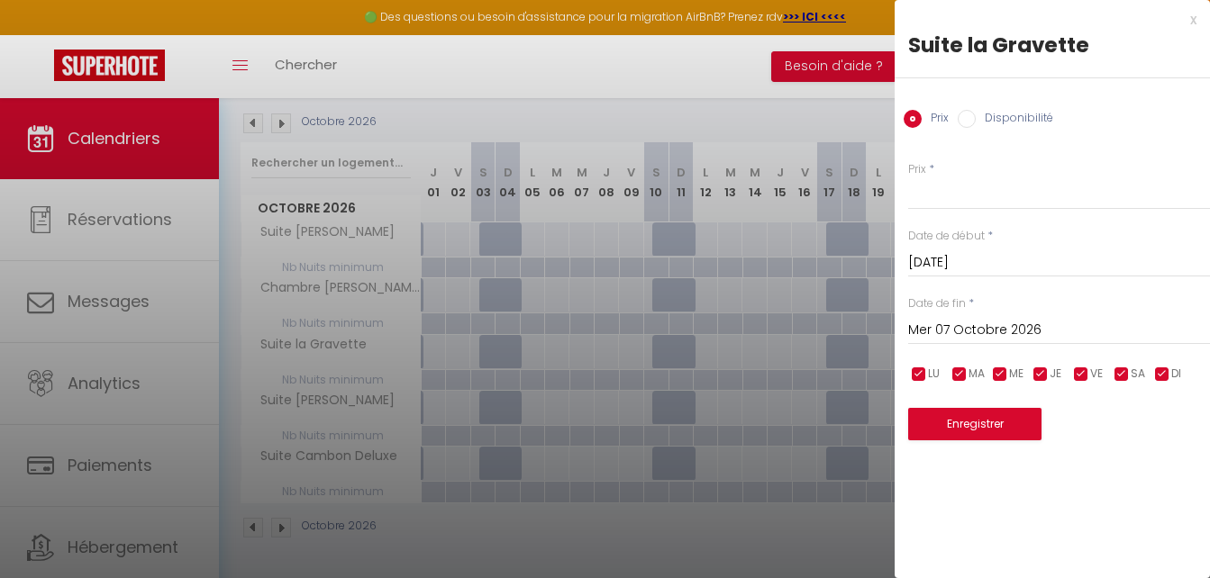
click at [447, 454] on div at bounding box center [605, 289] width 1210 height 578
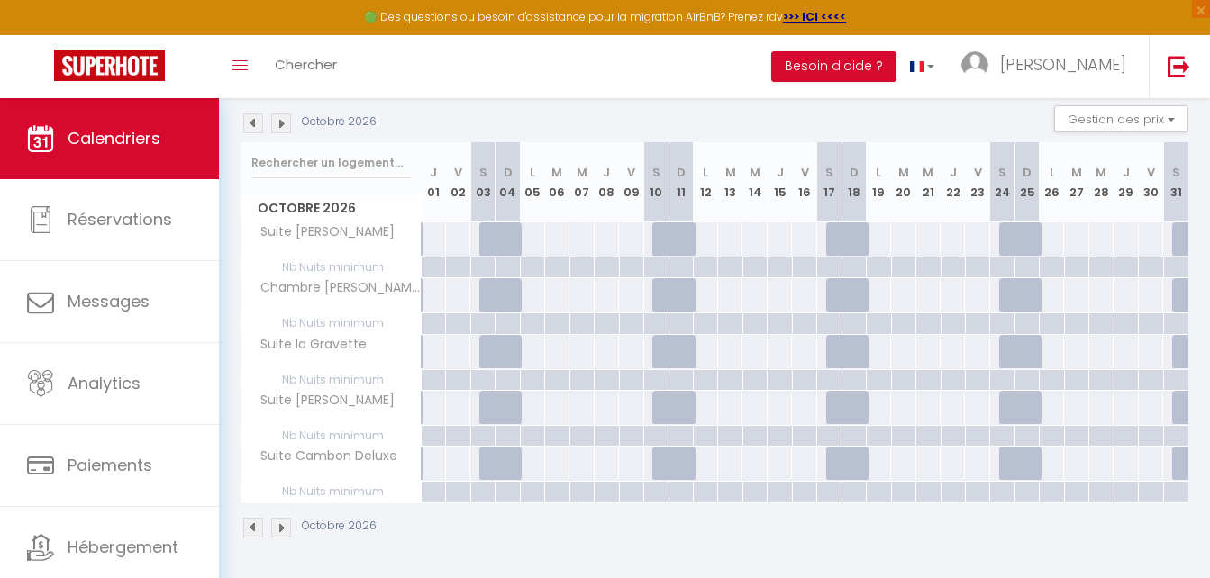
click at [431, 467] on div at bounding box center [433, 463] width 25 height 33
type input "Jeu 01 Octobre 2026"
type input "Ven 02 Octobre 2026"
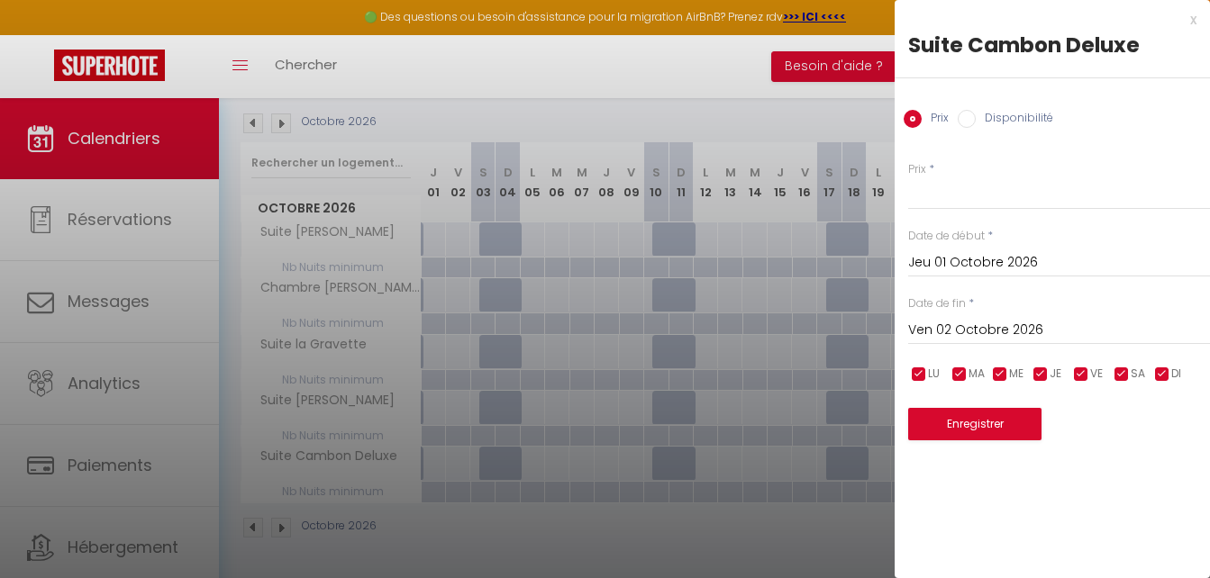
click at [248, 122] on div at bounding box center [605, 289] width 1210 height 578
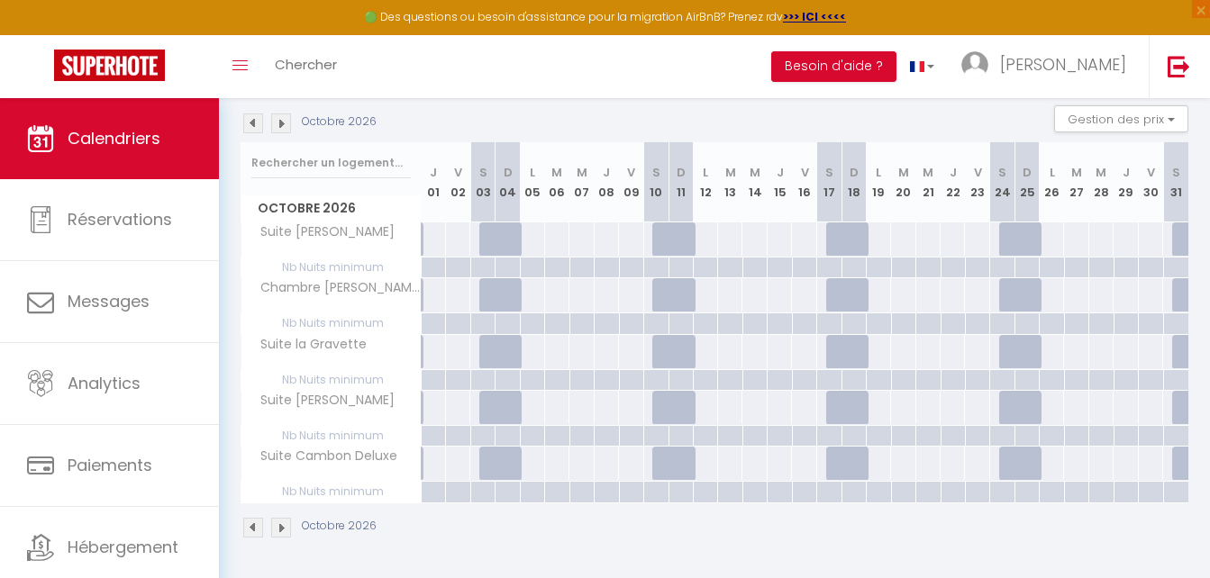
click at [249, 119] on img at bounding box center [253, 123] width 20 height 20
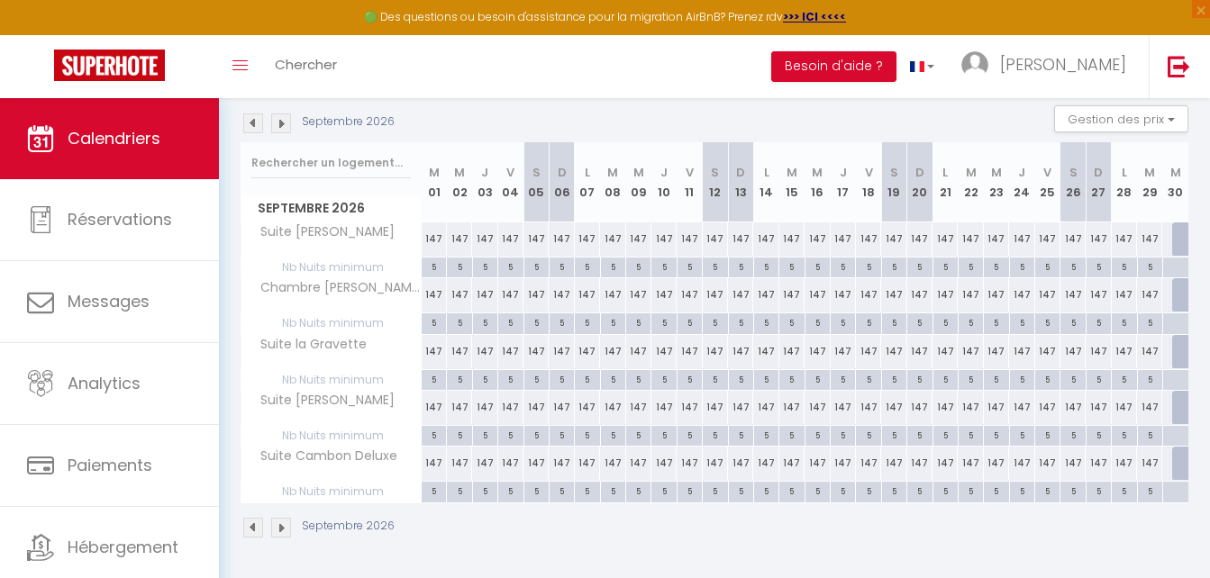
click at [564, 298] on div "147" at bounding box center [561, 294] width 25 height 33
type input "147"
type input "Dim 06 Septembre 2026"
type input "Lun 07 Septembre 2026"
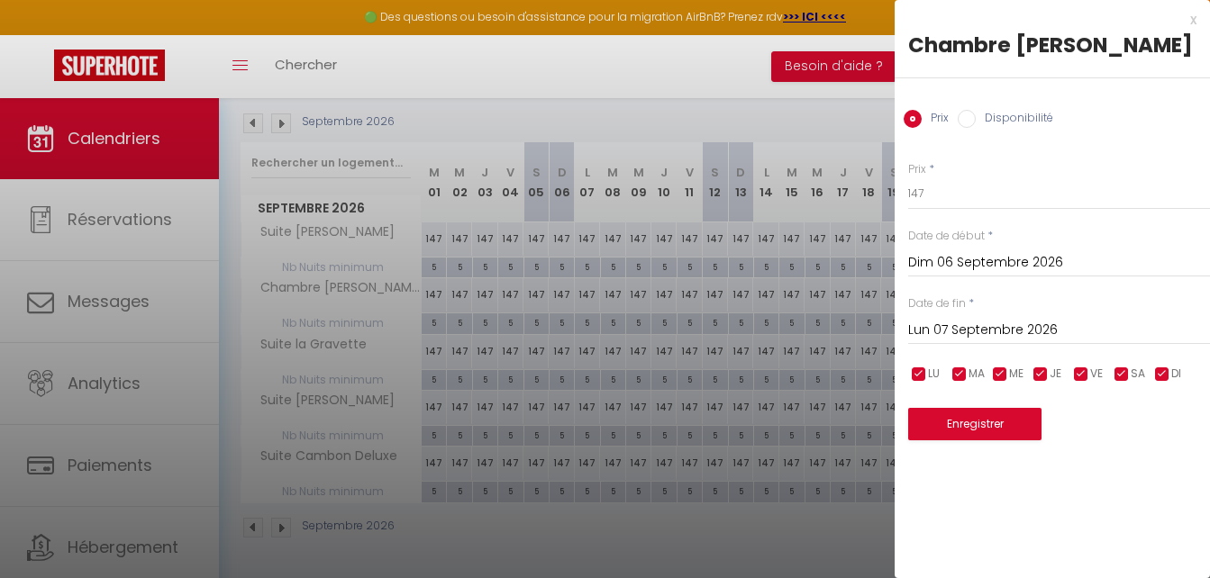
click at [281, 125] on div at bounding box center [605, 289] width 1210 height 578
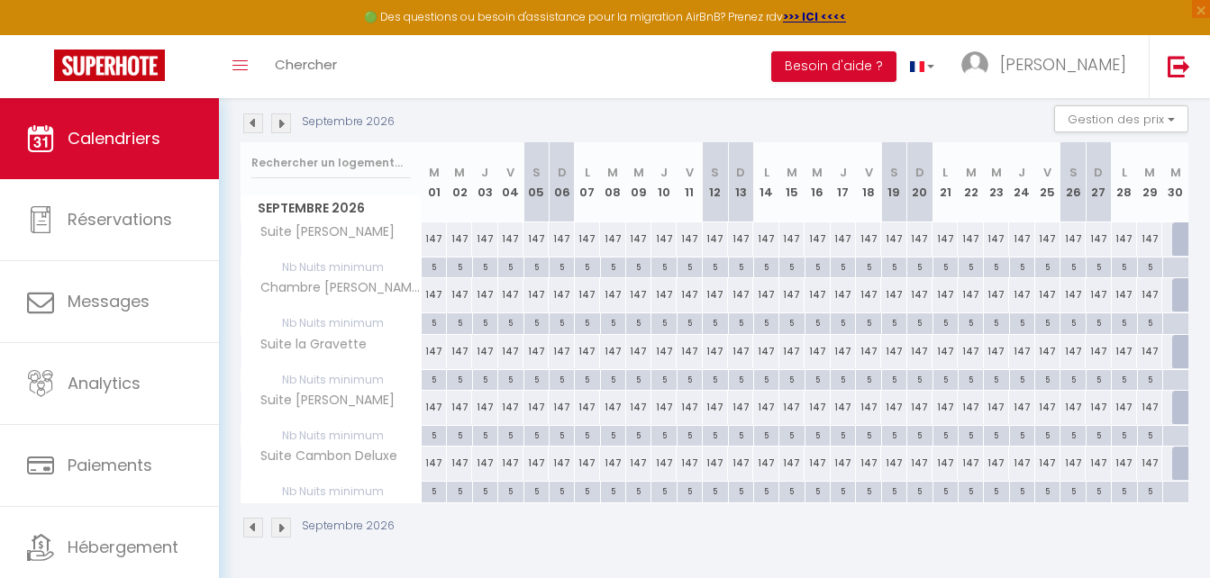
click at [282, 127] on img at bounding box center [281, 123] width 20 height 20
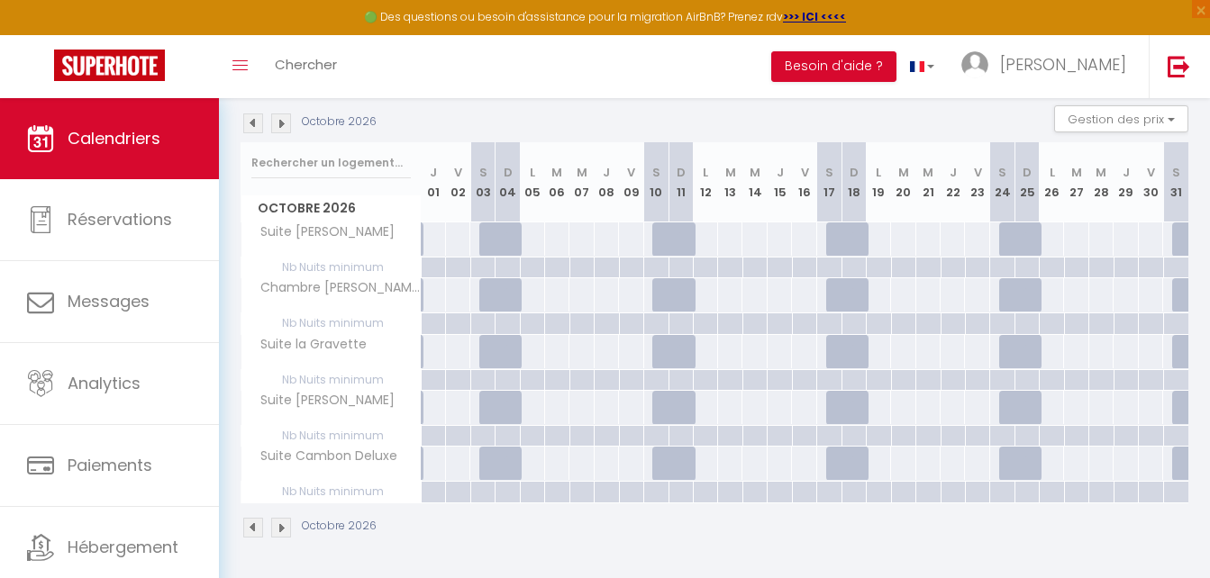
click at [282, 127] on img at bounding box center [281, 123] width 20 height 20
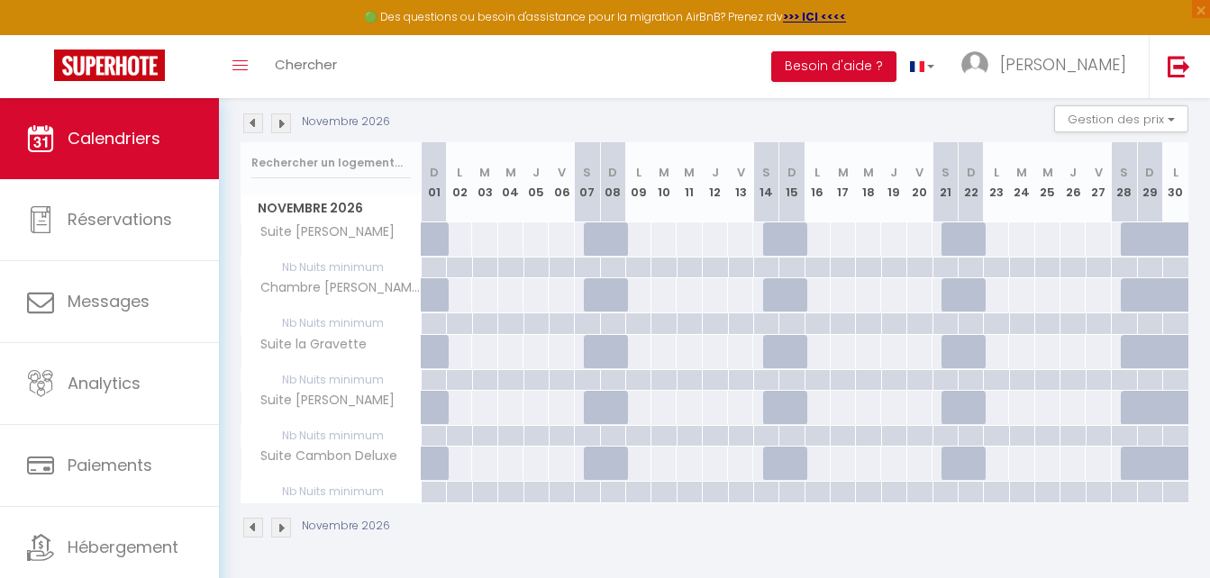
click at [282, 127] on img at bounding box center [281, 123] width 20 height 20
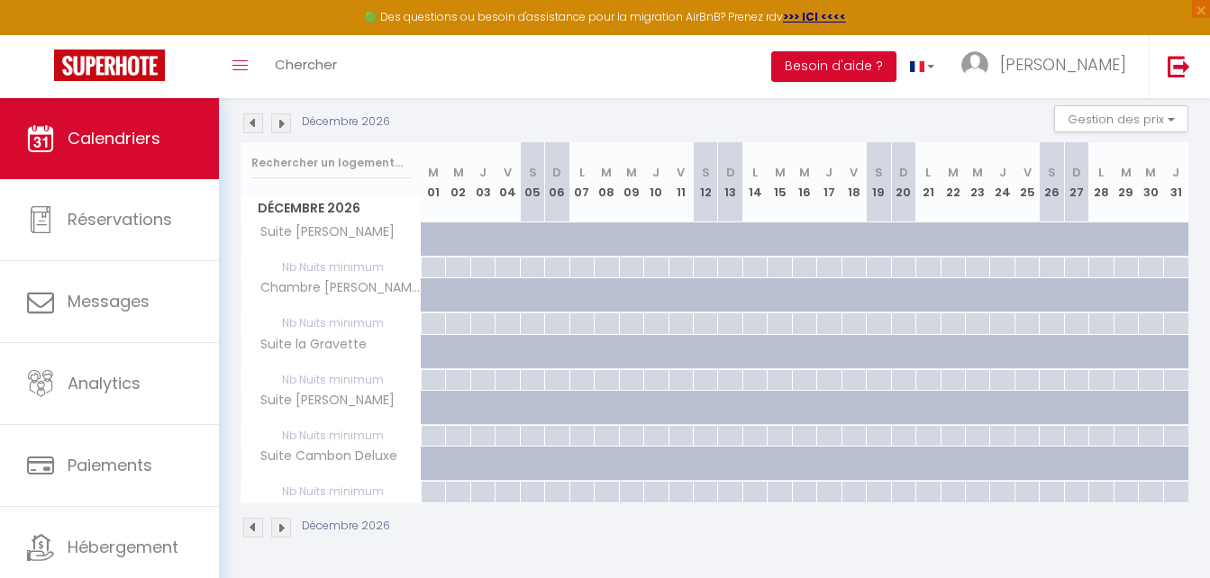
click at [431, 244] on div at bounding box center [442, 249] width 24 height 34
type input "Mar 01 Décembre 2026"
type input "Mer 02 Décembre 2026"
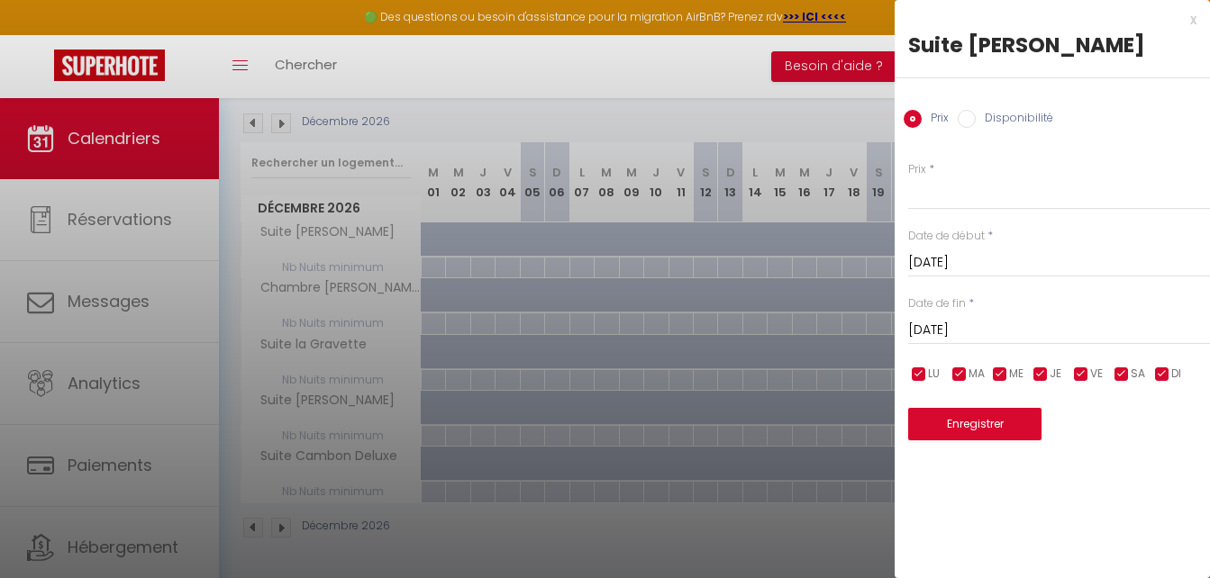
click at [430, 261] on div at bounding box center [605, 289] width 1210 height 578
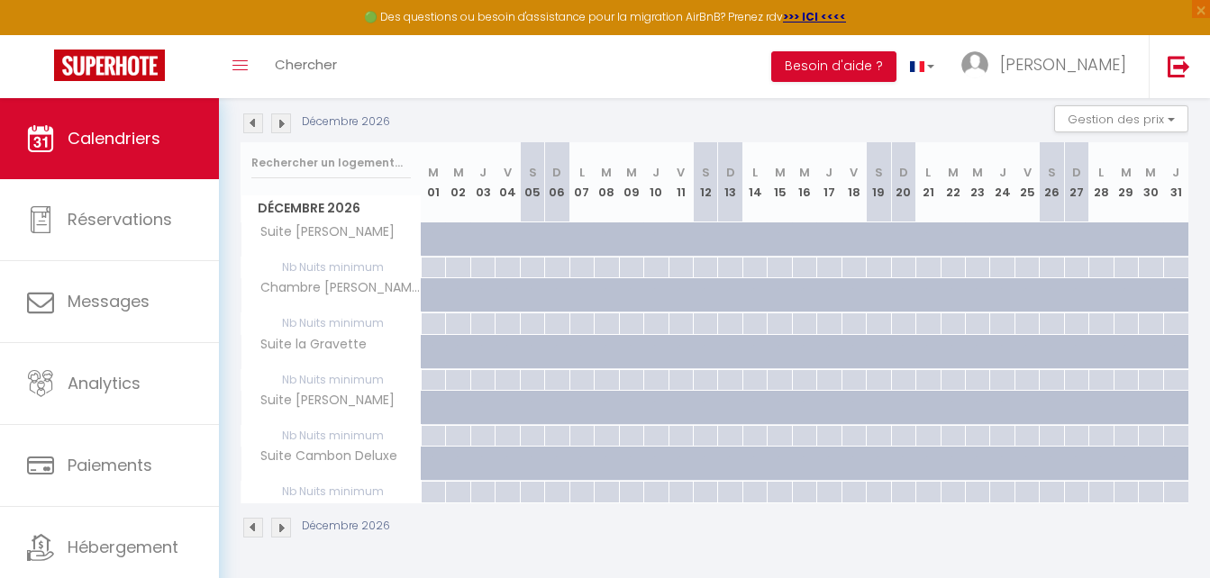
click at [451, 300] on div at bounding box center [458, 295] width 24 height 34
type input "Mer 02 Décembre 2026"
type input "Jeu 03 Décembre 2026"
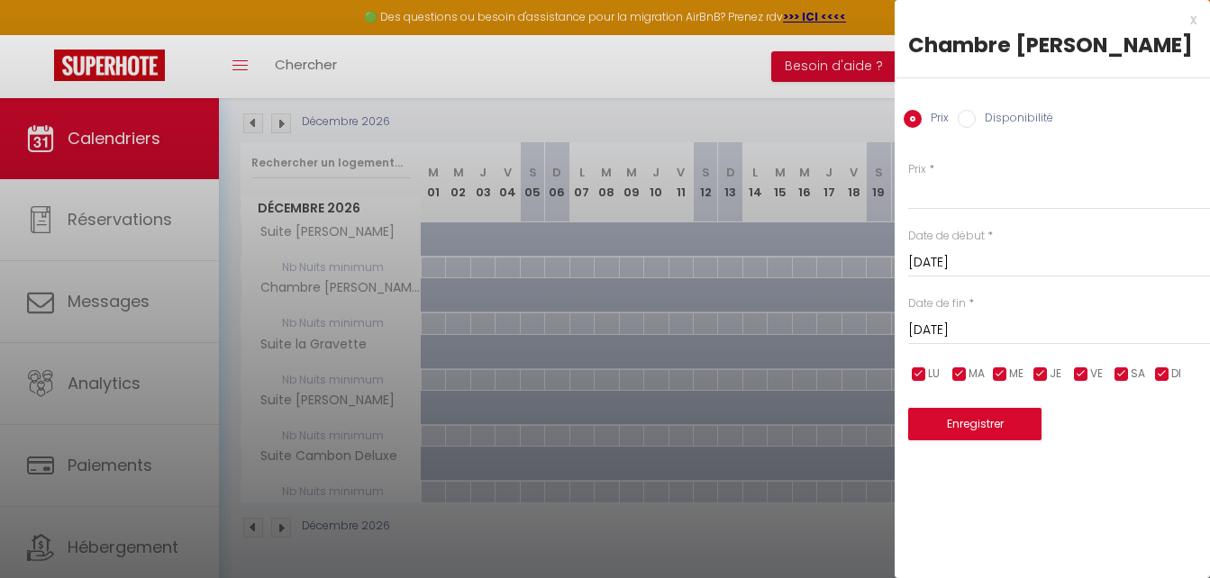
click at [612, 352] on div at bounding box center [605, 289] width 1210 height 578
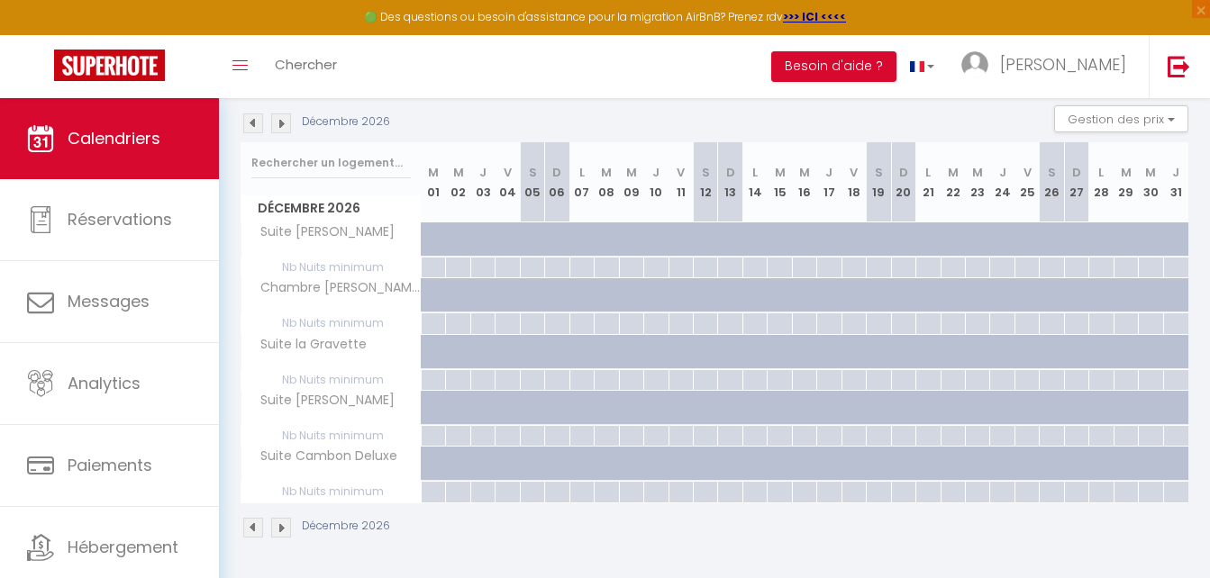
click at [692, 343] on div at bounding box center [704, 351] width 25 height 33
type input "Sam 12 Décembre 2026"
type input "Dim 13 Décembre 2026"
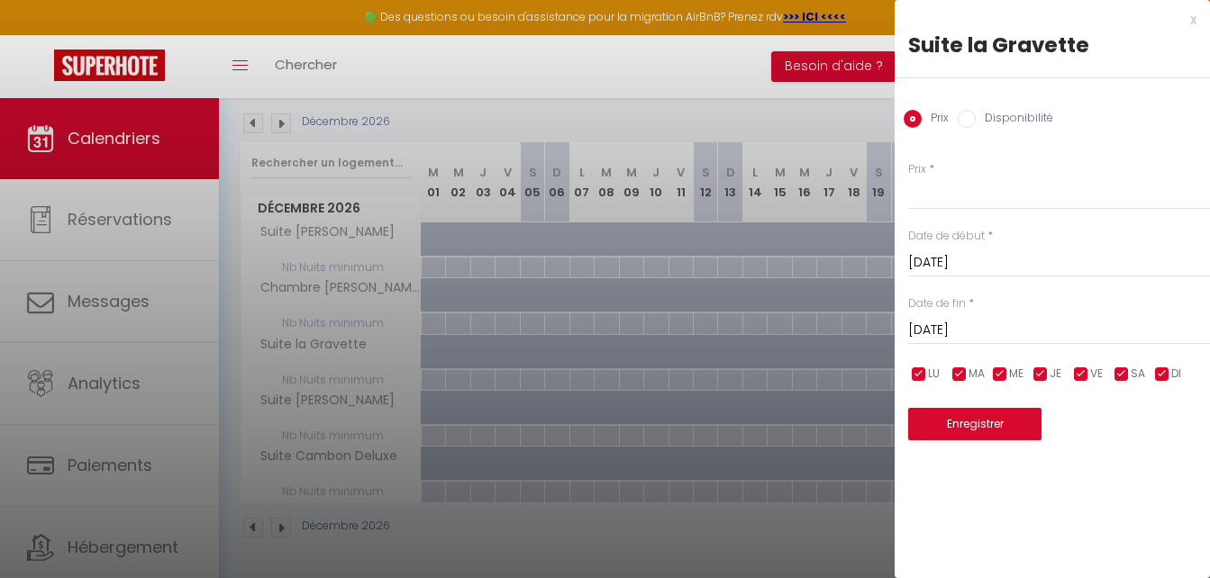
click at [968, 120] on input "Disponibilité" at bounding box center [966, 119] width 18 height 18
radio input "true"
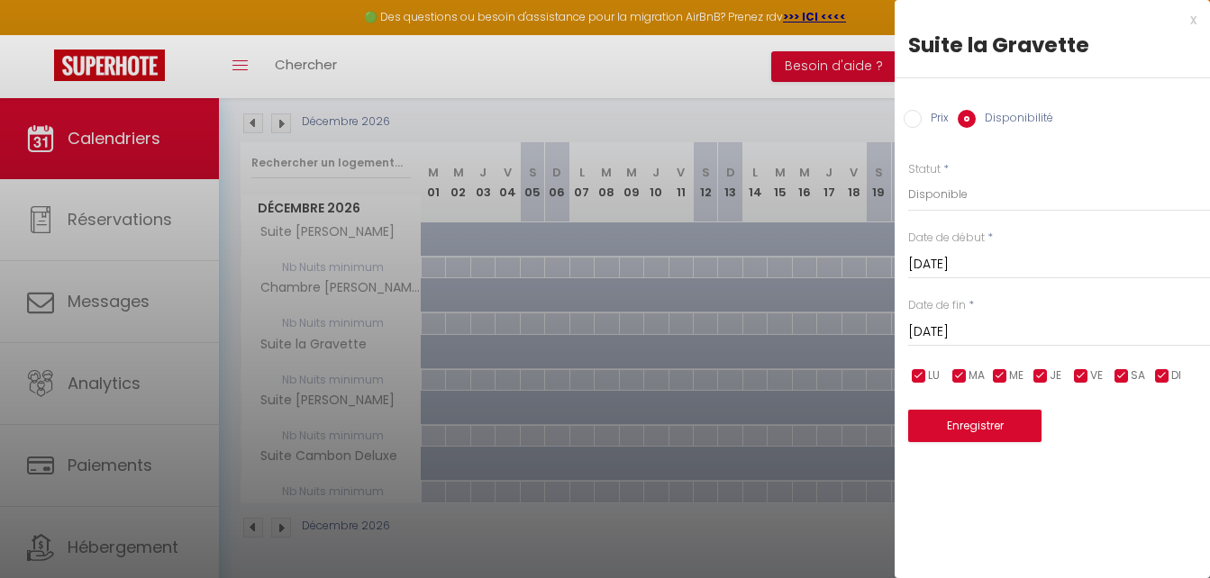
click at [908, 121] on input "Prix" at bounding box center [912, 119] width 18 height 18
radio input "true"
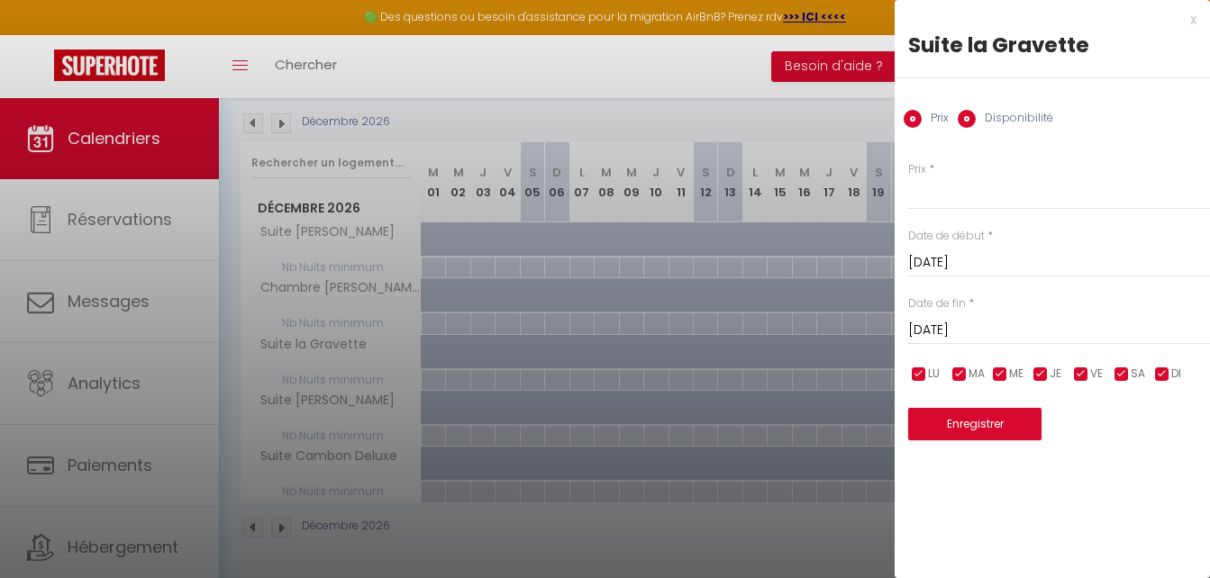
radio input "false"
click at [549, 412] on div at bounding box center [605, 289] width 1210 height 578
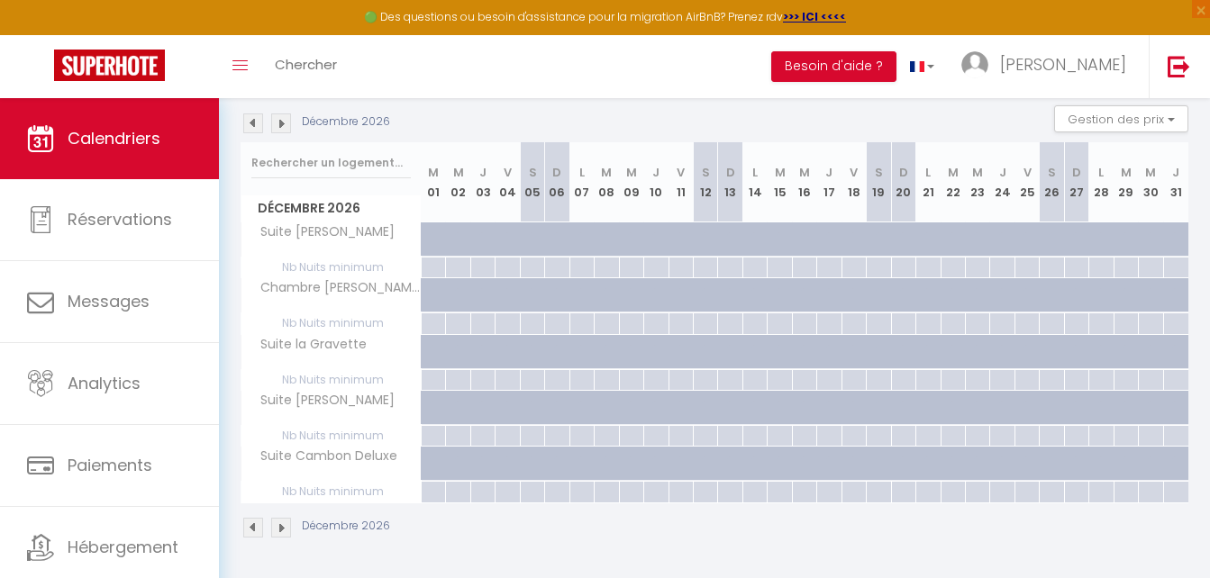
click at [531, 466] on div at bounding box center [541, 474] width 24 height 34
type input "Sam 05 Décembre 2026"
type input "Dim 06 Décembre 2026"
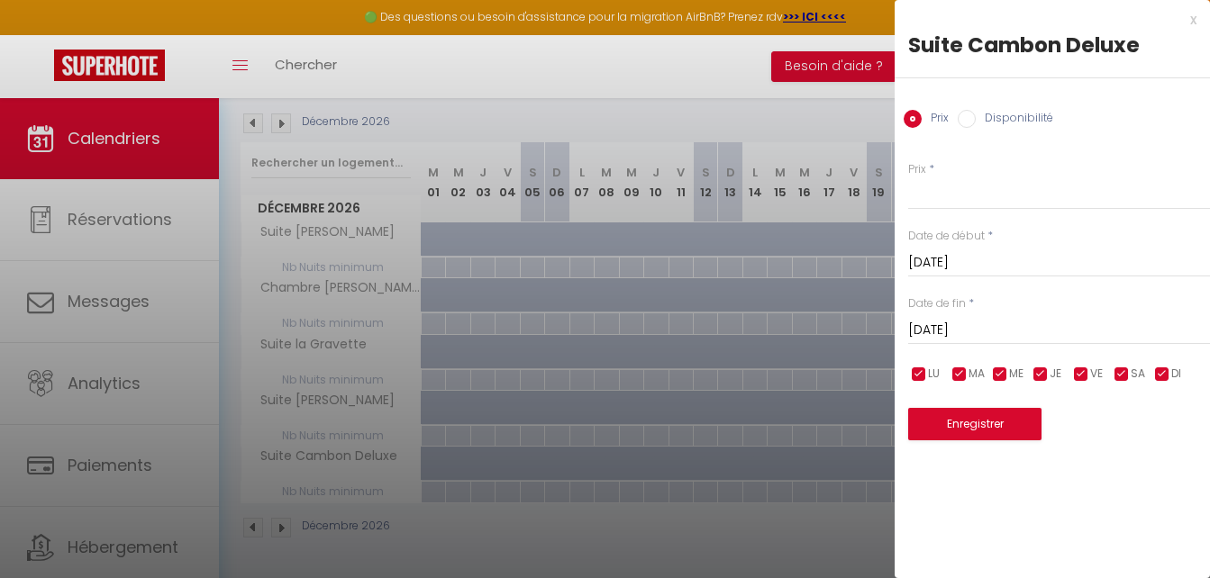
click at [1111, 369] on div "LU MA ME JE VE SA DI" at bounding box center [1058, 374] width 325 height 23
click at [1122, 377] on input "checkbox" at bounding box center [1121, 375] width 18 height 18
checkbox input "true"
click at [967, 122] on input "Disponibilité" at bounding box center [966, 119] width 18 height 18
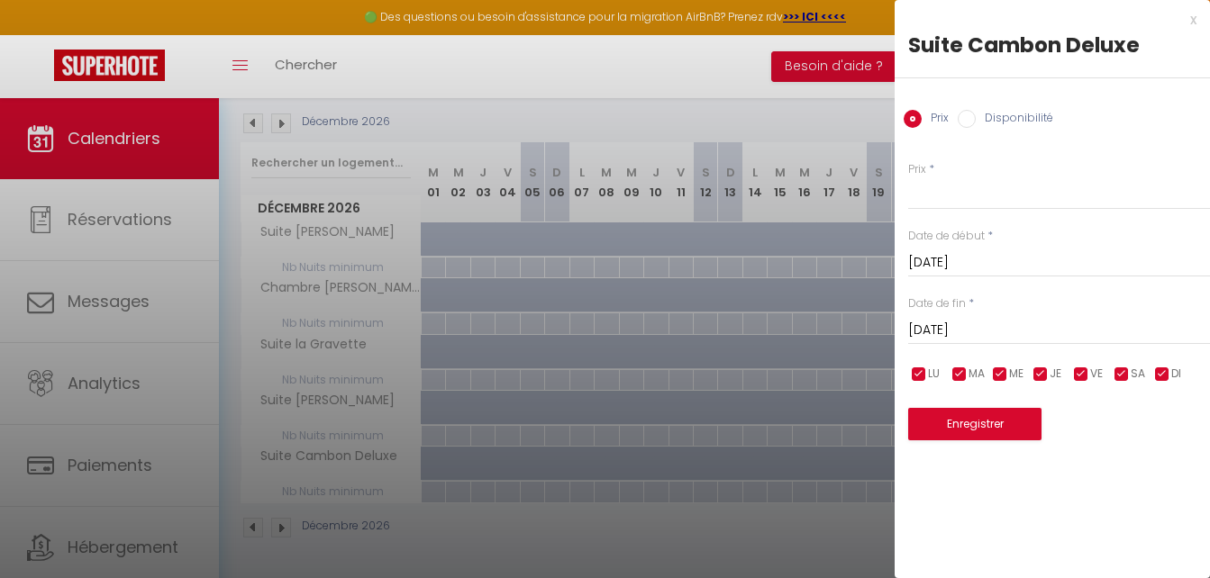
radio input "true"
radio input "false"
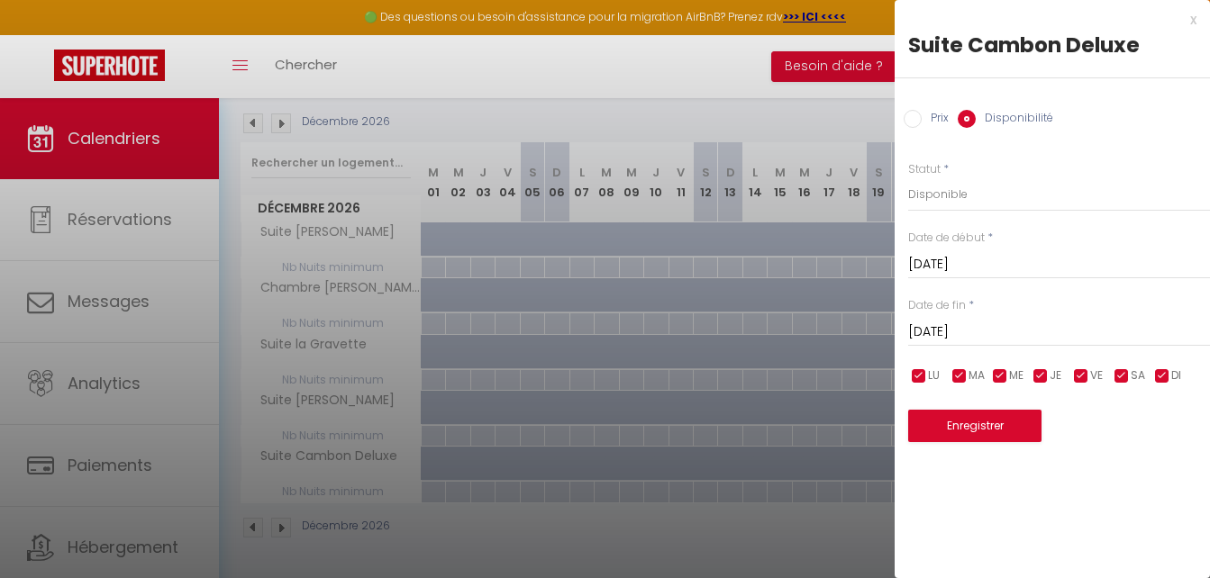
click at [1078, 367] on input "checkbox" at bounding box center [1081, 376] width 18 height 18
click at [1078, 368] on input "checkbox" at bounding box center [1081, 376] width 18 height 18
checkbox input "true"
click at [572, 132] on div at bounding box center [605, 289] width 1210 height 578
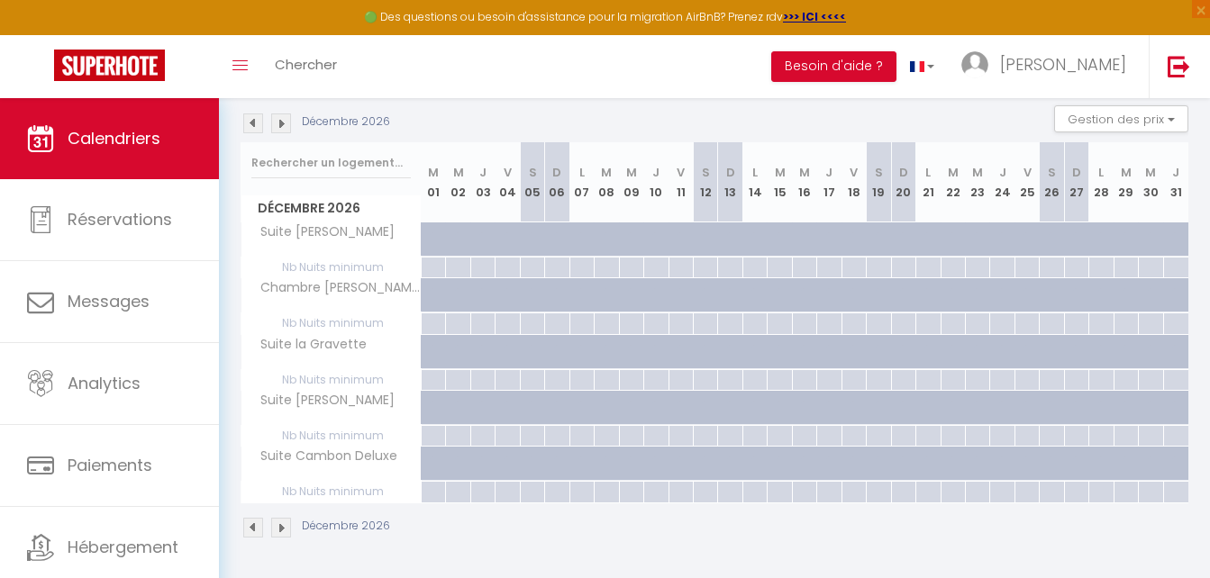
click at [249, 121] on img at bounding box center [253, 123] width 20 height 20
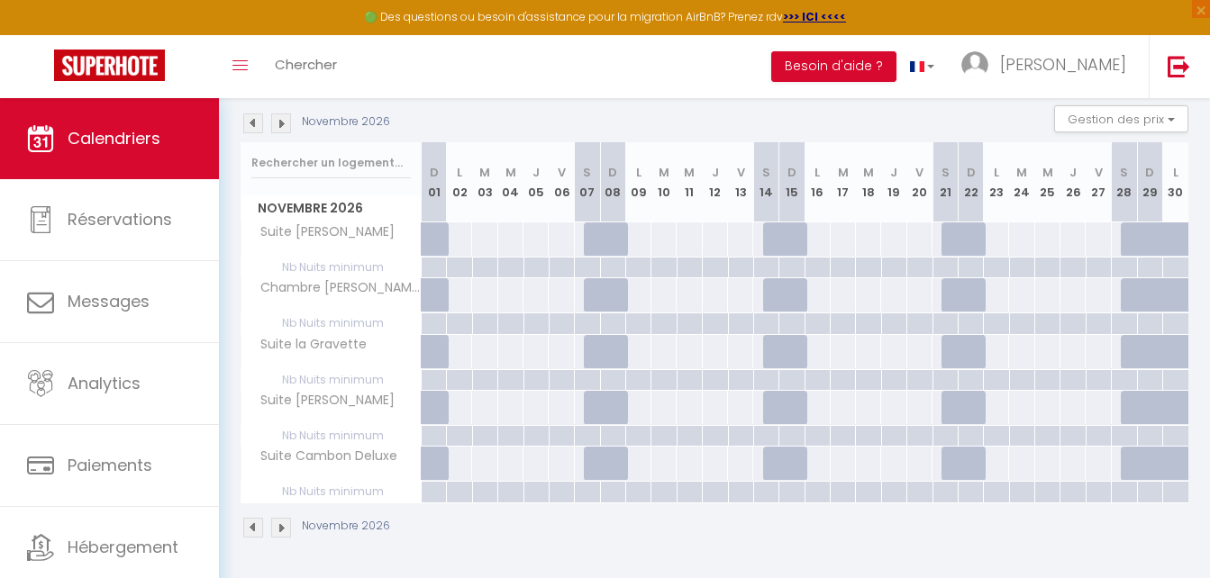
click at [248, 120] on img at bounding box center [253, 123] width 20 height 20
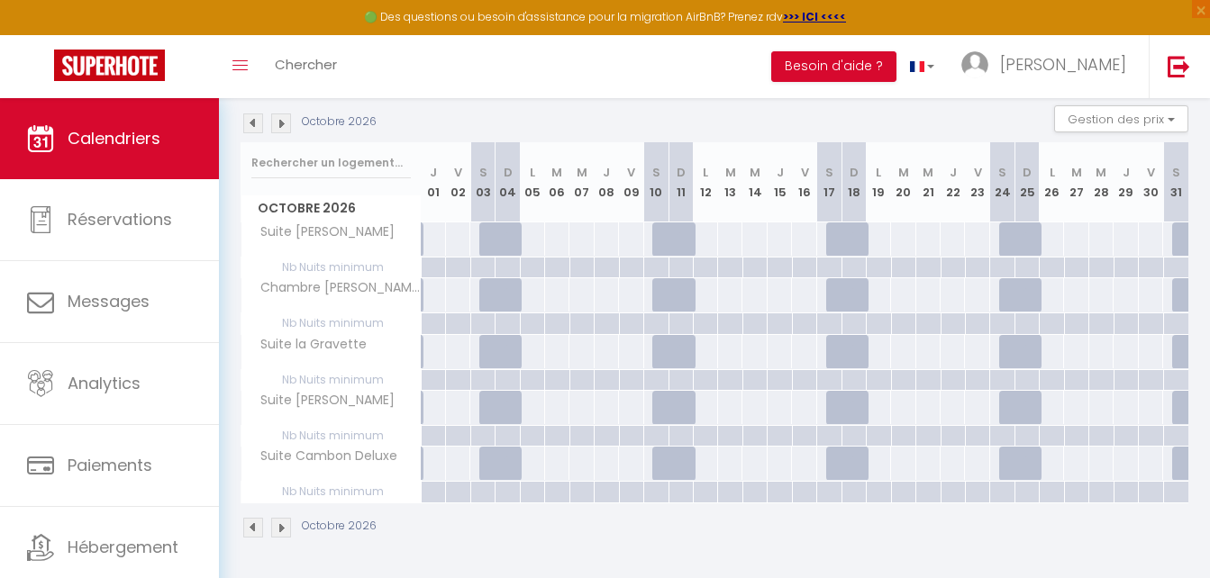
click at [248, 120] on img at bounding box center [253, 123] width 20 height 20
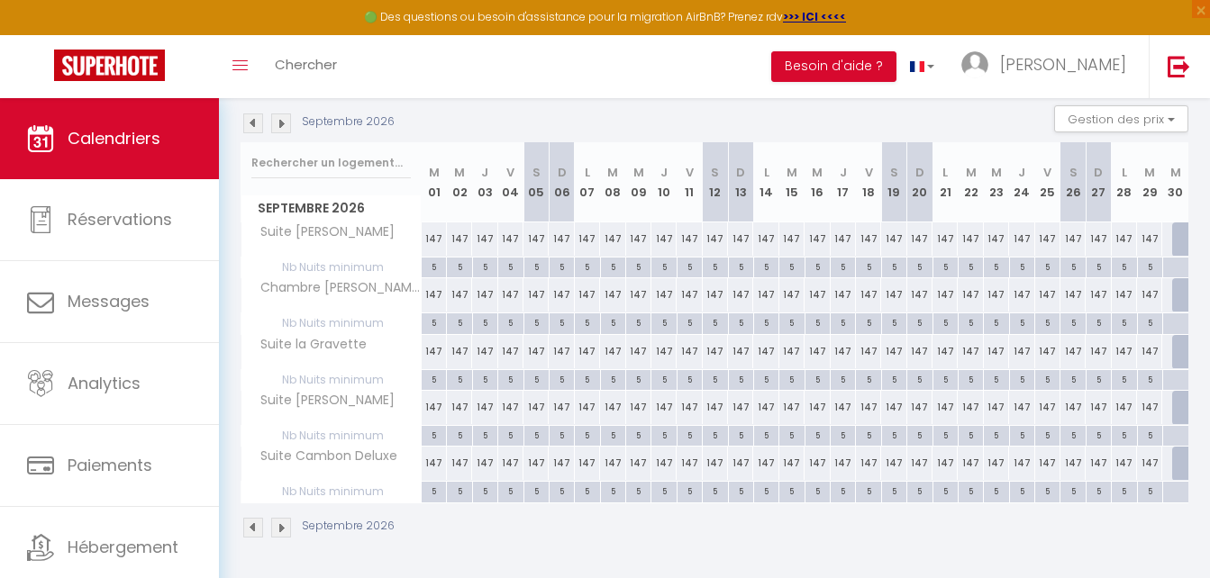
click at [248, 120] on img at bounding box center [253, 123] width 20 height 20
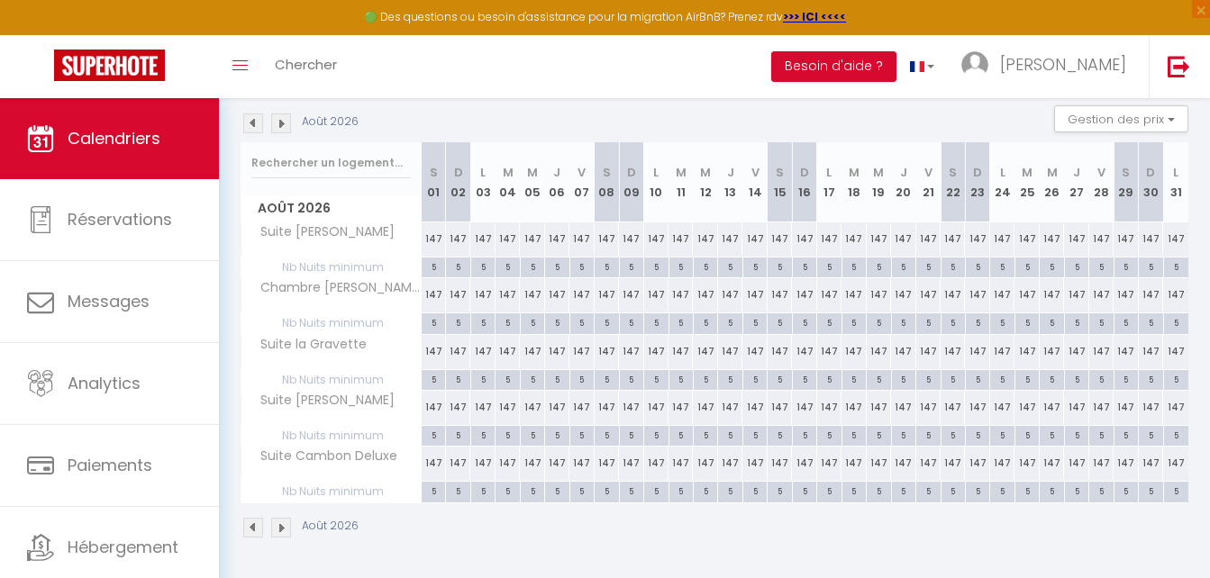
click at [248, 120] on img at bounding box center [253, 123] width 20 height 20
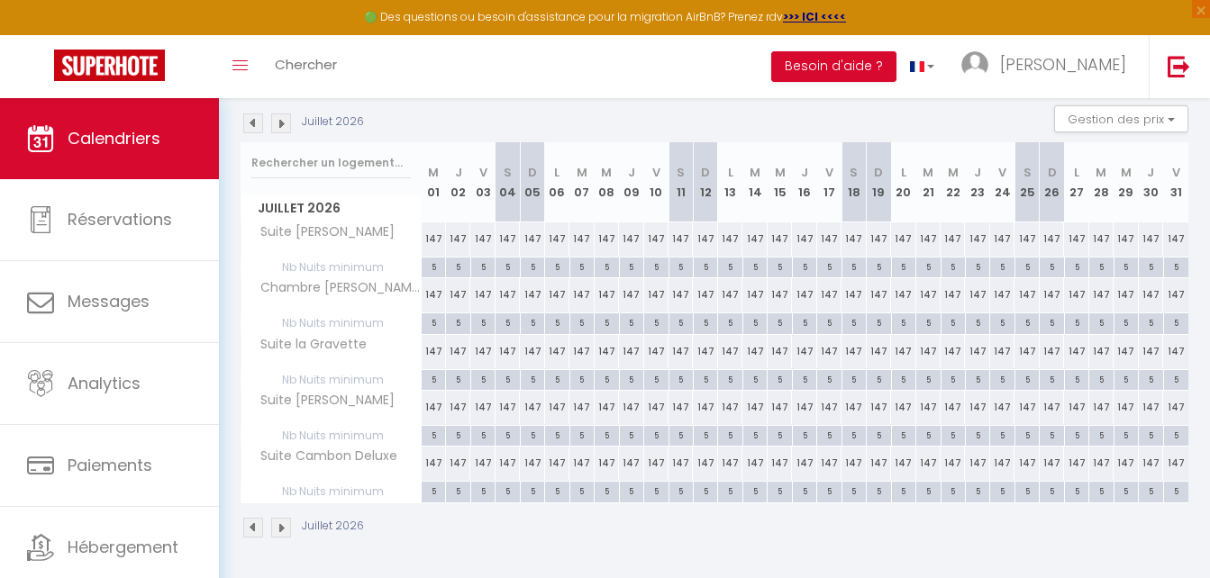
click at [248, 120] on img at bounding box center [253, 123] width 20 height 20
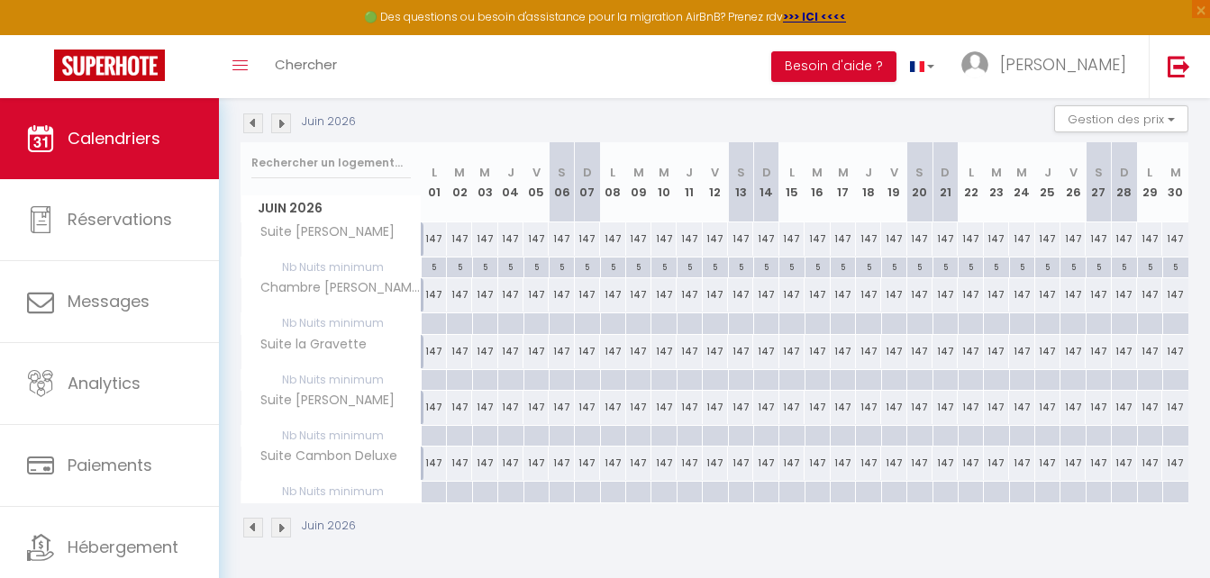
click at [248, 120] on img at bounding box center [253, 123] width 20 height 20
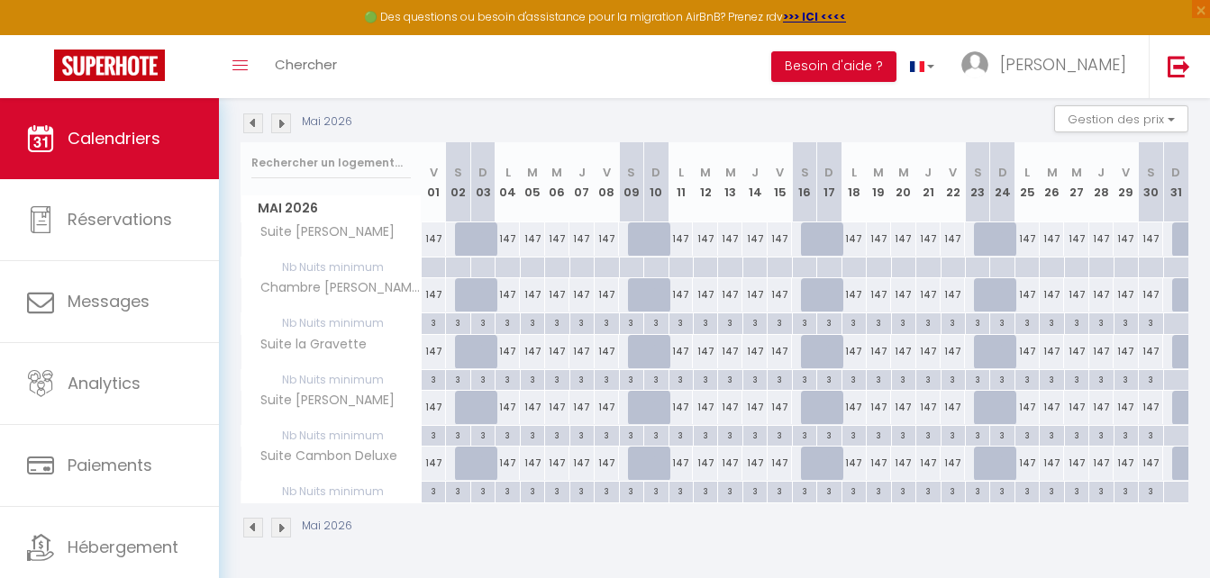
click at [247, 120] on img at bounding box center [253, 123] width 20 height 20
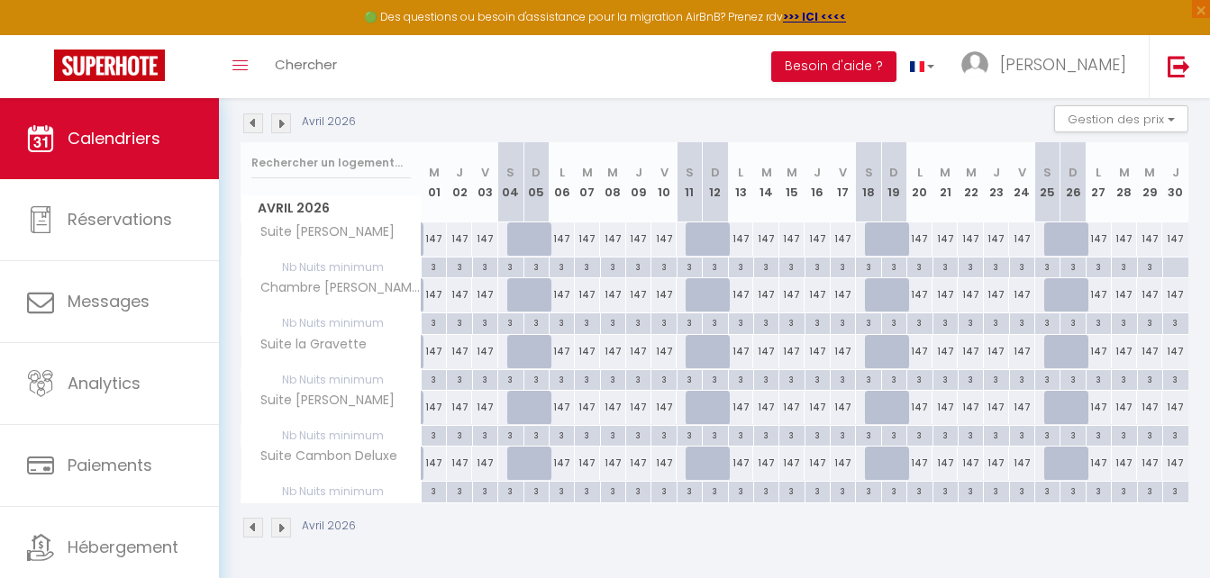
click at [247, 120] on img at bounding box center [253, 123] width 20 height 20
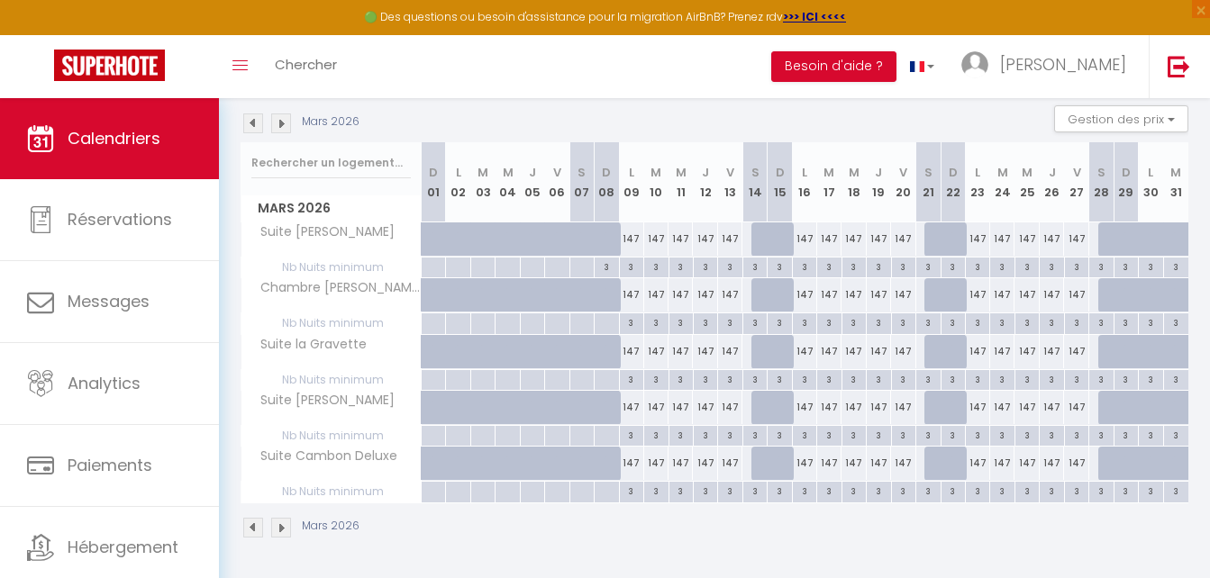
click at [244, 119] on img at bounding box center [253, 123] width 20 height 20
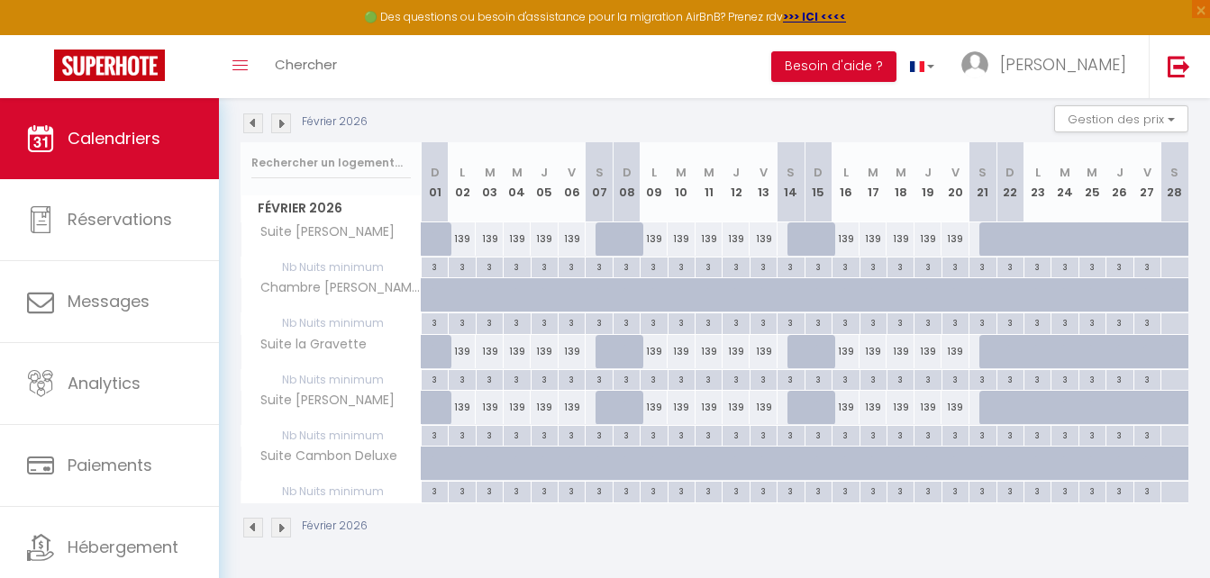
click at [244, 119] on img at bounding box center [253, 123] width 20 height 20
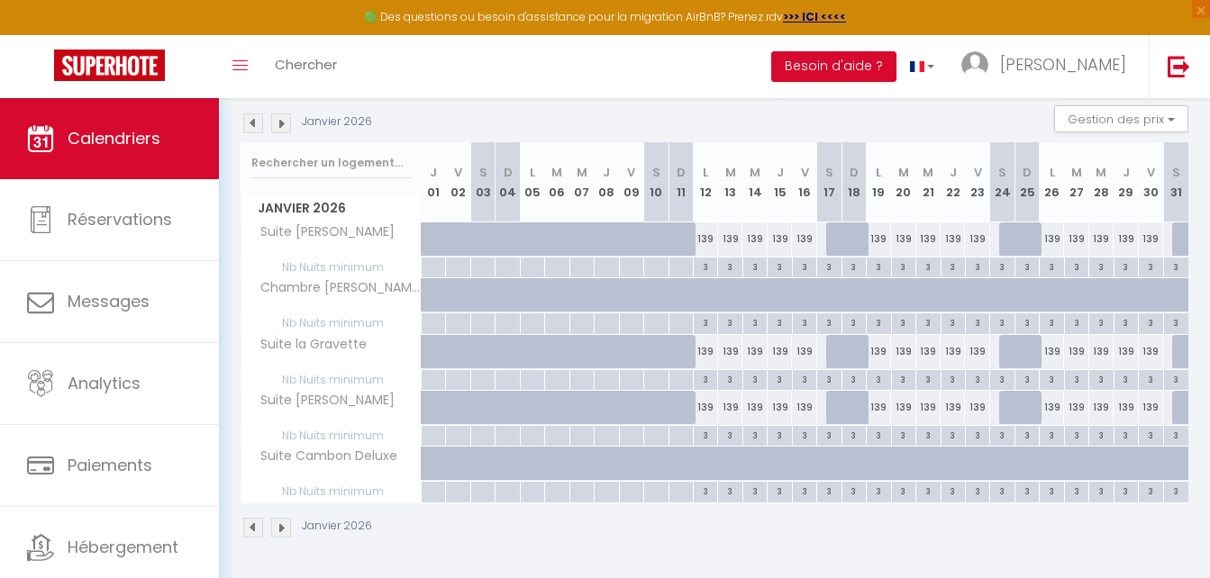
click at [244, 119] on img at bounding box center [253, 123] width 20 height 20
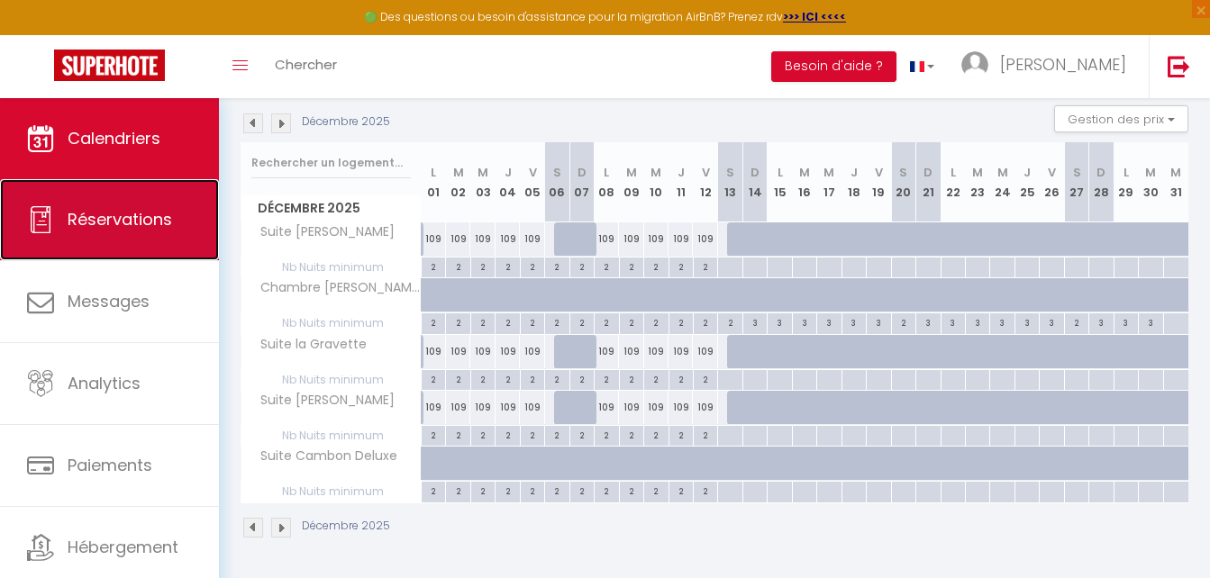
click at [122, 222] on span "Réservations" at bounding box center [120, 219] width 104 height 23
select select "not_cancelled"
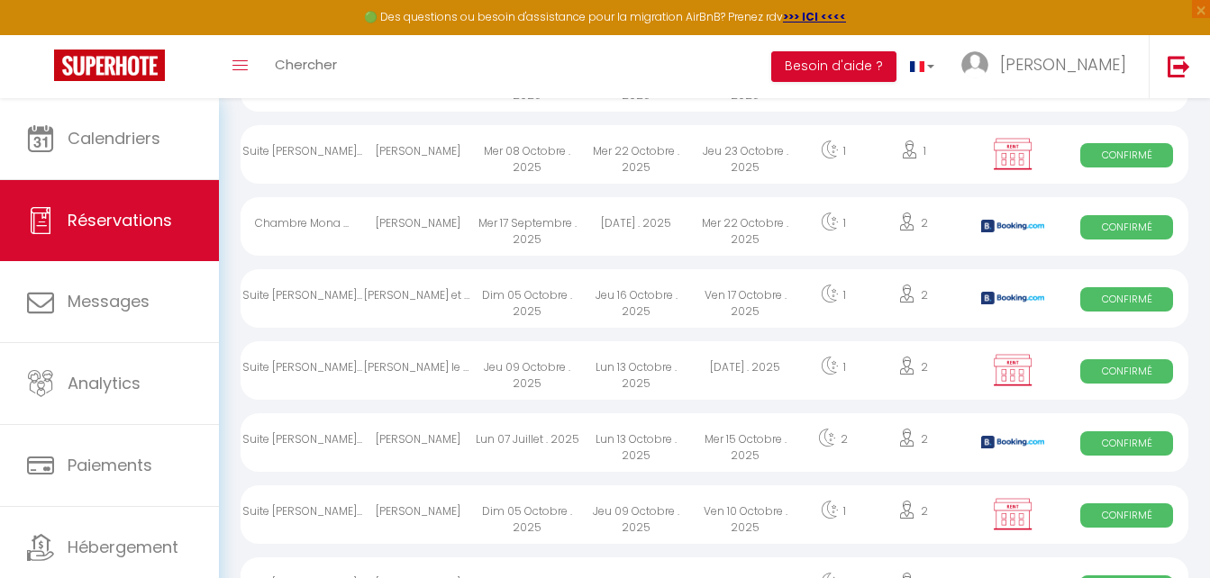
scroll to position [1151, 0]
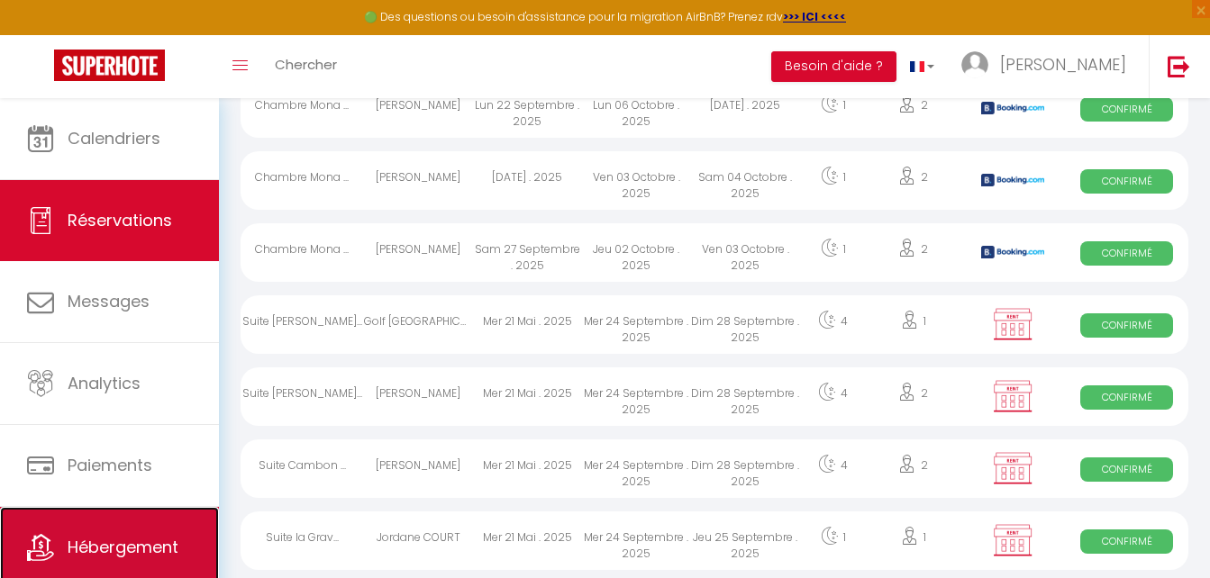
click at [75, 556] on span "Hébergement" at bounding box center [123, 547] width 111 height 23
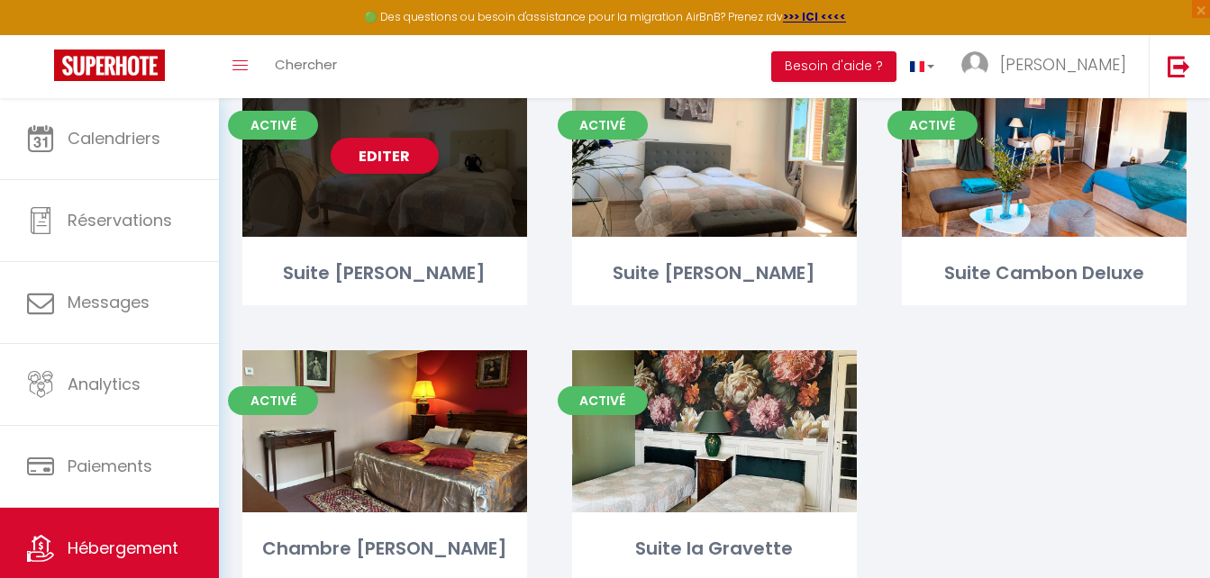
scroll to position [137, 0]
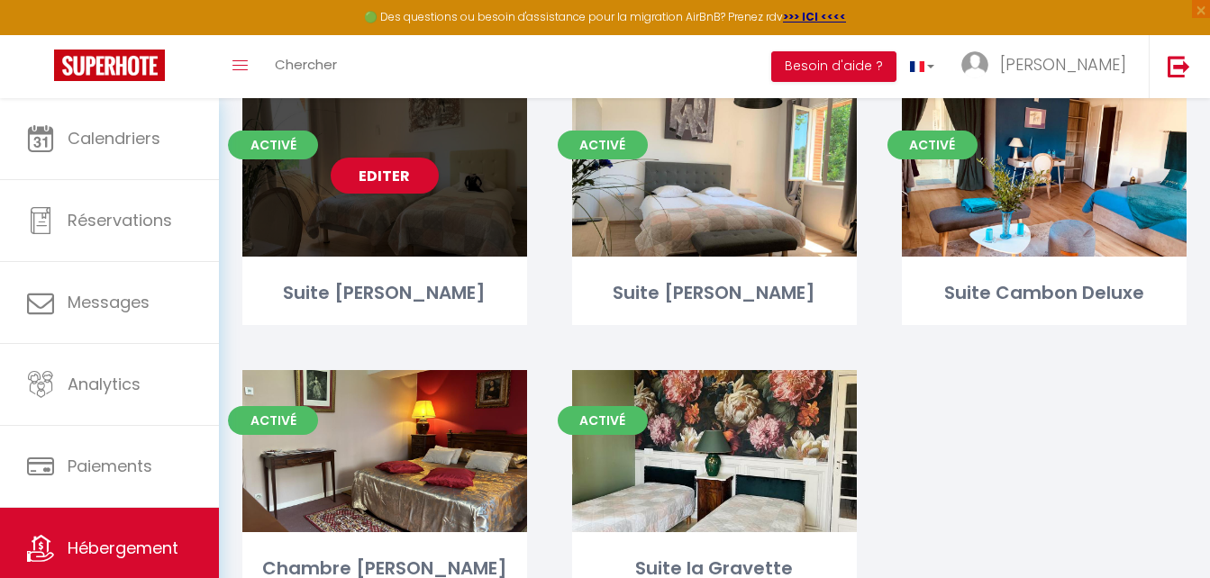
click at [442, 213] on div "Editer" at bounding box center [384, 176] width 285 height 162
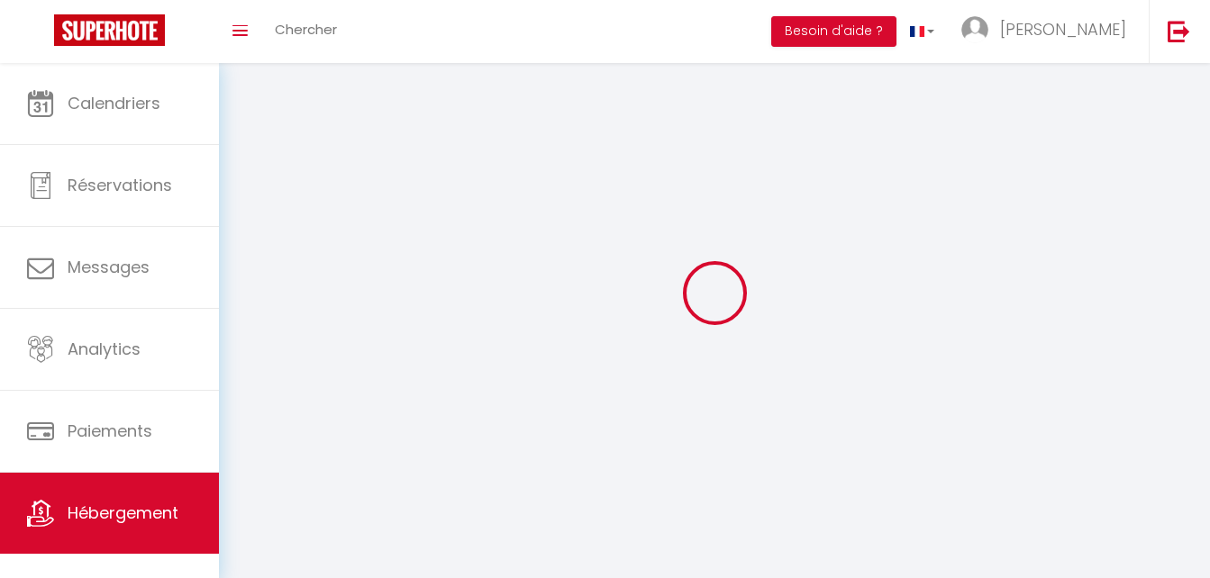
select select "1"
select select
select select "28"
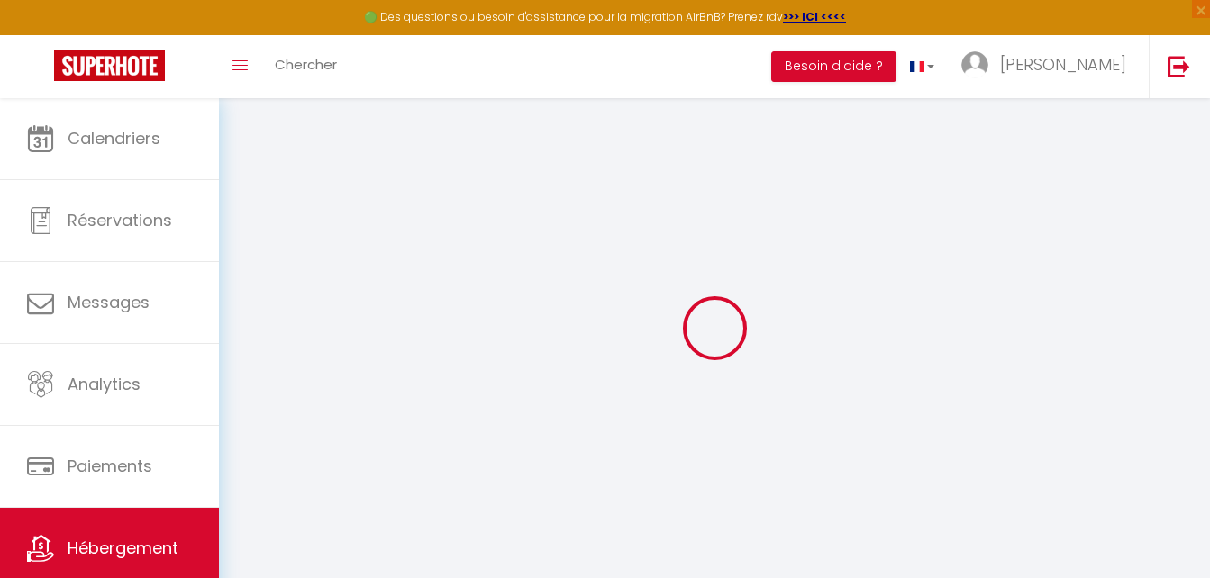
select select
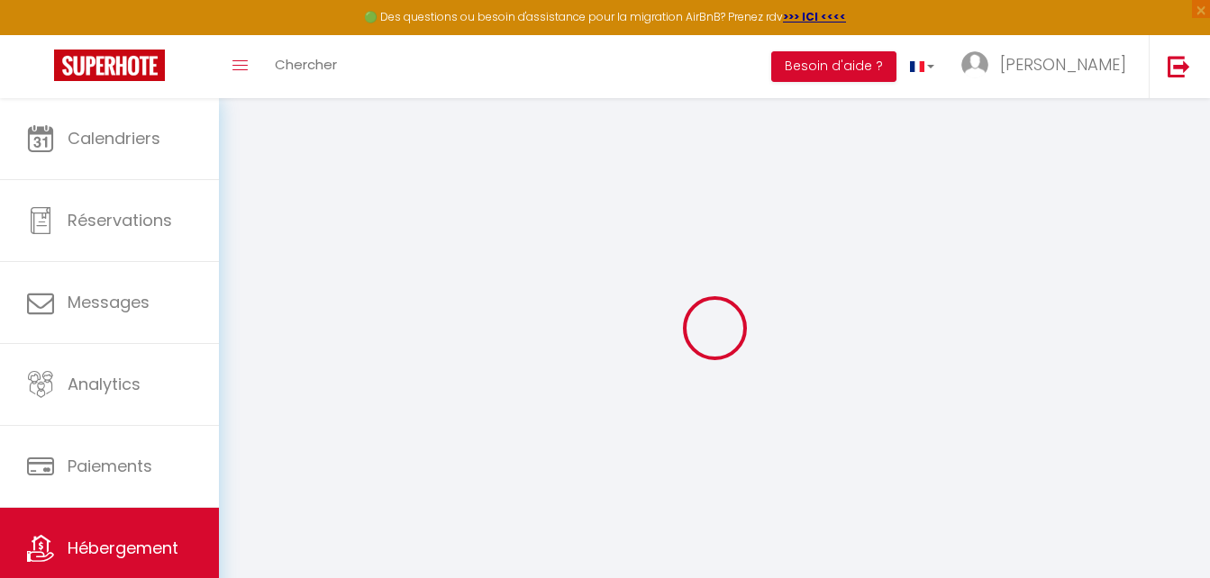
select select
checkbox input "false"
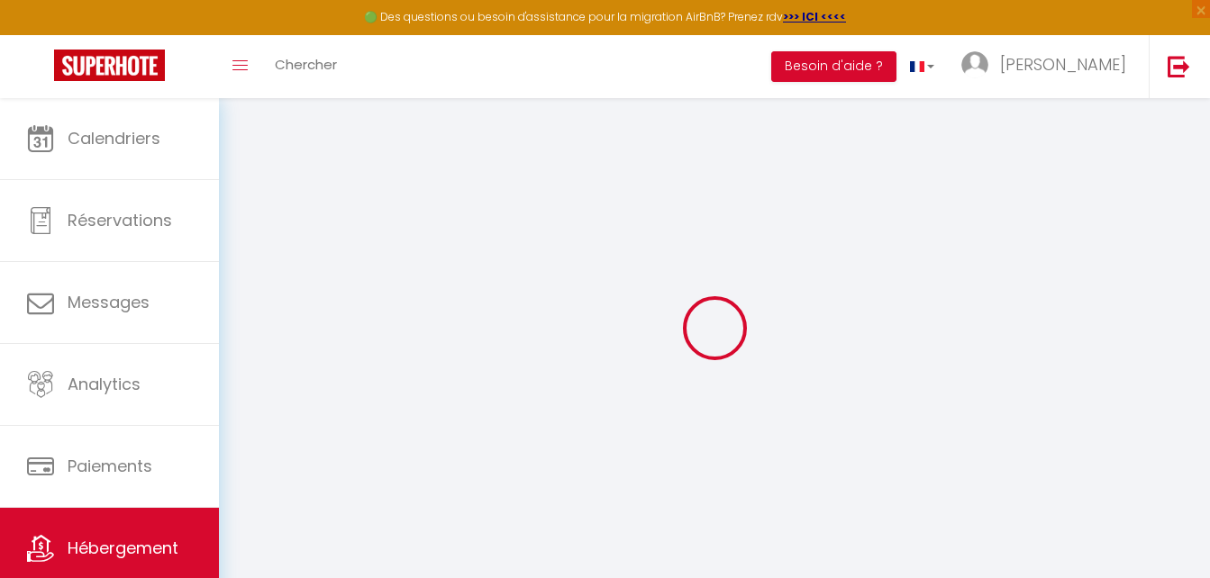
select select
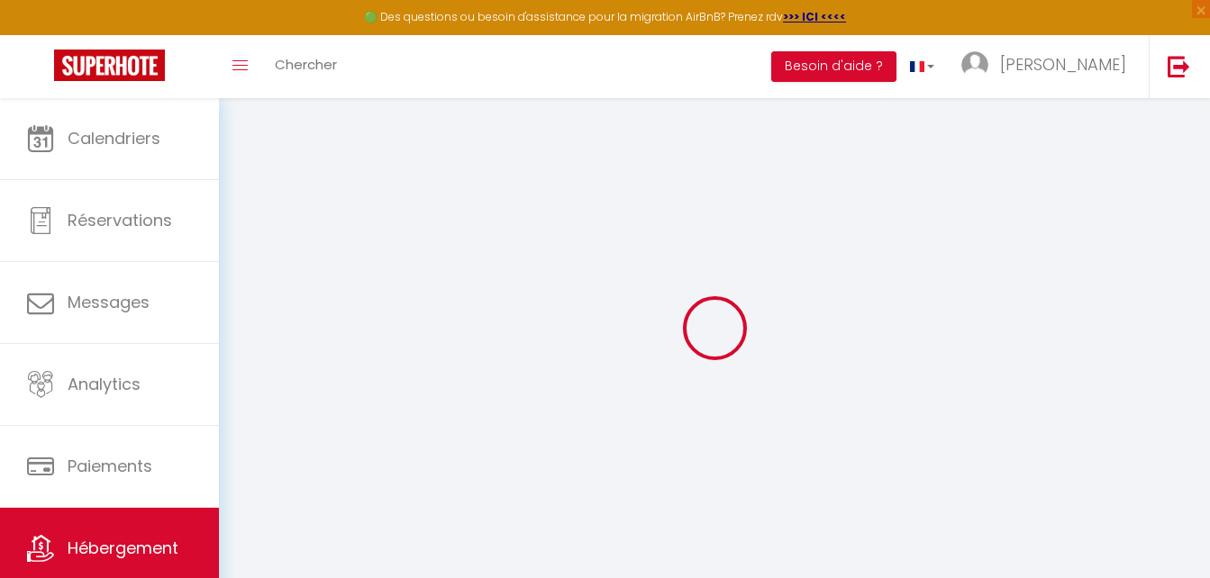
select select
checkbox input "false"
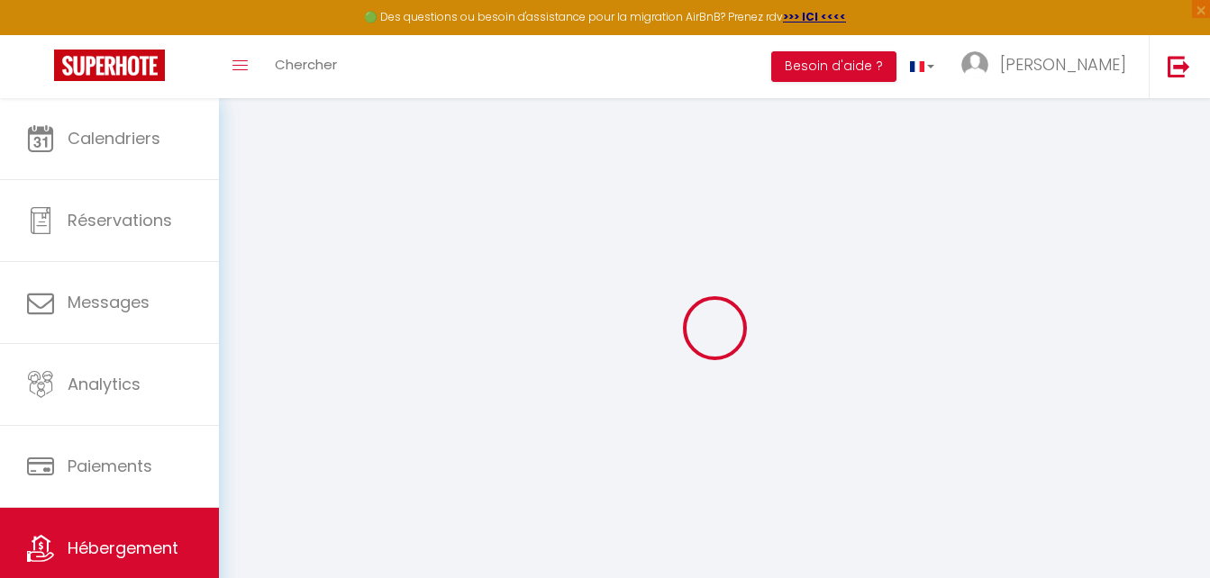
checkbox input "false"
select select
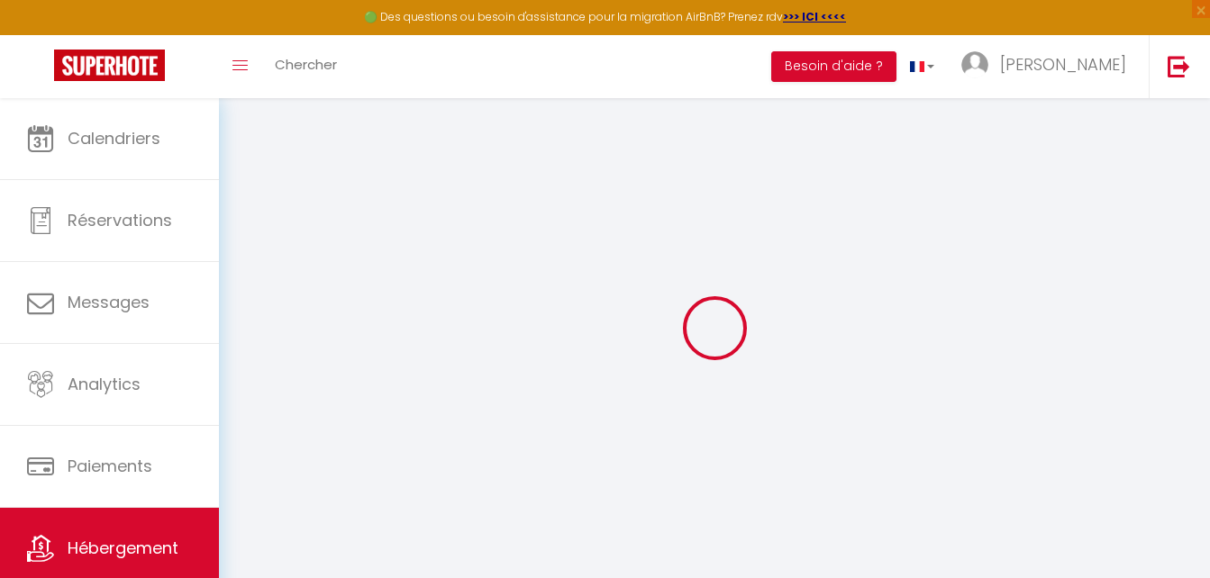
select select
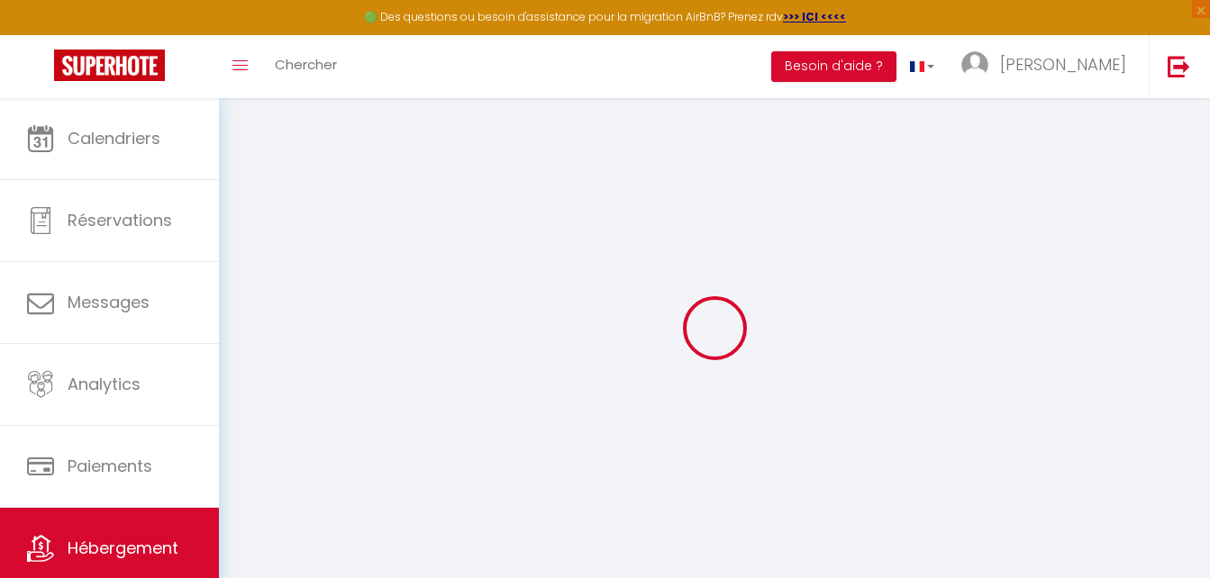
checkbox input "false"
select select
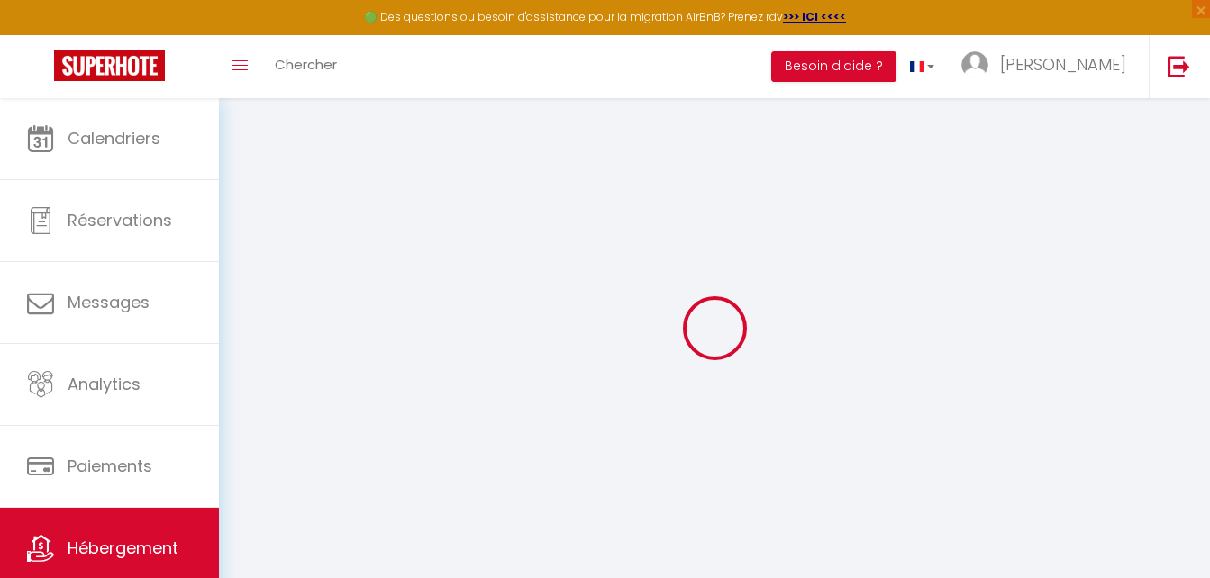
select select
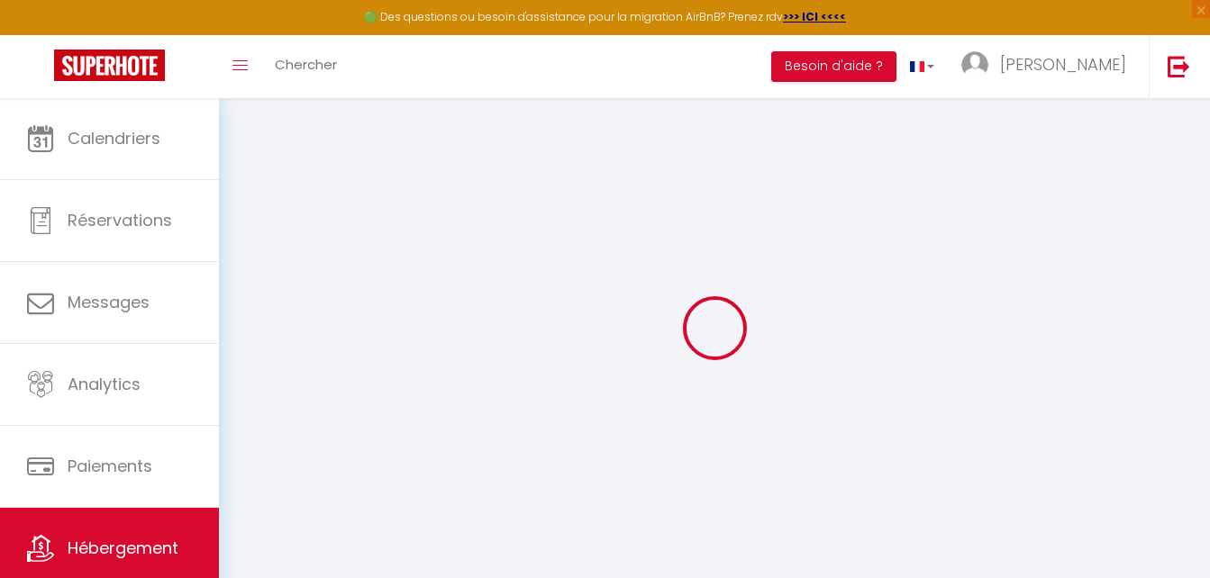
select select
checkbox input "false"
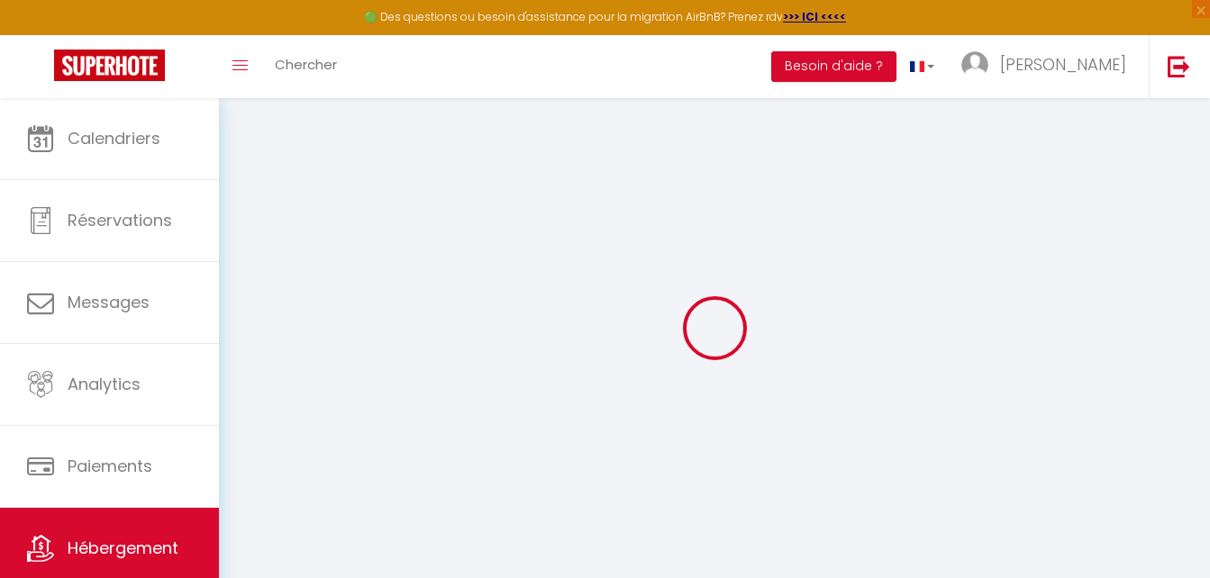
checkbox input "false"
select select
type input "Suite [PERSON_NAME]"
select select "2"
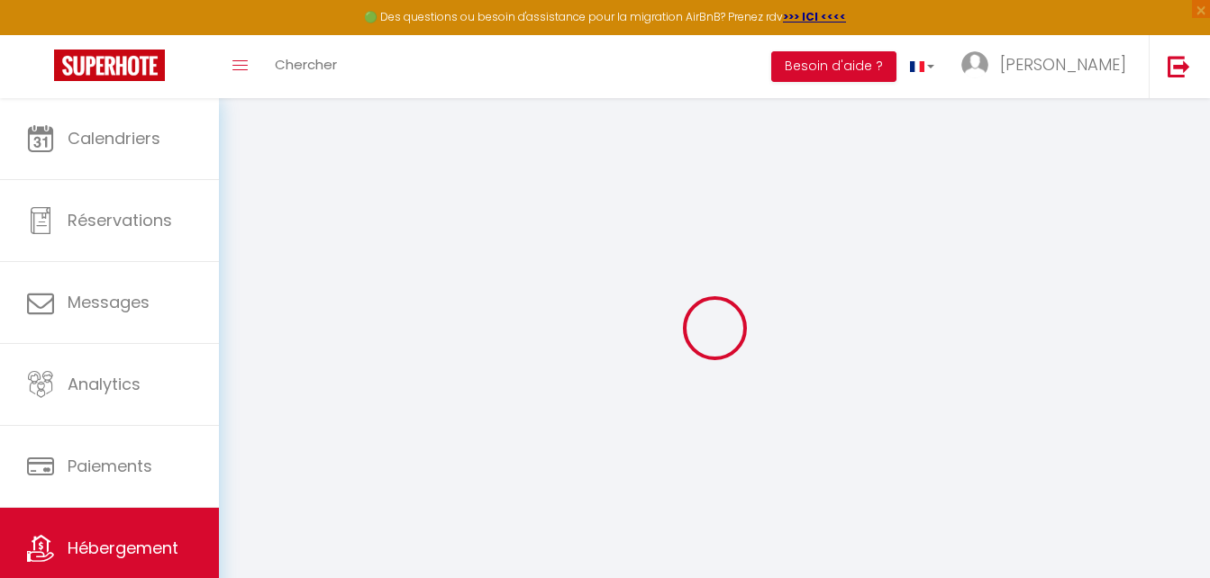
type input "137"
type input "0.86"
select select
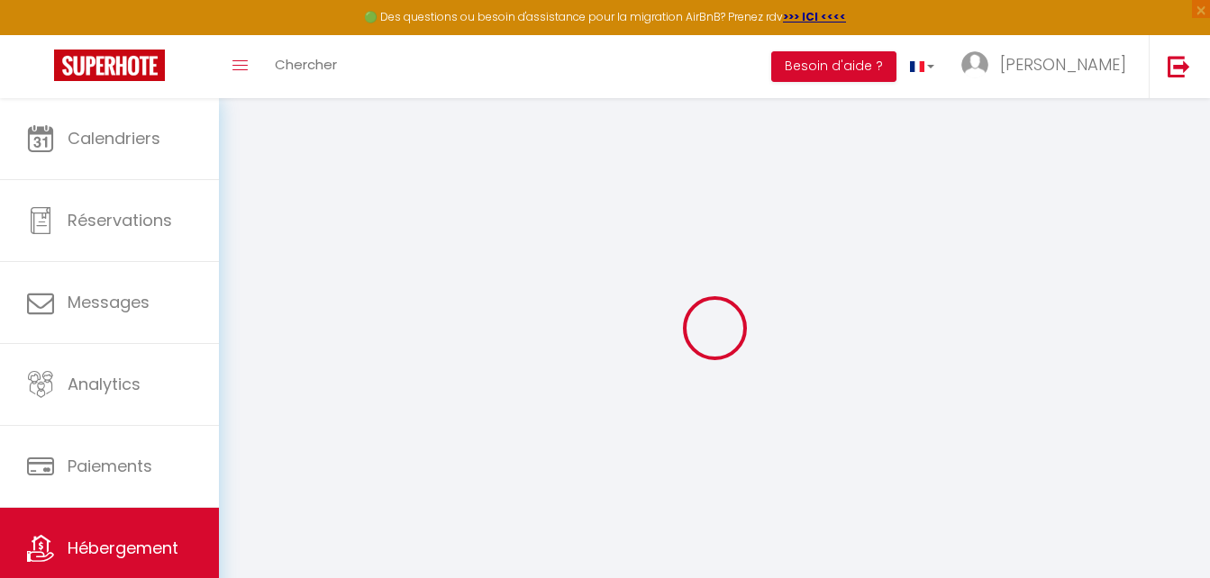
select select
type input "1643 route de l'Aveyron"
type input "82000"
type input "Montauban"
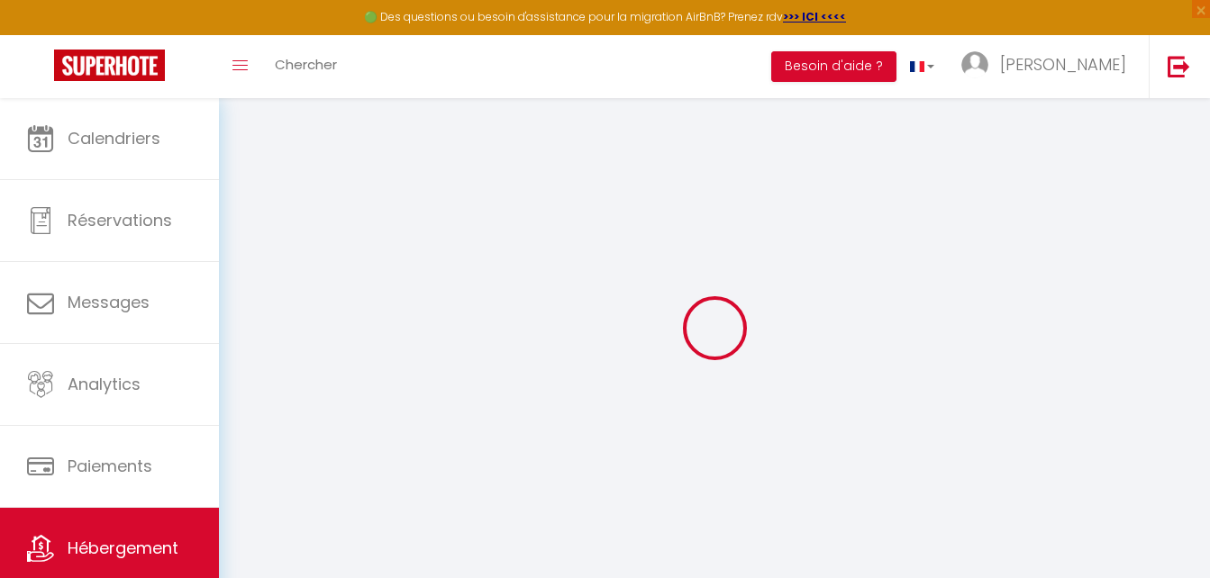
type input "[EMAIL_ADDRESS][DOMAIN_NAME]"
select select "774"
checkbox input "false"
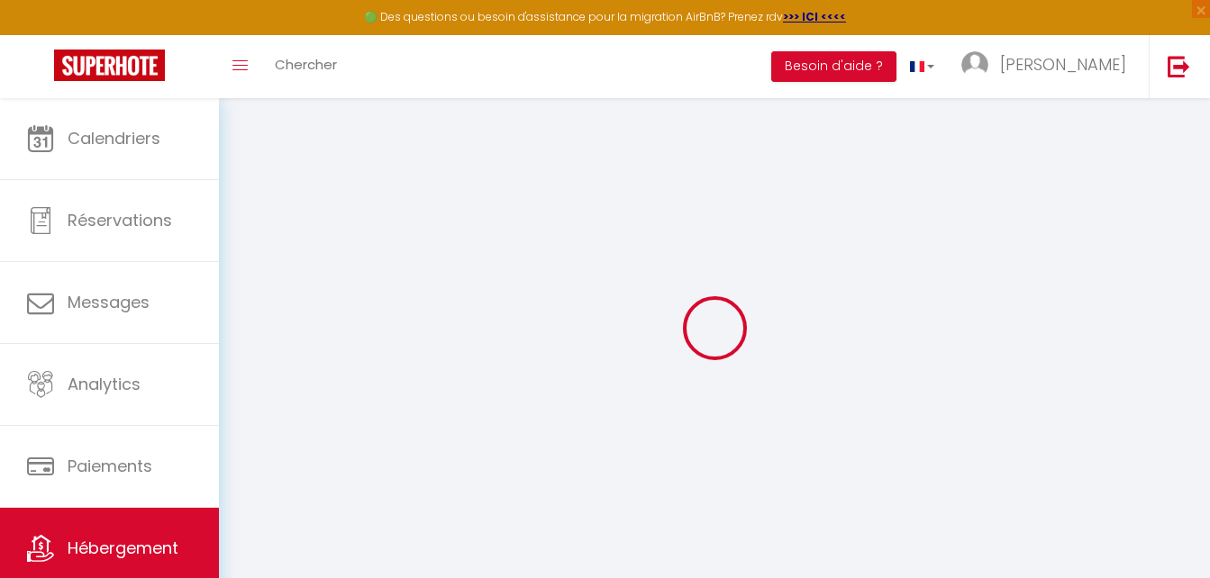
checkbox input "false"
select select
type input "0"
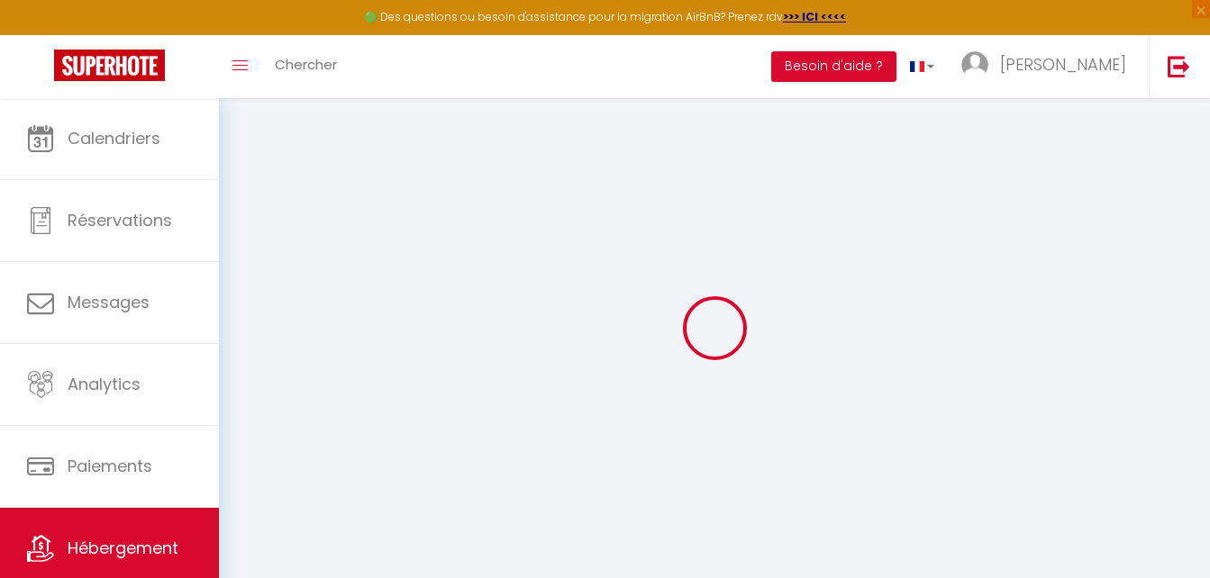
type input "0"
select select
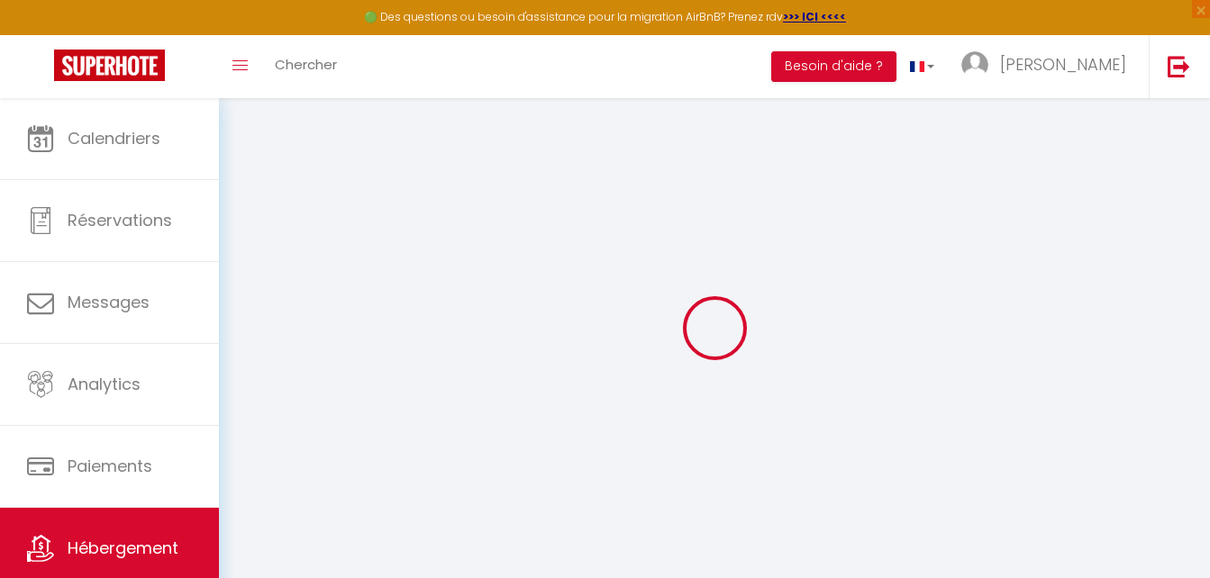
select select
checkbox input "false"
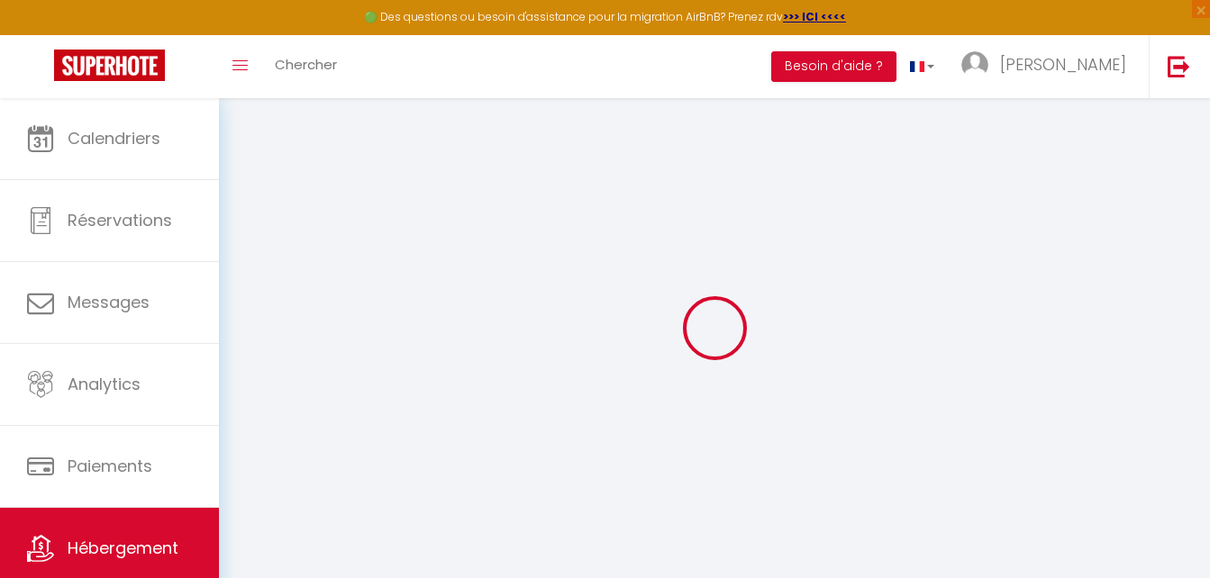
checkbox input "false"
select select
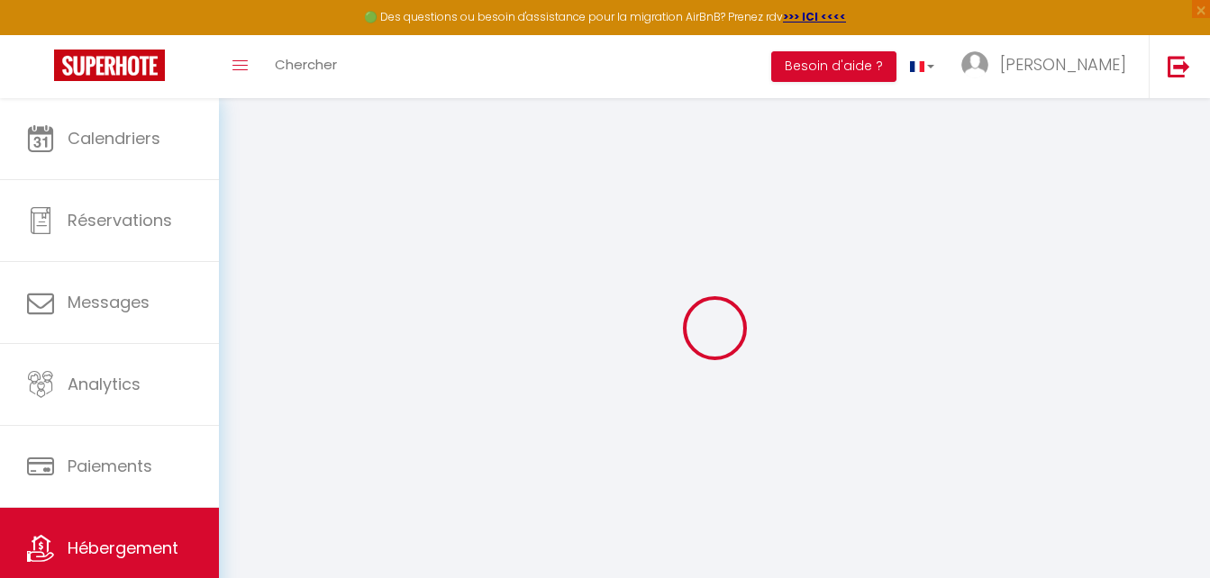
select select
checkbox input "false"
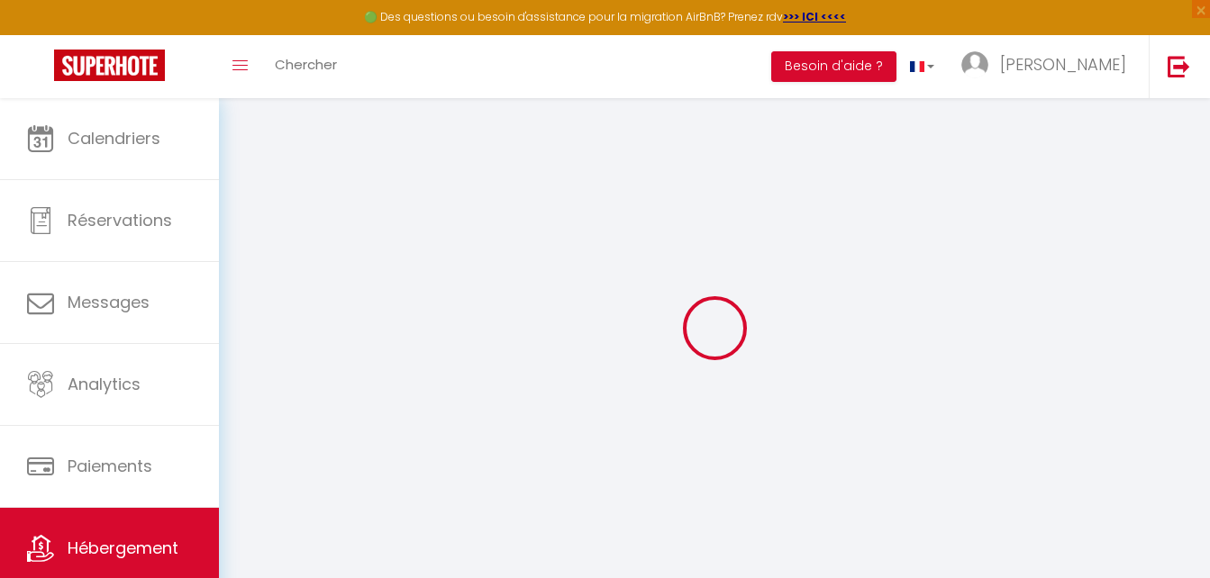
checkbox input "false"
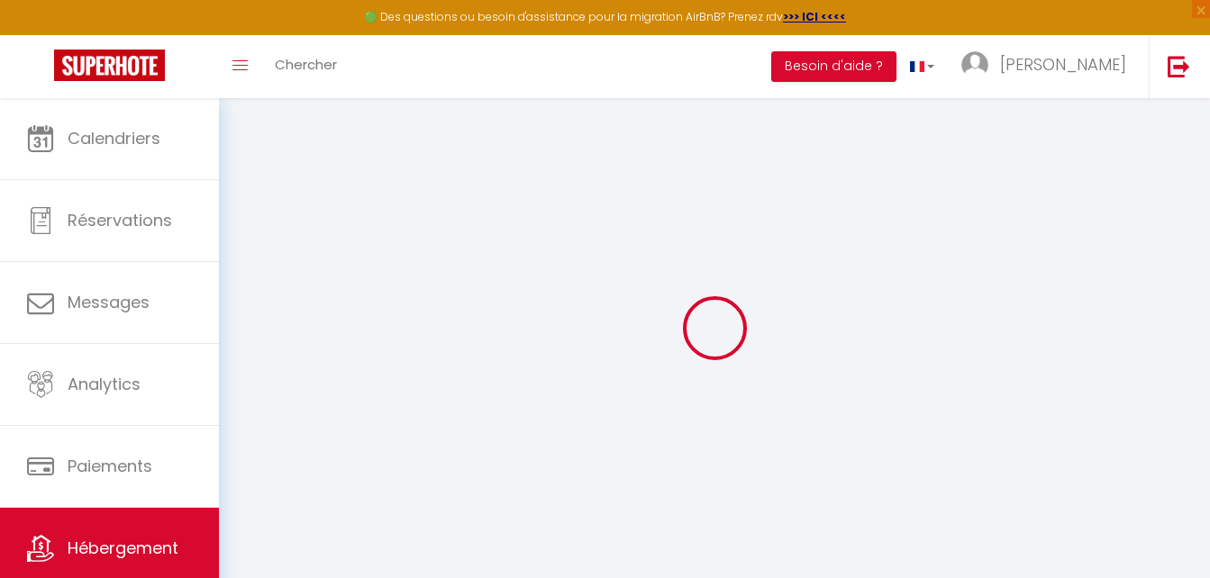
checkbox input "false"
select select "10:30"
select select "11:00"
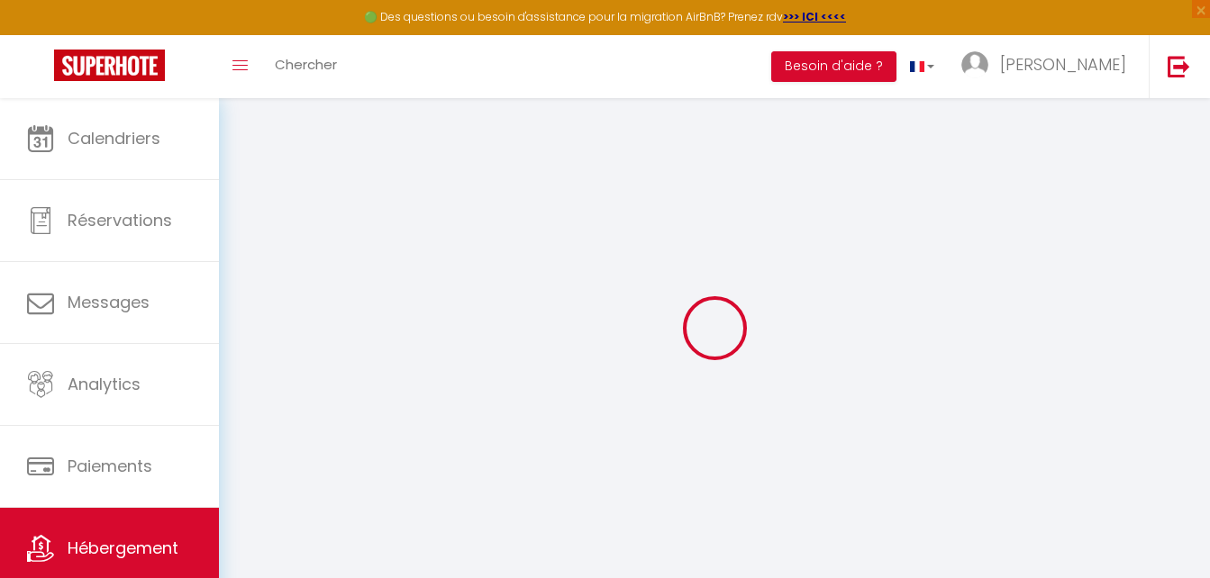
select select "10:30"
select select "15"
